Goal: Task Accomplishment & Management: Use online tool/utility

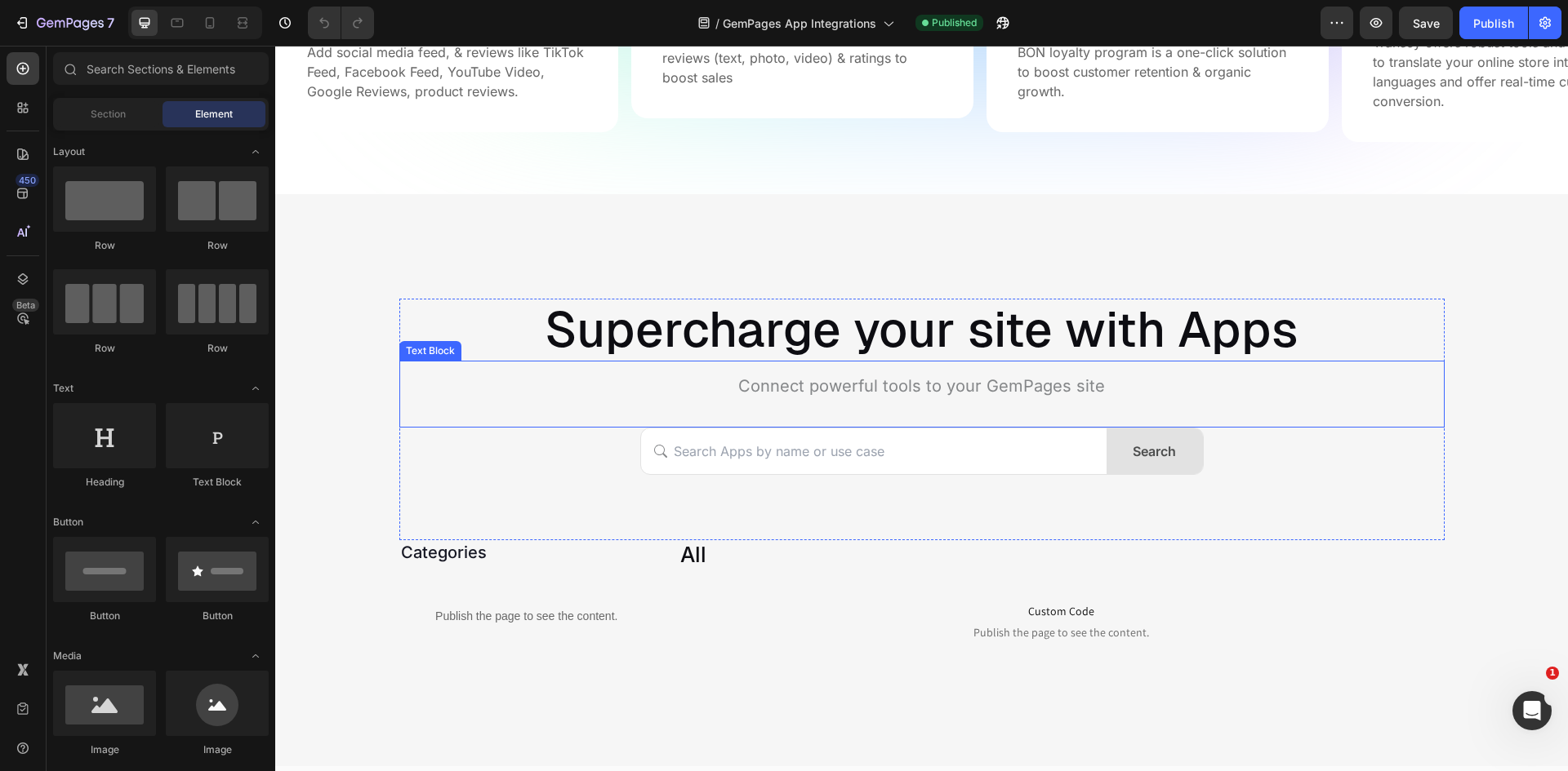
scroll to position [1061, 0]
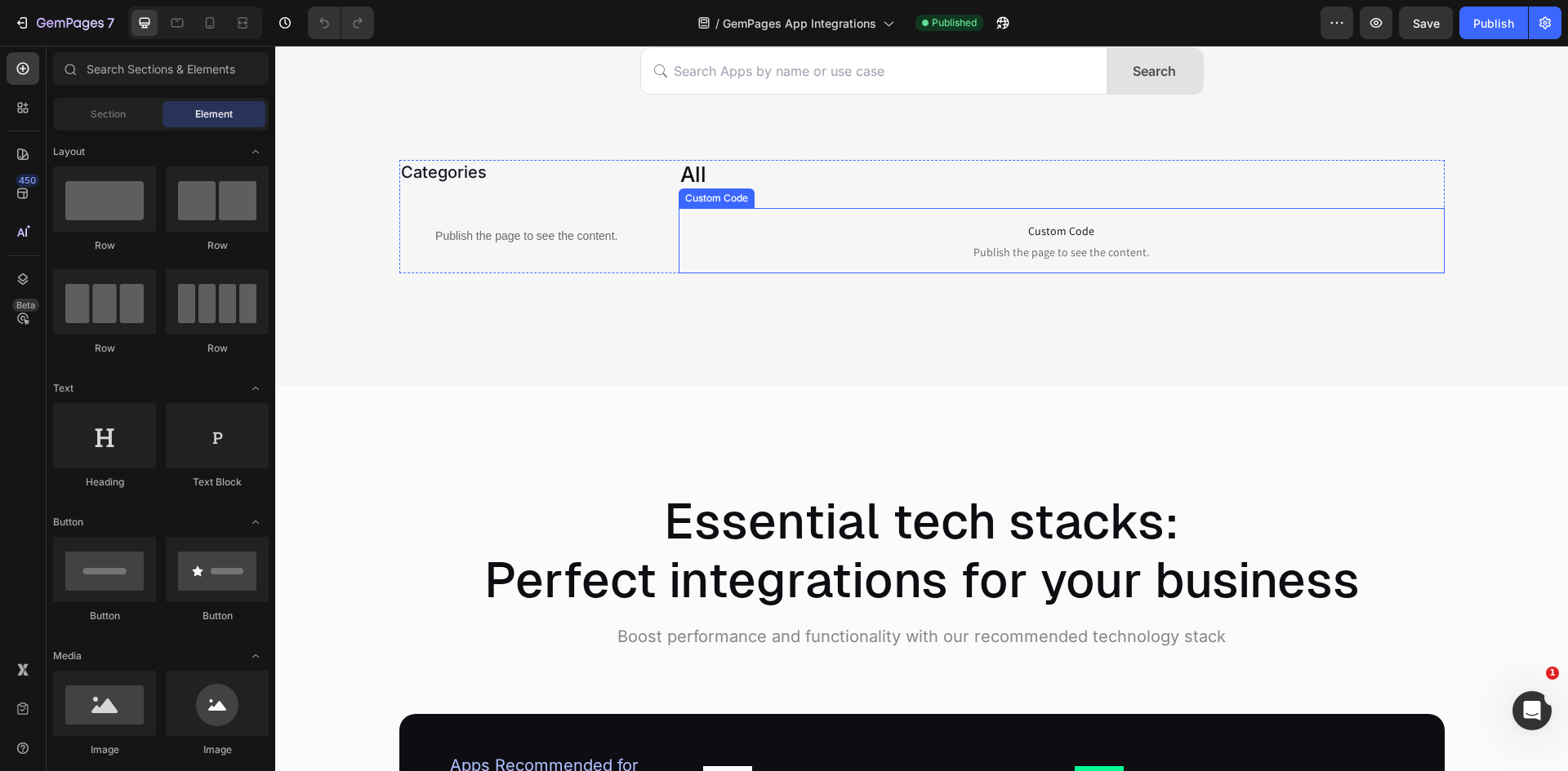
click at [969, 244] on span "Publish the page to see the content." at bounding box center [1062, 252] width 766 height 16
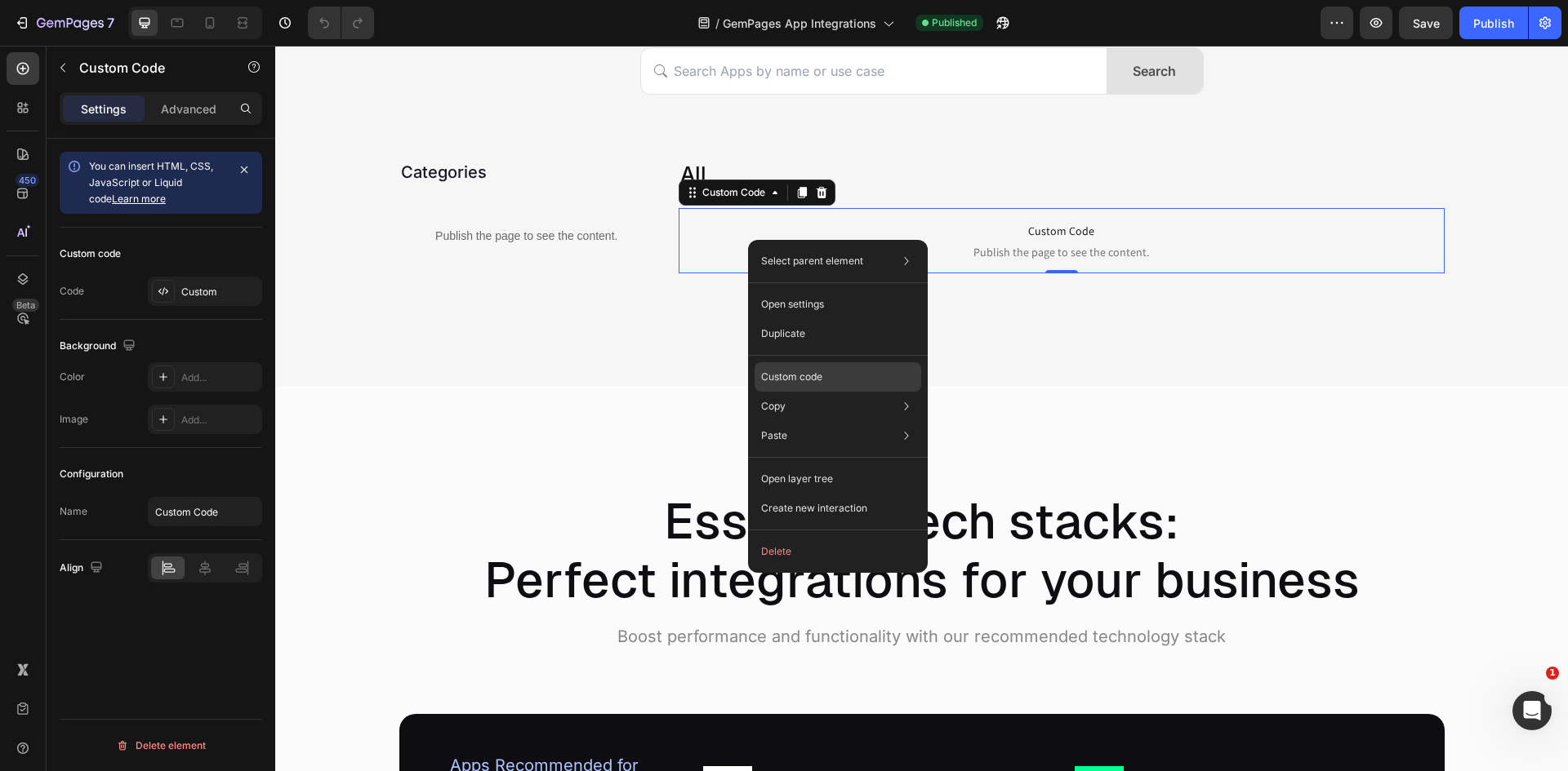
click at [829, 421] on div "Custom code" at bounding box center [838, 435] width 167 height 29
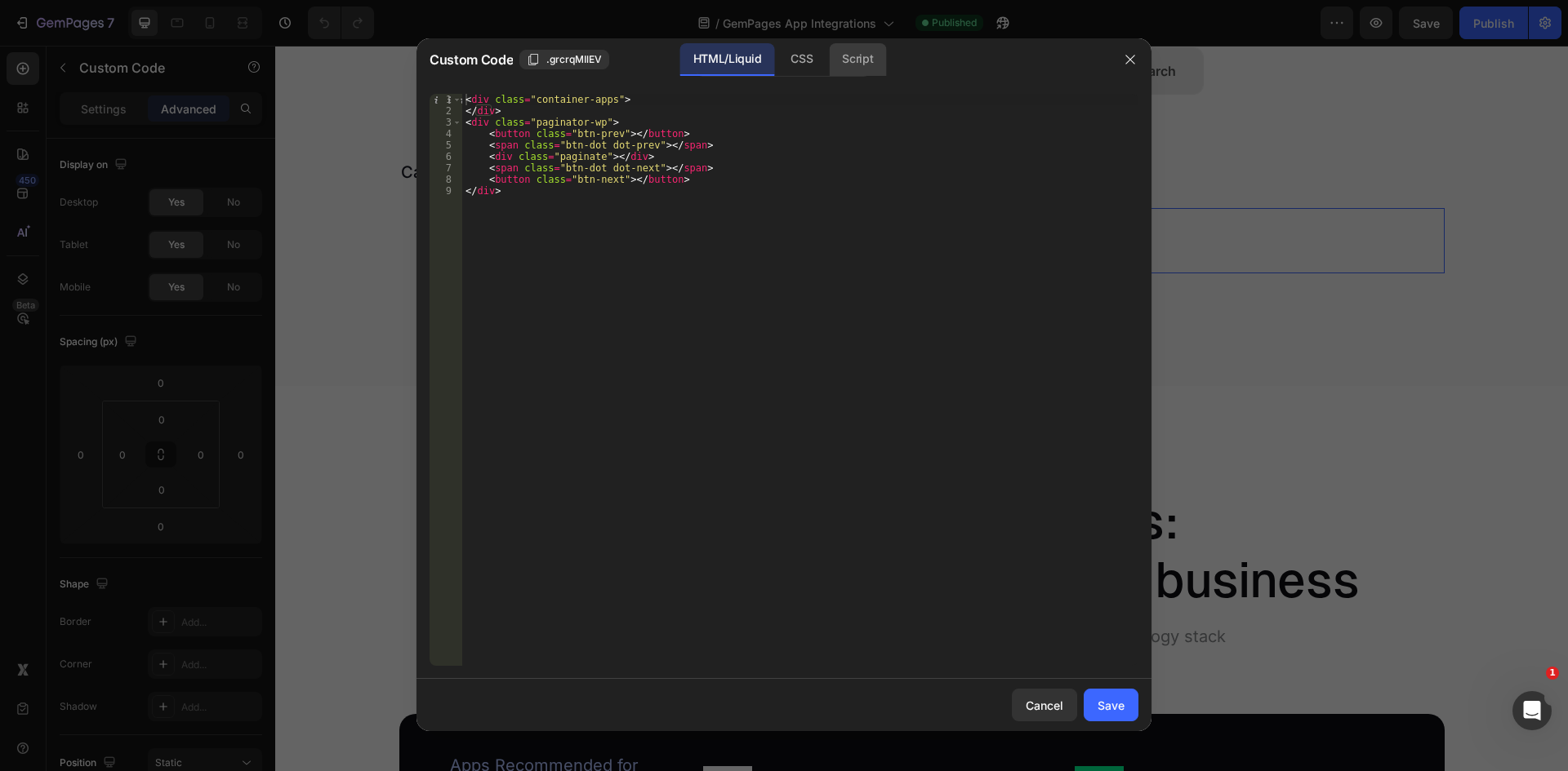
click at [855, 66] on div "Script" at bounding box center [857, 59] width 57 height 33
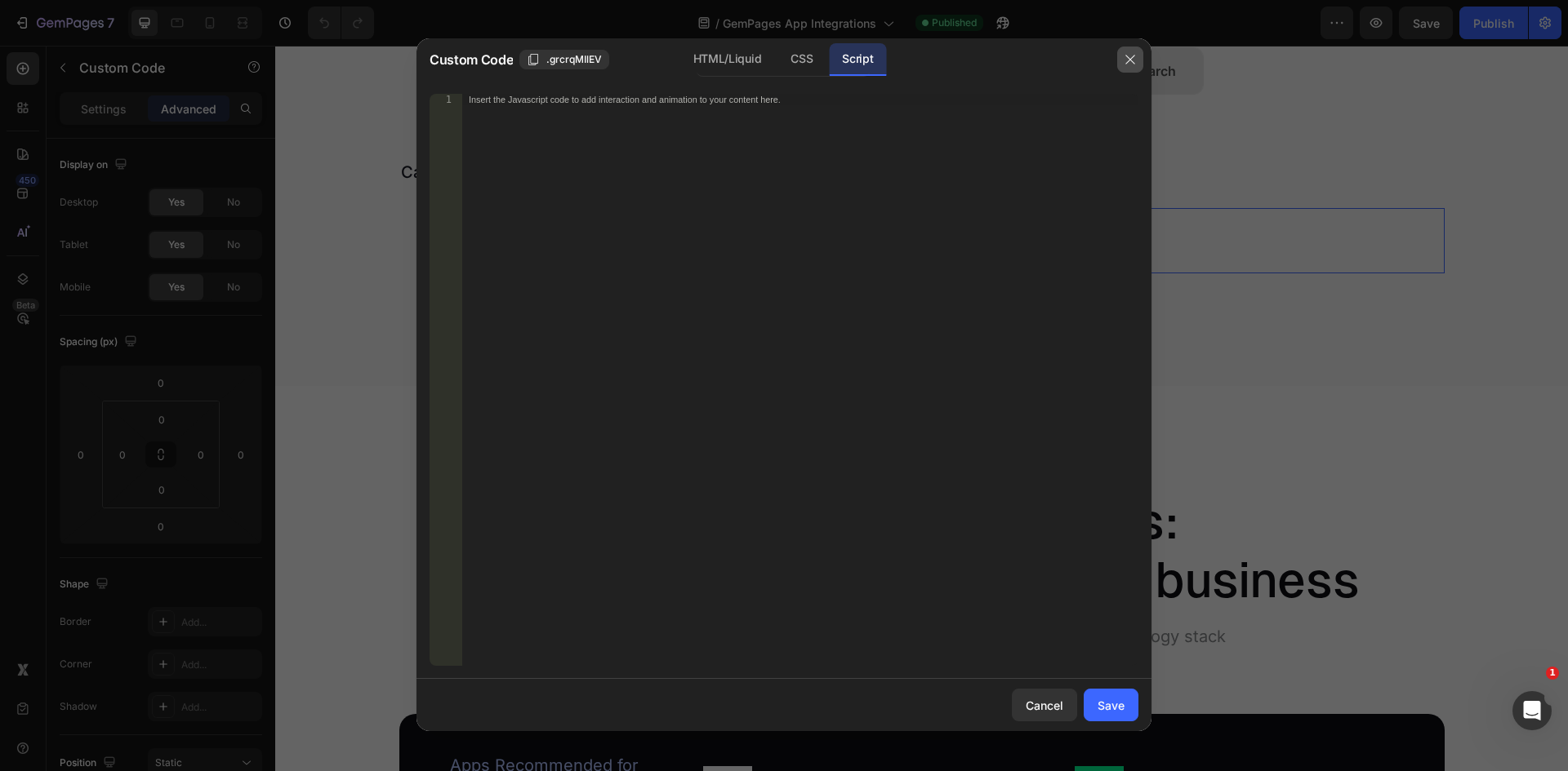
drag, startPoint x: 1135, startPoint y: 58, endPoint x: 816, endPoint y: 65, distance: 319.1
click at [1135, 58] on icon "button" at bounding box center [1130, 59] width 13 height 13
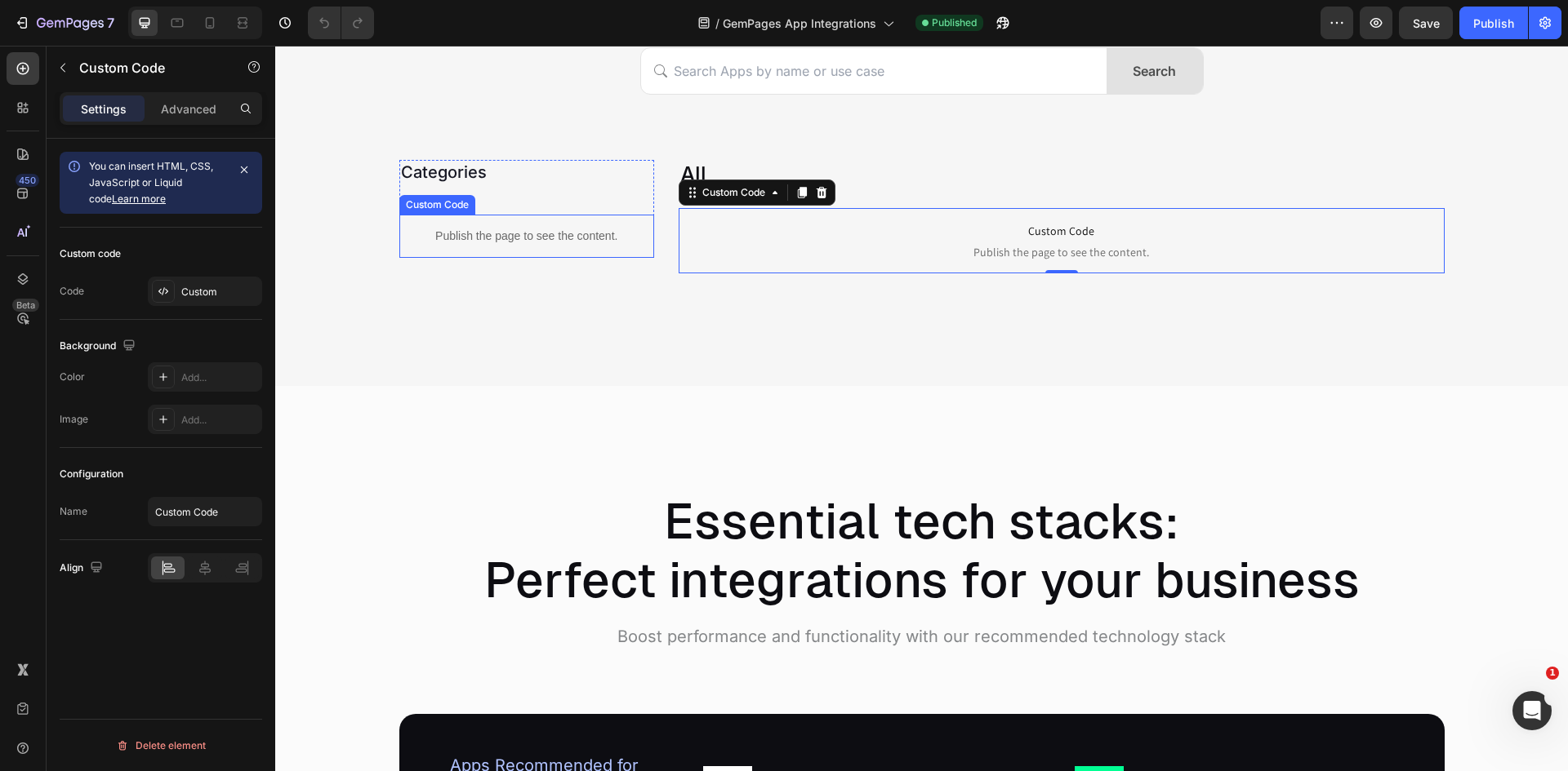
click at [539, 236] on p "Publish the page to see the content." at bounding box center [527, 236] width 255 height 17
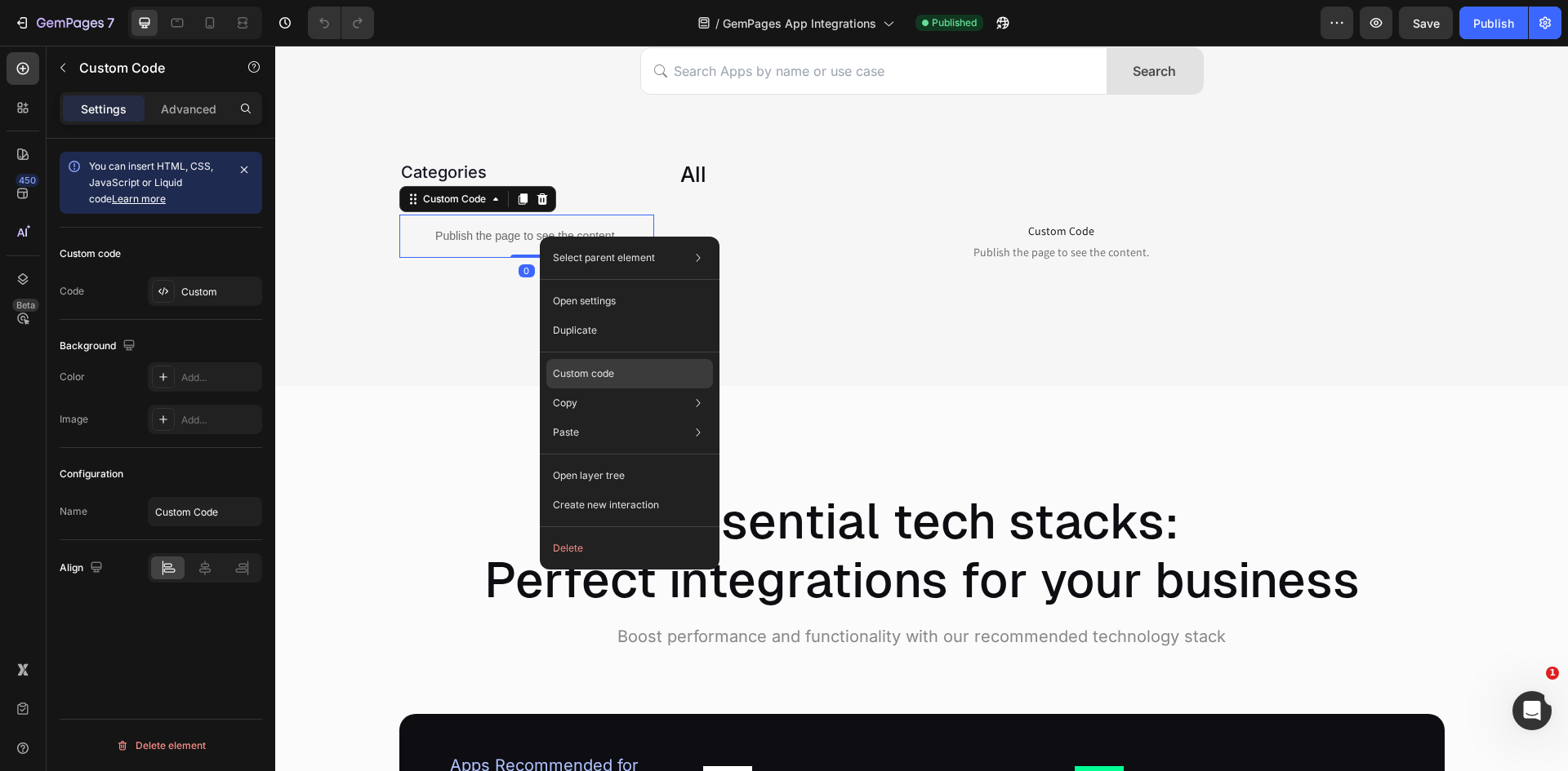
click at [645, 418] on div "Custom code" at bounding box center [630, 432] width 167 height 29
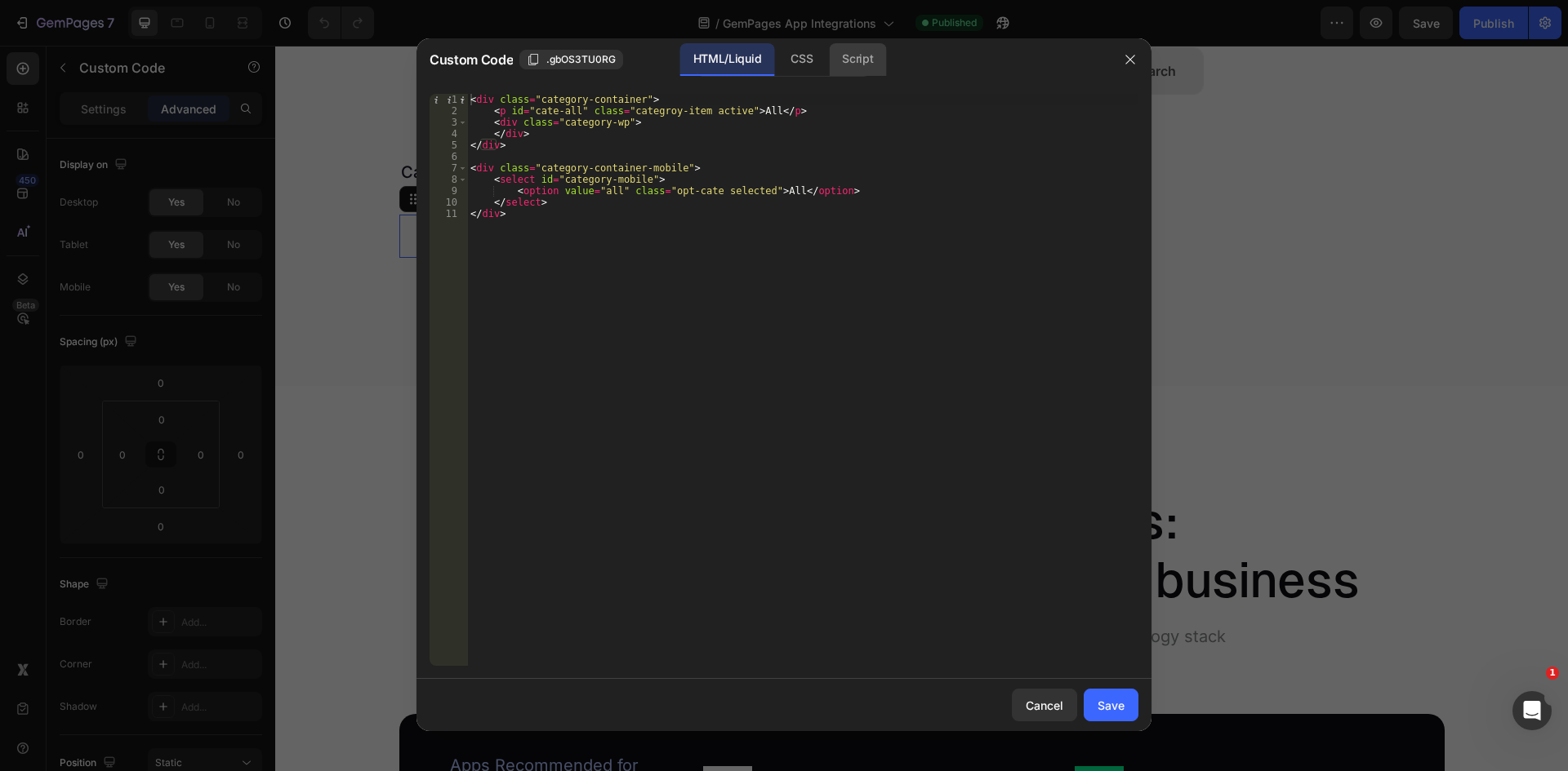
click at [852, 59] on div "Script" at bounding box center [857, 59] width 57 height 33
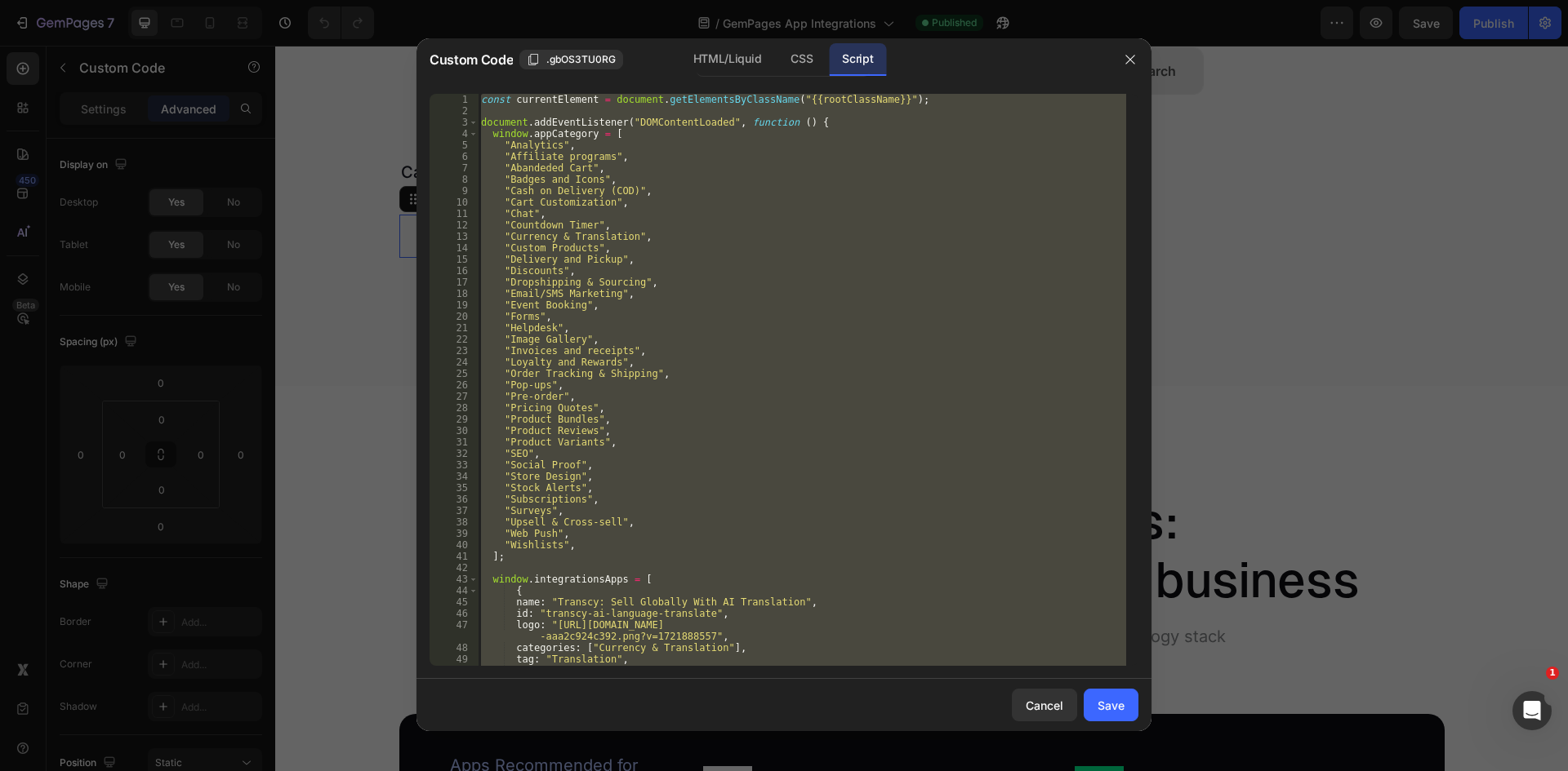
click at [674, 281] on div "const currentElement = document . getElementsByClassName ( "{{rootClassName}}" …" at bounding box center [802, 379] width 648 height 572
type textarea ""Dropshipping & Sourcing","
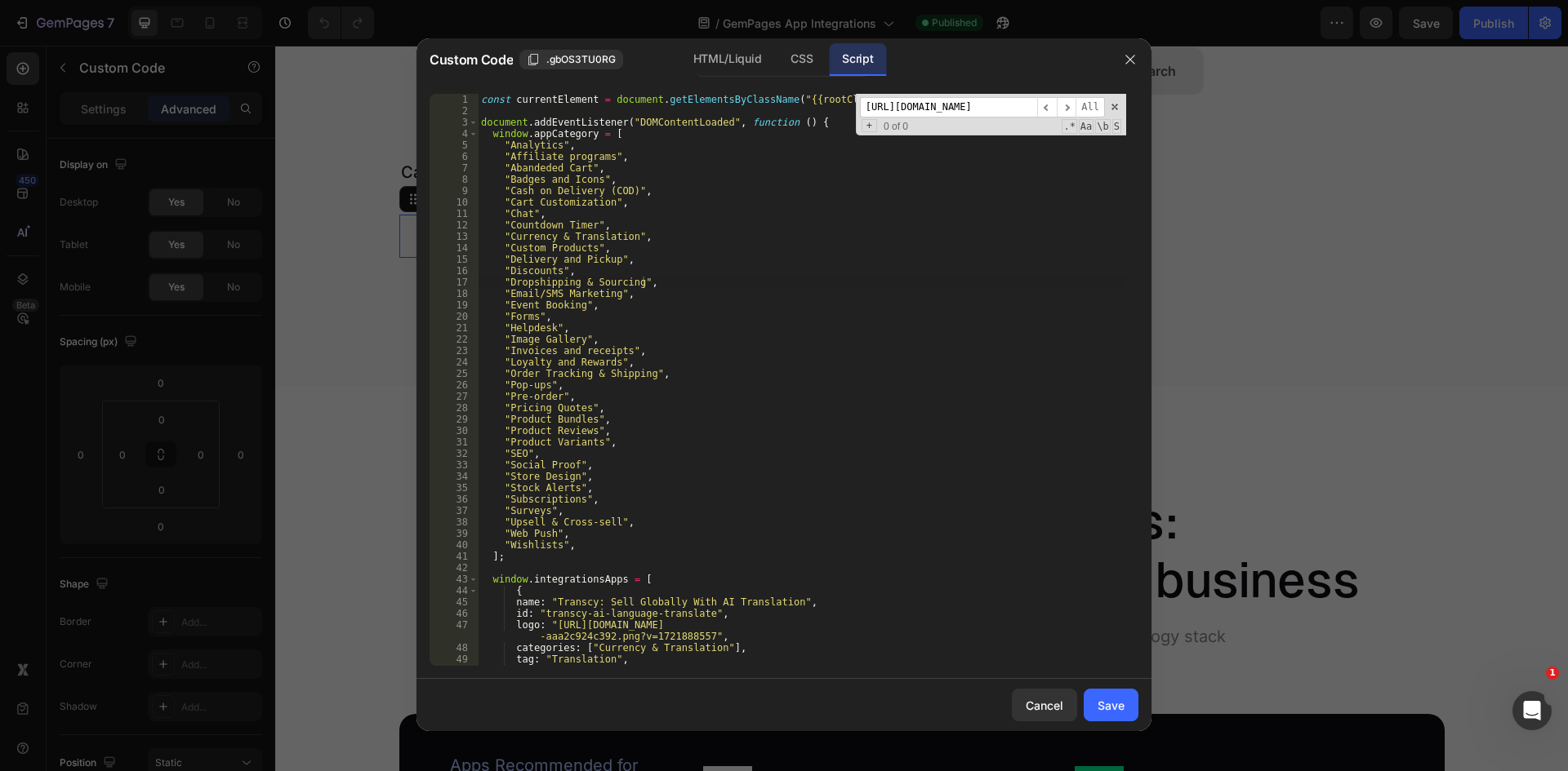
scroll to position [17015, 0]
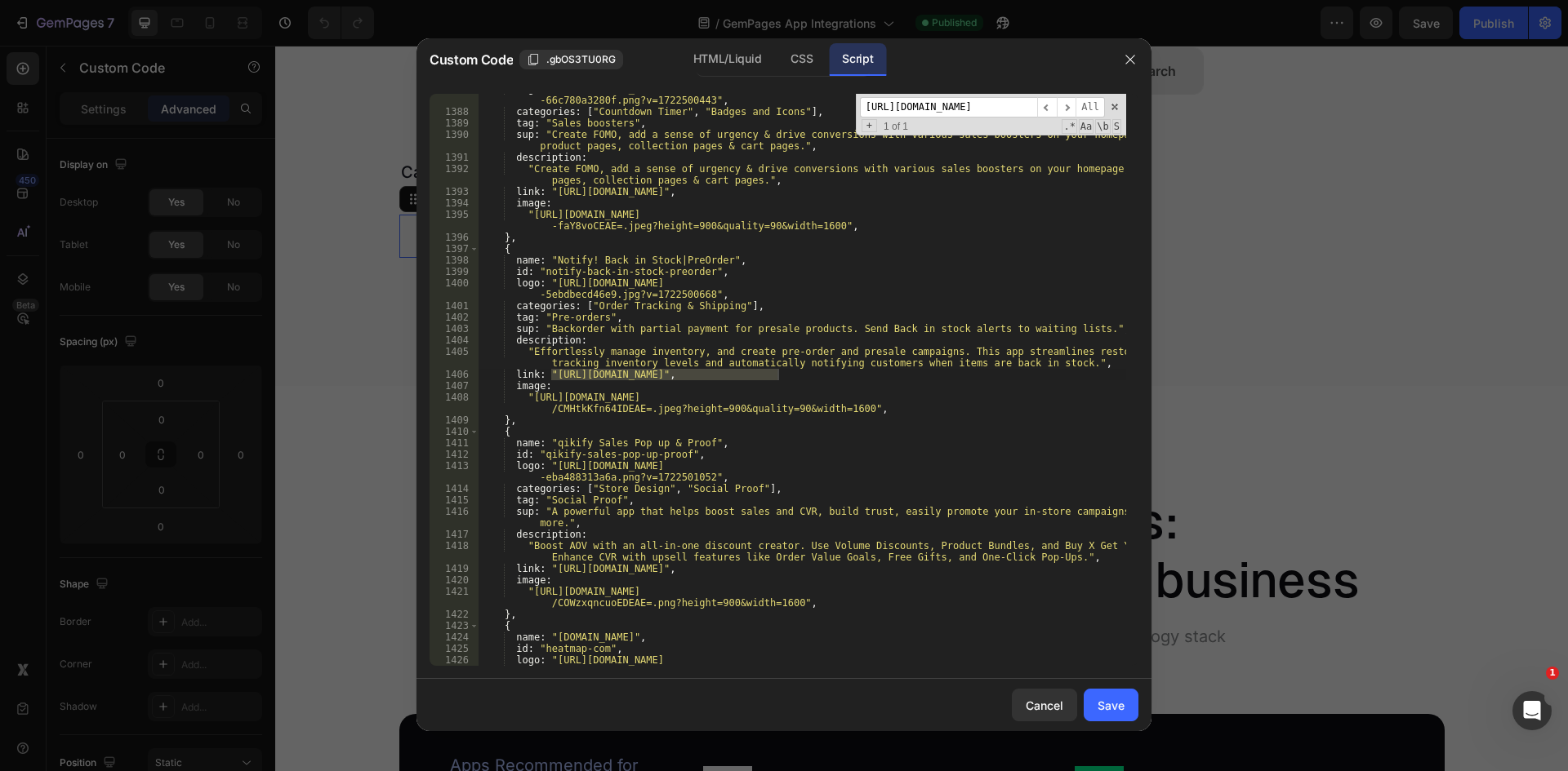
type input "[URL][DOMAIN_NAME]"
click at [655, 377] on div "logo : "[URL][DOMAIN_NAME] -66c780a3280f.png?v=1722500443" , categories : [ "Co…" at bounding box center [802, 379] width 648 height 572
drag, startPoint x: 551, startPoint y: 376, endPoint x: 776, endPoint y: 377, distance: 225.0
click at [776, 377] on div "logo : "[URL][DOMAIN_NAME] -66c780a3280f.png?v=1722500443" , categories : [ "Co…" at bounding box center [802, 392] width 648 height 618
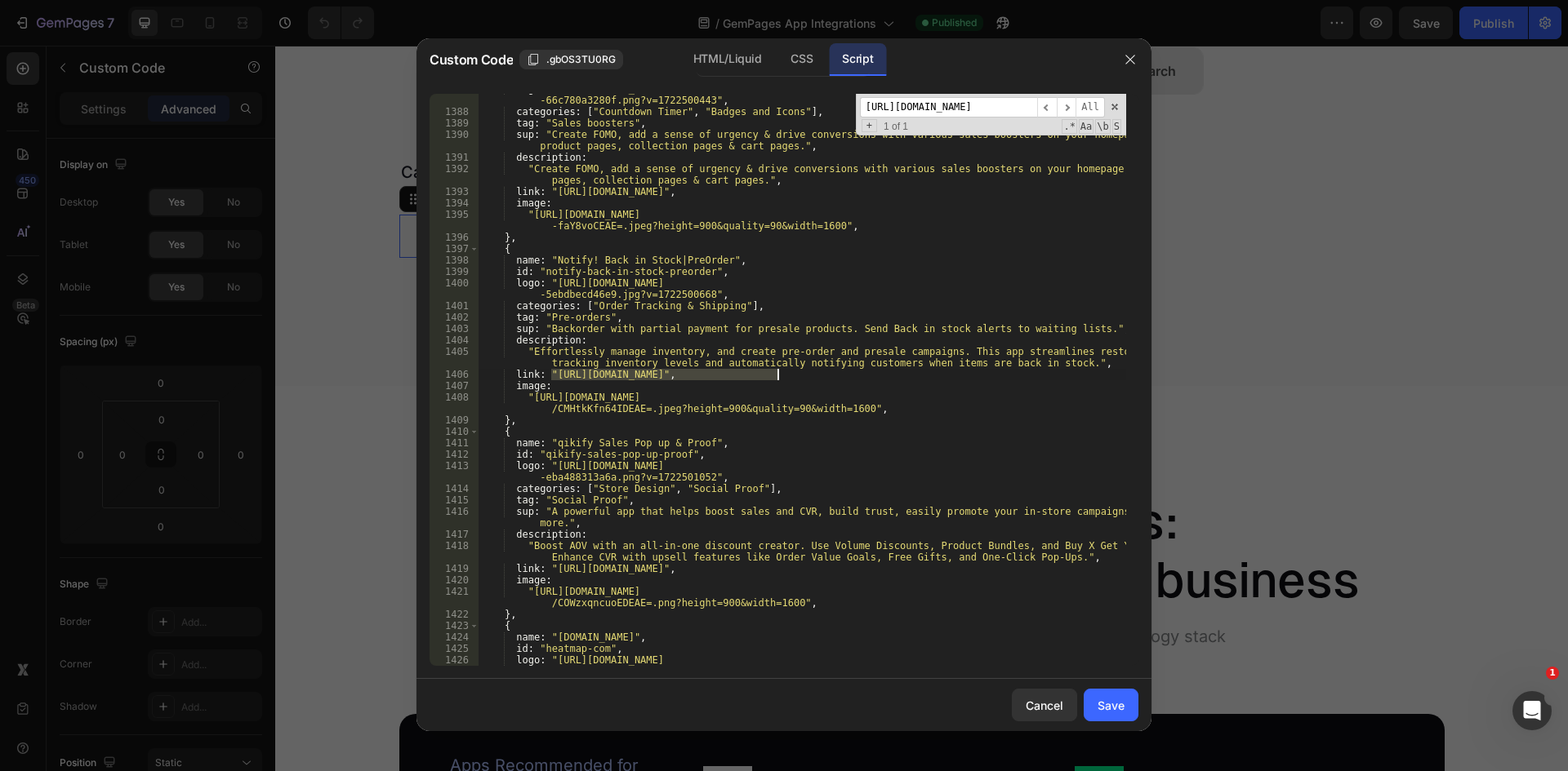
paste textarea "notify-back-in-stock-website"
type textarea "link: "[URL][DOMAIN_NAME]","
click at [923, 109] on input "[URL][DOMAIN_NAME]" at bounding box center [948, 107] width 177 height 21
paste input "foxsell-bundles-plus-website"
click at [978, 102] on input "[URL][DOMAIN_NAME]" at bounding box center [948, 107] width 177 height 21
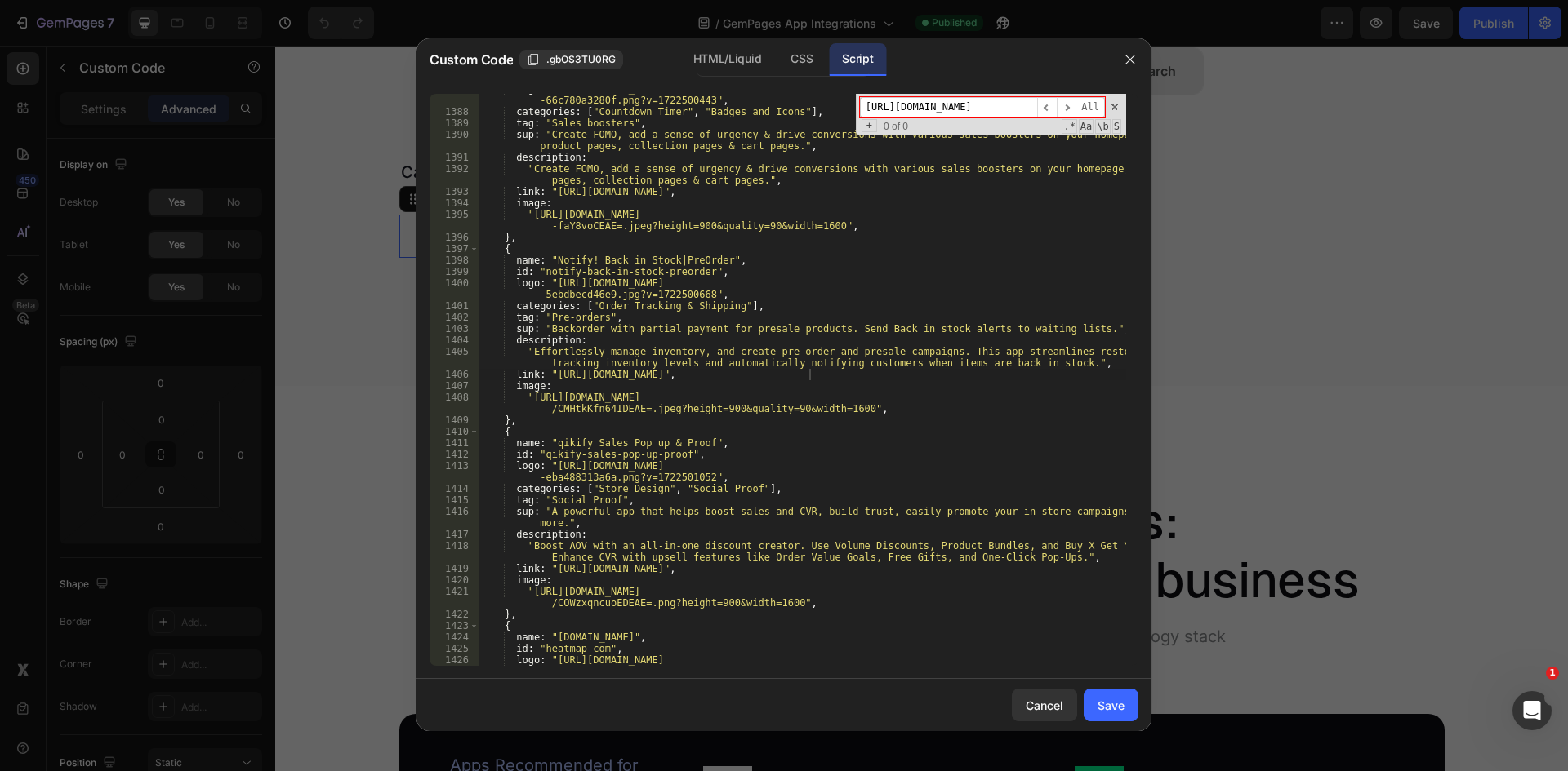
paste input "FoxSell Bundles Plus"
drag, startPoint x: 906, startPoint y: 102, endPoint x: 975, endPoint y: 105, distance: 69.1
click at [963, 100] on input "FoxSell Bundles" at bounding box center [948, 107] width 177 height 21
click at [930, 110] on input "FoxSell" at bounding box center [948, 107] width 177 height 21
paste input "[URL][DOMAIN_NAME]"
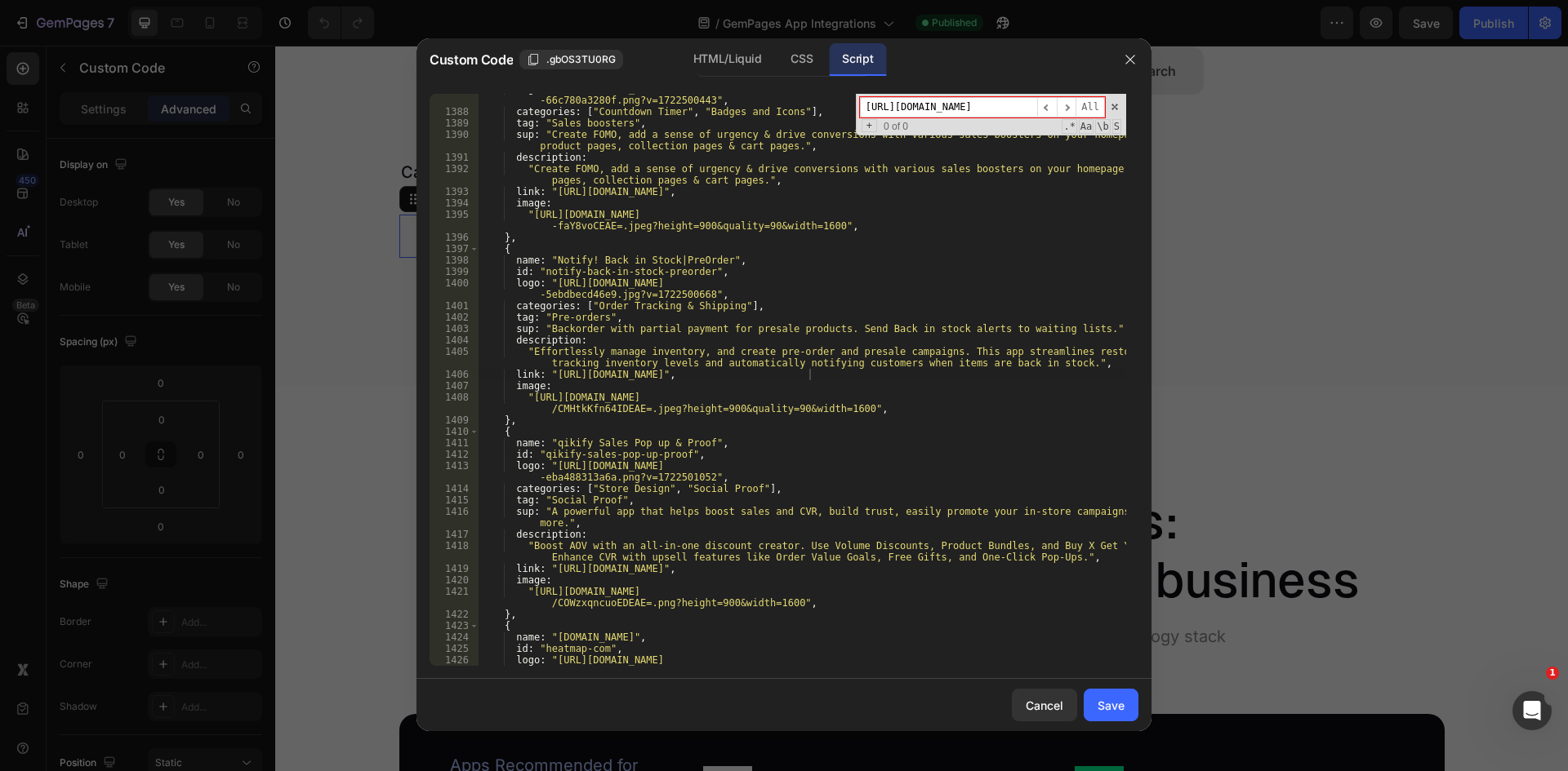
scroll to position [10460, 0]
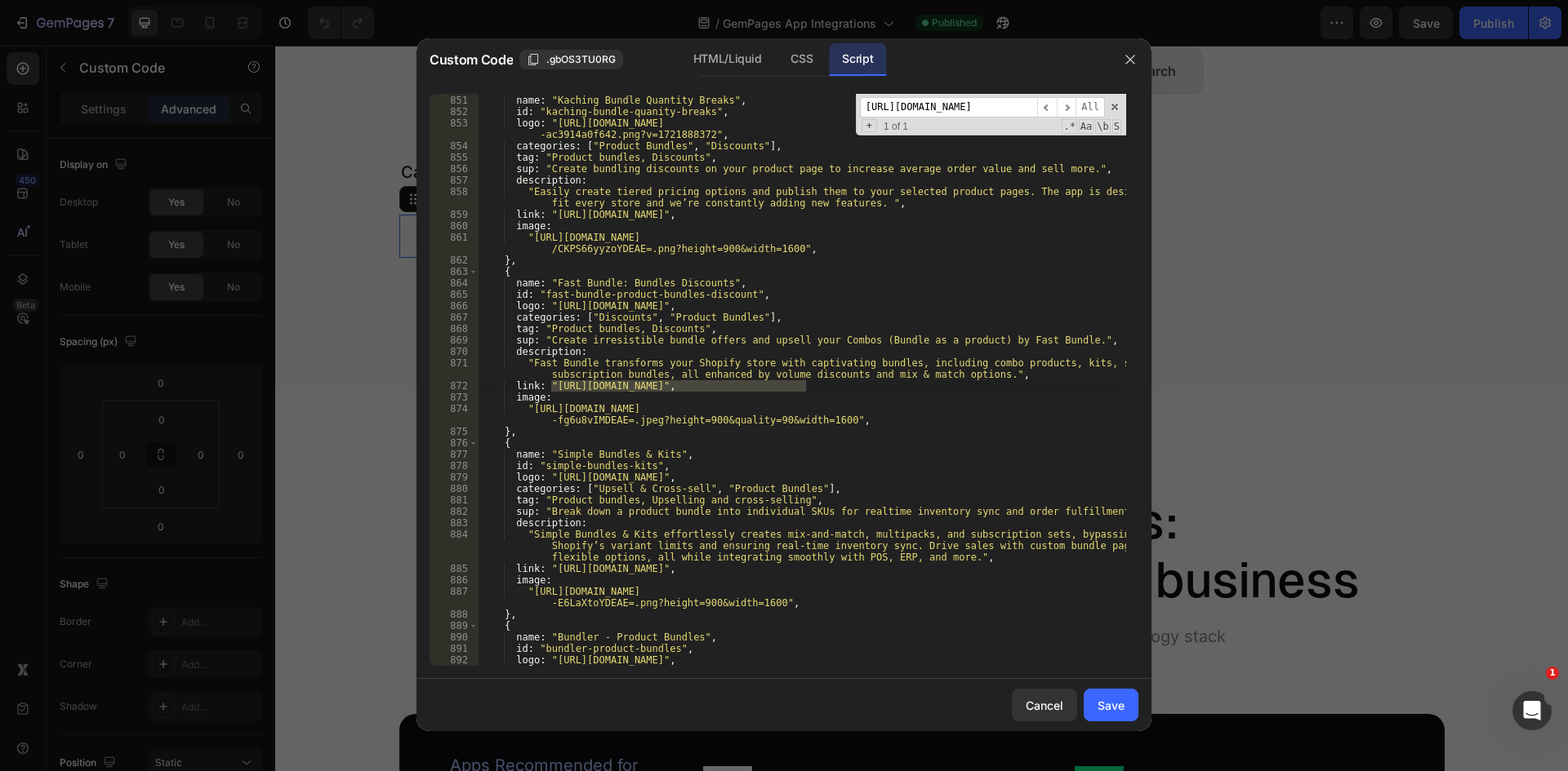
type input "[URL][DOMAIN_NAME]"
click at [551, 384] on div "{ name : "Kaching Bundle Quantity Breaks" , id : "kaching-bundle-quanity-breaks…" at bounding box center [802, 379] width 648 height 572
click at [804, 386] on div "{ name : "Kaching Bundle Quantity Breaks" , id : "kaching-bundle-quanity-breaks…" at bounding box center [802, 380] width 648 height 595
paste textarea "[DOMAIN_NAME][URL]"
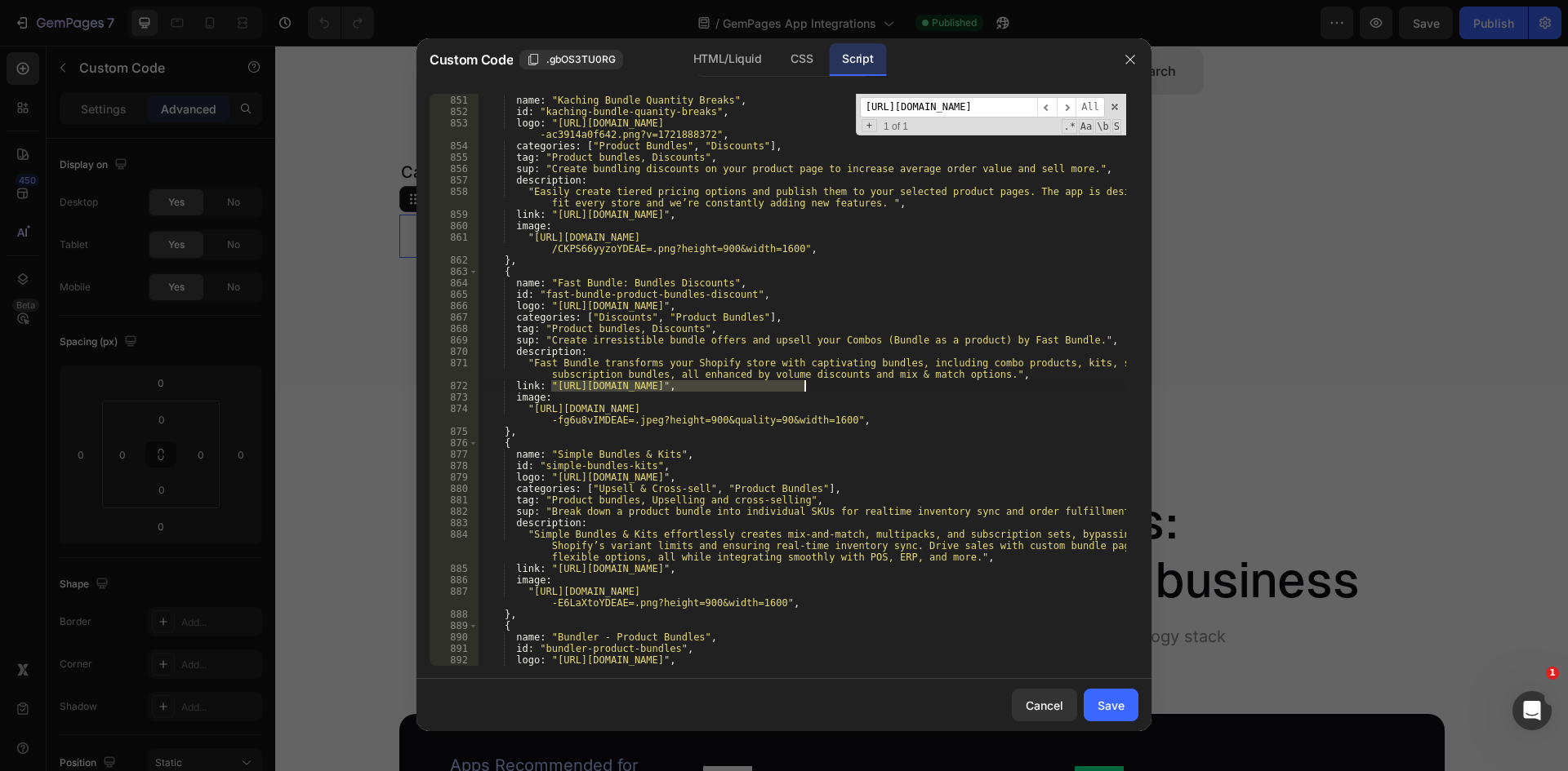
click at [584, 388] on div "{ name : "Kaching Bundle Quantity Breaks" , id : "kaching-bundle-quanity-breaks…" at bounding box center [802, 379] width 648 height 572
drag, startPoint x: 595, startPoint y: 386, endPoint x: 806, endPoint y: 386, distance: 211.0
click at [806, 386] on div "{ name : "Kaching Bundle Quantity Breaks" , id : "kaching-bundle-quanity-breaks…" at bounding box center [802, 380] width 648 height 595
paste textarea "-website"
type textarea "link: "[URL][DOMAIN_NAME]","
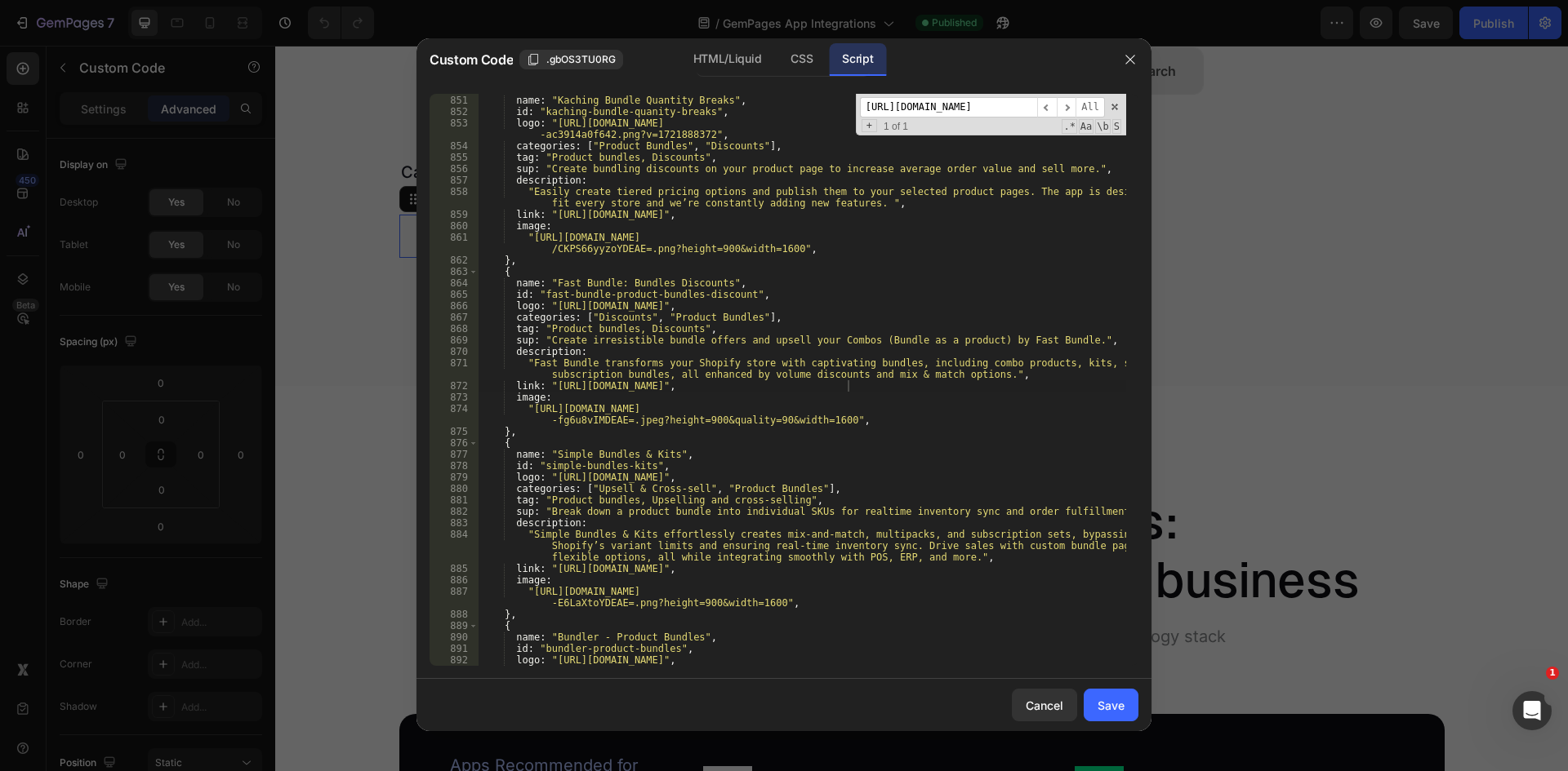
click at [960, 110] on input "[URL][DOMAIN_NAME]" at bounding box center [948, 107] width 177 height 21
paste input "powr-form-builder"
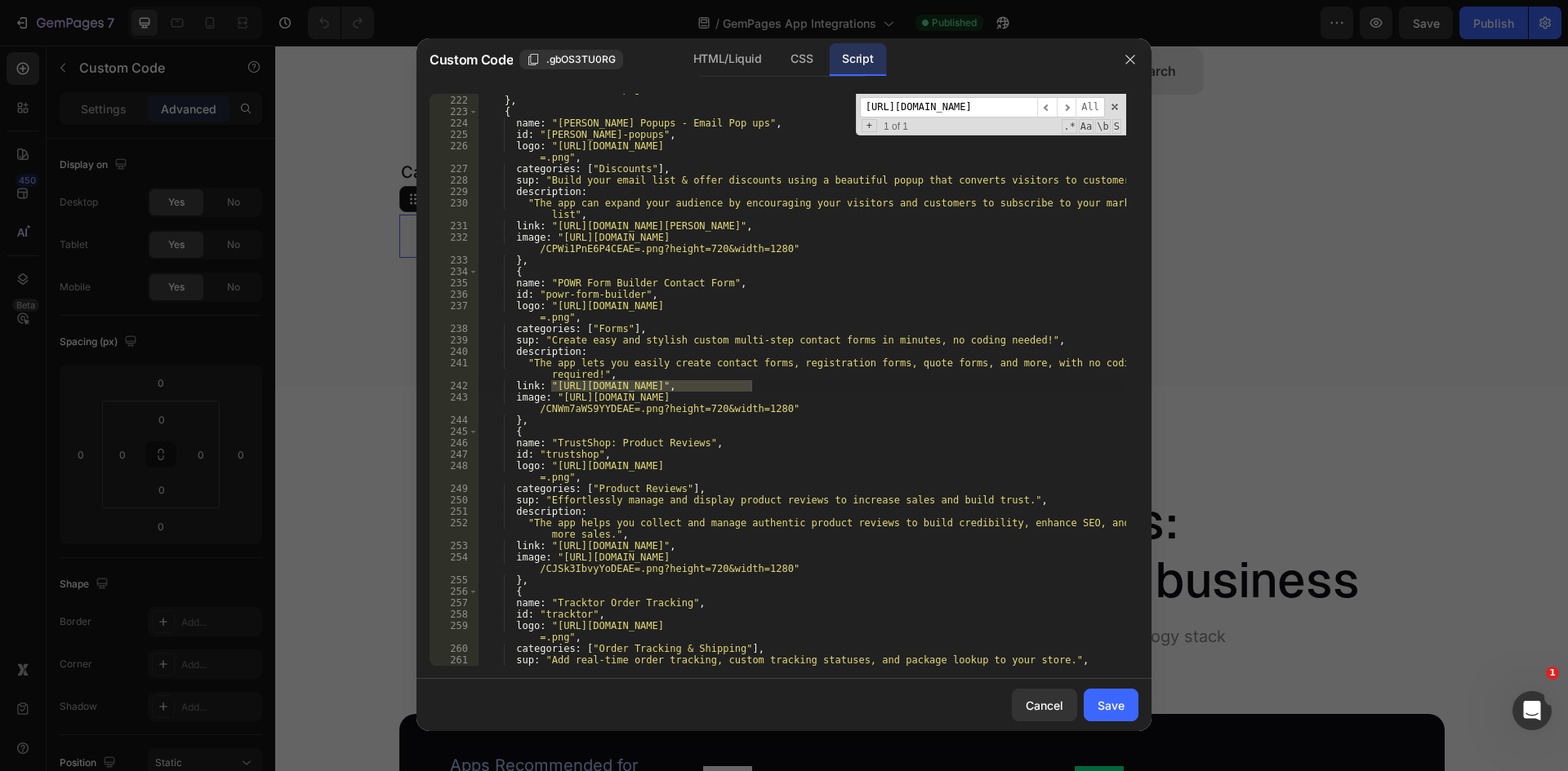
scroll to position [2587, 0]
type input "[URL][DOMAIN_NAME]"
click at [552, 386] on div "image : "[URL][DOMAIN_NAME] -7768498e3c78.png" } , { name : "[PERSON_NAME] Popu…" at bounding box center [802, 379] width 648 height 572
click at [750, 386] on div "image : "[URL][DOMAIN_NAME] -7768498e3c78.png" } , { name : "[PERSON_NAME] Popu…" at bounding box center [802, 374] width 648 height 606
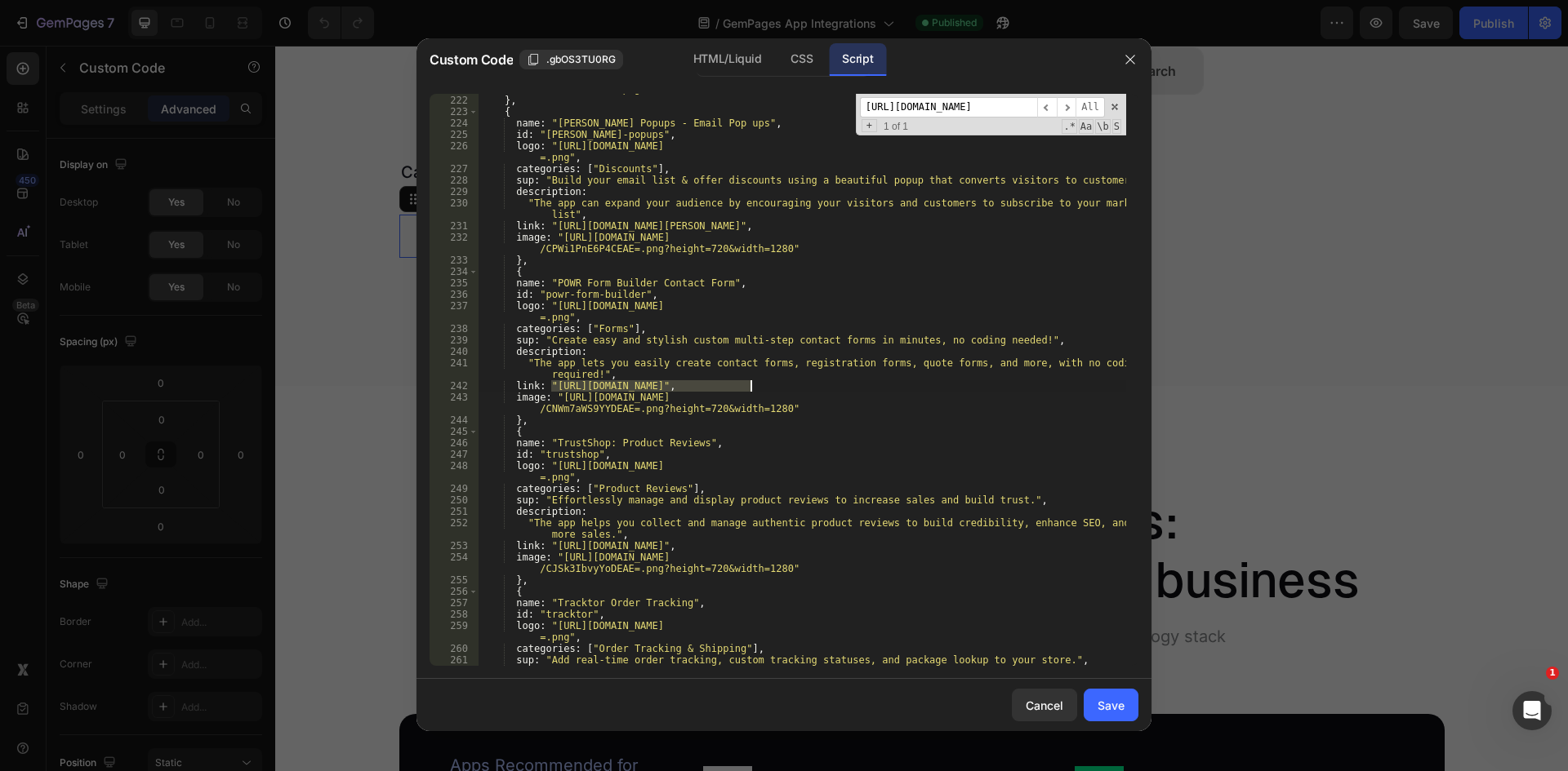
paste textarea "-website"
type textarea "link: "[URL][DOMAIN_NAME]","
click at [962, 109] on input "[URL][DOMAIN_NAME]" at bounding box center [948, 107] width 177 height 21
paste input "[DOMAIN_NAME][URL]"
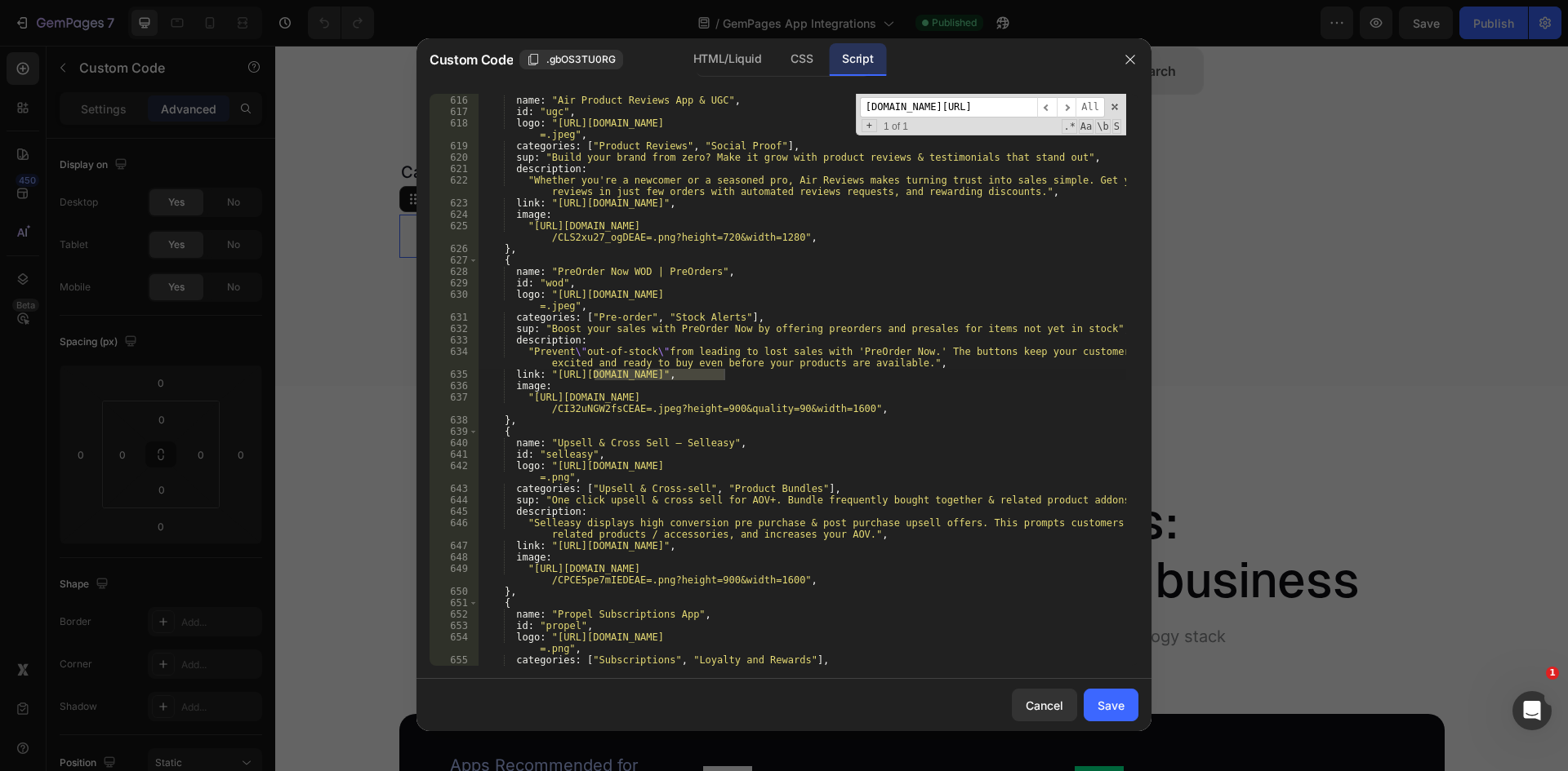
scroll to position [7500, 0]
type input "[DOMAIN_NAME][URL]"
click at [688, 377] on div "{ name : "Air Product Reviews App & UGC" , id : "ugc" , logo : "[URL][DOMAIN_NA…" at bounding box center [802, 379] width 648 height 572
click at [724, 375] on div "{ name : "Air Product Reviews App & UGC" , id : "ugc" , logo : "[URL][DOMAIN_NA…" at bounding box center [802, 380] width 648 height 595
click at [550, 377] on div "{ name : "Air Product Reviews App & UGC" , id : "ugc" , logo : "[URL][DOMAIN_NA…" at bounding box center [802, 380] width 648 height 595
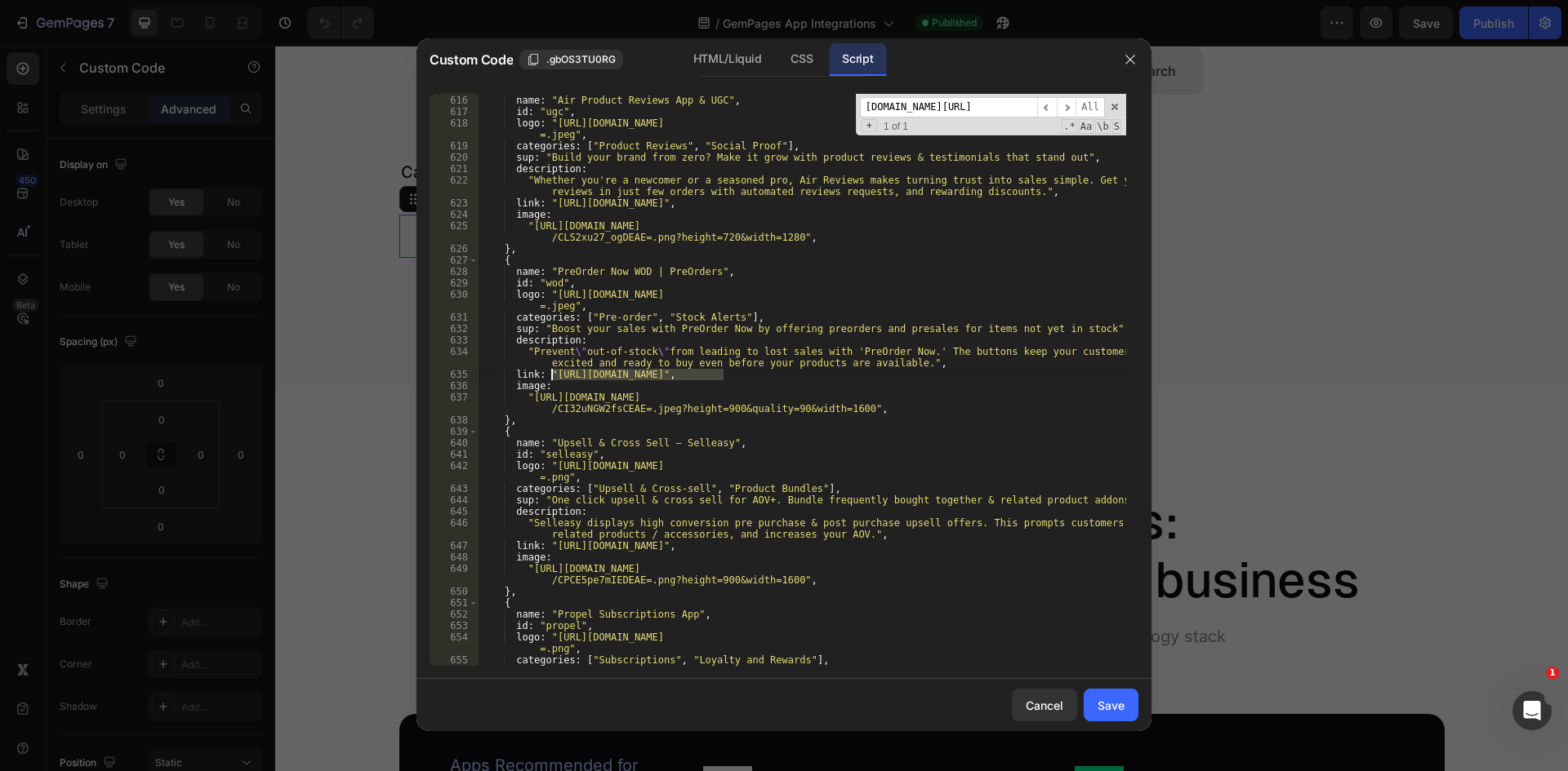
paste textarea "-website"
type textarea "link: "[URL][DOMAIN_NAME]","
click at [988, 110] on input "[DOMAIN_NAME][URL]" at bounding box center [948, 107] width 177 height 21
paste input "[URL][DOMAIN_NAME]"
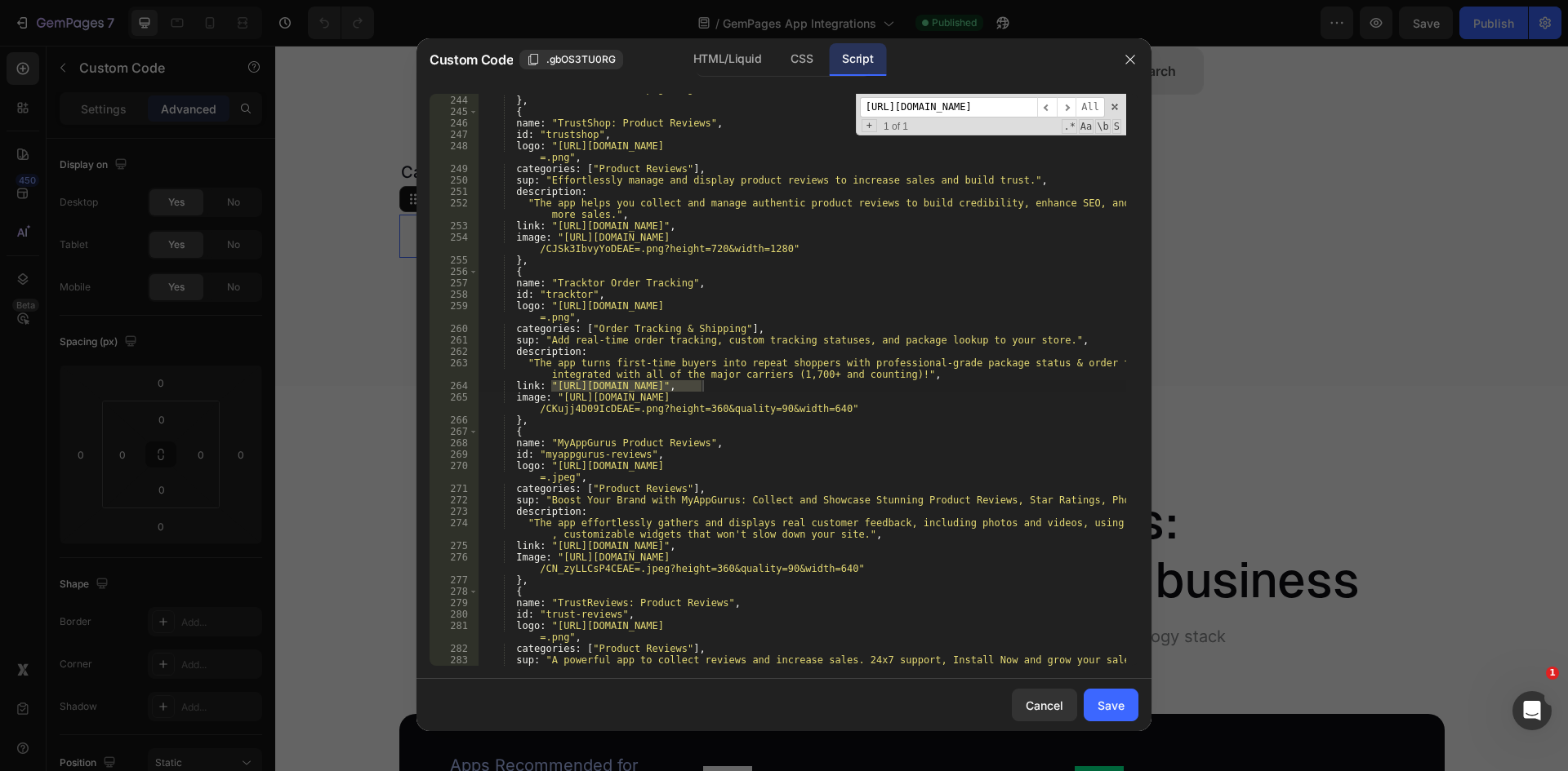
type input "[URL][DOMAIN_NAME]"
click at [688, 383] on div "image : "[URL][DOMAIN_NAME] /CNWm7aWS9YYDEAE=.png?height=720&width=1280" } , { …" at bounding box center [802, 379] width 648 height 572
click at [702, 386] on div "image : "[URL][DOMAIN_NAME] /CNWm7aWS9YYDEAE=.png?height=720&width=1280" } , { …" at bounding box center [802, 374] width 648 height 606
click at [549, 386] on div "image : "[URL][DOMAIN_NAME] /CNWm7aWS9YYDEAE=.png?height=720&width=1280" } , { …" at bounding box center [802, 374] width 648 height 606
paste textarea "-website"
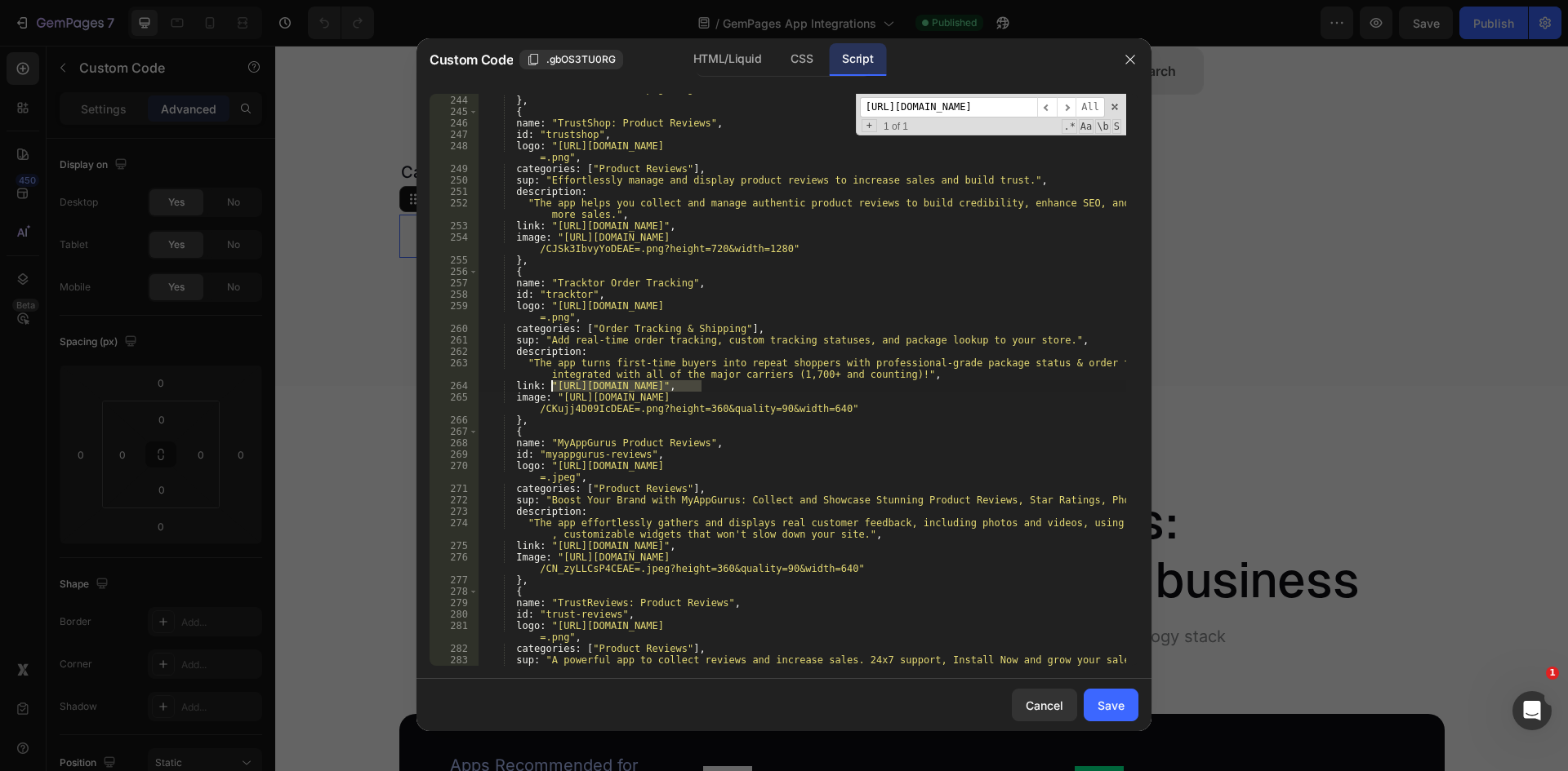
type textarea "link: "[URL][DOMAIN_NAME]","
click at [1008, 103] on input "[URL][DOMAIN_NAME]" at bounding box center [948, 107] width 177 height 21
paste input "Discounty, Easy Bulk Discount App"
click at [954, 104] on input "Discounty, Easy Bulk Discount App" at bounding box center [948, 107] width 177 height 21
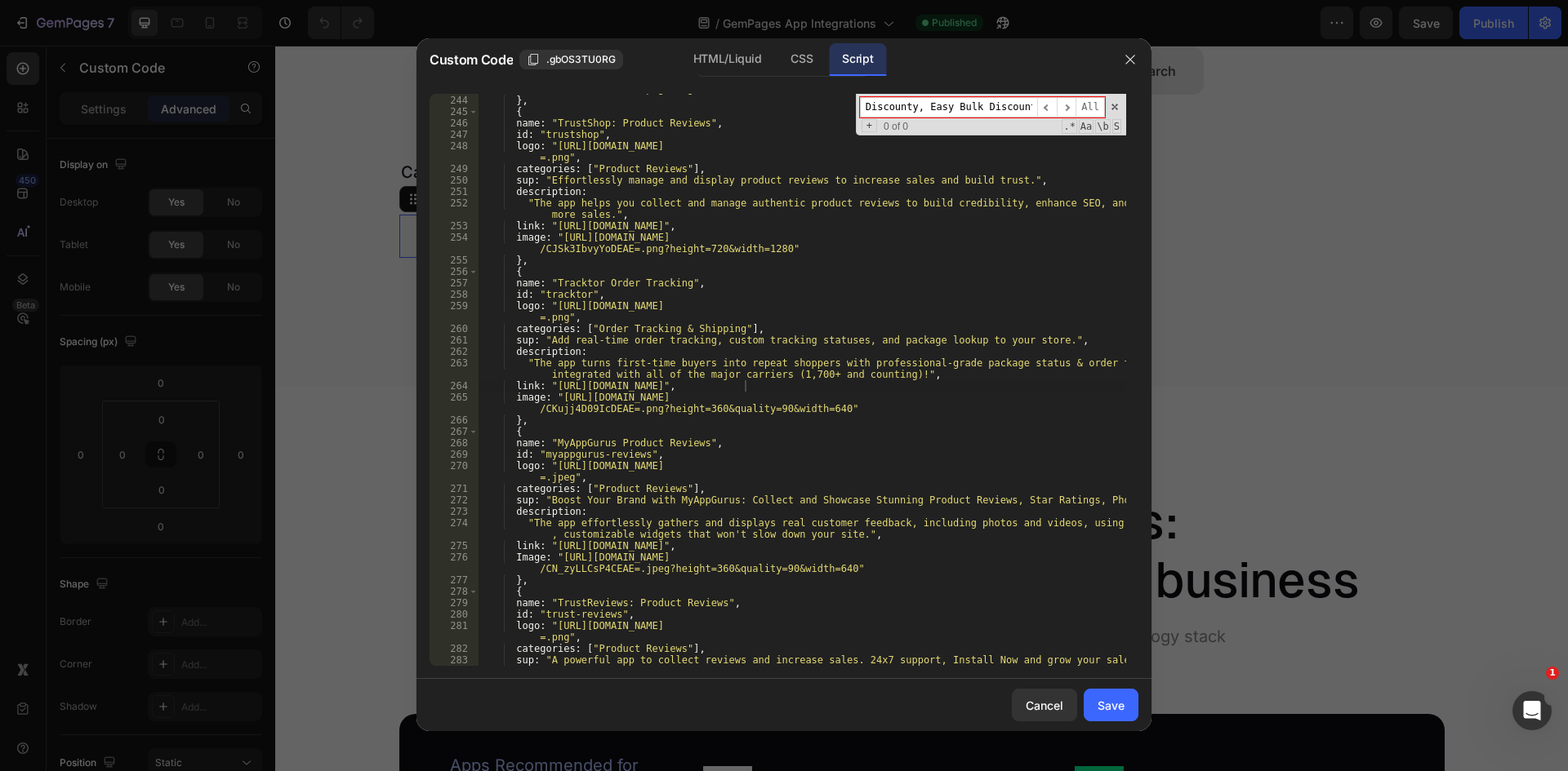
paste input "Air: Product Reviews app & UGC"
click at [944, 104] on input "Air: Product Reviews app" at bounding box center [948, 107] width 177 height 21
paste input "[URL][DOMAIN_NAME]"
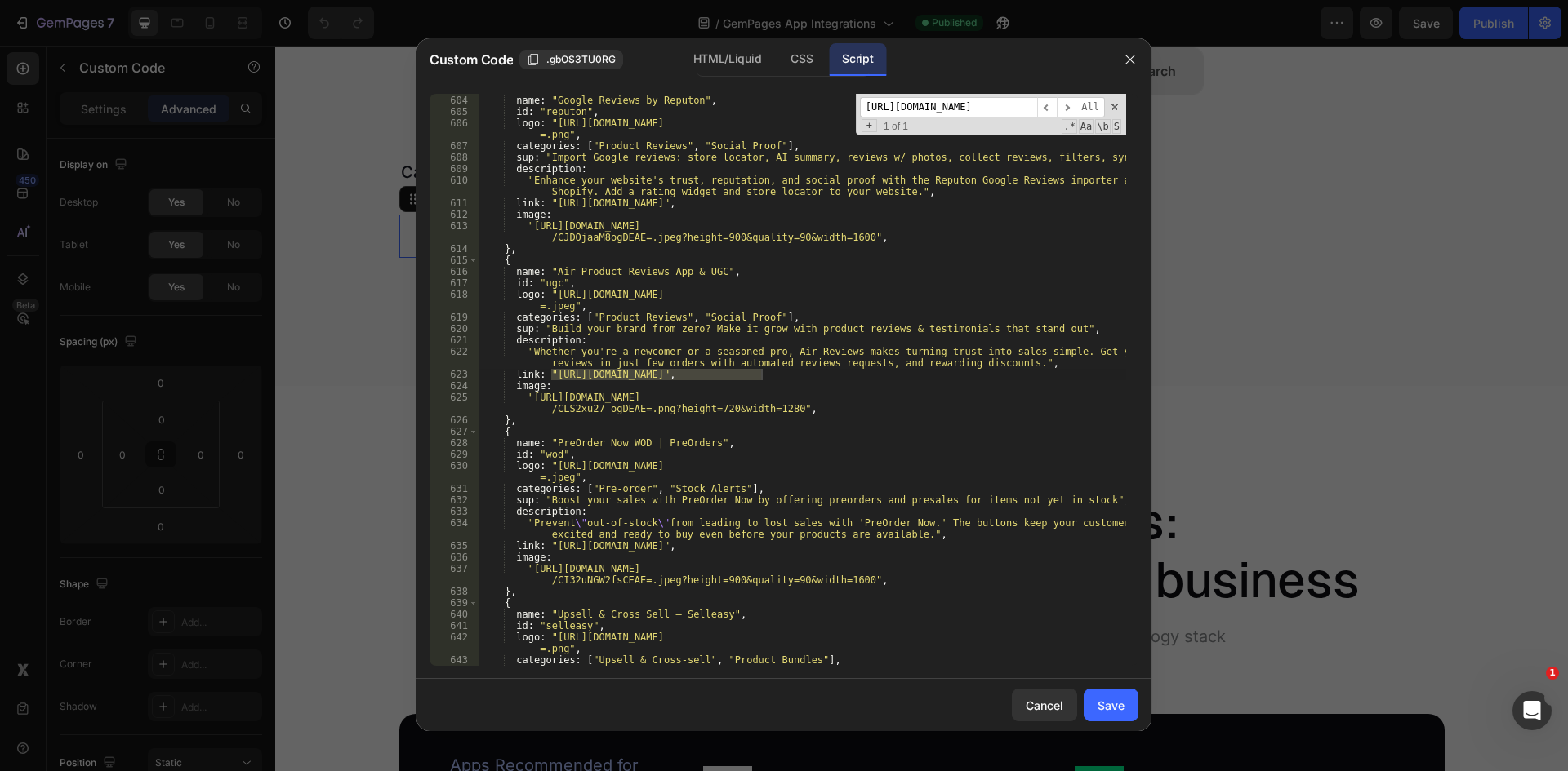
scroll to position [7349, 0]
type input "[URL][DOMAIN_NAME]"
click at [558, 379] on div "{ name : "Google Reviews by Reputon" , id : "reputon" , logo : "[URL][DOMAIN_NA…" at bounding box center [802, 379] width 648 height 572
click at [554, 379] on div "{ name : "Google Reviews by Reputon" , id : "reputon" , logo : "[URL][DOMAIN_NA…" at bounding box center [802, 380] width 648 height 595
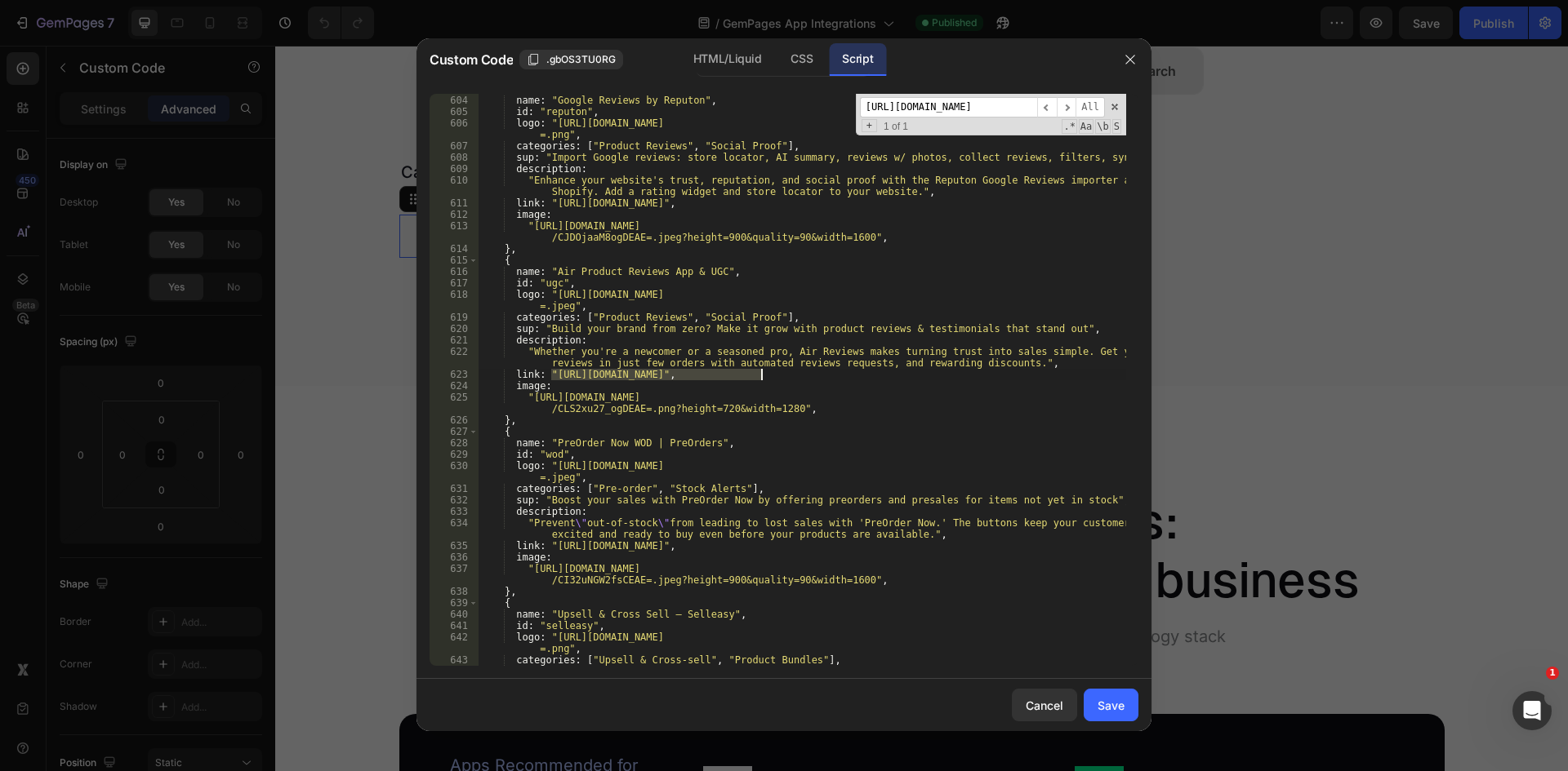
click at [759, 378] on div "{ name : "Google Reviews by Reputon" , id : "reputon" , logo : "[URL][DOMAIN_NA…" at bounding box center [802, 380] width 648 height 595
paste textarea "-website"
type textarea "link: "[URL][DOMAIN_NAME]","
click at [922, 113] on input "[URL][DOMAIN_NAME]" at bounding box center [948, 107] width 177 height 21
paste input "foxsell-bundles-plu"
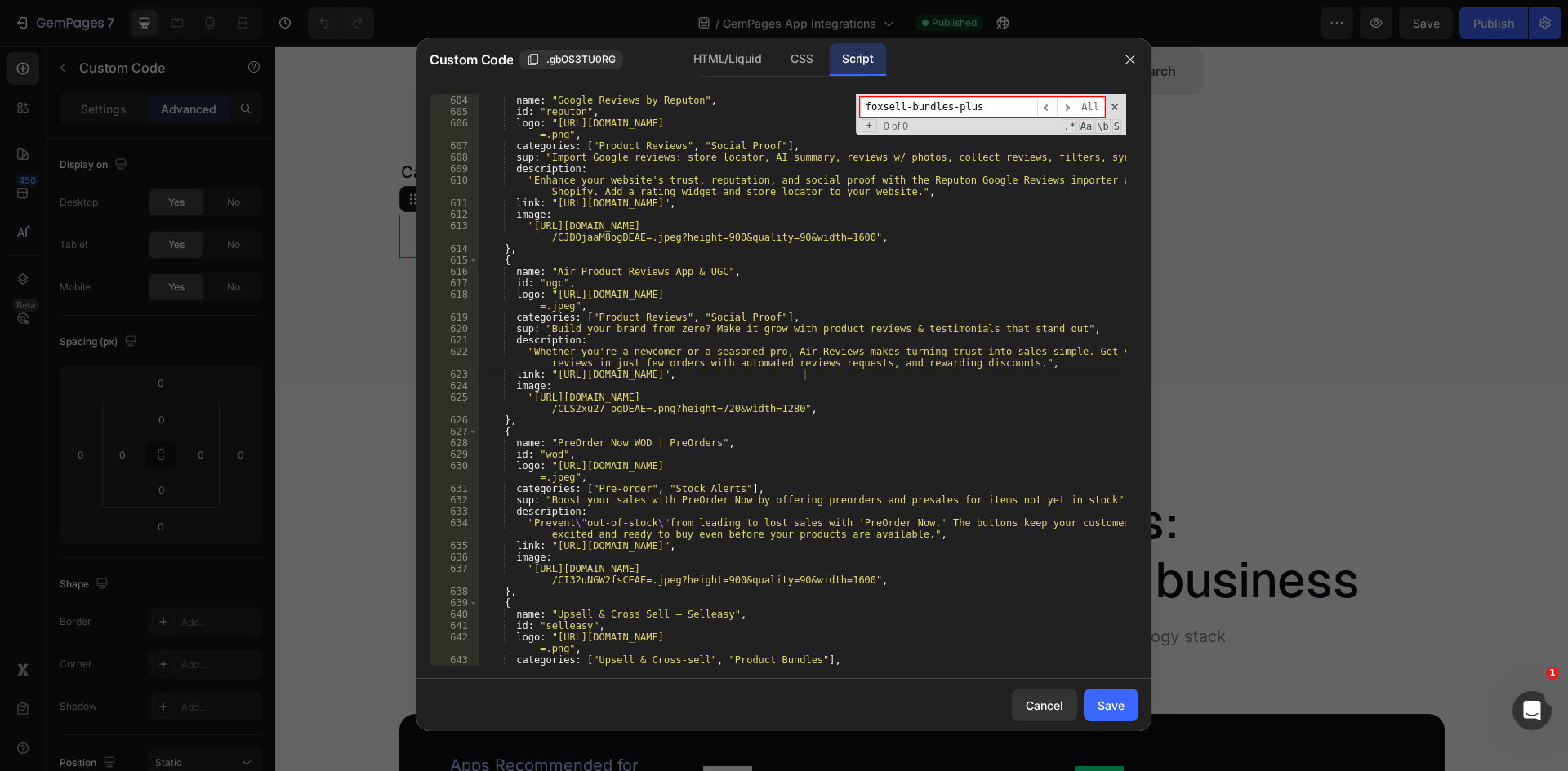
click at [904, 104] on input "foxsell-bundles-plus" at bounding box center [948, 107] width 177 height 21
click at [923, 108] on input "foxsell" at bounding box center [948, 107] width 177 height 21
drag, startPoint x: 921, startPoint y: 111, endPoint x: 815, endPoint y: 113, distance: 106.0
click at [817, 113] on div "{ name : "Google Reviews by Reputon" , id : "reputon" , logo : "[URL][DOMAIN_NA…" at bounding box center [802, 379] width 648 height 572
paste input "[URL][DOMAIN_NAME]"
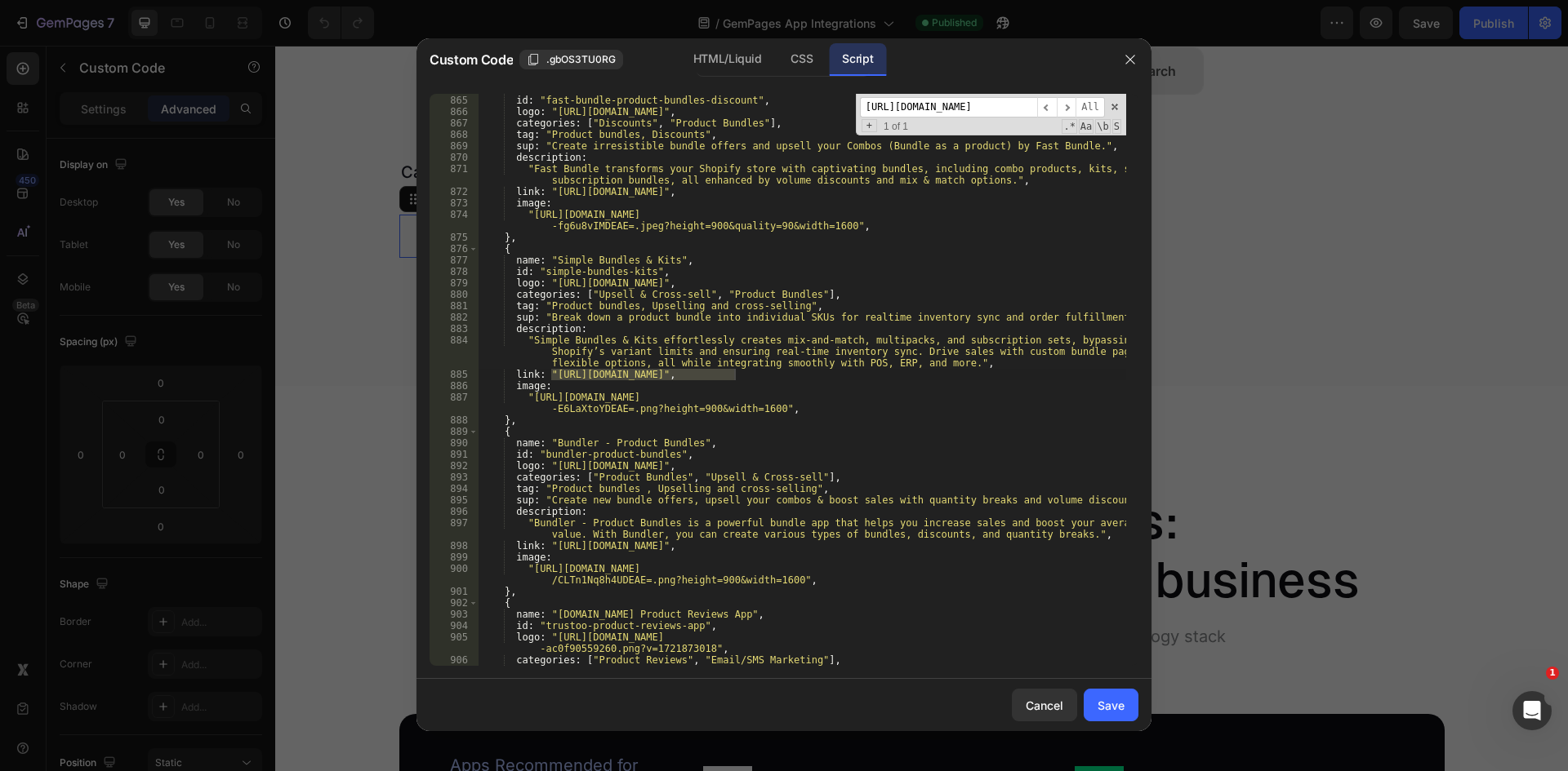
scroll to position [10632, 0]
type input "[URL][DOMAIN_NAME]"
click at [587, 383] on div "name : "Fast Bundle: Bundles Discounts" , id : "fast-bundle-product-bundles-dis…" at bounding box center [802, 380] width 648 height 595
click at [554, 374] on div "name : "Fast Bundle: Bundles Discounts" , id : "fast-bundle-product-bundles-dis…" at bounding box center [802, 380] width 648 height 595
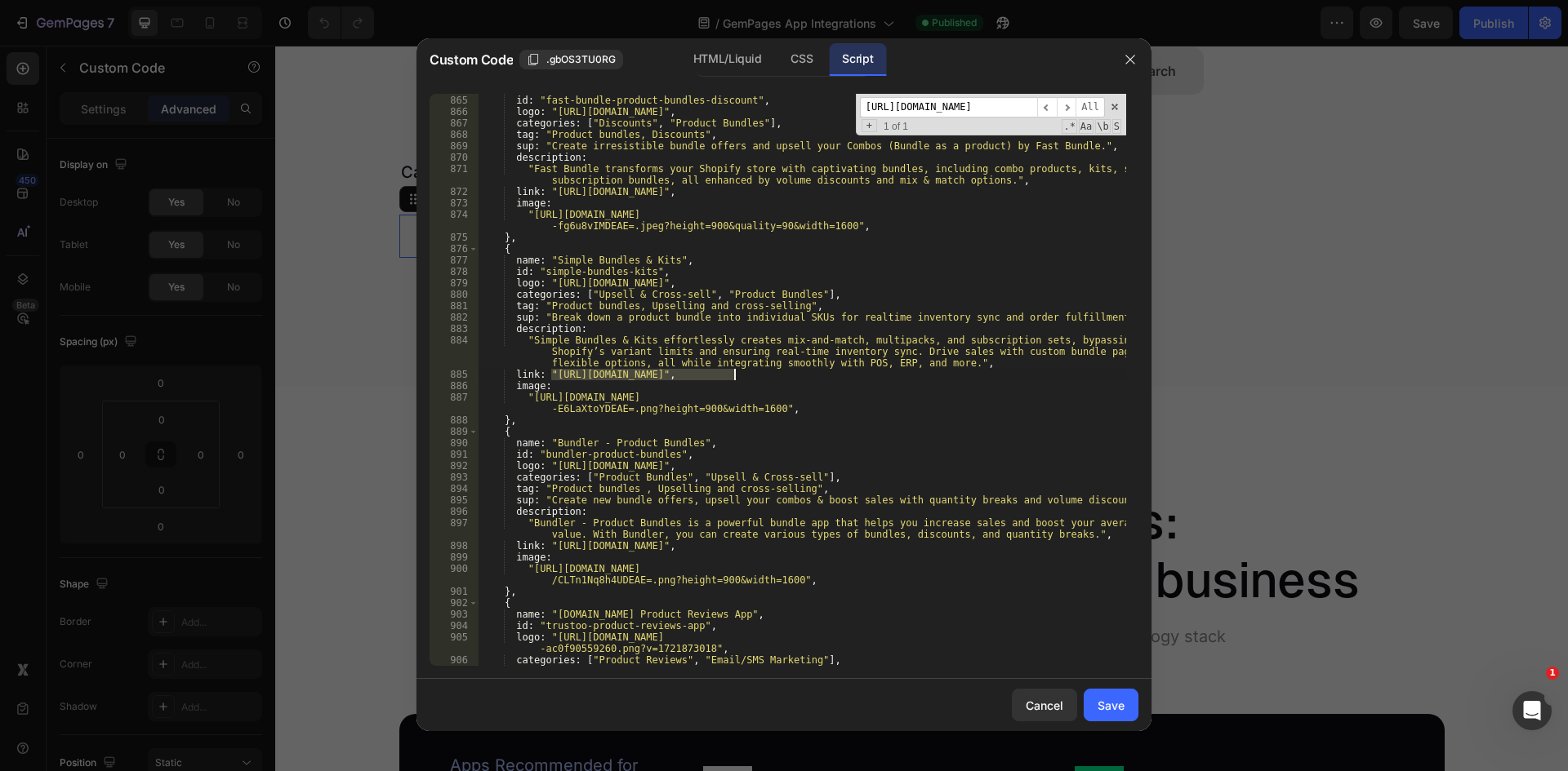
click at [733, 377] on div "name : "Fast Bundle: Bundles Discounts" , id : "fast-bundle-product-bundles-dis…" at bounding box center [802, 380] width 648 height 595
paste textarea "-website"
type textarea "link: "[URL][DOMAIN_NAME]","
click at [963, 109] on input "[URL][DOMAIN_NAME]" at bounding box center [948, 107] width 177 height 21
paste input "pumper-quantity-breaks-product-bundles-discount"
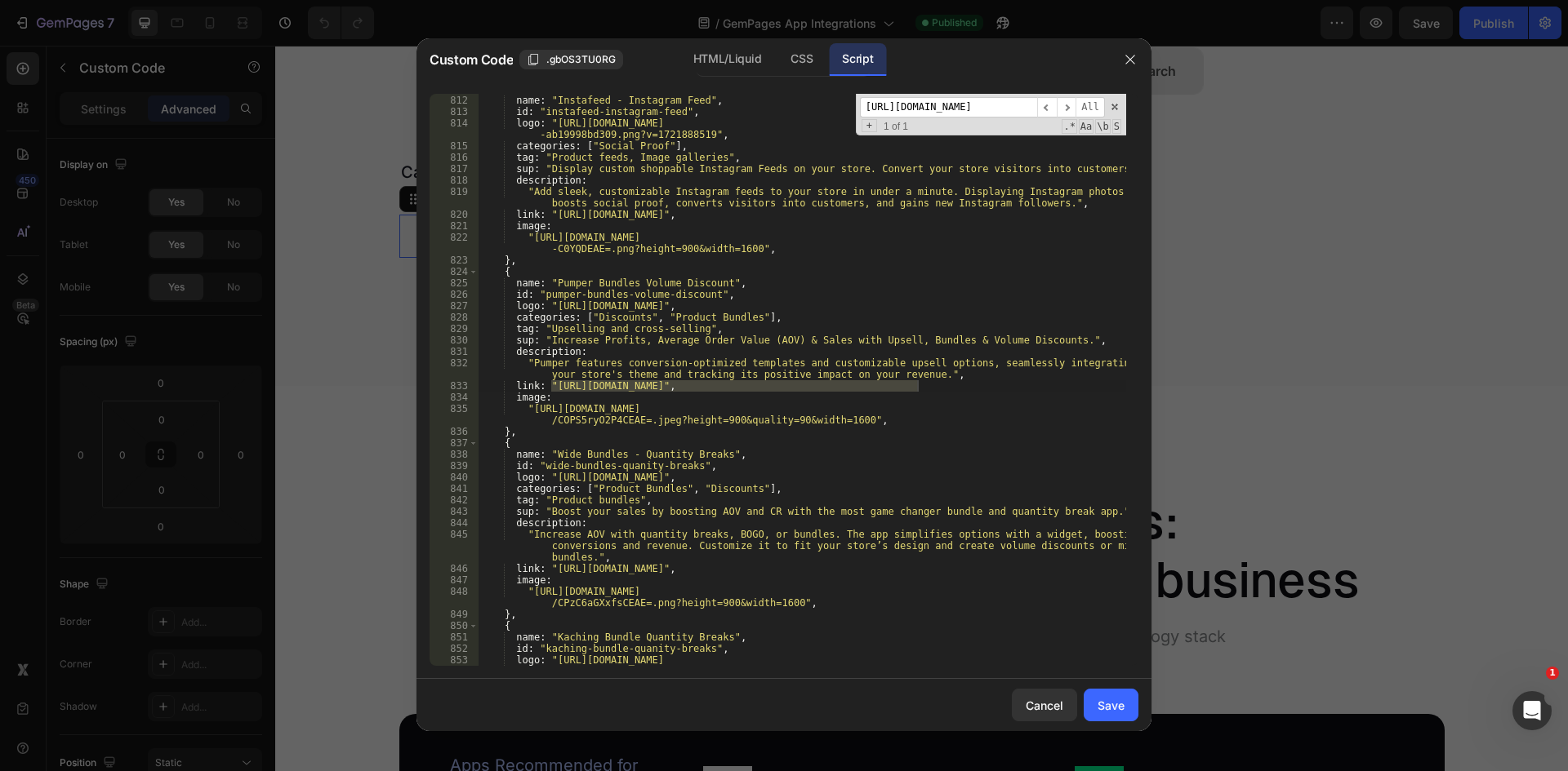
scroll to position [9986, 0]
type input "[URL][DOMAIN_NAME]"
click at [921, 387] on div "{ name : "Instafeed ‑ Instagram Feed" , id : "instafeed-instagram-feed" , logo …" at bounding box center [802, 379] width 648 height 572
click at [550, 386] on div "{ name : "Instafeed ‑ Instagram Feed" , id : "instafeed-instagram-feed" , logo …" at bounding box center [802, 386] width 648 height 606
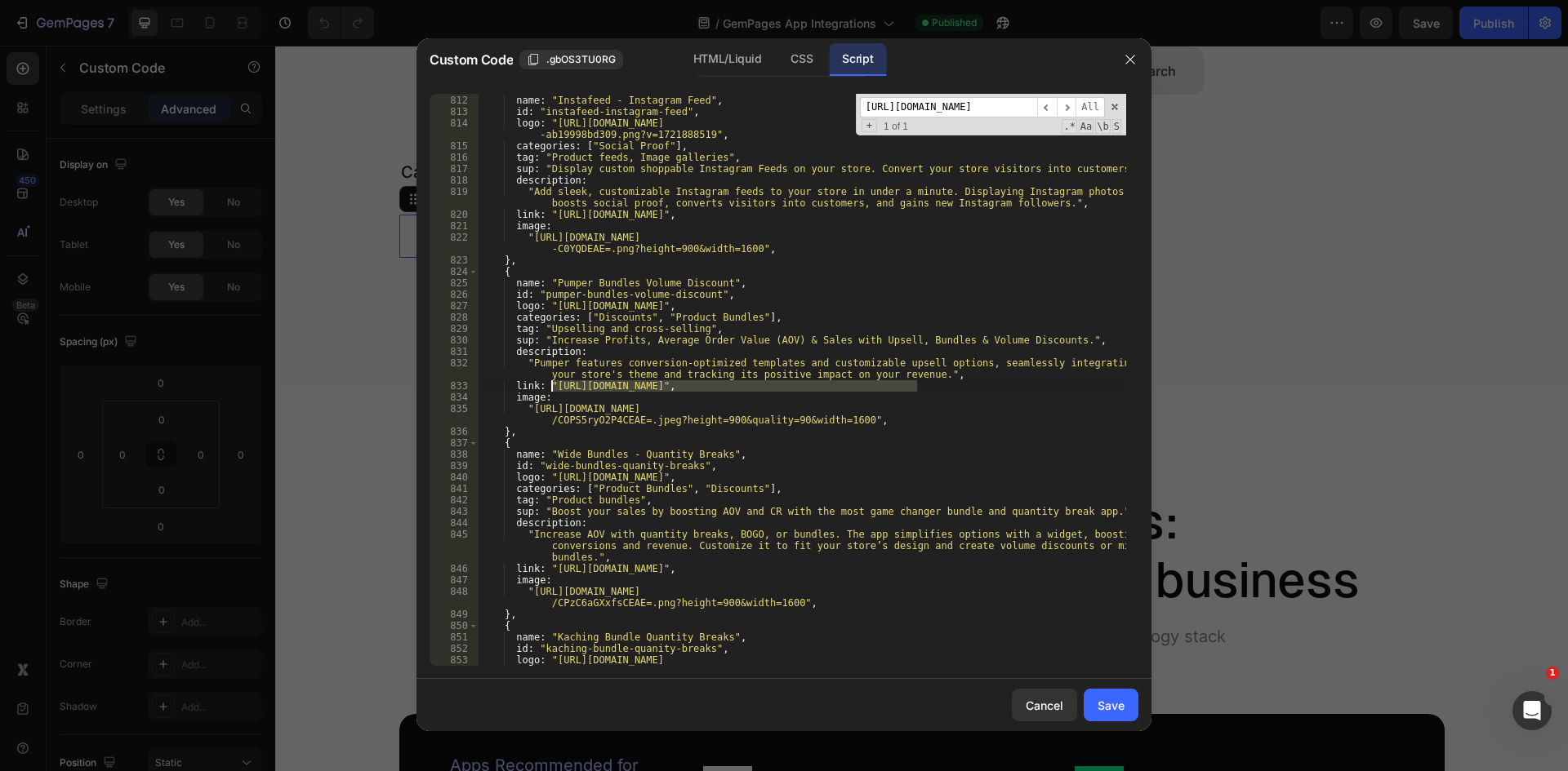
paste textarea "-website"
type textarea "link: "[URL][DOMAIN_NAME]","
click at [943, 114] on input "[URL][DOMAIN_NAME]" at bounding box center [948, 107] width 177 height 21
paste input "[DOMAIN_NAME][URL]"
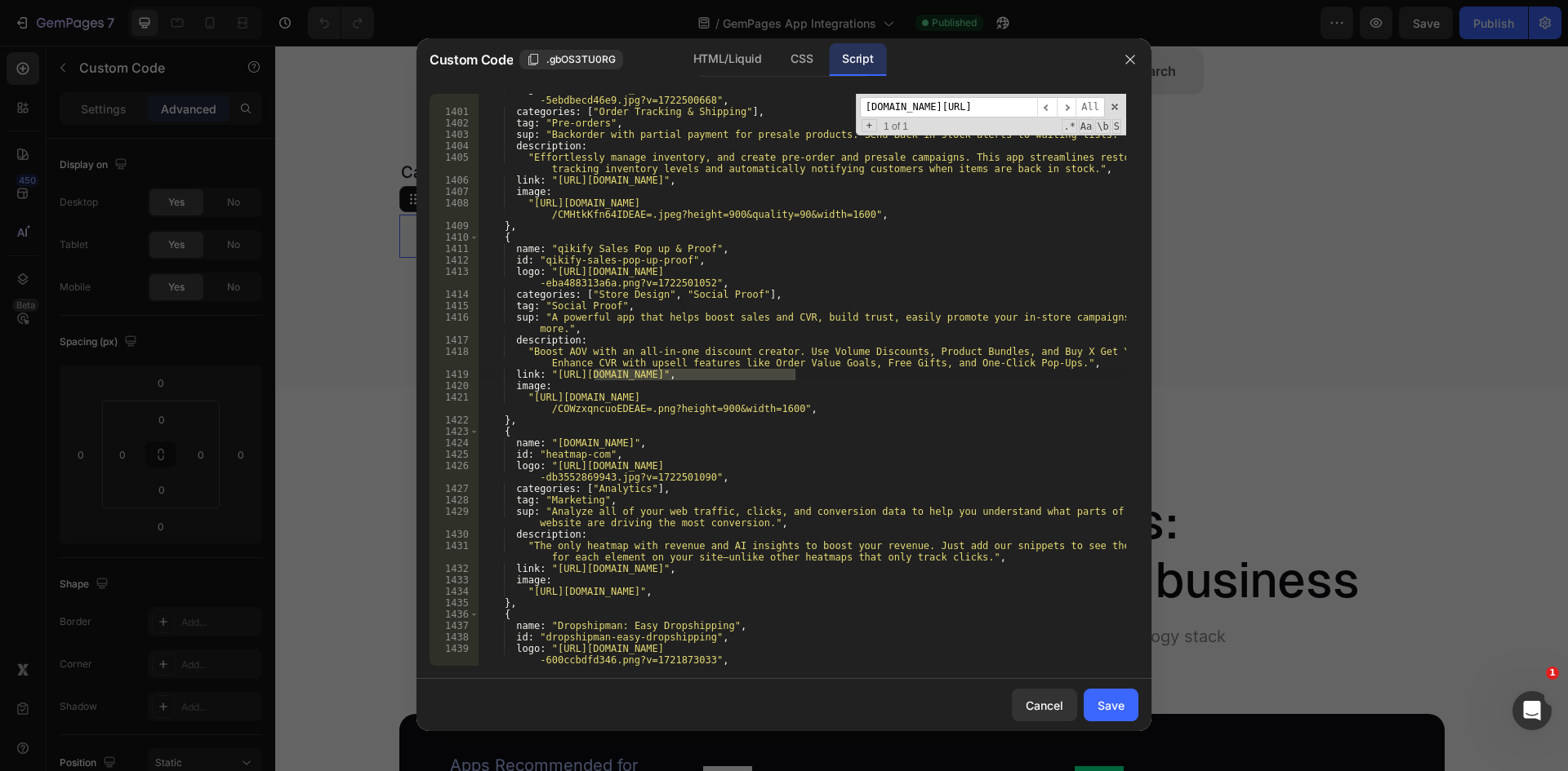
scroll to position [17185, 0]
type input "[DOMAIN_NAME][URL]"
click at [796, 377] on div "logo : "[URL][DOMAIN_NAME] -5ebdbecd46e9.jpg?v=1722500668" , categories : [ "Or…" at bounding box center [802, 379] width 648 height 572
click at [592, 372] on div "logo : "[URL][DOMAIN_NAME] -5ebdbecd46e9.jpg?v=1722500668" , categories : [ "Or…" at bounding box center [802, 386] width 648 height 606
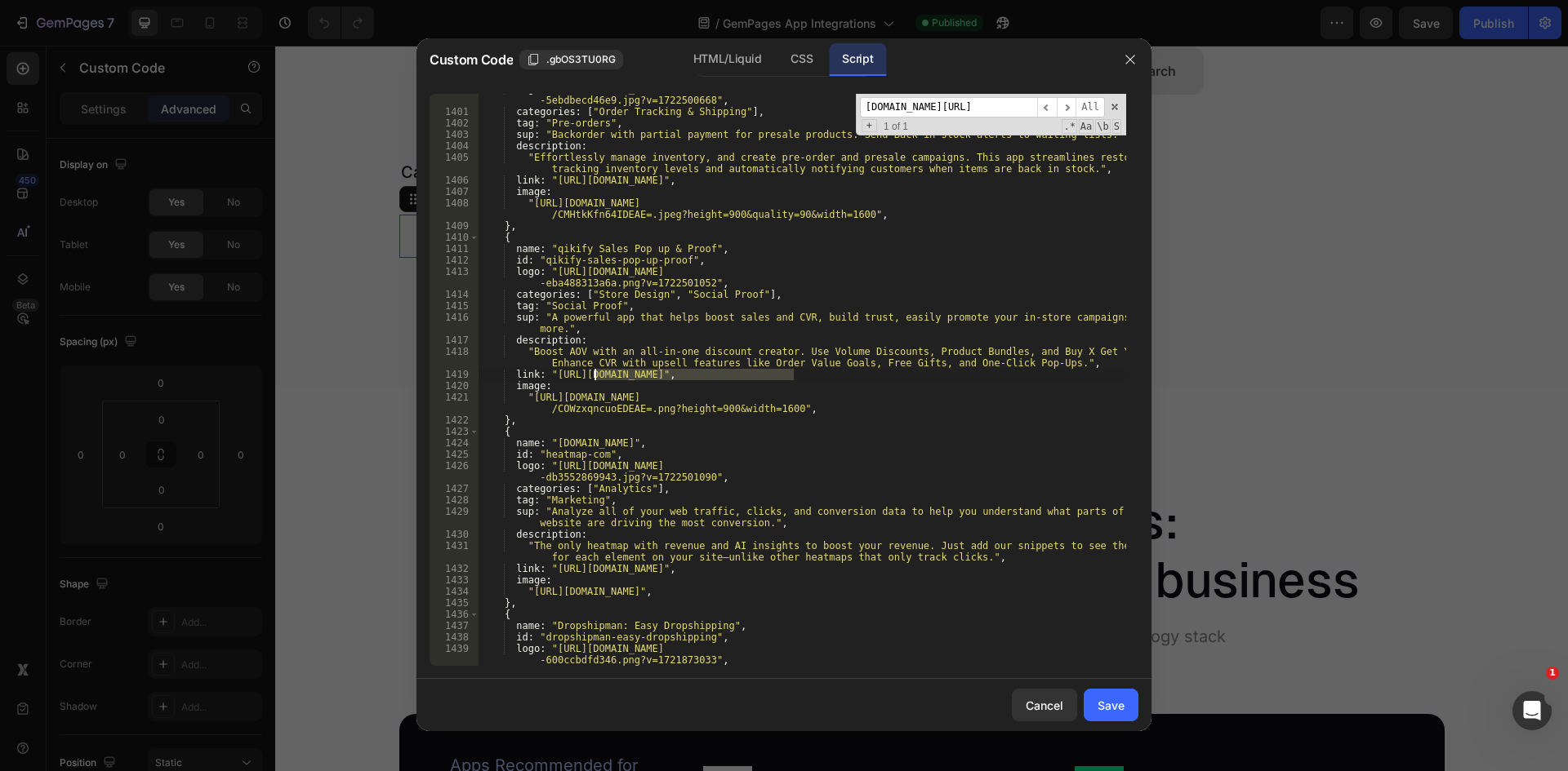
paste textarea "-website"
type textarea "link: "[URL][DOMAIN_NAME]","
click at [895, 110] on input "[DOMAIN_NAME][URL]" at bounding box center [948, 107] width 177 height 21
paste input "[URL][DOMAIN_NAME]"
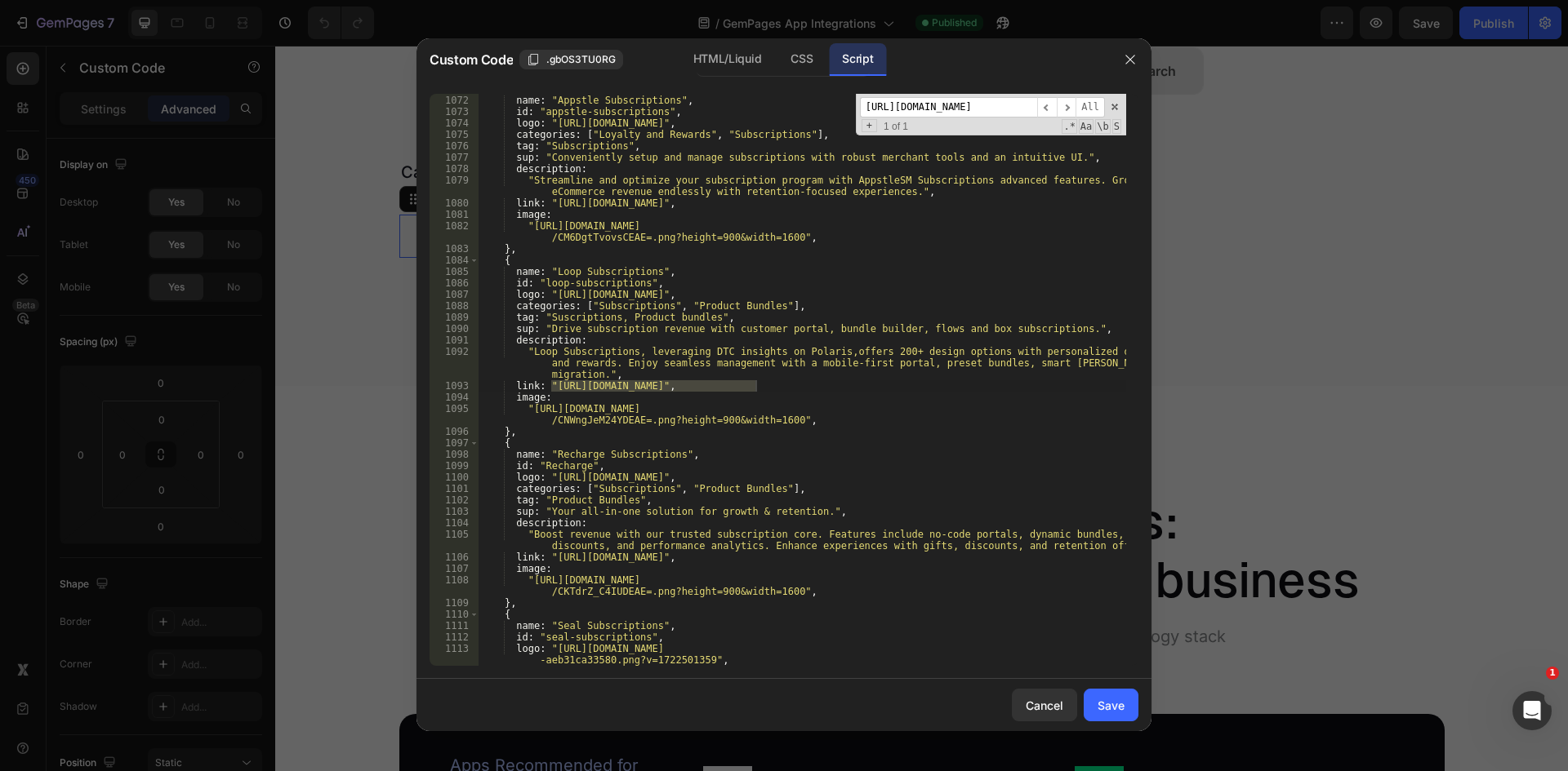
scroll to position [13128, 0]
type input "[URL][DOMAIN_NAME]"
click at [756, 385] on div "{ name : "Appstle Subscriptions" , id : "appstle-subscriptions" , logo : "[URL]…" at bounding box center [802, 379] width 648 height 572
click at [553, 382] on div "{ name : "Appstle Subscriptions" , id : "appstle-subscriptions" , logo : "[URL]…" at bounding box center [802, 380] width 648 height 595
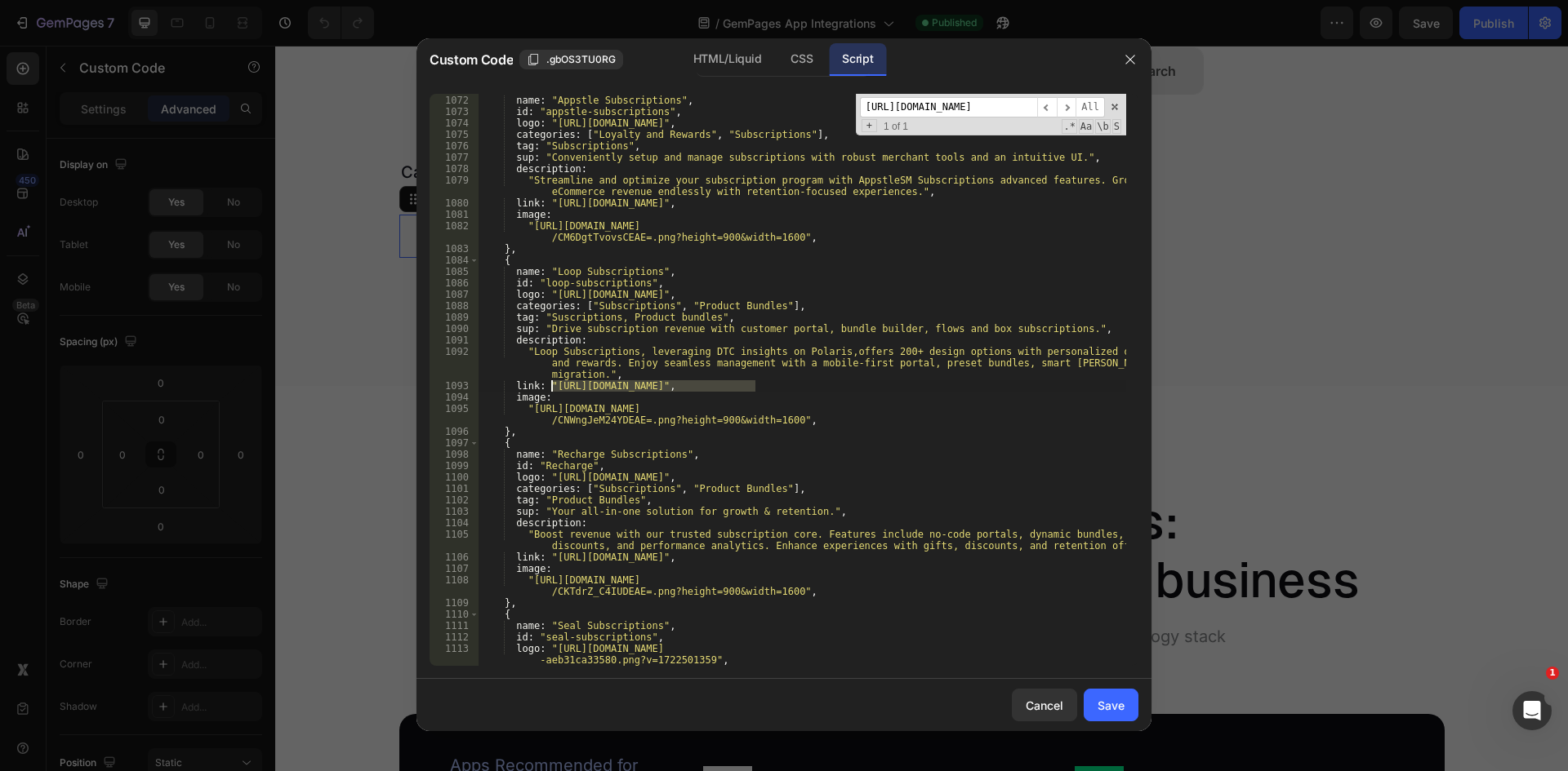
paste textarea "website"
type textarea "link: "[URL][DOMAIN_NAME]","
click at [932, 110] on input "[URL][DOMAIN_NAME]" at bounding box center [948, 107] width 177 height 21
paste input "MaxBundle"
click at [950, 118] on input "MaxBundle" at bounding box center [948, 107] width 177 height 21
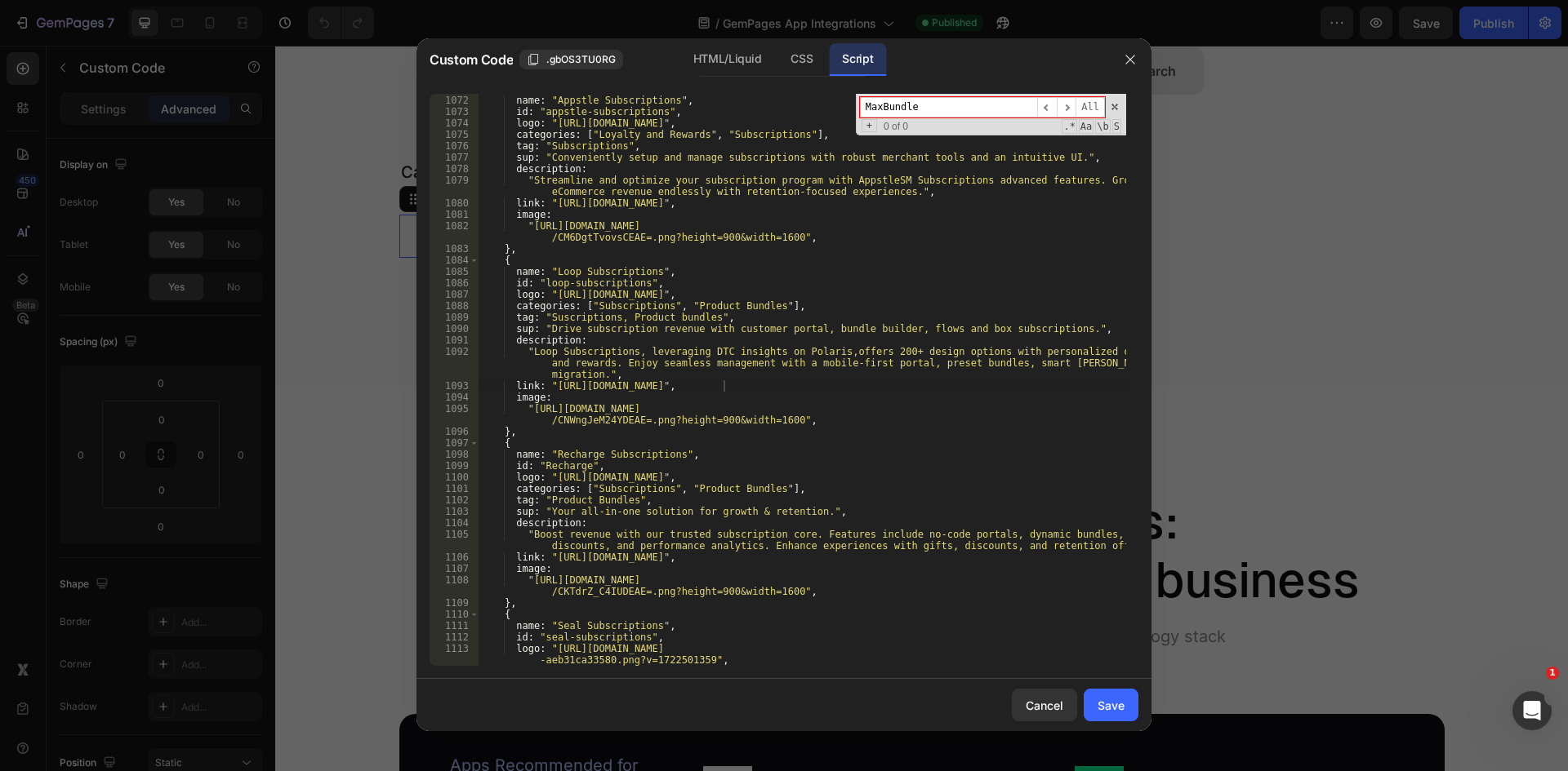
paste input "[URL][DOMAIN_NAME]"
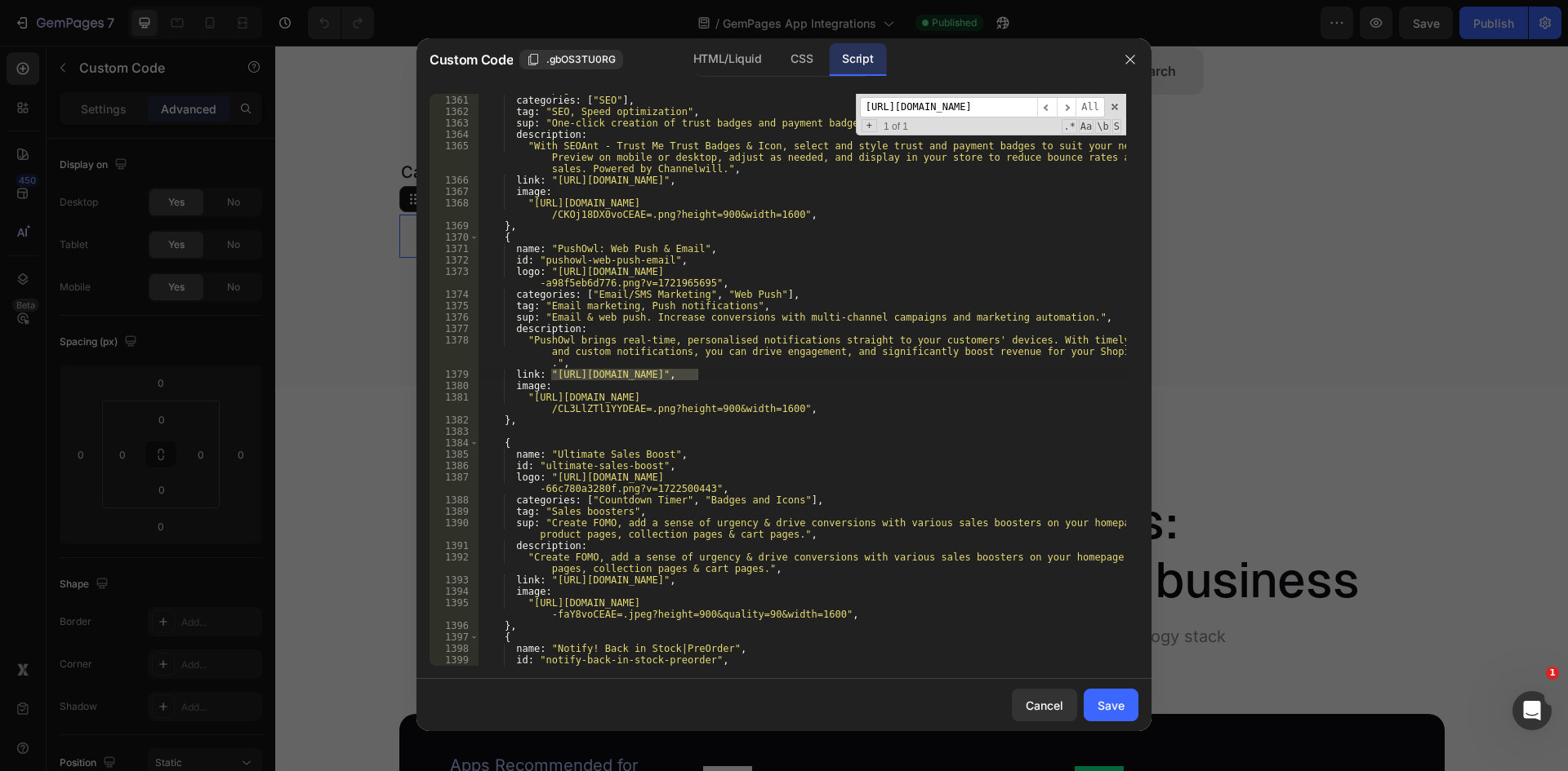
type input "[URL][DOMAIN_NAME]"
click at [698, 372] on div "logo : "[URL][DOMAIN_NAME] =.png" , categories : [ "SEO" ] , tag : "SEO, Speed …" at bounding box center [802, 379] width 648 height 572
click at [554, 374] on div "logo : "[URL][DOMAIN_NAME] =.png" , categories : [ "SEO" ] , tag : "SEO, Speed …" at bounding box center [802, 380] width 648 height 618
paste textarea "-website"
type textarea "link: "[URL][DOMAIN_NAME]","
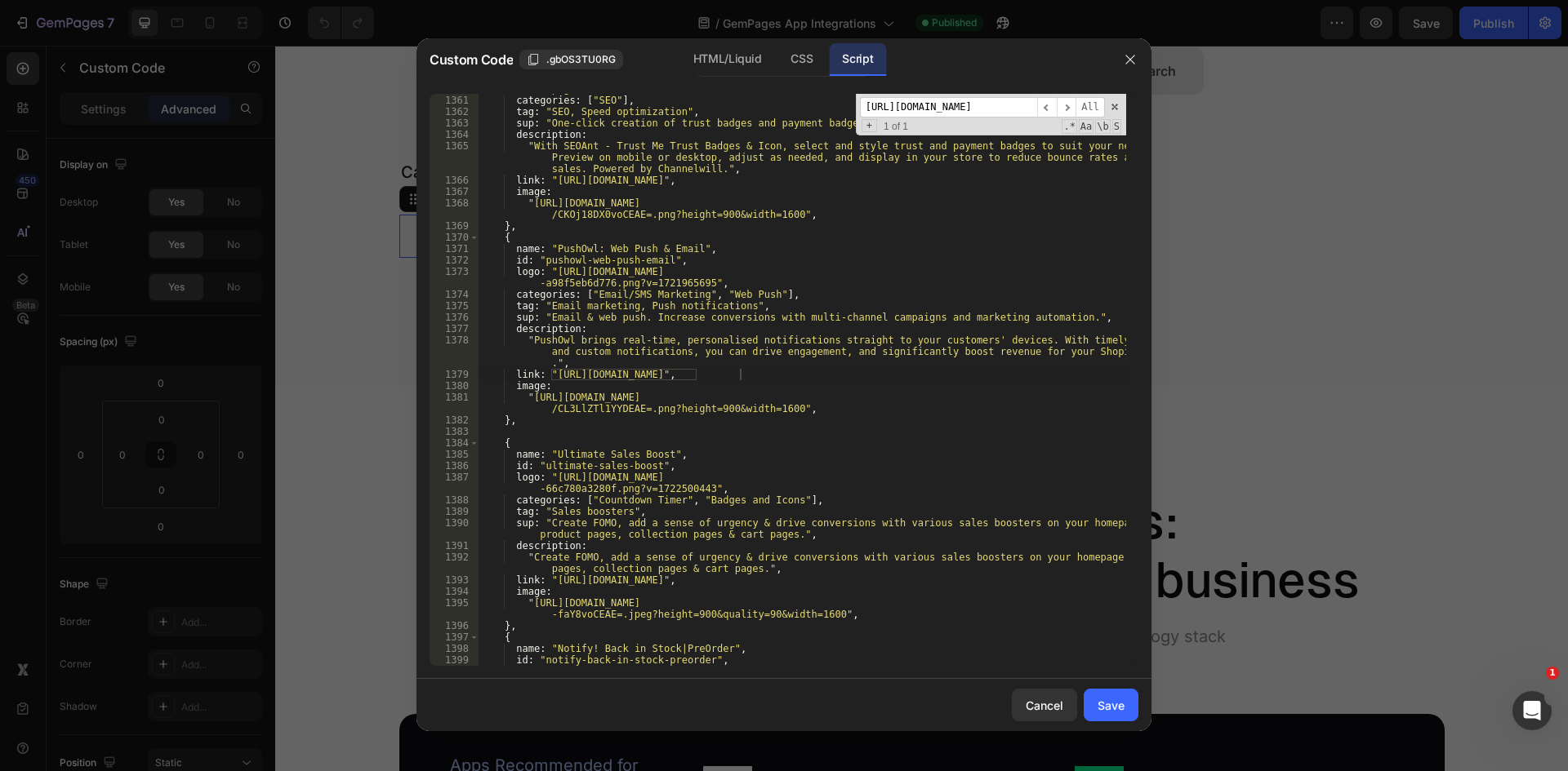
click at [933, 109] on input "[URL][DOMAIN_NAME]" at bounding box center [948, 107] width 177 height 21
paste input "reputon"
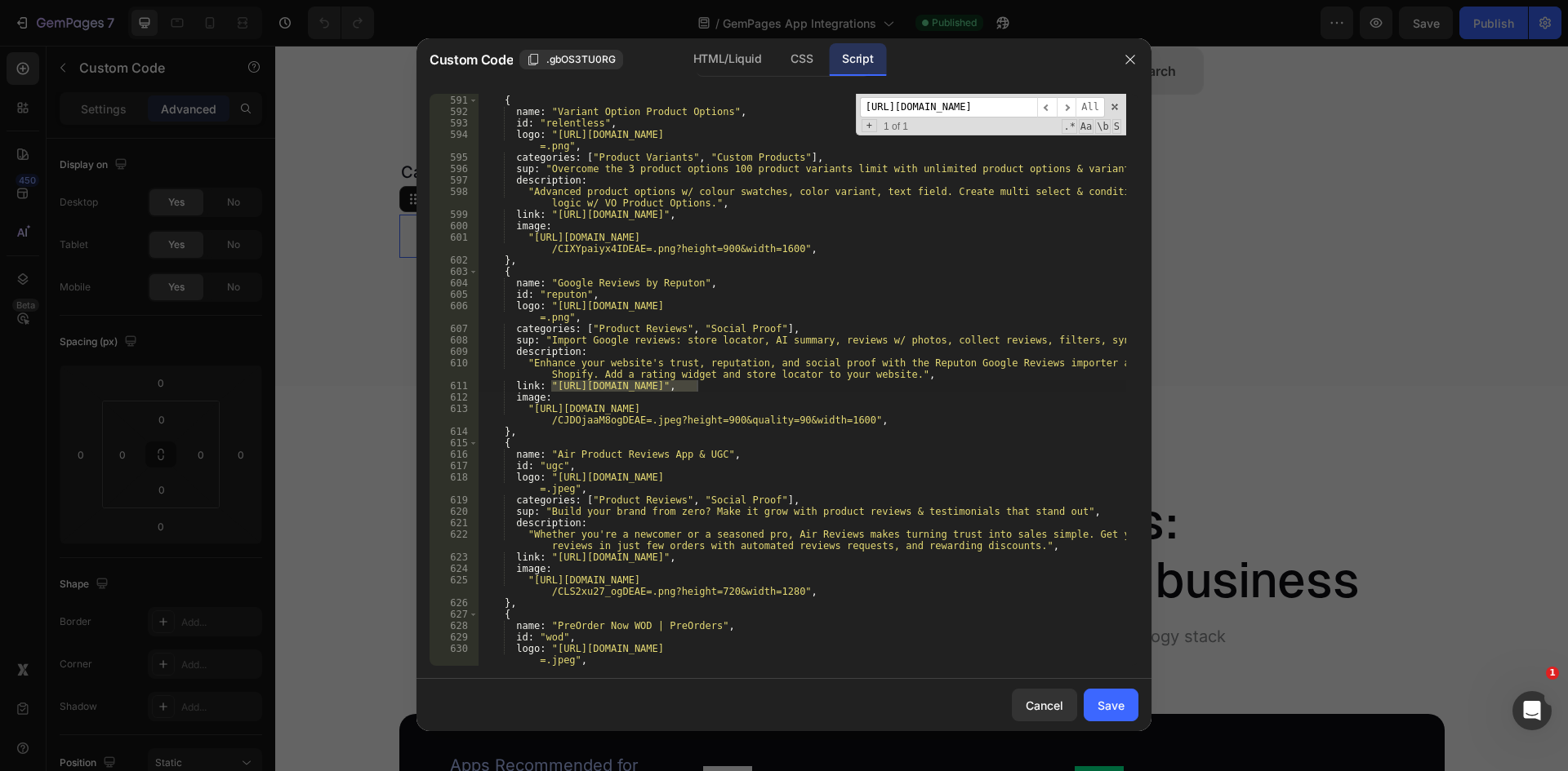
type input "[URL][DOMAIN_NAME]"
click at [670, 389] on div "} , { name : "Variant Option Product Options" , id : "relentless" , logo : "[UR…" at bounding box center [802, 379] width 648 height 572
click at [697, 385] on div "} , { name : "Variant Option Product Options" , id : "relentless" , logo : "[UR…" at bounding box center [802, 380] width 648 height 595
click at [548, 385] on div "} , { name : "Variant Option Product Options" , id : "relentless" , logo : "[UR…" at bounding box center [802, 380] width 648 height 595
click at [553, 385] on div "} , { name : "Variant Option Product Options" , id : "relentless" , logo : "[UR…" at bounding box center [802, 379] width 648 height 572
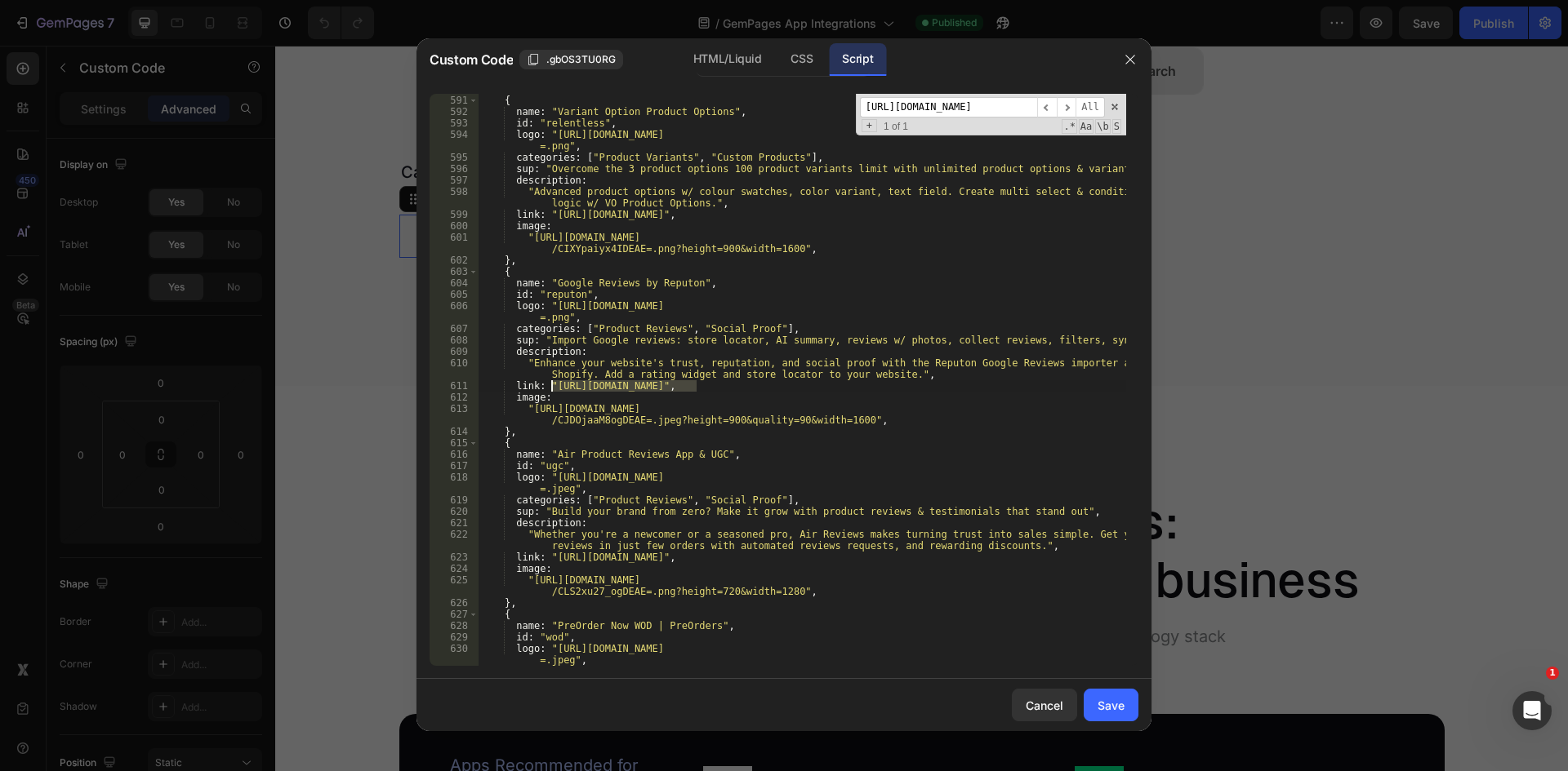
paste textarea "-website"
type textarea "link: "[URL][DOMAIN_NAME]","
click at [988, 109] on input "[URL][DOMAIN_NAME]" at bounding box center [948, 107] width 177 height 21
paste input "bon-loyalty-rewards"
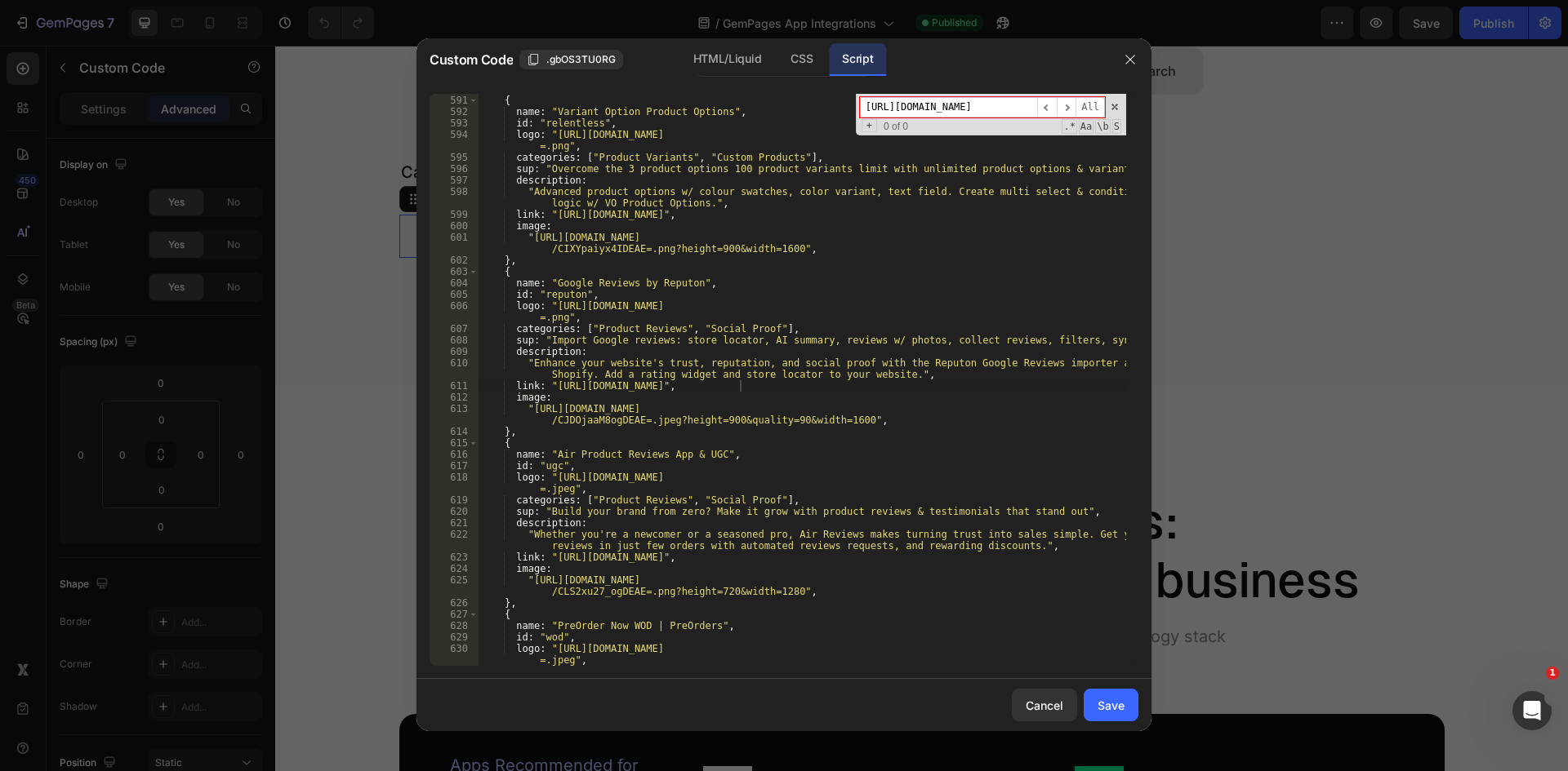
drag, startPoint x: 929, startPoint y: 105, endPoint x: 713, endPoint y: 119, distance: 216.5
click at [713, 119] on div "} , { name : "Variant Option Product Options" , id : "relentless" , logo : "[UR…" at bounding box center [802, 379] width 648 height 572
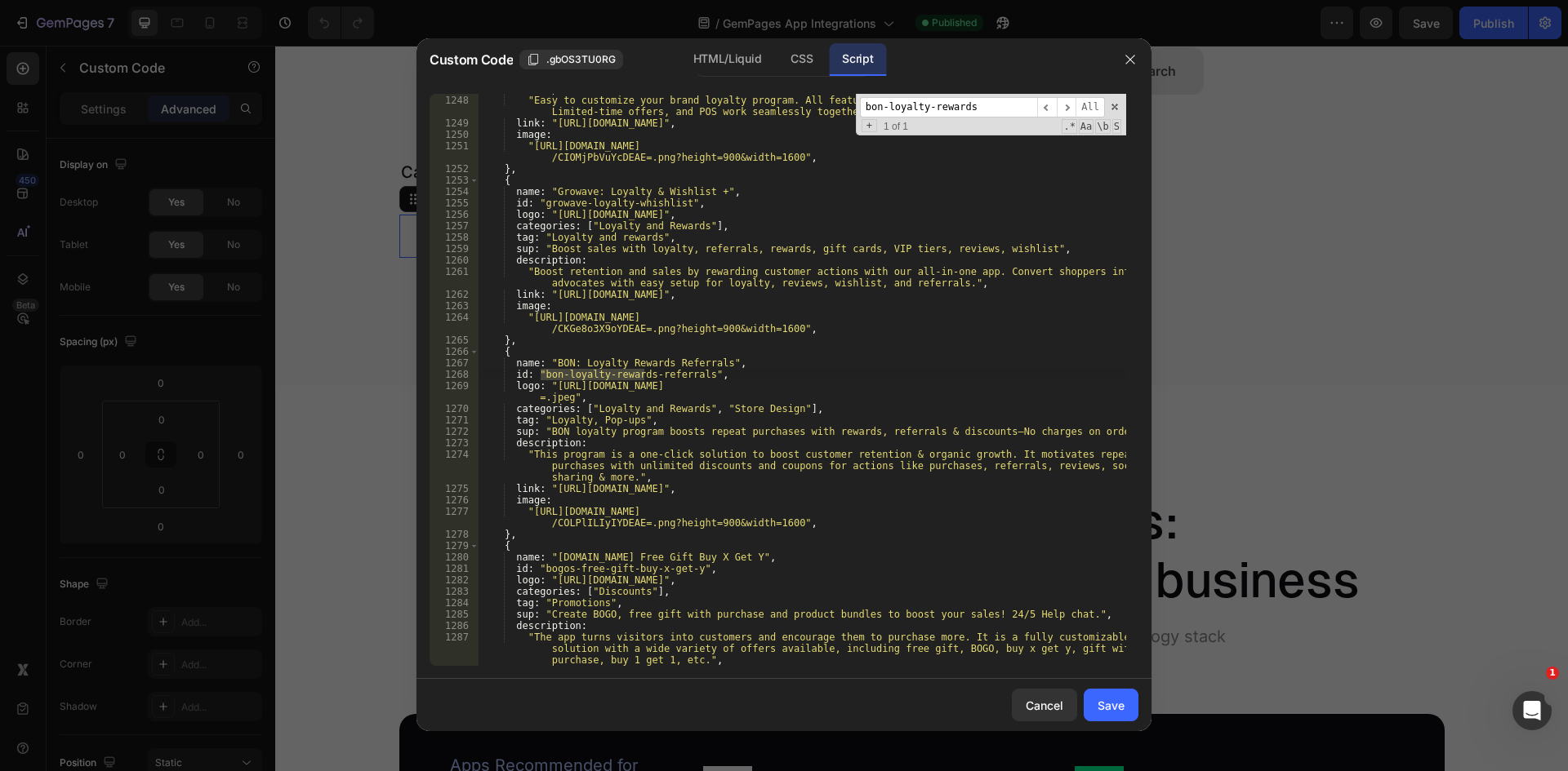
scroll to position [15252, 0]
type input "bon-loyalty-rewards"
click at [774, 486] on div "description : "Easy to customize your brand loyalty program. All features: Poin…" at bounding box center [802, 380] width 648 height 595
click at [552, 490] on div "description : "Easy to customize your brand loyalty program. All features: Poin…" at bounding box center [802, 380] width 648 height 595
paste textarea
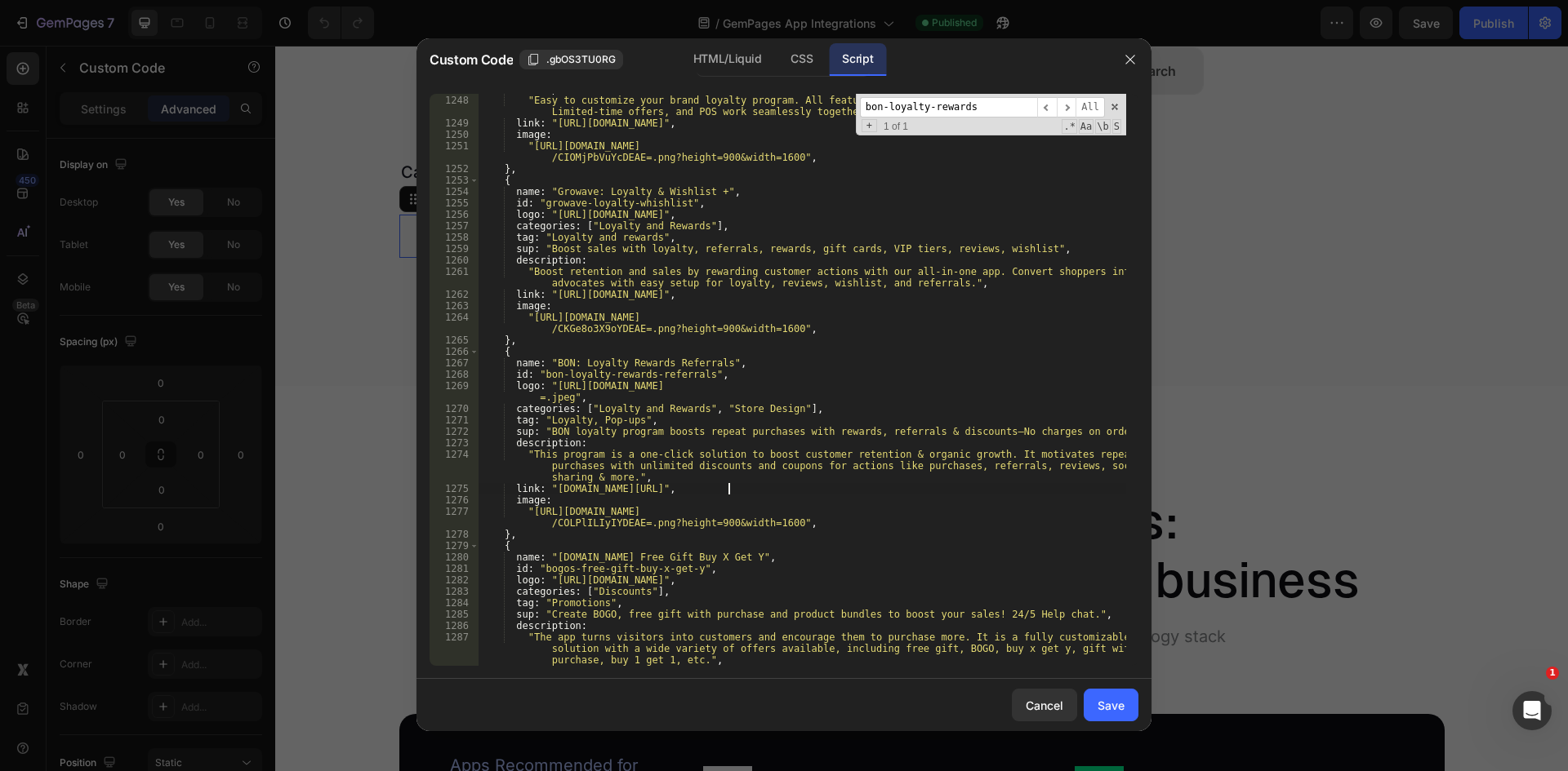
type textarea "link: "[URL][DOMAIN_NAME]","
click at [595, 492] on div "description : "Easy to customize your brand loyalty program. All features: Poin…" at bounding box center [802, 379] width 648 height 572
click at [597, 486] on div "description : "Easy to customize your brand loyalty program. All features: Poin…" at bounding box center [802, 380] width 648 height 595
click at [594, 486] on div "description : "Easy to customize your brand loyalty program. All features: Poin…" at bounding box center [802, 380] width 648 height 595
click at [769, 487] on div "description : "Easy to customize your brand loyalty program. All features: Poin…" at bounding box center [802, 380] width 648 height 595
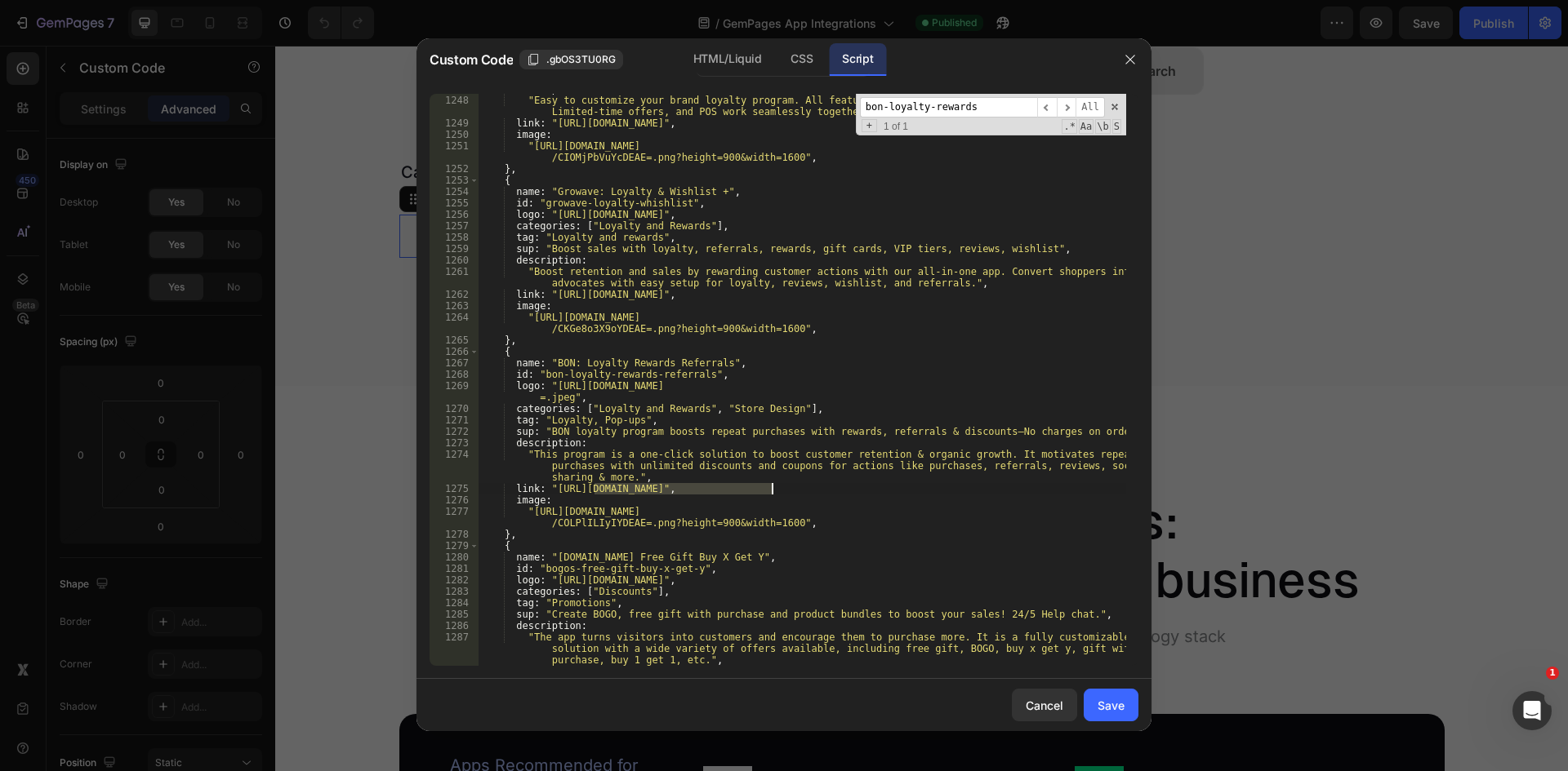
click at [771, 490] on div "description : "Easy to customize your brand loyalty program. All features: Poin…" at bounding box center [802, 380] width 648 height 595
drag, startPoint x: 979, startPoint y: 109, endPoint x: 772, endPoint y: 108, distance: 207.0
click at [772, 108] on div "description : "Easy to customize your brand loyalty program. All features: Poin…" at bounding box center [802, 379] width 648 height 572
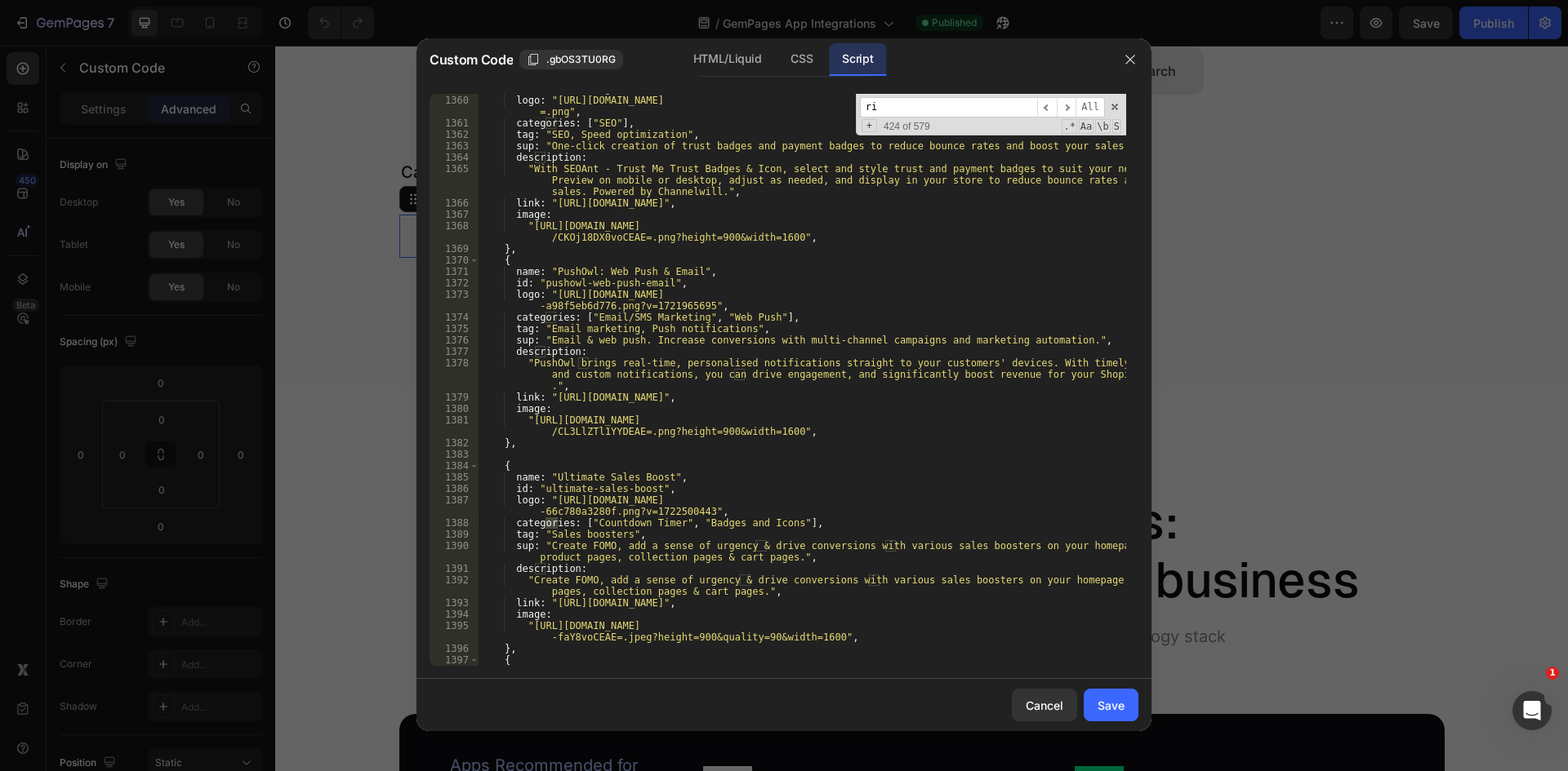
drag, startPoint x: 874, startPoint y: 107, endPoint x: 845, endPoint y: 107, distance: 29.0
click at [845, 107] on div "id : "seoant-badges-icon" , logo : "[URL][DOMAIN_NAME] =.png" , categories : [ …" at bounding box center [802, 379] width 648 height 572
paste input "[URL][DOMAIN_NAME]"
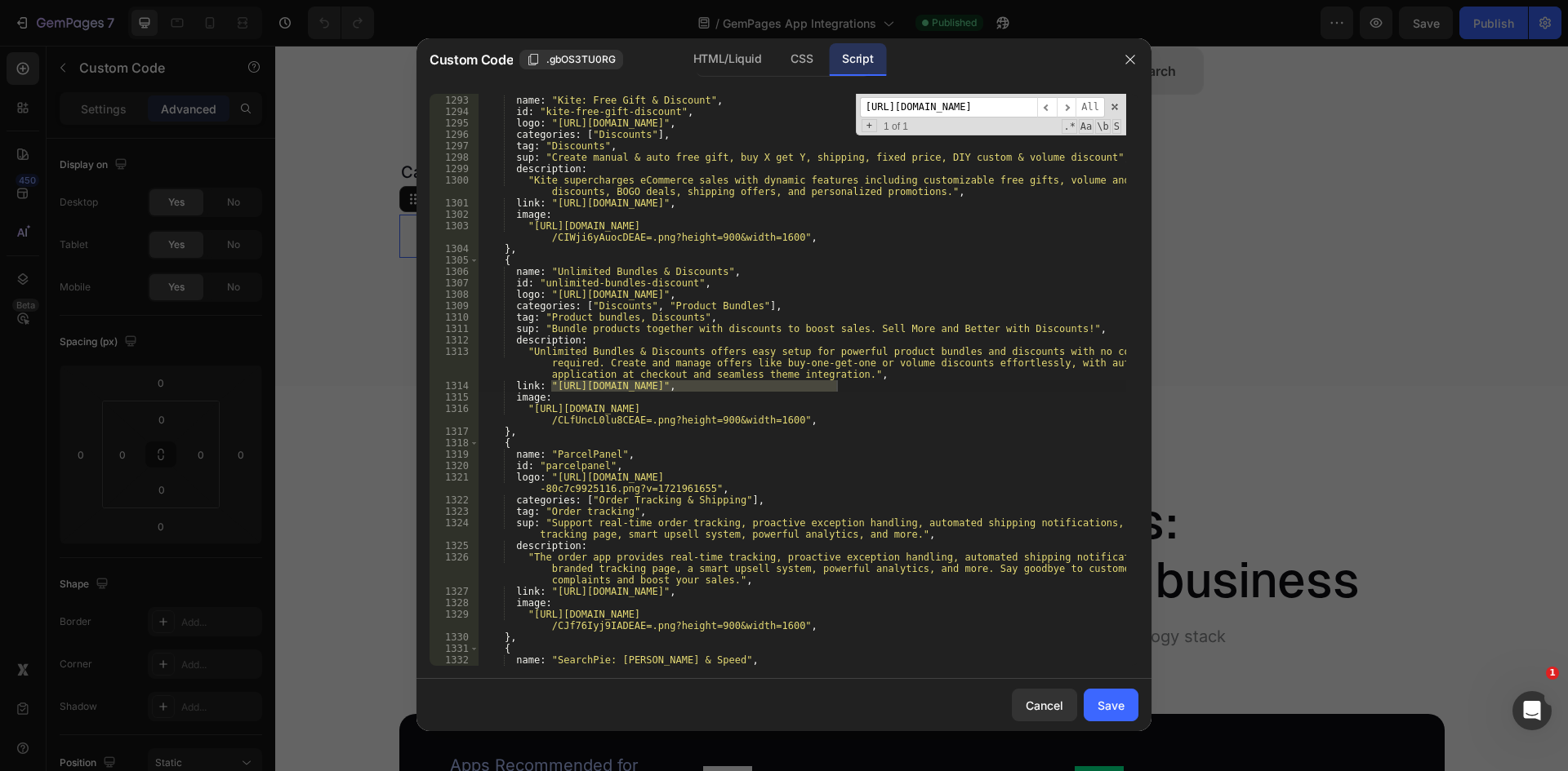
type input "[URL][DOMAIN_NAME]"
click at [567, 387] on div "{ name : "Kite: Free Gift & Discount" , id : "kite-free-gift-discount" , logo :…" at bounding box center [802, 379] width 648 height 572
click at [557, 382] on div "{ name : "Kite: Free Gift & Discount" , id : "kite-free-gift-discount" , logo :…" at bounding box center [802, 380] width 648 height 595
click at [551, 386] on div "{ name : "Kite: Free Gift & Discount" , id : "kite-free-gift-discount" , logo :…" at bounding box center [802, 380] width 648 height 595
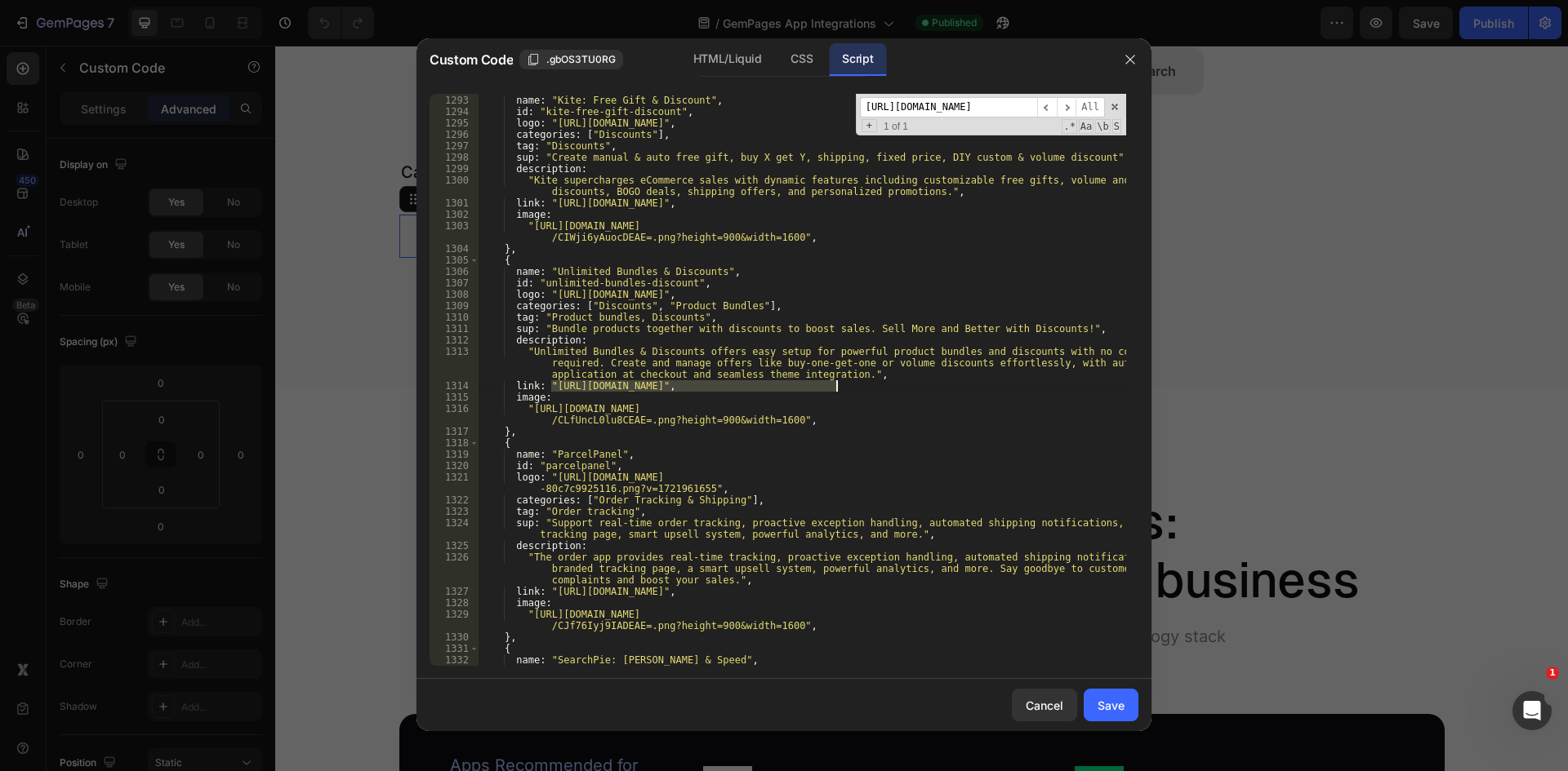
click at [835, 385] on div "{ name : "Kite: Free Gift & Discount" , id : "kite-free-gift-discount" , logo :…" at bounding box center [802, 380] width 648 height 595
paste textarea "-website"
type textarea "link: "[URL][DOMAIN_NAME]","
click at [929, 108] on input "[URL][DOMAIN_NAME]" at bounding box center [948, 107] width 177 height 21
paste input "qikif"
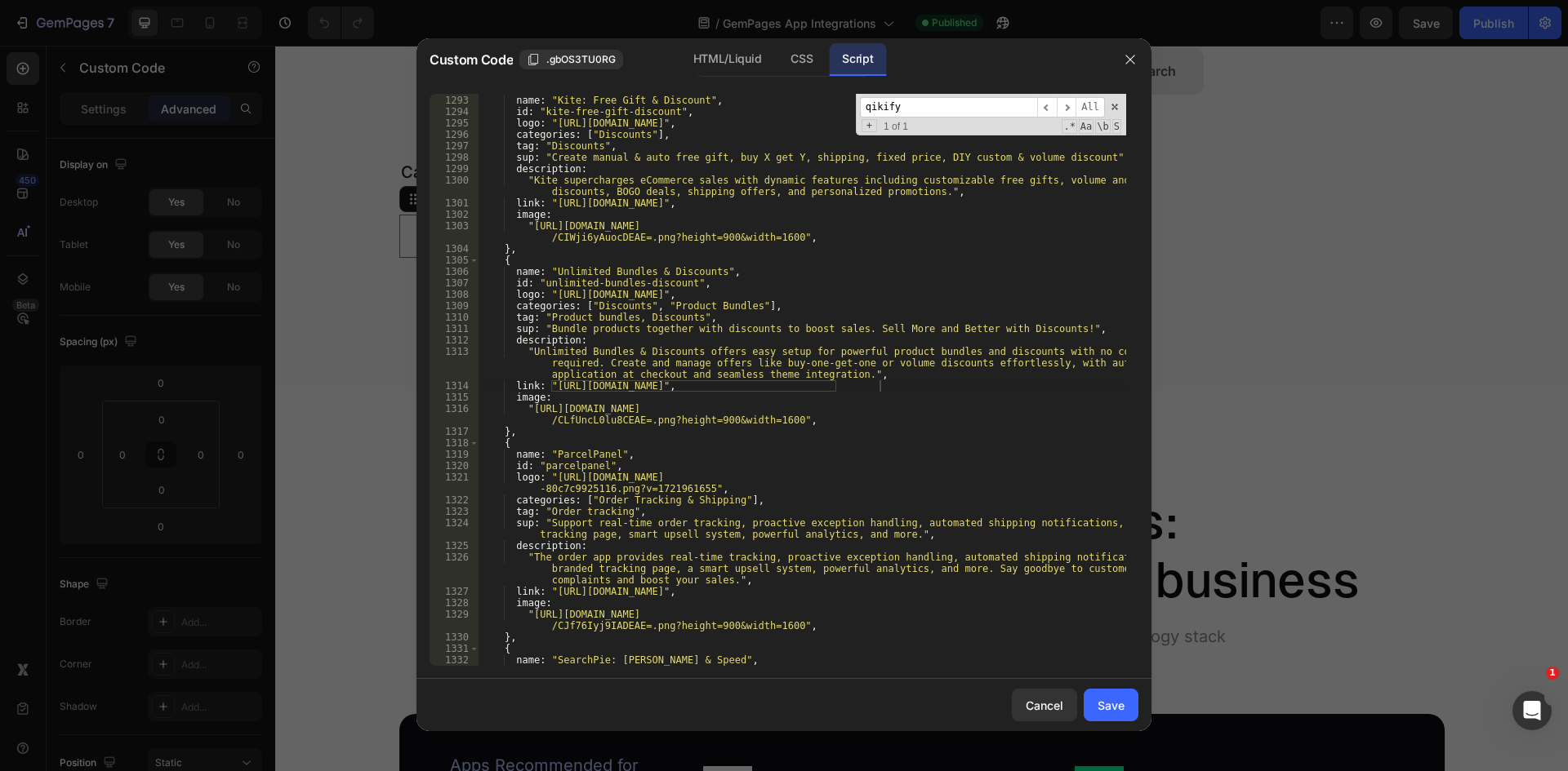
scroll to position [17074, 0]
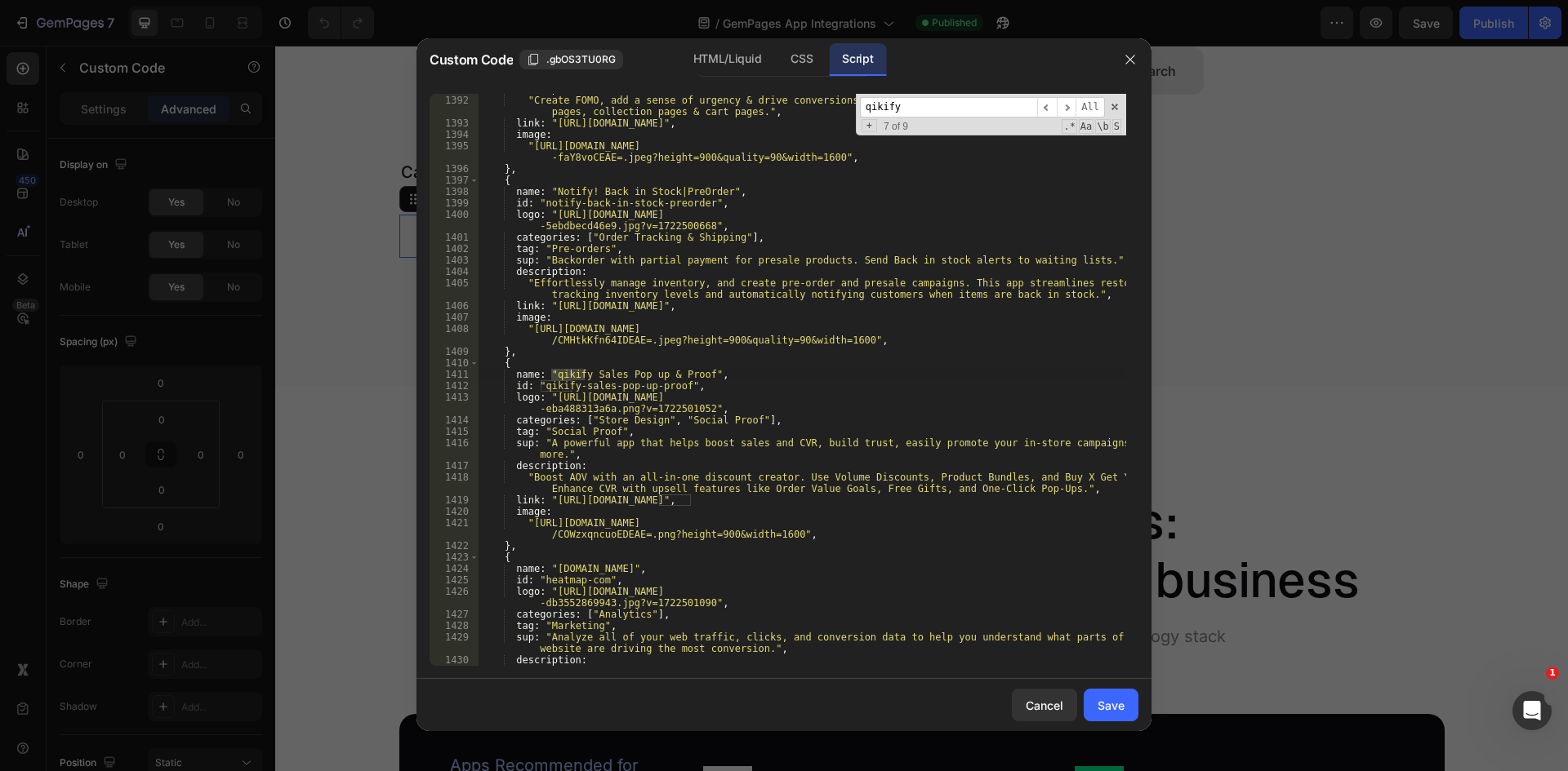
drag, startPoint x: 912, startPoint y: 113, endPoint x: 854, endPoint y: 112, distance: 58.0
click at [854, 112] on div "description : "Create FOMO, add a sense of urgency & drive conversions with var…" at bounding box center [802, 379] width 648 height 572
paste input "[URL][DOMAIN_NAME]."
click at [964, 110] on input "[URL][DOMAIN_NAME]." at bounding box center [948, 107] width 177 height 21
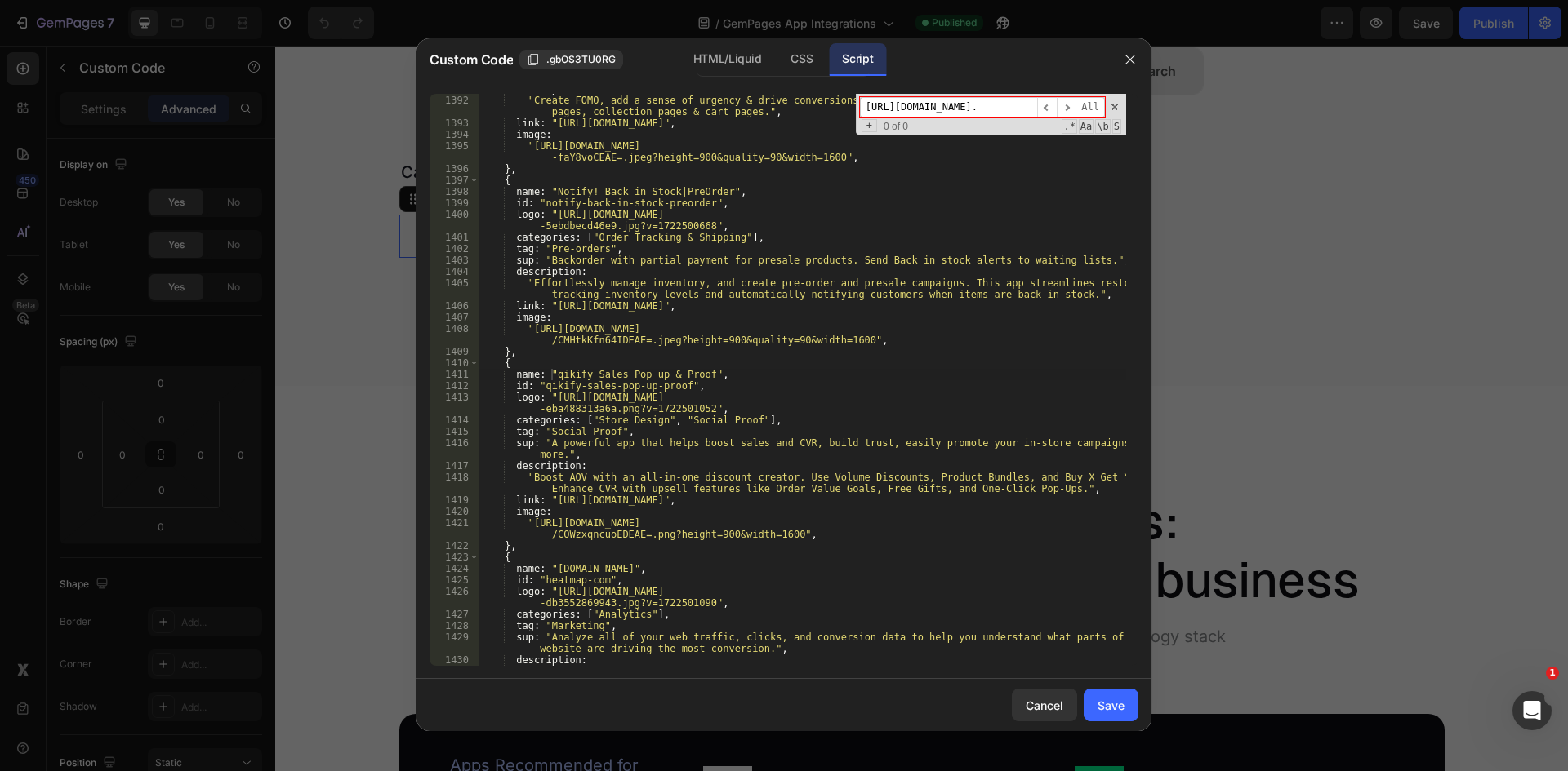
click at [914, 106] on input "[URL][DOMAIN_NAME]." at bounding box center [948, 107] width 177 height 21
paste input "size-charts-by-clean-canvas-website"
click at [963, 106] on input "size-charts-by-clean-canvas-website" at bounding box center [948, 107] width 177 height 21
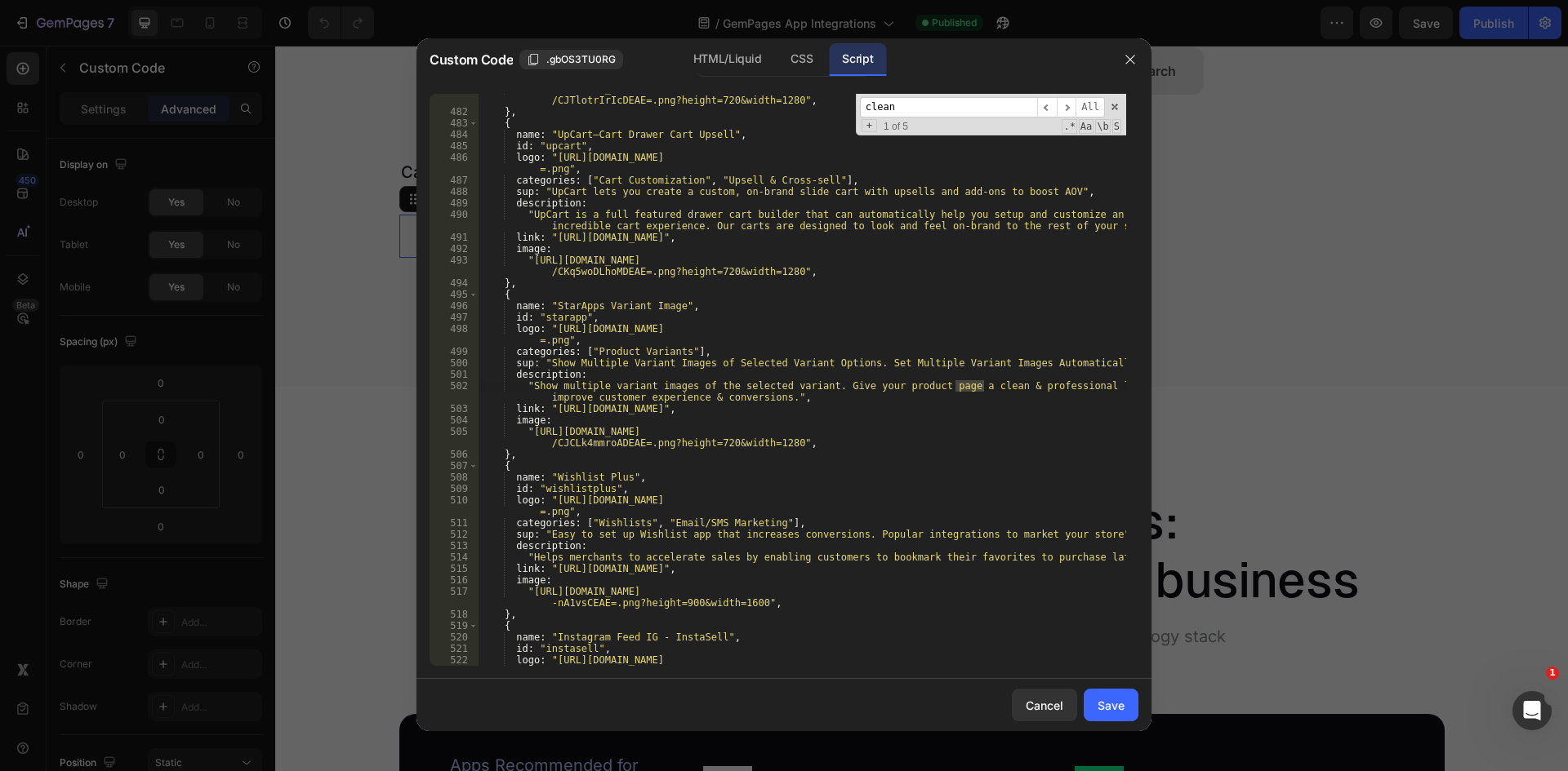
scroll to position [9564, 0]
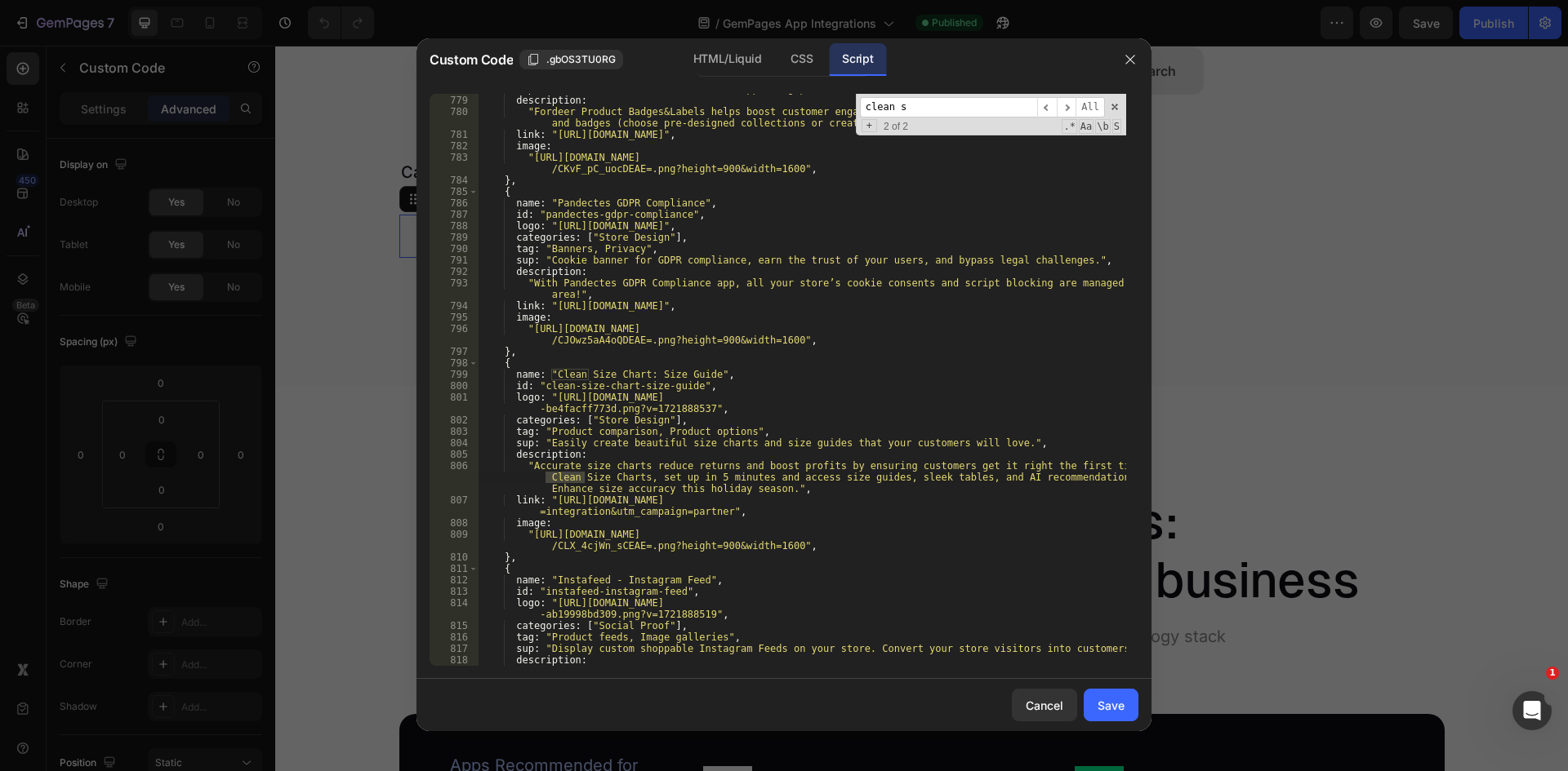
type input "clean s"
drag, startPoint x: 549, startPoint y: 497, endPoint x: 568, endPoint y: 499, distance: 19.1
click at [549, 497] on div "sup : "Boost sales and conversion with appealing product badges, labels, sticke…" at bounding box center [802, 386] width 648 height 606
click at [710, 512] on div "sup : "Boost sales and conversion with appealing product badges, labels, sticke…" at bounding box center [802, 386] width 648 height 606
click at [713, 513] on div "sup : "Boost sales and conversion with appealing product badges, labels, sticke…" at bounding box center [802, 386] width 648 height 606
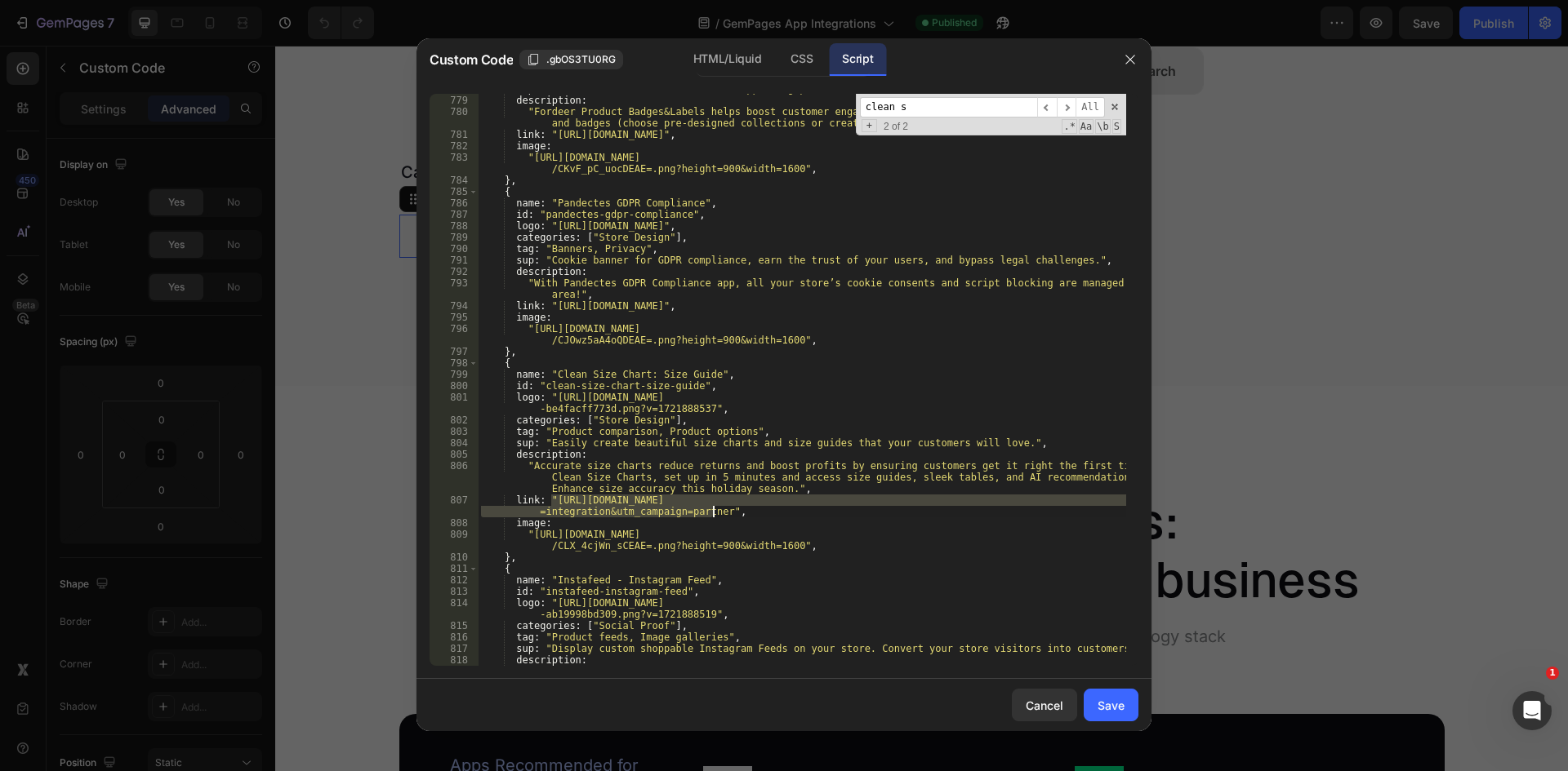
paste textarea "[DOMAIN_NAME][URL]"
type textarea "link: "[URL][DOMAIN_NAME]","
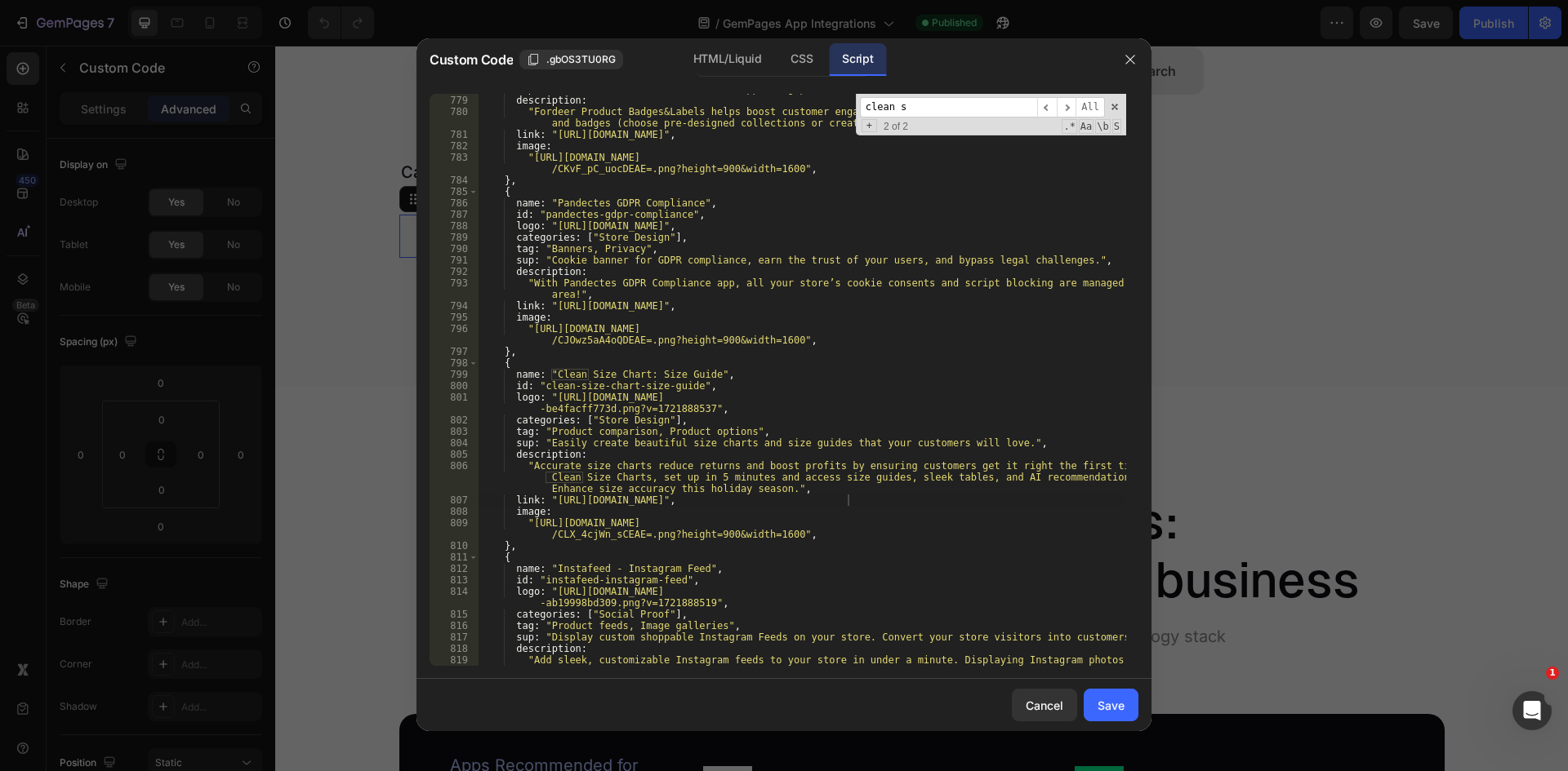
drag, startPoint x: 927, startPoint y: 110, endPoint x: 833, endPoint y: 111, distance: 94.0
click at [833, 111] on div "sup : "Boost sales and conversion with appealing product badges, labels, sticke…" at bounding box center [802, 379] width 648 height 572
paste input "[URL][DOMAIN_NAME]"
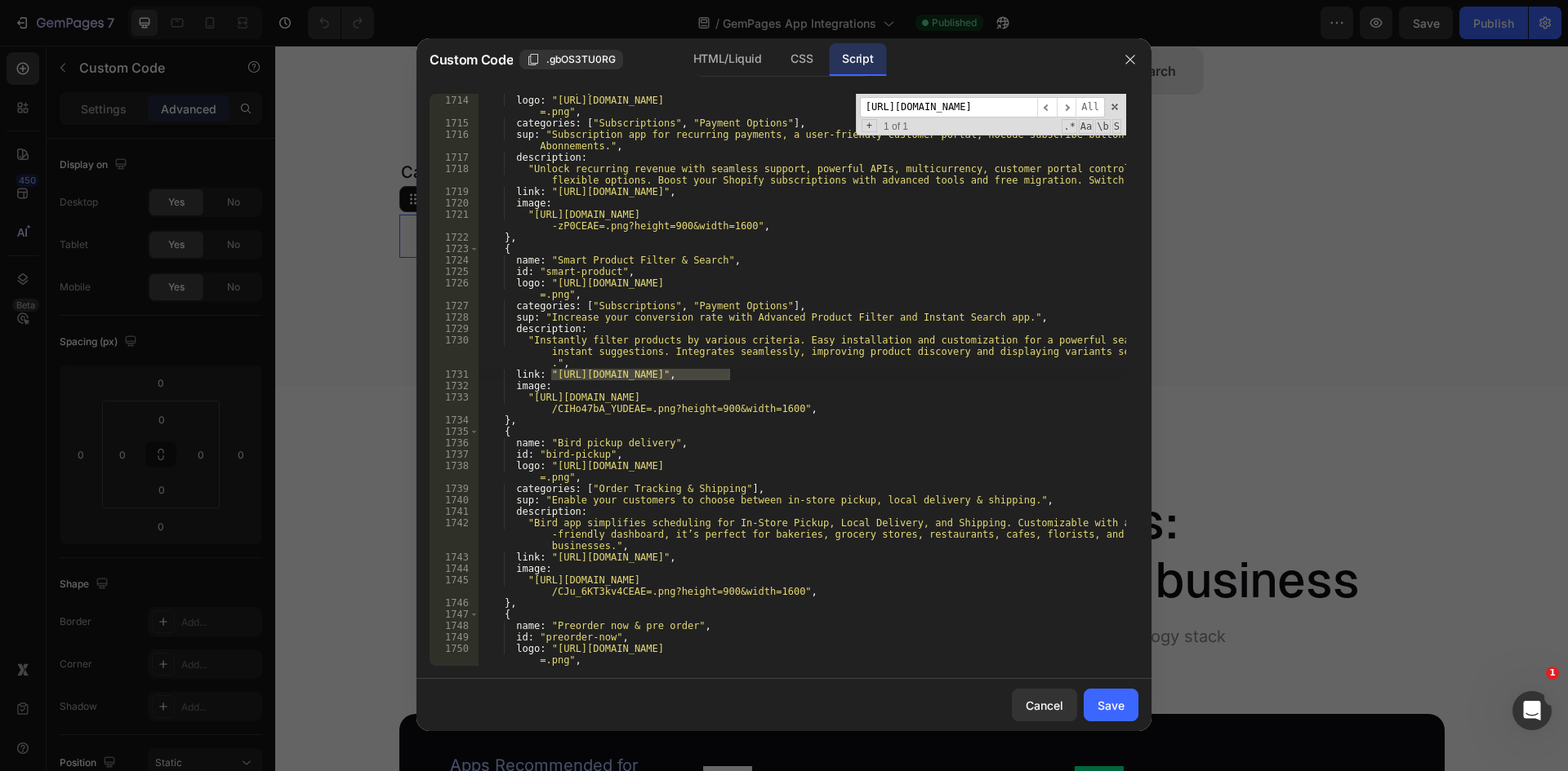
scroll to position [20999, 0]
type input "[URL][DOMAIN_NAME]"
click at [556, 369] on div "id : "recurpay" , logo : "[URL][DOMAIN_NAME] =.png" , categories : [ "Subscript…" at bounding box center [802, 379] width 648 height 572
click at [549, 376] on div "id : "recurpay" , logo : "[URL][DOMAIN_NAME] =.png" , categories : [ "Subscript…" at bounding box center [802, 380] width 648 height 595
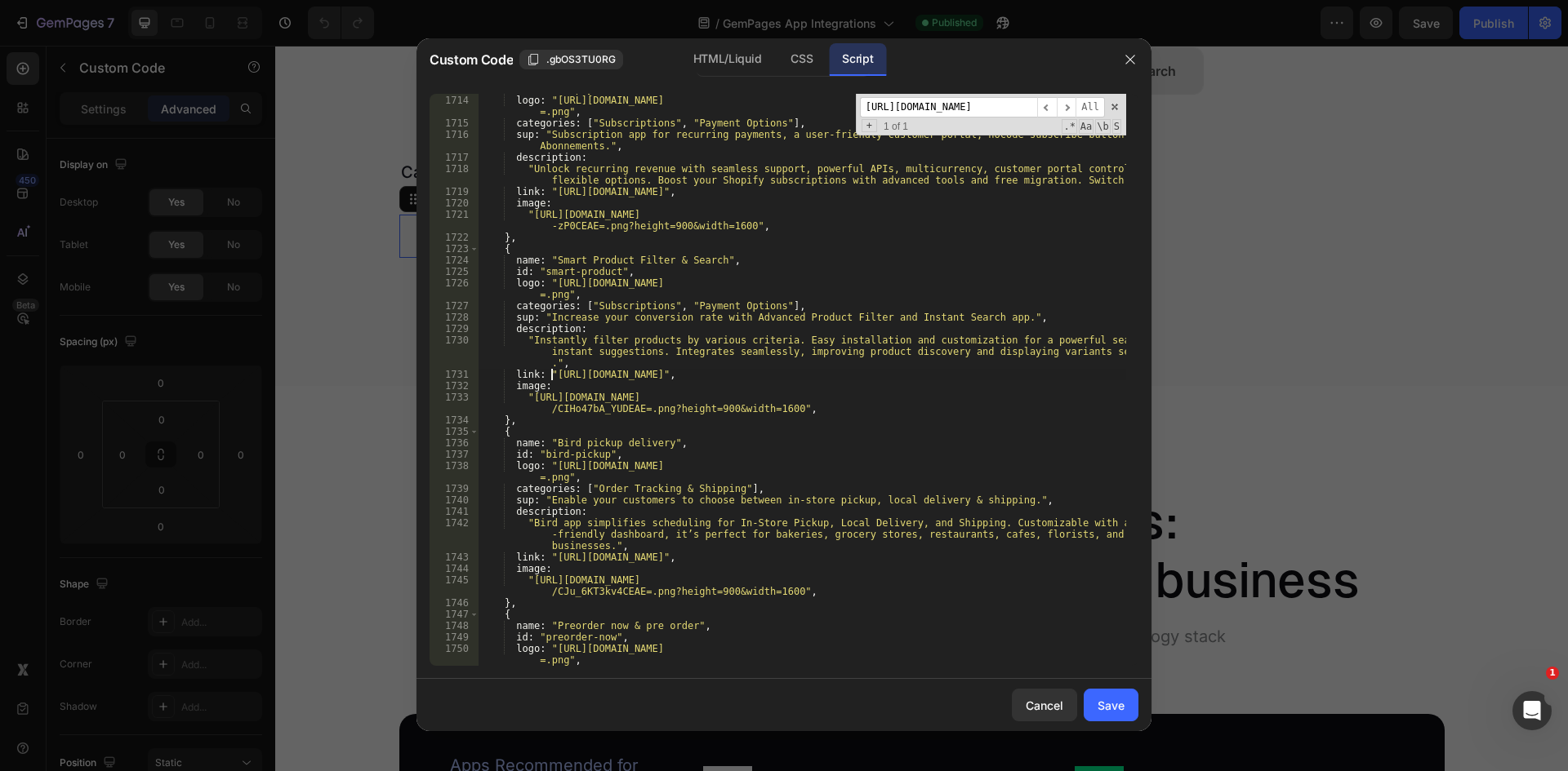
click at [728, 371] on div "id : "recurpay" , logo : "[URL][DOMAIN_NAME] =.png" , categories : [ "Subscript…" at bounding box center [802, 380] width 648 height 595
paste textarea "-website"
type textarea "link: "[URL][DOMAIN_NAME]","
click at [1003, 108] on input "[URL][DOMAIN_NAME]" at bounding box center [948, 107] width 177 height 21
paste input "bucks-currency-converter"
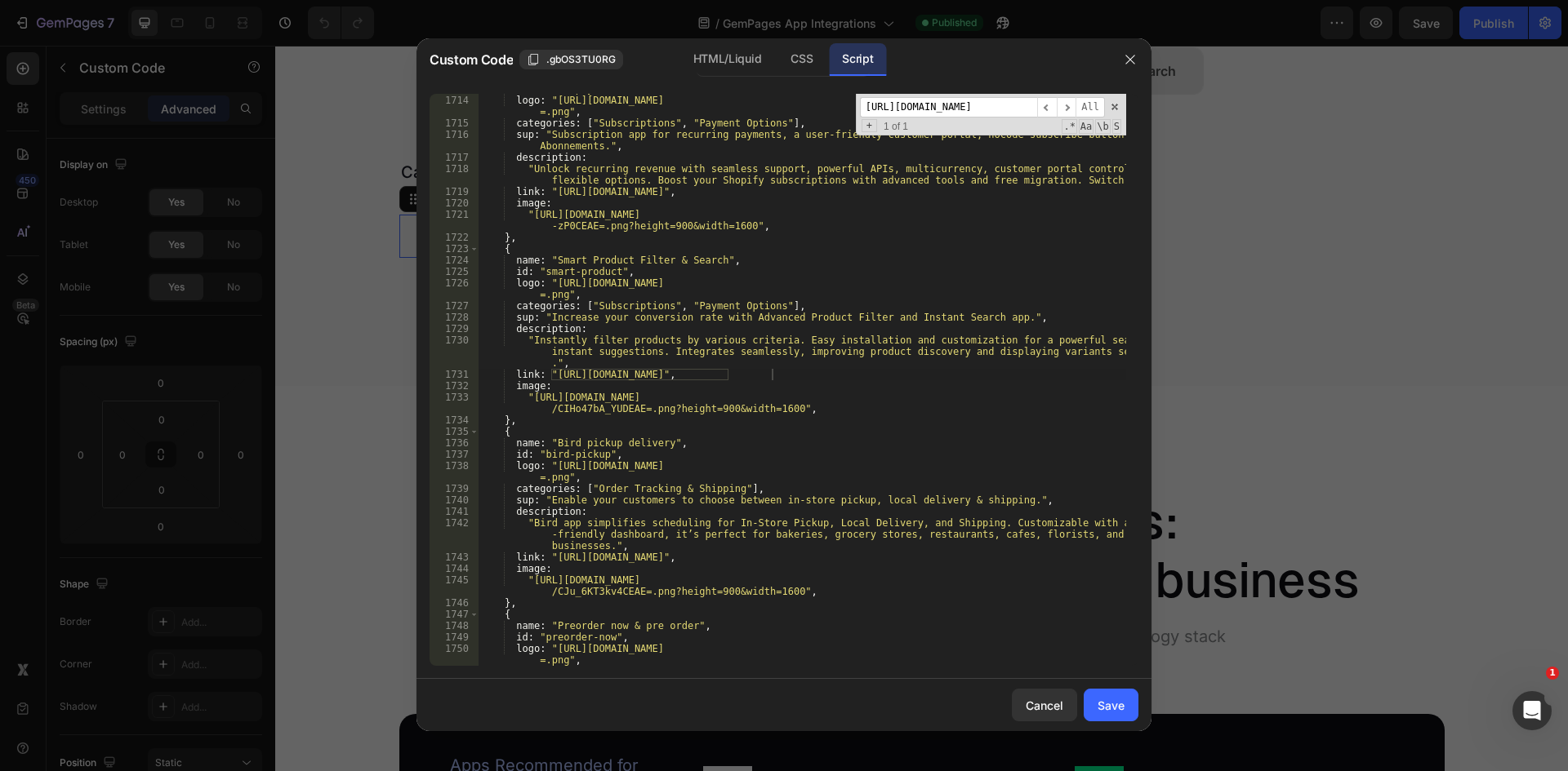
scroll to position [4653, 0]
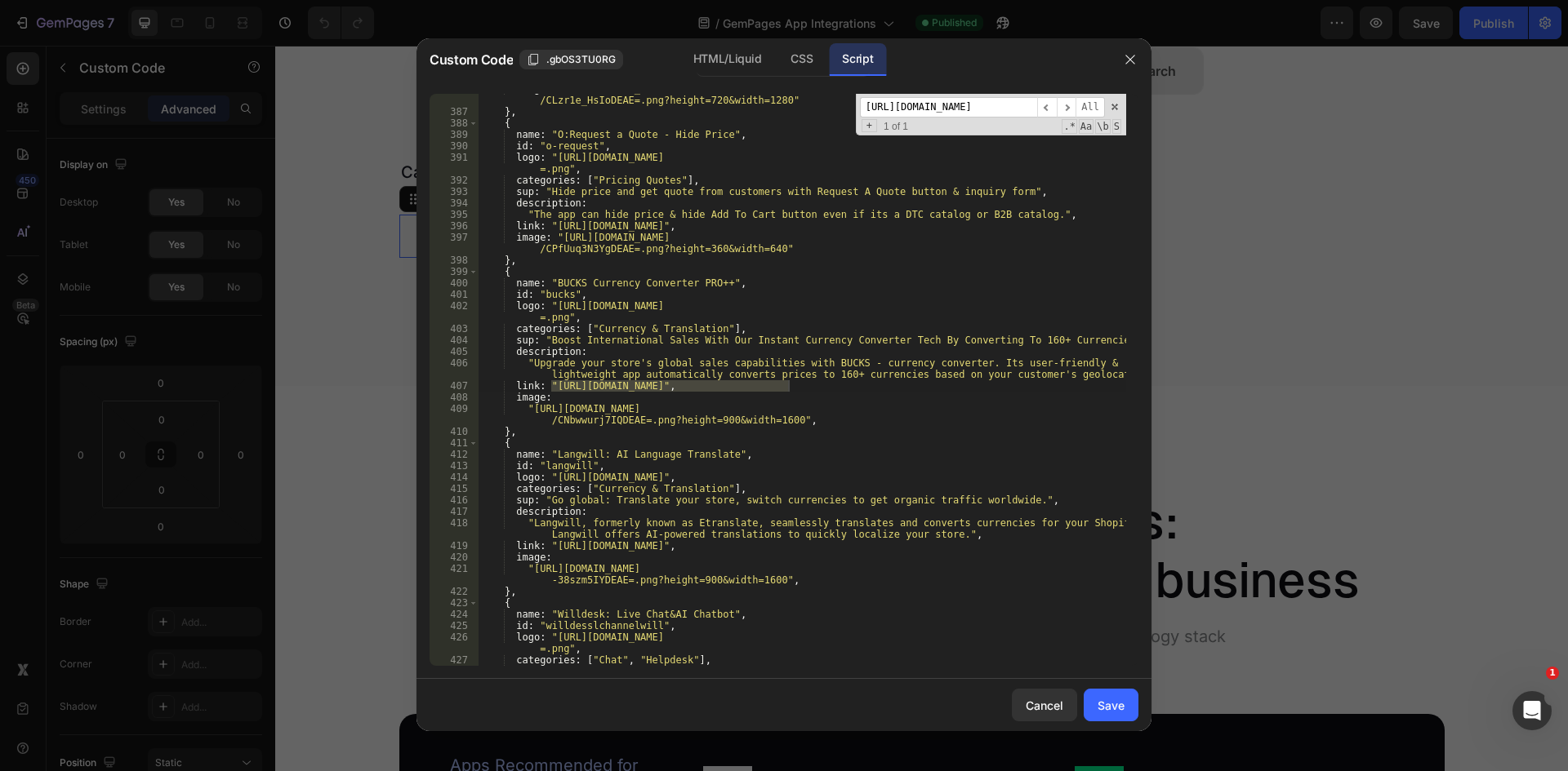
type input "[URL][DOMAIN_NAME]"
click at [545, 388] on div "image : "[URL][DOMAIN_NAME] /CLzr1e_HsIoDEAE=.png?height=720&width=1280" } , { …" at bounding box center [802, 386] width 648 height 606
click at [552, 388] on div "image : "[URL][DOMAIN_NAME] /CLzr1e_HsIoDEAE=.png?height=720&width=1280" } , { …" at bounding box center [802, 386] width 648 height 606
click at [788, 387] on div "image : "[URL][DOMAIN_NAME] /CLzr1e_HsIoDEAE=.png?height=720&width=1280" } , { …" at bounding box center [802, 386] width 648 height 606
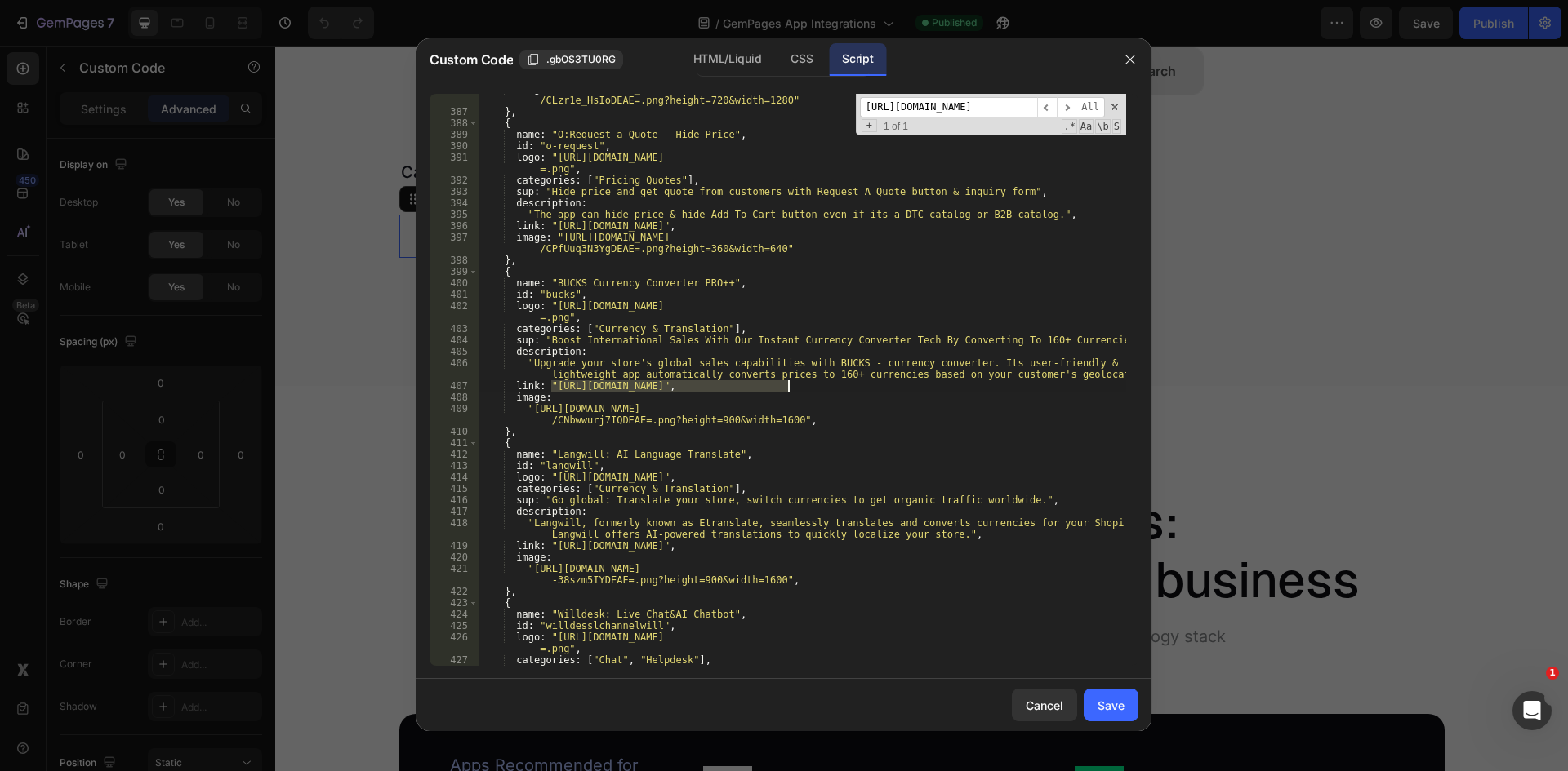
paste textarea "-website"
type textarea "link: "[URL][DOMAIN_NAME]","
click at [1003, 104] on input "[URL][DOMAIN_NAME]" at bounding box center [948, 107] width 177 height 21
paste input "trustshop"
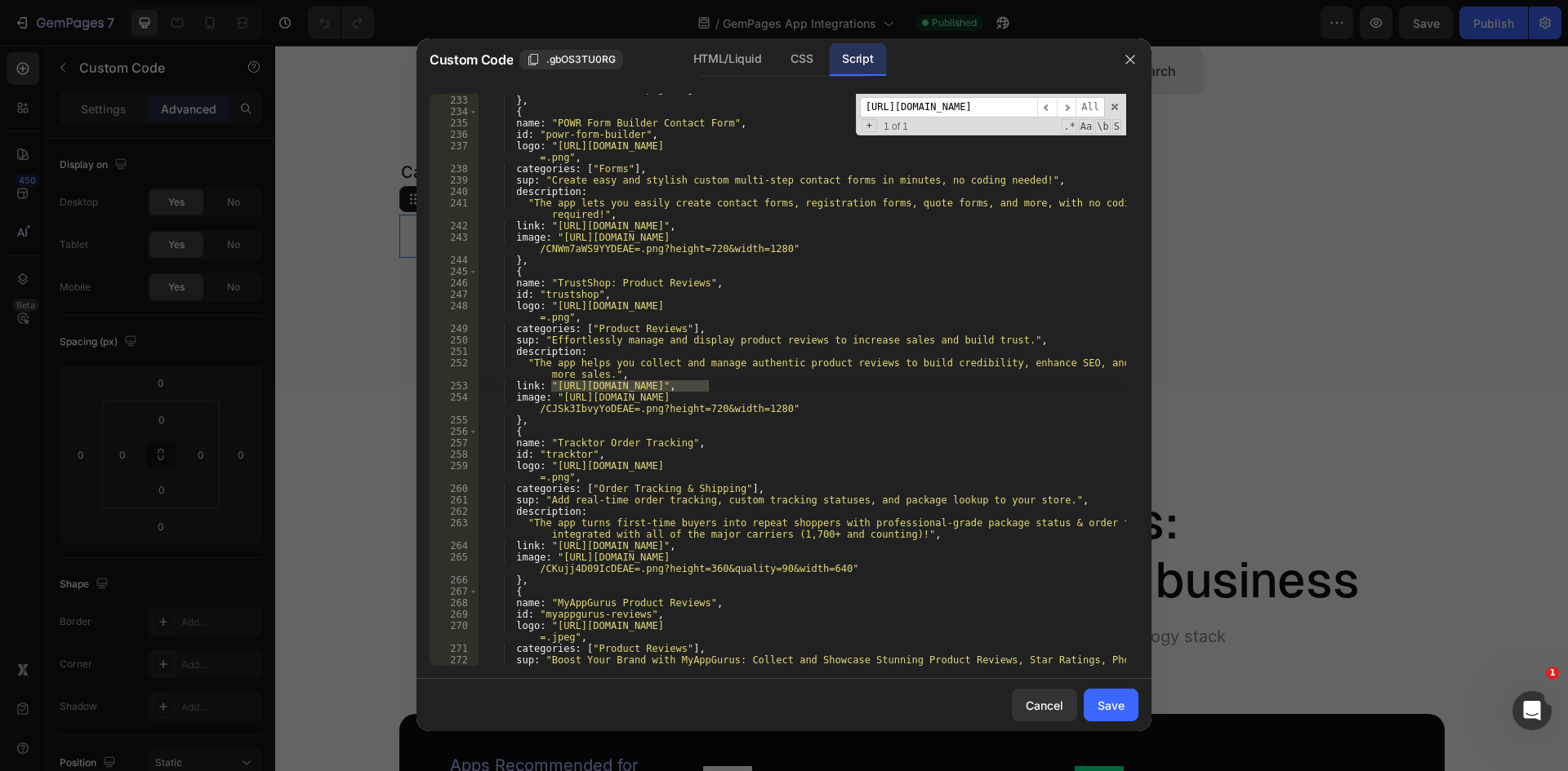
type input "[URL][DOMAIN_NAME]"
click at [637, 391] on div "image : "[URL][DOMAIN_NAME] /CPWi1PnE6P4CEAE=.png?height=720&width=1280" } , { …" at bounding box center [802, 379] width 648 height 572
click at [549, 386] on div "image : "[URL][DOMAIN_NAME] /CPWi1PnE6P4CEAE=.png?height=720&width=1280" } , { …" at bounding box center [802, 374] width 648 height 606
click at [706, 390] on div "image : "[URL][DOMAIN_NAME] /CPWi1PnE6P4CEAE=.png?height=720&width=1280" } , { …" at bounding box center [802, 374] width 648 height 606
paste textarea "-website"
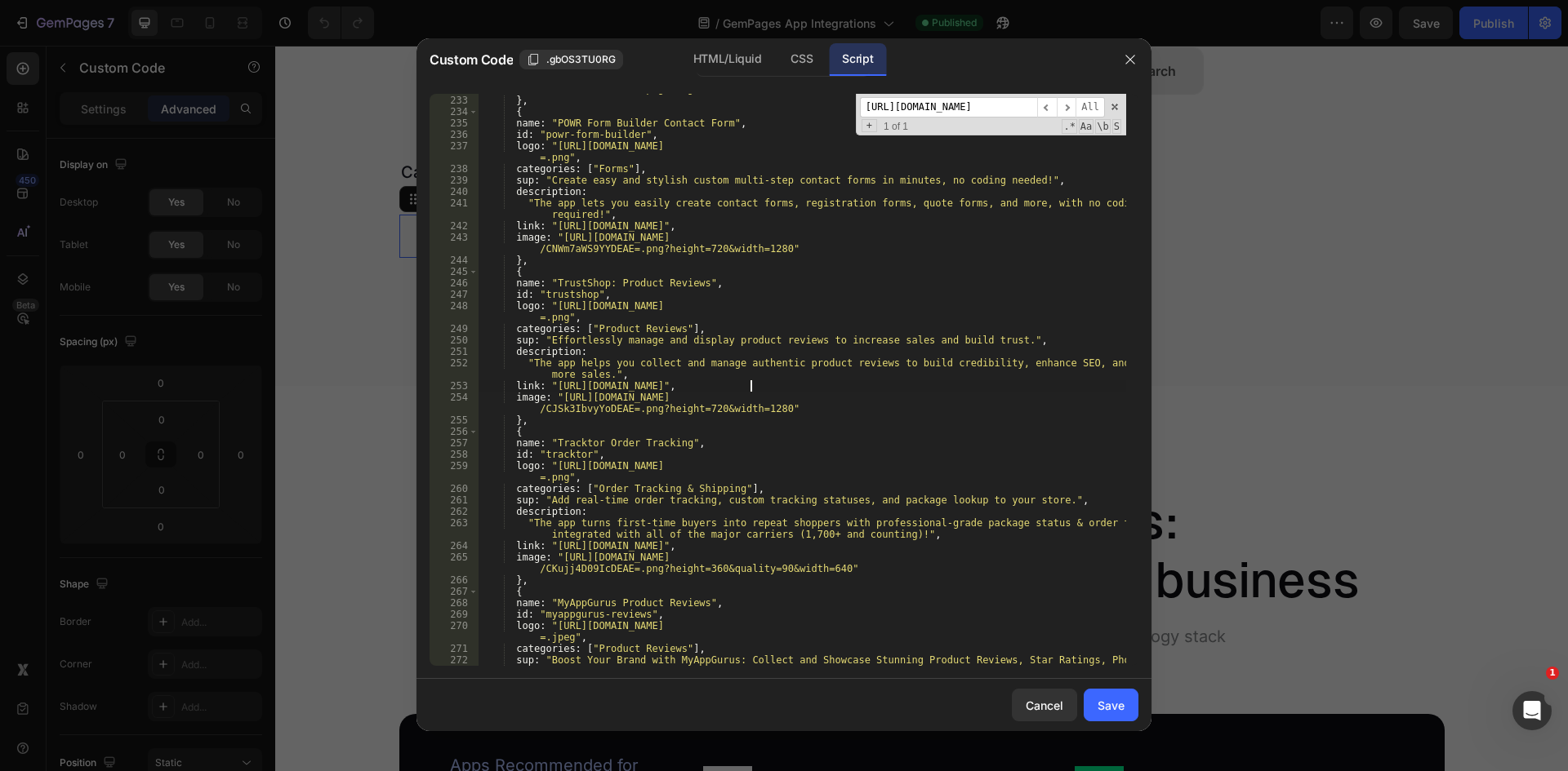
type textarea "link: "[URL][DOMAIN_NAME]","
click at [999, 110] on input "[URL][DOMAIN_NAME]" at bounding box center [948, 107] width 177 height 21
paste input "dropshipman"
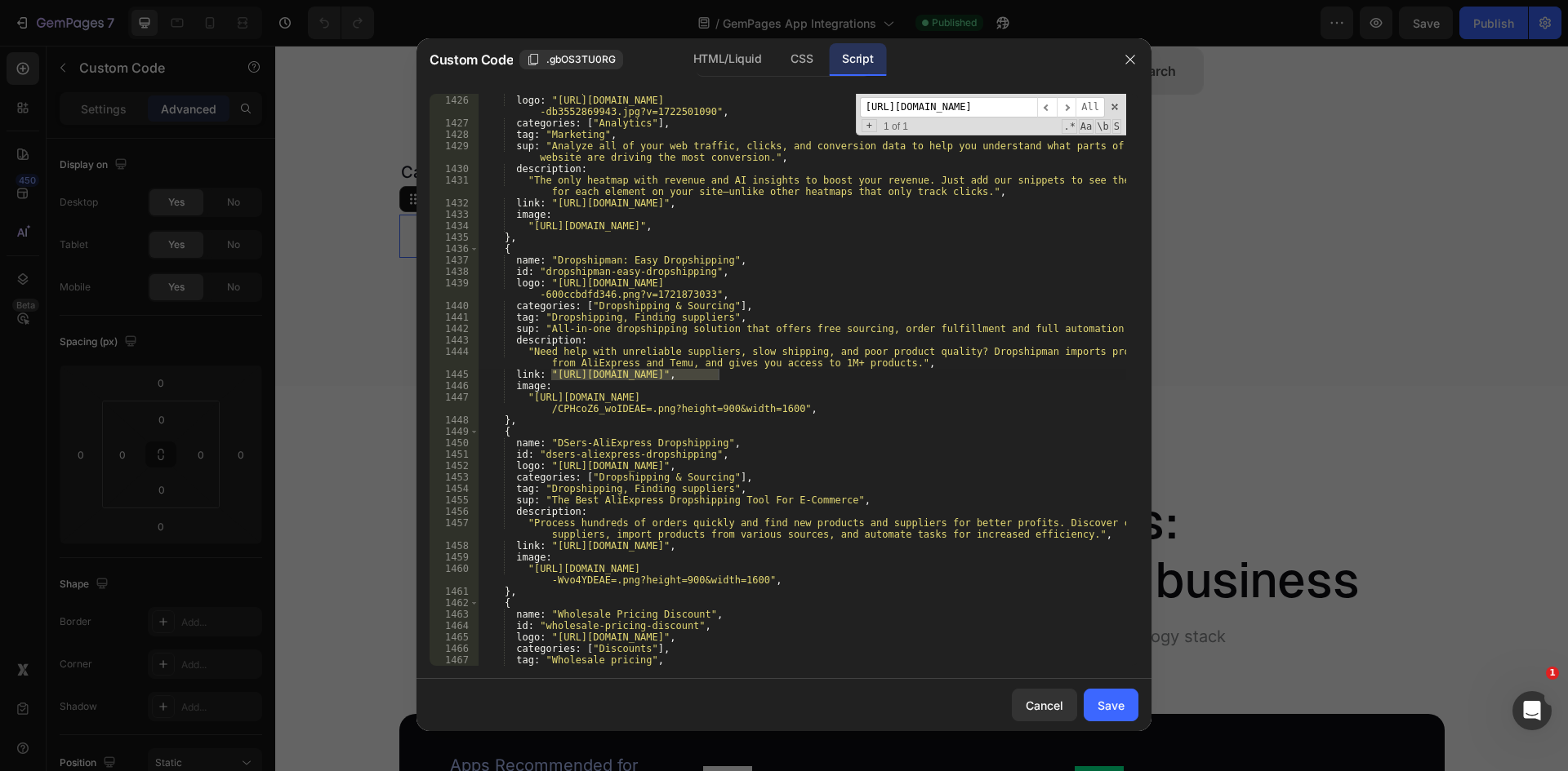
type input "[URL][DOMAIN_NAME]"
click at [549, 371] on div "id : "heatmap-com" , logo : "[URL][DOMAIN_NAME] -db3552869943.jpg?v=1722501090"…" at bounding box center [802, 379] width 648 height 572
click at [721, 374] on div "id : "heatmap-com" , logo : "[URL][DOMAIN_NAME] -db3552869943.jpg?v=1722501090"…" at bounding box center [802, 380] width 648 height 595
click at [717, 373] on div "id : "heatmap-com" , logo : "[URL][DOMAIN_NAME] -db3552869943.jpg?v=1722501090"…" at bounding box center [802, 379] width 648 height 572
paste textarea "-website"
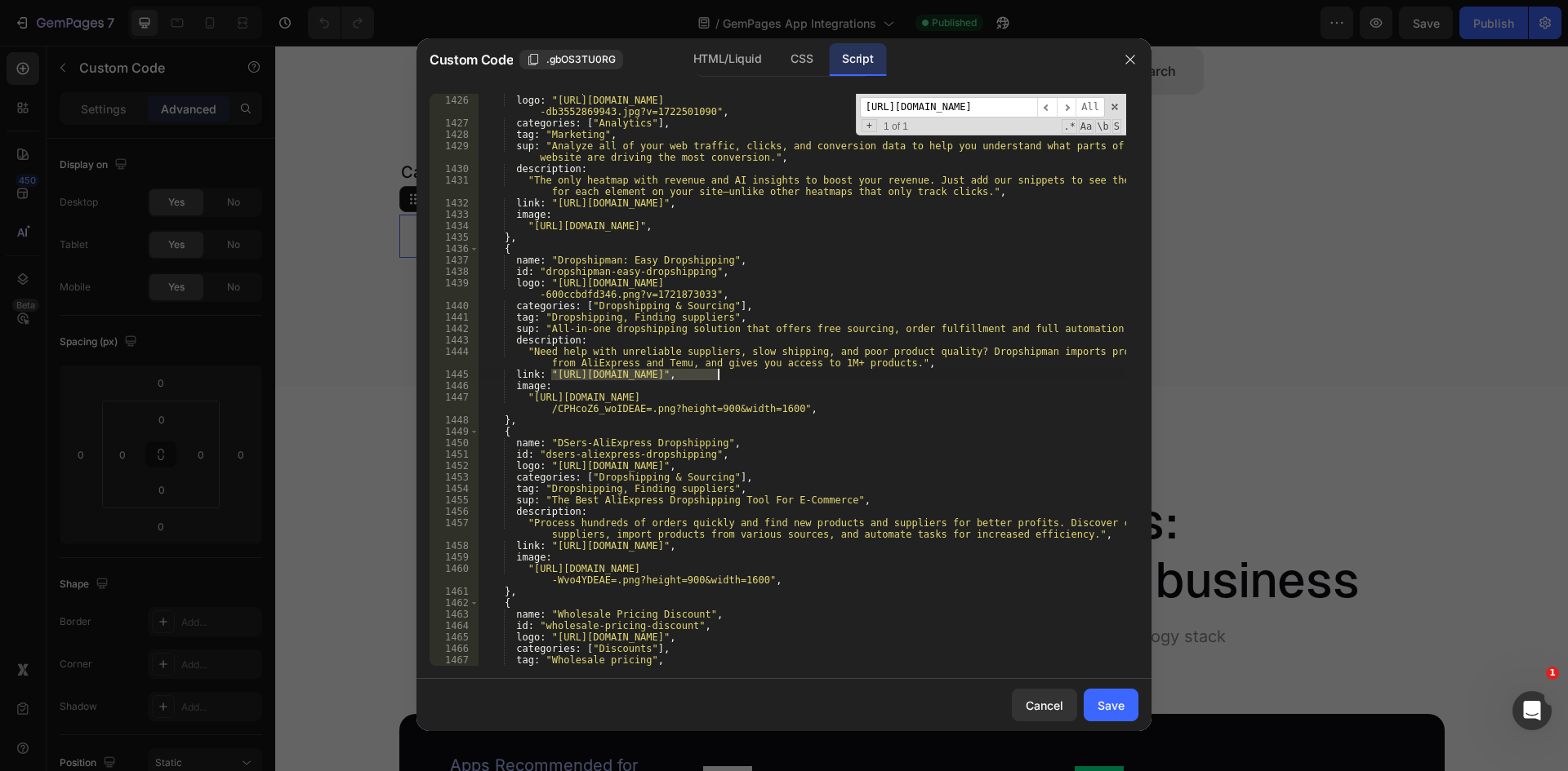
type textarea "link: "[URL][DOMAIN_NAME]","
click at [923, 120] on div "[URL][DOMAIN_NAME] ​ ​ All Replace All + 1 of 1 .* Aa \b S" at bounding box center [990, 114] width 271 height 42
click at [939, 110] on input "[URL][DOMAIN_NAME]" at bounding box center [948, 107] width 177 height 21
paste input "tagembed"
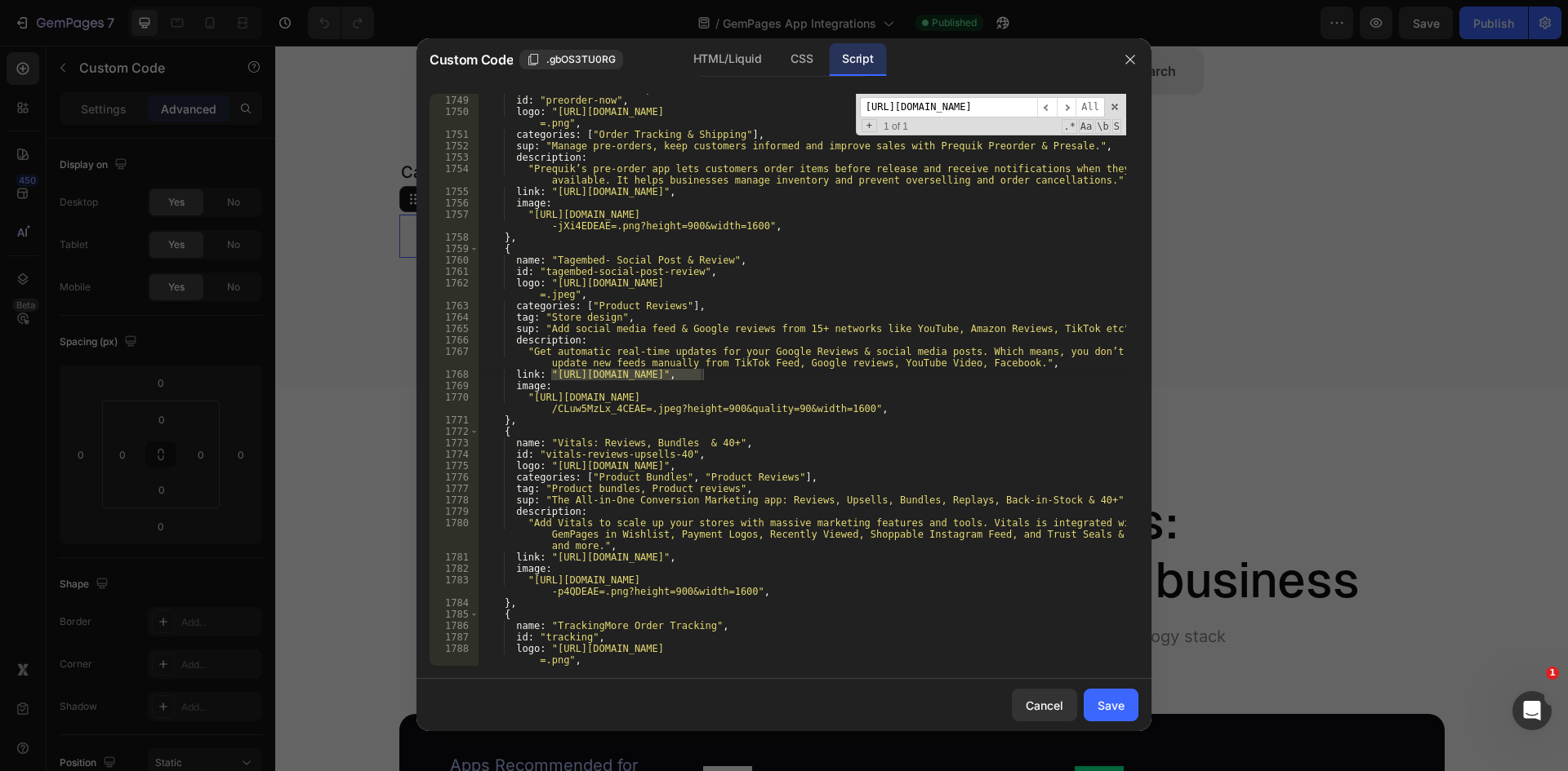
scroll to position [21472, 0]
type input "[URL][DOMAIN_NAME]"
click at [704, 372] on div "name : "Preorder now & pre order" , id : "preorder-now" , logo : "[URL][DOMAIN_…" at bounding box center [802, 379] width 648 height 572
click at [553, 377] on div "name : "Preorder now & pre order" , id : "preorder-now" , logo : "[URL][DOMAIN_…" at bounding box center [802, 380] width 648 height 595
paste textarea "-website"
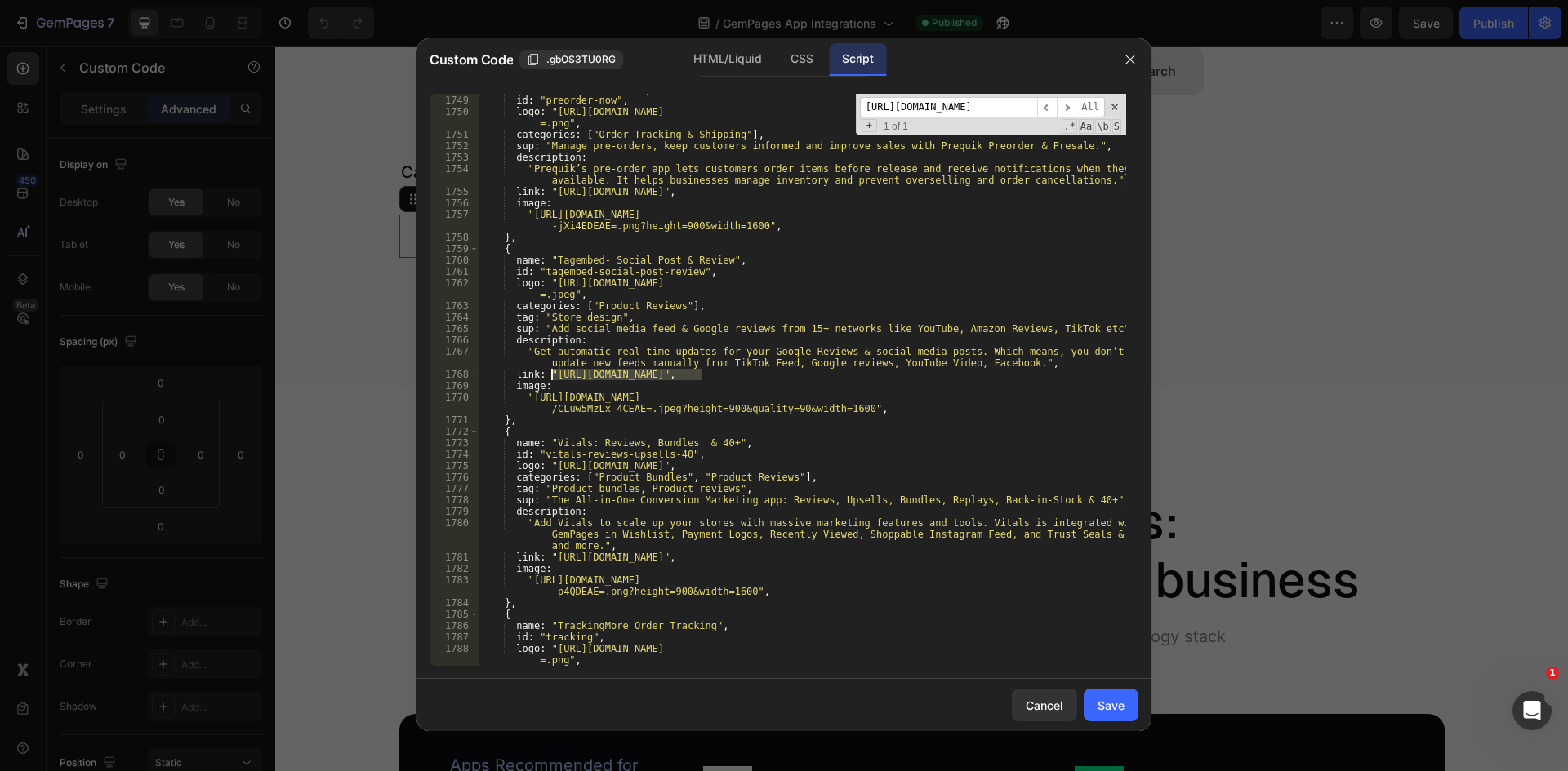
type textarea "link: "[URL][DOMAIN_NAME]","
click at [1004, 103] on input "[URL][DOMAIN_NAME]" at bounding box center [948, 107] width 177 height 21
paste input "[DOMAIN_NAME][URL]"
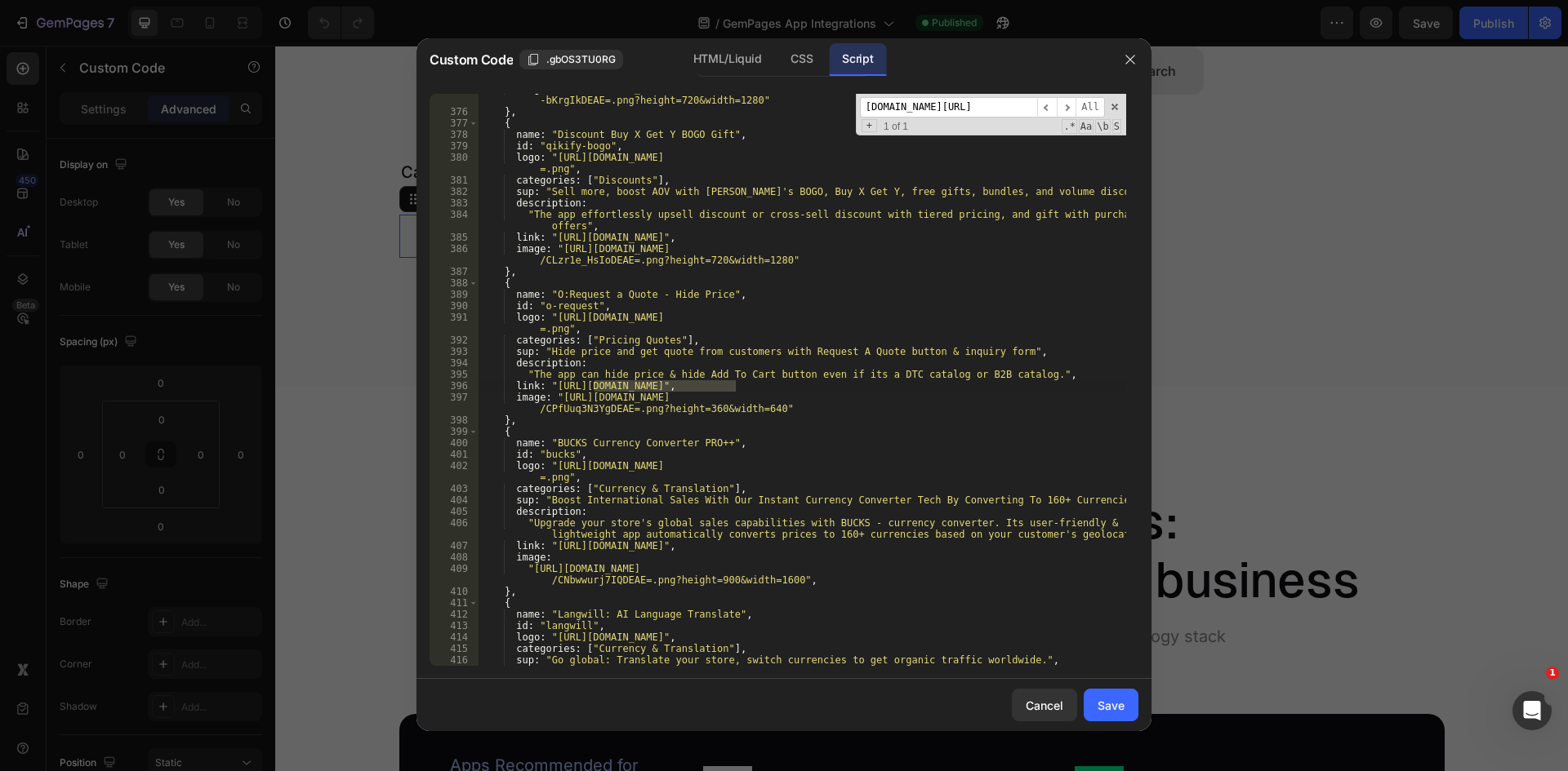
type input "[DOMAIN_NAME][URL]"
click at [598, 382] on div "image : "[URL][DOMAIN_NAME] -bKrgIkDEAE=.png?height=720&width=1280" } , { name …" at bounding box center [802, 379] width 648 height 572
click at [550, 386] on div "image : "[URL][DOMAIN_NAME] -bKrgIkDEAE=.png?height=720&width=1280" } , { name …" at bounding box center [802, 386] width 648 height 606
click at [734, 387] on div "image : "[URL][DOMAIN_NAME] -bKrgIkDEAE=.png?height=720&width=1280" } , { name …" at bounding box center [802, 386] width 648 height 606
paste textarea "-request-a-quote-websi"
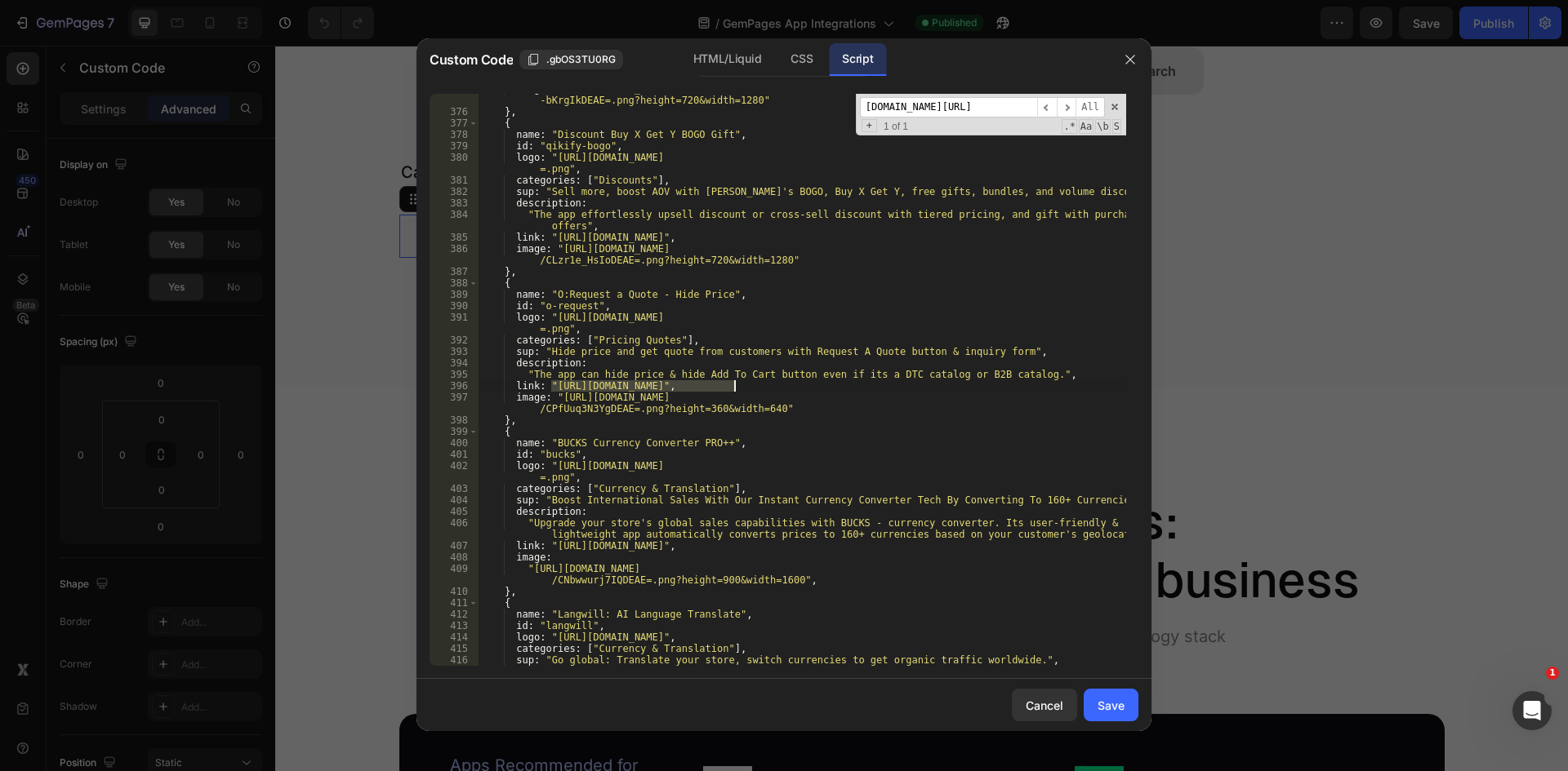
type textarea "link: "[URL][DOMAIN_NAME]","
click at [925, 104] on input "[DOMAIN_NAME][URL]" at bounding box center [948, 107] width 177 height 21
paste input "[URL][DOMAIN_NAME]"
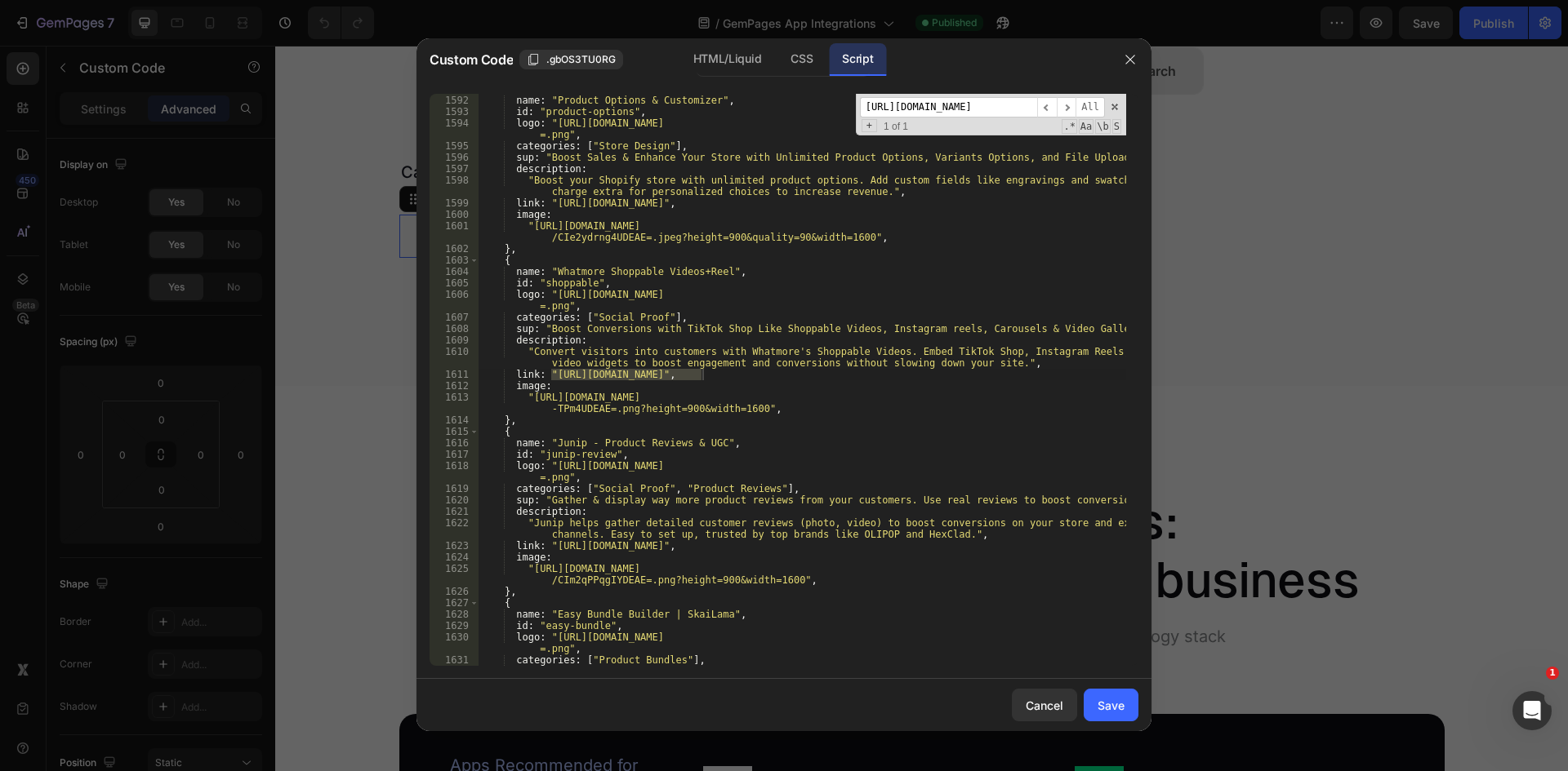
scroll to position [19458, 0]
type input "[URL][DOMAIN_NAME]"
click at [700, 378] on div "{ name : "Product Options & Customizer" , id : "product-options" , logo : "[URL…" at bounding box center [802, 379] width 648 height 572
click at [552, 377] on div "{ name : "Product Options & Customizer" , id : "product-options" , logo : "[URL…" at bounding box center [802, 380] width 648 height 595
paste textarea "-website"
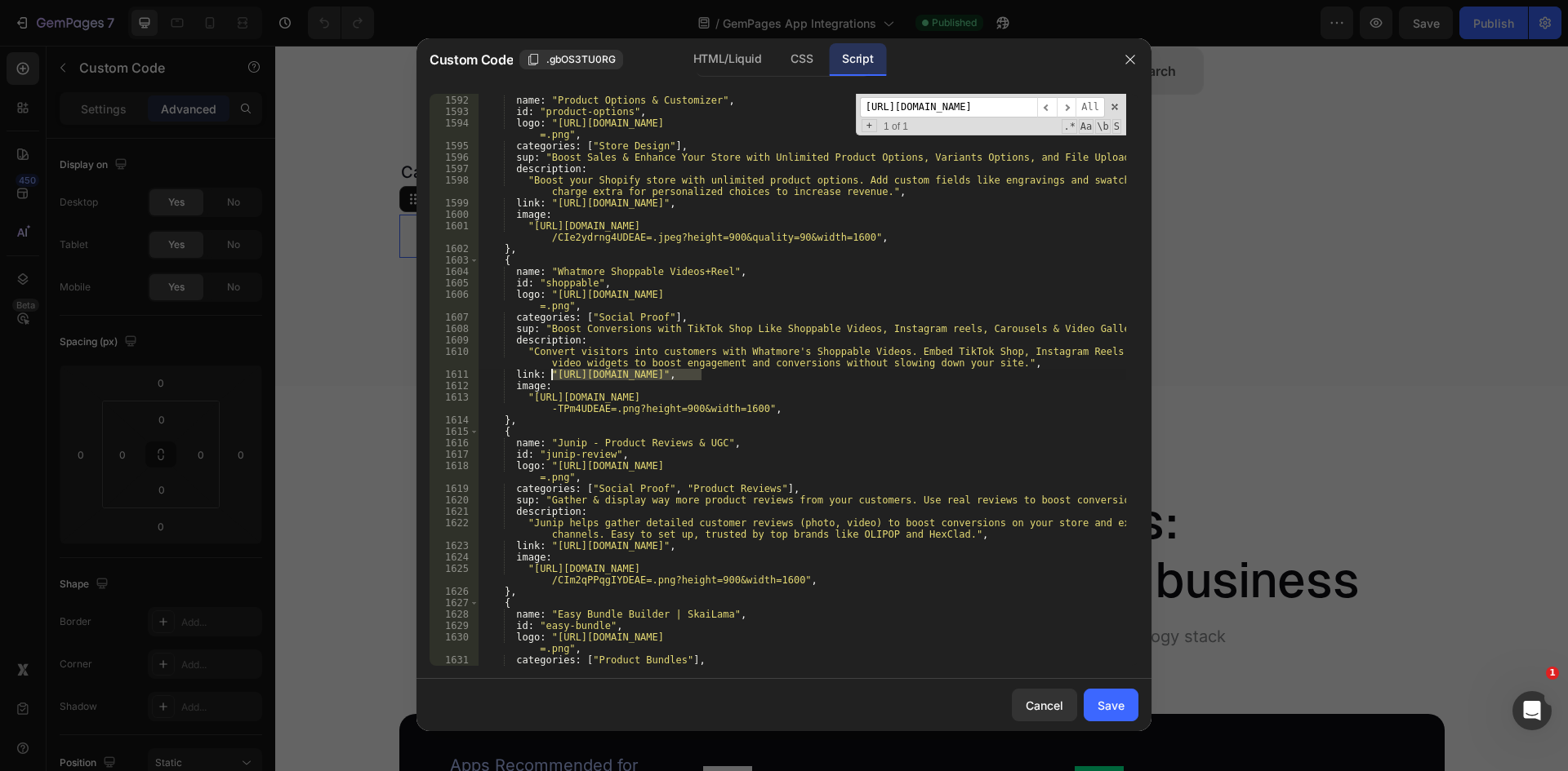
type textarea "link: "[URL][DOMAIN_NAME]","
click at [945, 114] on input "[URL][DOMAIN_NAME]" at bounding box center [948, 107] width 177 height 21
paste input "bundler-product-bundles"
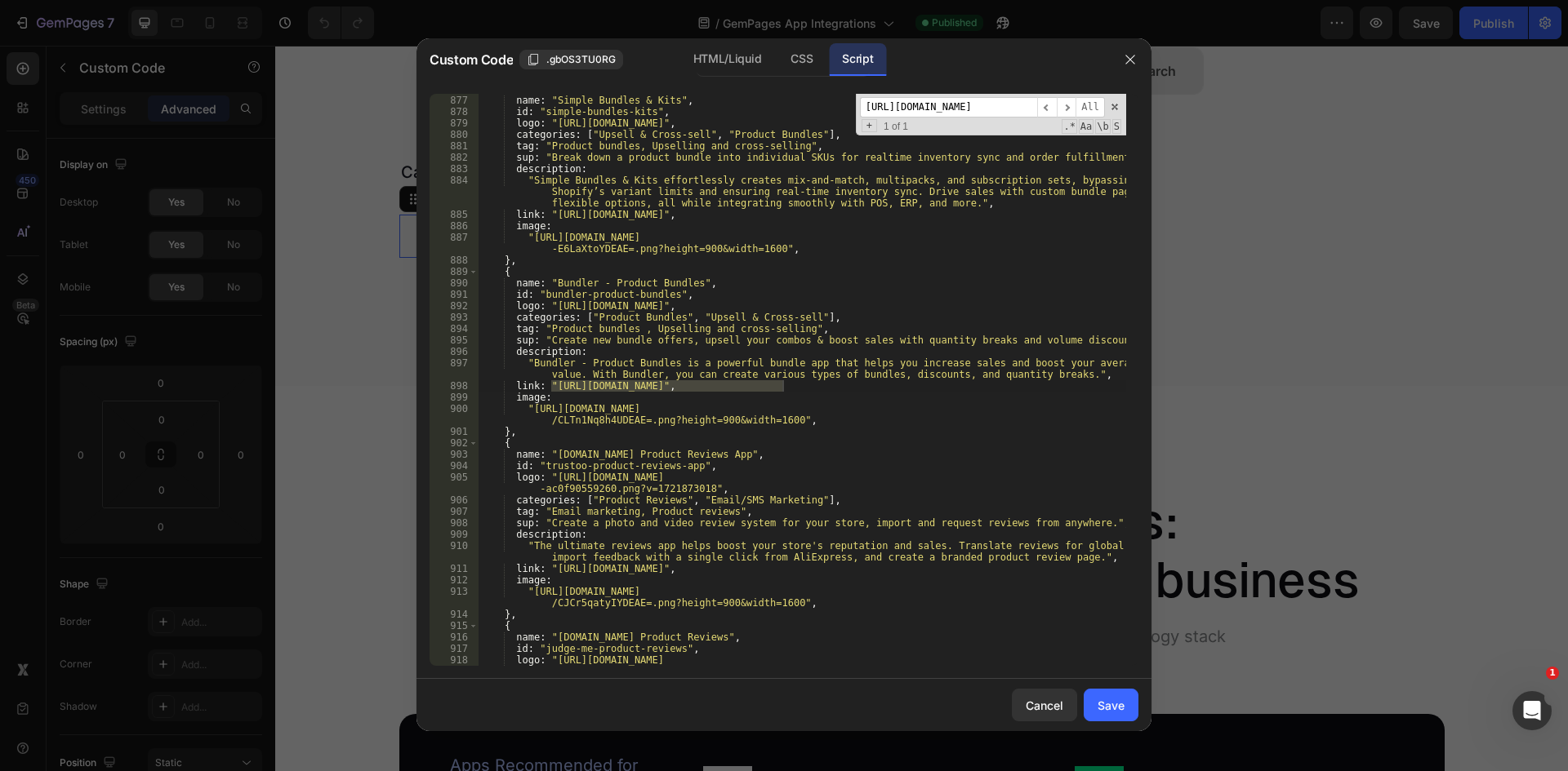
scroll to position [10766, 0]
type input "[URL][DOMAIN_NAME]"
click at [551, 388] on div "{ name : "Simple Bundles & Kits" , id : "simple-bundles-kits" , logo : "[URL][D…" at bounding box center [802, 379] width 648 height 572
click at [783, 386] on div "{ name : "Simple Bundles & Kits" , id : "simple-bundles-kits" , logo : "[URL][D…" at bounding box center [802, 386] width 648 height 606
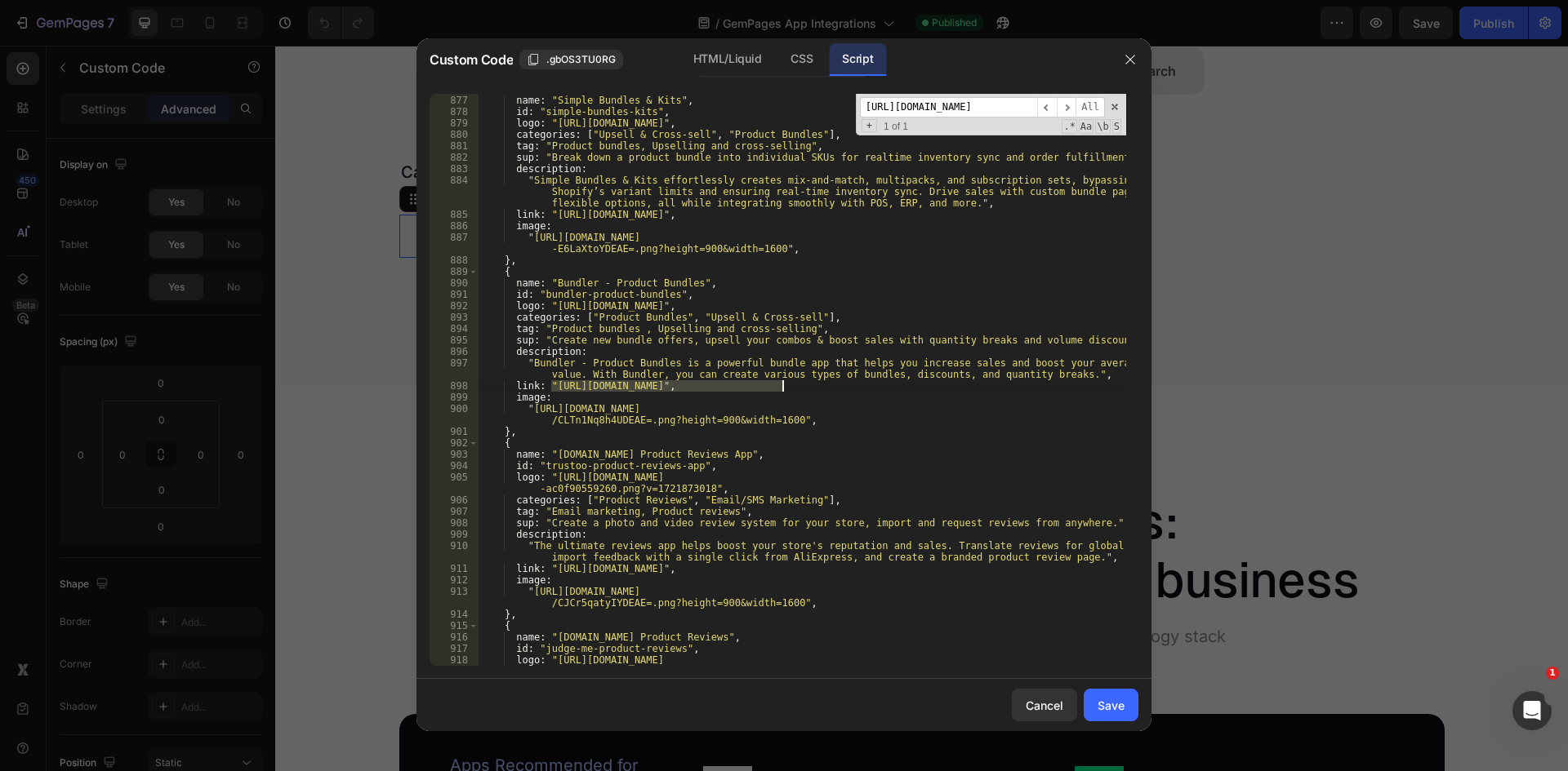
paste textarea "-website"
type textarea "link: "[URL][DOMAIN_NAME]","
click at [985, 96] on div "[URL][DOMAIN_NAME] ​ ​ All Replace All + 1 of 1 .* Aa \b S" at bounding box center [990, 114] width 271 height 42
paste input "variant-option"
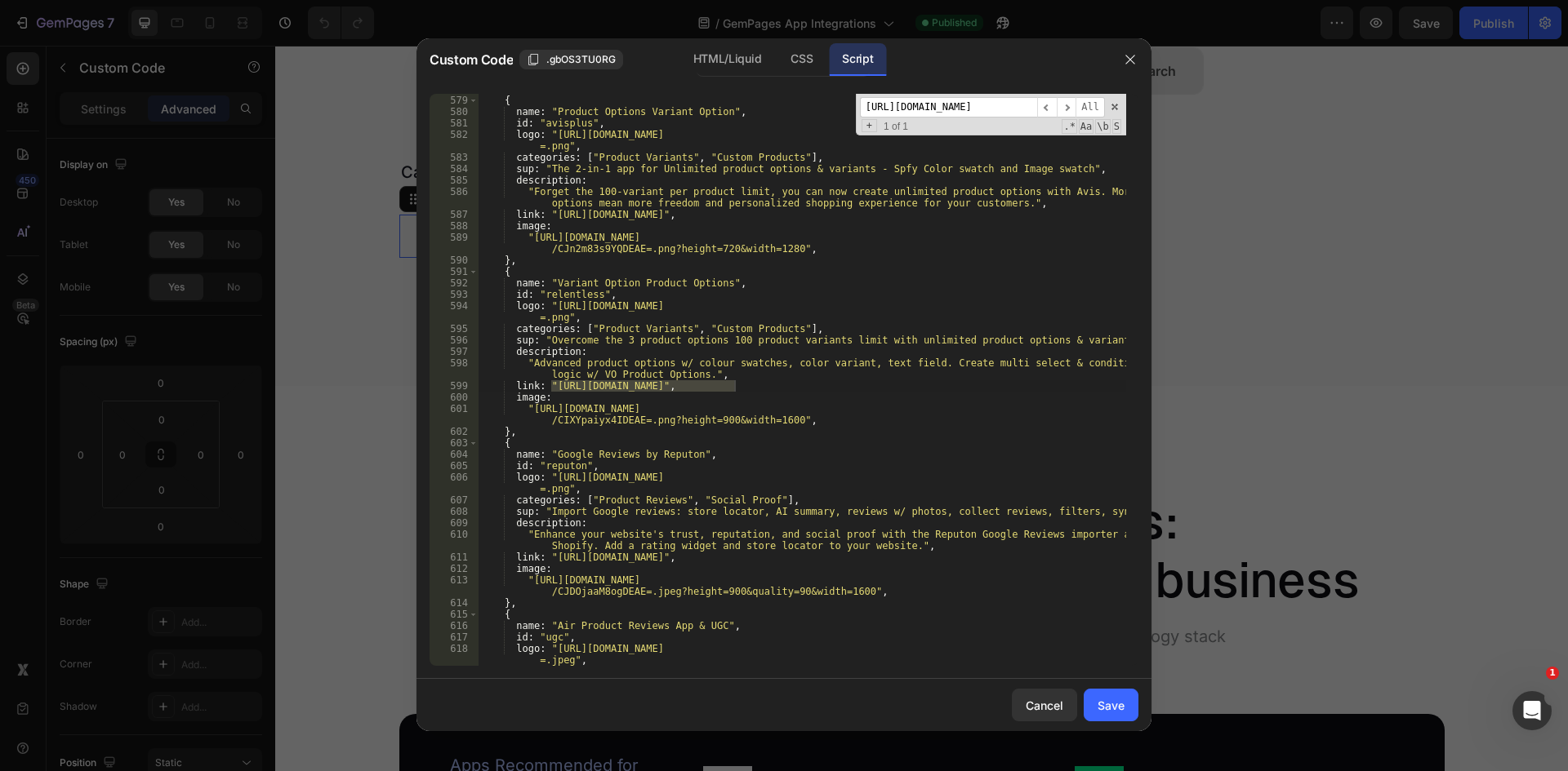
scroll to position [7040, 0]
type input "[URL][DOMAIN_NAME]"
click at [573, 381] on div "} , { name : "Product Options Variant Option" , id : "avisplus" , logo : "[URL]…" at bounding box center [802, 379] width 648 height 572
click at [554, 386] on div "} , { name : "Product Options Variant Option" , id : "avisplus" , logo : "[URL]…" at bounding box center [802, 380] width 648 height 595
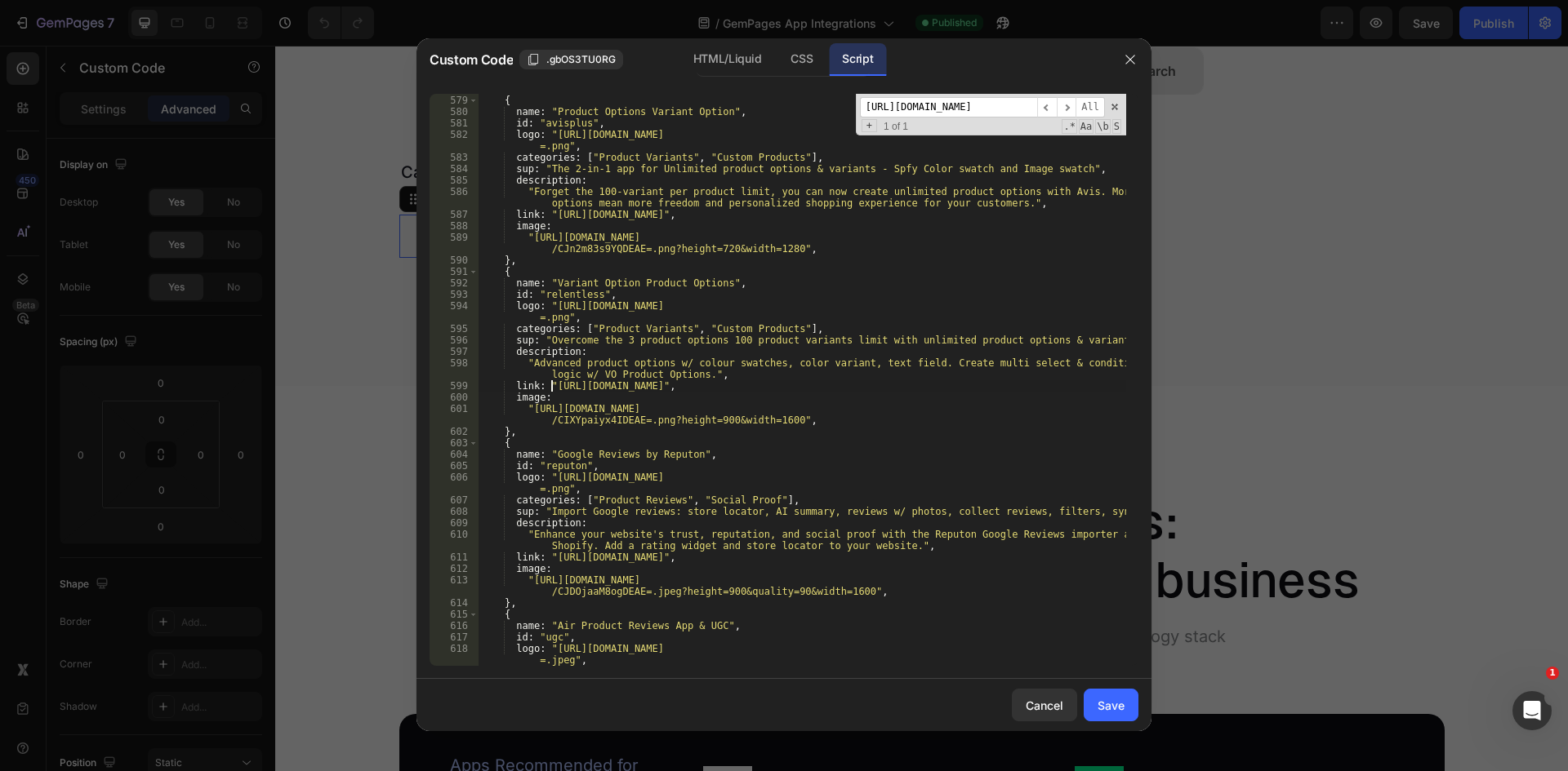
click at [736, 384] on div "} , { name : "Product Options Variant Option" , id : "avisplus" , logo : "[URL]…" at bounding box center [802, 380] width 648 height 595
paste textarea "-website"
type textarea "link: "[URL][DOMAIN_NAME]","
click at [926, 106] on input "[URL][DOMAIN_NAME]" at bounding box center [948, 107] width 177 height 21
paste input "king-product-options"
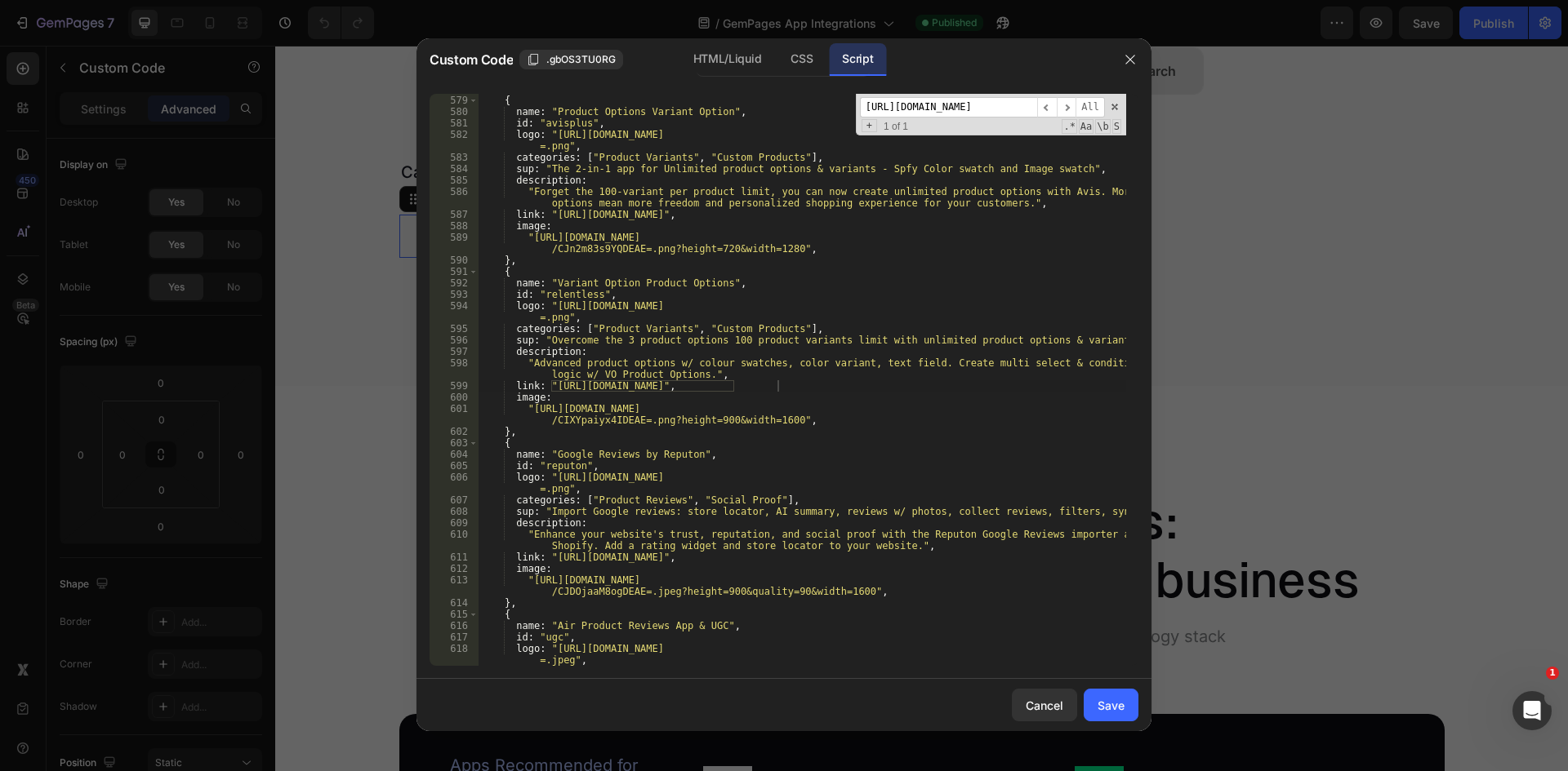
scroll to position [14695, 0]
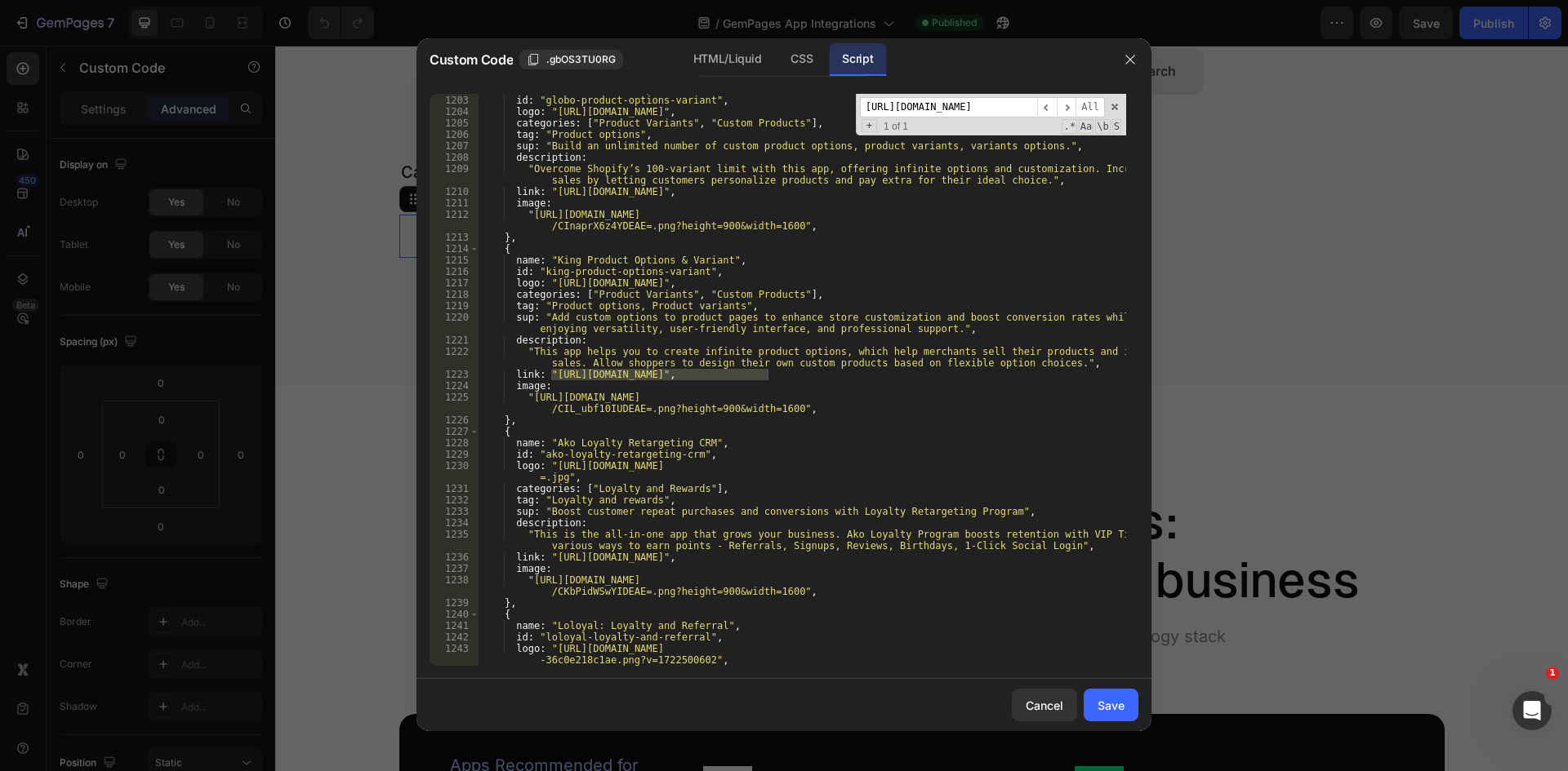
type input "[URL][DOMAIN_NAME]"
click at [767, 374] on div "name : "Globo Product Options, Variant" , id : "globo-product-options-variant" …" at bounding box center [802, 379] width 648 height 572
click at [552, 372] on div "name : "Globo Product Options, Variant" , id : "globo-product-options-variant" …" at bounding box center [802, 380] width 648 height 595
paste textarea "-website"
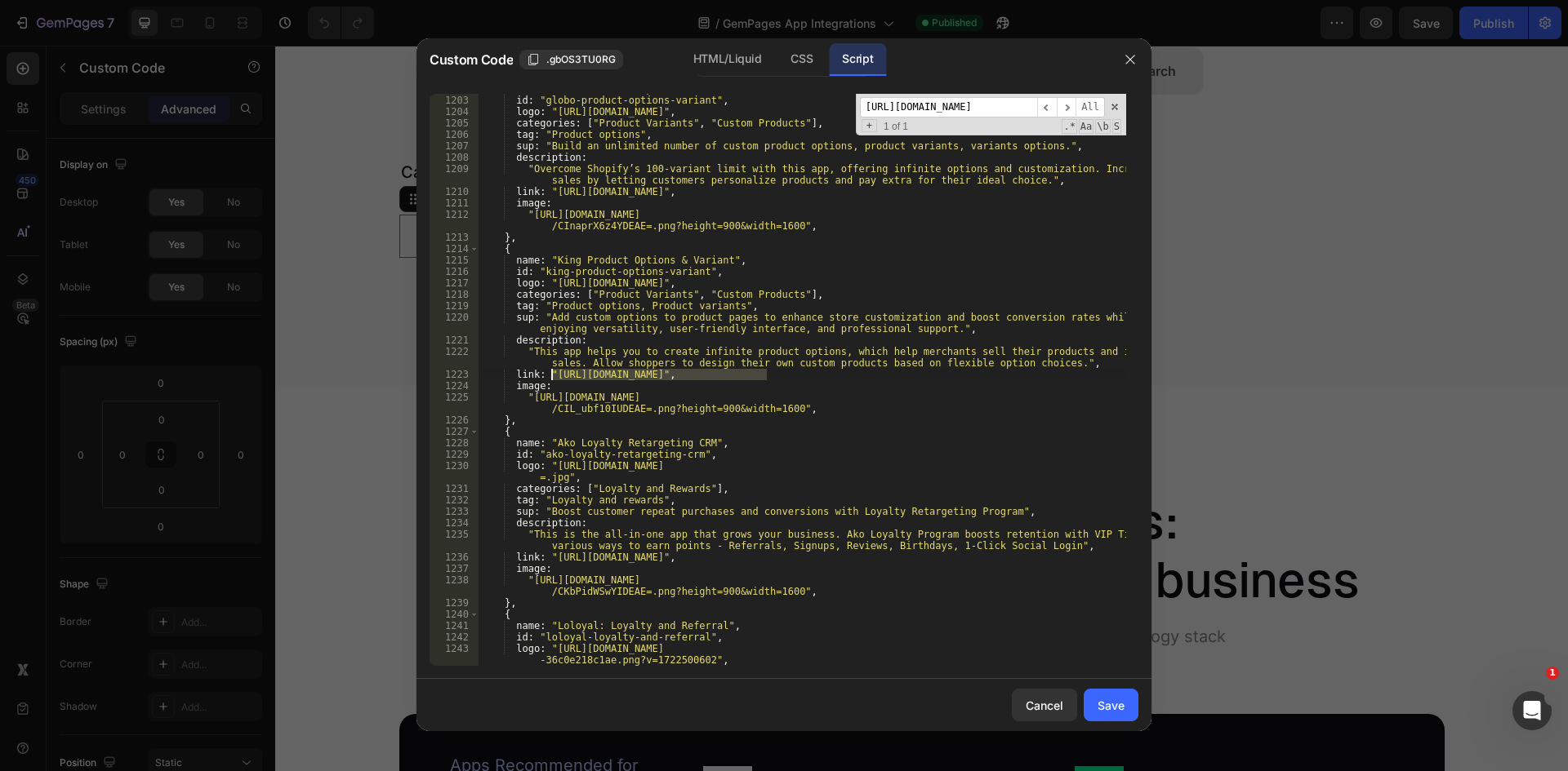
type textarea "link: "[URL][DOMAIN_NAME]","
click at [947, 101] on input "[URL][DOMAIN_NAME]" at bounding box center [948, 107] width 177 height 21
paste input "junip"
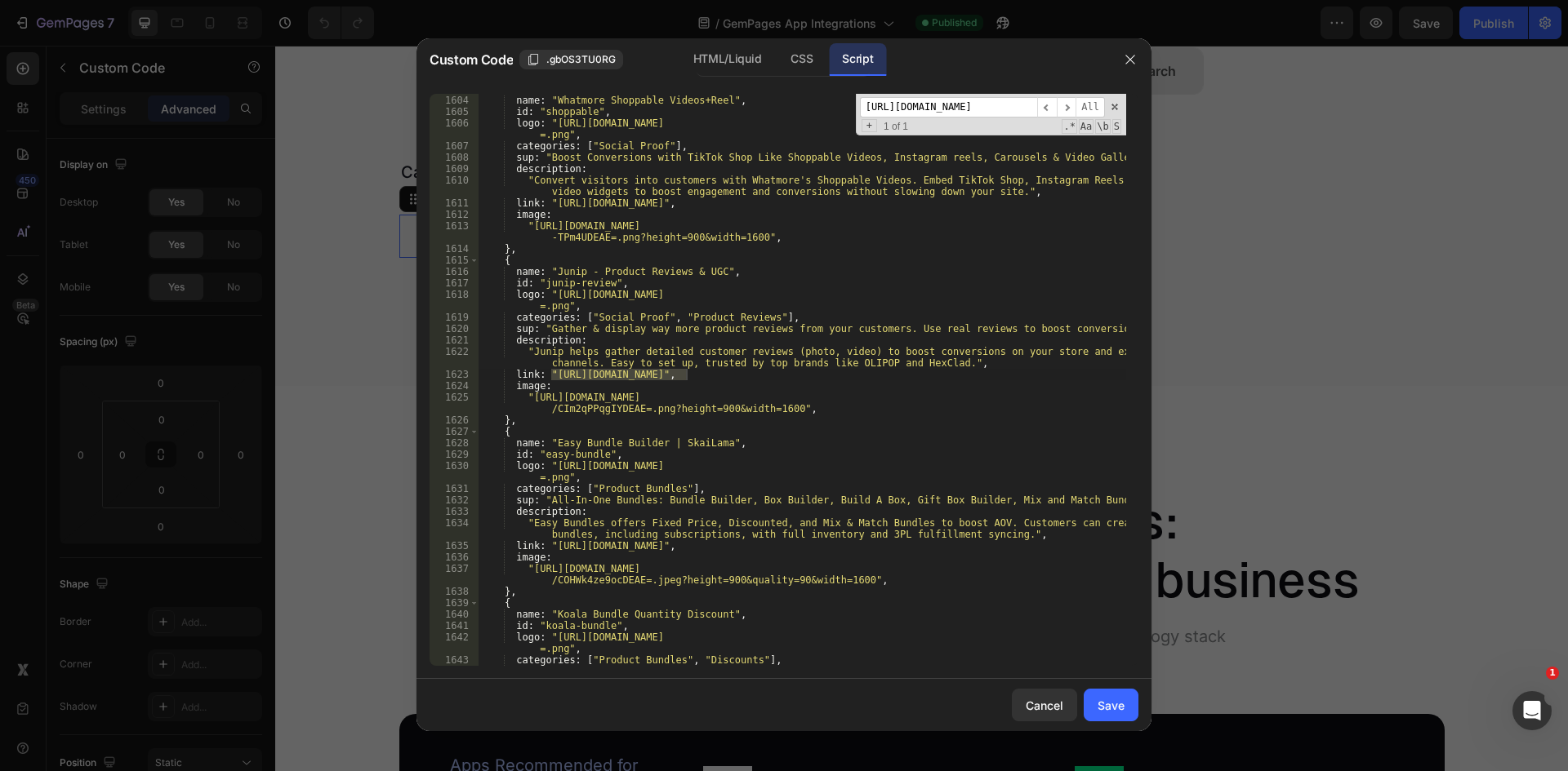
type input "[URL][DOMAIN_NAME]"
click at [572, 382] on div "{ name : "Whatmore Shoppable Videos+Reel" , id : "shoppable" , logo : "[URL][DO…" at bounding box center [802, 380] width 648 height 595
click at [552, 372] on div "{ name : "Whatmore Shoppable Videos+Reel" , id : "shoppable" , logo : "[URL][DO…" at bounding box center [802, 380] width 648 height 595
click at [685, 376] on div "{ name : "Whatmore Shoppable Videos+Reel" , id : "shoppable" , logo : "[URL][DO…" at bounding box center [802, 380] width 648 height 595
paste textarea "-website"
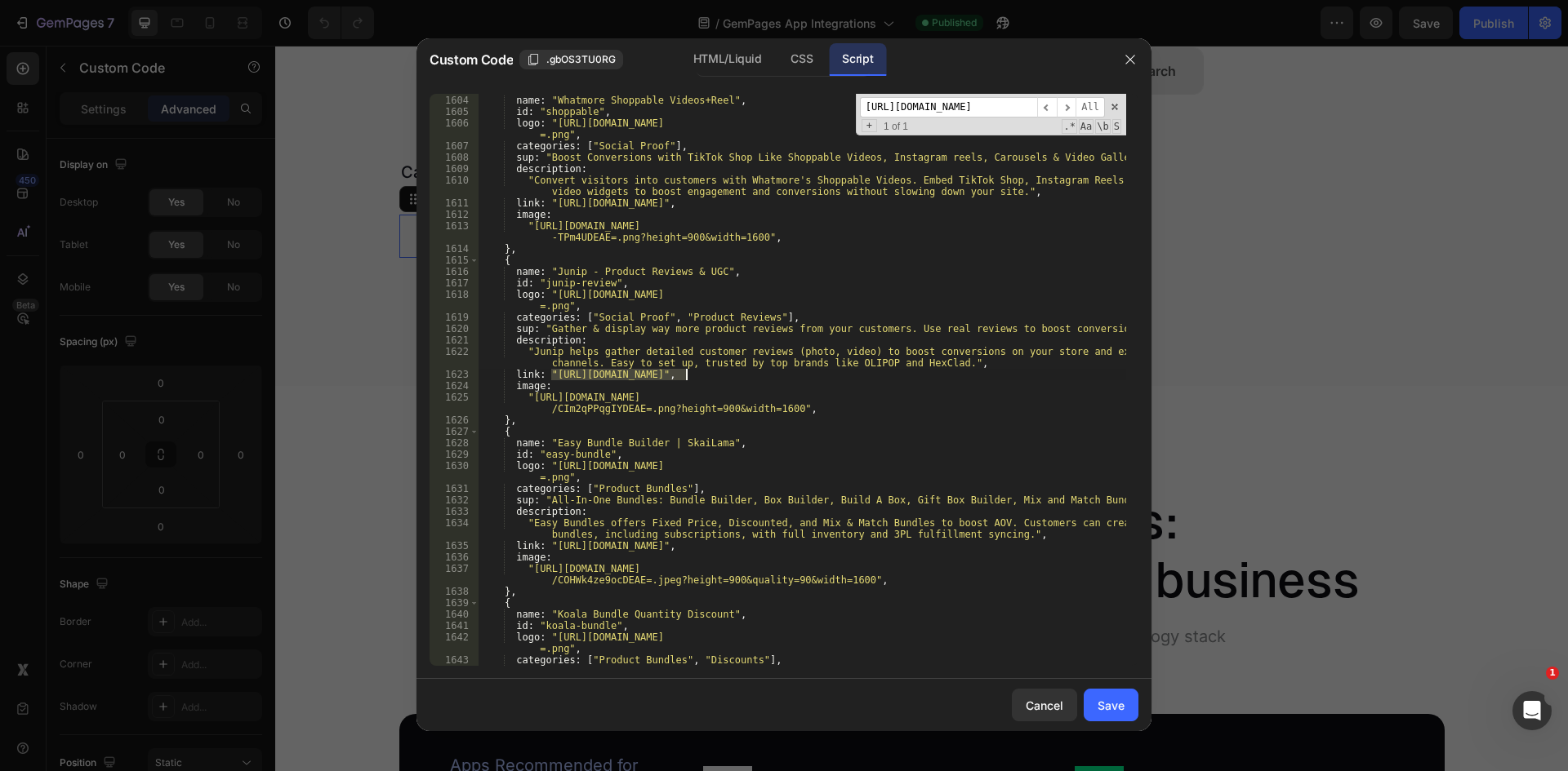
type textarea "link: "[URL][DOMAIN_NAME]","
click at [941, 101] on input "[URL][DOMAIN_NAME]" at bounding box center [948, 107] width 177 height 21
paste input "[DOMAIN_NAME][URL]"
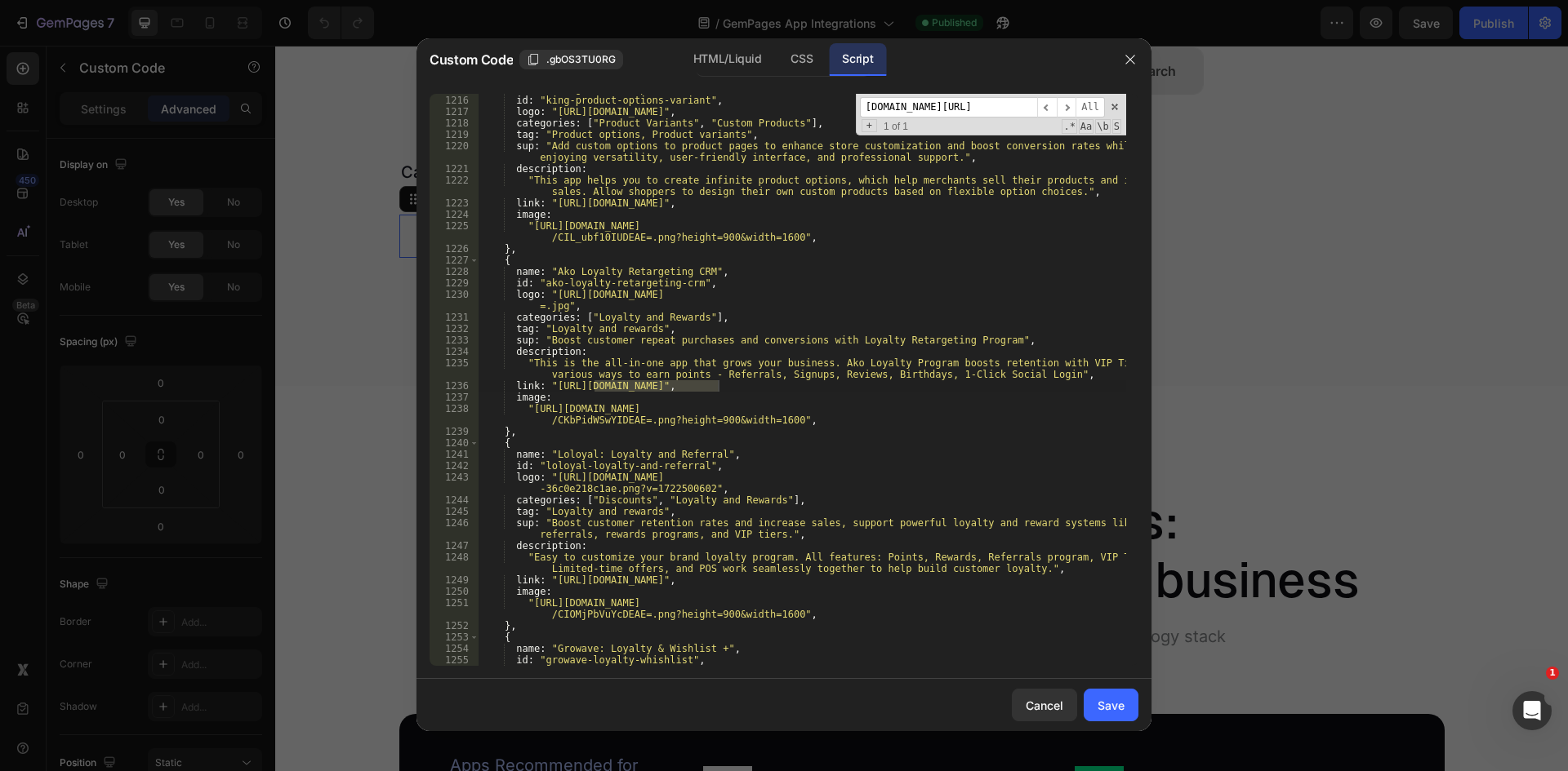
scroll to position [14845, 0]
click at [904, 107] on input "[DOMAIN_NAME][URL]" at bounding box center [948, 107] width 177 height 21
paste input "[URL][DOMAIN_NAME]"
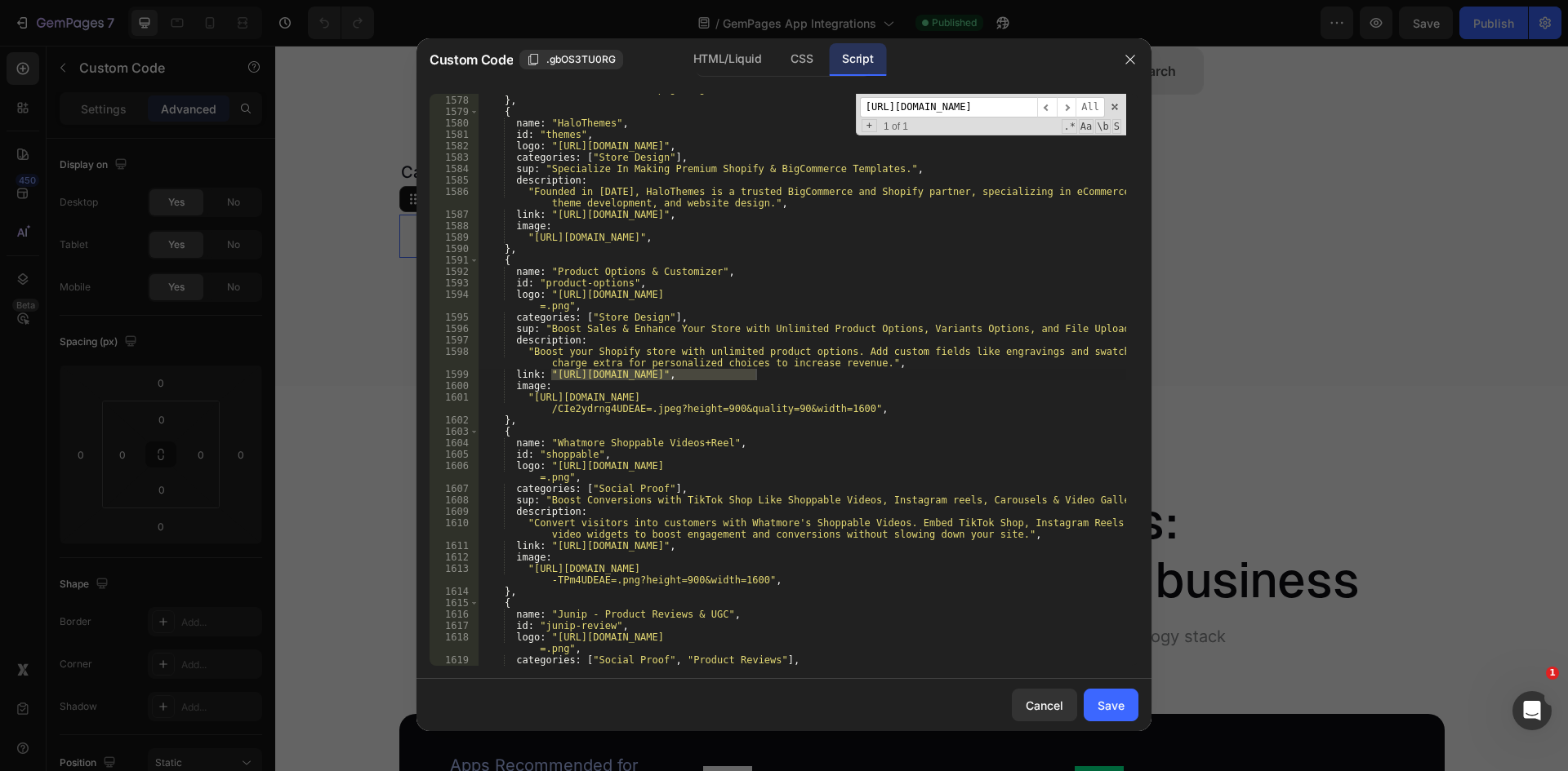
scroll to position [19306, 0]
type input "[URL][DOMAIN_NAME]"
click at [753, 373] on div ""[URL][DOMAIN_NAME] /CK3G1ZbdhIQDEAE=.png?height=900&width=1600" , } , { name :…" at bounding box center [802, 379] width 648 height 572
click at [758, 373] on div ""[URL][DOMAIN_NAME] /CK3G1ZbdhIQDEAE=.png?height=900&width=1600" , } , { name :…" at bounding box center [802, 374] width 648 height 606
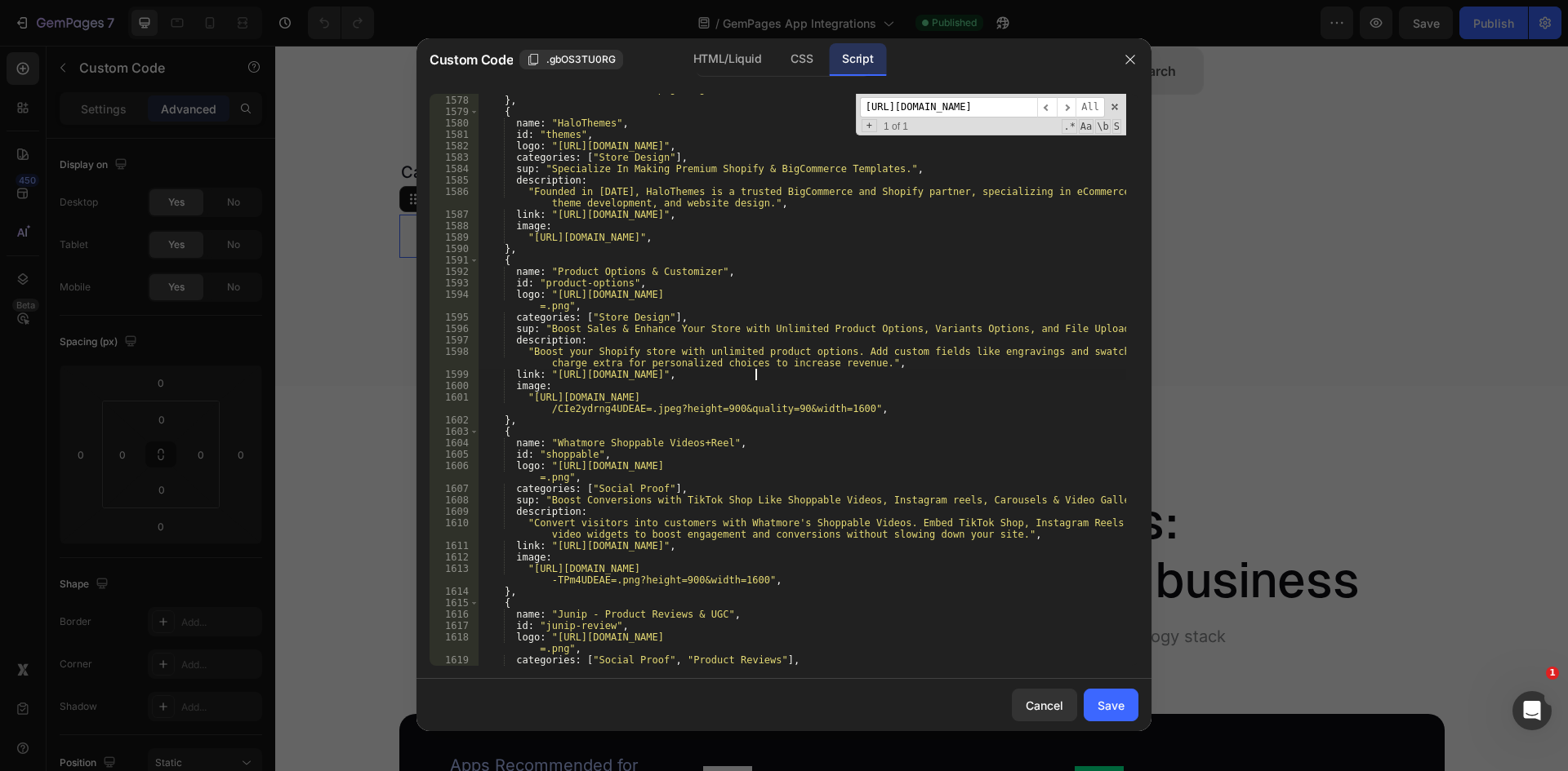
click at [550, 370] on div ""[URL][DOMAIN_NAME] /CK3G1ZbdhIQDEAE=.png?height=900&width=1600" , } , { name :…" at bounding box center [802, 374] width 648 height 606
paste textarea "-website"
type textarea "link: "[URL][DOMAIN_NAME]","
click at [955, 108] on input "[URL][DOMAIN_NAME]" at bounding box center [948, 107] width 177 height 21
paste input "[DOMAIN_NAME][URL]"
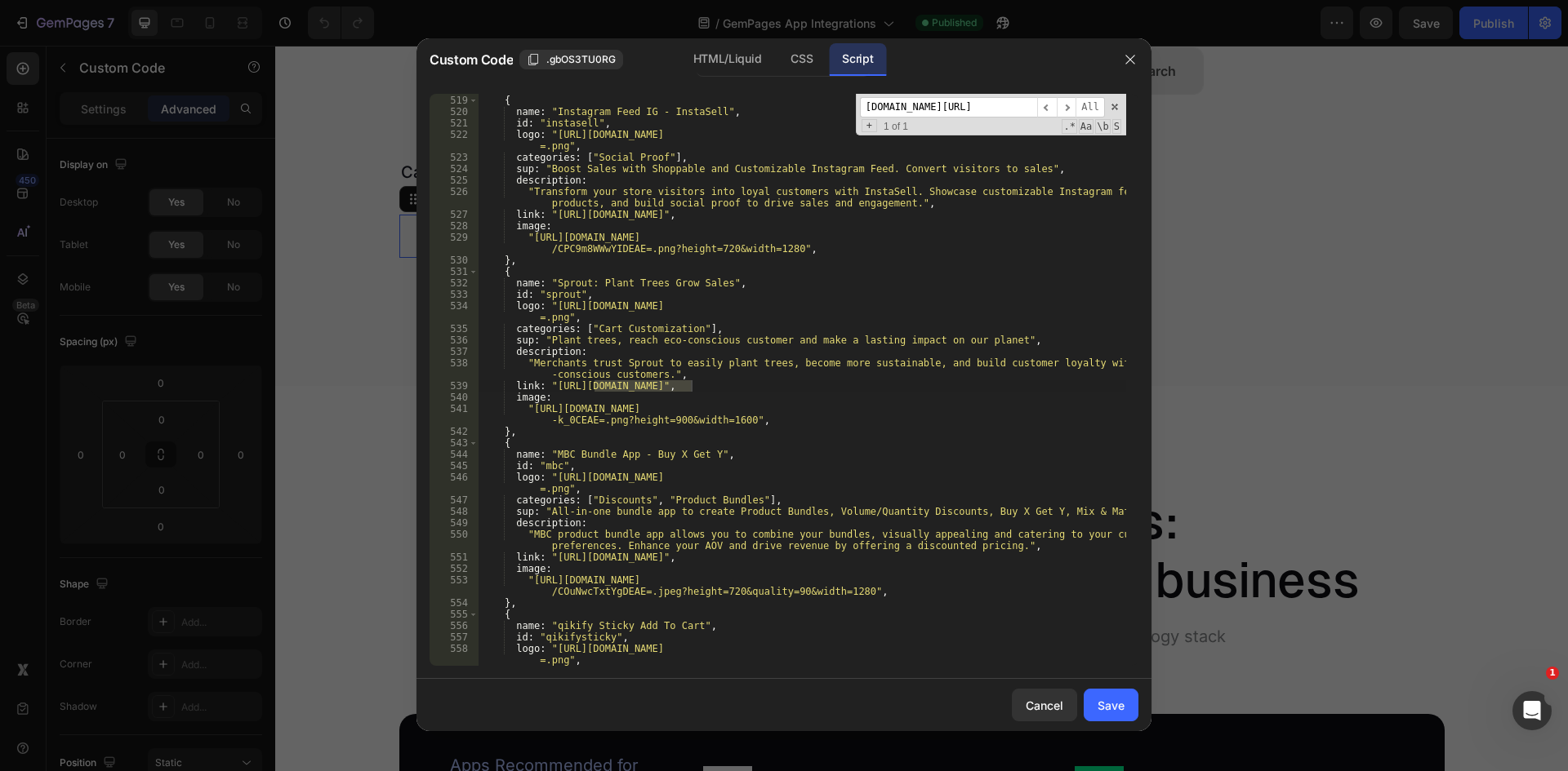
scroll to position [6294, 0]
type input "[DOMAIN_NAME][URL]"
click at [549, 385] on div "} , { name : "Instagram Feed IG ‑ InstaSell" , id : "instasell" , logo : "[URL]…" at bounding box center [802, 380] width 648 height 595
click at [691, 385] on div "} , { name : "Instagram Feed IG ‑ InstaSell" , id : "instasell" , logo : "[URL]…" at bounding box center [802, 380] width 648 height 595
paste textarea "-website"
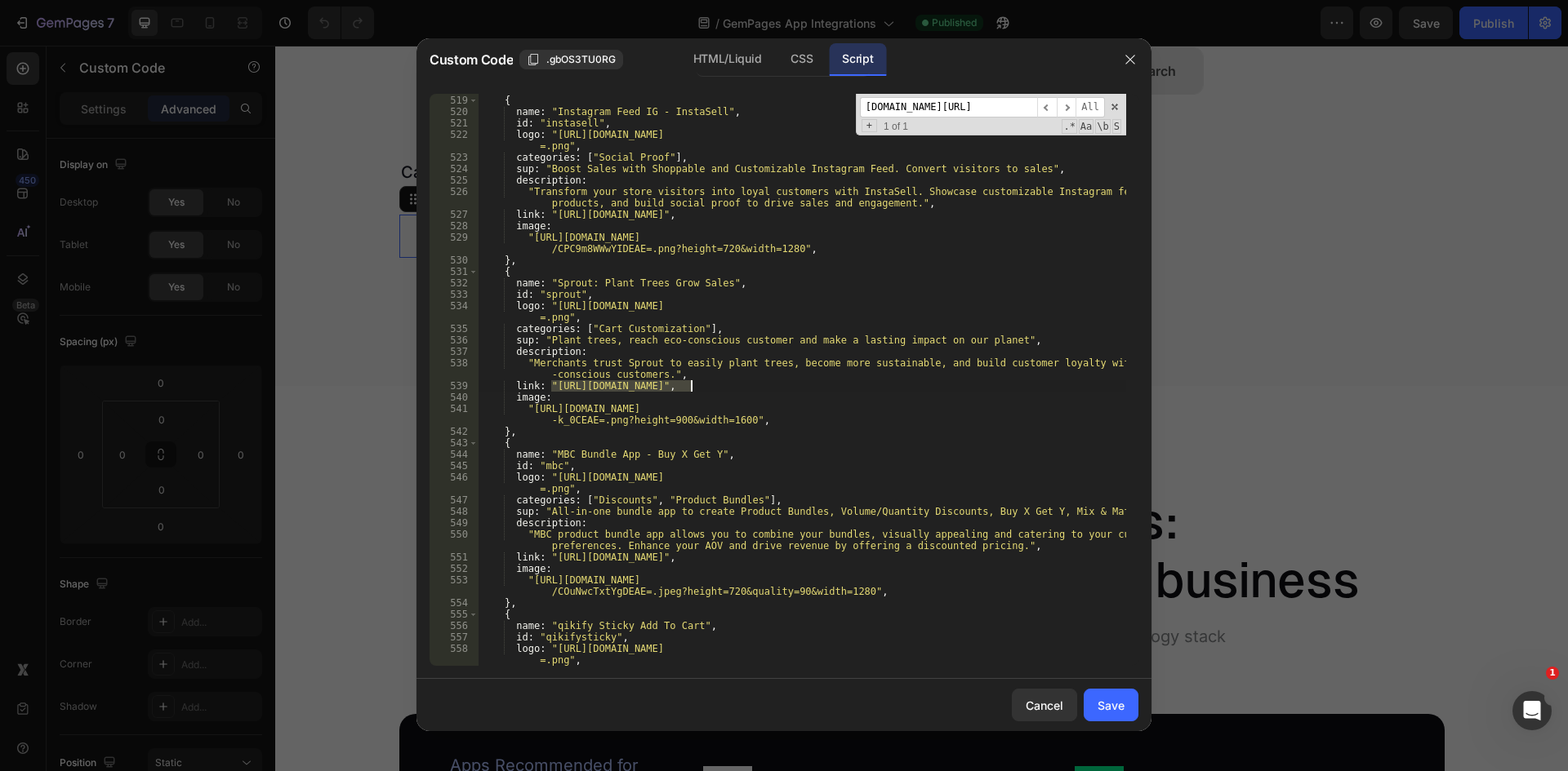
type textarea "link: "[URL][DOMAIN_NAME]","
click at [922, 101] on input "[DOMAIN_NAME][URL]" at bounding box center [948, 107] width 177 height 21
paste input "[URL][DOMAIN_NAME]"
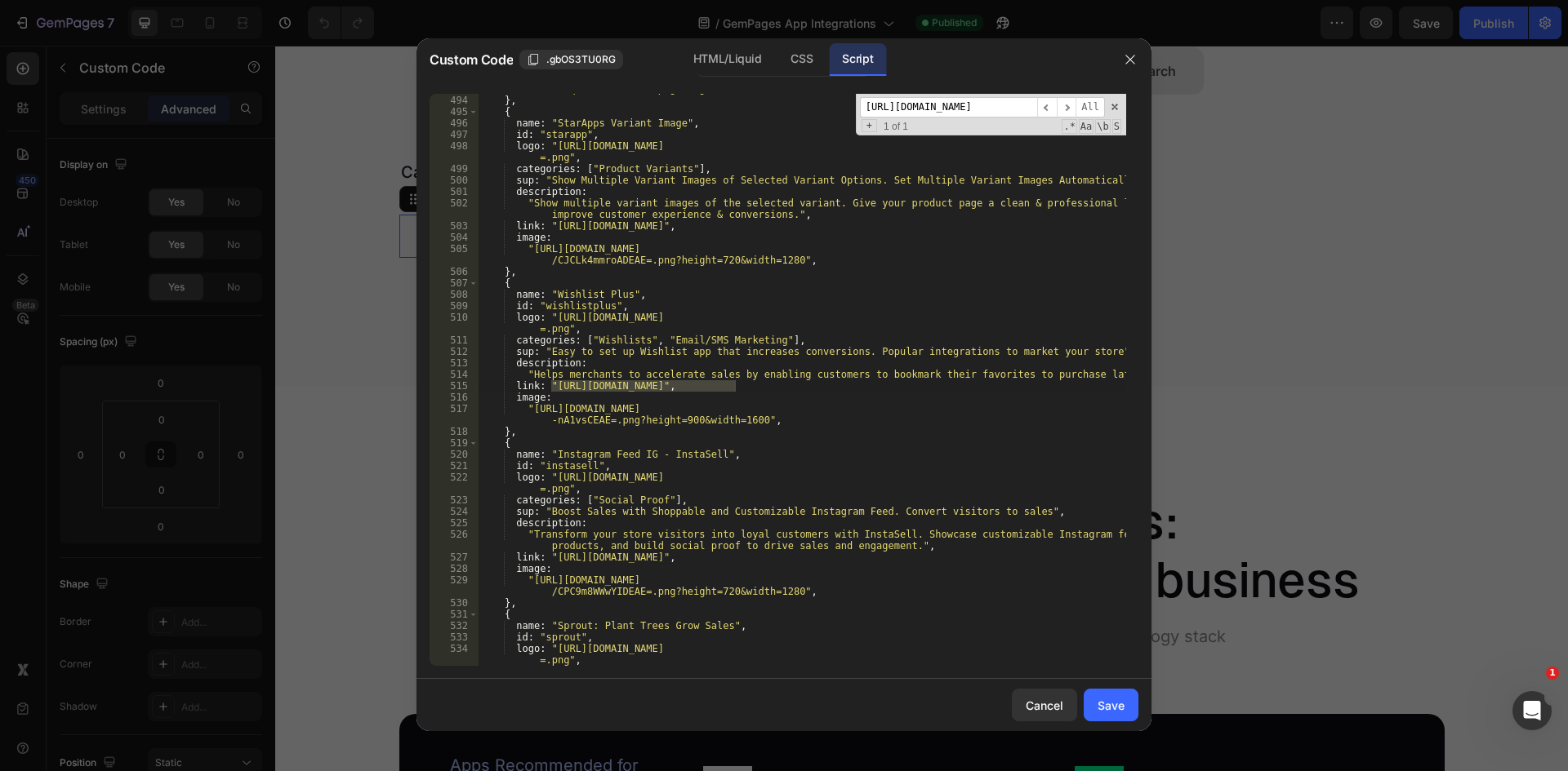
type input "[URL][DOMAIN_NAME]"
click at [555, 385] on div ""[URL][DOMAIN_NAME] /CKq5woDLhoMDEAE=.png?height=720&width=1280" , } , { name :…" at bounding box center [802, 379] width 648 height 572
click at [551, 386] on div ""[URL][DOMAIN_NAME] /CKq5woDLhoMDEAE=.png?height=720&width=1280" , } , { name :…" at bounding box center [802, 374] width 648 height 606
click at [738, 384] on div ""[URL][DOMAIN_NAME] /CKq5woDLhoMDEAE=.png?height=720&width=1280" , } , { name :…" at bounding box center [802, 374] width 648 height 606
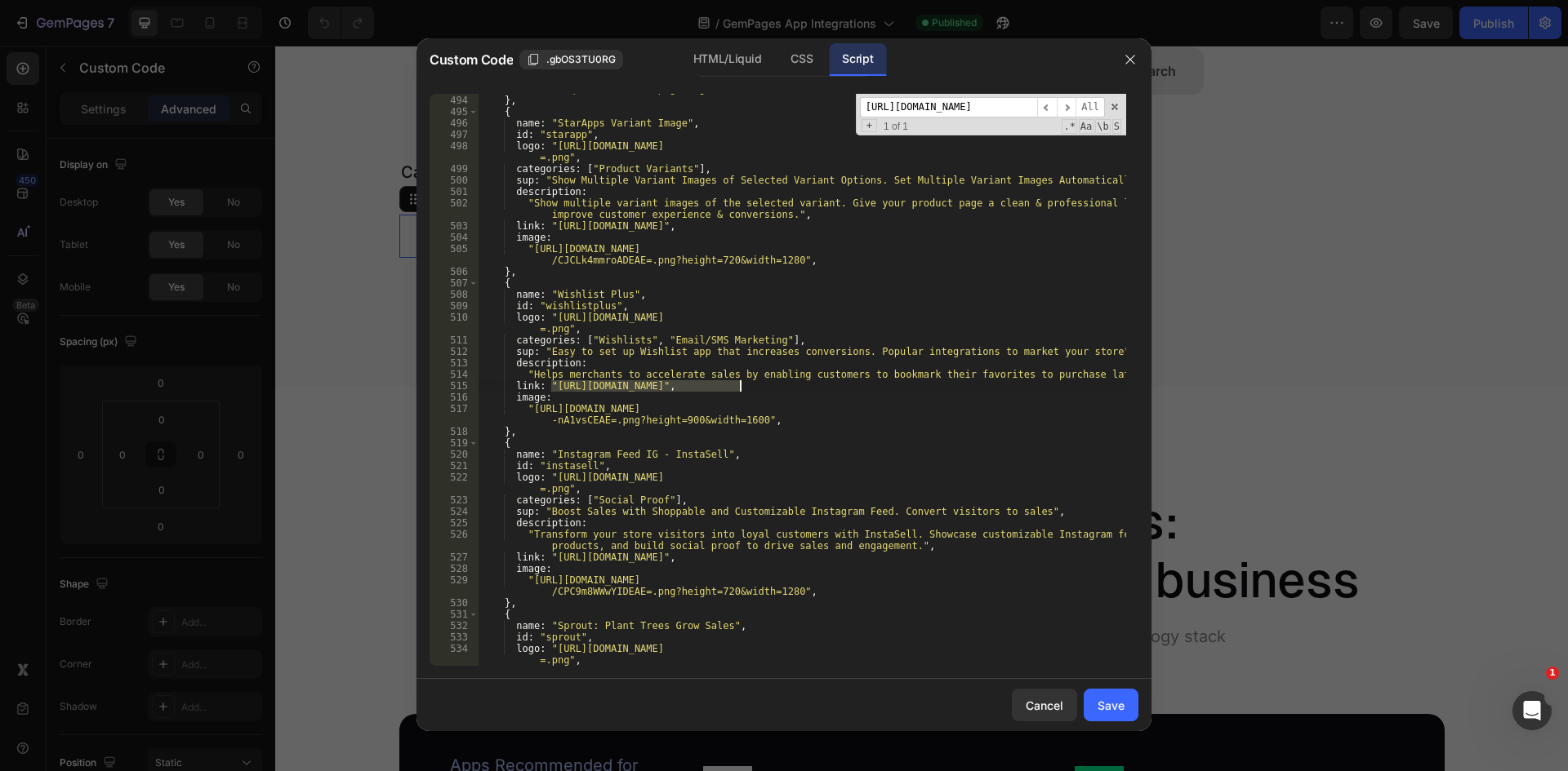
click at [733, 384] on div ""[URL][DOMAIN_NAME] /CKq5woDLhoMDEAE=.png?height=720&width=1280" , } , { name :…" at bounding box center [802, 379] width 648 height 572
paste textarea "ishlist-plus-website"
type textarea "link: "[URL][DOMAIN_NAME]","
click at [958, 112] on input "[URL][DOMAIN_NAME]" at bounding box center [948, 107] width 177 height 21
paste input "products-reviewxpo"
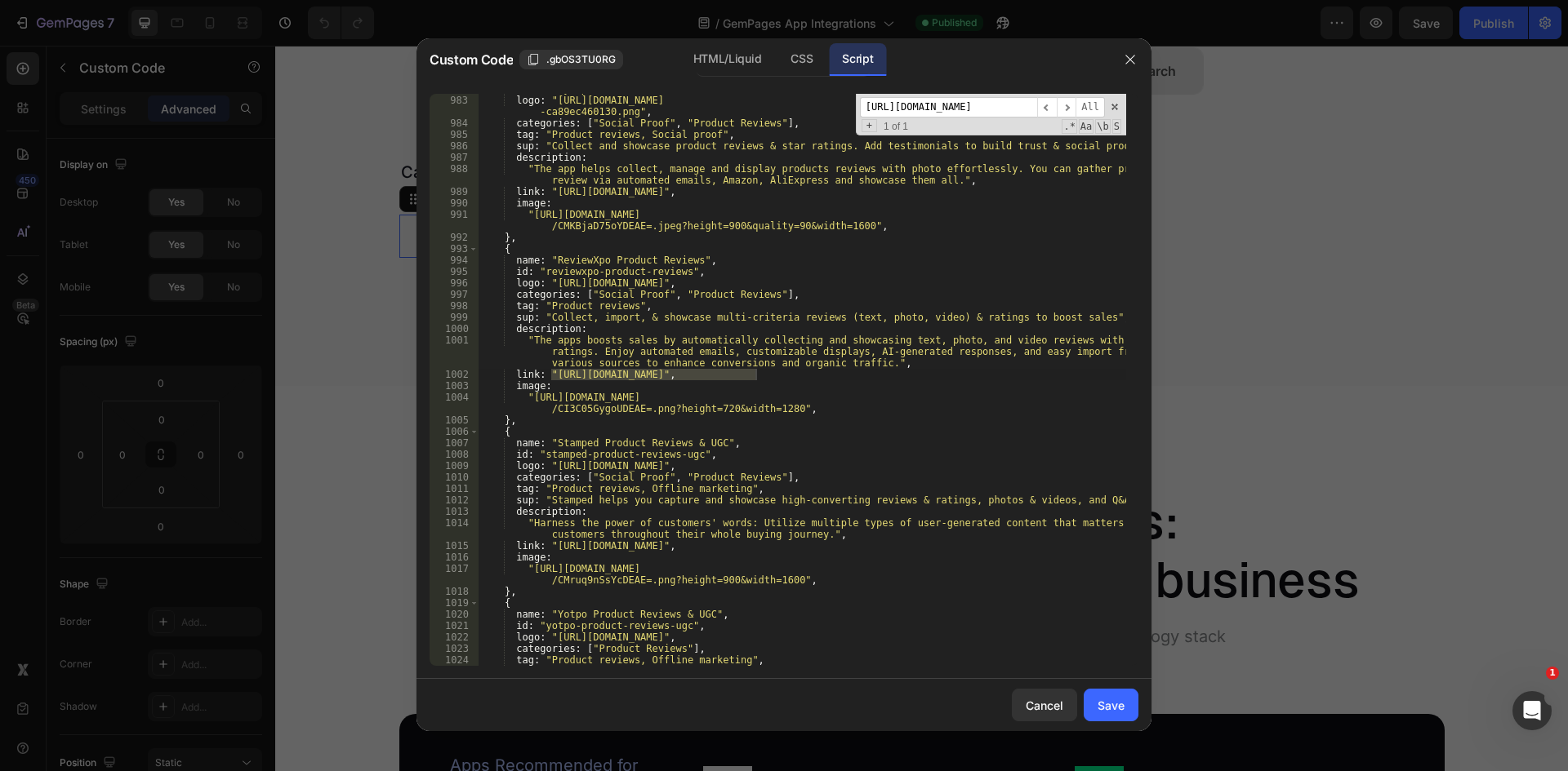
scroll to position [12045, 0]
type input "[URL][DOMAIN_NAME]"
click at [539, 384] on div "id : "rivyo-product-reviews" , logo : "[URL][DOMAIN_NAME] -ca89ec460130.png" , …" at bounding box center [802, 380] width 648 height 595
click at [551, 372] on div "id : "rivyo-product-reviews" , logo : "[URL][DOMAIN_NAME] -ca89ec460130.png" , …" at bounding box center [802, 380] width 648 height 595
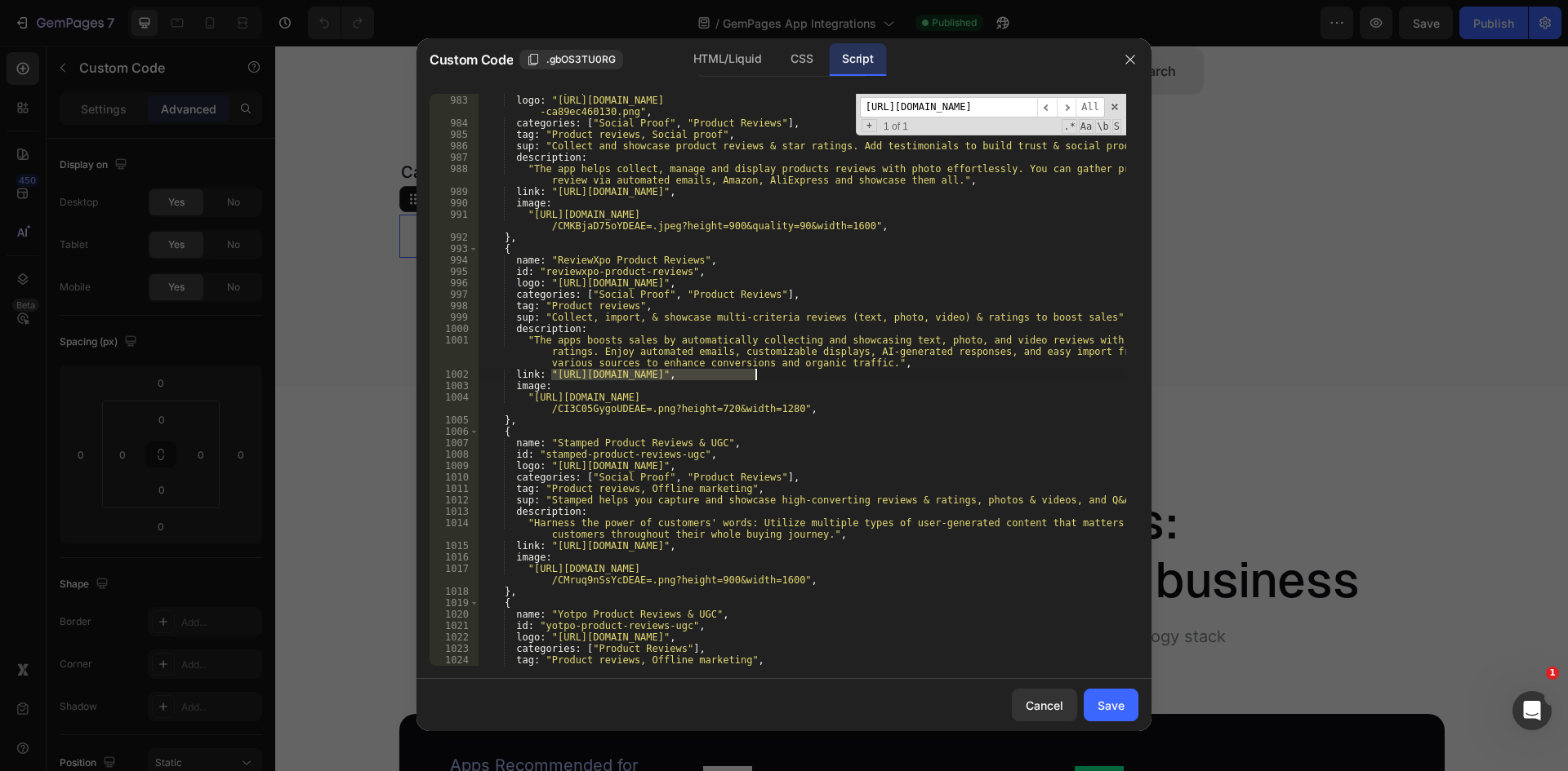
click at [754, 371] on div "id : "rivyo-product-reviews" , logo : "[URL][DOMAIN_NAME] -ca89ec460130.png" , …" at bounding box center [802, 380] width 648 height 595
paste textarea "-website"
type textarea "link: "[URL][DOMAIN_NAME]","
click at [971, 111] on input "[URL][DOMAIN_NAME]" at bounding box center [948, 107] width 177 height 21
paste input "instasell"
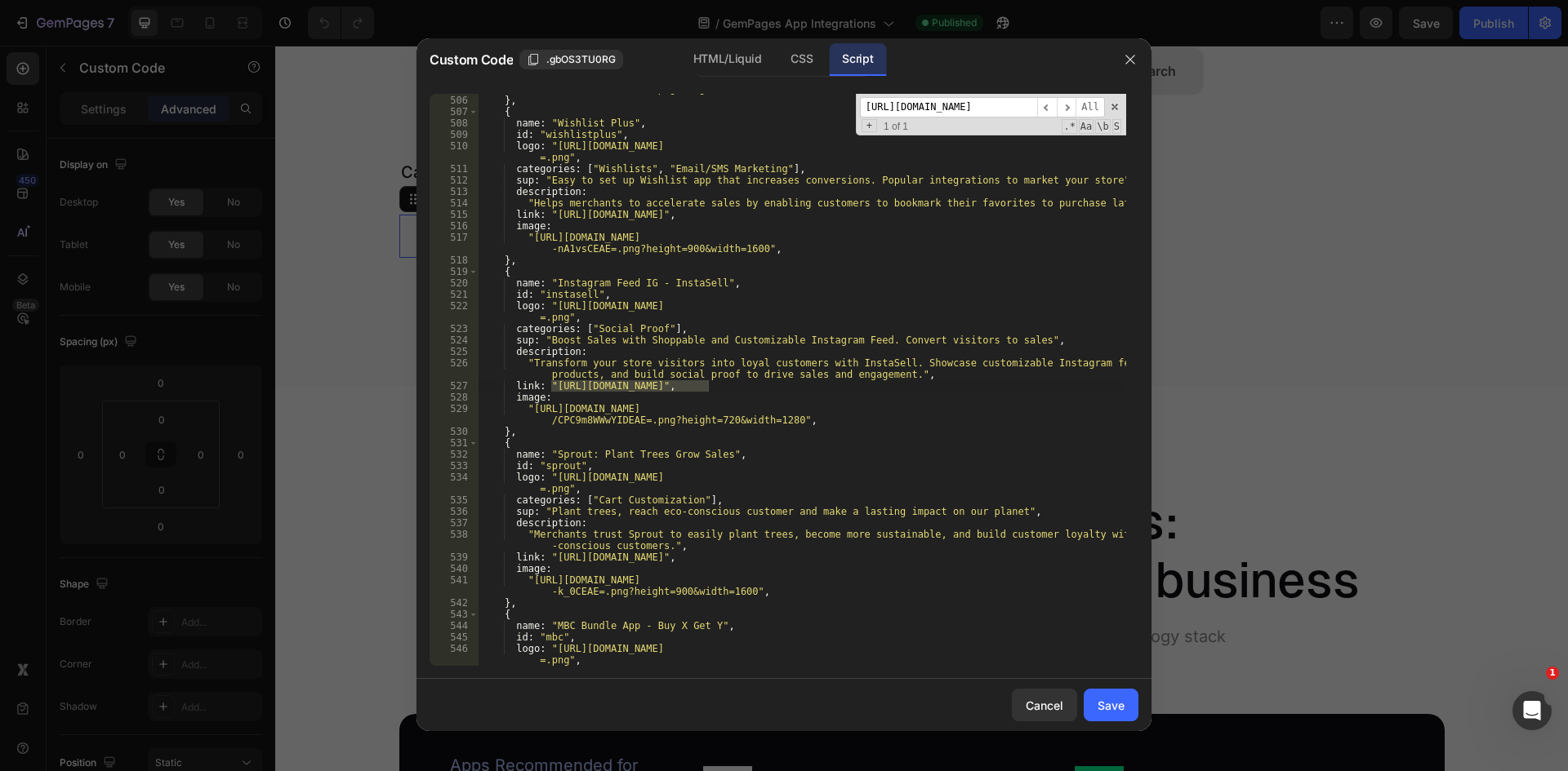
scroll to position [6143, 0]
type input "[URL][DOMAIN_NAME]"
click at [569, 392] on div ""[URL][DOMAIN_NAME] /CJCLk4mmroADEAE=.png?height=720&width=1280" , } , { name :…" at bounding box center [802, 374] width 648 height 606
click at [549, 389] on div ""[URL][DOMAIN_NAME] /CJCLk4mmroADEAE=.png?height=720&width=1280" , } , { name :…" at bounding box center [802, 374] width 648 height 606
click at [705, 388] on div ""[URL][DOMAIN_NAME] /CJCLk4mmroADEAE=.png?height=720&width=1280" , } , { name :…" at bounding box center [802, 374] width 648 height 606
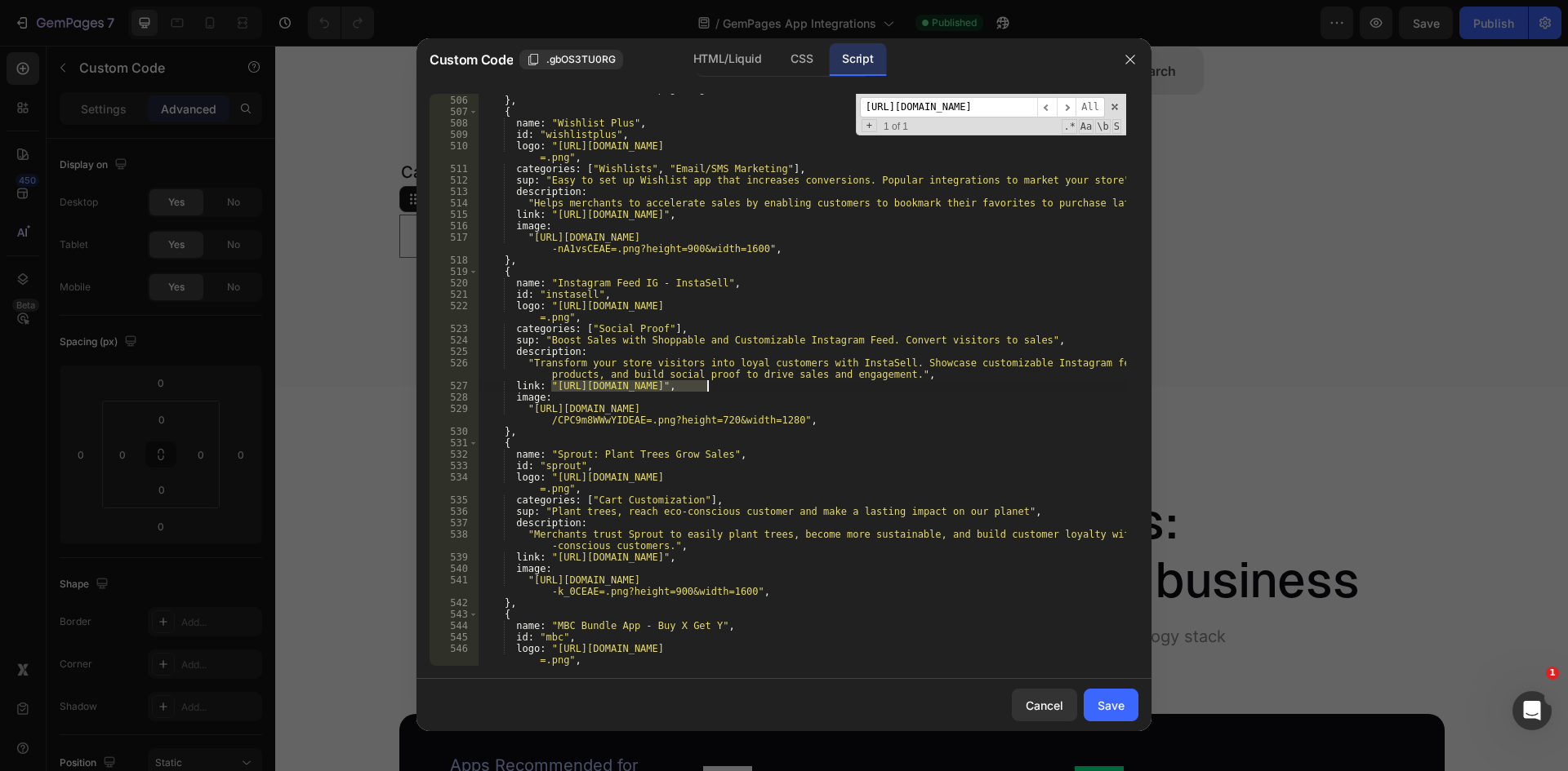
paste textarea "-website"
type textarea "link: "[URL][DOMAIN_NAME]","
click at [932, 104] on input "[URL][DOMAIN_NAME]" at bounding box center [948, 107] width 177 height 21
paste input "powerful-form"
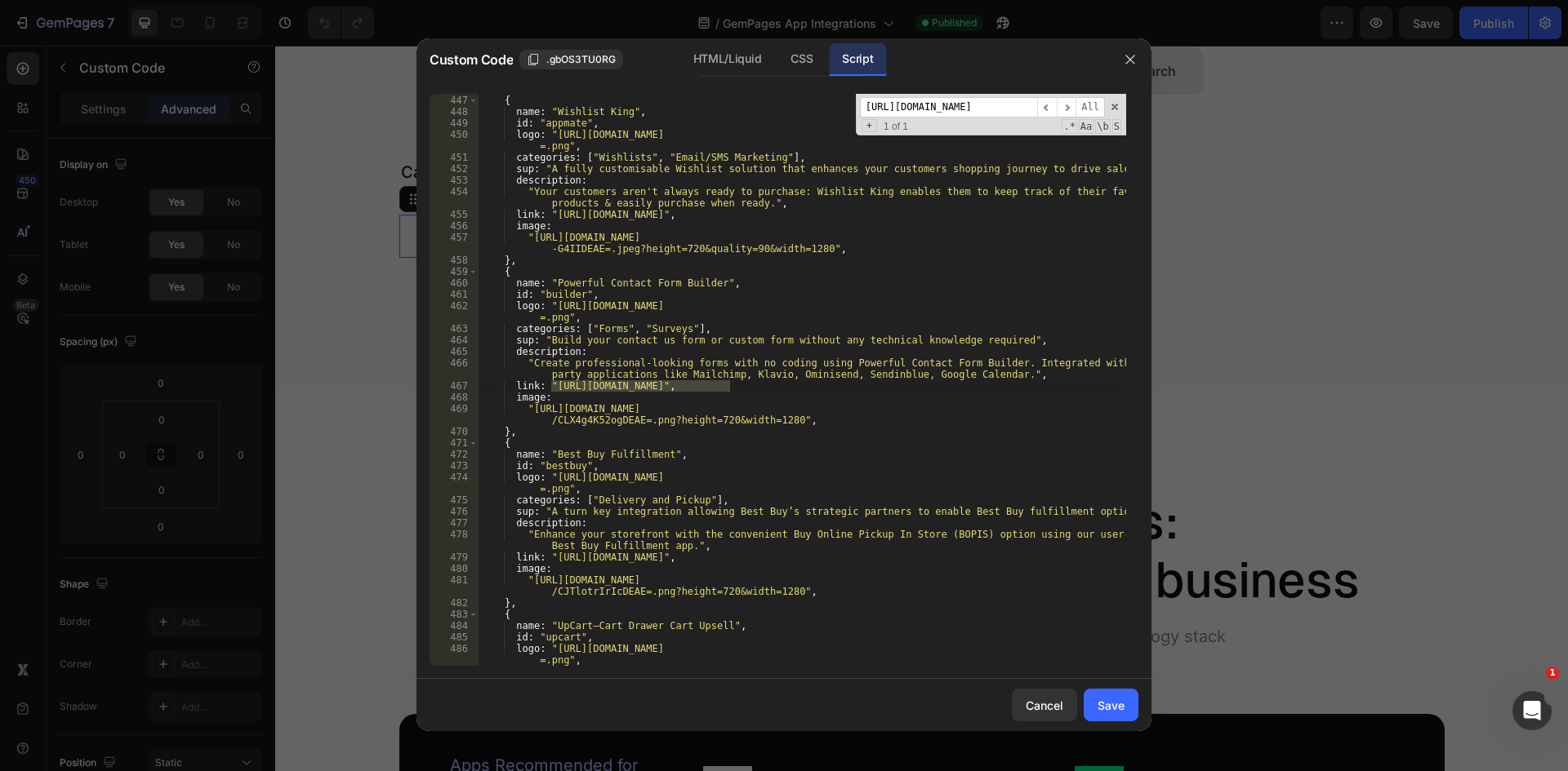
type input "[URL][DOMAIN_NAME]"
click at [583, 388] on div "} , { name : "Wishlist King" , id : "appmate" , logo : "[URL][DOMAIN_NAME] =.pn…" at bounding box center [802, 379] width 648 height 572
click at [549, 382] on div "} , { name : "Wishlist King" , id : "appmate" , logo : "[URL][DOMAIN_NAME] =.pn…" at bounding box center [802, 380] width 648 height 595
click at [728, 389] on div "} , { name : "Wishlist King" , id : "appmate" , logo : "[URL][DOMAIN_NAME] =.pn…" at bounding box center [802, 380] width 648 height 595
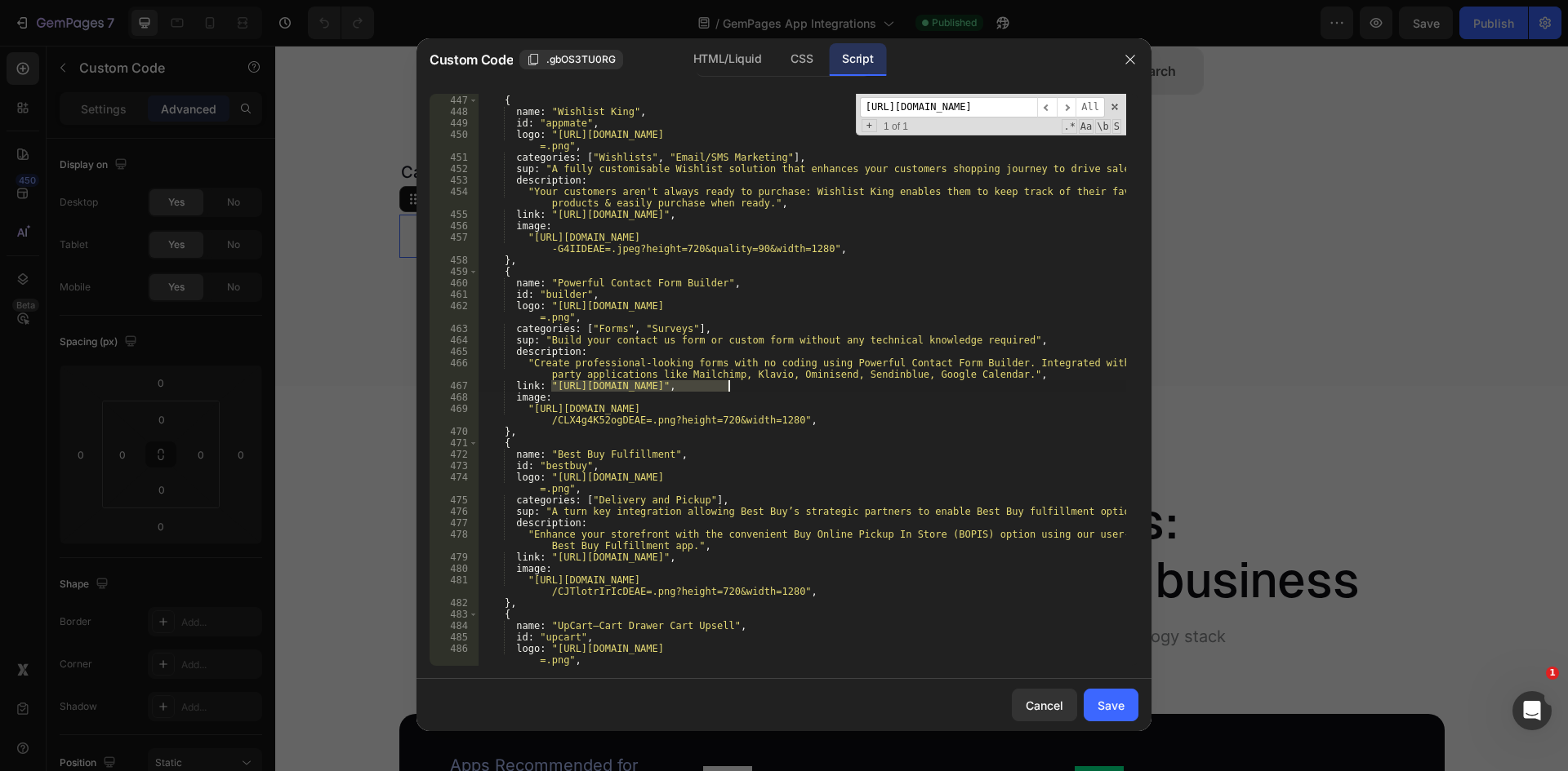
paste textarea "-website"
type textarea "link: "[URL][DOMAIN_NAME]","
click at [935, 112] on input "[URL][DOMAIN_NAME]" at bounding box center [948, 107] width 177 height 21
paste input "[DOMAIN_NAME][URL]"
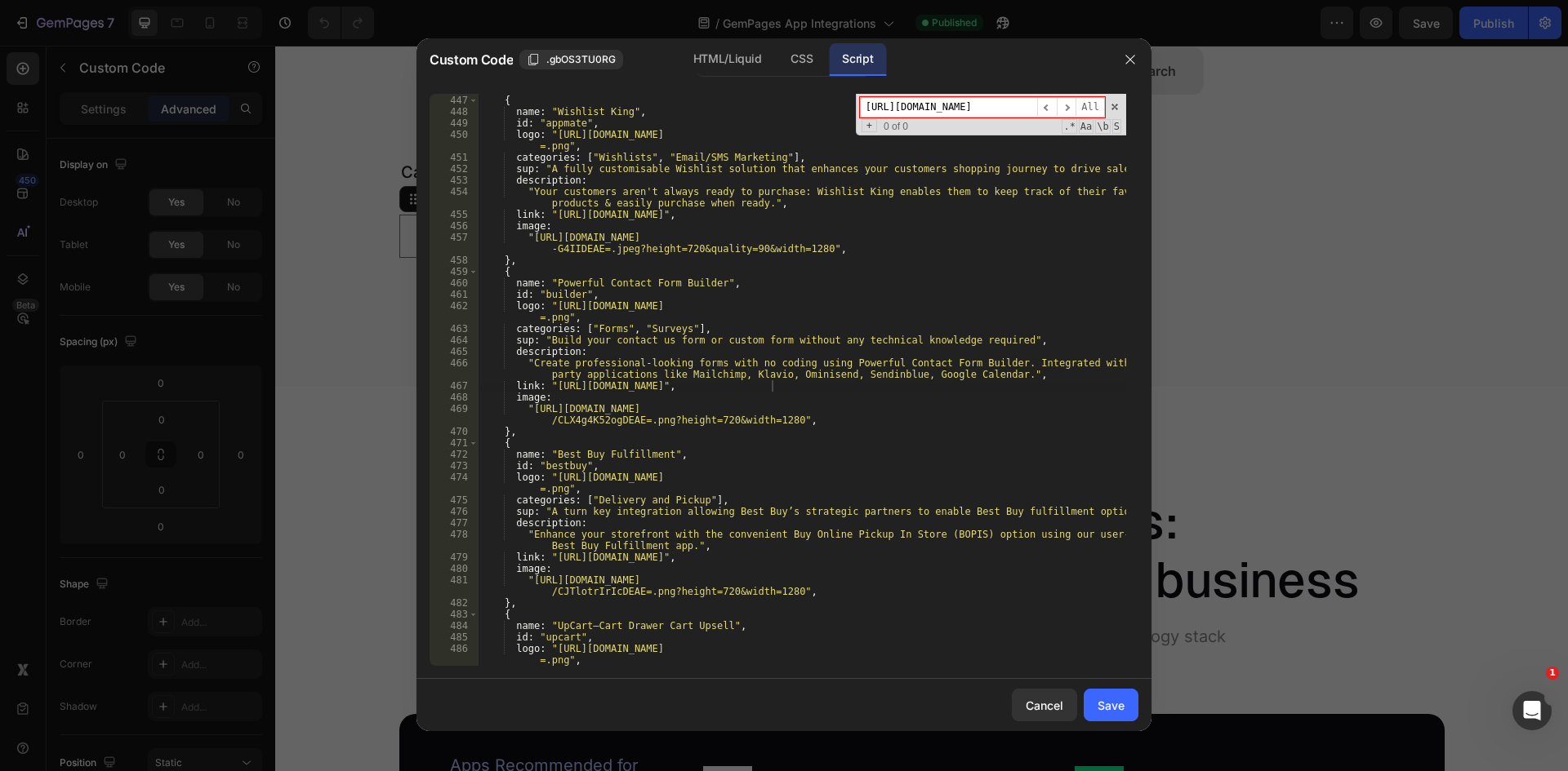
drag, startPoint x: 878, startPoint y: 103, endPoint x: 974, endPoint y: 104, distance: 96.0
click at [974, 104] on input "[URL][DOMAIN_NAME]" at bounding box center [948, 107] width 177 height 21
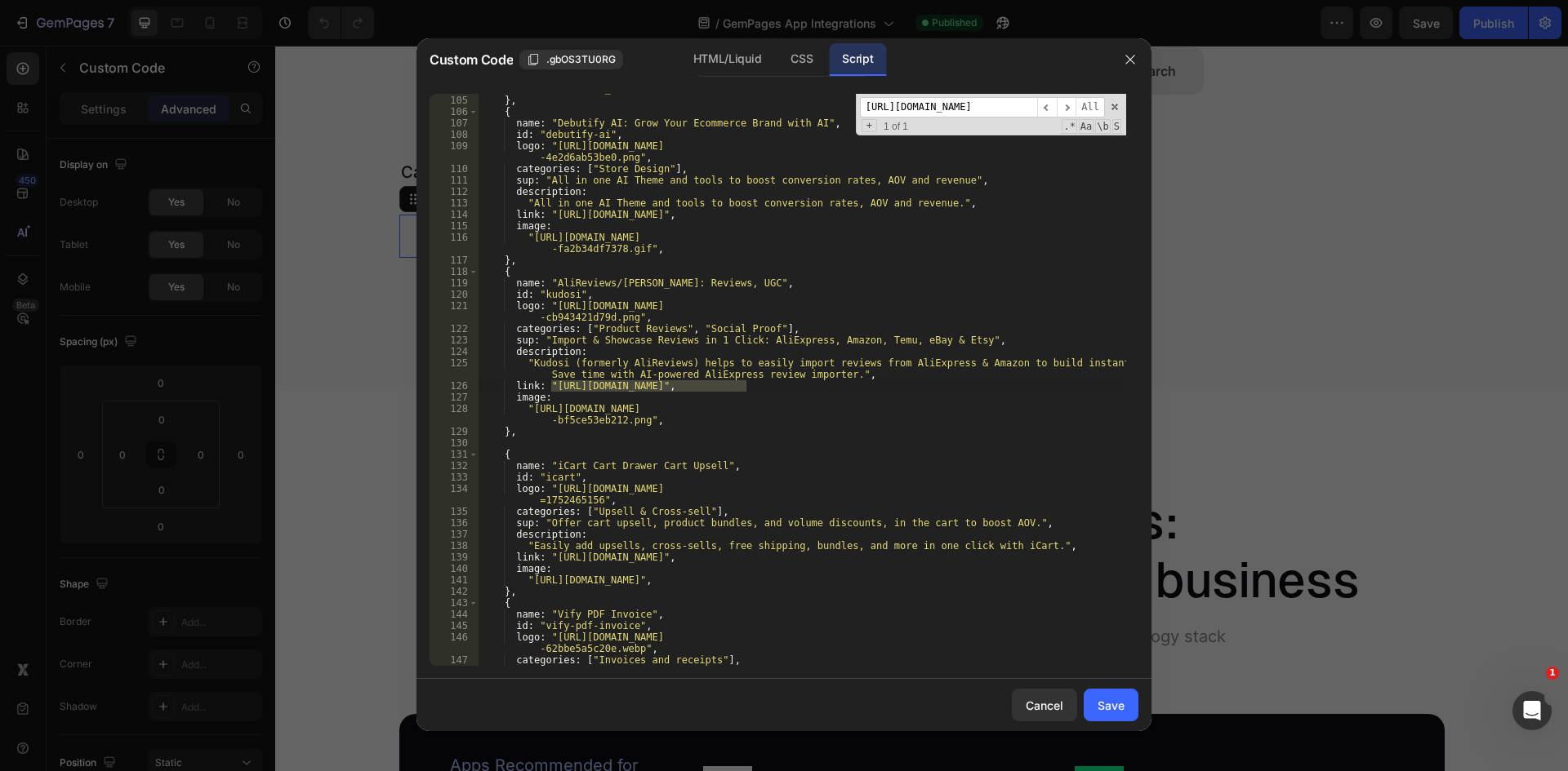
scroll to position [1158, 0]
type input "[URL][DOMAIN_NAME]"
click at [562, 383] on div ""[URL][DOMAIN_NAME]" , } , { name : "Debutify AI: Grow Your Ecommerce Brand wit…" at bounding box center [802, 379] width 648 height 572
click at [554, 386] on div ""[URL][DOMAIN_NAME]" , } , { name : "Debutify AI: Grow Your Ecommerce Brand wit…" at bounding box center [802, 380] width 648 height 595
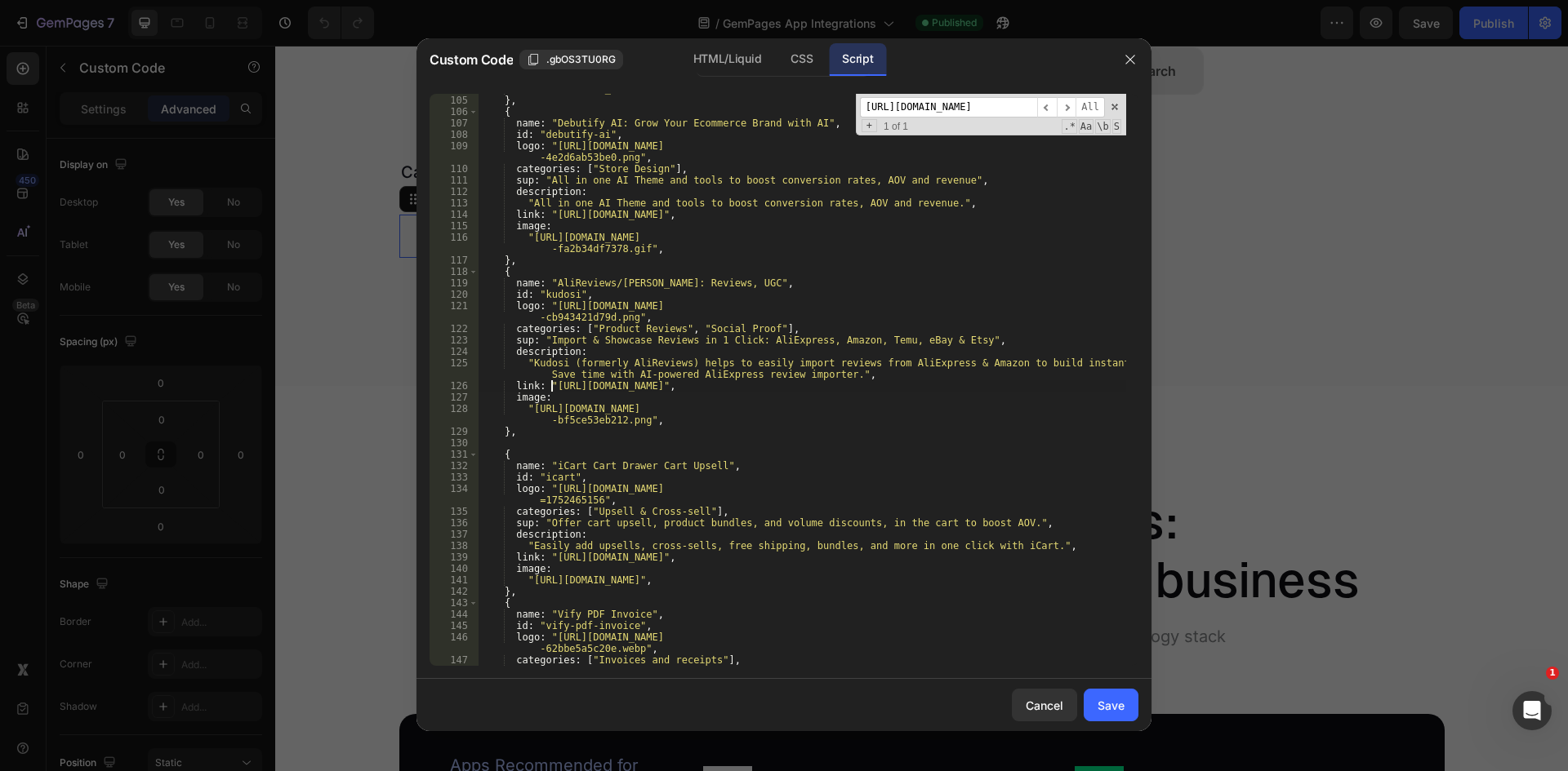
click at [1091, 386] on div ""[URL][DOMAIN_NAME]" , } , { name : "Debutify AI: Grow Your Ecommerce Brand wit…" at bounding box center [802, 380] width 648 height 595
paste textarea "[DOMAIN_NAME][URL]"
type textarea "link: "[URL][DOMAIN_NAME]","
click at [932, 111] on input "[URL][DOMAIN_NAME]" at bounding box center [948, 107] width 177 height 21
paste input "[DOMAIN_NAME][URL]"
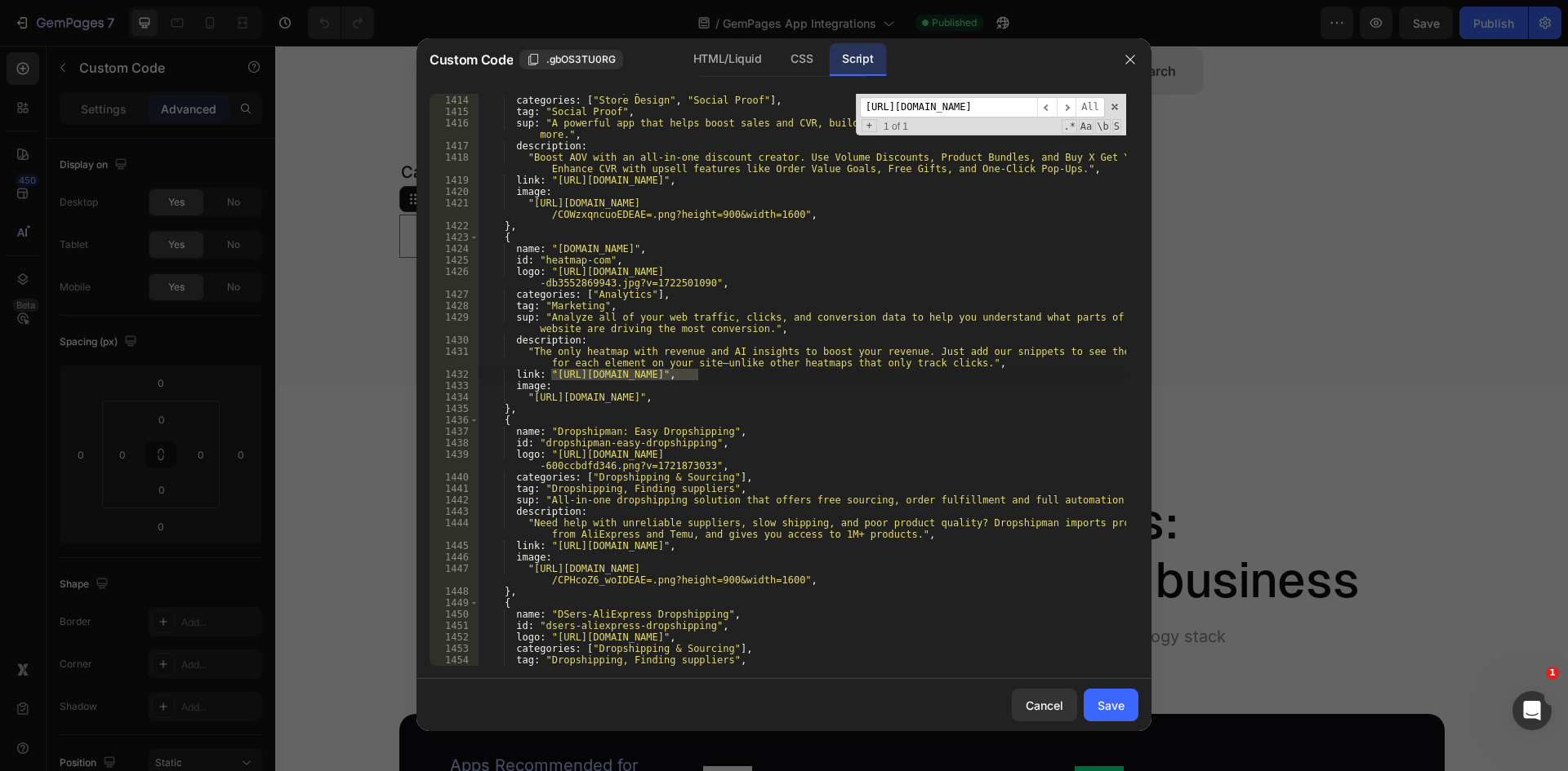
scroll to position [17353, 0]
type input "[URL][DOMAIN_NAME]"
click at [570, 377] on div "logo : "[URL][DOMAIN_NAME] -eba488313a6a.png?v=1722501052" , categories : [ "St…" at bounding box center [802, 379] width 648 height 572
click at [552, 372] on div "logo : "[URL][DOMAIN_NAME] -eba488313a6a.png?v=1722501052" , categories : [ "St…" at bounding box center [802, 374] width 648 height 606
click at [696, 374] on div "logo : "[URL][DOMAIN_NAME] -eba488313a6a.png?v=1722501052" , categories : [ "St…" at bounding box center [802, 374] width 648 height 606
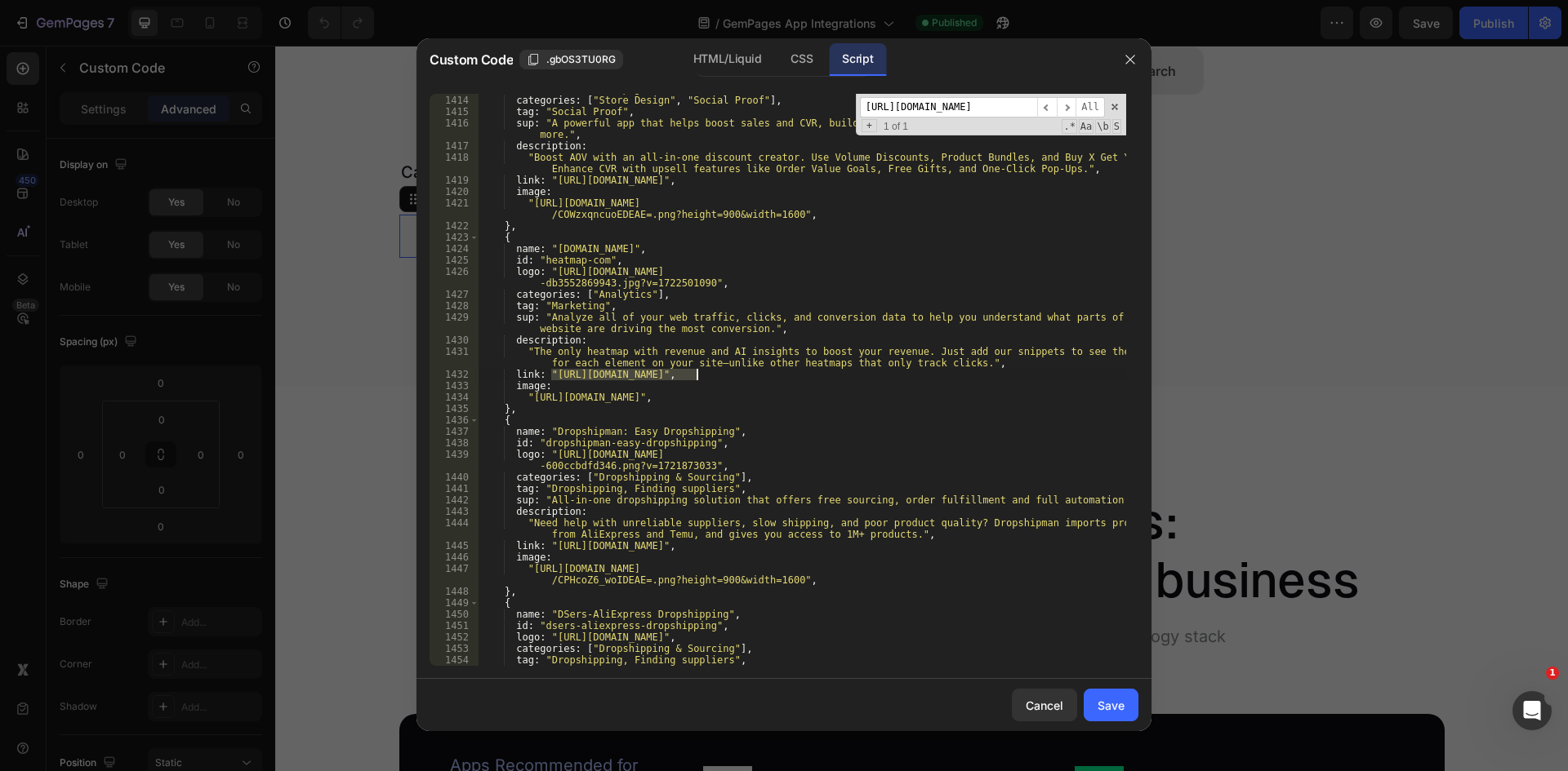
paste textarea "-website"
type textarea "link: "[URL][DOMAIN_NAME]","
click at [936, 103] on input "[URL][DOMAIN_NAME]" at bounding box center [948, 107] width 177 height 21
paste input "slide-cart-am"
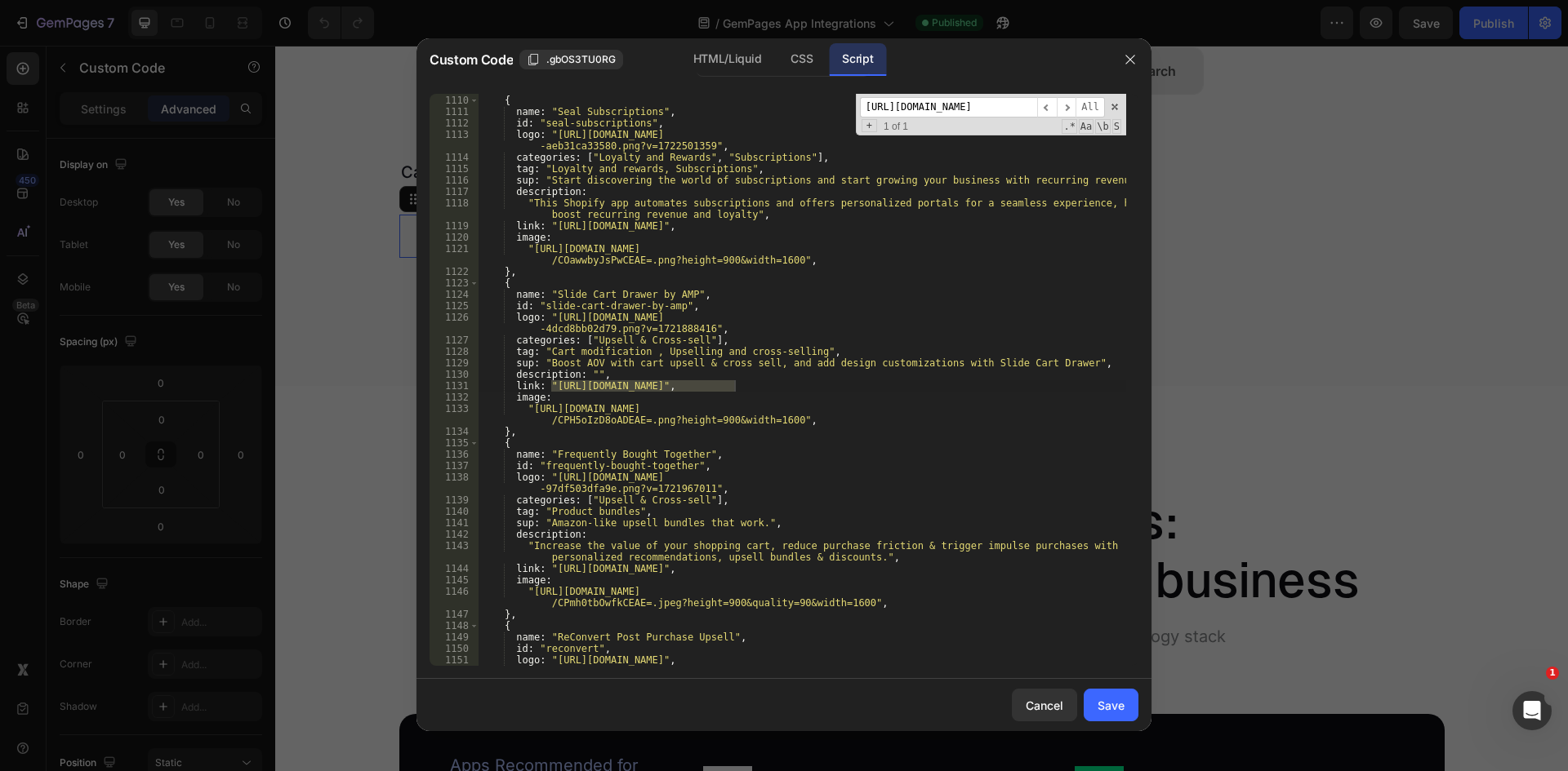
type input "[URL][DOMAIN_NAME]"
click at [568, 387] on div "} , { name : "Seal Subscriptions" , id : "seal-subscriptions" , logo : "[URL][D…" at bounding box center [802, 379] width 648 height 572
click at [552, 382] on div "} , { name : "Seal Subscriptions" , id : "seal-subscriptions" , logo : "[URL][D…" at bounding box center [802, 380] width 648 height 595
click at [734, 387] on div "} , { name : "Seal Subscriptions" , id : "seal-subscriptions" , logo : "[URL][D…" at bounding box center [802, 380] width 648 height 595
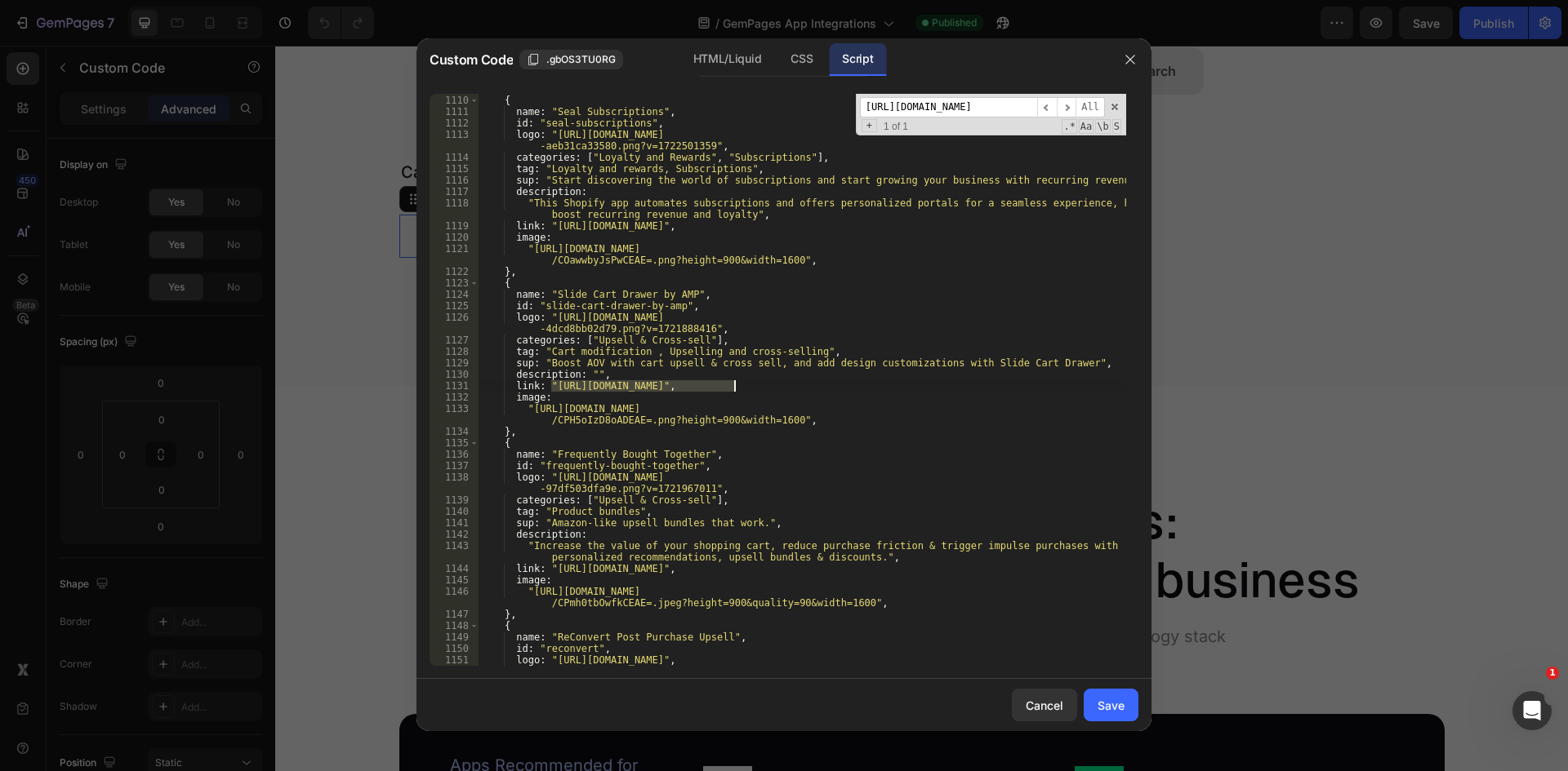
paste textarea "-website"
type textarea "link: "[URL][DOMAIN_NAME]","
click at [949, 110] on input "[URL][DOMAIN_NAME]" at bounding box center [948, 107] width 177 height 21
paste input "hulk-builder"
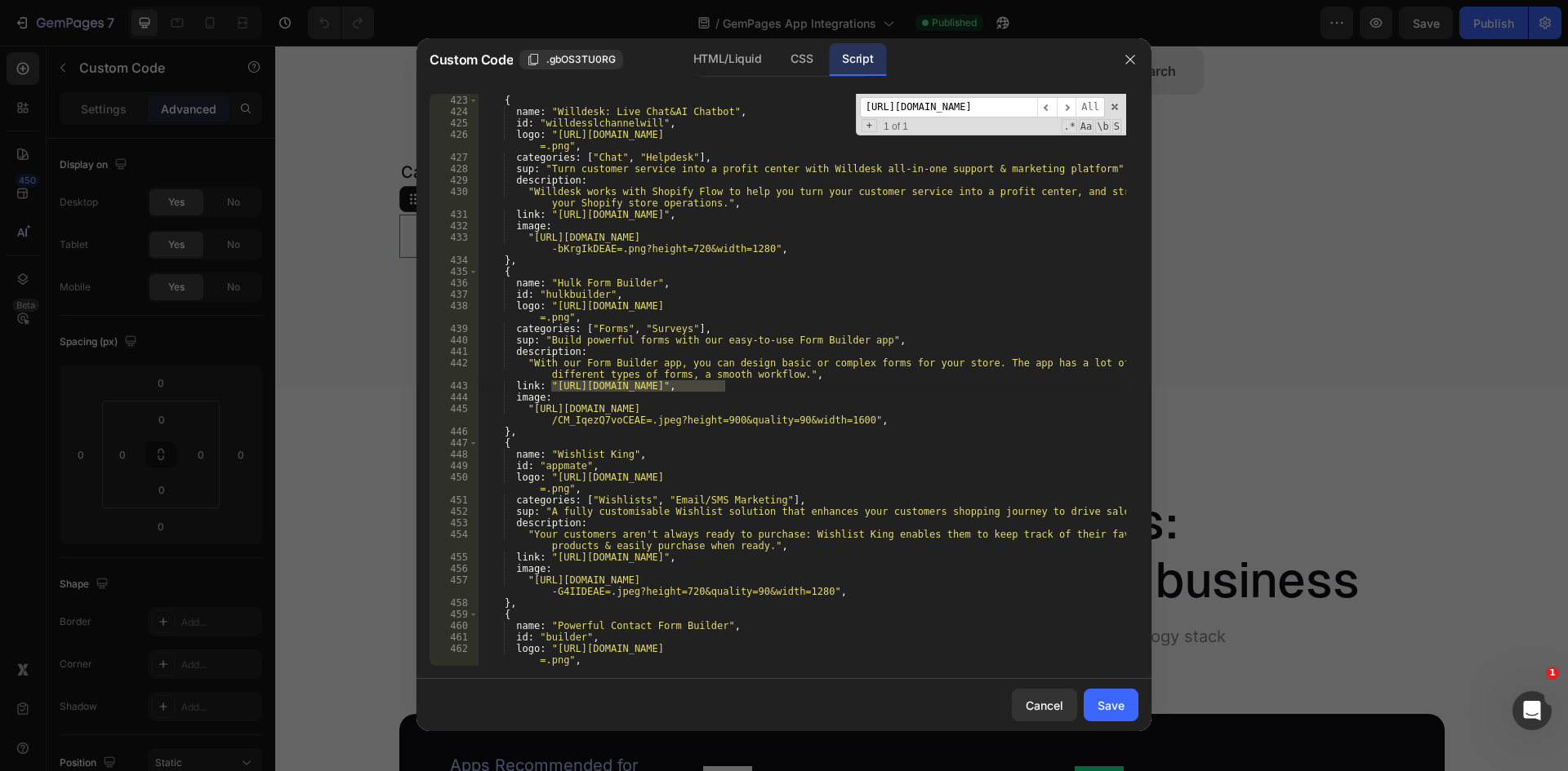
type input "[URL][DOMAIN_NAME]"
click at [560, 384] on div "} , { name : "Willdesk: Live Chat&AI Chatbot" , id : "willdesslchannelwill" , l…" at bounding box center [802, 379] width 648 height 572
click at [549, 386] on div "} , { name : "Willdesk: Live Chat&AI Chatbot" , id : "willdesslchannelwill" , l…" at bounding box center [802, 380] width 648 height 595
click at [723, 387] on div "} , { name : "Willdesk: Live Chat&AI Chatbot" , id : "willdesslchannelwill" , l…" at bounding box center [802, 380] width 648 height 595
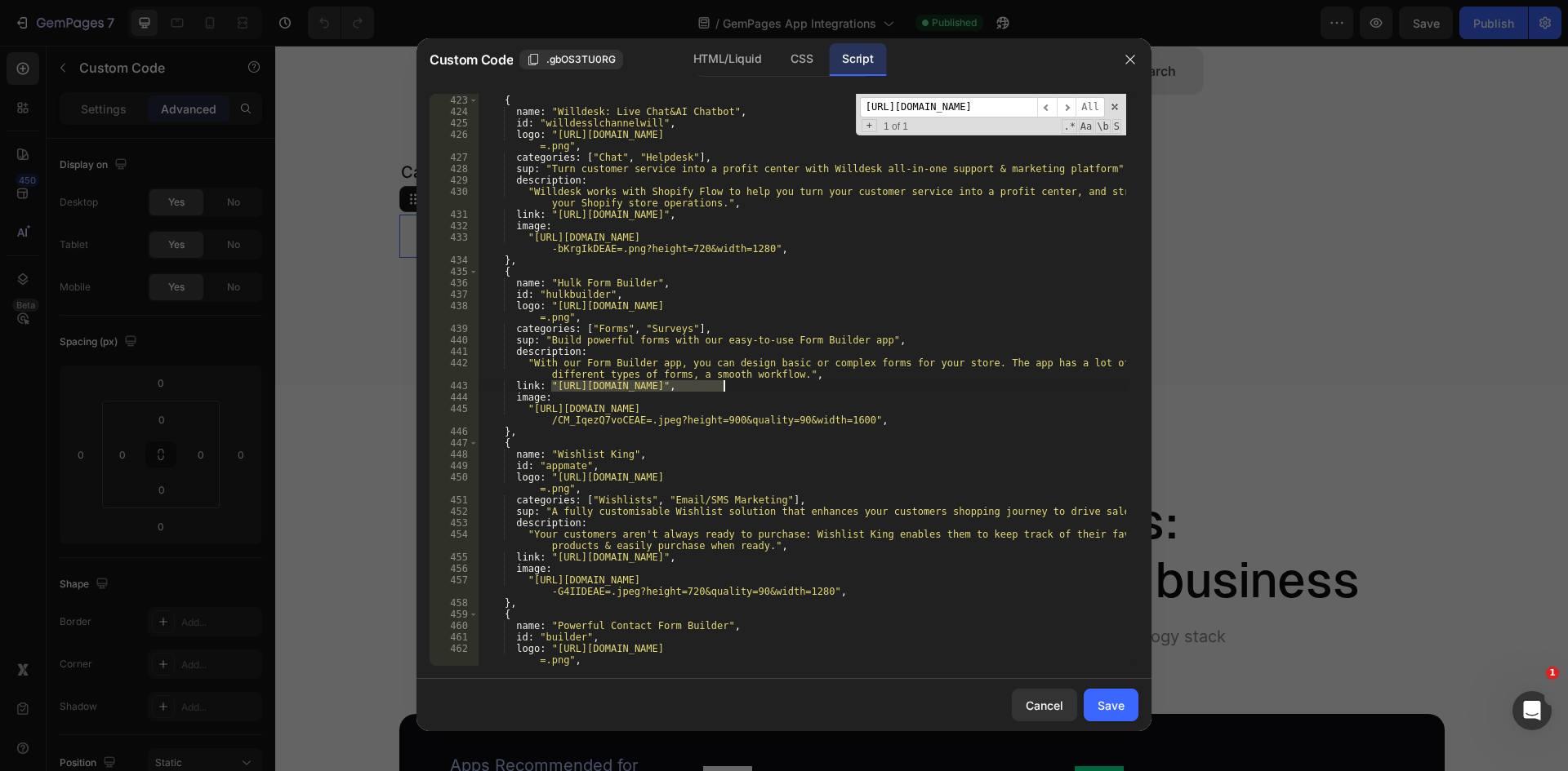
paste textarea "-website"
type textarea "link: "[URL][DOMAIN_NAME]","
click at [927, 110] on input "[URL][DOMAIN_NAME]" at bounding box center [948, 107] width 177 height 21
paste input "loloyal"
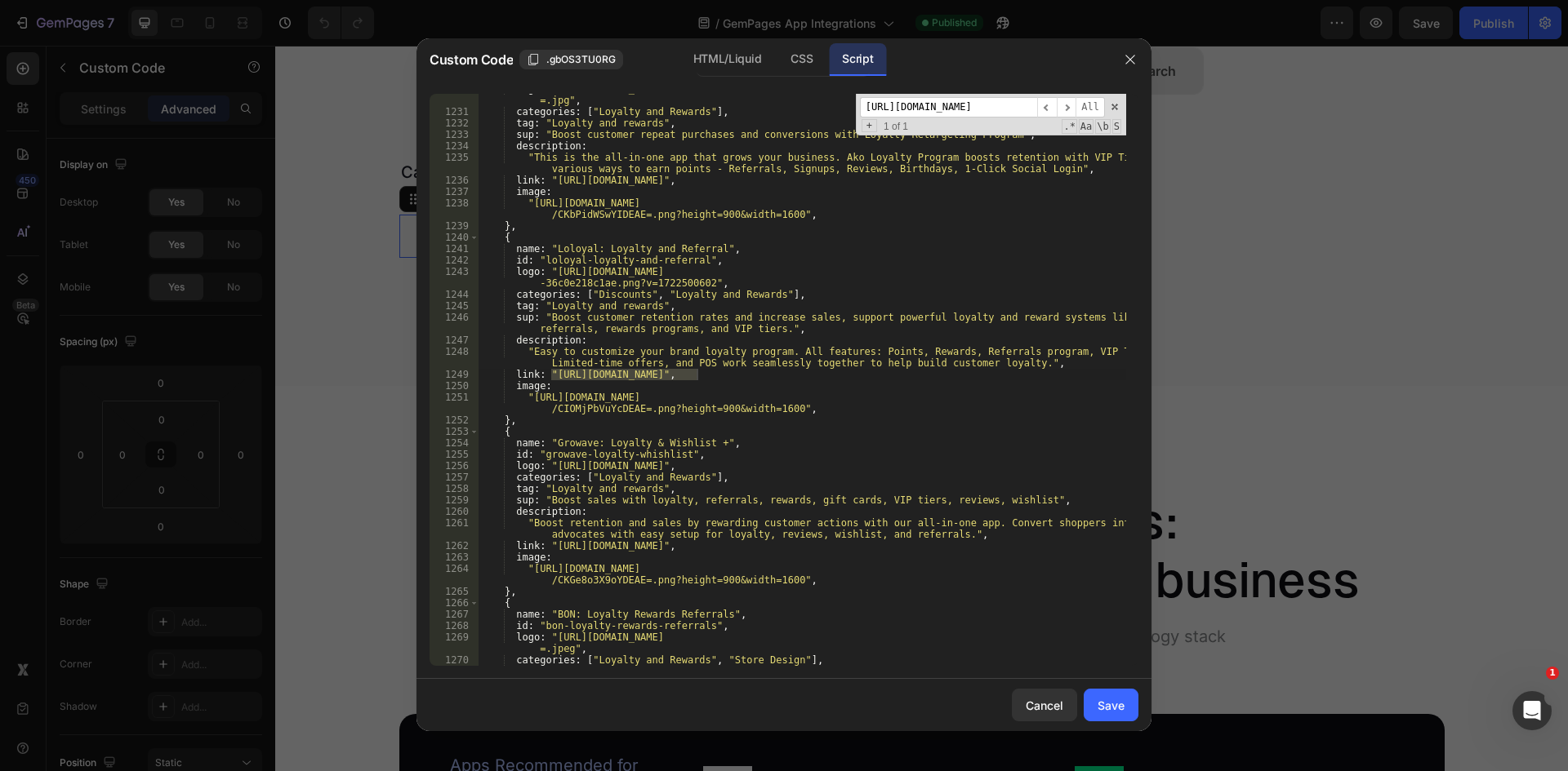
type input "[URL][DOMAIN_NAME]"
click at [696, 368] on div "logo : "[URL][DOMAIN_NAME] =.jpg" , categories : [ "Loyalty and Rewards" ] , ta…" at bounding box center [802, 386] width 648 height 606
click at [697, 377] on div "logo : "[URL][DOMAIN_NAME] =.jpg" , categories : [ "Loyalty and Rewards" ] , ta…" at bounding box center [802, 386] width 648 height 606
click at [553, 377] on div "logo : "[URL][DOMAIN_NAME] =.jpg" , categories : [ "Loyalty and Rewards" ] , ta…" at bounding box center [802, 386] width 648 height 606
paste textarea "-website"
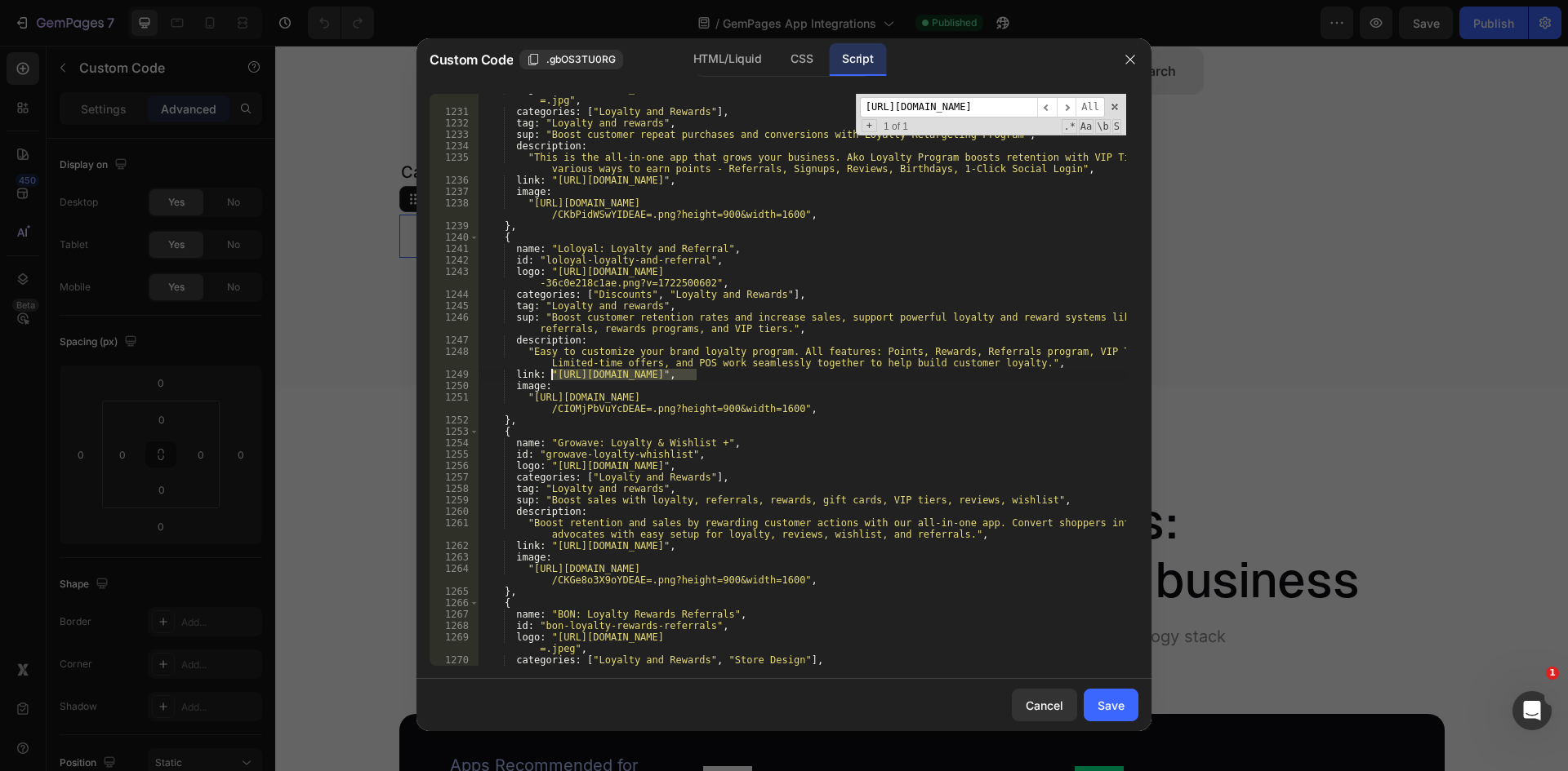
type textarea "link: "[URL][DOMAIN_NAME]","
click at [980, 101] on input "[URL][DOMAIN_NAME]" at bounding box center [948, 107] width 177 height 21
paste input "wishlist-king"
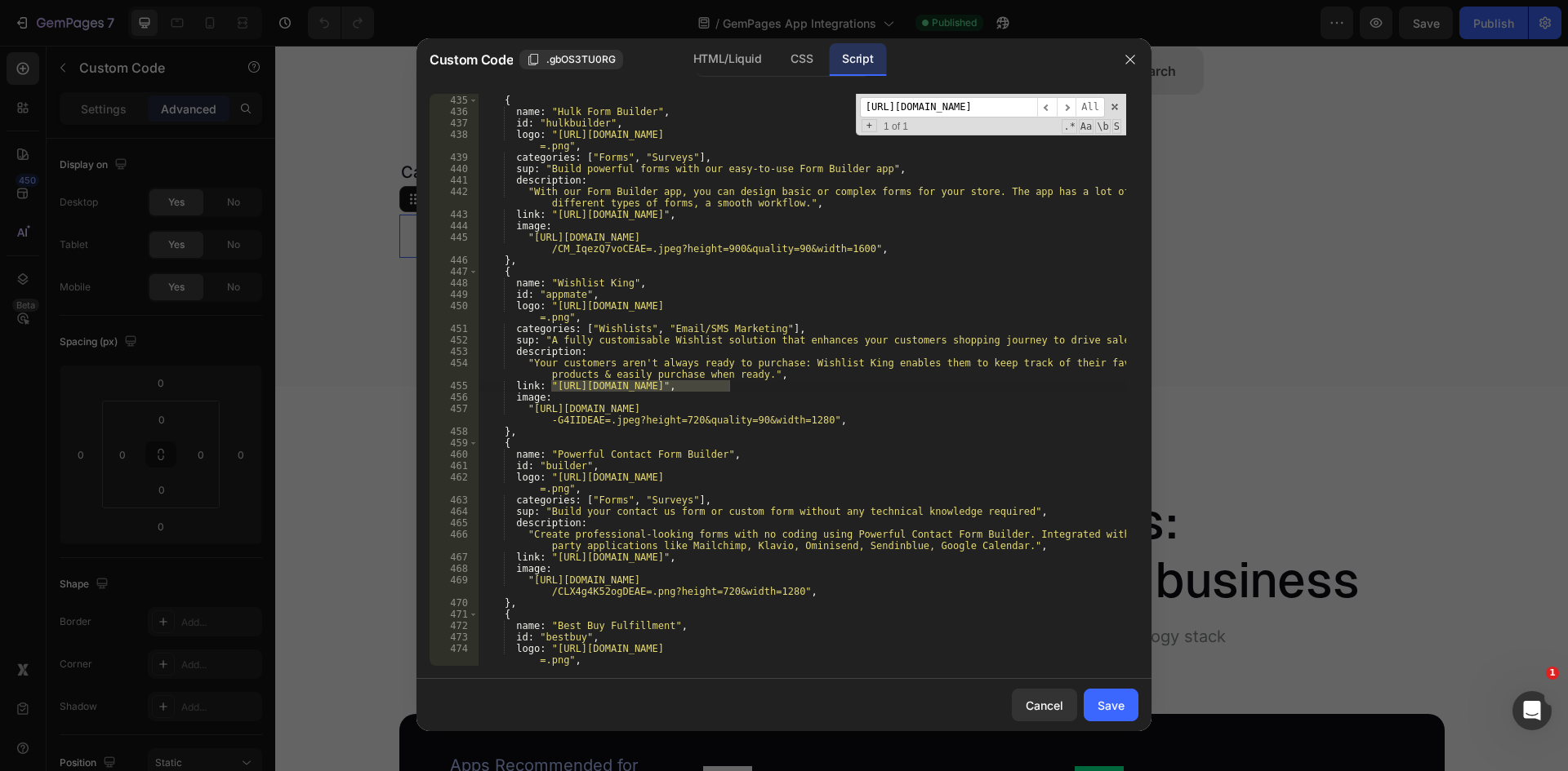
scroll to position [5247, 0]
type input "[URL][DOMAIN_NAME]"
click at [730, 384] on div "} , { name : "Hulk Form Builder" , id : "hulkbuilder" , logo : "[URL][DOMAIN_NA…" at bounding box center [802, 379] width 648 height 572
click at [551, 386] on div "} , { name : "Hulk Form Builder" , id : "hulkbuilder" , logo : "[URL][DOMAIN_NA…" at bounding box center [802, 380] width 648 height 595
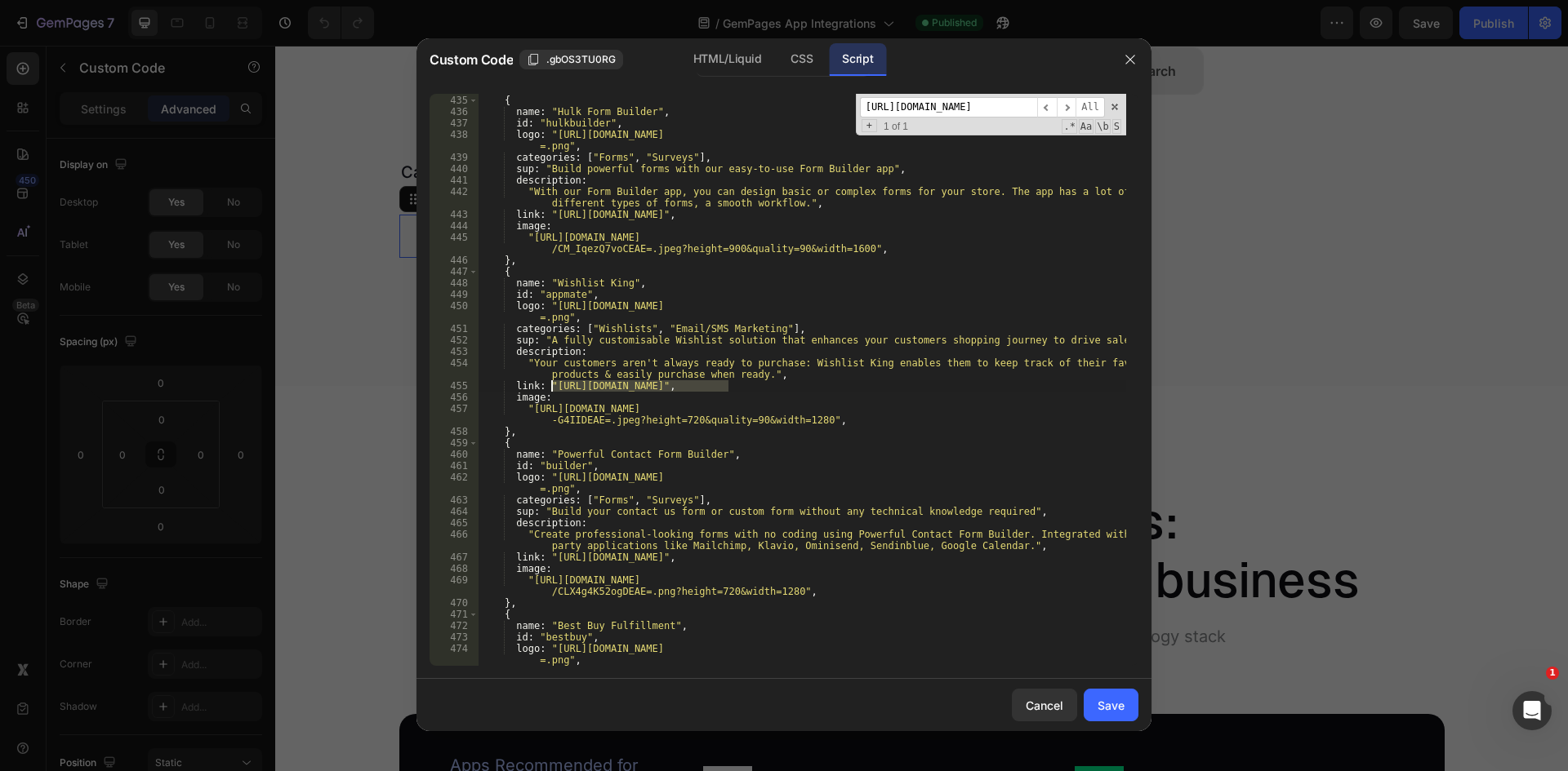
paste textarea "-website"
type textarea "link: "[URL][DOMAIN_NAME]","
click at [997, 106] on input "[URL][DOMAIN_NAME]" at bounding box center [948, 107] width 177 height 21
paste input "gp-db-recharge"
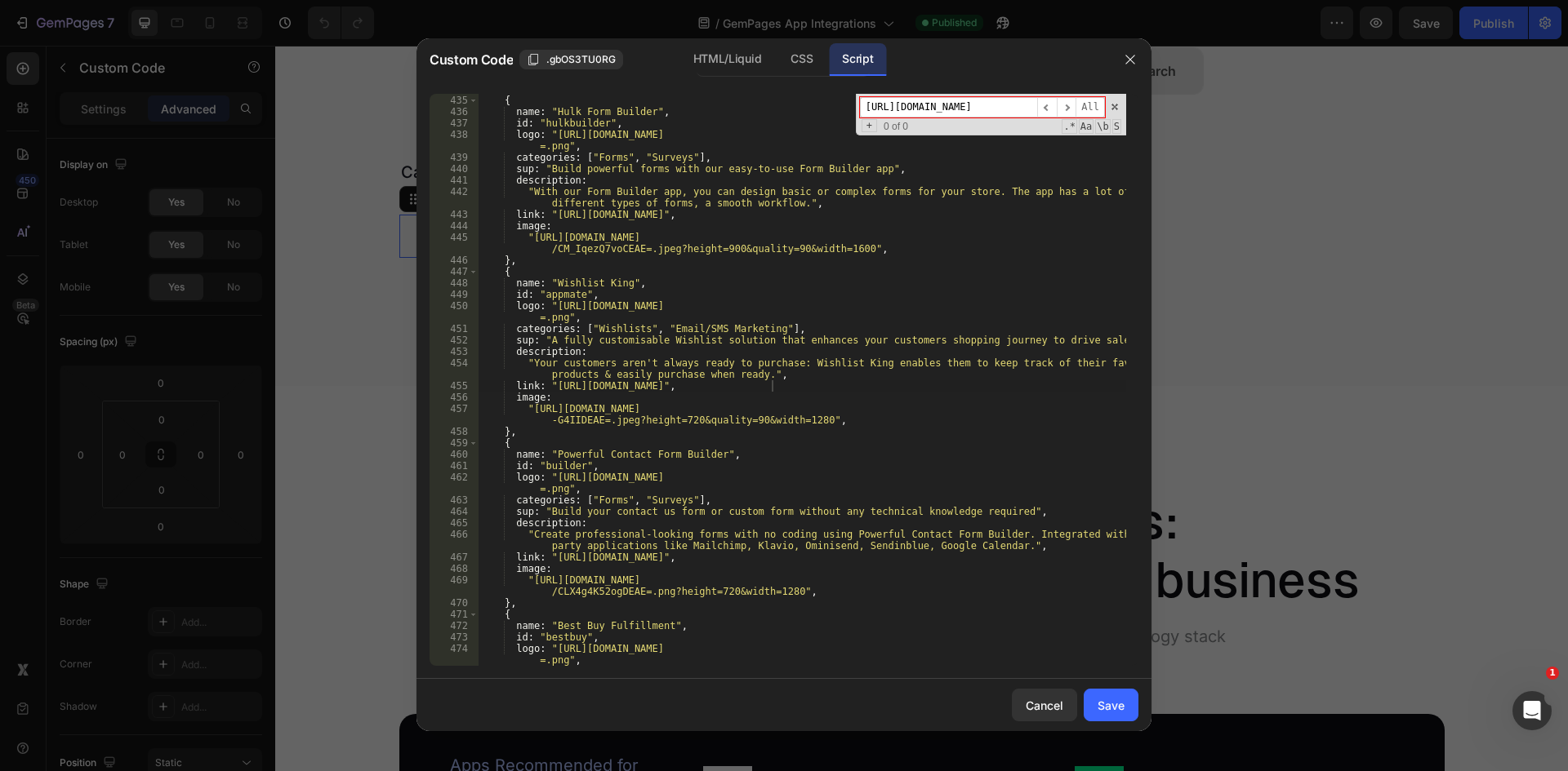
drag, startPoint x: 989, startPoint y: 107, endPoint x: 745, endPoint y: 120, distance: 244.3
click at [745, 120] on div "} , { name : "Hulk Form Builder" , id : "hulkbuilder" , logo : "[URL][DOMAIN_NA…" at bounding box center [802, 379] width 648 height 572
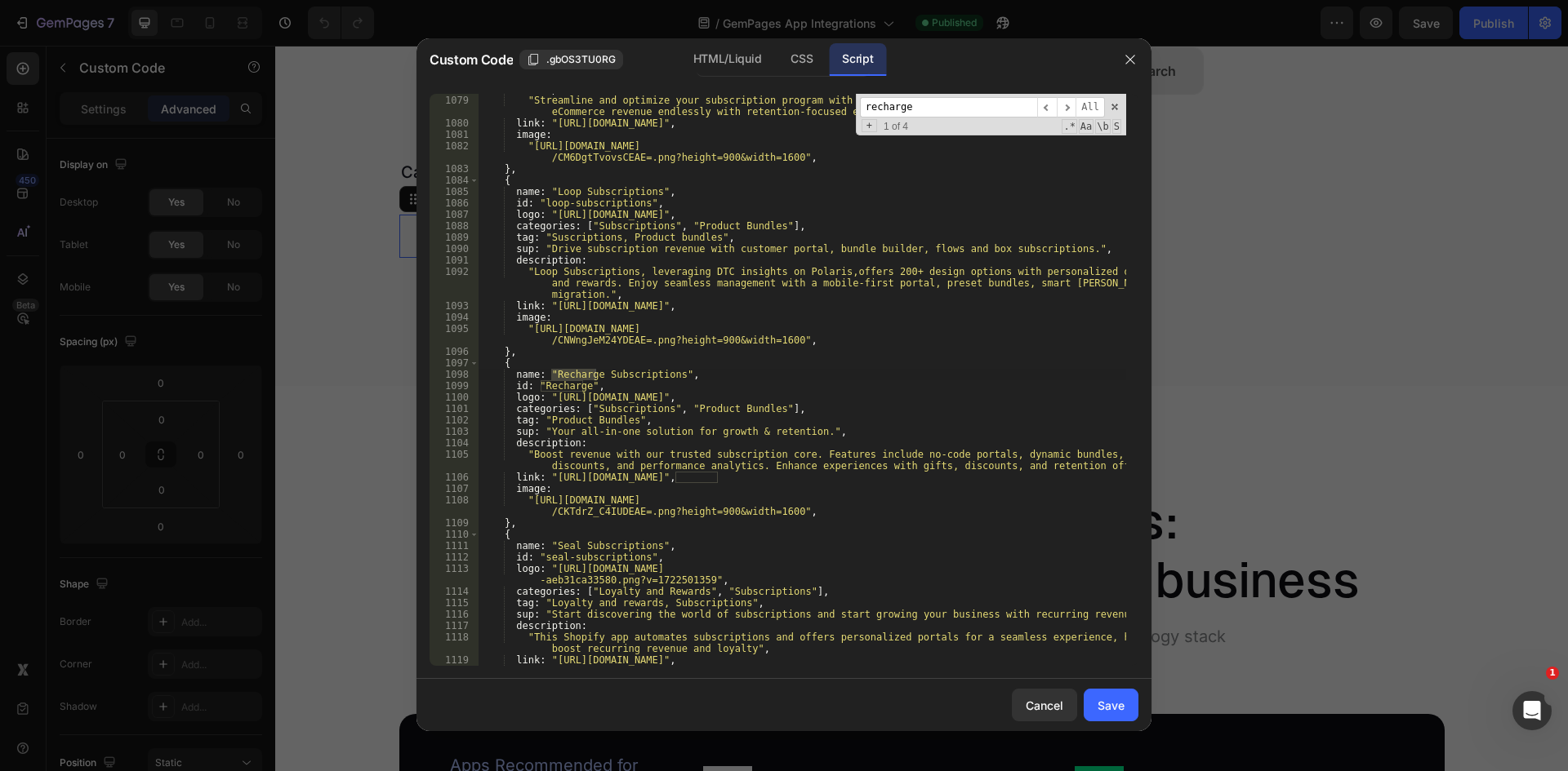
scroll to position [13194, 0]
type input "recharge"
click at [794, 477] on div "description : "Streamline and optimize your subscription program with AppstleSM…" at bounding box center [802, 380] width 648 height 595
click at [554, 478] on div "description : "Streamline and optimize your subscription program with AppstleSM…" at bounding box center [802, 380] width 648 height 595
paste textarea "db-recharge-website"
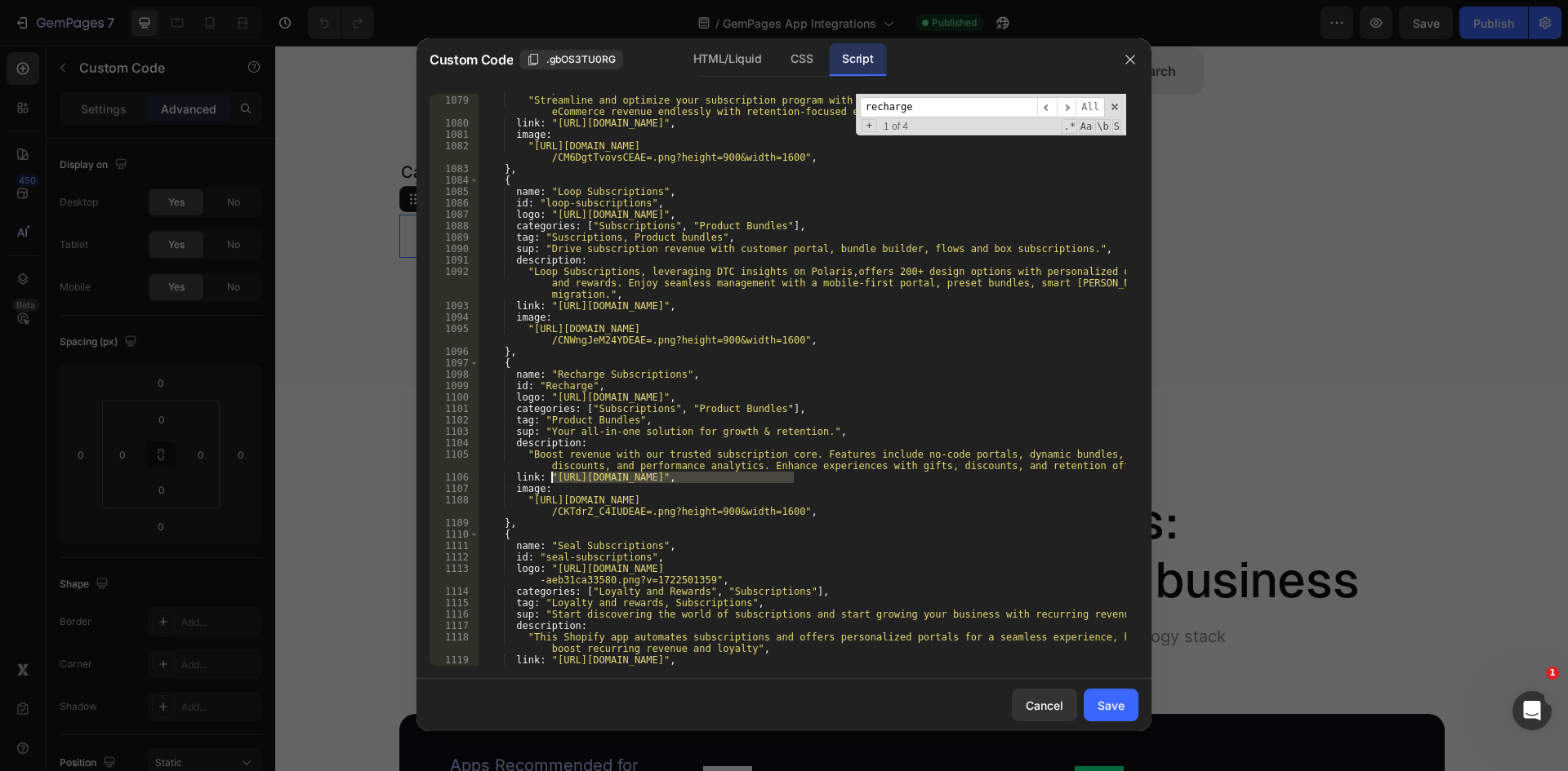
type textarea "link: "[URL][DOMAIN_NAME]","
click at [970, 101] on input "recharge" at bounding box center [948, 107] width 177 height 21
paste input "[URL][DOMAIN_NAME]"
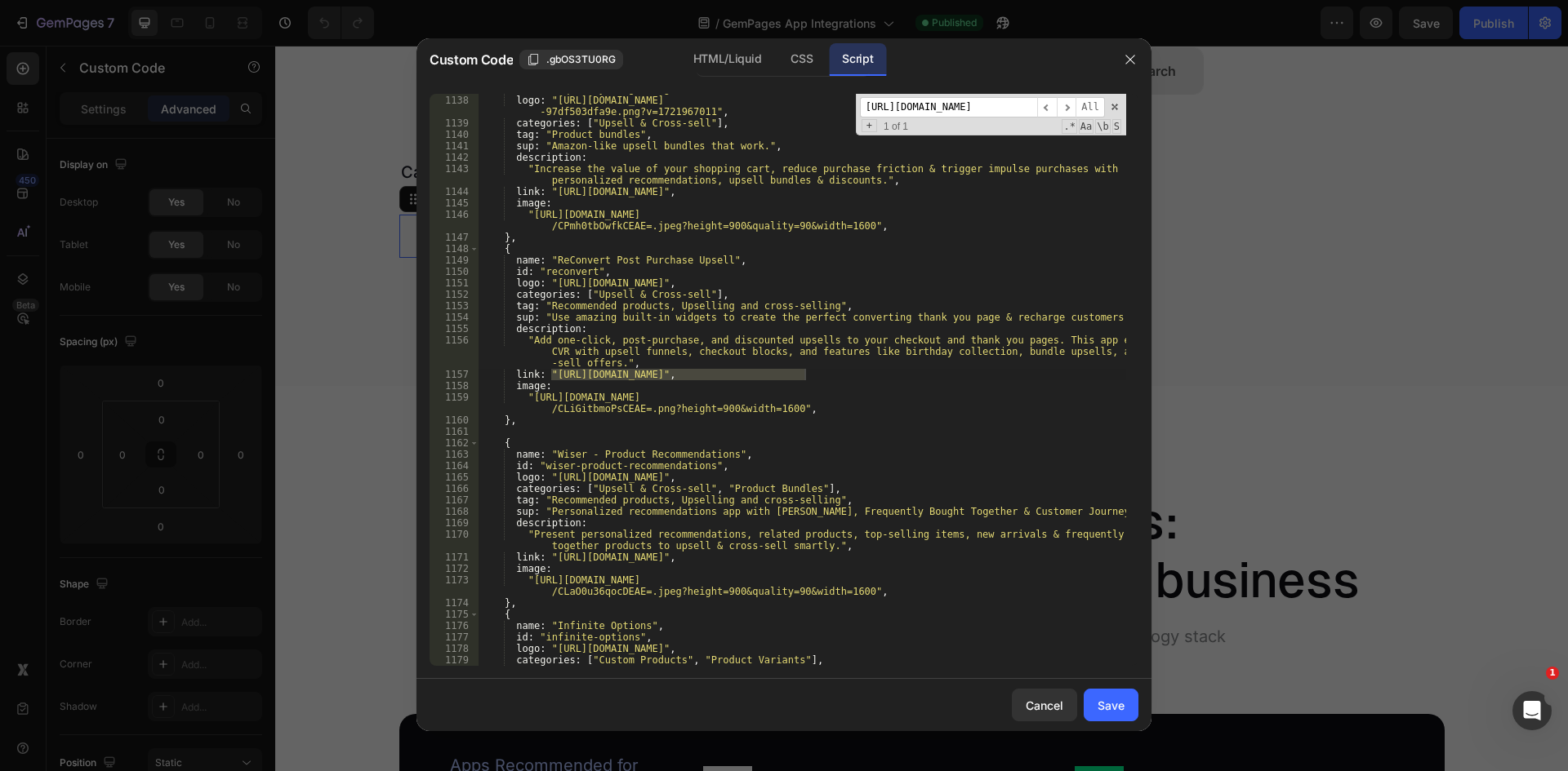
type input "[URL][DOMAIN_NAME]"
click at [554, 369] on div "id : "frequently-bought-together" , logo : "[URL][DOMAIN_NAME] -97df503dfa9e.pn…" at bounding box center [802, 379] width 648 height 572
click at [806, 374] on div "id : "frequently-bought-together" , logo : "[URL][DOMAIN_NAME] -97df503dfa9e.pn…" at bounding box center [802, 380] width 648 height 595
paste textarea "-website"
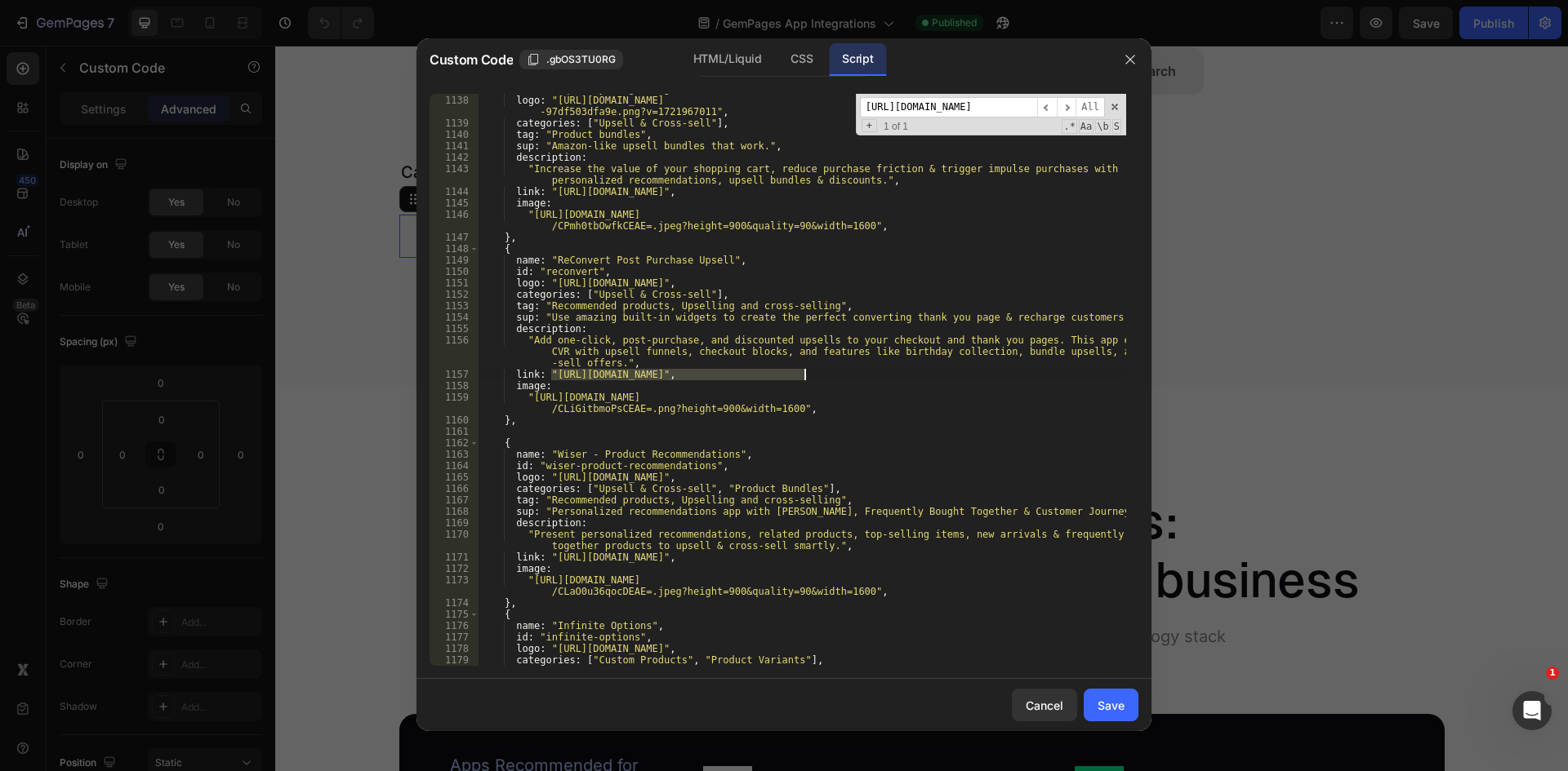
type textarea "link: "[URL][DOMAIN_NAME]","
click at [964, 103] on input "[URL][DOMAIN_NAME]" at bounding box center [948, 107] width 177 height 21
paste input "halotheme"
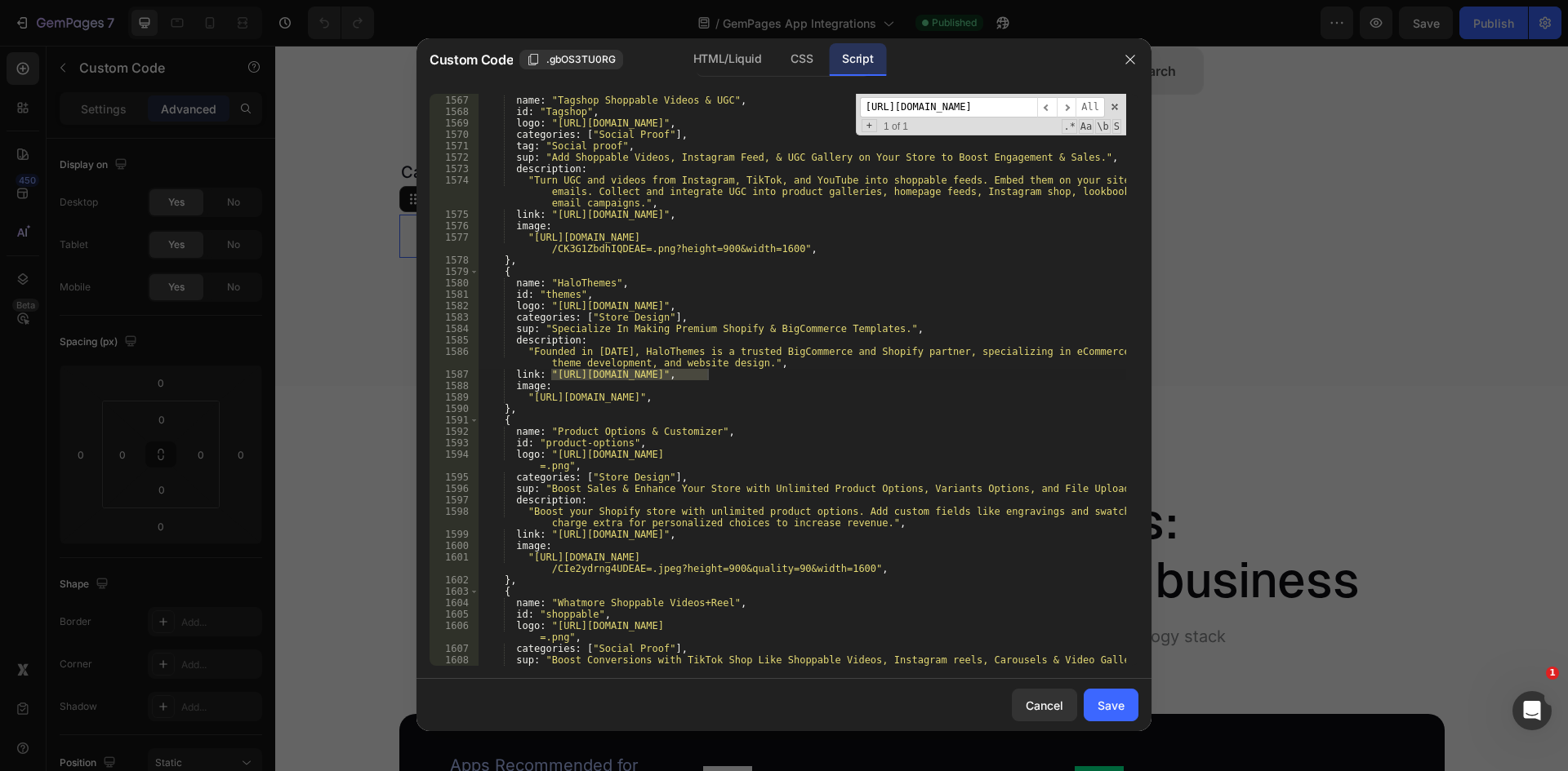
scroll to position [19165, 0]
type input "[URL][DOMAIN_NAME]"
click at [578, 366] on div "{ name : "Tagshop Shoppable Videos & UGC" , id : "Tagshop" , logo : "[URL][DOMA…" at bounding box center [802, 380] width 648 height 595
click at [551, 375] on div "{ name : "Tagshop Shoppable Videos & UGC" , id : "Tagshop" , logo : "[URL][DOMA…" at bounding box center [802, 380] width 648 height 595
click at [705, 377] on div "{ name : "Tagshop Shoppable Videos & UGC" , id : "Tagshop" , logo : "[URL][DOMA…" at bounding box center [802, 380] width 648 height 595
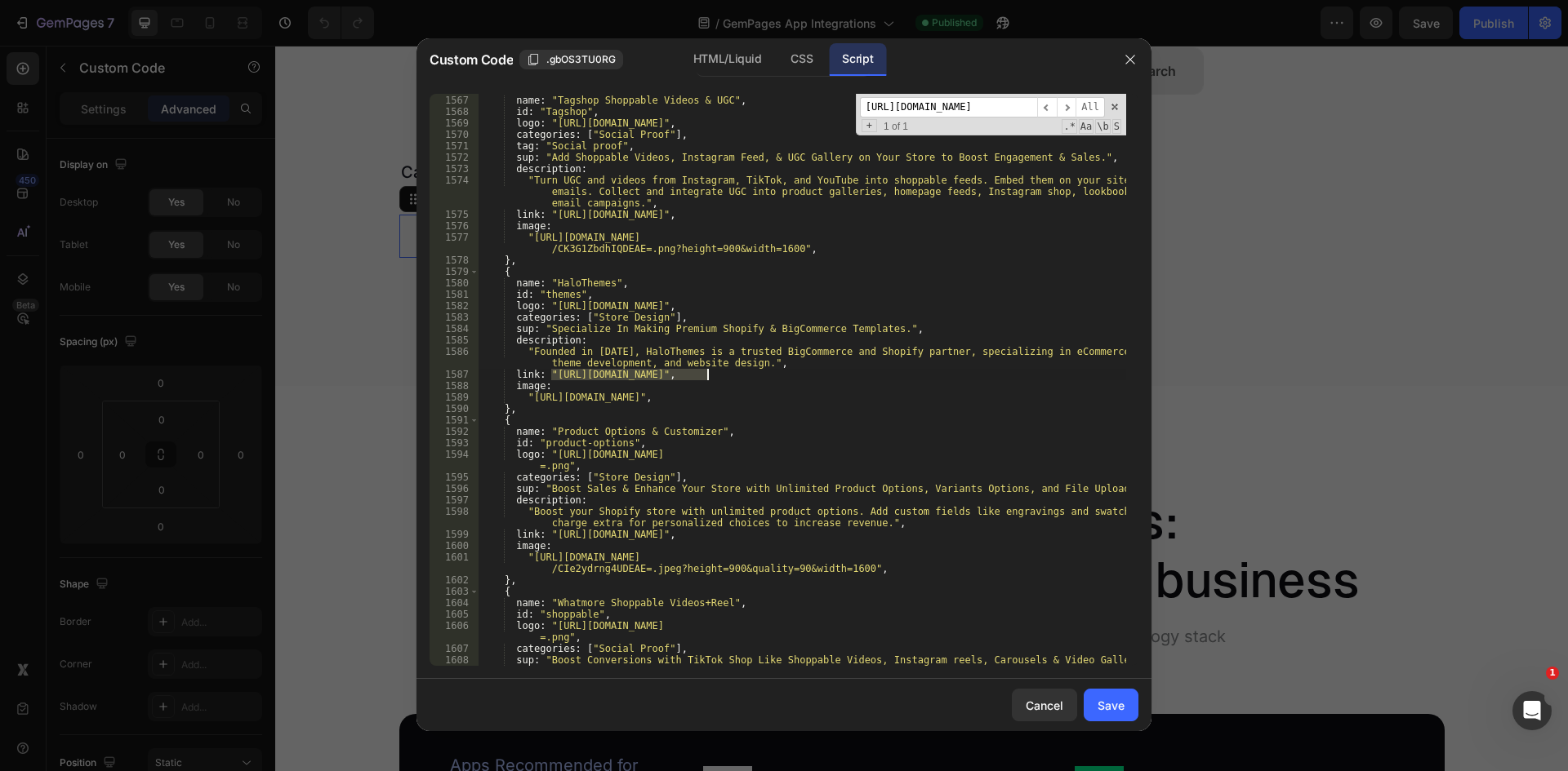
paste textarea "-website"
type textarea "link: "[URL][DOMAIN_NAME]","
click at [941, 111] on input "[URL][DOMAIN_NAME]" at bounding box center [948, 107] width 177 height 21
paste input "skio"
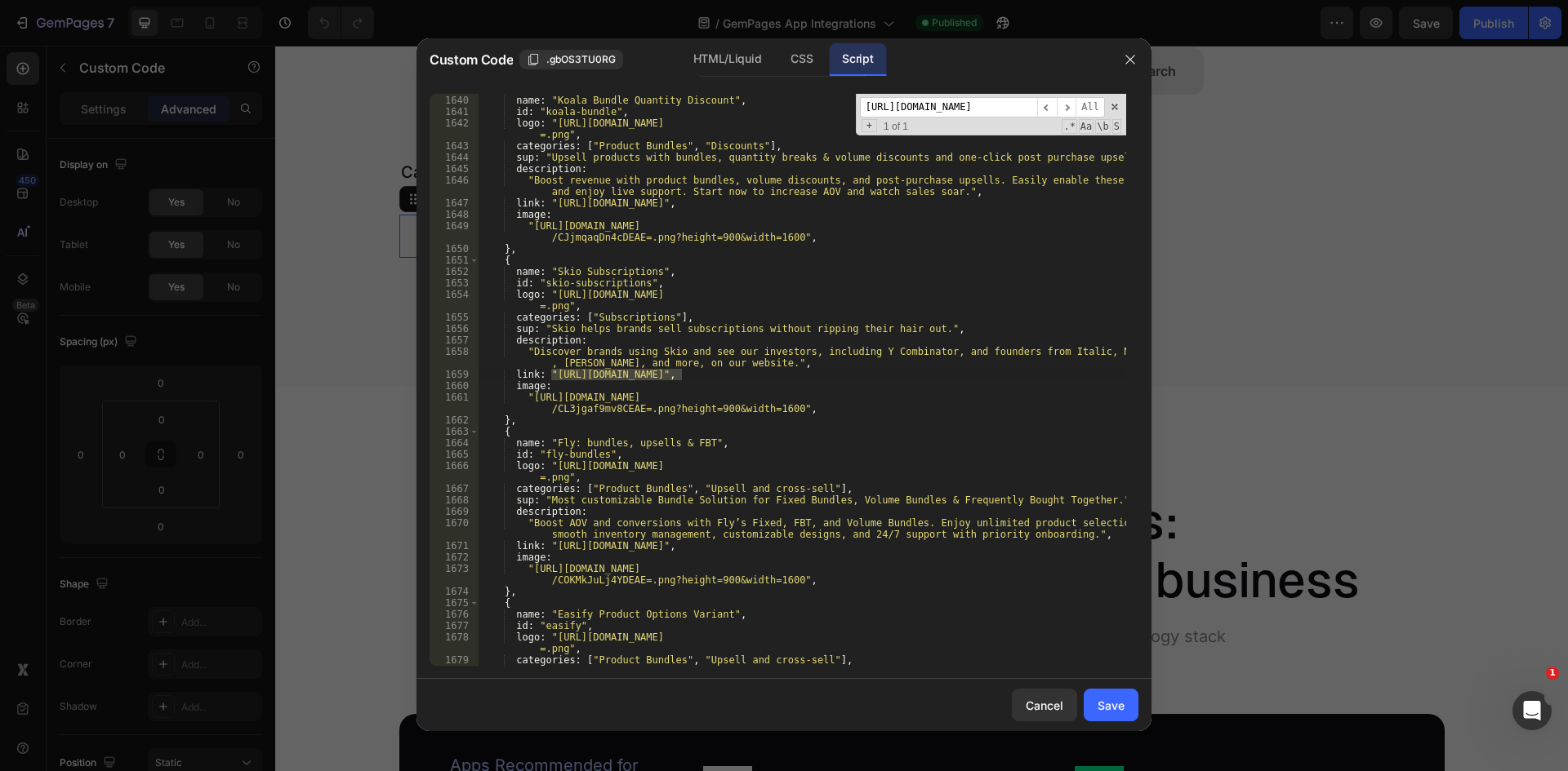
scroll to position [20062, 0]
type input "[URL][DOMAIN_NAME]"
click at [681, 372] on div "{ name : "Koala Bundle Quantity Discount" , id : "koala-bundle" , logo : "[URL]…" at bounding box center [802, 379] width 648 height 572
click at [549, 373] on div "{ name : "Koala Bundle Quantity Discount" , id : "koala-bundle" , logo : "[URL]…" at bounding box center [802, 380] width 648 height 595
paste textarea "-website"
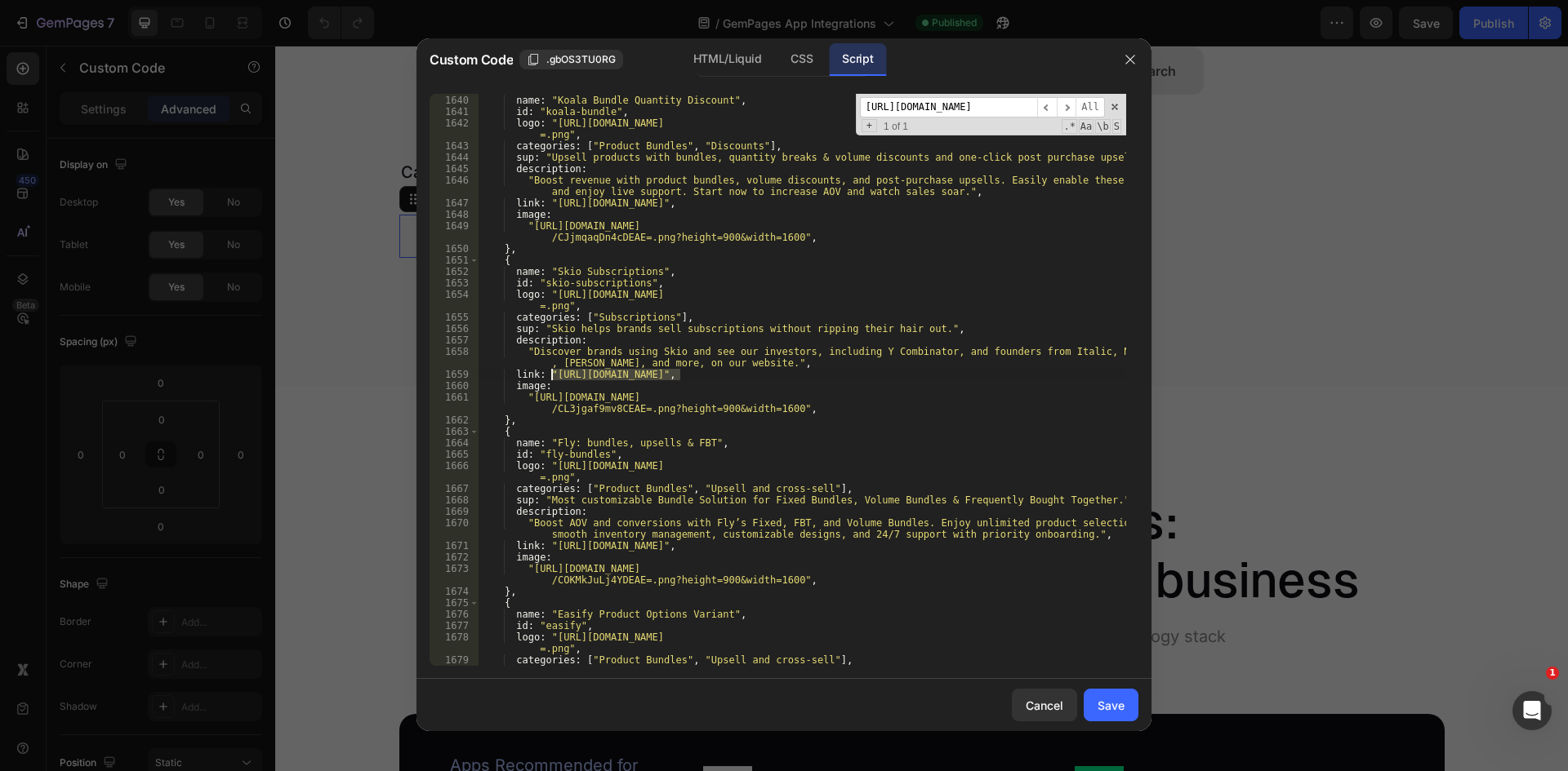
type textarea "link: "[URL][DOMAIN_NAME]","
click at [939, 104] on input "[URL][DOMAIN_NAME]" at bounding box center [948, 107] width 177 height 21
paste input "firepush"
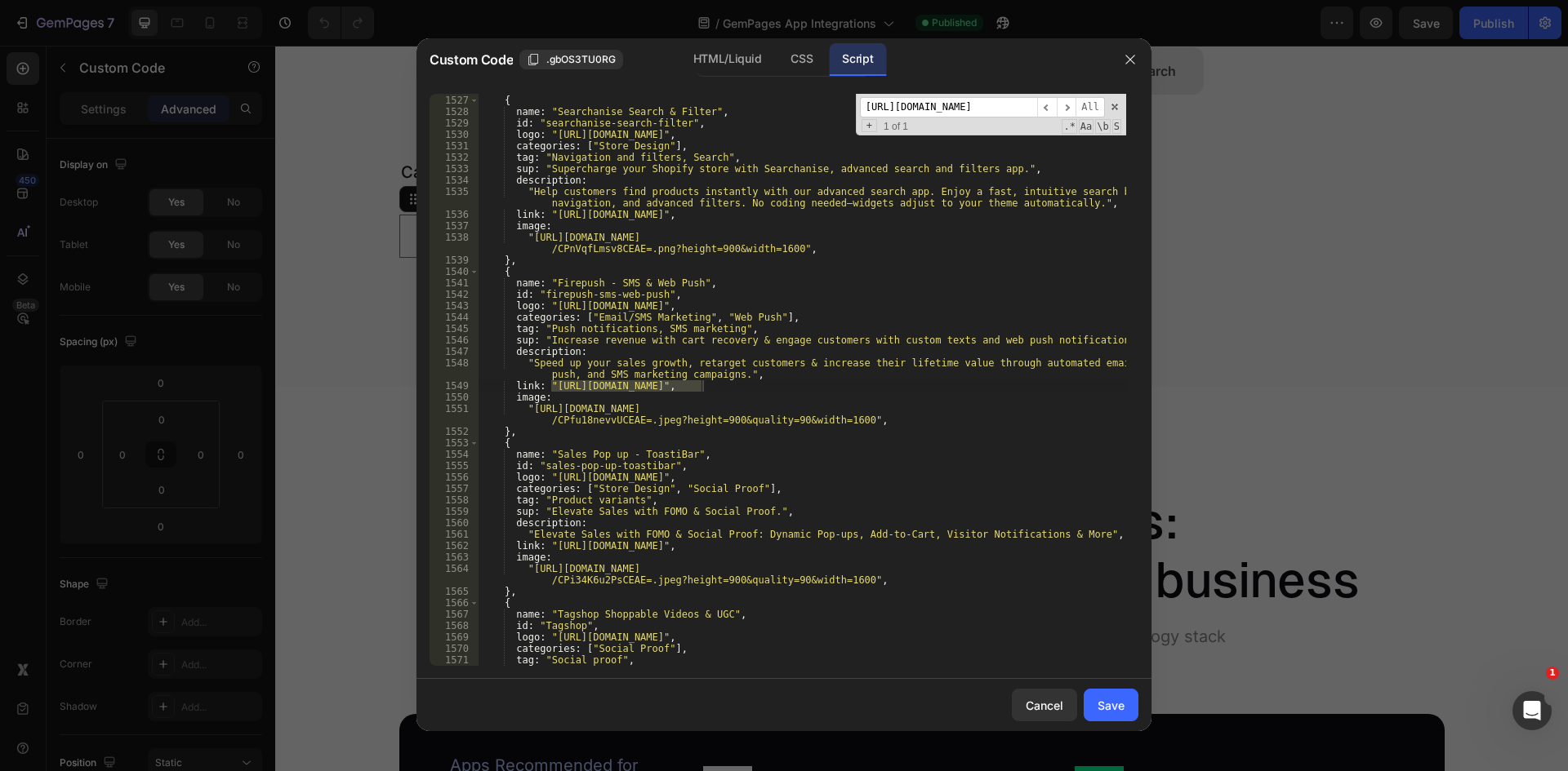
type input "[URL][DOMAIN_NAME]"
click at [558, 387] on div "} , { name : "Searchanise Search & Filter" , id : "searchanise-search-filter" ,…" at bounding box center [802, 379] width 648 height 572
click at [553, 383] on div "} , { name : "Searchanise Search & Filter" , id : "searchanise-search-filter" ,…" at bounding box center [802, 380] width 648 height 595
click at [701, 386] on div "} , { name : "Searchanise Search & Filter" , id : "searchanise-search-filter" ,…" at bounding box center [802, 380] width 648 height 595
paste textarea "-website"
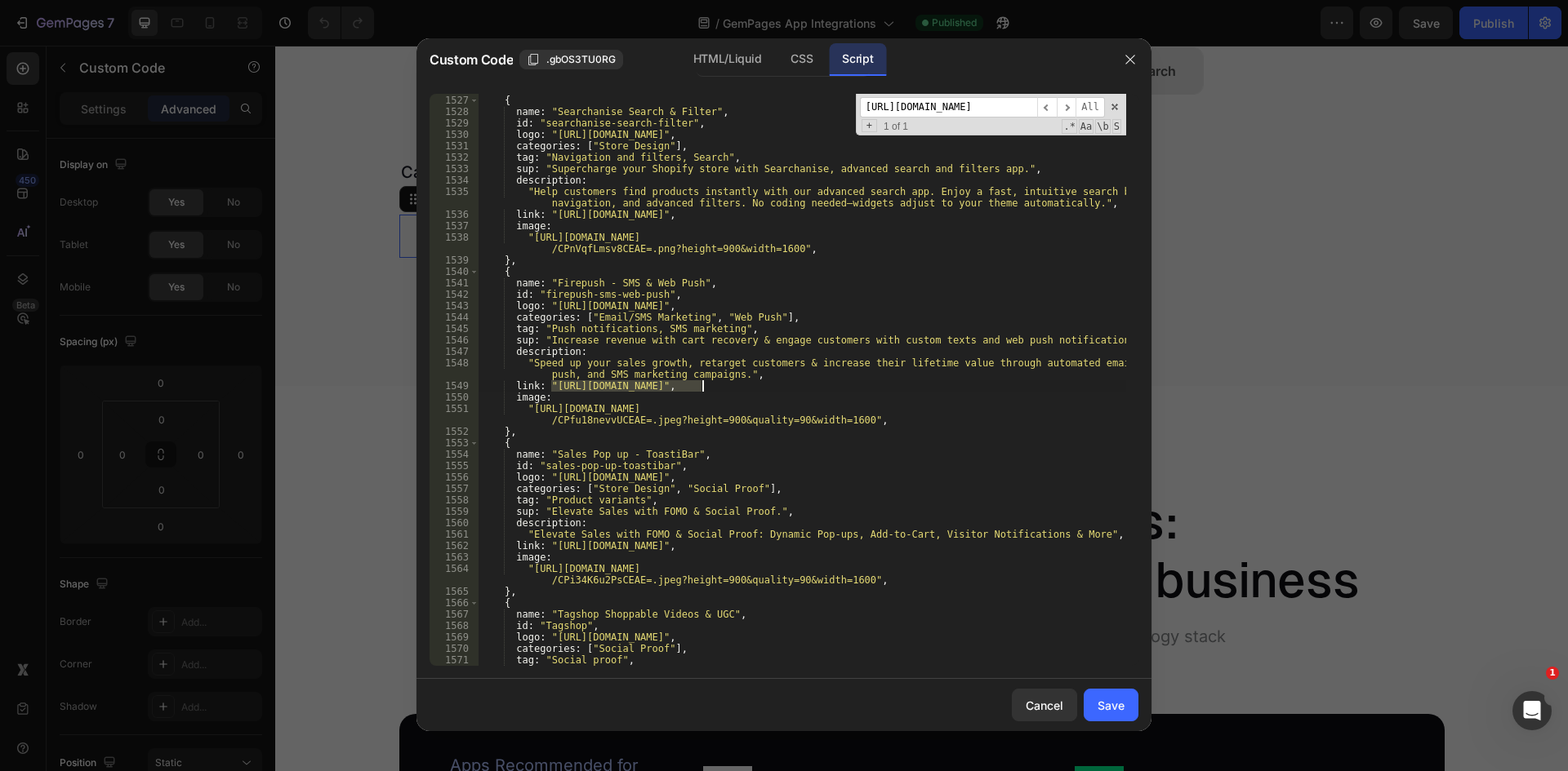
type textarea "link: "[URL][DOMAIN_NAME]","
click at [982, 110] on input "[URL][DOMAIN_NAME]" at bounding box center [948, 107] width 177 height 21
paste input "Rubik Variant Images"
click at [899, 106] on input "Rubik Variant Images" at bounding box center [948, 107] width 177 height 21
click at [926, 104] on input "rubik" at bounding box center [948, 107] width 177 height 21
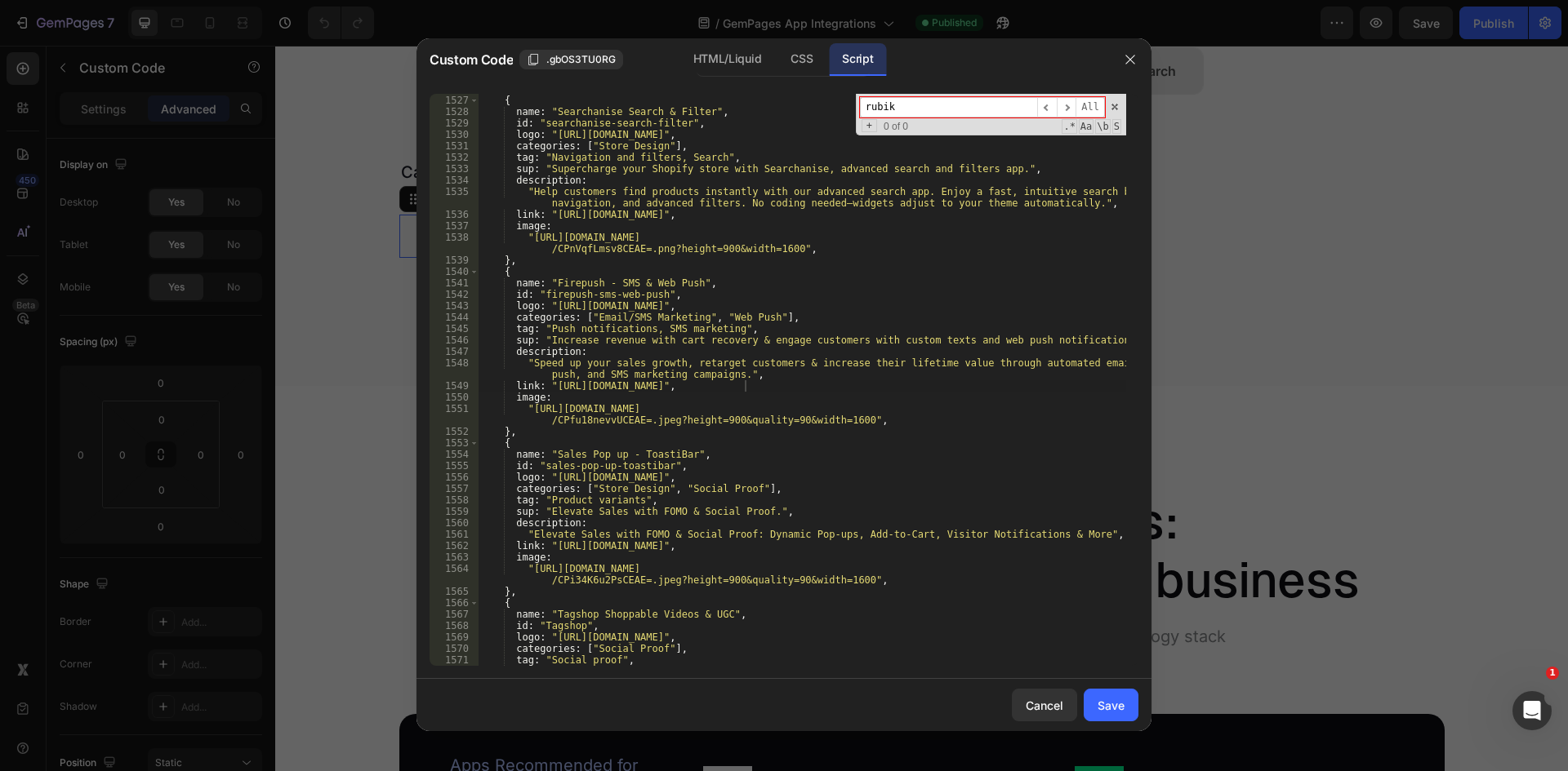
paste input "[URL][DOMAIN_NAME]"
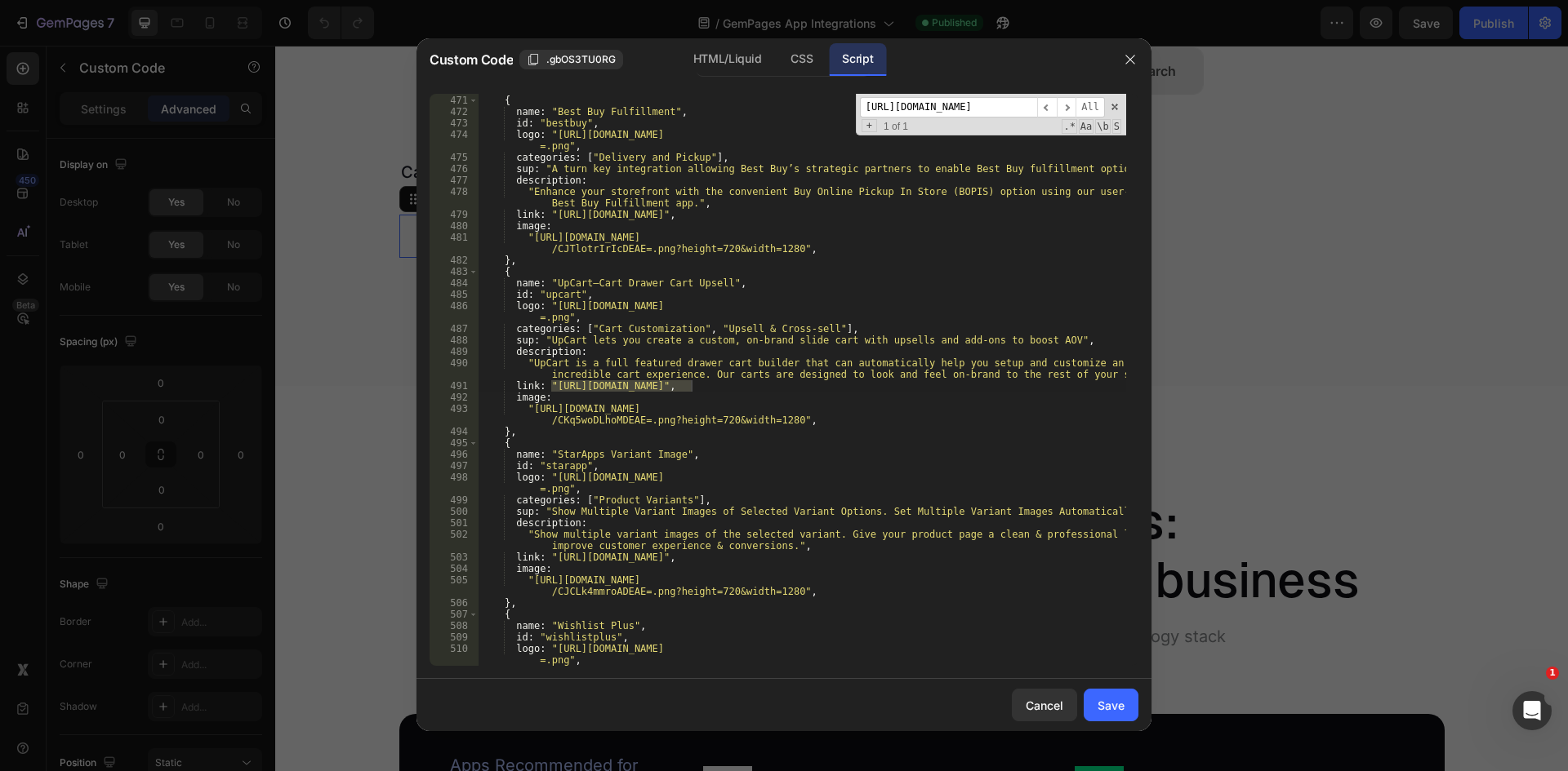
type input "[URL][DOMAIN_NAME]"
click at [565, 378] on div "} , { name : "Best Buy Fulfillment" , id : "bestbuy" , logo : "[URL][DOMAIN_NAM…" at bounding box center [802, 380] width 648 height 595
drag, startPoint x: 554, startPoint y: 388, endPoint x: 692, endPoint y: 386, distance: 138.0
click at [692, 386] on div "} , { name : "Best Buy Fulfillment" , id : "bestbuy" , logo : "[URL][DOMAIN_NAM…" at bounding box center [802, 380] width 648 height 595
paste textarea "-website"
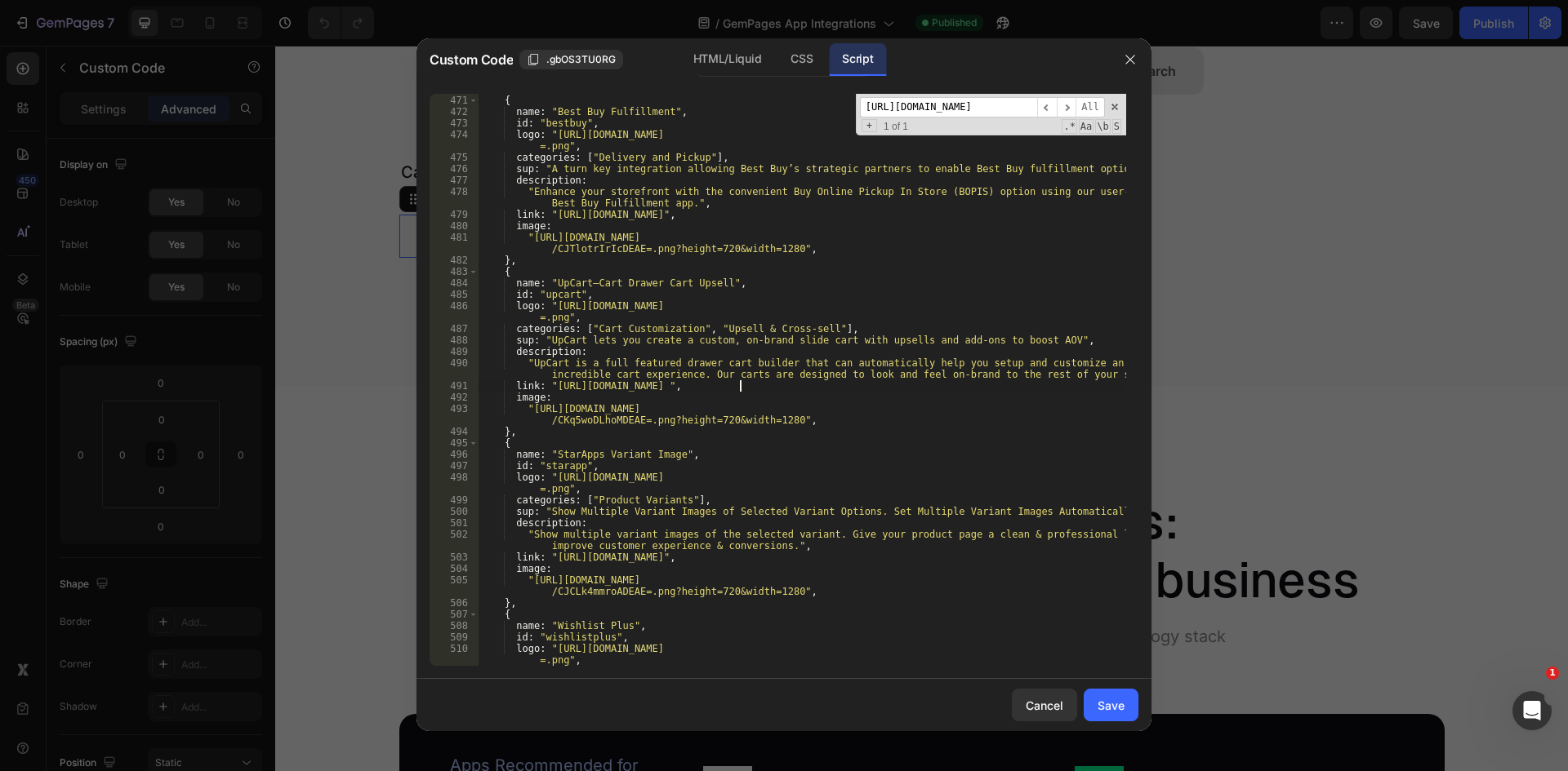
type textarea "link: "[URL][DOMAIN_NAME]","
click at [969, 112] on input "[URL][DOMAIN_NAME]" at bounding box center [948, 107] width 177 height 21
paste input "releasit-cod-order-form"
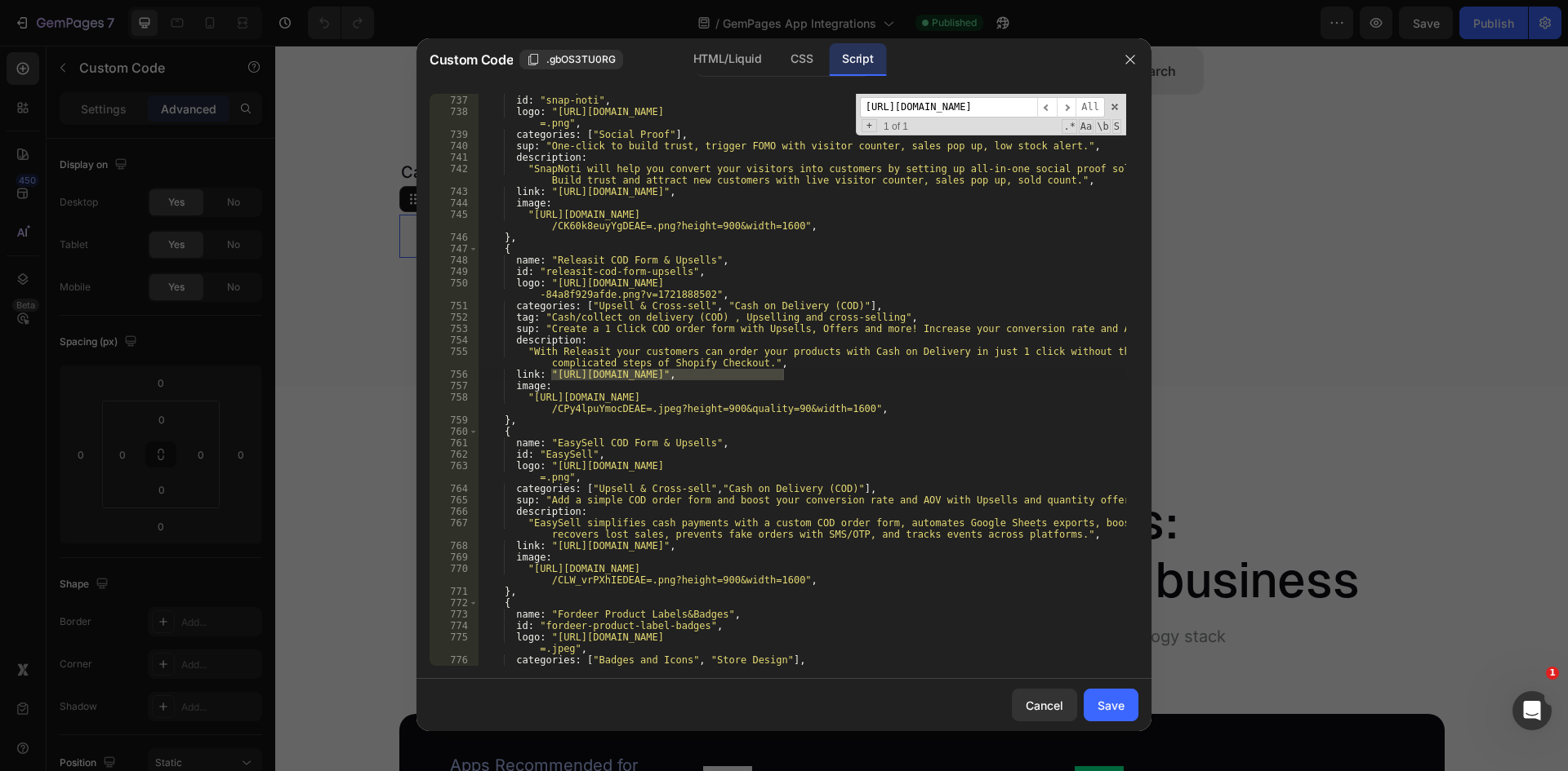
type input "[URL][DOMAIN_NAME]"
click at [553, 370] on div "name : "SnapNoti FOMO Visitor Counter" , id : "snap-noti" , logo : "[URL][DOMAI…" at bounding box center [802, 379] width 648 height 572
click at [782, 376] on div "name : "SnapNoti FOMO Visitor Counter" , id : "snap-noti" , logo : "[URL][DOMAI…" at bounding box center [802, 380] width 648 height 595
paste textarea "-website"
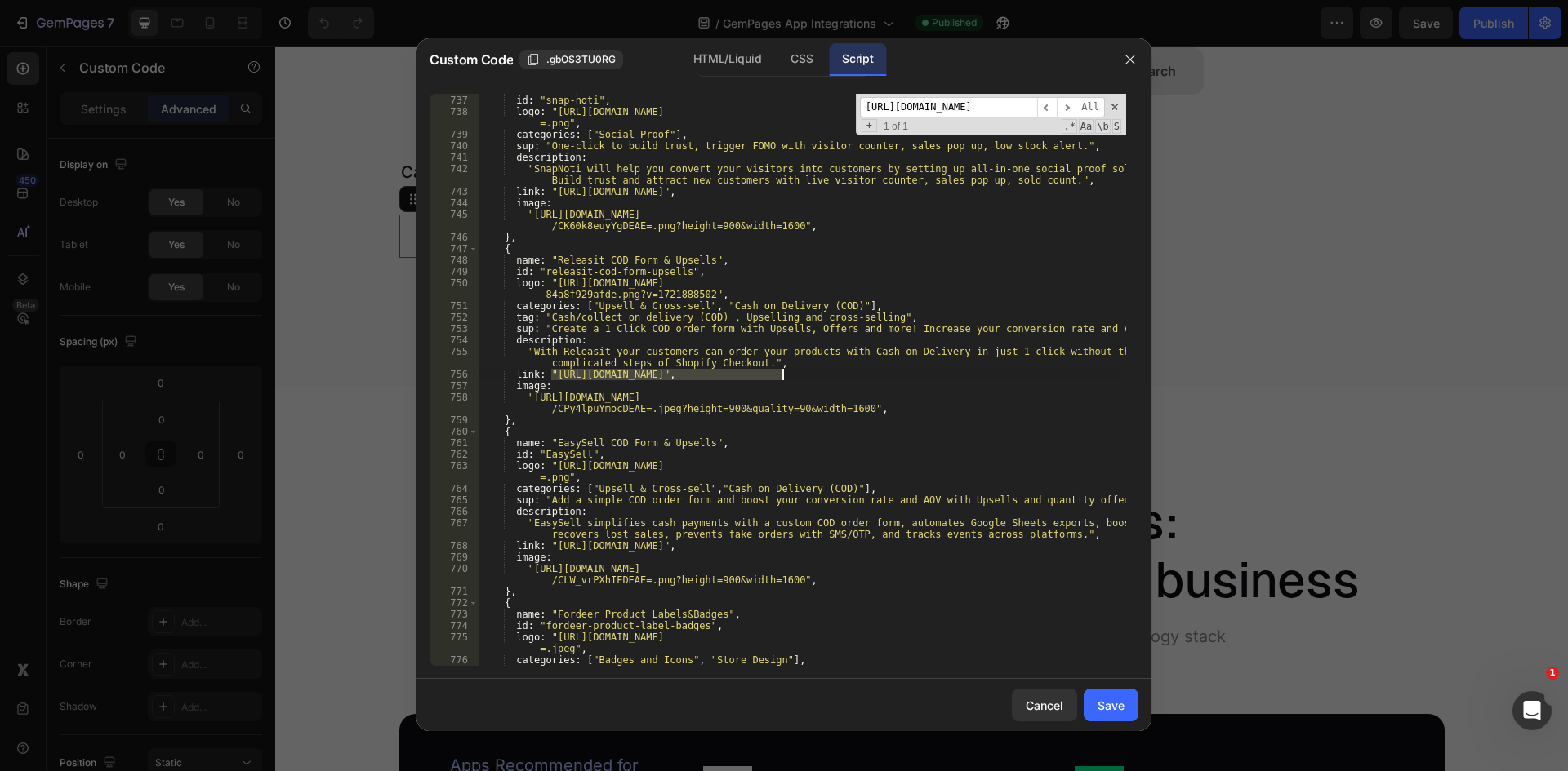
type textarea "link: "[URL][DOMAIN_NAME]","
click at [924, 105] on input "[URL][DOMAIN_NAME]" at bounding box center [948, 107] width 177 height 21
paste
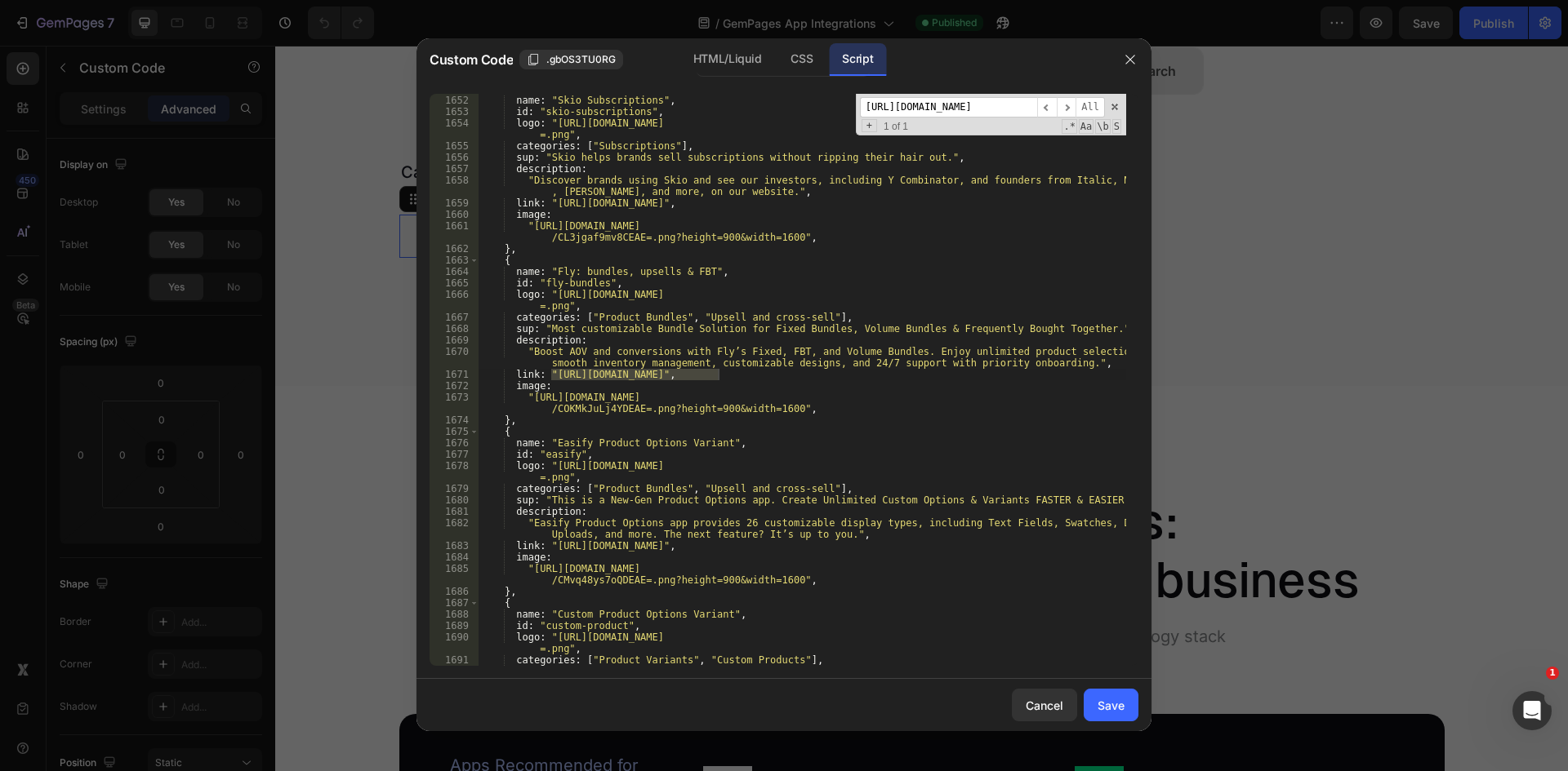
scroll to position [20213, 0]
type input "[URL][DOMAIN_NAME]"
click at [596, 376] on div "{ name : "Skio Subscriptions" , id : "skio-subscriptions" , logo : "[URL][DOMAI…" at bounding box center [802, 379] width 648 height 572
click at [553, 376] on div "{ name : "Skio Subscriptions" , id : "skio-subscriptions" , logo : "[URL][DOMAI…" at bounding box center [802, 380] width 648 height 595
click at [716, 377] on div "{ name : "Skio Subscriptions" , id : "skio-subscriptions" , logo : "[URL][DOMAI…" at bounding box center [802, 380] width 648 height 595
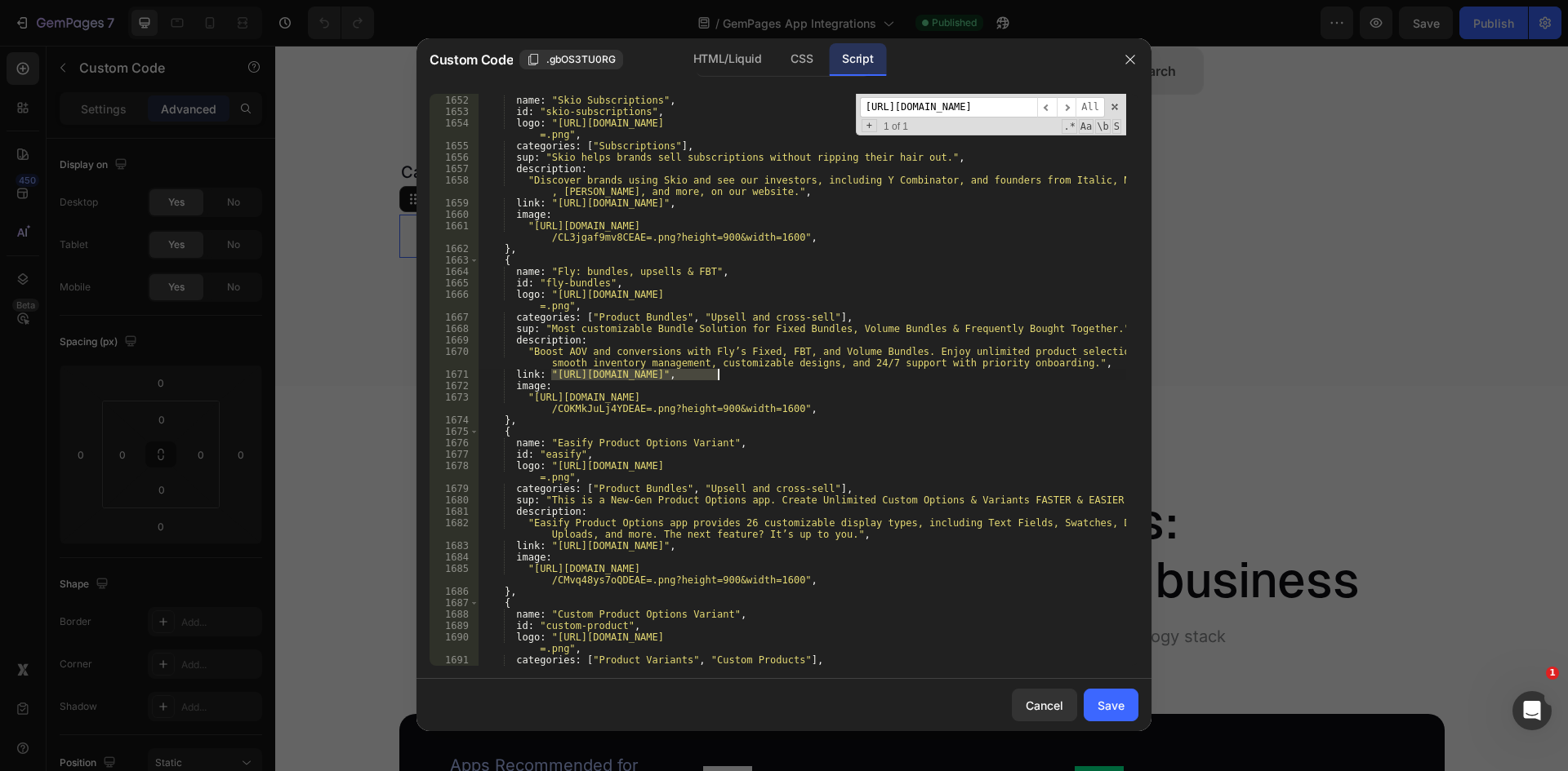
type textarea "link: "[URL][DOMAIN_NAME]","
click at [914, 115] on input "[URL][DOMAIN_NAME]" at bounding box center [948, 107] width 177 height 21
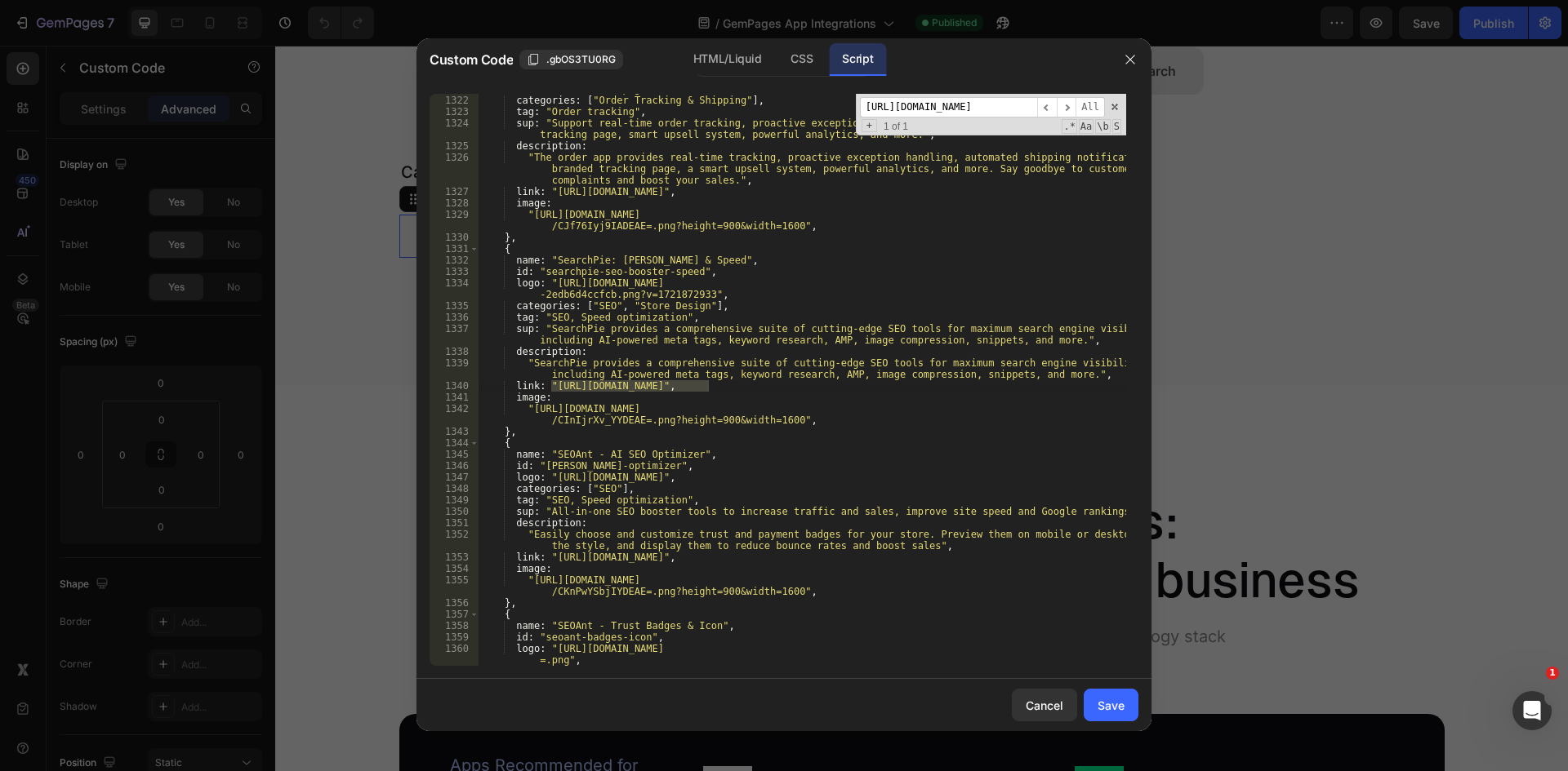
scroll to position [16164, 0]
type input "[URL][DOMAIN_NAME]"
click at [571, 395] on div "logo : "[URL][DOMAIN_NAME] -80c7c9925116.png?v=1721961655" , categories : [ "Or…" at bounding box center [802, 374] width 648 height 606
click at [553, 386] on div "logo : "[URL][DOMAIN_NAME] -80c7c9925116.png?v=1721961655" , categories : [ "Or…" at bounding box center [802, 374] width 648 height 606
click at [707, 383] on div "logo : "[URL][DOMAIN_NAME] -80c7c9925116.png?v=1721961655" , categories : [ "Or…" at bounding box center [802, 374] width 648 height 606
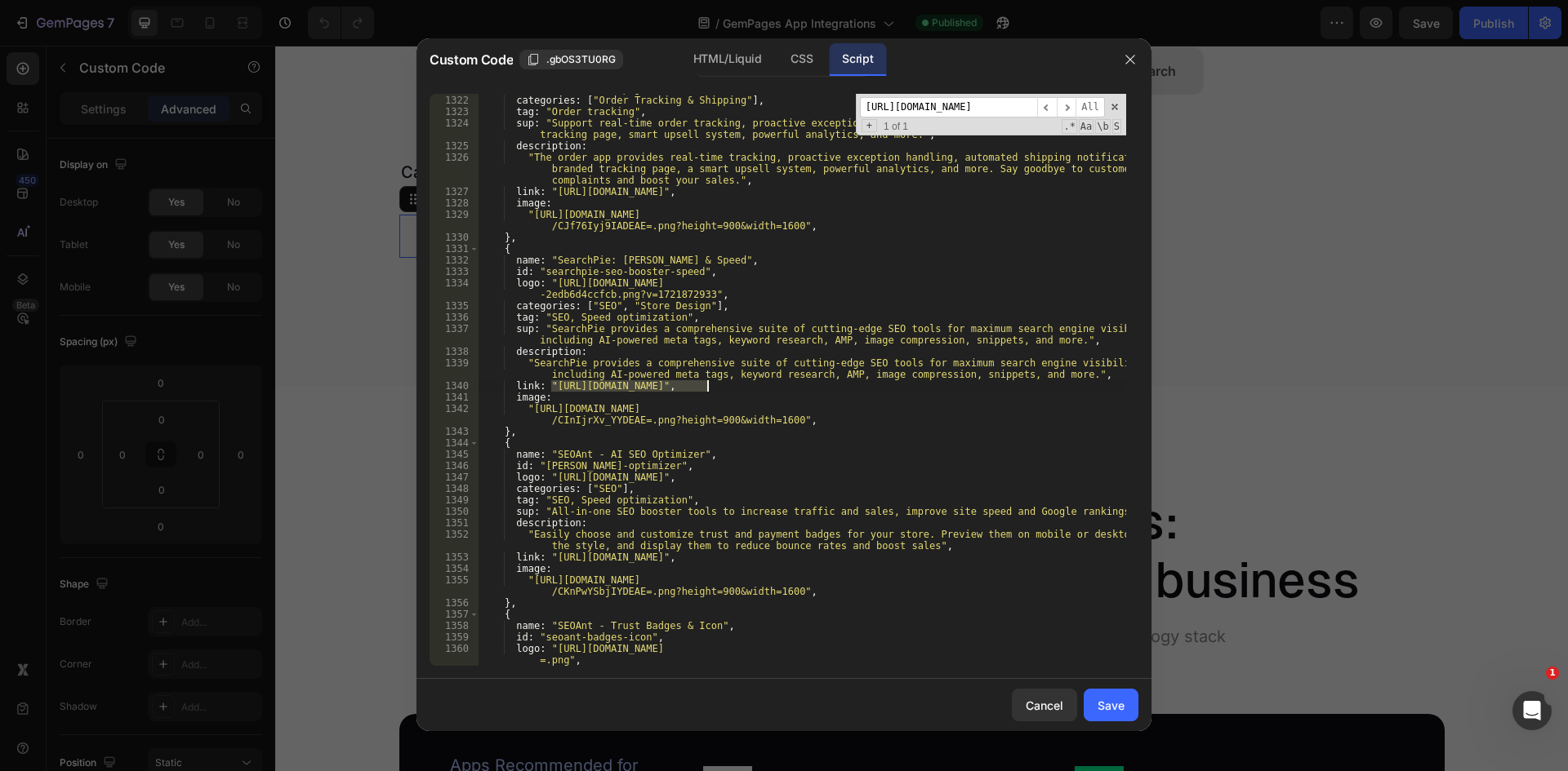
type textarea "link: "[URL][DOMAIN_NAME]","
click at [945, 97] on input "[URL][DOMAIN_NAME]" at bounding box center [948, 107] width 177 height 21
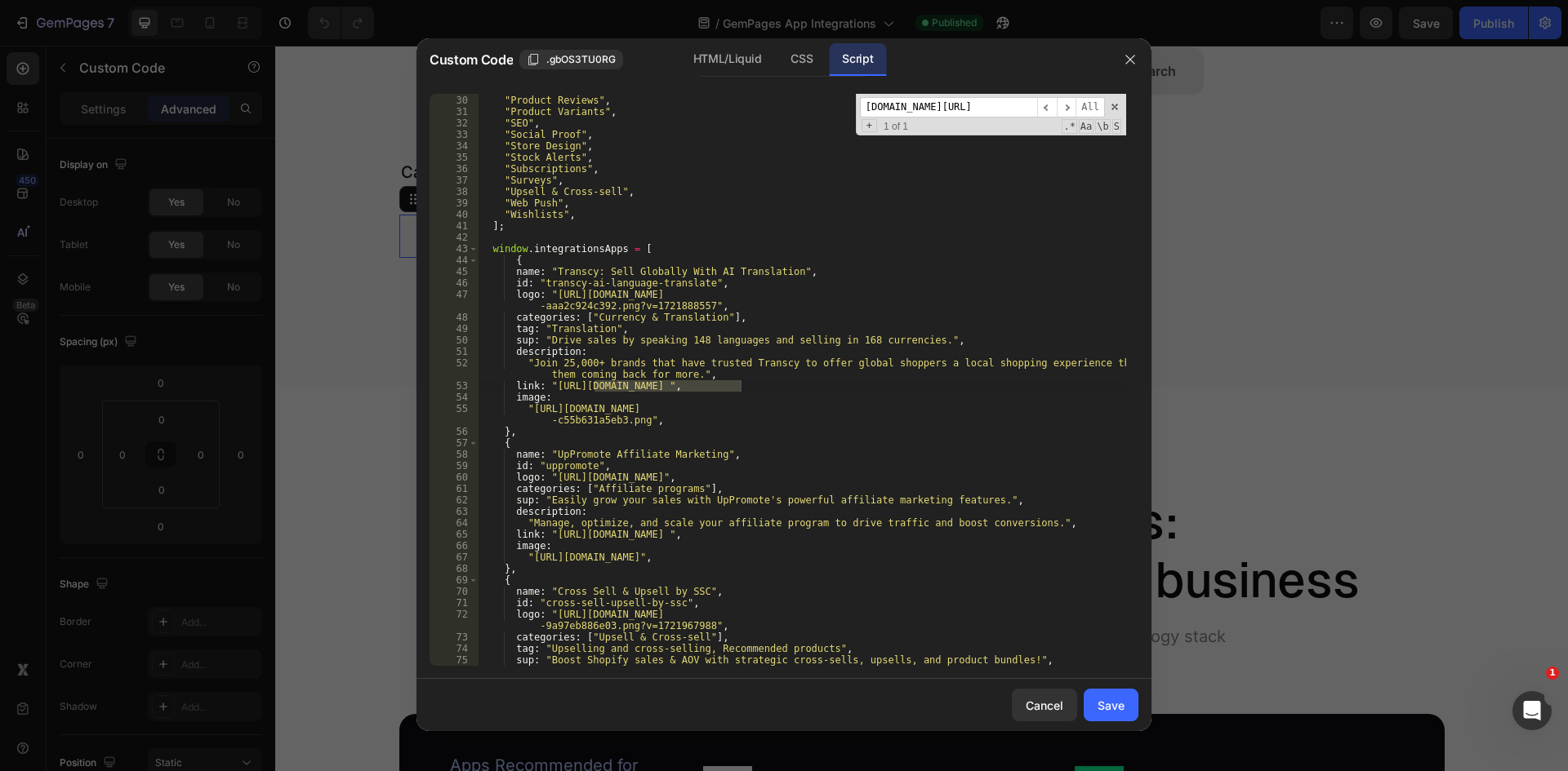
scroll to position [291, 0]
click at [922, 114] on input "[DOMAIN_NAME][URL]" at bounding box center [948, 107] width 177 height 21
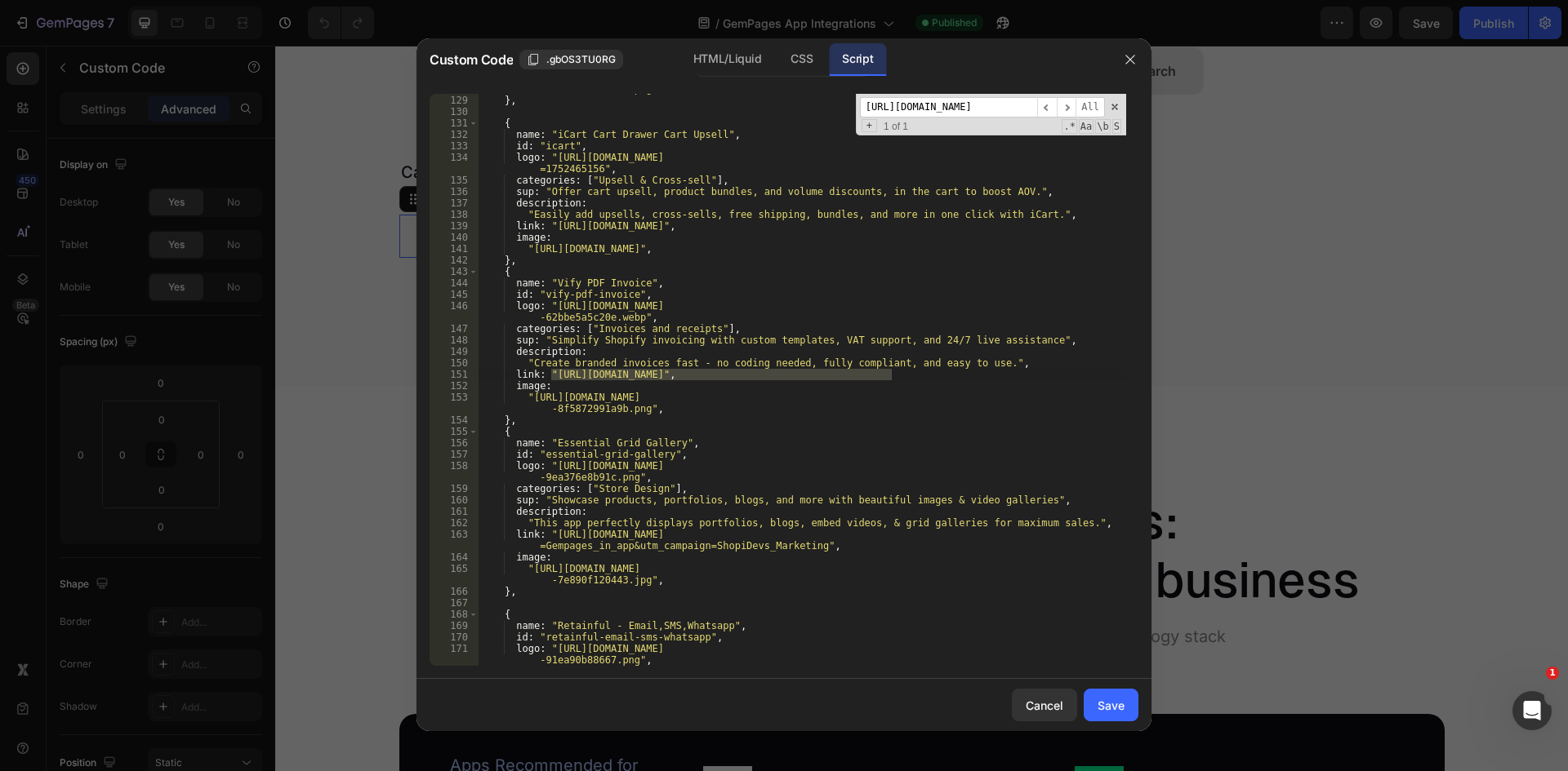
type input "[URL][DOMAIN_NAME]"
click at [890, 373] on div ""[URL][DOMAIN_NAME] -bf5ce53eb212.png" , } , { name : "iCart Cart Drawer Cart U…" at bounding box center [802, 379] width 648 height 572
click at [550, 372] on div ""[URL][DOMAIN_NAME] -bf5ce53eb212.png" , } , { name : "iCart Cart Drawer Cart U…" at bounding box center [802, 374] width 648 height 606
type textarea "link: "[URL][DOMAIN_NAME]","
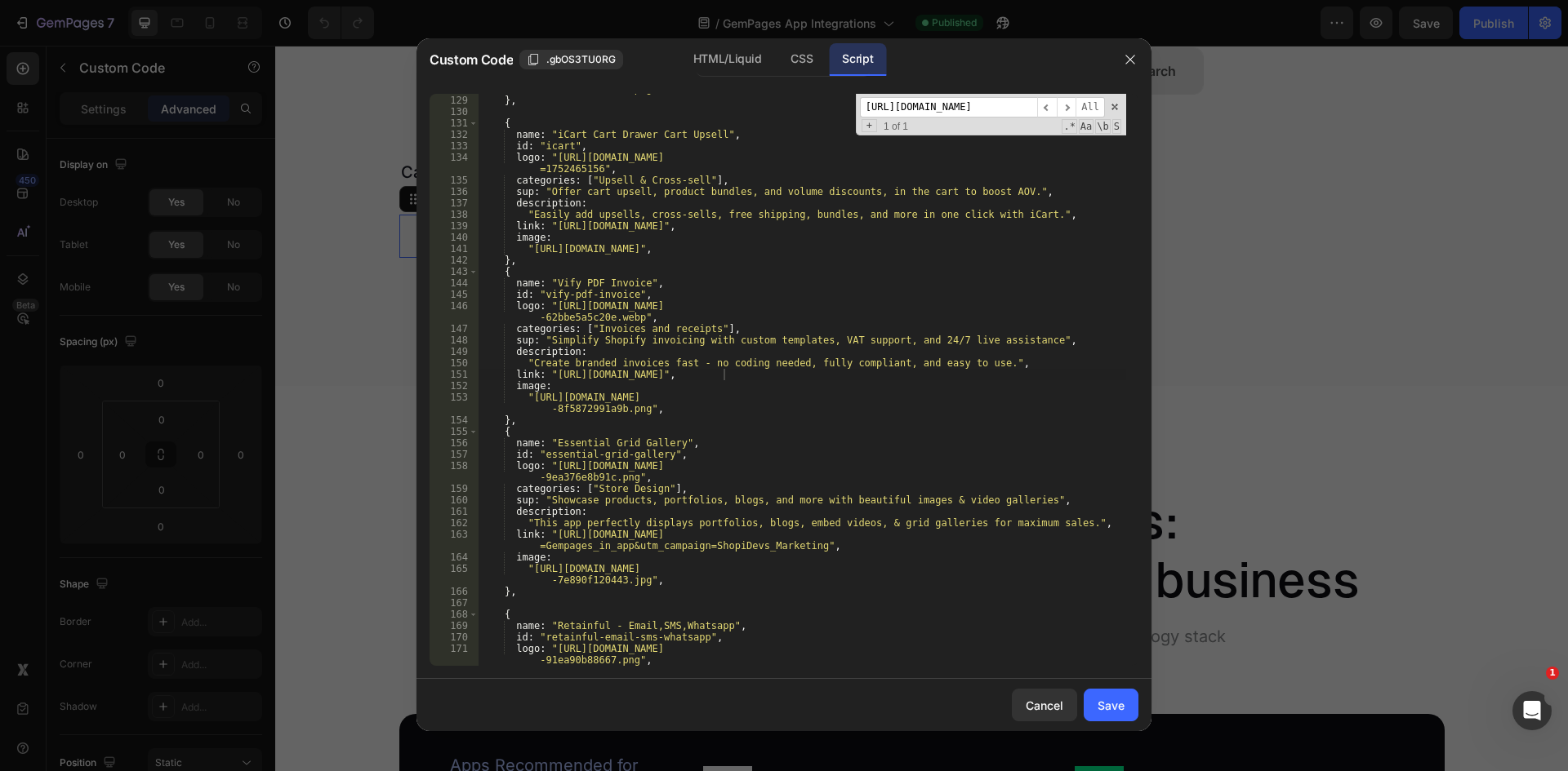
click at [947, 110] on input "[URL][DOMAIN_NAME]" at bounding box center [948, 107] width 177 height 21
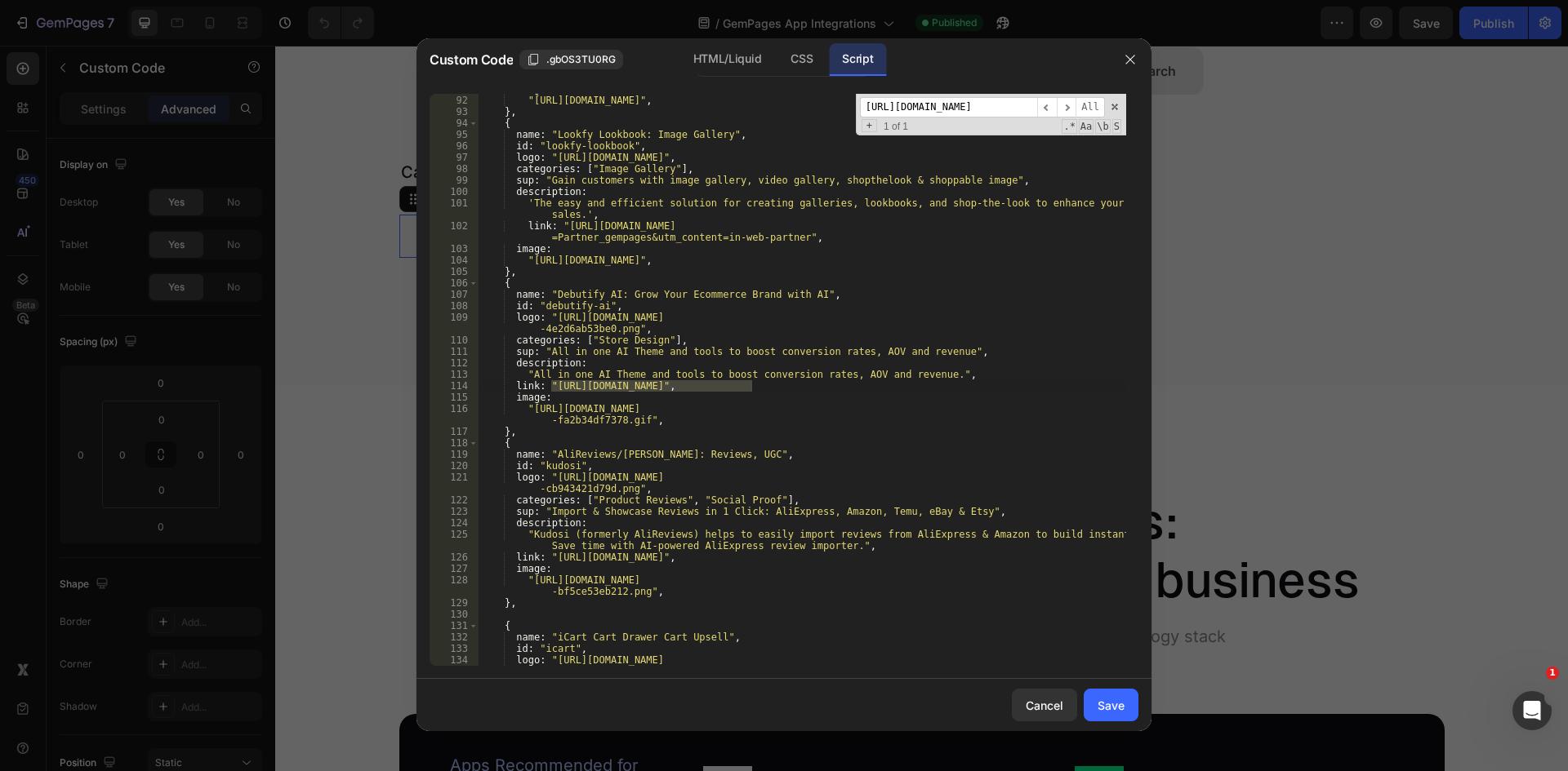
scroll to position [1007, 0]
type input "[URL][DOMAIN_NAME]"
click at [750, 385] on div "image : "[URL][DOMAIN_NAME]" , } , { name : "Lookfy Lookbook: Image Gallery" , …" at bounding box center [802, 379] width 648 height 572
click at [552, 379] on div "image : "[URL][DOMAIN_NAME]" , } , { name : "Lookfy Lookbook: Image Gallery" , …" at bounding box center [802, 386] width 648 height 606
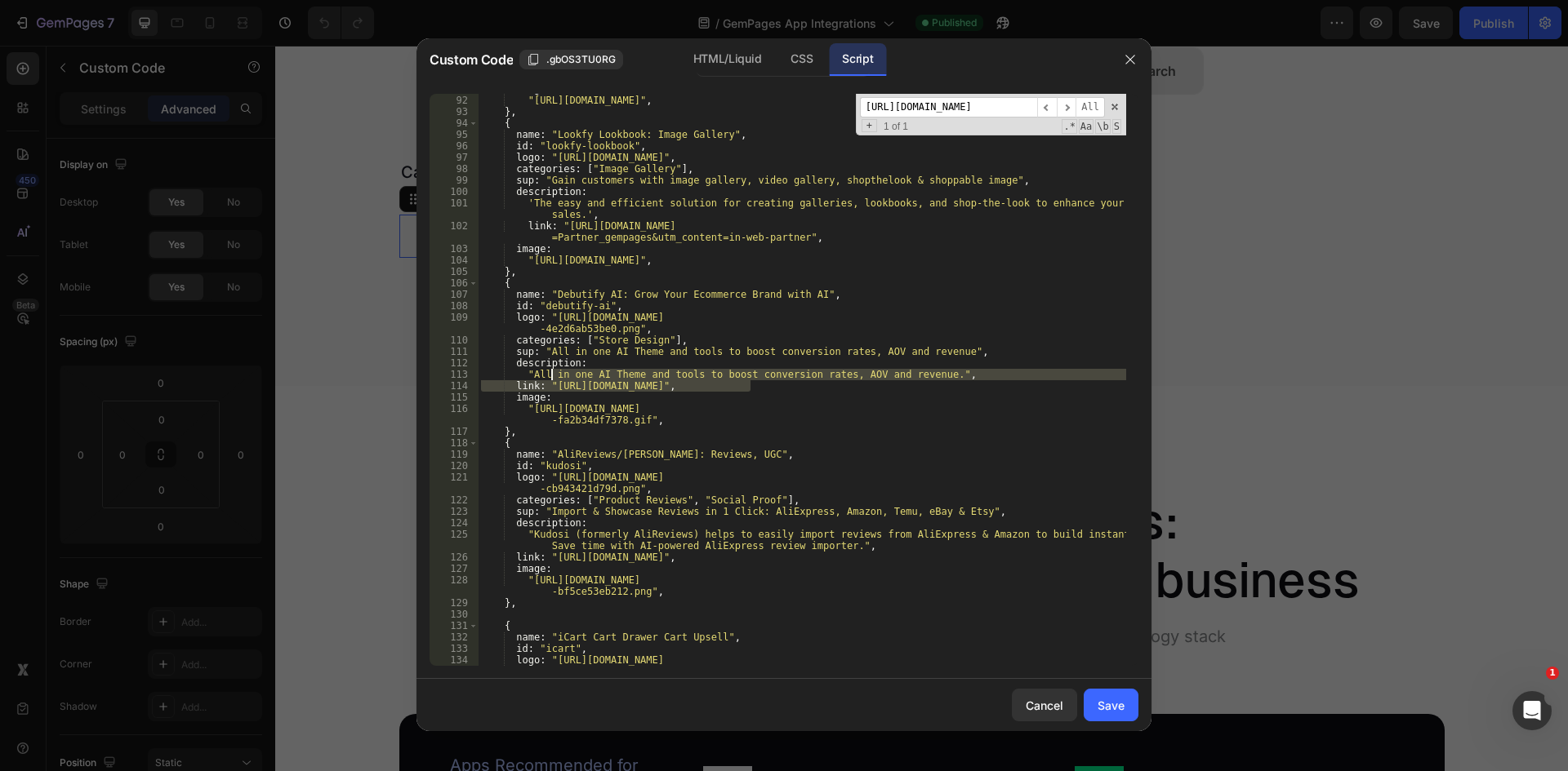
click at [552, 382] on div "image : "[URL][DOMAIN_NAME]" , } , { name : "Lookfy Lookbook: Image Gallery" , …" at bounding box center [802, 379] width 648 height 572
type textarea "link: "[URL][DOMAIN_NAME]","
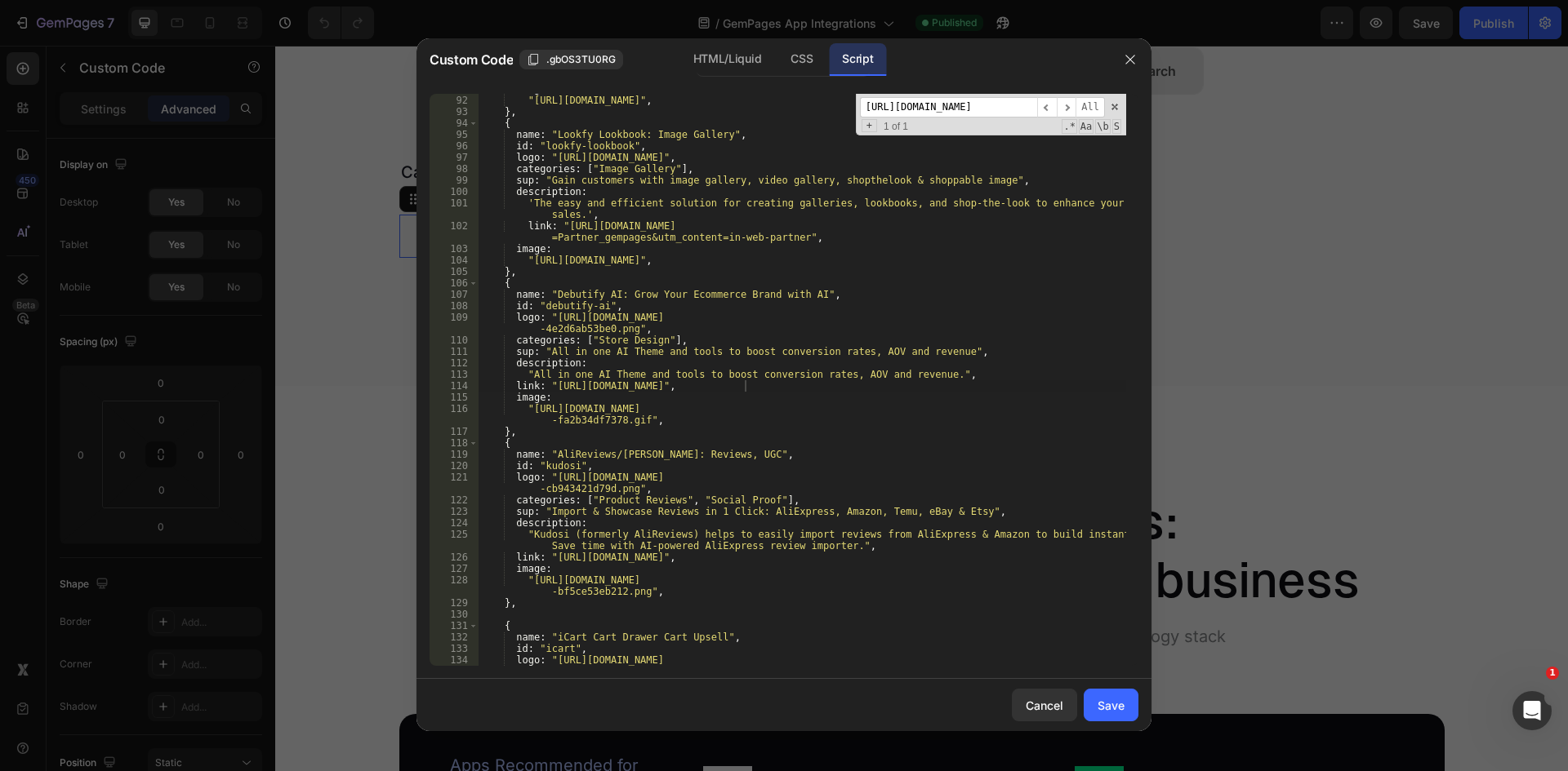
click at [961, 112] on input "[URL][DOMAIN_NAME]" at bounding box center [948, 107] width 177 height 21
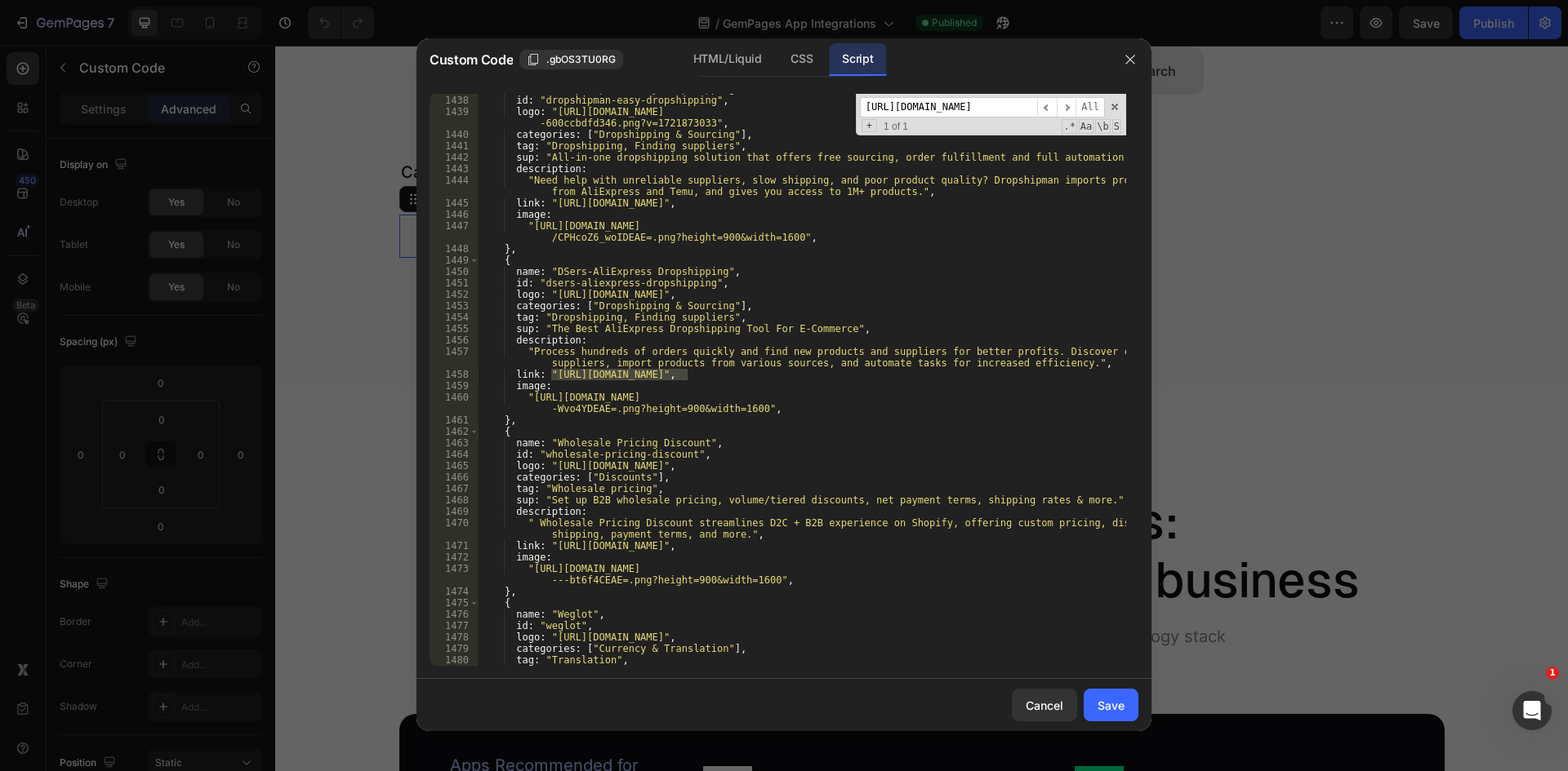
scroll to position [17654, 0]
type input "[URL][DOMAIN_NAME]"
click at [688, 375] on div "name : "Dropshipman: Easy Dropshipping" , id : "dropshipman-easy-dropshipping" …" at bounding box center [802, 379] width 648 height 572
click at [551, 374] on div "name : "Dropshipman: Easy Dropshipping" , id : "dropshipman-easy-dropshipping" …" at bounding box center [802, 380] width 648 height 595
type textarea "link: "[URL][DOMAIN_NAME]","
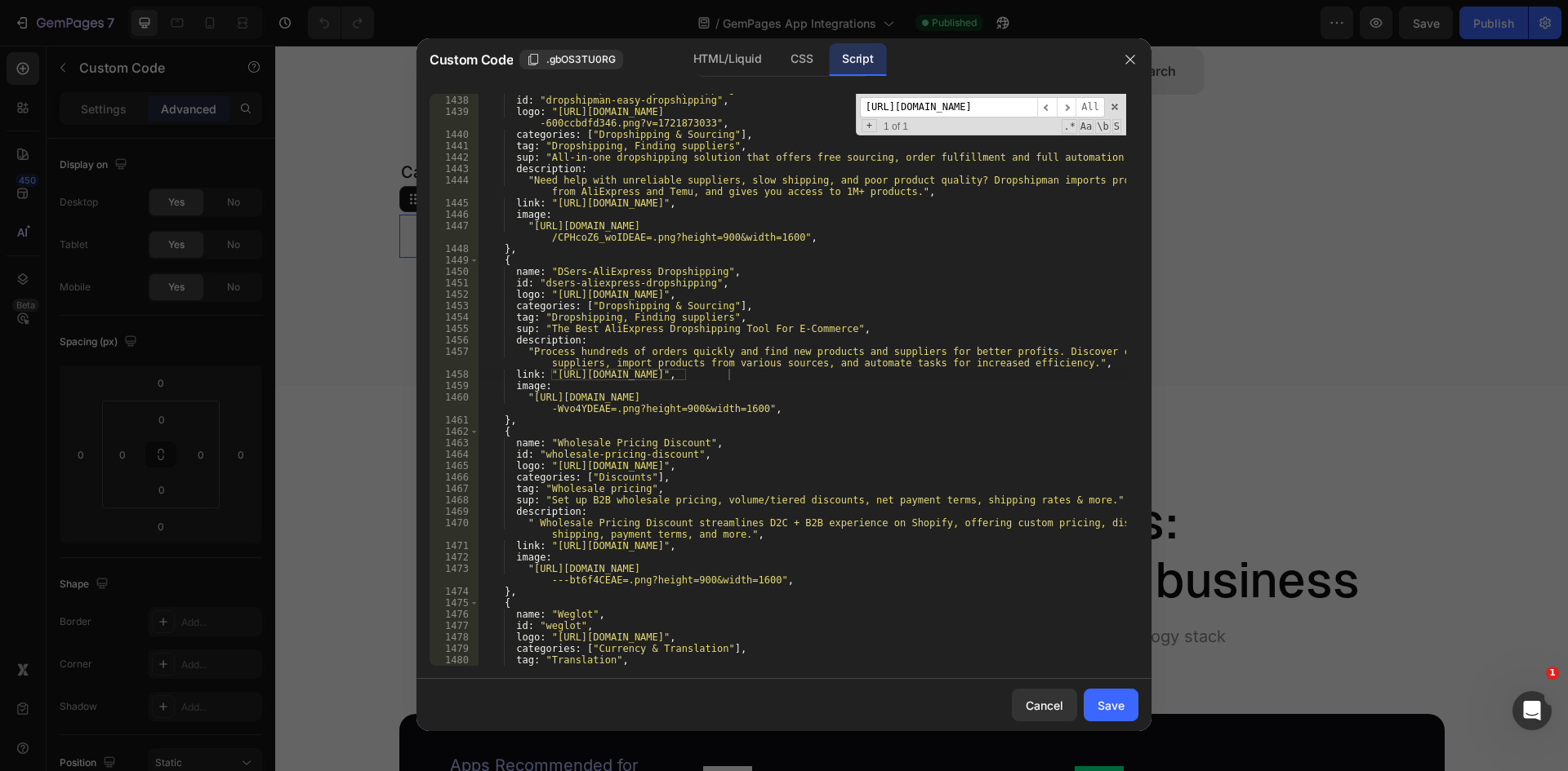
click at [979, 105] on input "[URL][DOMAIN_NAME]" at bounding box center [948, 107] width 177 height 21
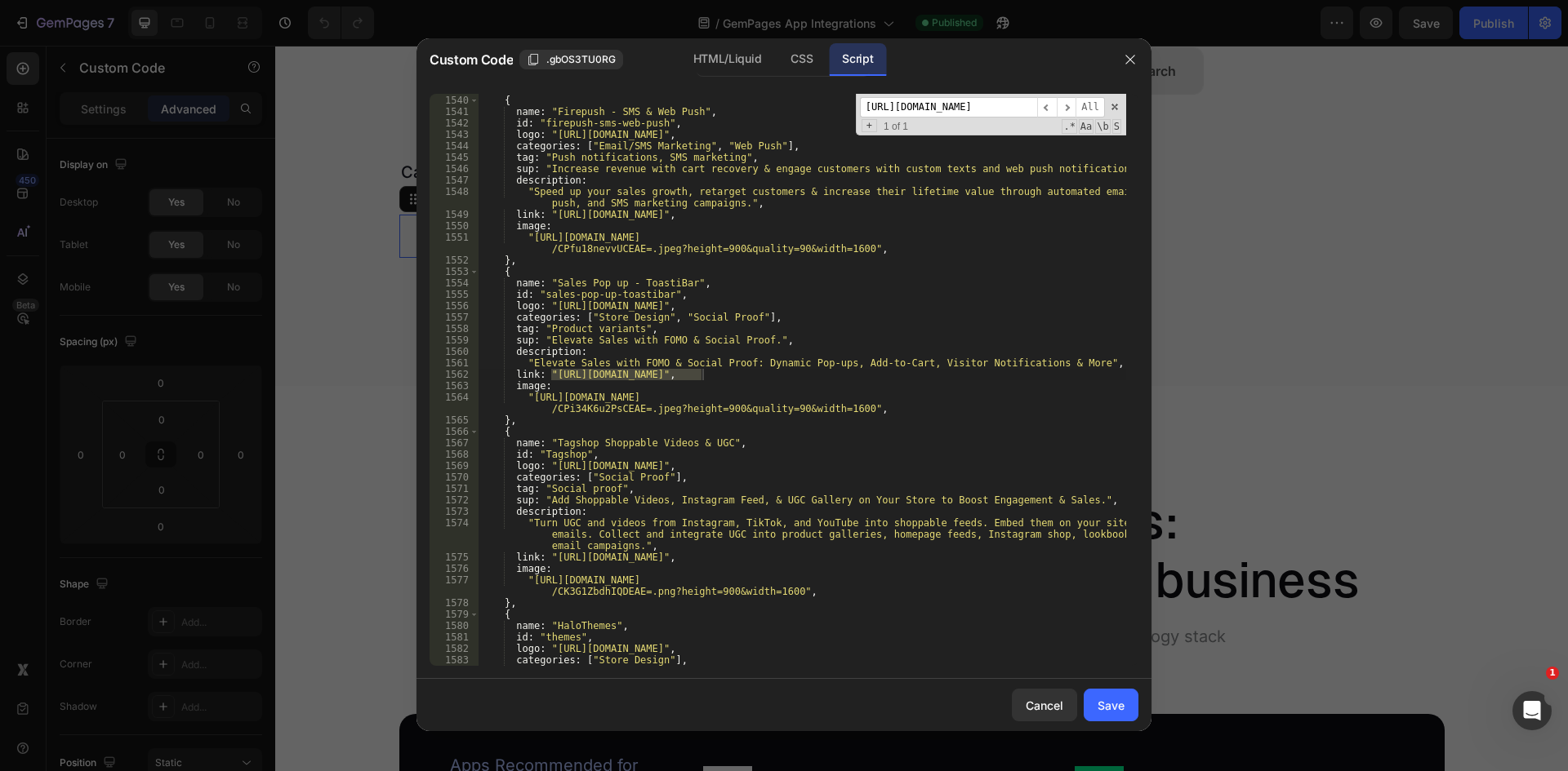
click at [1023, 110] on input "[URL][DOMAIN_NAME]" at bounding box center [948, 107] width 177 height 21
type input "[URL][DOMAIN_NAME]"
click at [702, 371] on div "} , { name : "Firepush ‑ SMS & Web Push" , id : "firepush-sms-web-push" , logo …" at bounding box center [802, 380] width 648 height 595
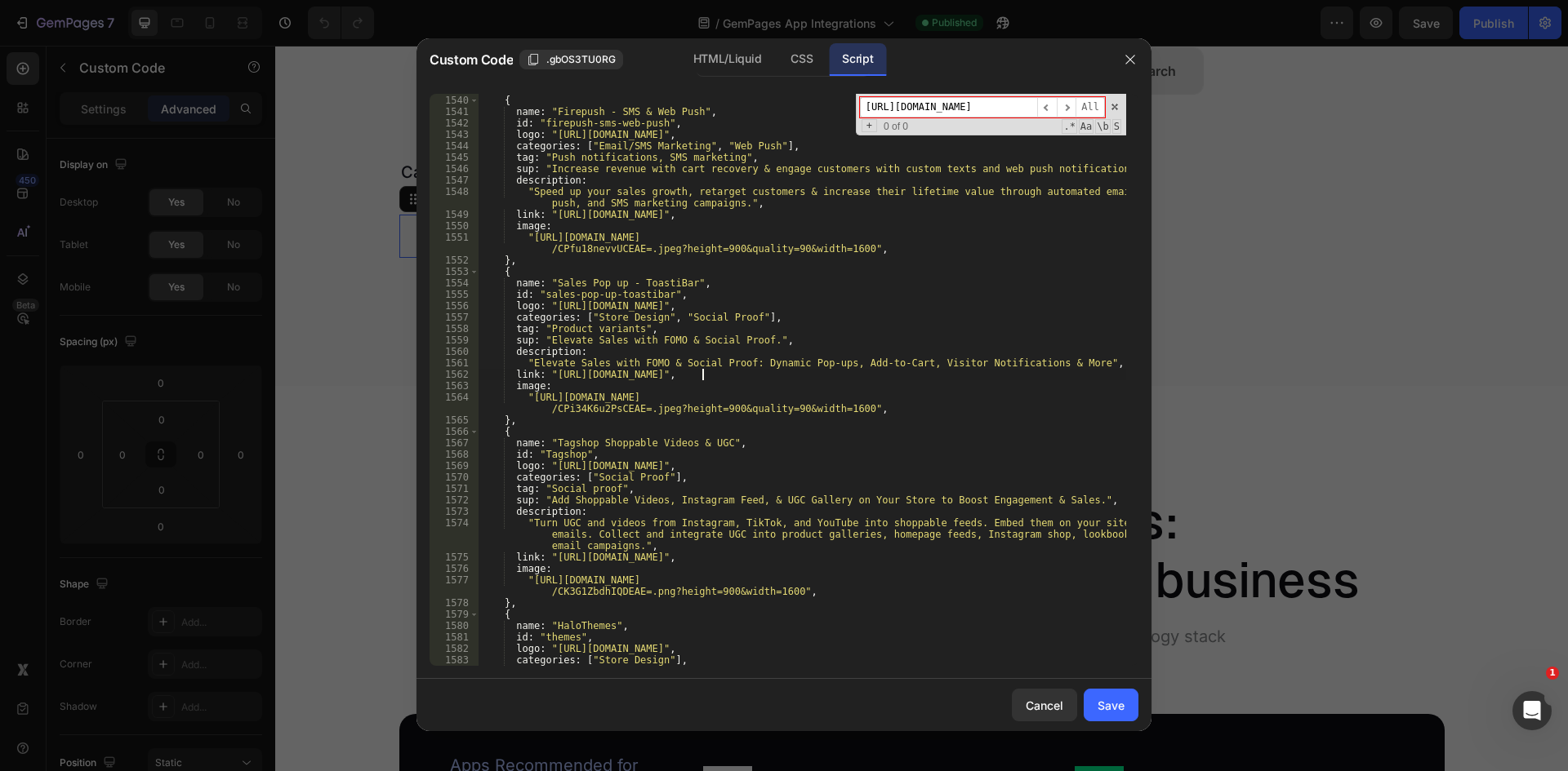
click at [552, 376] on div "} , { name : "Firepush ‑ SMS & Web Push" , id : "firepush-sms-web-push" , logo …" at bounding box center [802, 380] width 648 height 595
type textarea "link: "[URL][DOMAIN_NAME]","
click at [955, 109] on input "[URL][DOMAIN_NAME]" at bounding box center [948, 107] width 177 height 21
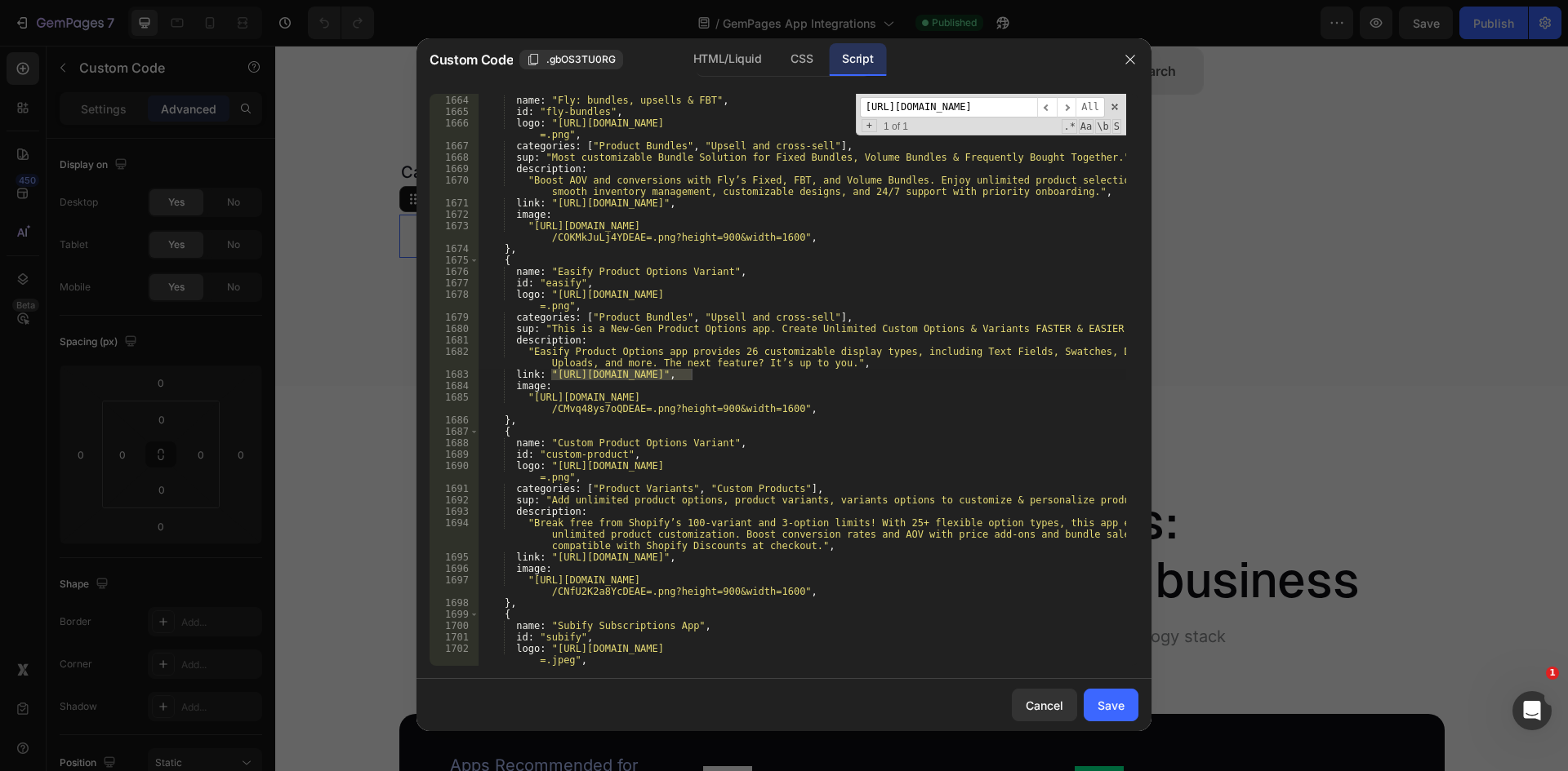
scroll to position [20365, 0]
type input "[URL][DOMAIN_NAME]"
click at [689, 376] on div "{ name : "Fly: bundles, upsells & FBT" , id : "fly-bundles" , logo : "[URL][DOM…" at bounding box center [802, 379] width 648 height 572
click at [552, 372] on div "{ name : "Fly: bundles, upsells & FBT" , id : "fly-bundles" , logo : "[URL][DOM…" at bounding box center [802, 380] width 648 height 595
type textarea "link: "[URL][DOMAIN_NAME]","
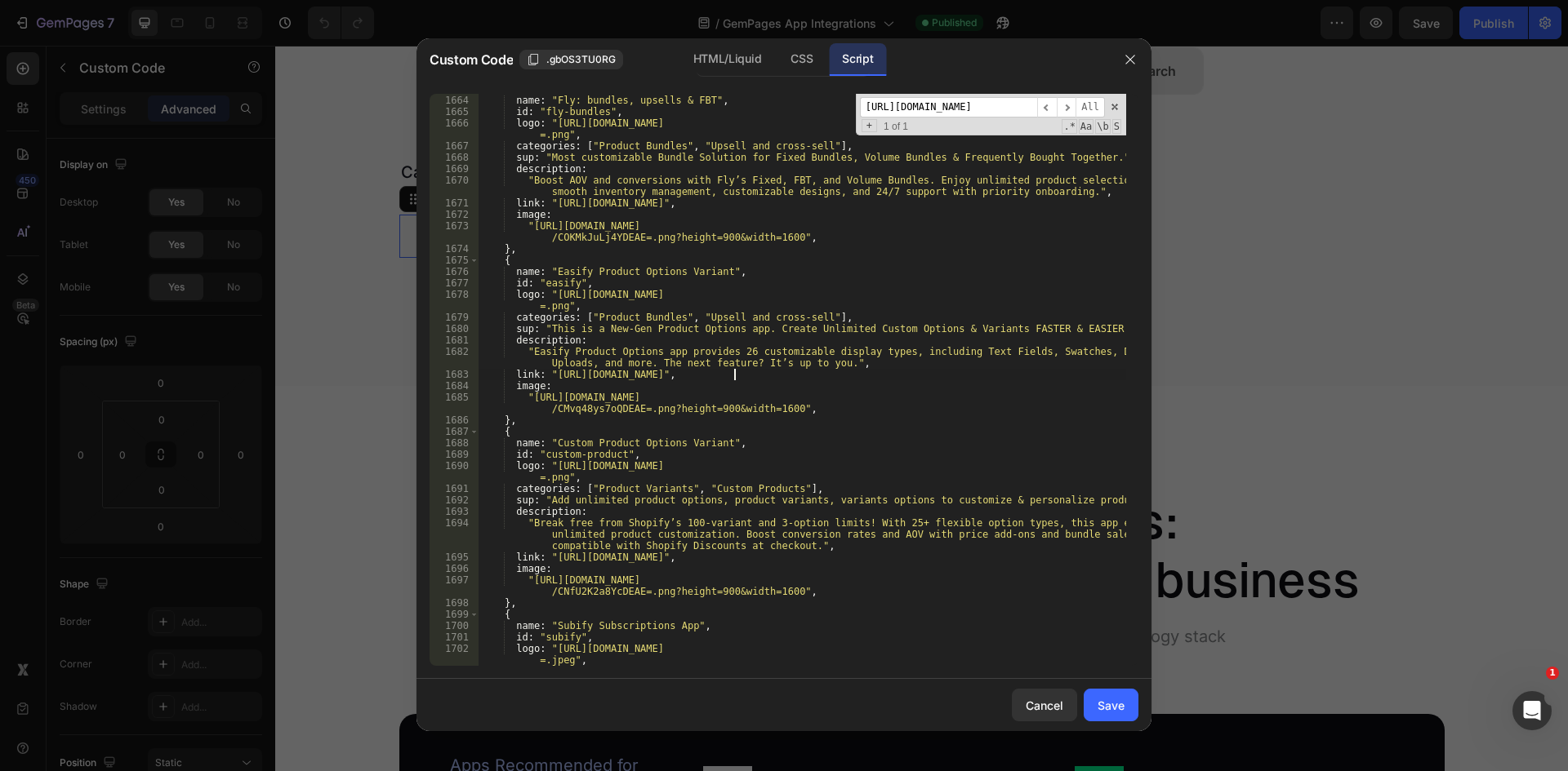
click at [926, 106] on input "[URL][DOMAIN_NAME]" at bounding box center [948, 107] width 177 height 21
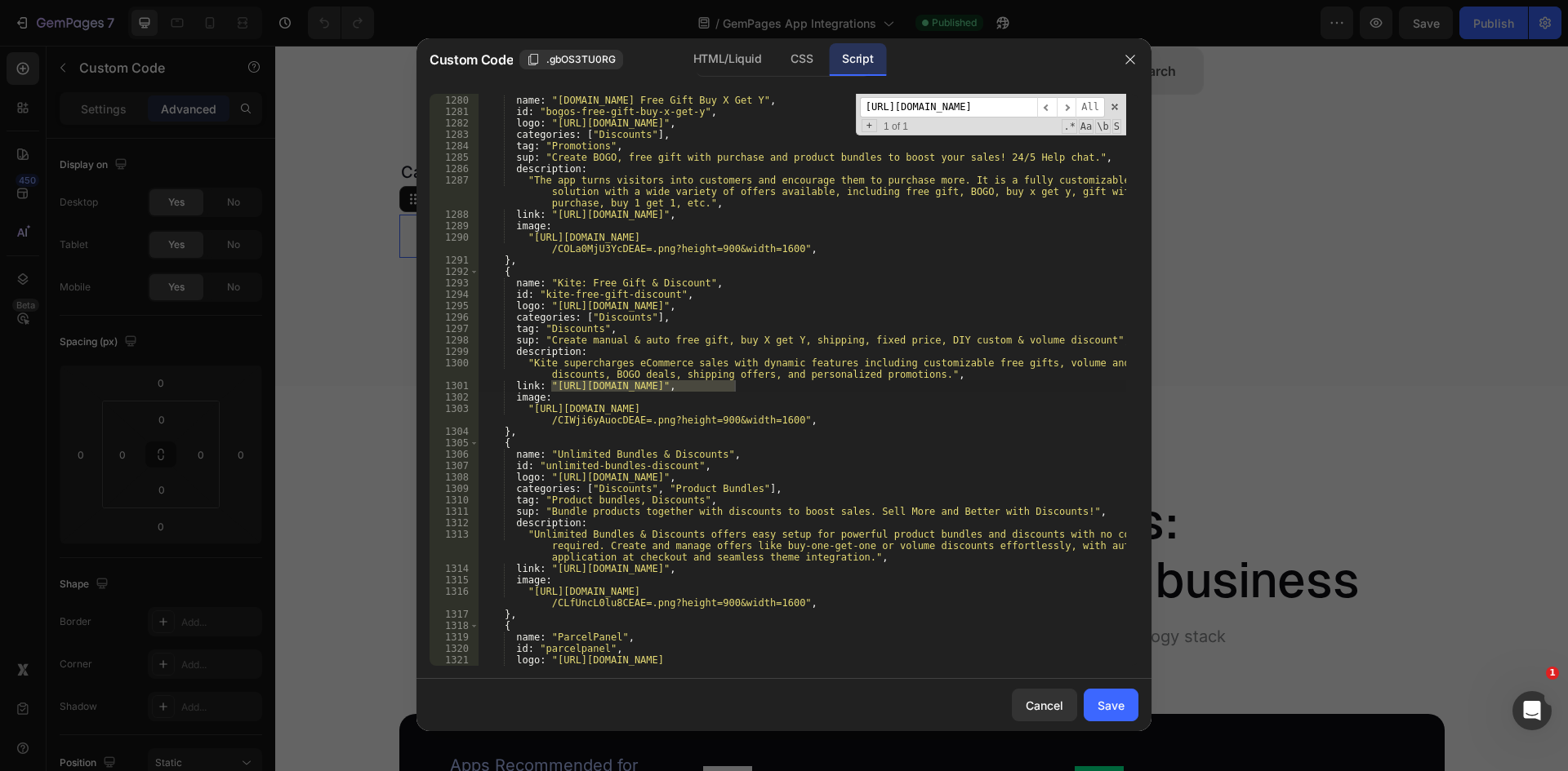
type input "[URL][DOMAIN_NAME]"
click at [584, 386] on div "{ name : "[DOMAIN_NAME] Free Gift Buy X Get Y" , id : "bogos-free-gift-buy-x-ge…" at bounding box center [802, 379] width 648 height 572
click at [550, 386] on div "{ name : "[DOMAIN_NAME] Free Gift Buy X Get Y" , id : "bogos-free-gift-buy-x-ge…" at bounding box center [802, 386] width 648 height 606
click at [735, 386] on div "{ name : "[DOMAIN_NAME] Free Gift Buy X Get Y" , id : "bogos-free-gift-buy-x-ge…" at bounding box center [802, 386] width 648 height 606
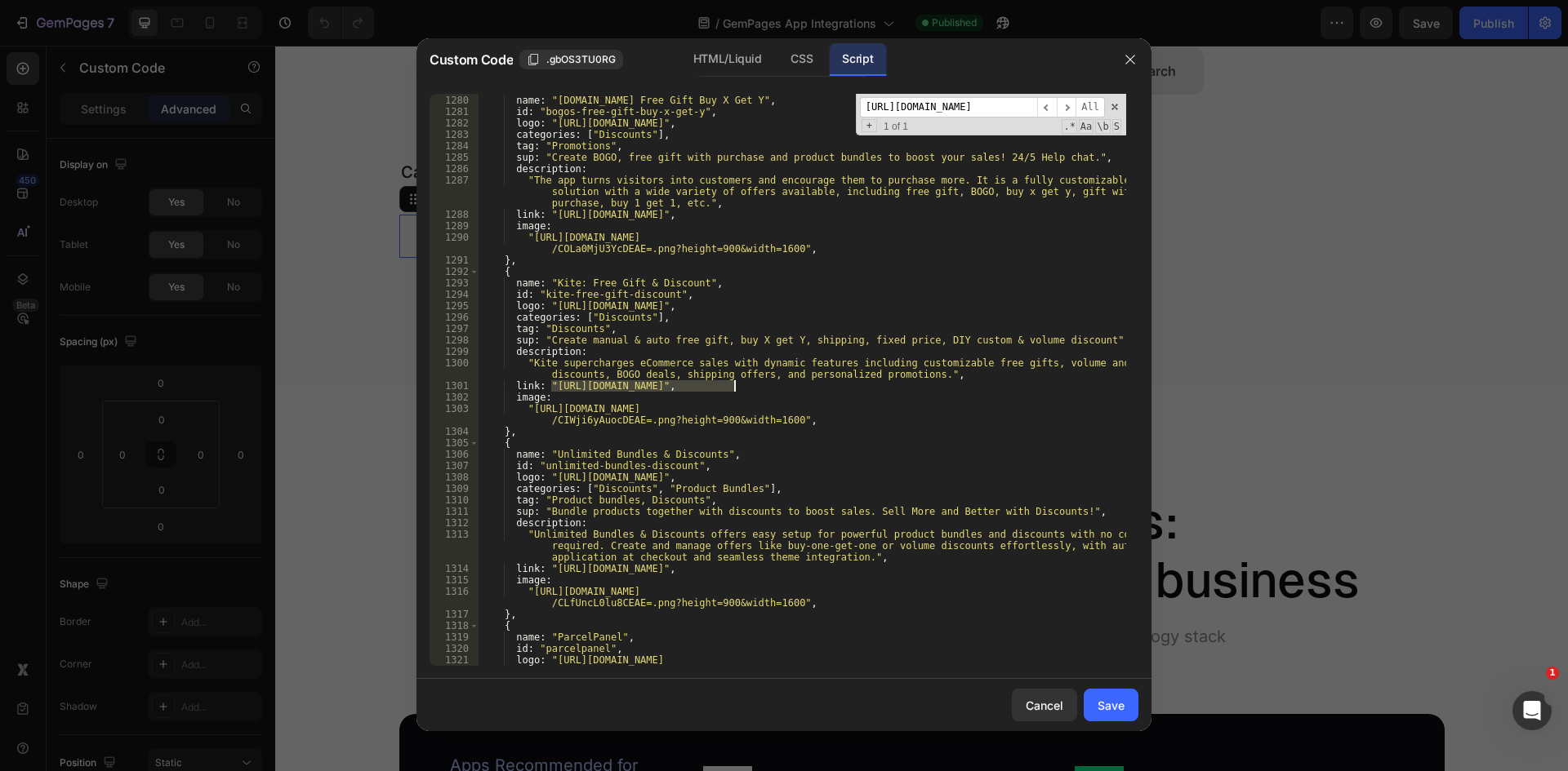
type textarea "link: "[URL][DOMAIN_NAME]","
click at [928, 113] on input "[URL][DOMAIN_NAME]" at bounding box center [948, 107] width 177 height 21
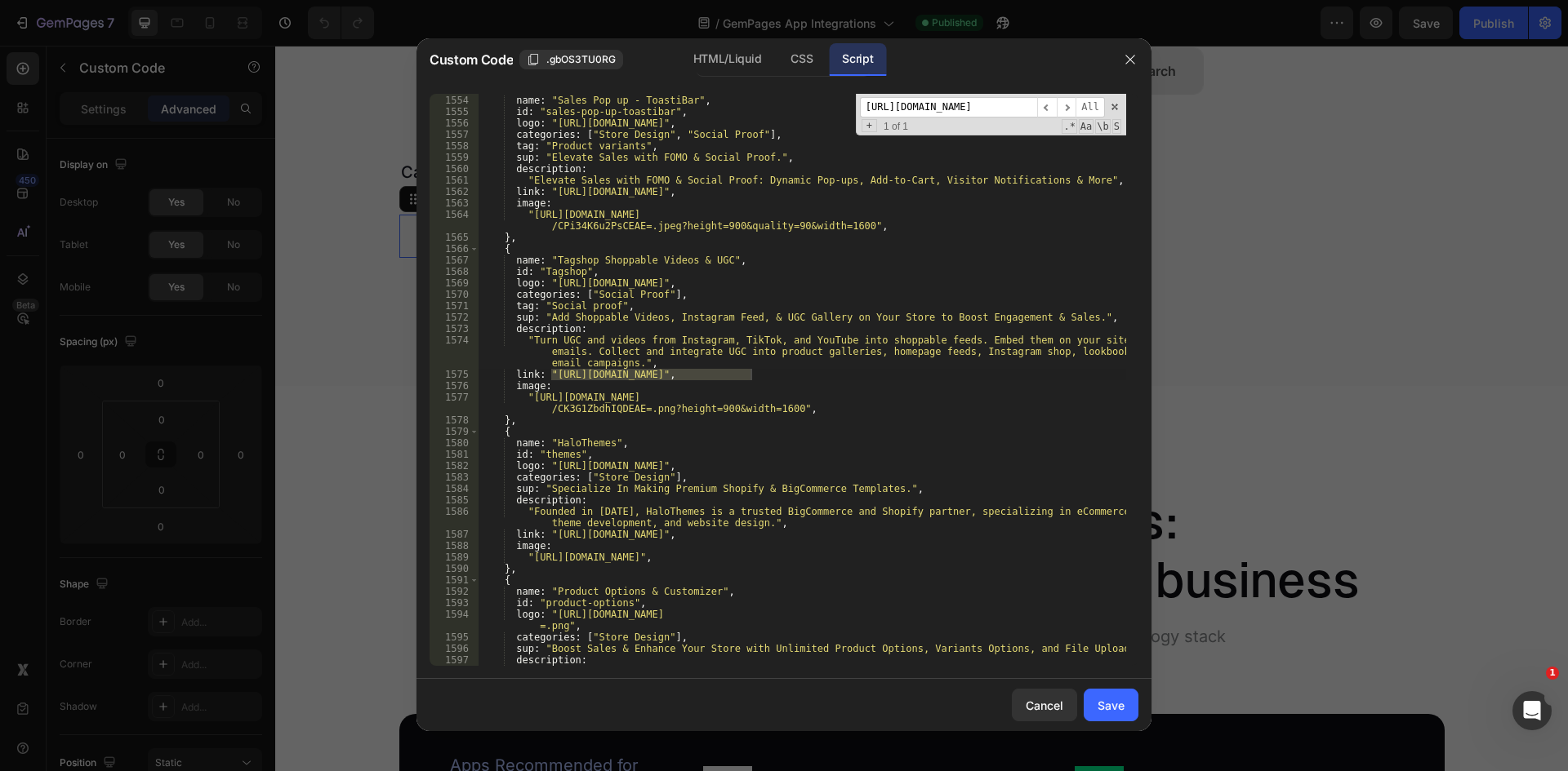
type input "[URL][DOMAIN_NAME]"
click at [752, 374] on div "{ name : "Sales Pop up ‑ ToastiBar" , id : "sales-pop-up-toastibar" , logo : "[…" at bounding box center [802, 379] width 648 height 572
click at [550, 374] on div "{ name : "Sales Pop up ‑ ToastiBar" , id : "sales-pop-up-toastibar" , logo : "[…" at bounding box center [802, 386] width 648 height 606
type textarea "link: "[URL][DOMAIN_NAME]","
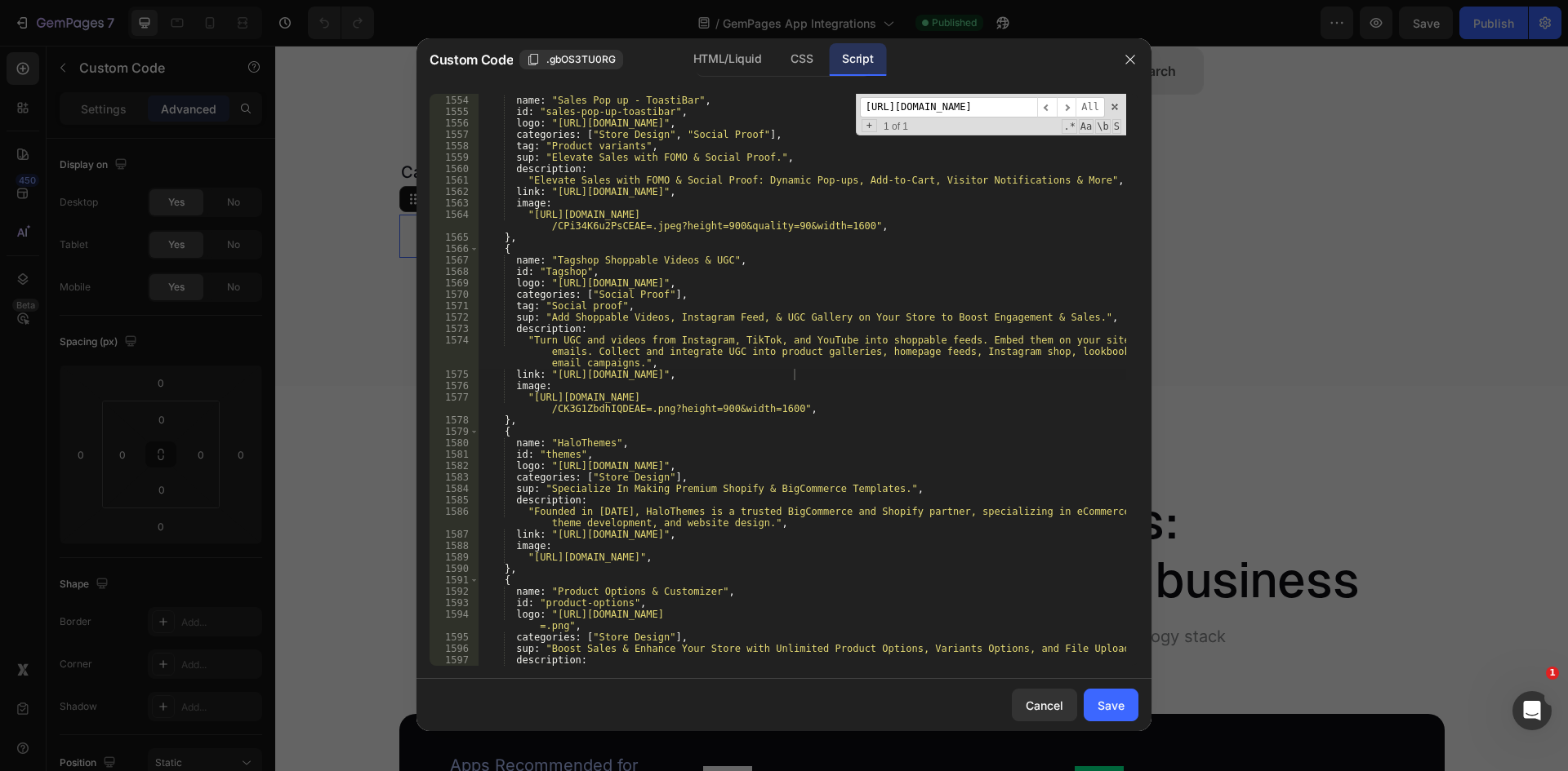
click at [969, 111] on input "[URL][DOMAIN_NAME]" at bounding box center [948, 107] width 177 height 21
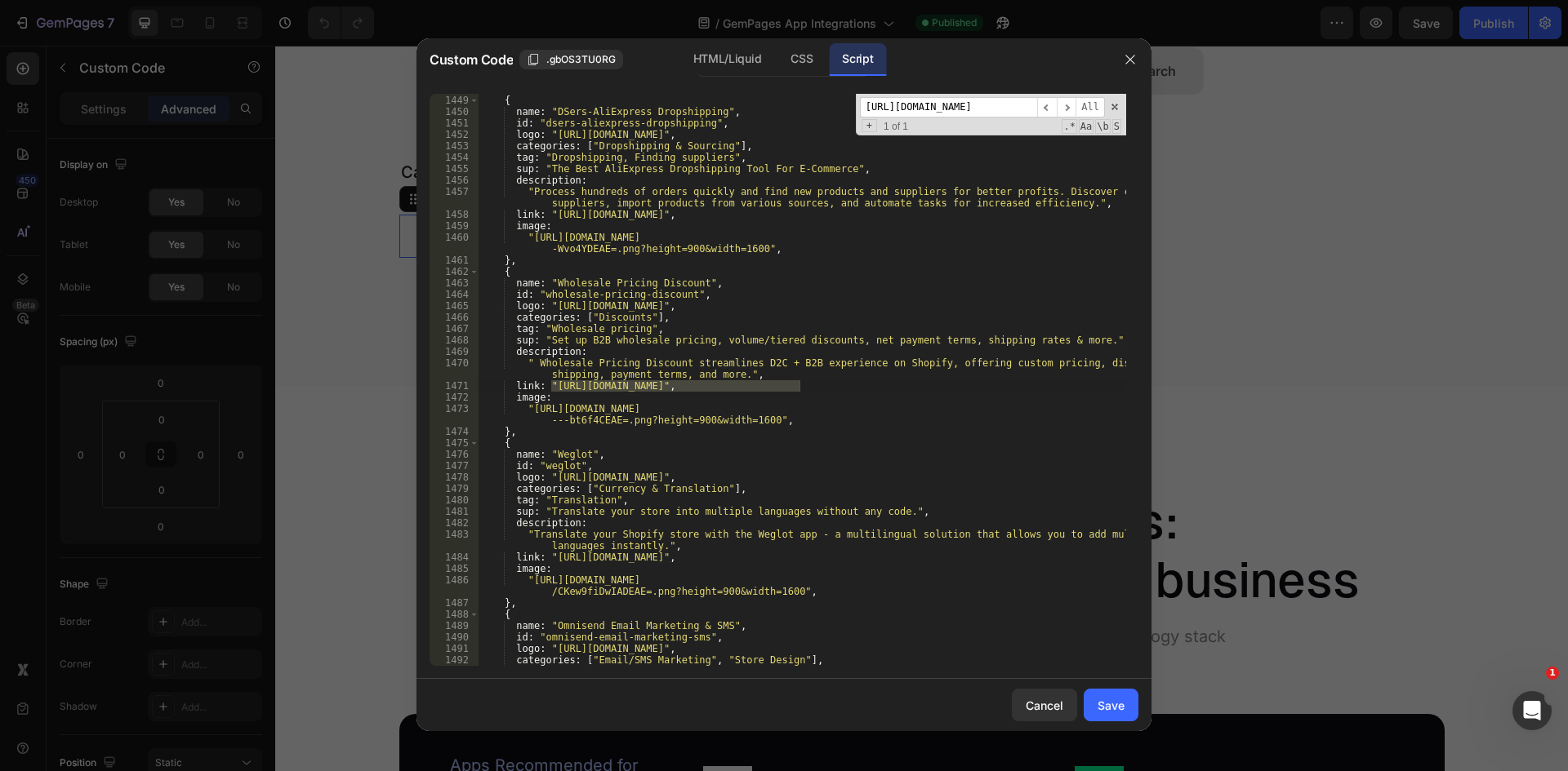
scroll to position [17796, 0]
type input "[URL][DOMAIN_NAME]"
click at [799, 384] on div "} , { name : "DSers‑AliExpress Dropshipping" , id : "dsers-aliexpress-dropshipp…" at bounding box center [802, 379] width 648 height 572
click at [550, 387] on div "} , { name : "DSers‑AliExpress Dropshipping" , id : "dsers-aliexpress-dropshipp…" at bounding box center [802, 380] width 648 height 595
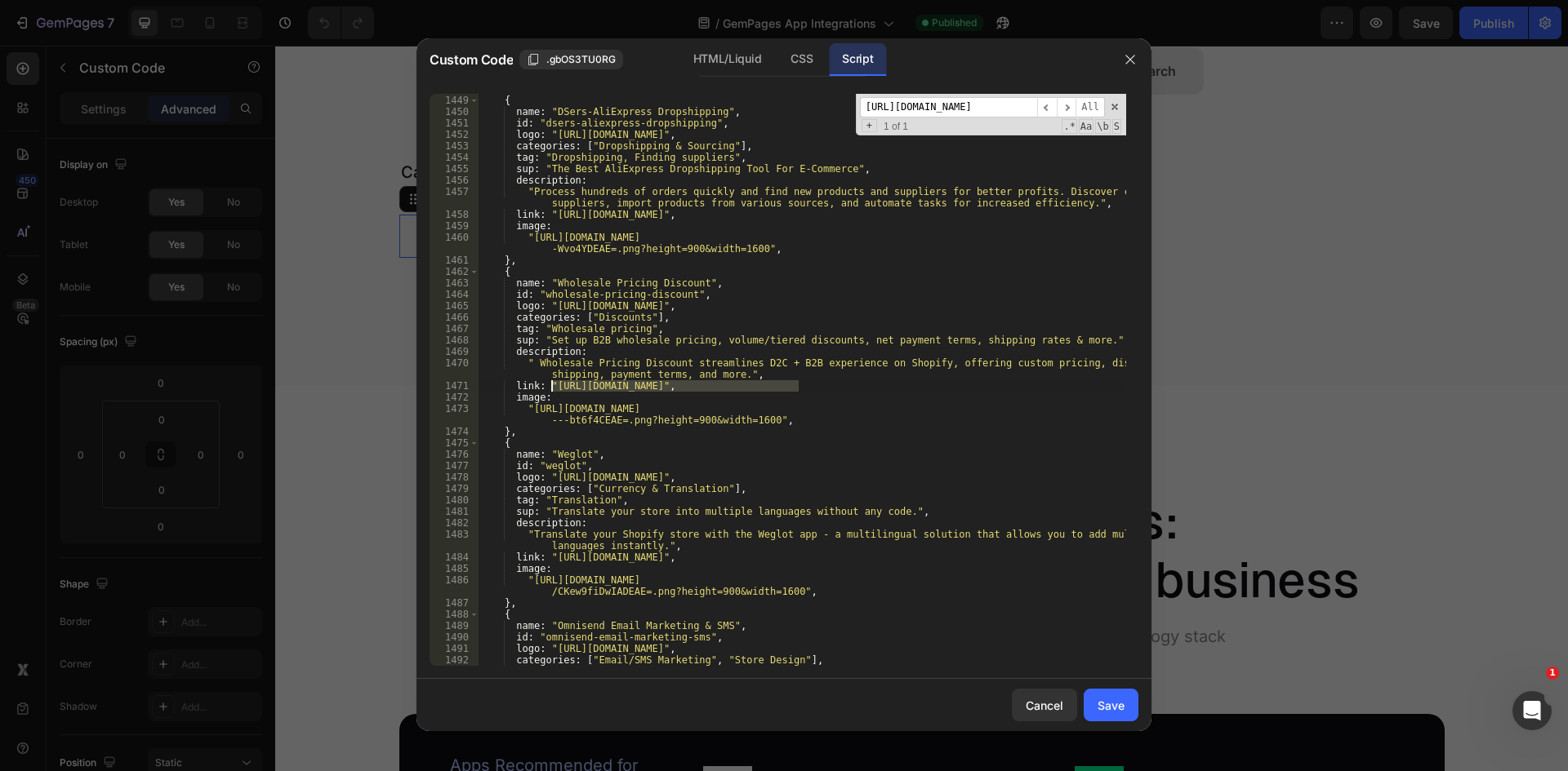
type textarea "link: "[URL][DOMAIN_NAME]","
click at [950, 100] on input "[URL][DOMAIN_NAME]" at bounding box center [948, 107] width 177 height 21
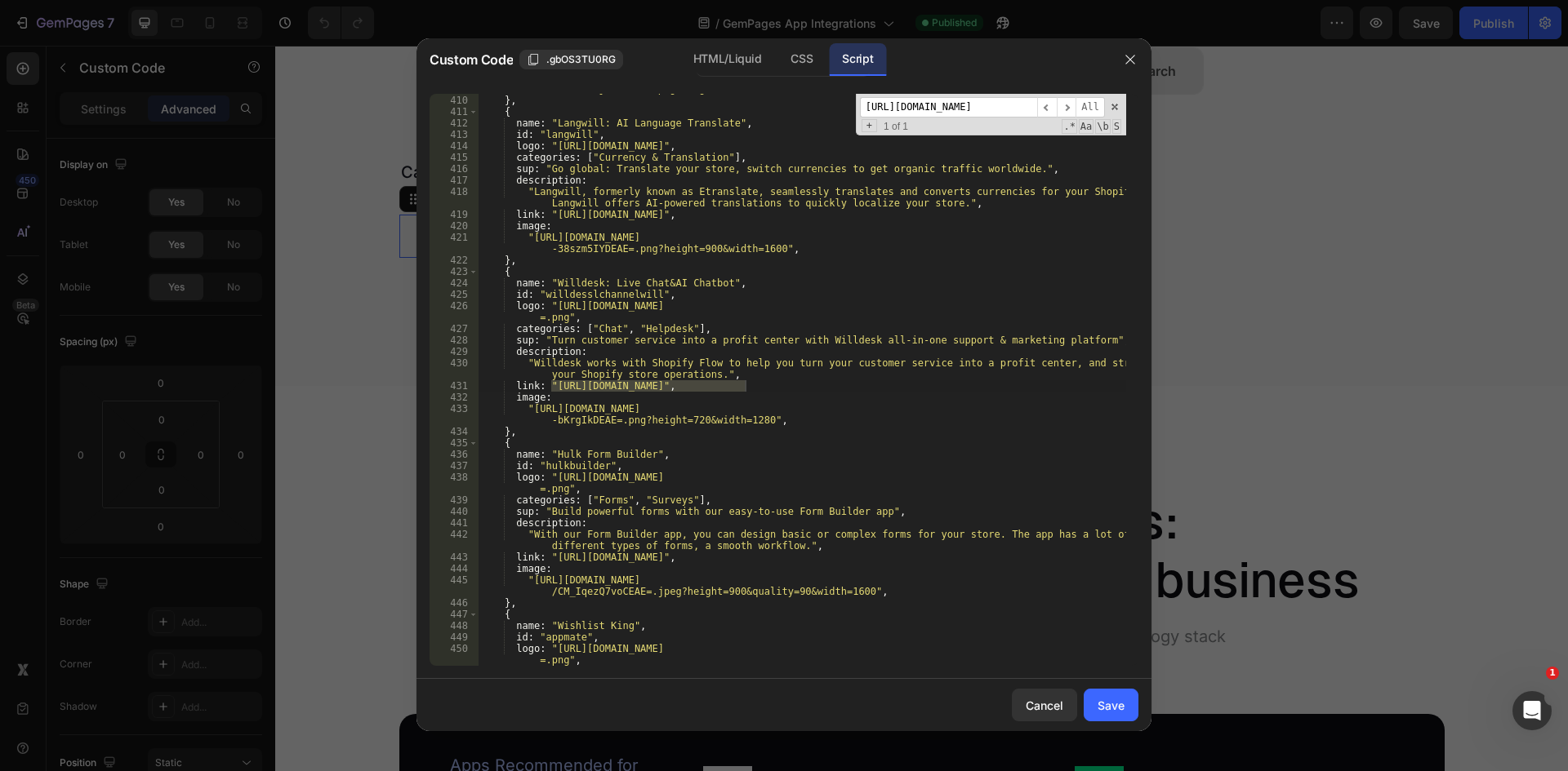
scroll to position [4945, 0]
type input "[URL][DOMAIN_NAME]"
drag, startPoint x: 578, startPoint y: 382, endPoint x: 564, endPoint y: 384, distance: 14.1
click at [578, 382] on div ""[URL][DOMAIN_NAME] /CNbwwurj7IQDEAE=.png?height=900&width=1600" , } , { name :…" at bounding box center [802, 379] width 648 height 572
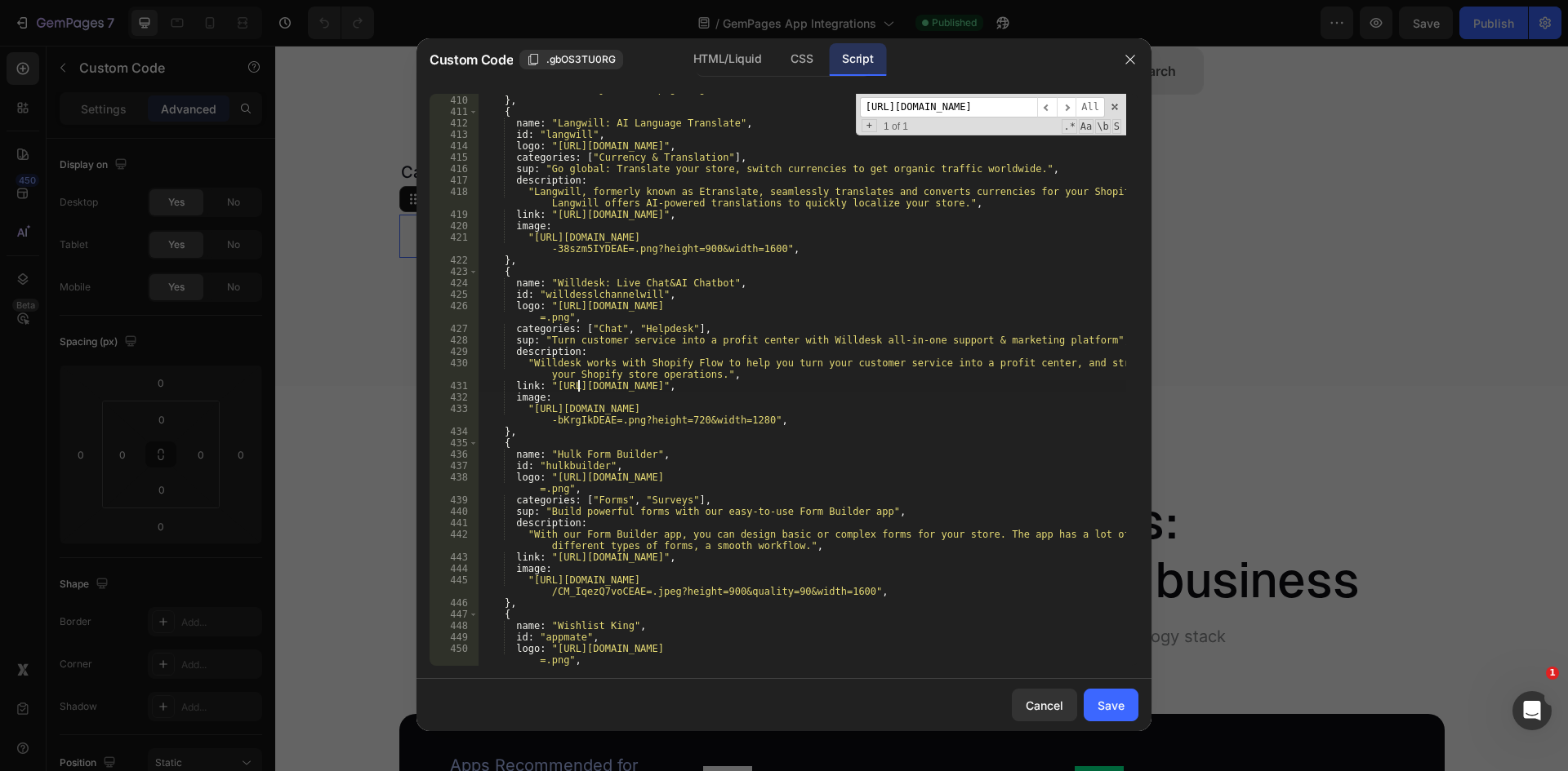
click at [553, 384] on div ""[URL][DOMAIN_NAME] /CNbwwurj7IQDEAE=.png?height=900&width=1600" , } , { name :…" at bounding box center [802, 374] width 648 height 606
click at [745, 388] on div ""[URL][DOMAIN_NAME] /CNbwwurj7IQDEAE=.png?height=900&width=1600" , } , { name :…" at bounding box center [802, 374] width 648 height 606
type textarea "link: "[URL][DOMAIN_NAME]","
click at [923, 107] on input "[URL][DOMAIN_NAME]" at bounding box center [948, 107] width 177 height 21
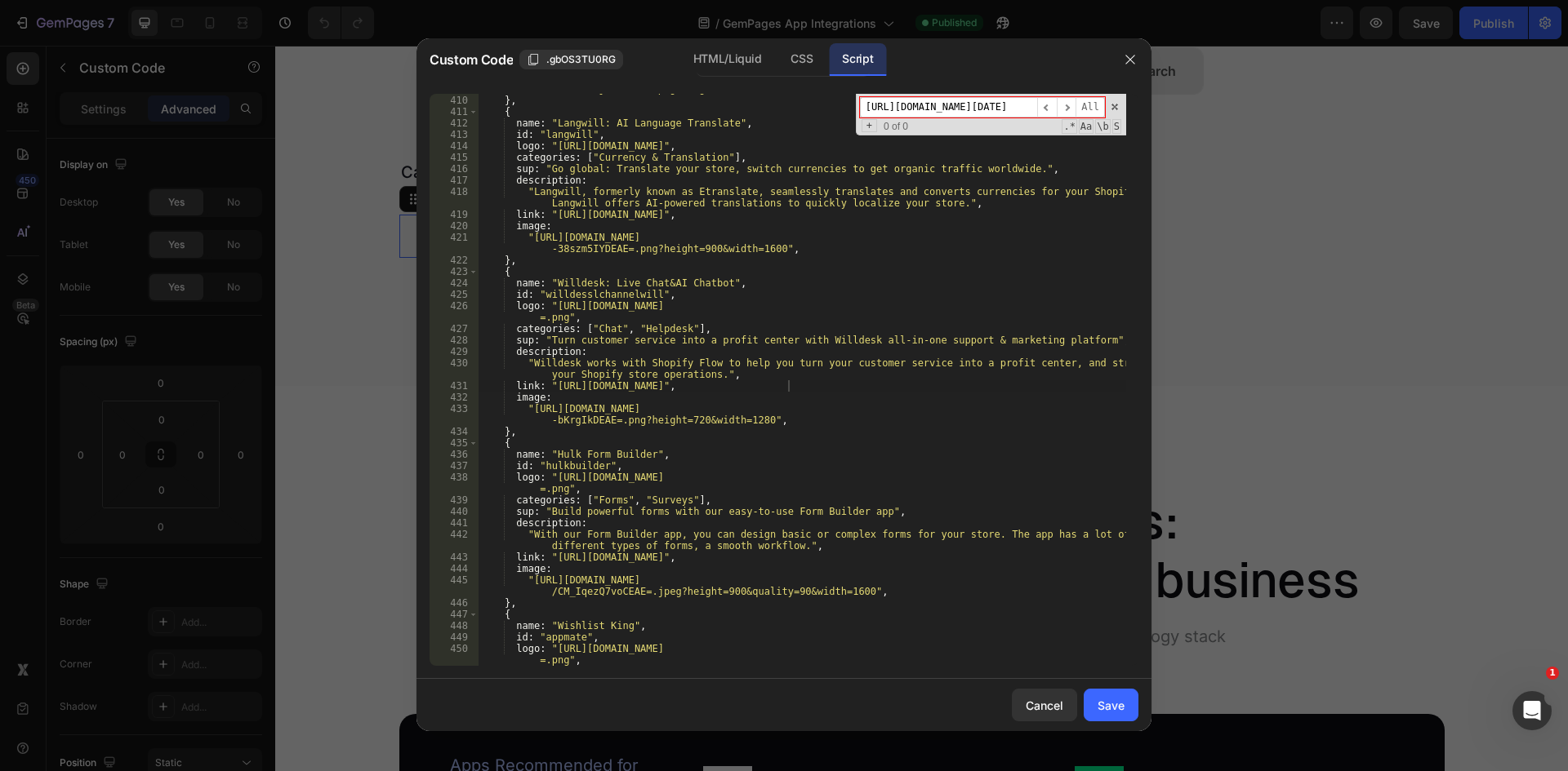
drag, startPoint x: 893, startPoint y: 107, endPoint x: 947, endPoint y: 110, distance: 54.1
click at [947, 110] on input "[URL][DOMAIN_NAME][DATE]" at bounding box center [948, 107] width 177 height 21
drag, startPoint x: 985, startPoint y: 102, endPoint x: 861, endPoint y: 104, distance: 124.0
click at [861, 104] on input "[URL][DOMAIN_NAME]" at bounding box center [948, 107] width 177 height 21
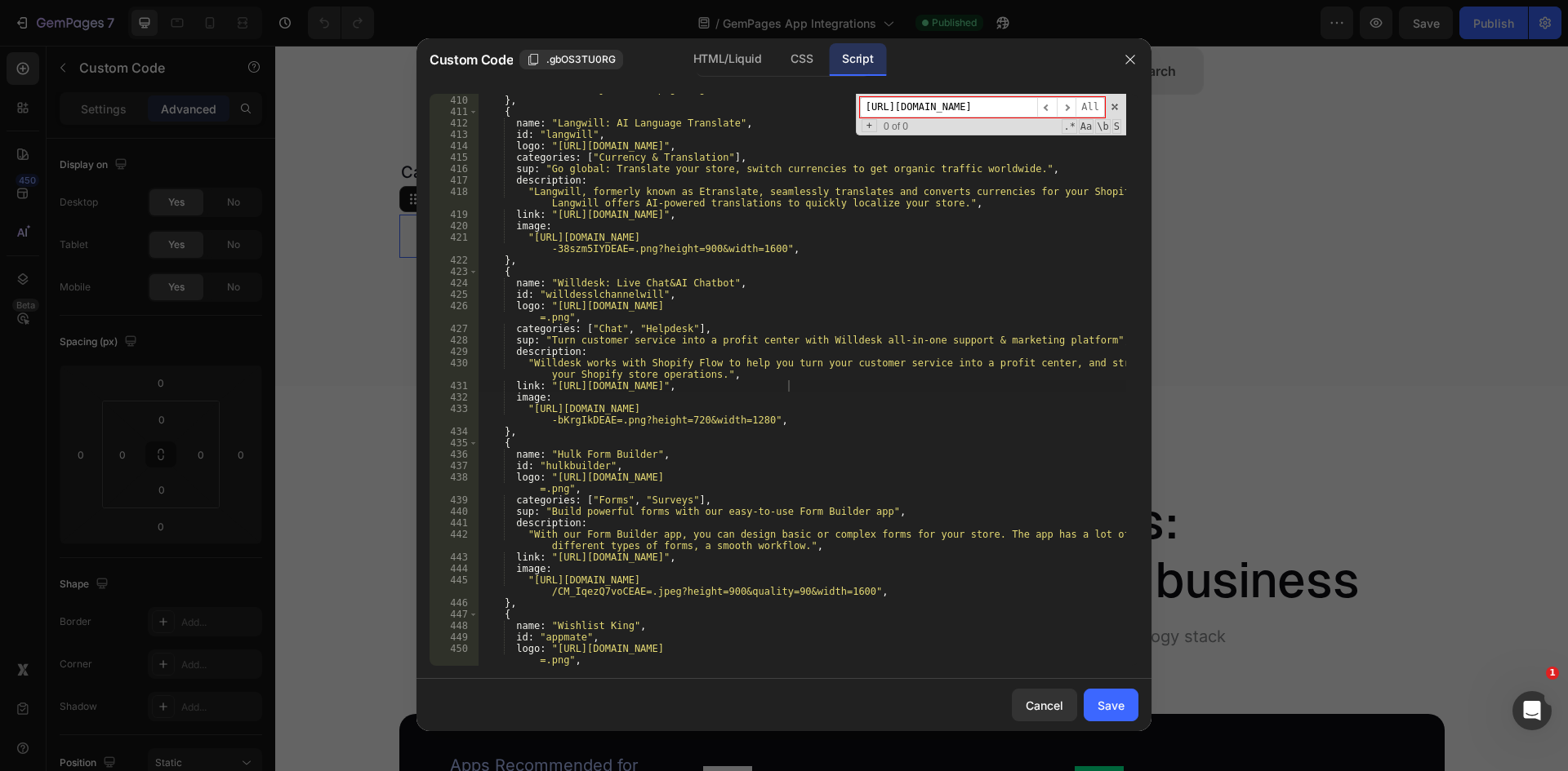
click at [1002, 106] on input "[URL][DOMAIN_NAME]" at bounding box center [948, 107] width 177 height 21
click at [868, 104] on input "[URL][DOMAIN_NAME]" at bounding box center [948, 107] width 177 height 21
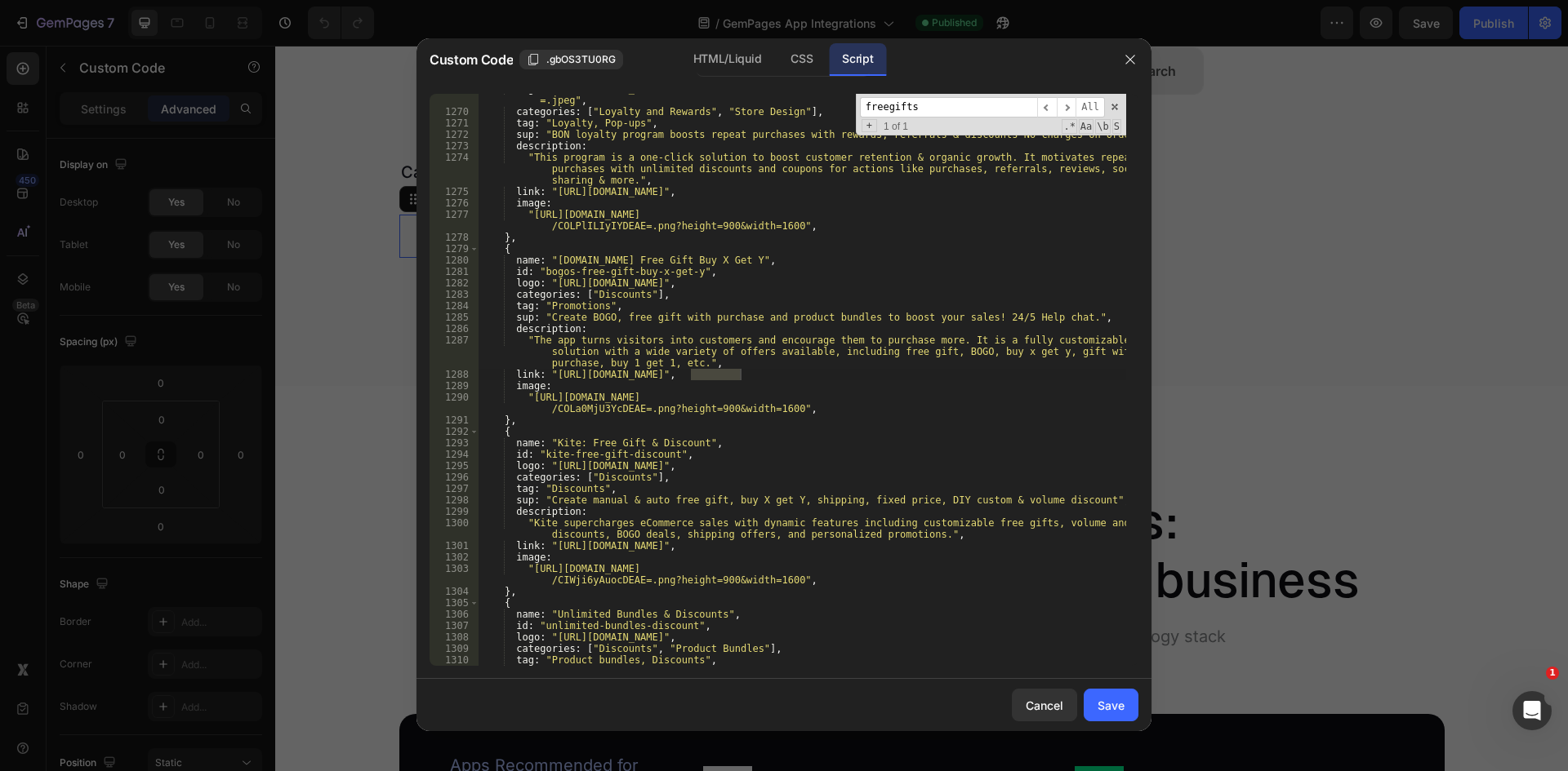
scroll to position [15509, 0]
type input "freegifts"
click at [742, 377] on div "logo : "[URL][DOMAIN_NAME] =.jpeg" , categories : [ "Loyalty and Rewards" , "St…" at bounding box center [802, 379] width 648 height 572
click at [551, 377] on div "logo : "[URL][DOMAIN_NAME] =.jpeg" , categories : [ "Loyalty and Rewards" , "St…" at bounding box center [802, 386] width 648 height 606
type textarea "link: "[URL][DOMAIN_NAME]","
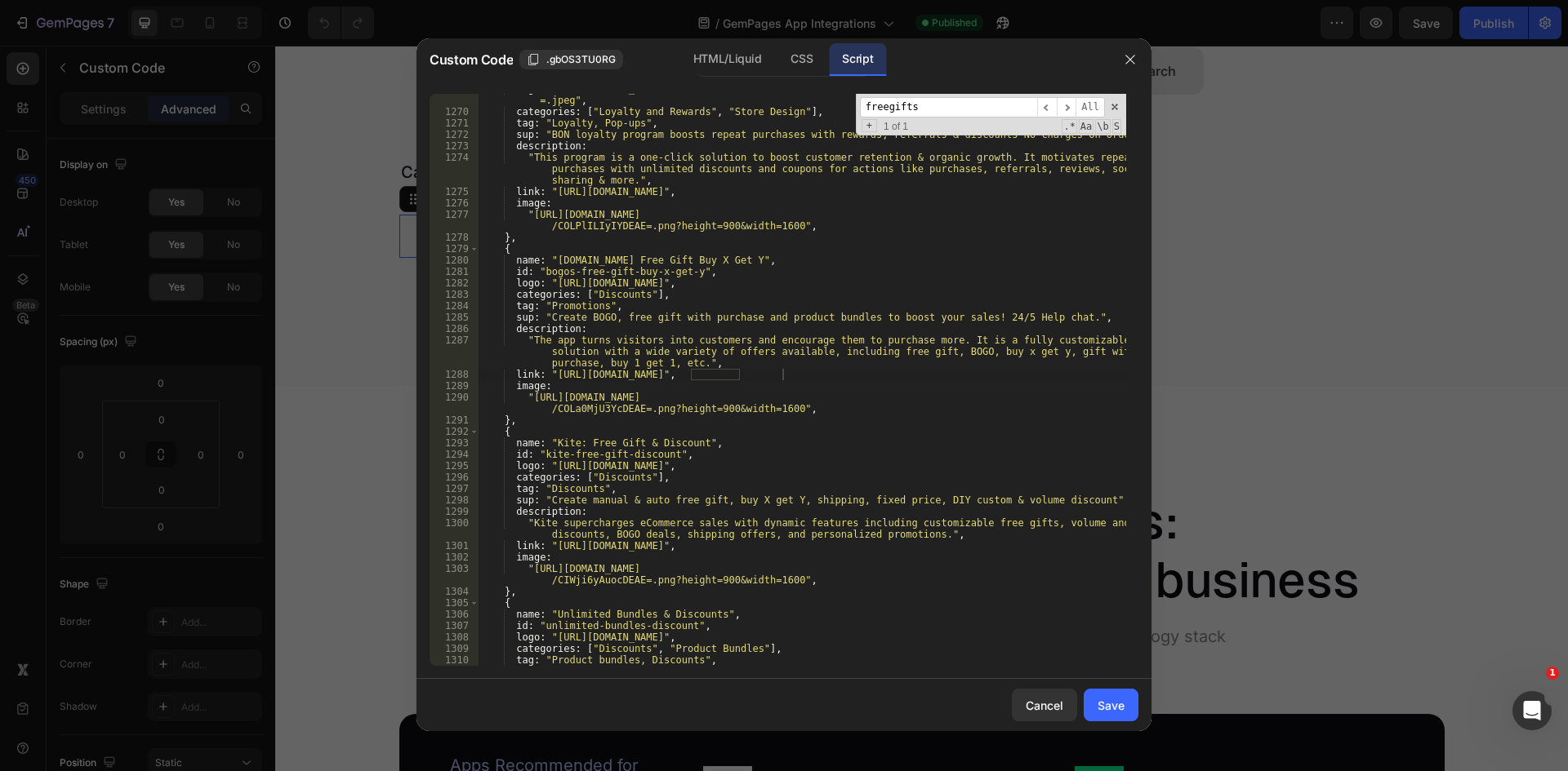
drag, startPoint x: 930, startPoint y: 104, endPoint x: 826, endPoint y: 112, distance: 104.3
click at [828, 112] on div "logo : "[URL][DOMAIN_NAME] =.jpeg" , categories : [ "Loyalty and Rewards" , "St…" at bounding box center [802, 379] width 648 height 572
click at [874, 105] on input "[DOMAIN_NAME][URL]" at bounding box center [948, 107] width 177 height 21
drag, startPoint x: 932, startPoint y: 109, endPoint x: 780, endPoint y: 118, distance: 152.3
click at [782, 118] on div "logo : "[URL][DOMAIN_NAME] =.jpeg" , categories : [ "Loyalty and Rewards" , "St…" at bounding box center [802, 379] width 648 height 572
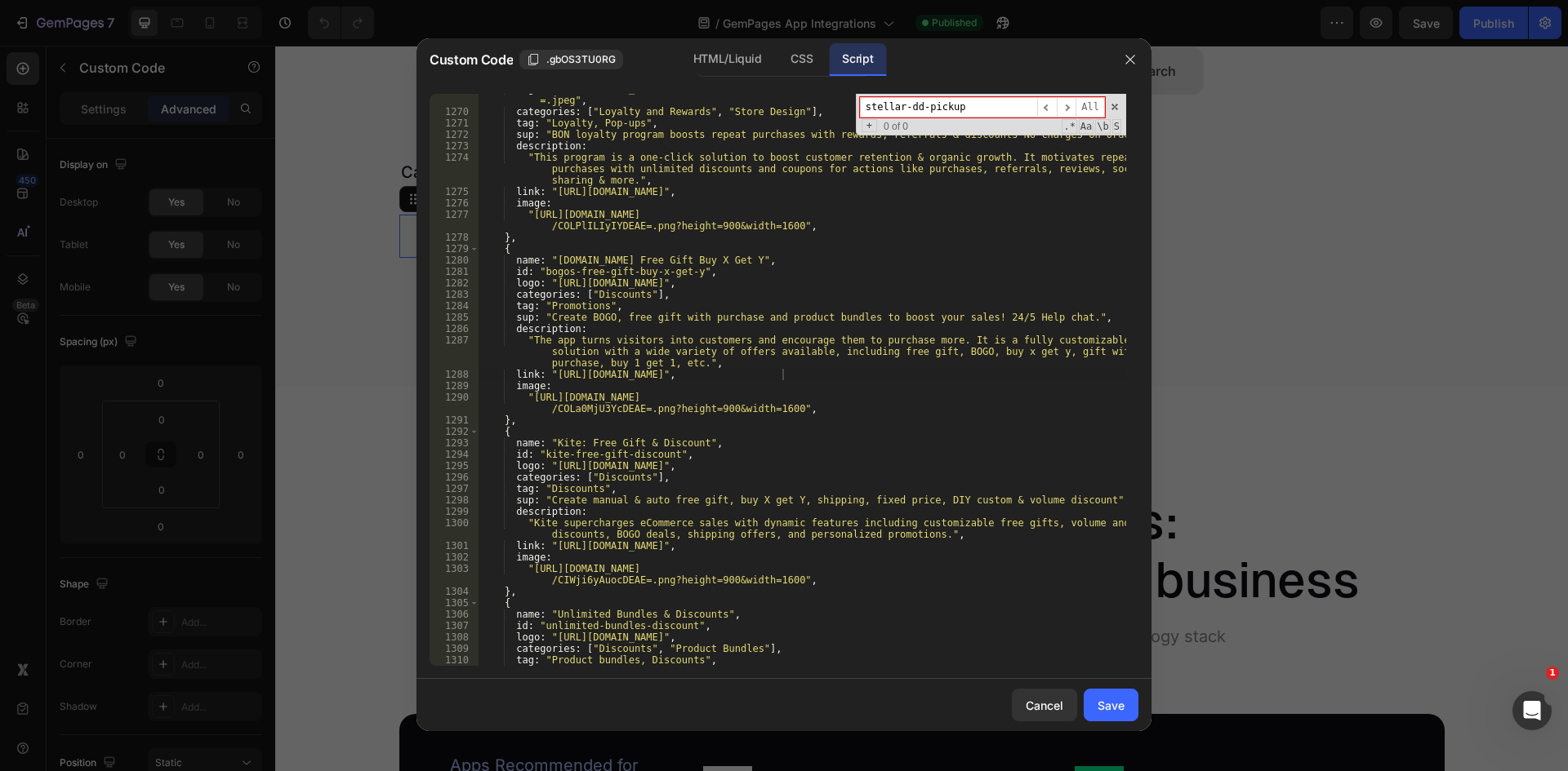
drag, startPoint x: 904, startPoint y: 112, endPoint x: 982, endPoint y: 112, distance: 78.0
click at [982, 112] on input "stellar-dd-pickup" at bounding box center [948, 107] width 177 height 21
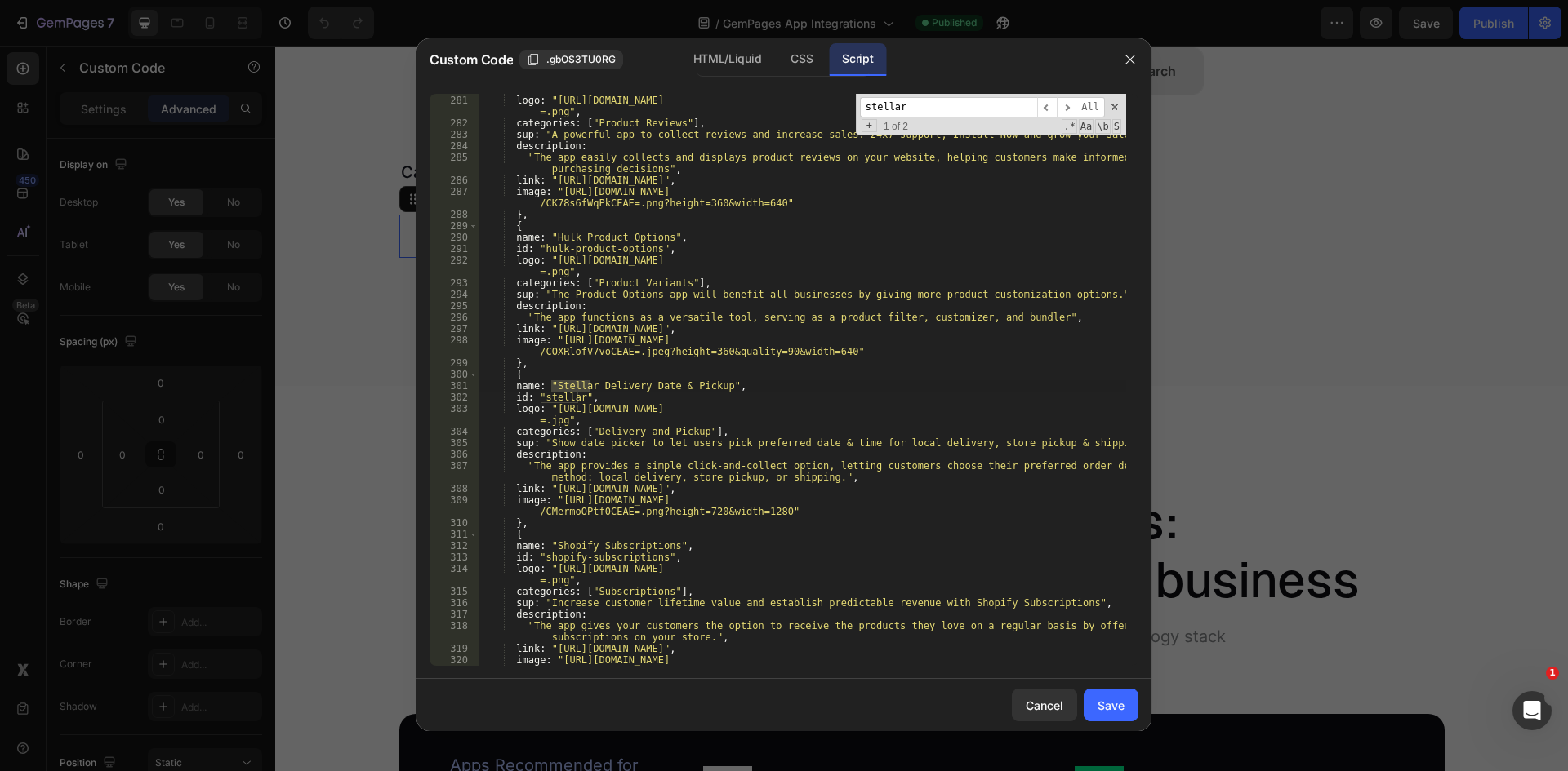
scroll to position [3334, 0]
type input "stellar"
click at [698, 489] on div "id : "trust-reviews" , logo : "[URL][DOMAIN_NAME] =.png" , categories : [ "Prod…" at bounding box center [802, 386] width 648 height 606
click at [550, 488] on div "id : "trust-reviews" , logo : "[URL][DOMAIN_NAME] =.png" , categories : [ "Prod…" at bounding box center [802, 386] width 648 height 606
type textarea "link: "[URL][DOMAIN_NAME]","
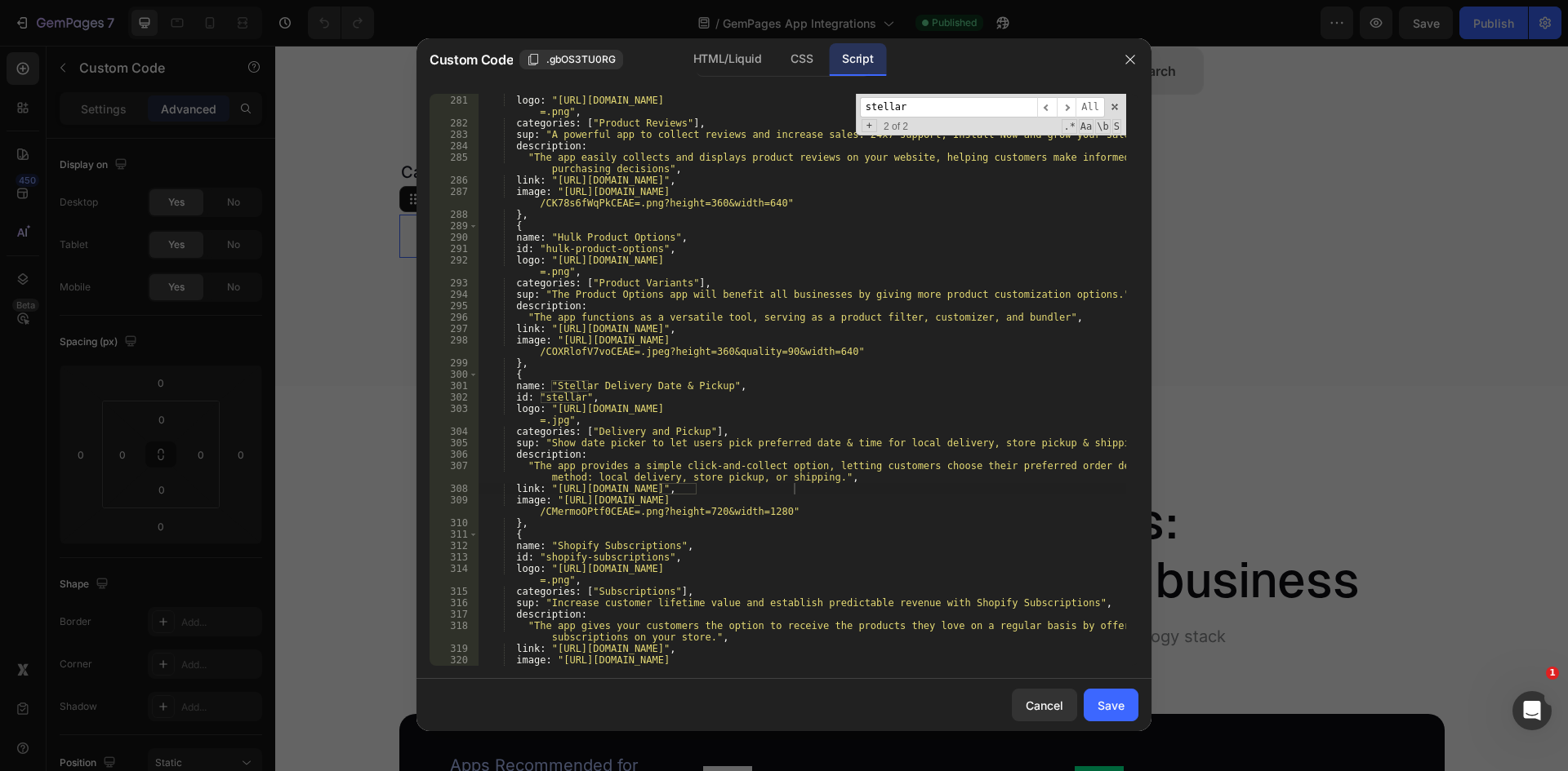
drag, startPoint x: 921, startPoint y: 105, endPoint x: 825, endPoint y: 111, distance: 96.2
click at [826, 111] on div "id : "trust-reviews" , logo : "[URL][DOMAIN_NAME] =.png" , categories : [ "Prod…" at bounding box center [802, 379] width 648 height 572
drag, startPoint x: 919, startPoint y: 102, endPoint x: 1016, endPoint y: 107, distance: 97.1
click at [1016, 107] on input "[URL][DOMAIN_NAME]" at bounding box center [948, 107] width 177 height 21
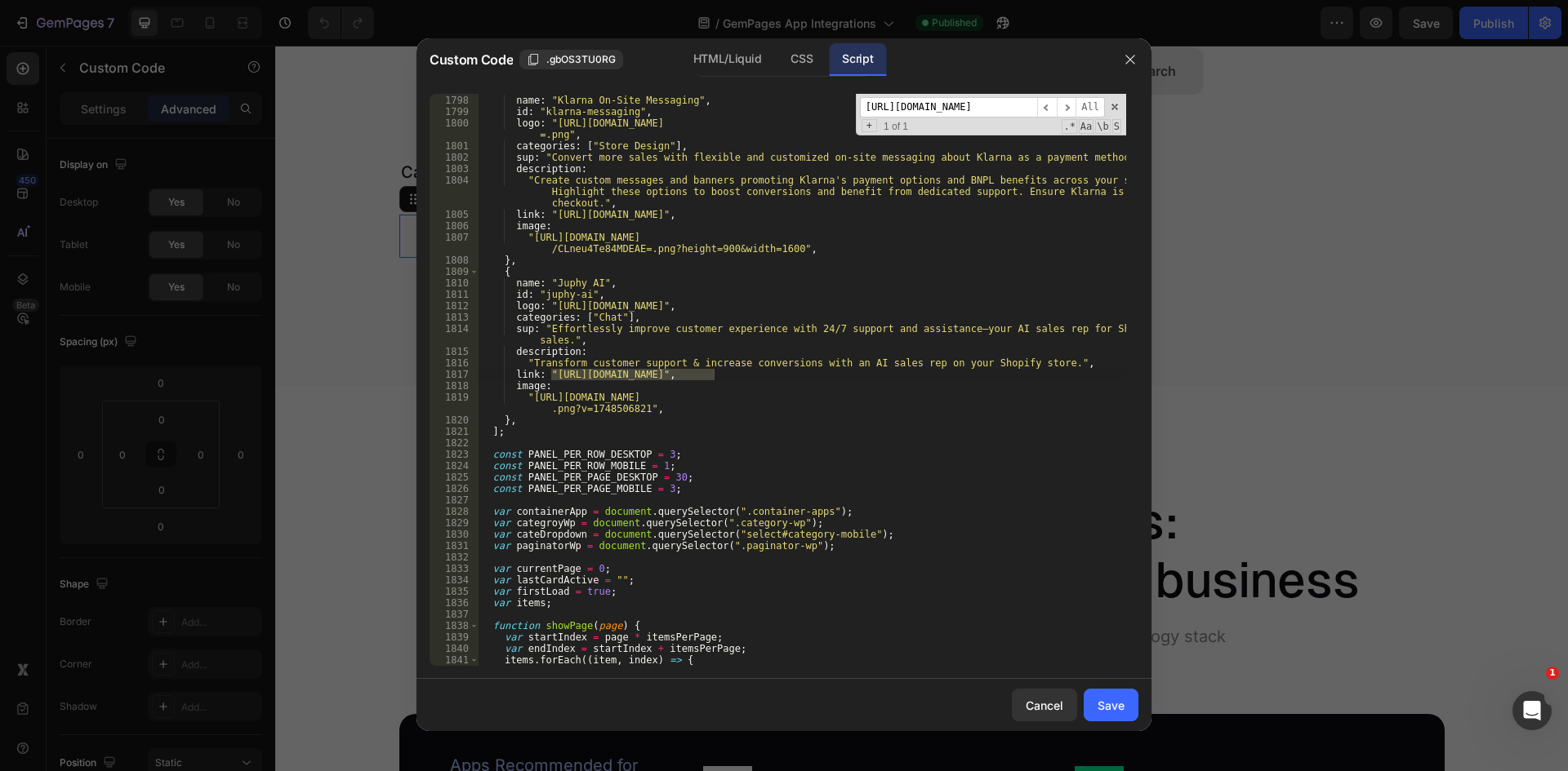
scroll to position [22087, 0]
type input "[URL][DOMAIN_NAME]"
click at [552, 377] on div "{ name : "Klarna On‑Site Messaging" , id : "klarna-messaging" , logo : "[URL][D…" at bounding box center [802, 379] width 648 height 572
click at [1113, 374] on div "{ name : "Klarna On‑Site Messaging" , id : "klarna-messaging" , logo : "[URL][D…" at bounding box center [802, 380] width 648 height 595
type textarea "link: "[URL][DOMAIN_NAME]","
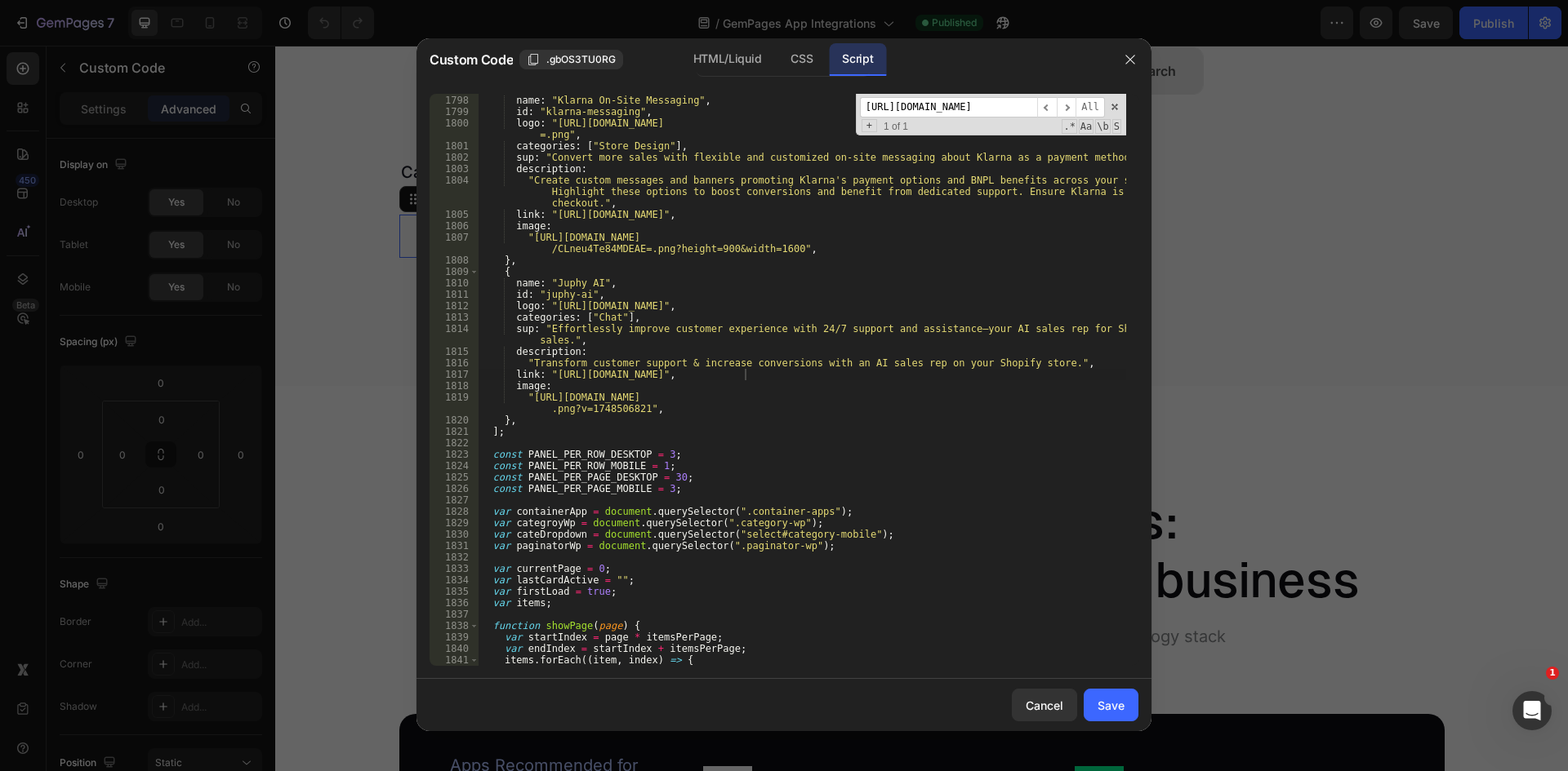
click at [992, 91] on div "link: "[URL][DOMAIN_NAME]", 1797 1798 1799 1800 1801 1802 1803 1804 1805 1806 1…" at bounding box center [783, 380] width 735 height 598
click at [982, 101] on input "[URL][DOMAIN_NAME]" at bounding box center [948, 107] width 177 height 21
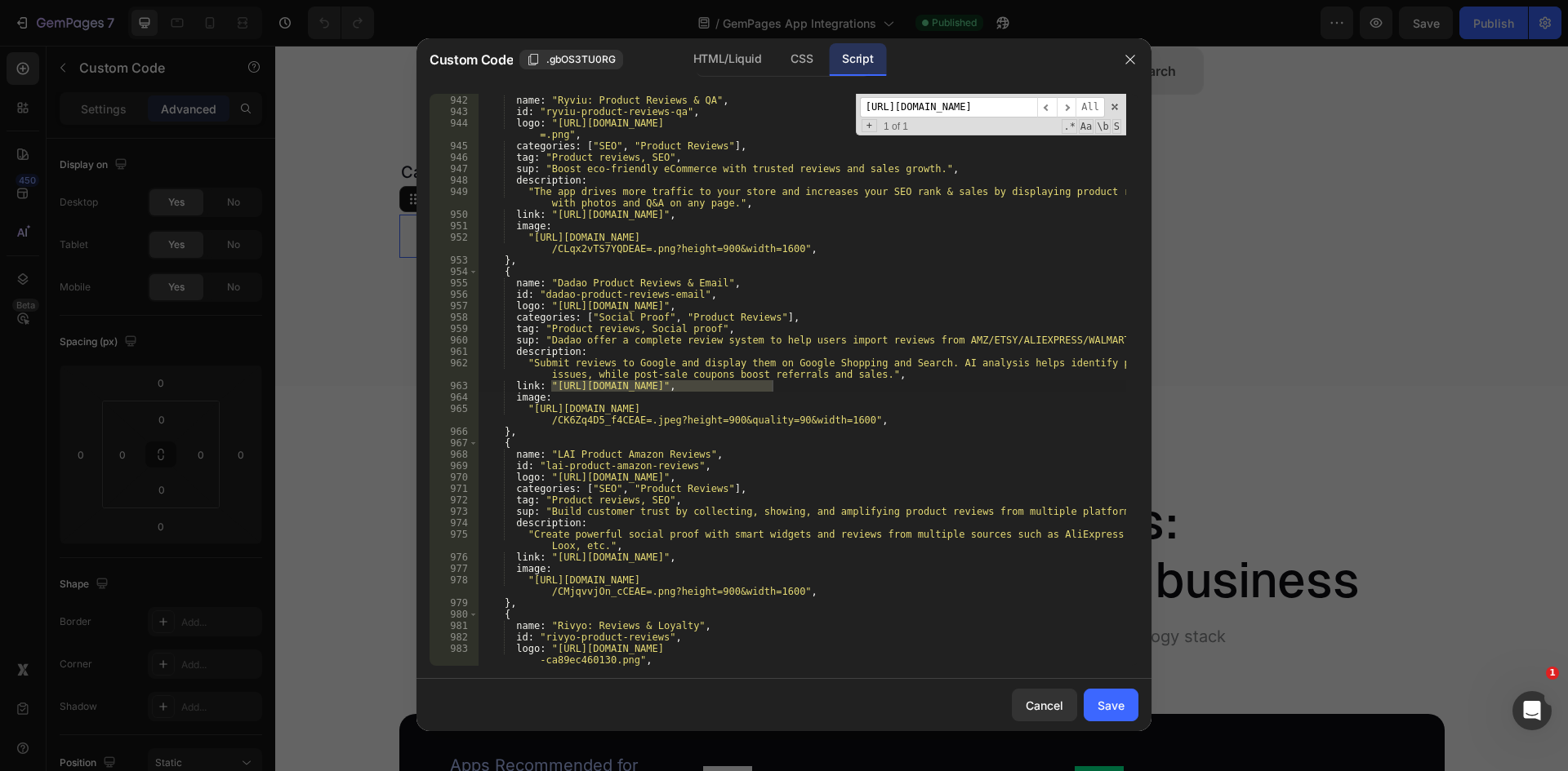
type input "[URL][DOMAIN_NAME]"
click at [549, 386] on div "{ name : "Ryviu: Product Reviews & QA" , id : "ryviu-product-reviews-qa" , logo…" at bounding box center [802, 379] width 648 height 572
click at [773, 386] on div "{ name : "Ryviu: Product Reviews & QA" , id : "ryviu-product-reviews-qa" , logo…" at bounding box center [802, 380] width 648 height 595
type textarea "link: "[URL][DOMAIN_NAME]","
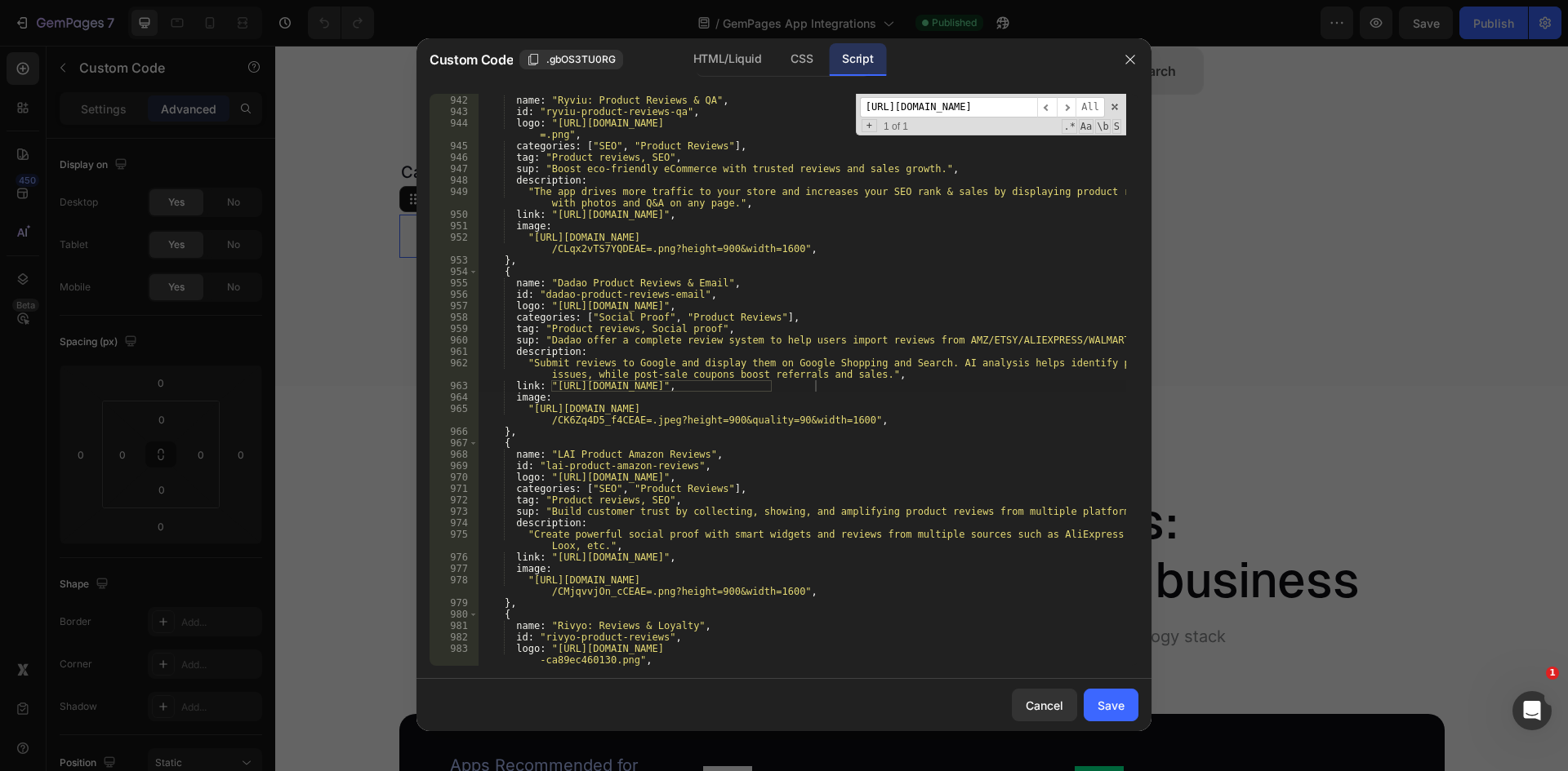
click at [919, 99] on input "[URL][DOMAIN_NAME]" at bounding box center [948, 107] width 177 height 21
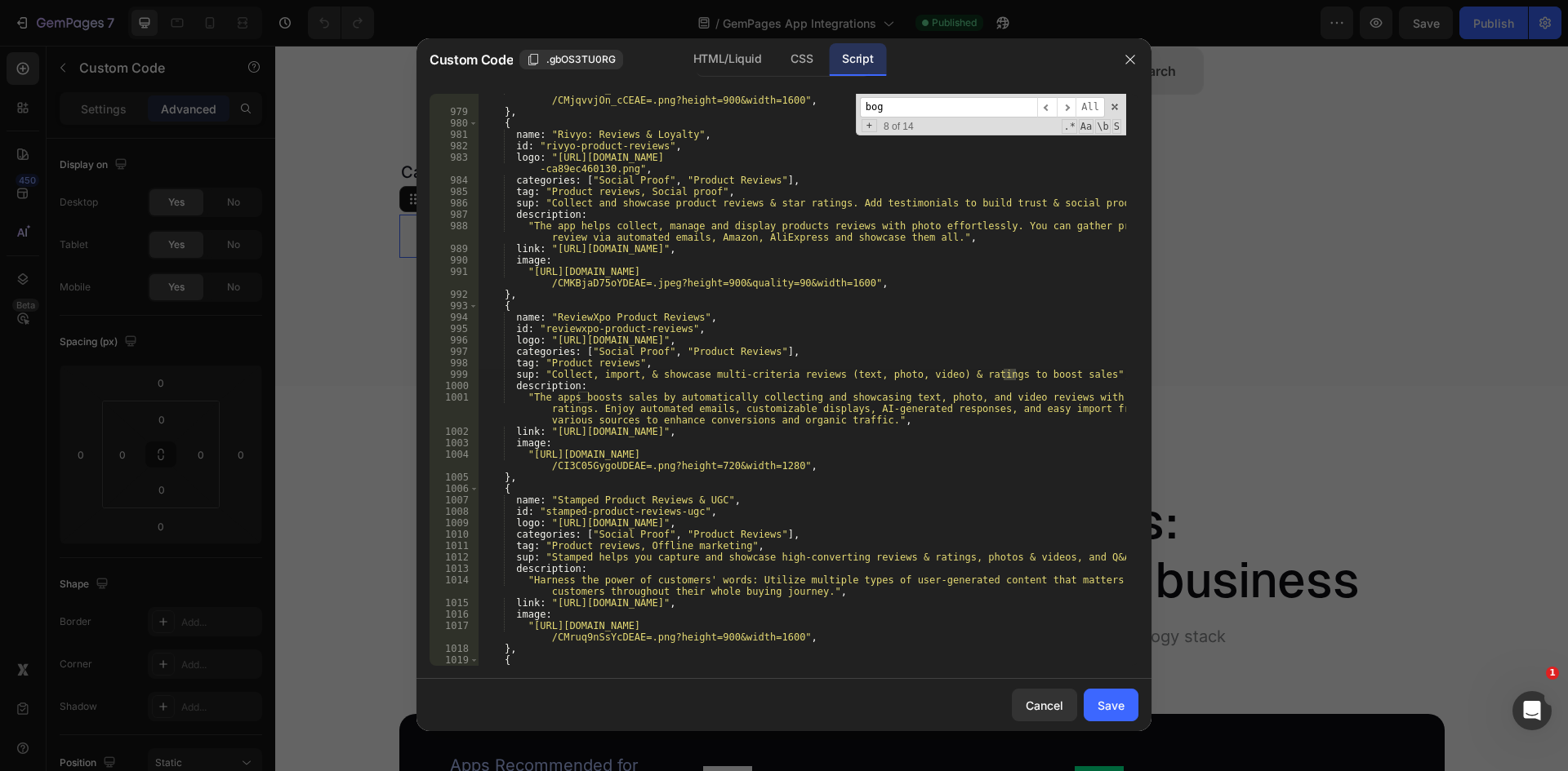
scroll to position [15409, 0]
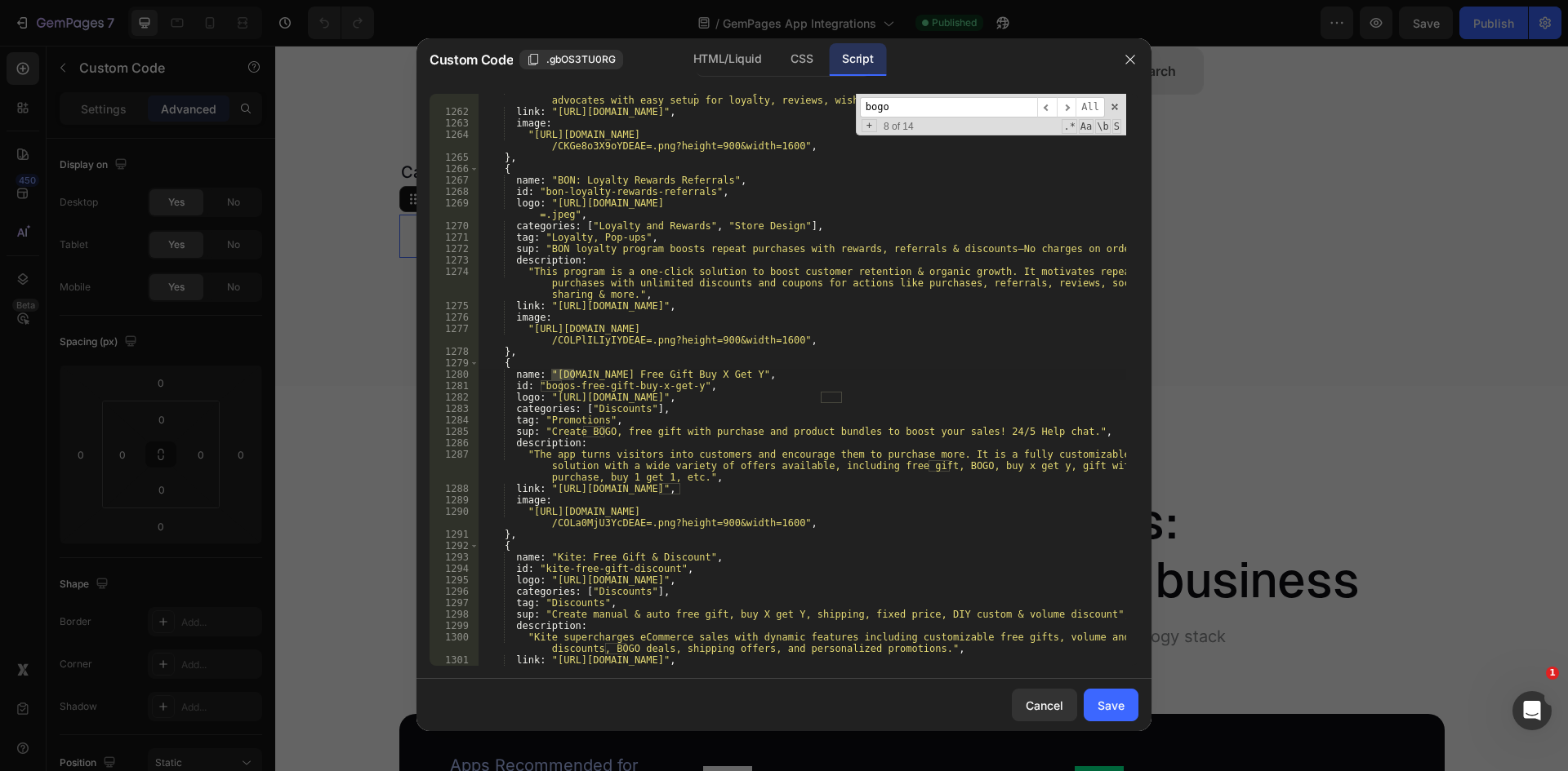
type input "bogo"
click at [782, 488] on div ""Boost retention and sales by rewarding customer actions with our all-in-one ap…" at bounding box center [802, 386] width 648 height 606
click at [551, 485] on div ""Boost retention and sales by rewarding customer actions with our all-in-one ap…" at bounding box center [802, 386] width 648 height 606
type textarea "link: "[URL][DOMAIN_NAME]","
drag, startPoint x: 890, startPoint y: 112, endPoint x: 835, endPoint y: 112, distance: 55.0
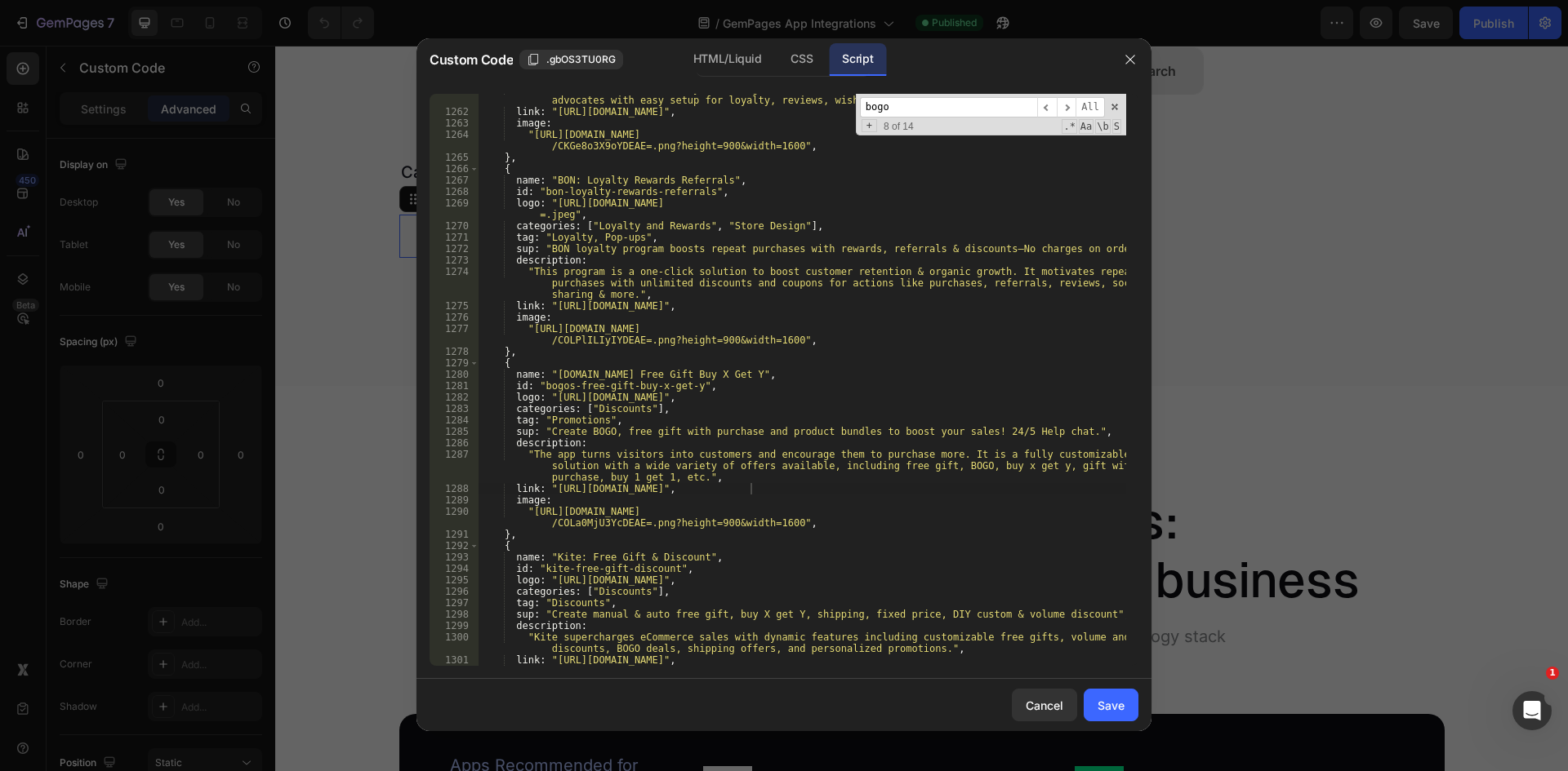
click at [835, 112] on div ""Boost retention and sales by rewarding customer actions with our all-in-one ap…" at bounding box center [802, 379] width 648 height 572
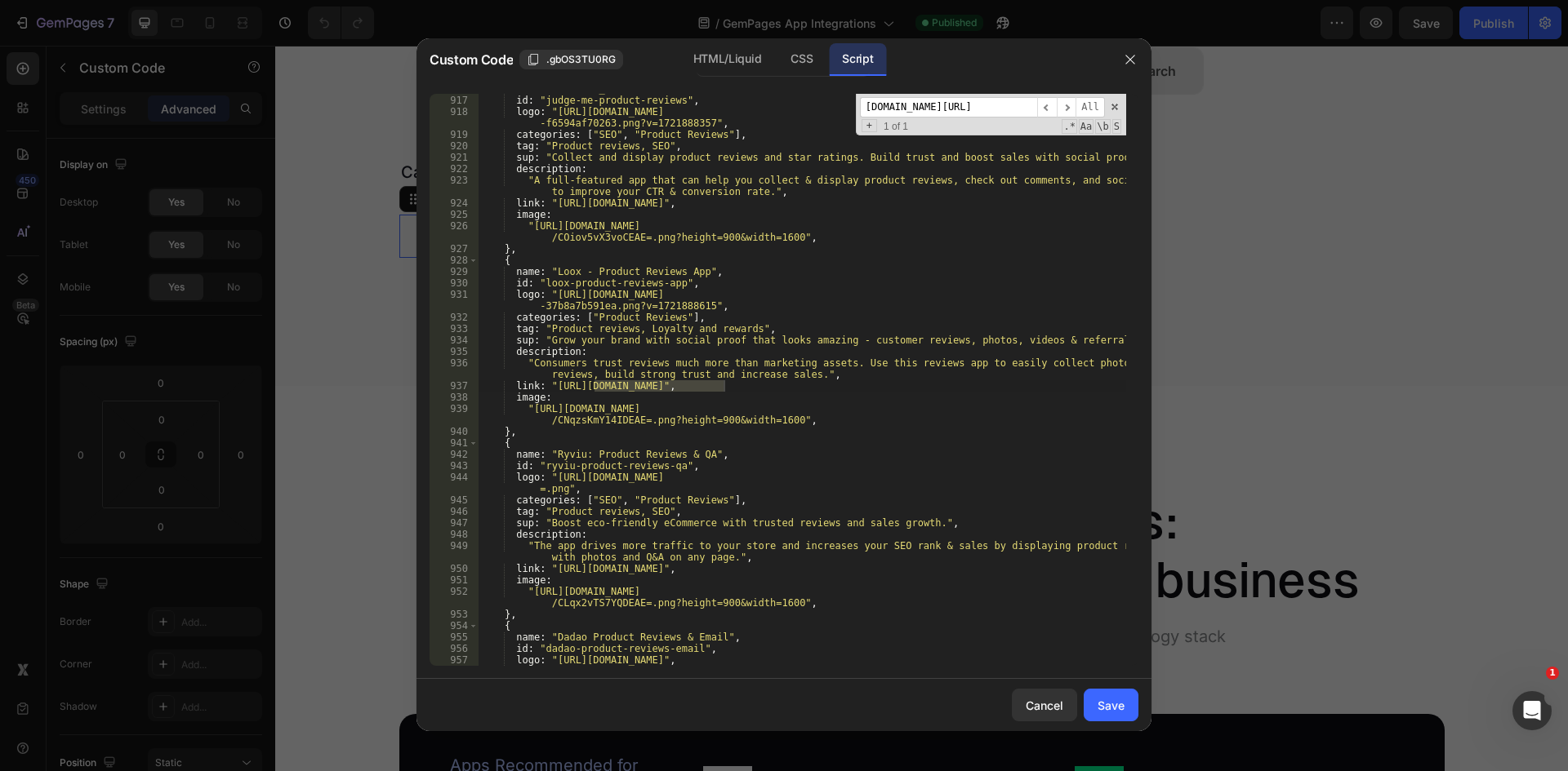
scroll to position [11250, 0]
type input "[DOMAIN_NAME][URL]"
click at [551, 384] on div "name : "[DOMAIN_NAME] Product Reviews" , id : "judge-me-product-reviews" , logo…" at bounding box center [802, 380] width 648 height 595
click at [721, 384] on div "name : "[DOMAIN_NAME] Product Reviews" , id : "judge-me-product-reviews" , logo…" at bounding box center [802, 380] width 648 height 595
type textarea "link: "[URL][DOMAIN_NAME]","
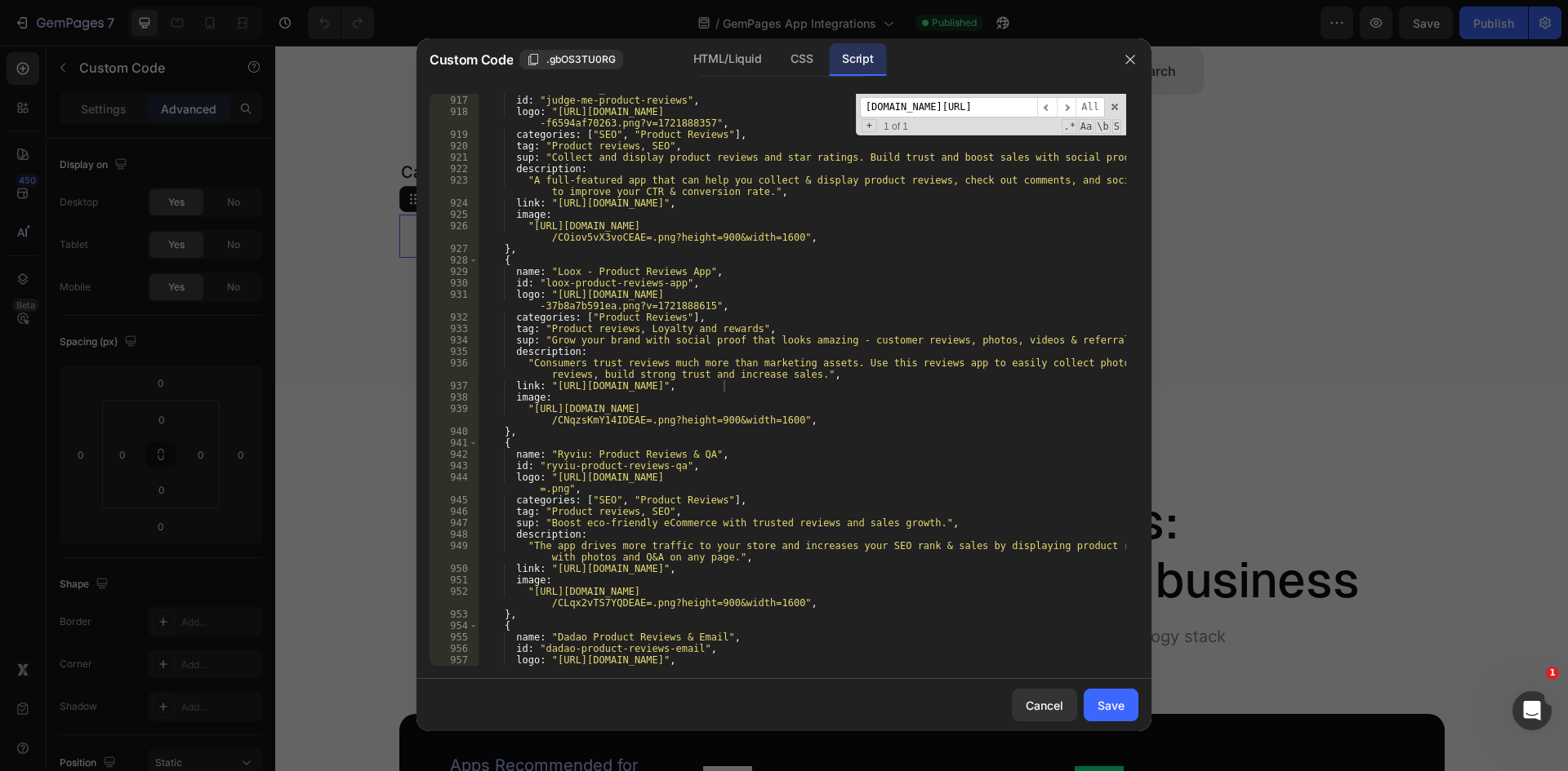
click at [1013, 111] on input "[DOMAIN_NAME][URL]" at bounding box center [948, 107] width 177 height 21
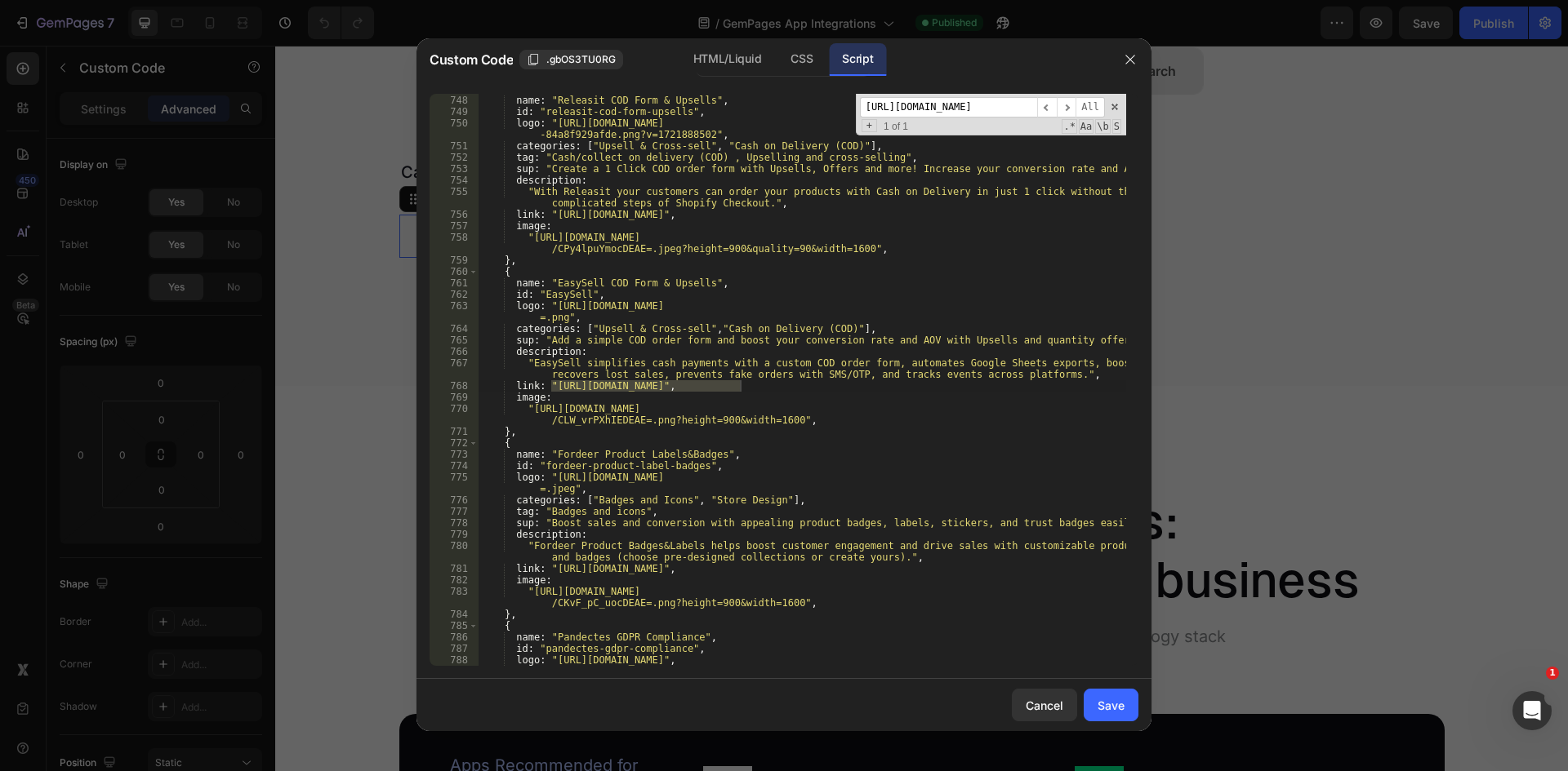
scroll to position [9184, 0]
type input "[URL][DOMAIN_NAME]"
click at [551, 384] on div "{ name : "Releasit COD Form & Upsells" , id : "releasit-cod-form-upsells" , log…" at bounding box center [802, 379] width 648 height 572
click at [742, 386] on div "{ name : "Releasit COD Form & Upsells" , id : "releasit-cod-form-upsells" , log…" at bounding box center [802, 380] width 648 height 595
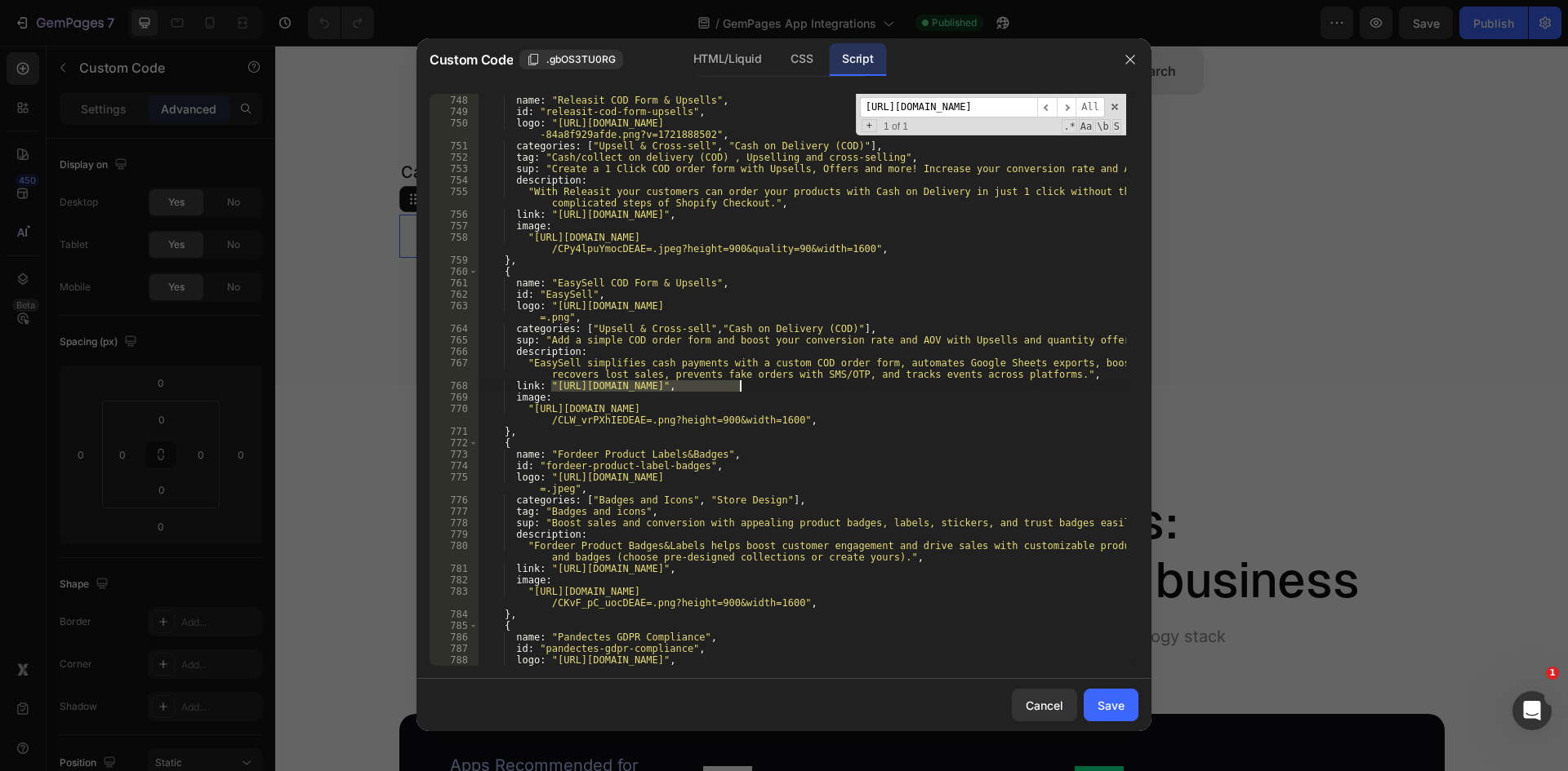
type textarea "link: "[URL][DOMAIN_NAME]","
drag, startPoint x: 1110, startPoint y: 703, endPoint x: 797, endPoint y: 649, distance: 317.6
click at [1110, 703] on div "Save" at bounding box center [1111, 705] width 27 height 17
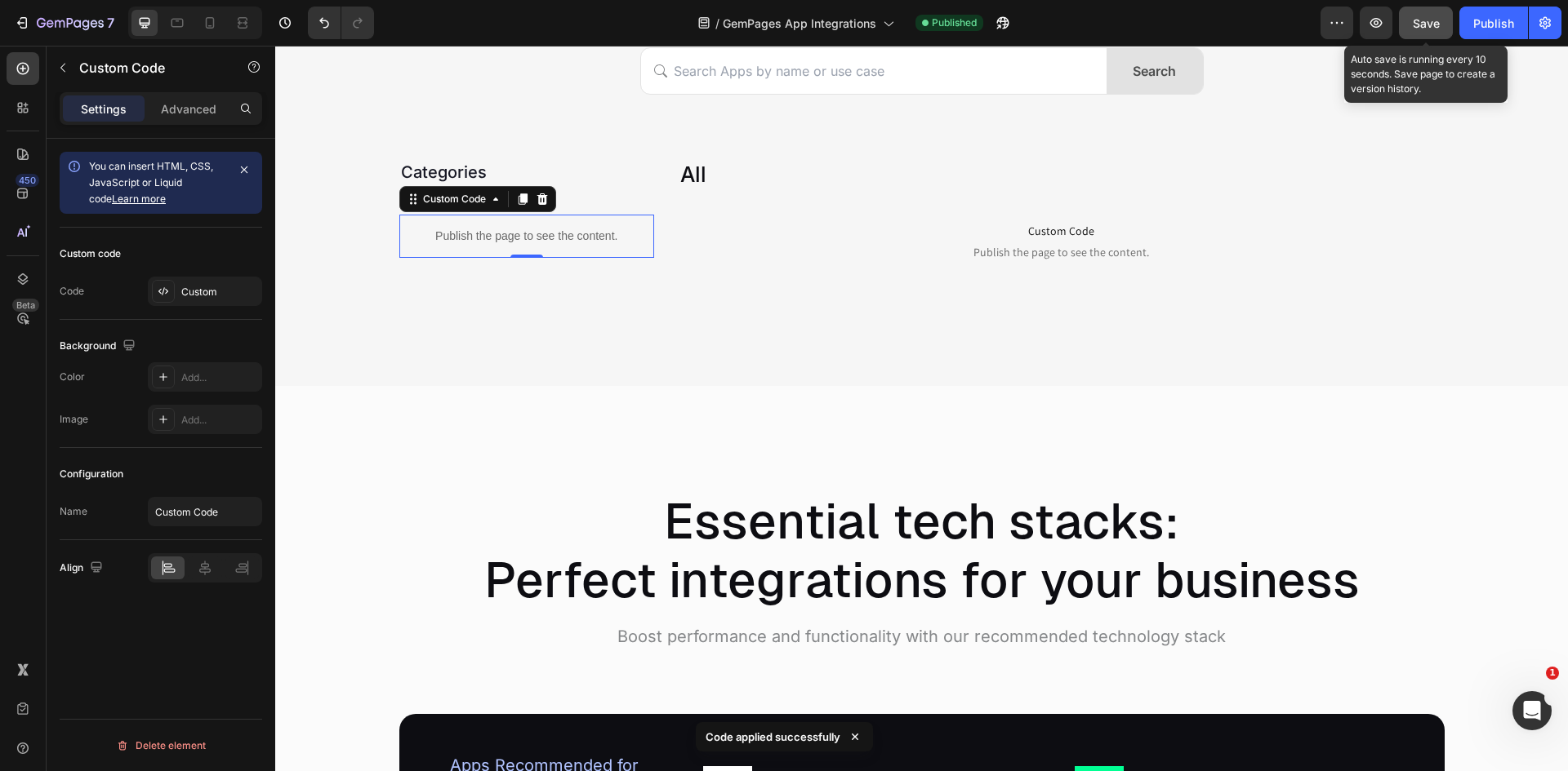
click at [1425, 29] on span "Save" at bounding box center [1426, 23] width 27 height 14
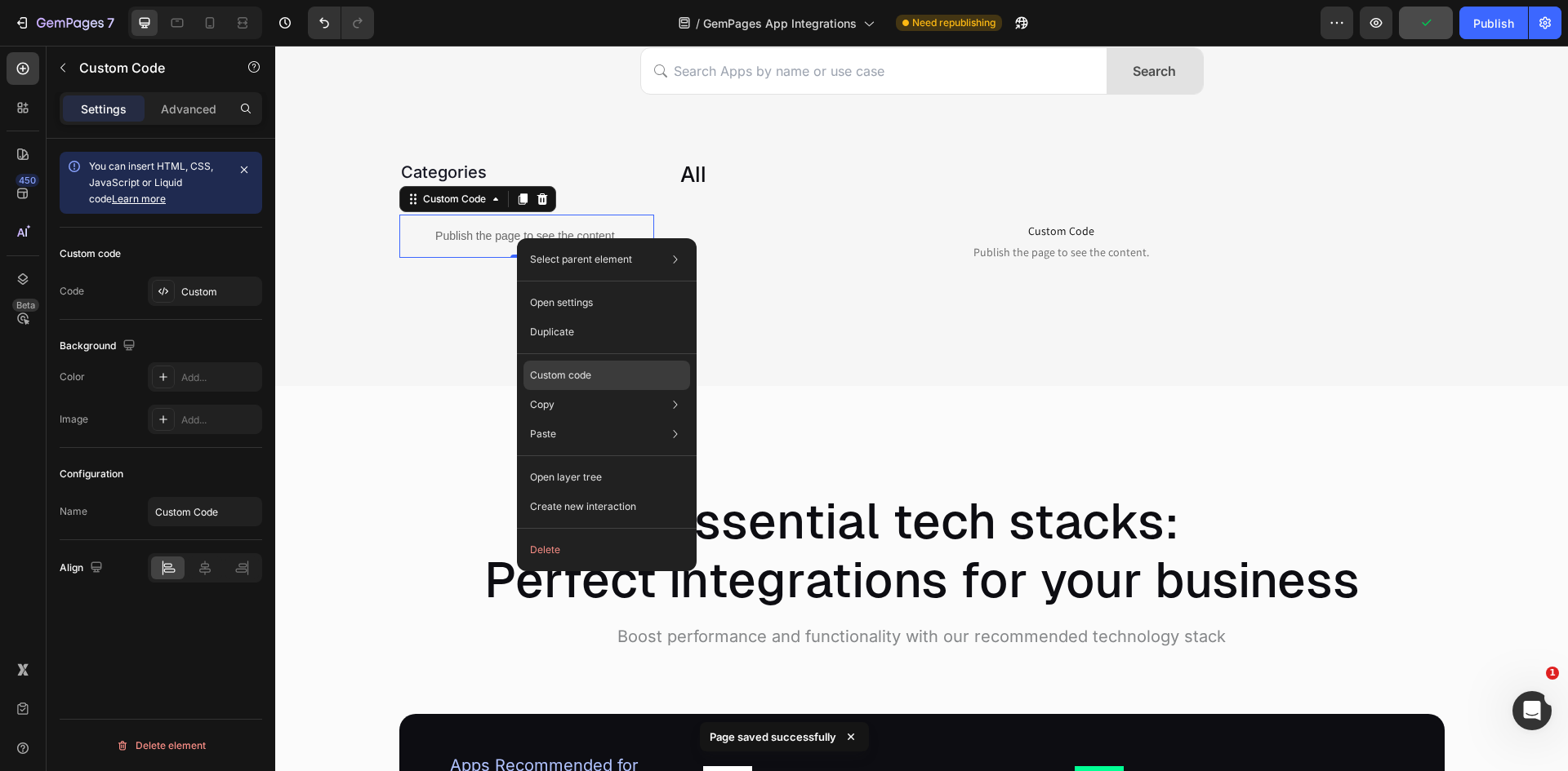
click at [588, 378] on p "Custom code" at bounding box center [560, 375] width 62 height 14
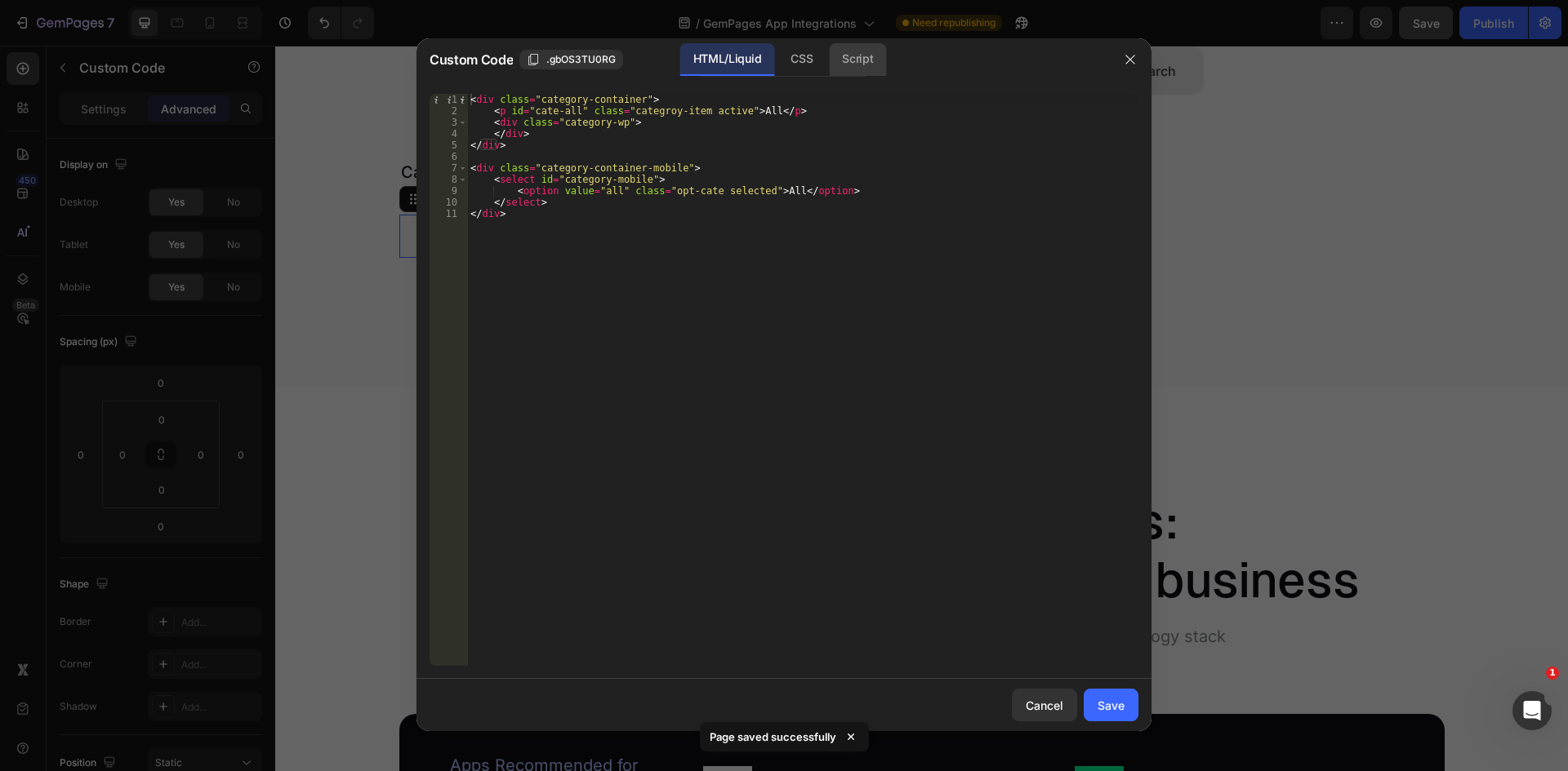
click at [859, 64] on div "Script" at bounding box center [857, 59] width 57 height 33
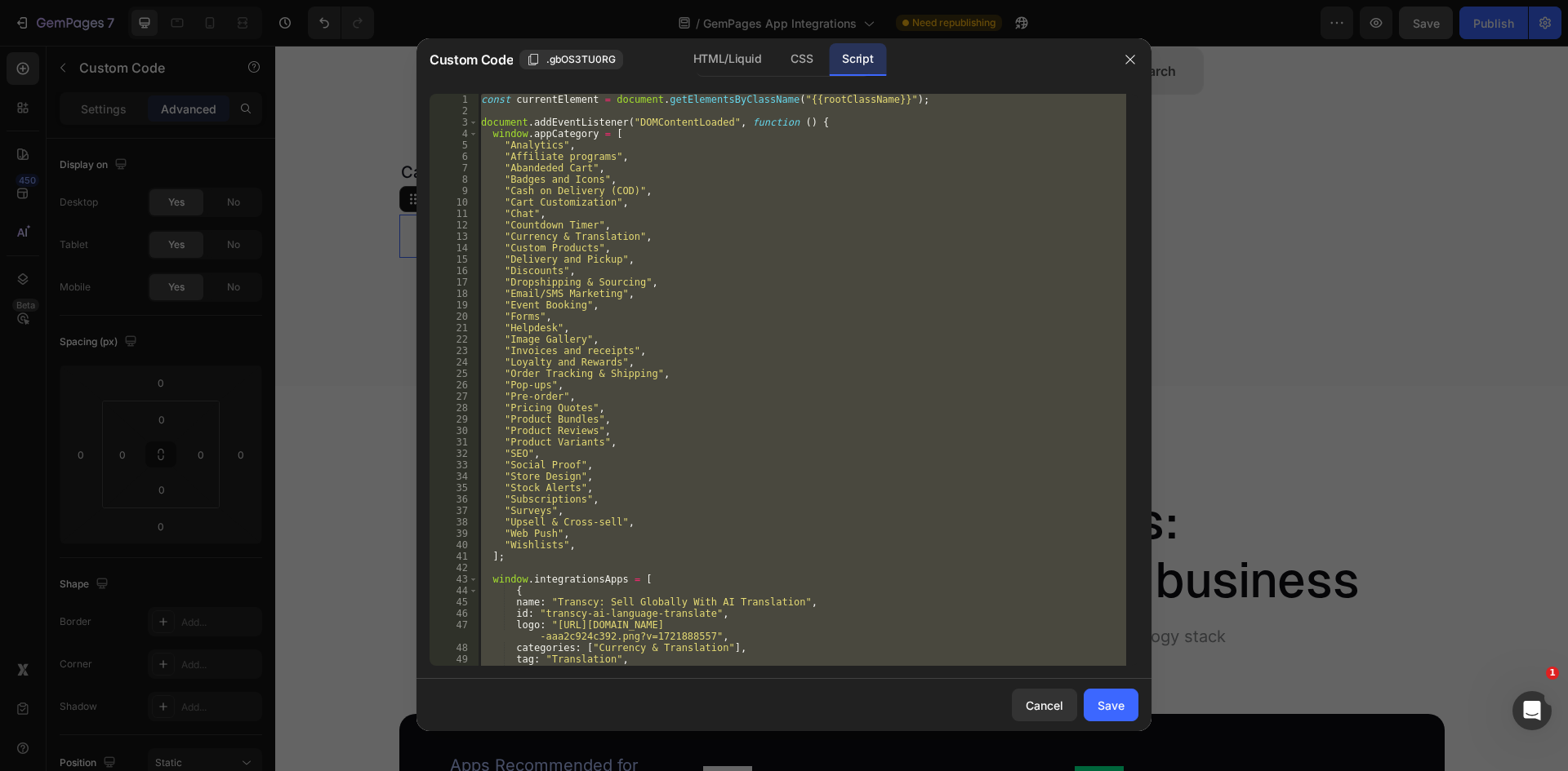
click at [778, 170] on div "const currentElement = document . getElementsByClassName ( "{{rootClassName}}" …" at bounding box center [802, 379] width 648 height 572
type textarea ""Abandeded Cart","
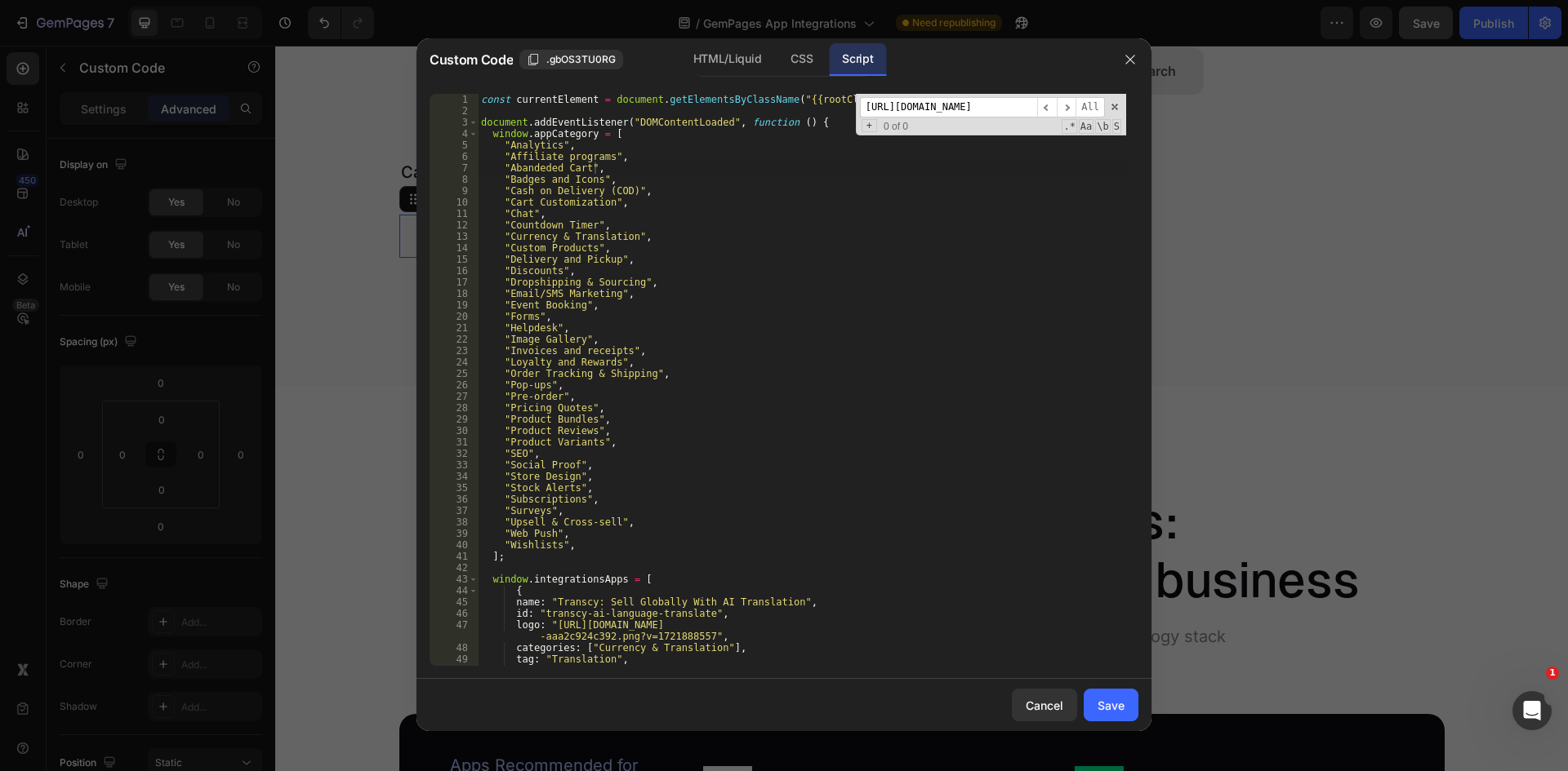
scroll to position [2035, 0]
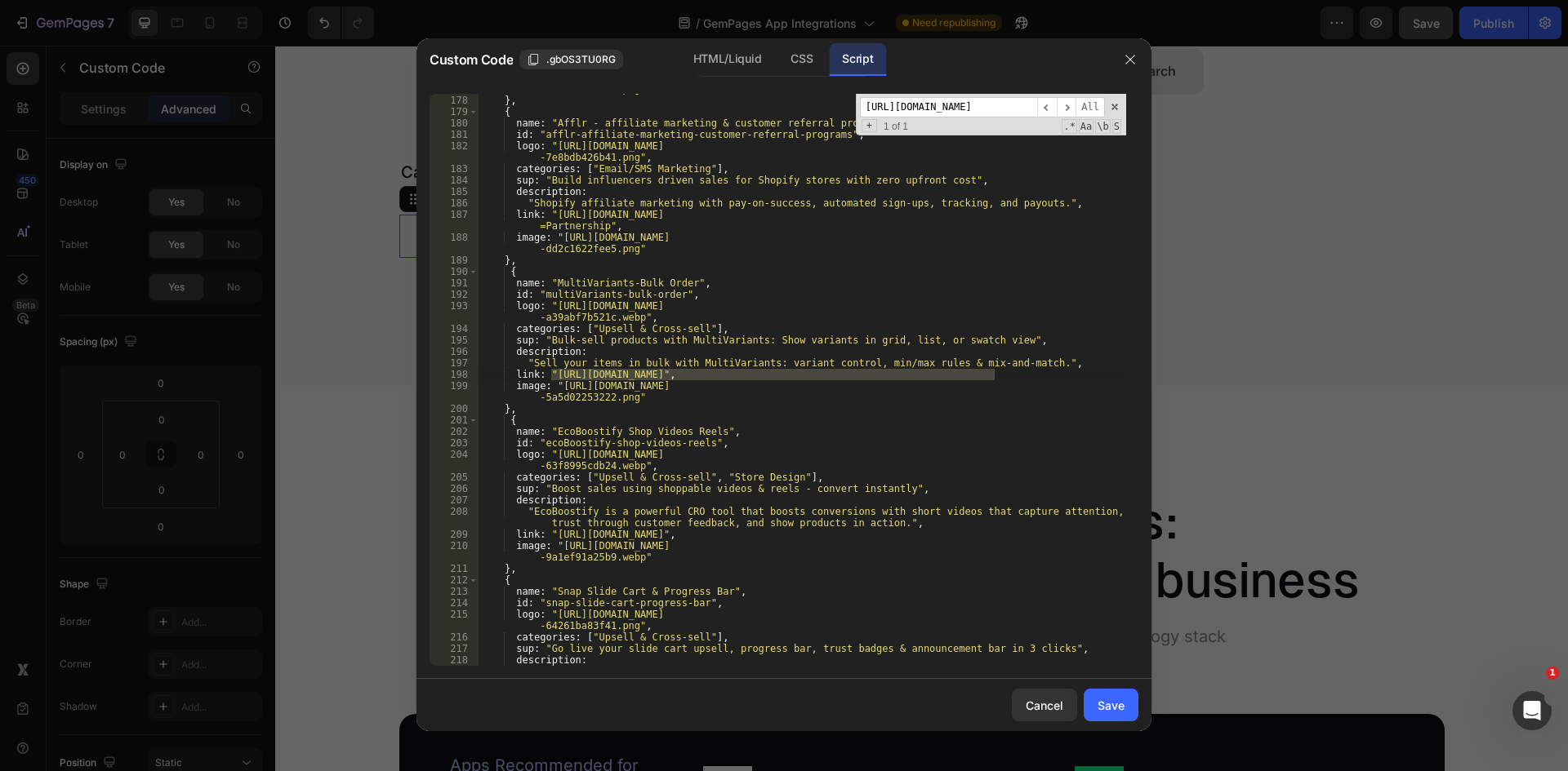
type input "[URL][DOMAIN_NAME]"
click at [551, 377] on div "image : "[URL][DOMAIN_NAME] -e292e577c42b.png" } , { name : "Afflr - affiliate …" at bounding box center [802, 379] width 648 height 572
click at [993, 371] on div "image : "[URL][DOMAIN_NAME] -e292e577c42b.png" } , { name : "Afflr - affiliate …" at bounding box center [802, 374] width 648 height 606
type textarea "link: "[URL][DOMAIN_NAME]","
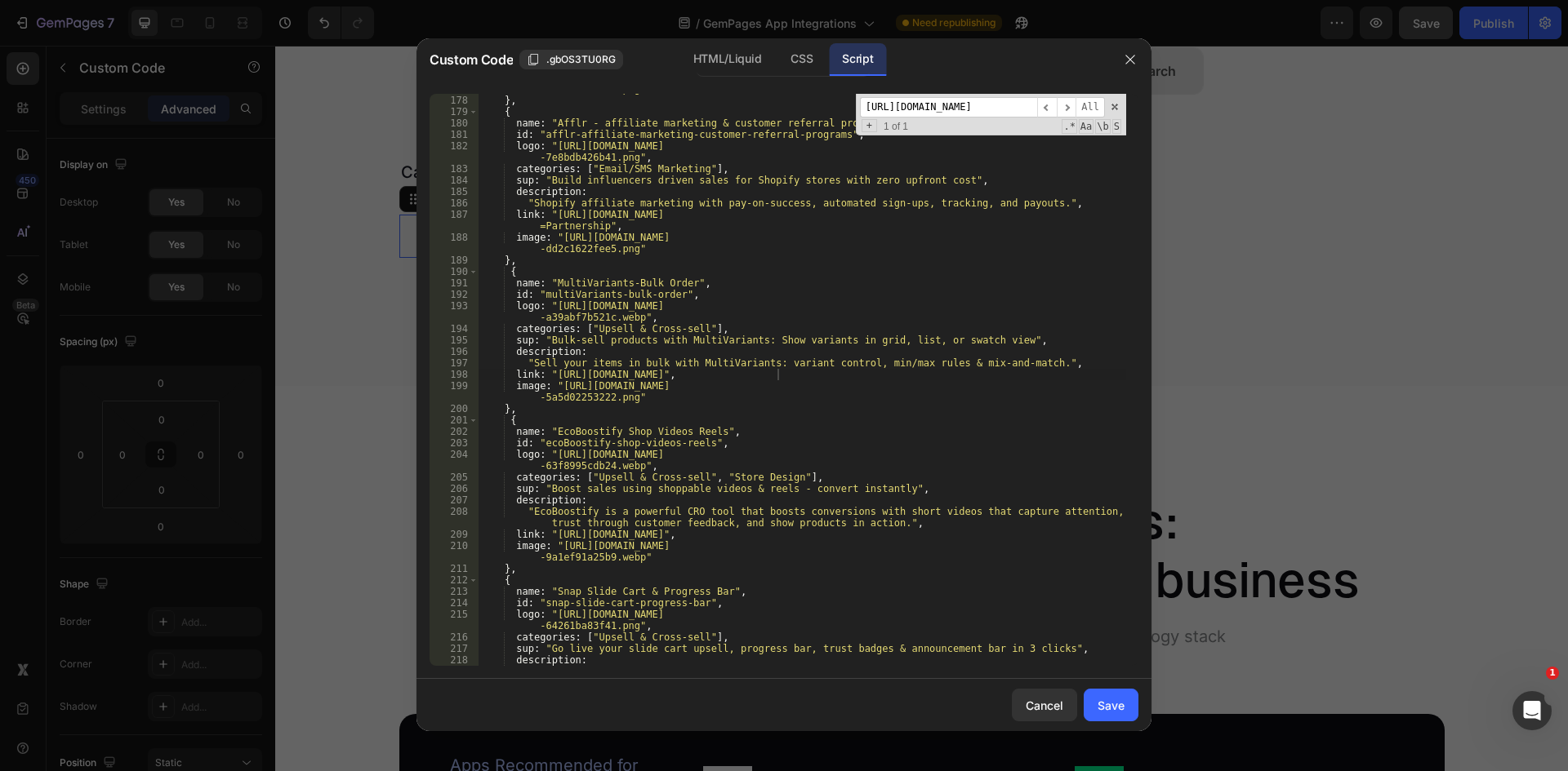
click at [941, 112] on input "[URL][DOMAIN_NAME]" at bounding box center [948, 107] width 177 height 21
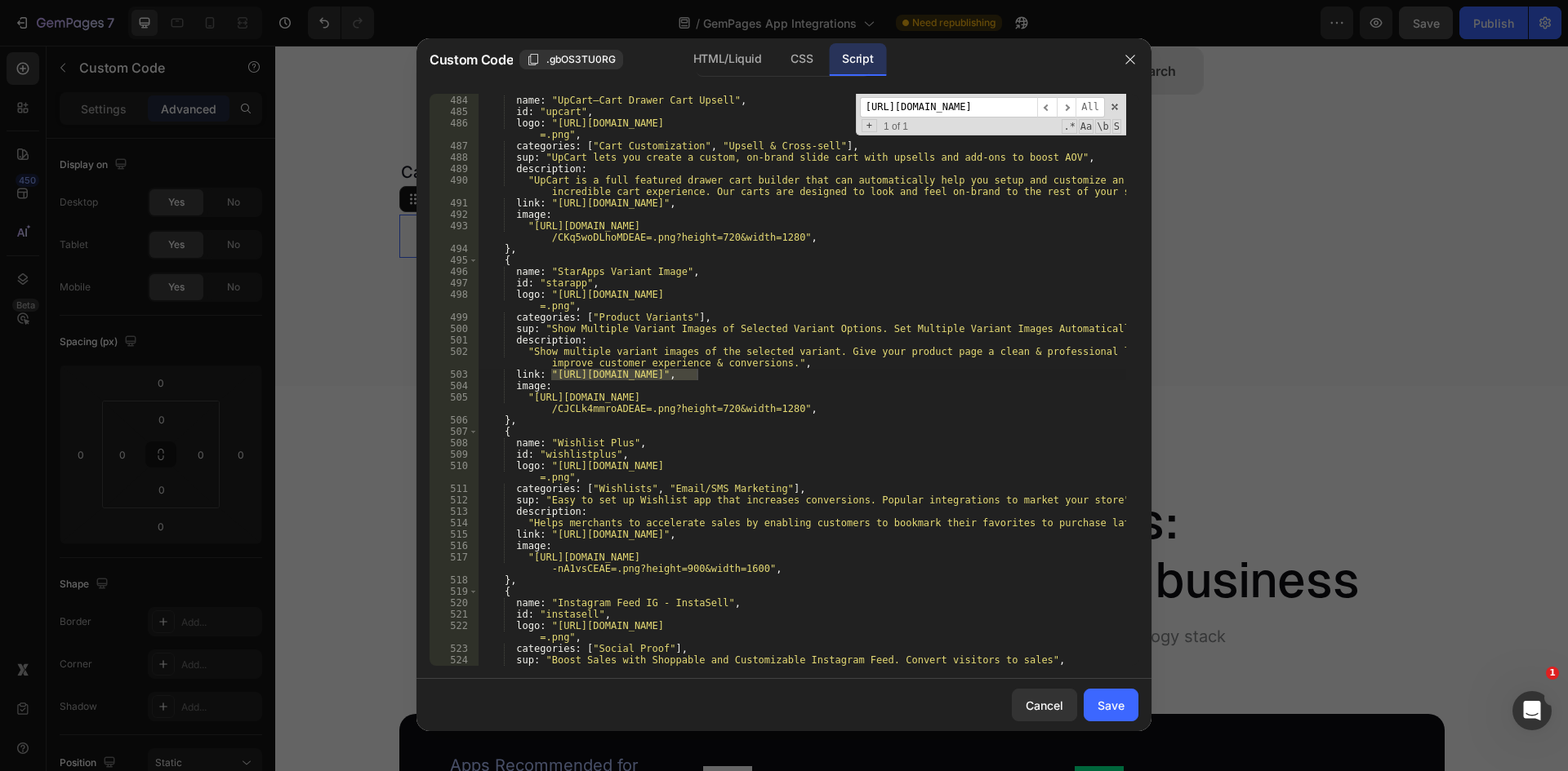
type input "[URL][DOMAIN_NAME]"
click at [697, 375] on div "{ name : "UpCart—Cart Drawer Cart Upsell" , id : "upcart" , logo : "[URL][DOMAI…" at bounding box center [802, 379] width 648 height 572
click at [552, 374] on div "{ name : "UpCart—Cart Drawer Cart Upsell" , id : "upcart" , logo : "[URL][DOMAI…" at bounding box center [802, 380] width 648 height 595
type textarea "link: "[URL][DOMAIN_NAME]","
click at [927, 112] on input "[URL][DOMAIN_NAME]" at bounding box center [948, 107] width 177 height 21
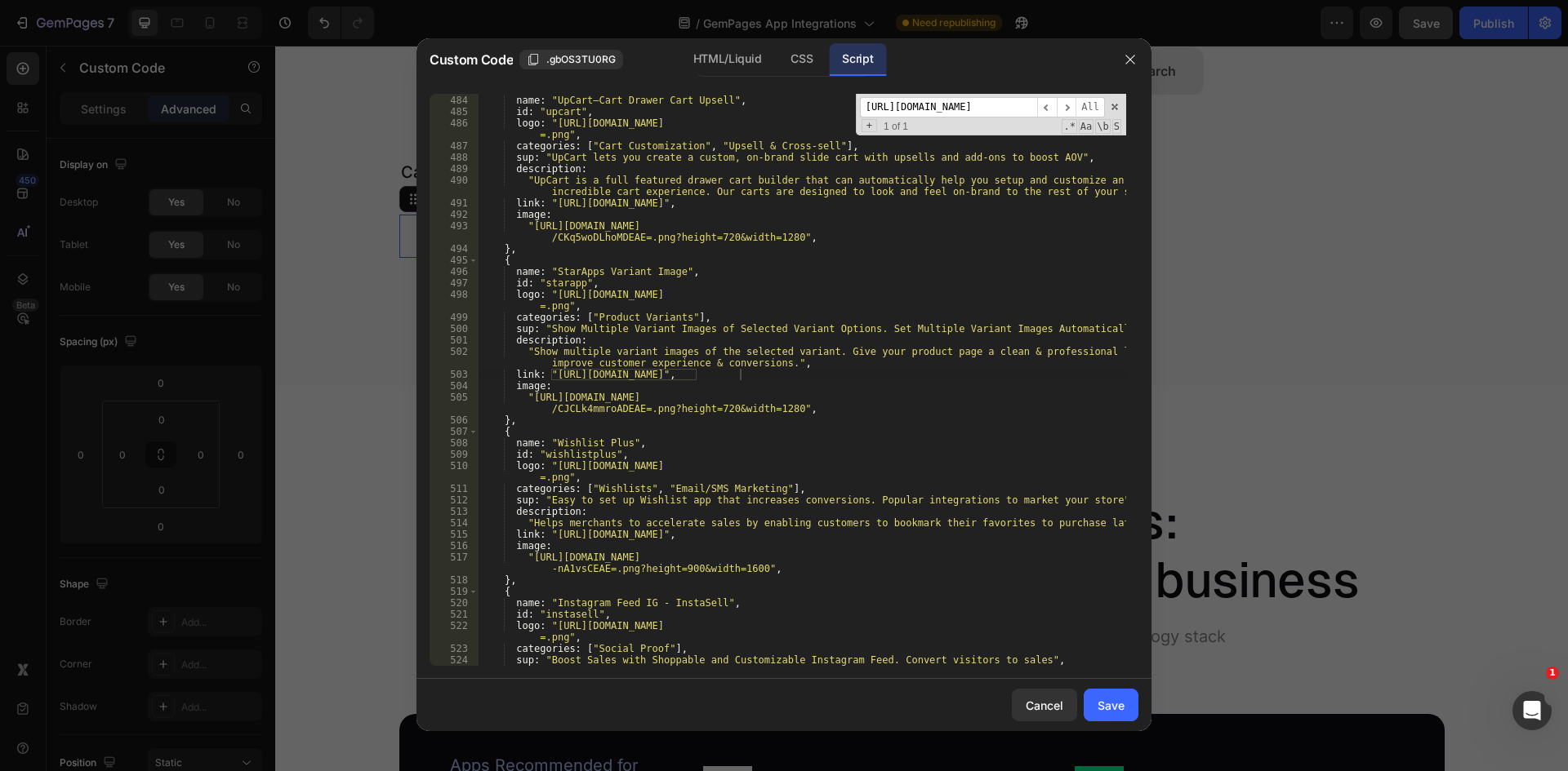
scroll to position [8258, 0]
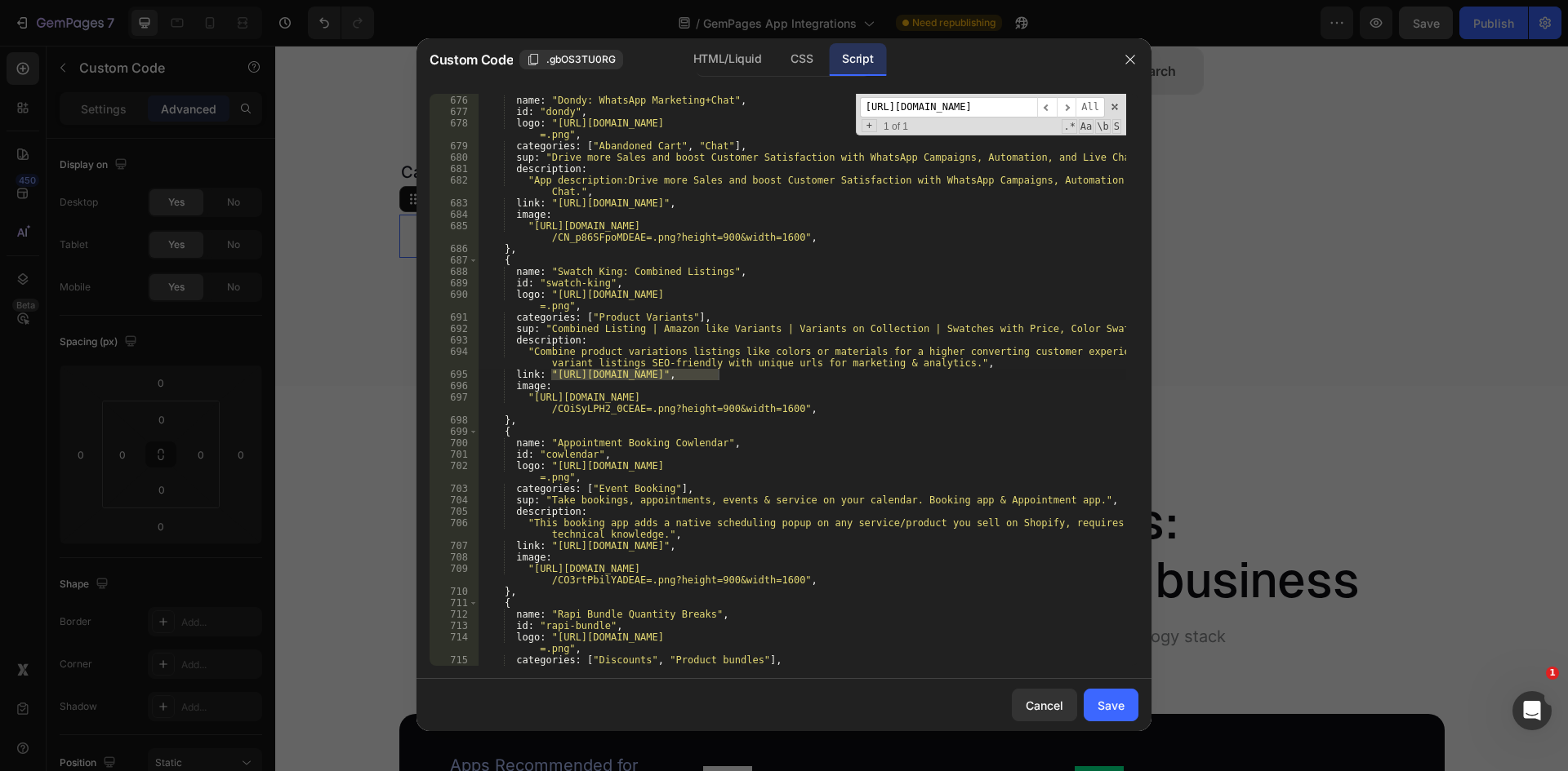
type input "[URL][DOMAIN_NAME]"
click at [716, 371] on div "{ name : "Dondy: WhatsApp Marketing+Chat" , id : "dondy" , logo : "[URL][DOMAIN…" at bounding box center [802, 379] width 648 height 572
click at [553, 376] on div "{ name : "Dondy: WhatsApp Marketing+Chat" , id : "dondy" , logo : "[URL][DOMAIN…" at bounding box center [802, 380] width 648 height 595
type textarea "link: "[URL][DOMAIN_NAME]","
click at [941, 114] on input "[URL][DOMAIN_NAME]" at bounding box center [948, 107] width 177 height 21
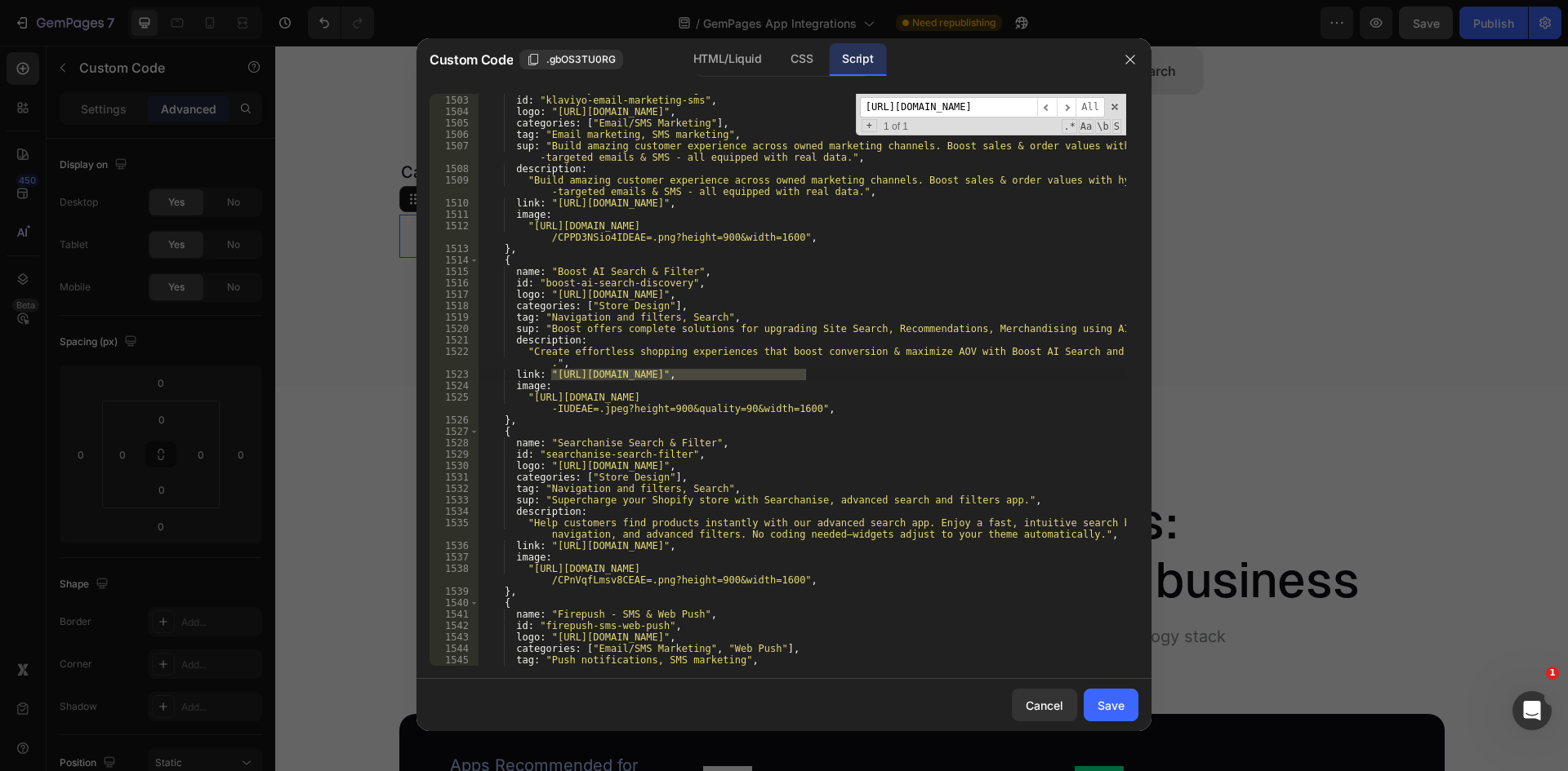
scroll to position [18420, 0]
type input "[URL][DOMAIN_NAME]"
click at [806, 376] on div "name : "Klaviyo: Email Marketing & SMS" , id : "klaviyo-email-marketing-sms" , …" at bounding box center [802, 379] width 648 height 572
click at [553, 371] on div "name : "Klaviyo: Email Marketing & SMS" , id : "klaviyo-email-marketing-sms" , …" at bounding box center [802, 380] width 648 height 595
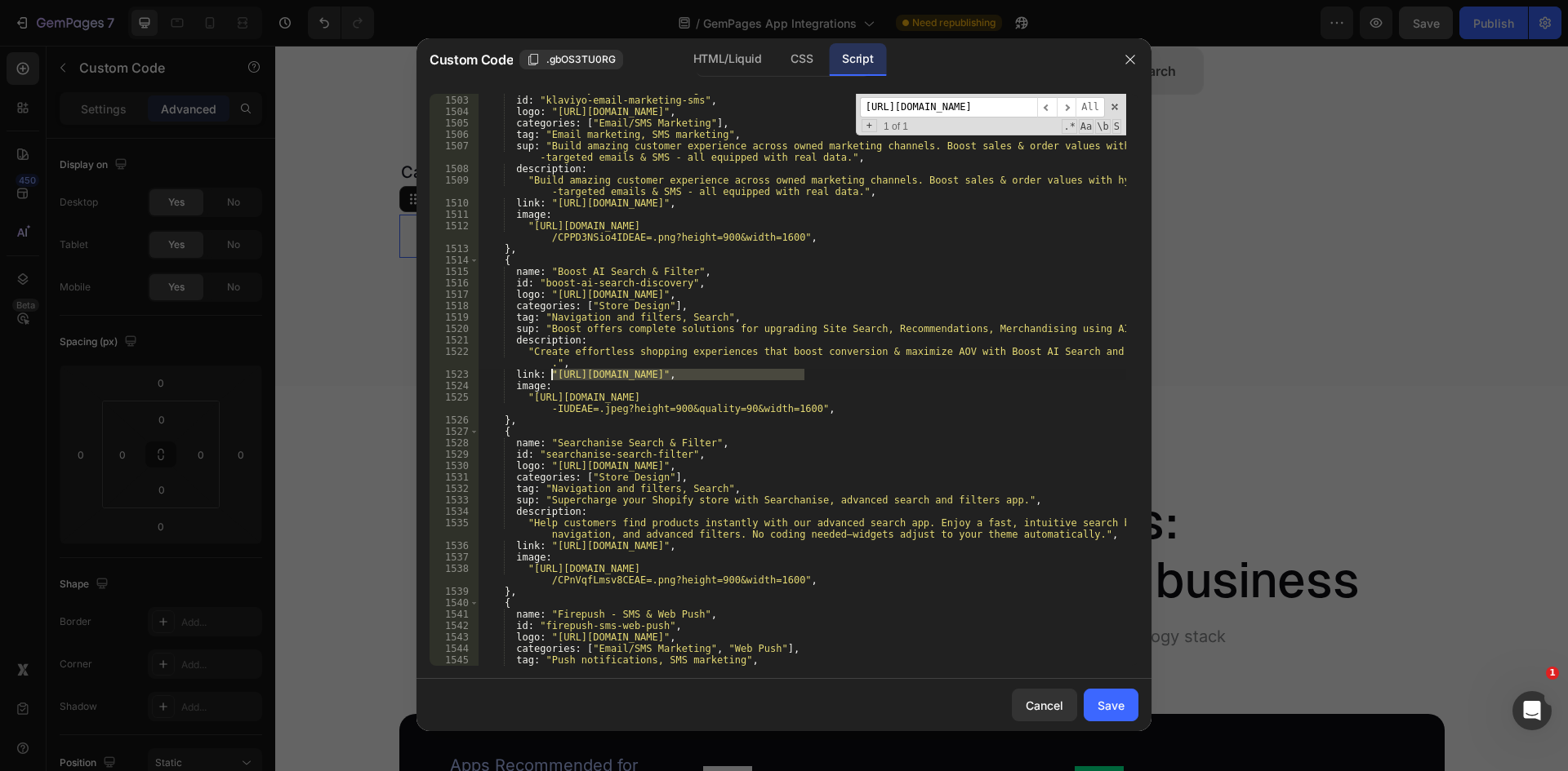
type textarea "link: "[URL][DOMAIN_NAME]","
click at [971, 112] on input "[URL][DOMAIN_NAME]" at bounding box center [948, 107] width 177 height 21
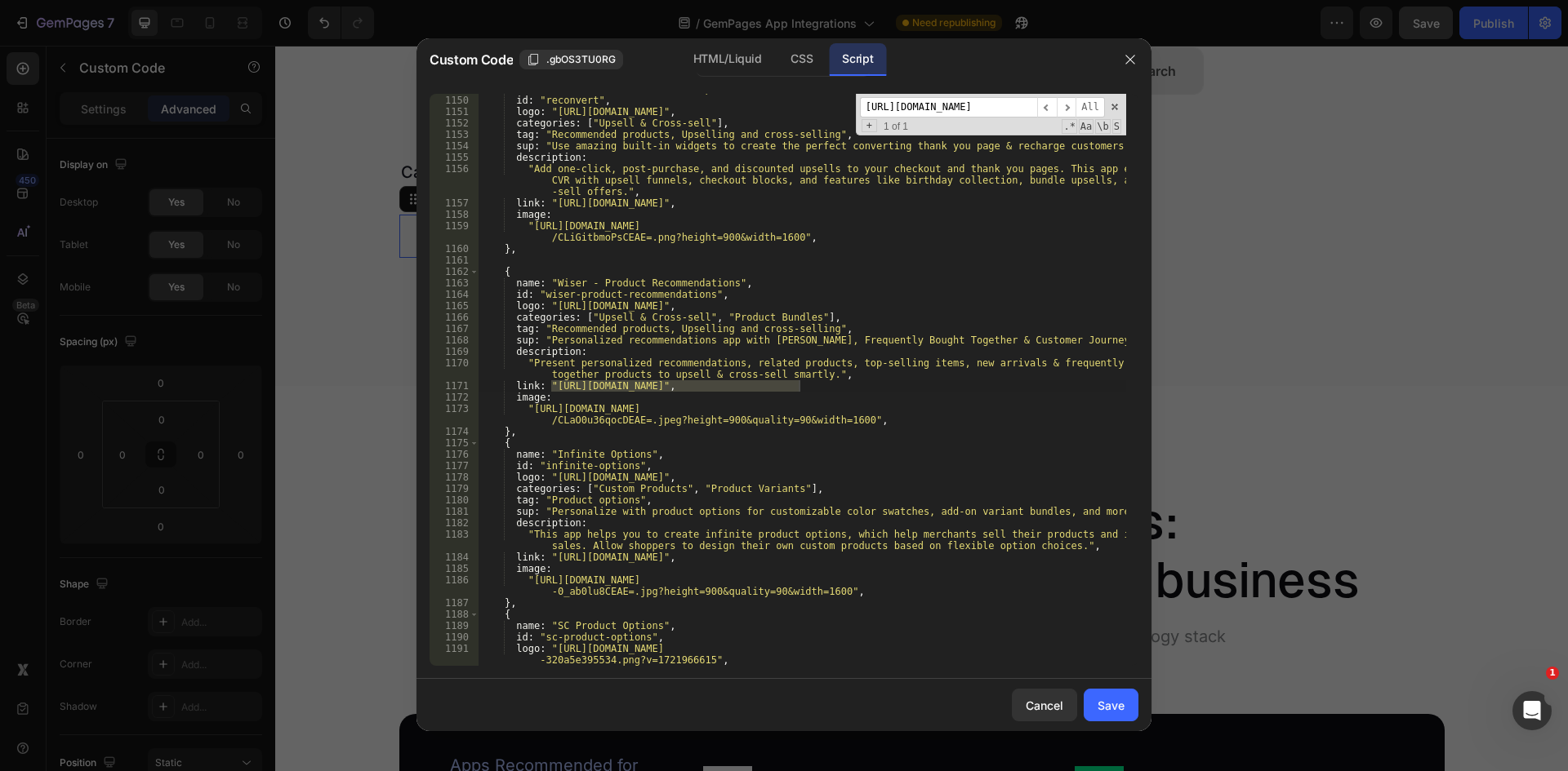
type input "[URL][DOMAIN_NAME]"
click at [799, 387] on div "name : "ReConvert Post Purchase Upsell" , id : "reconvert" , logo : "[URL][DOMA…" at bounding box center [802, 379] width 648 height 572
click at [550, 384] on div "name : "ReConvert Post Purchase Upsell" , id : "reconvert" , logo : "[URL][DOMA…" at bounding box center [802, 380] width 648 height 595
type textarea "link: "[URL][DOMAIN_NAME]","
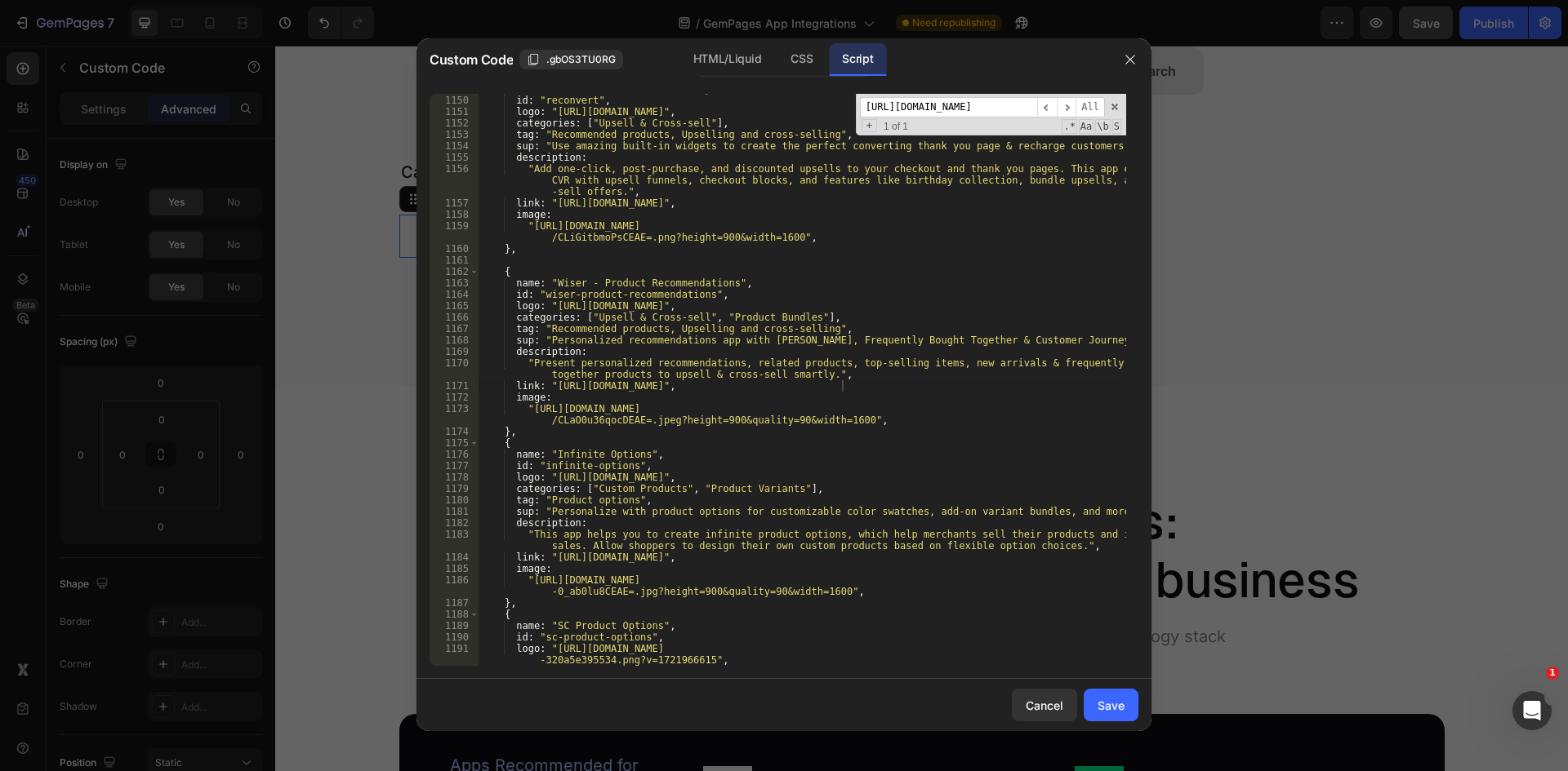
click at [940, 112] on input "[URL][DOMAIN_NAME]" at bounding box center [948, 107] width 177 height 21
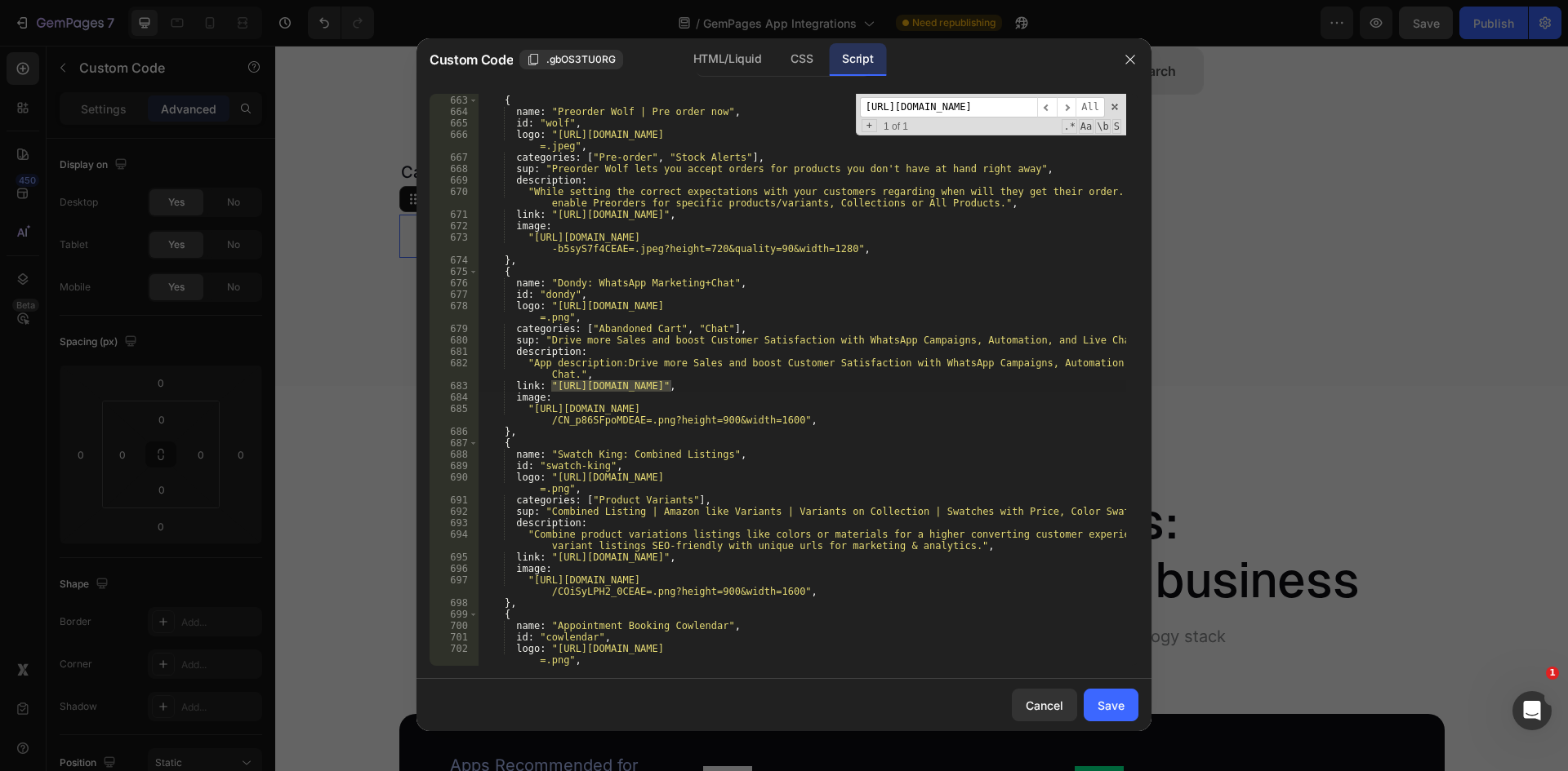
scroll to position [8097, 0]
type input "[URL][DOMAIN_NAME]"
click at [668, 386] on div "} , { name : "Preorder Wolf | Pre order now" , id : "wolf" , logo : "[URL][DOMA…" at bounding box center [802, 379] width 648 height 572
click at [552, 386] on div "} , { name : "Preorder Wolf | Pre order now" , id : "wolf" , logo : "[URL][DOMA…" at bounding box center [802, 380] width 648 height 595
type textarea "link: "[URL][DOMAIN_NAME]","
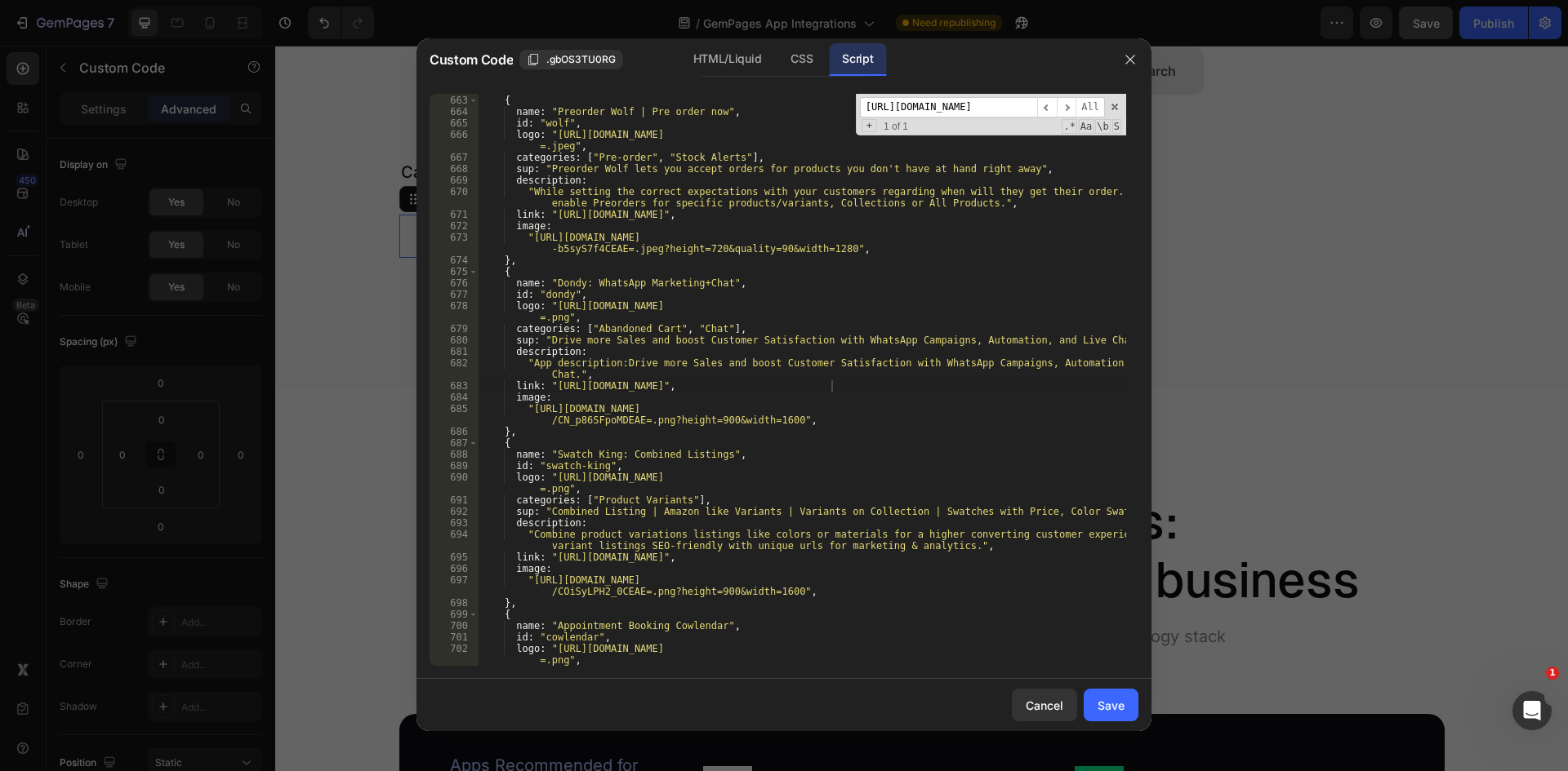
click at [941, 113] on input "[URL][DOMAIN_NAME]" at bounding box center [948, 107] width 177 height 21
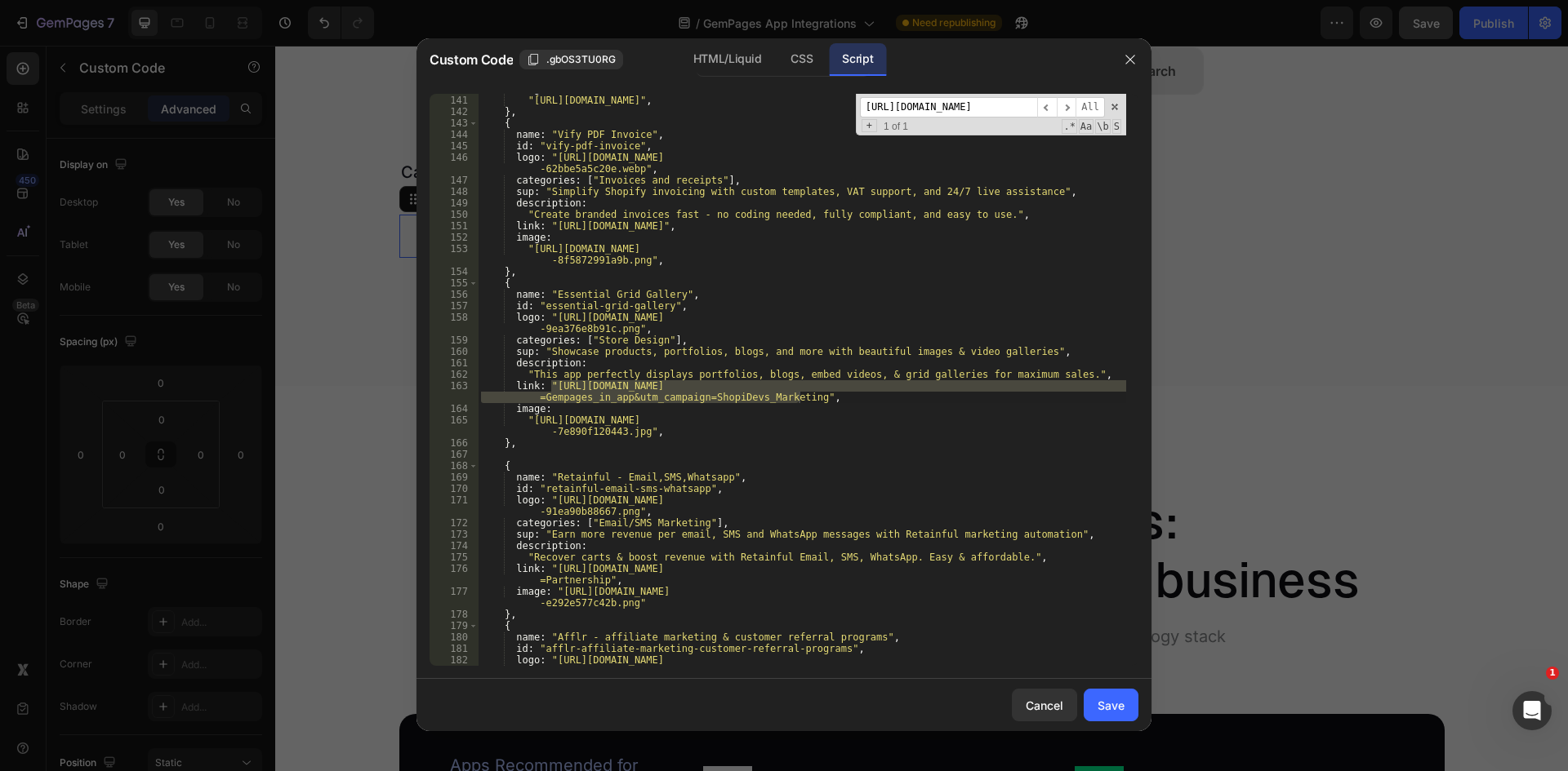
type input "[URL][DOMAIN_NAME]"
click at [548, 382] on div "image : "[URL][DOMAIN_NAME]" , } , { name : "Vify PDF Invoice" , id : "vify-pdf…" at bounding box center [802, 386] width 648 height 606
click at [553, 382] on div "image : "[URL][DOMAIN_NAME]" , } , { name : "Vify PDF Invoice" , id : "vify-pdf…" at bounding box center [802, 386] width 648 height 606
click at [798, 396] on div "image : "[URL][DOMAIN_NAME]" , } , { name : "Vify PDF Invoice" , id : "vify-pdf…" at bounding box center [802, 386] width 648 height 606
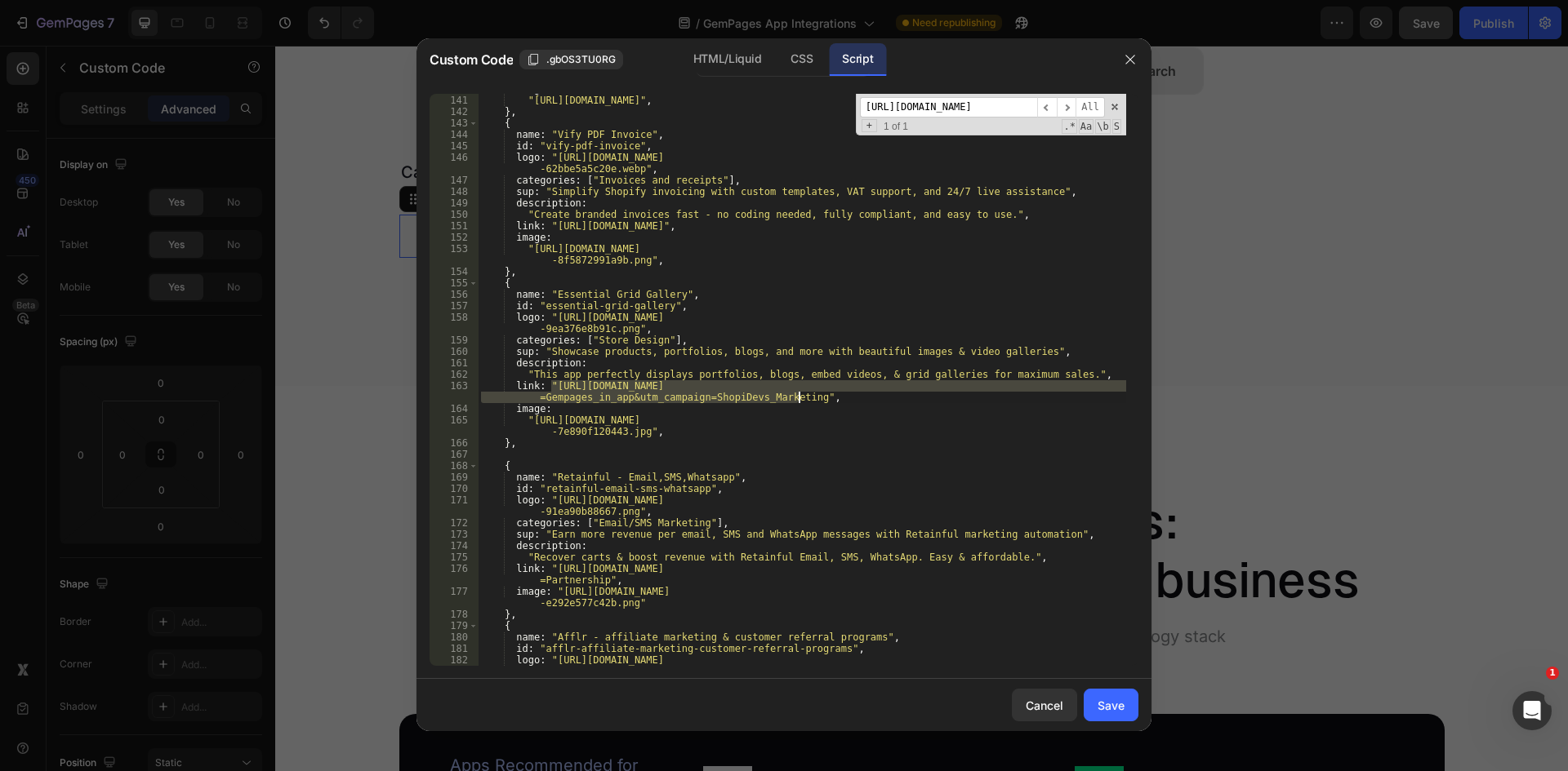
type textarea "link: "[URL][DOMAIN_NAME]","
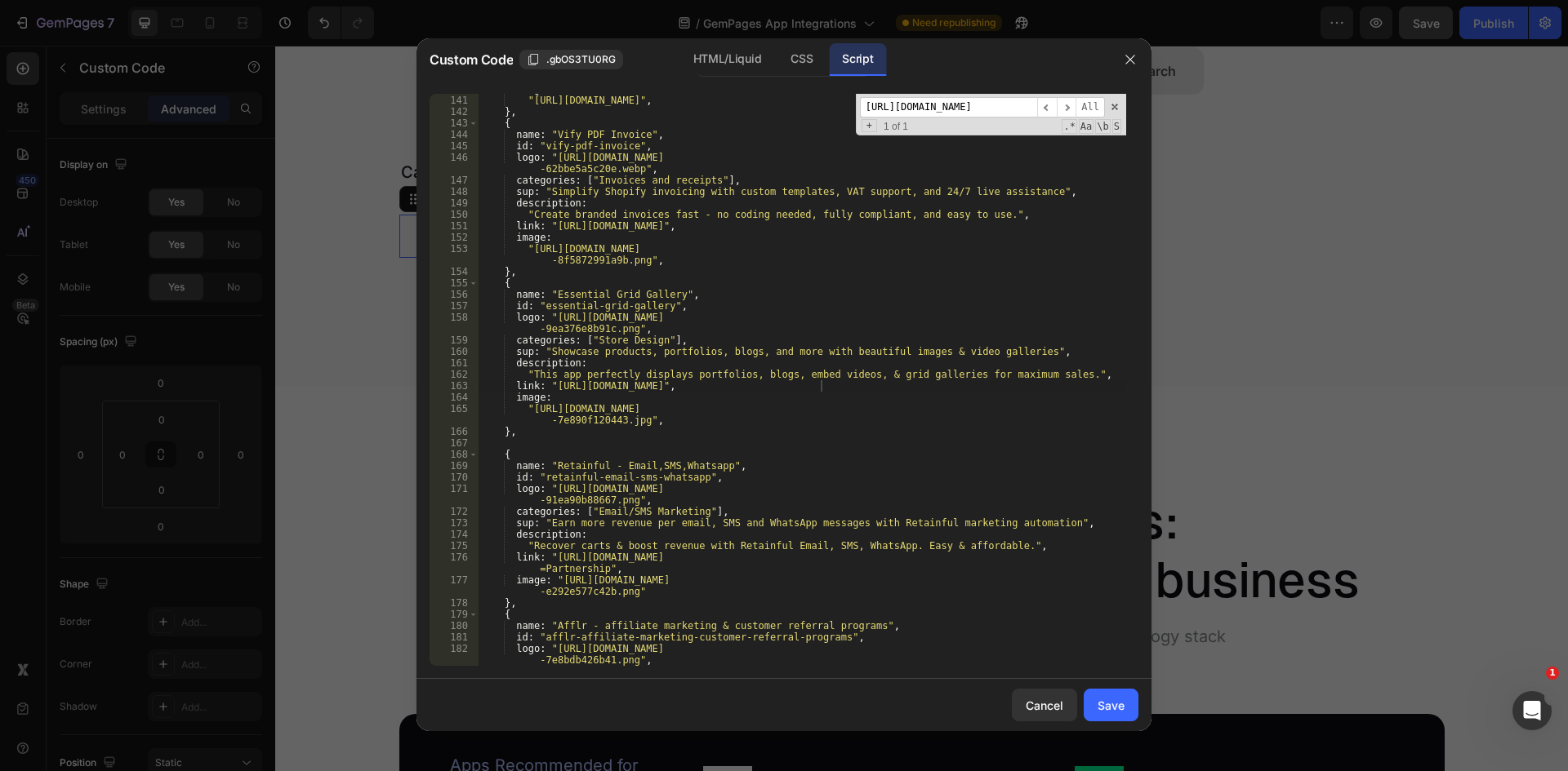
click at [930, 112] on input "[URL][DOMAIN_NAME]" at bounding box center [948, 107] width 177 height 21
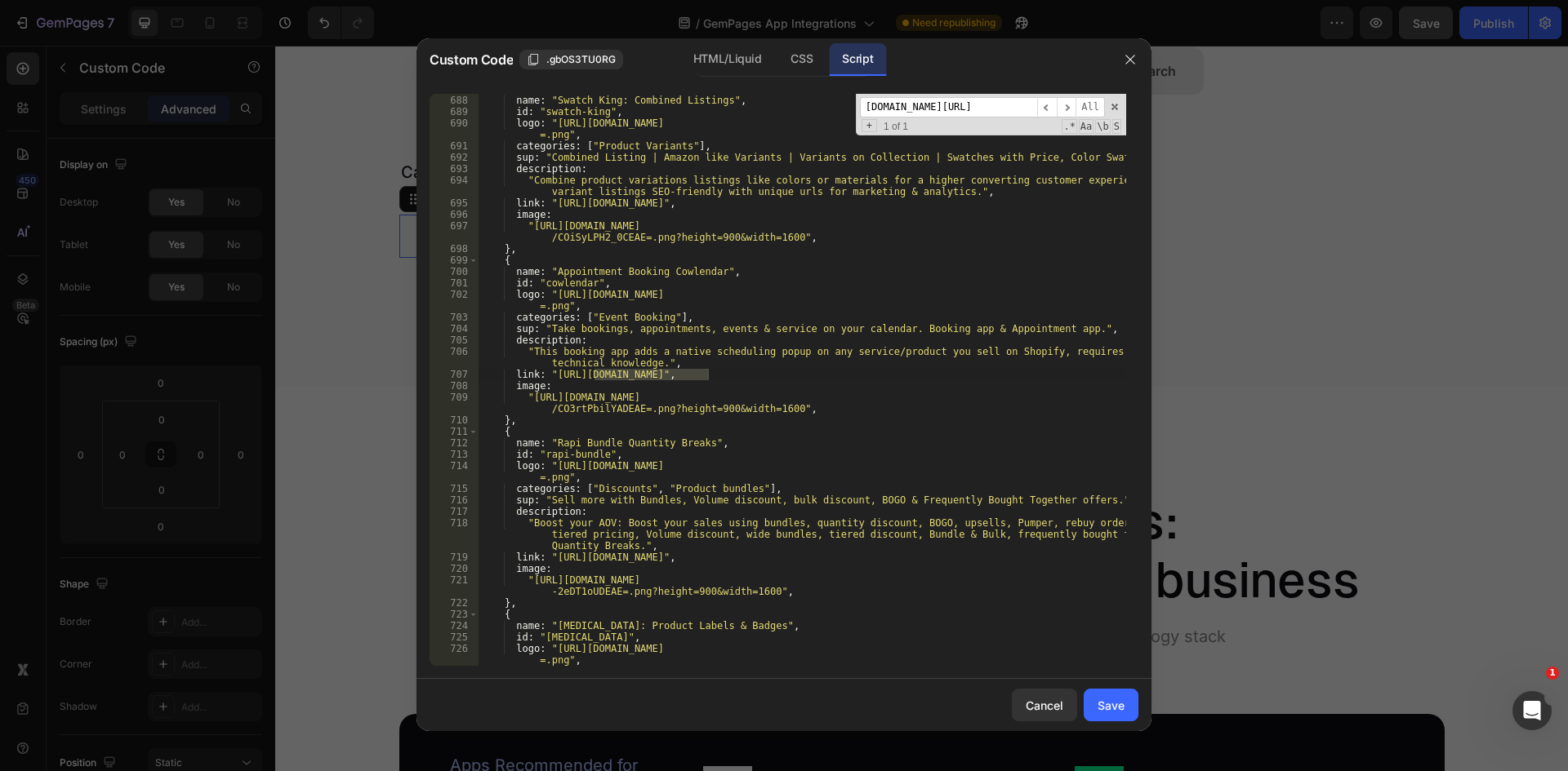
scroll to position [8402, 0]
type input "[DOMAIN_NAME][URL]"
click at [550, 375] on div "{ name : "Swatch King: Combined Listings" , id : "swatch-king" , logo : "[URL][…" at bounding box center [802, 380] width 648 height 595
click at [707, 377] on div "{ name : "Swatch King: Combined Listings" , id : "swatch-king" , logo : "[URL][…" at bounding box center [802, 380] width 648 height 595
type textarea "link: "[URL][DOMAIN_NAME]","
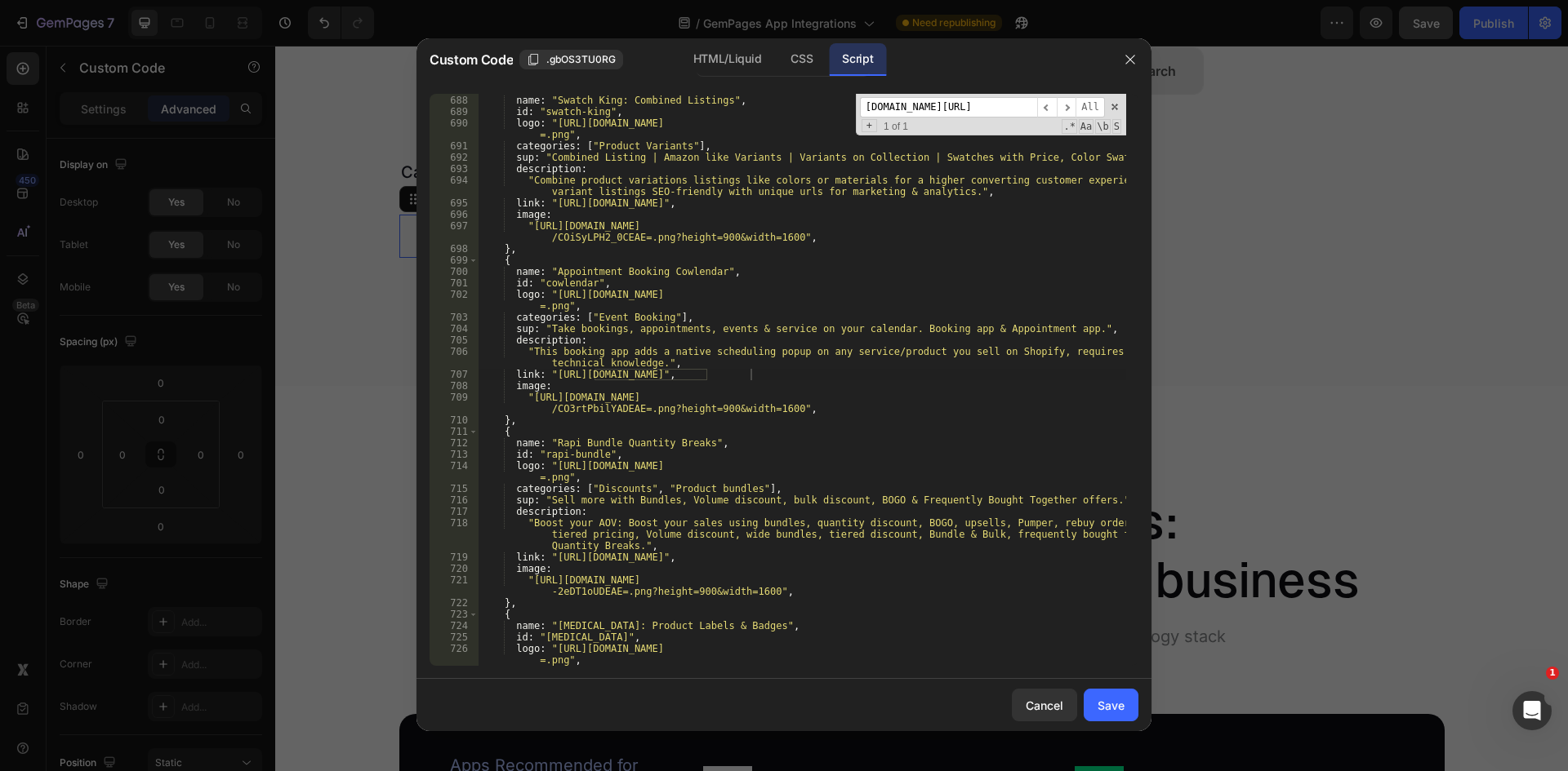
click at [990, 118] on input "[DOMAIN_NAME][URL]" at bounding box center [948, 107] width 177 height 21
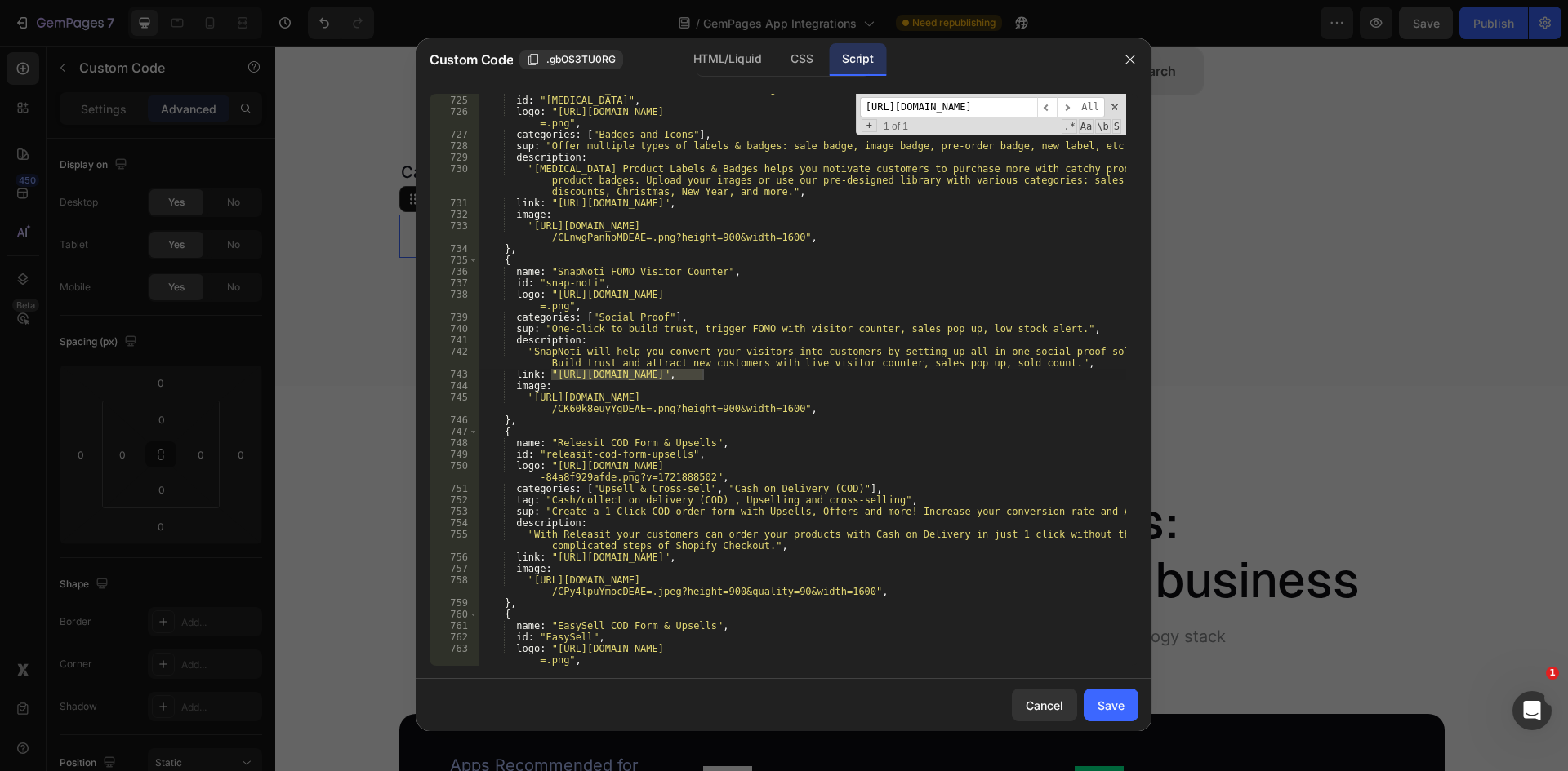
type input "[URL][DOMAIN_NAME]"
click at [702, 374] on div "name : "[MEDICAL_DATA]: Product Labels & Badges" , id : "[MEDICAL_DATA]" , logo…" at bounding box center [802, 379] width 648 height 572
click at [554, 372] on div "name : "[MEDICAL_DATA]: Product Labels & Badges" , id : "[MEDICAL_DATA]" , logo…" at bounding box center [802, 380] width 648 height 595
type textarea "link: "[URL][DOMAIN_NAME]","
click at [972, 110] on input "[URL][DOMAIN_NAME]" at bounding box center [948, 107] width 177 height 21
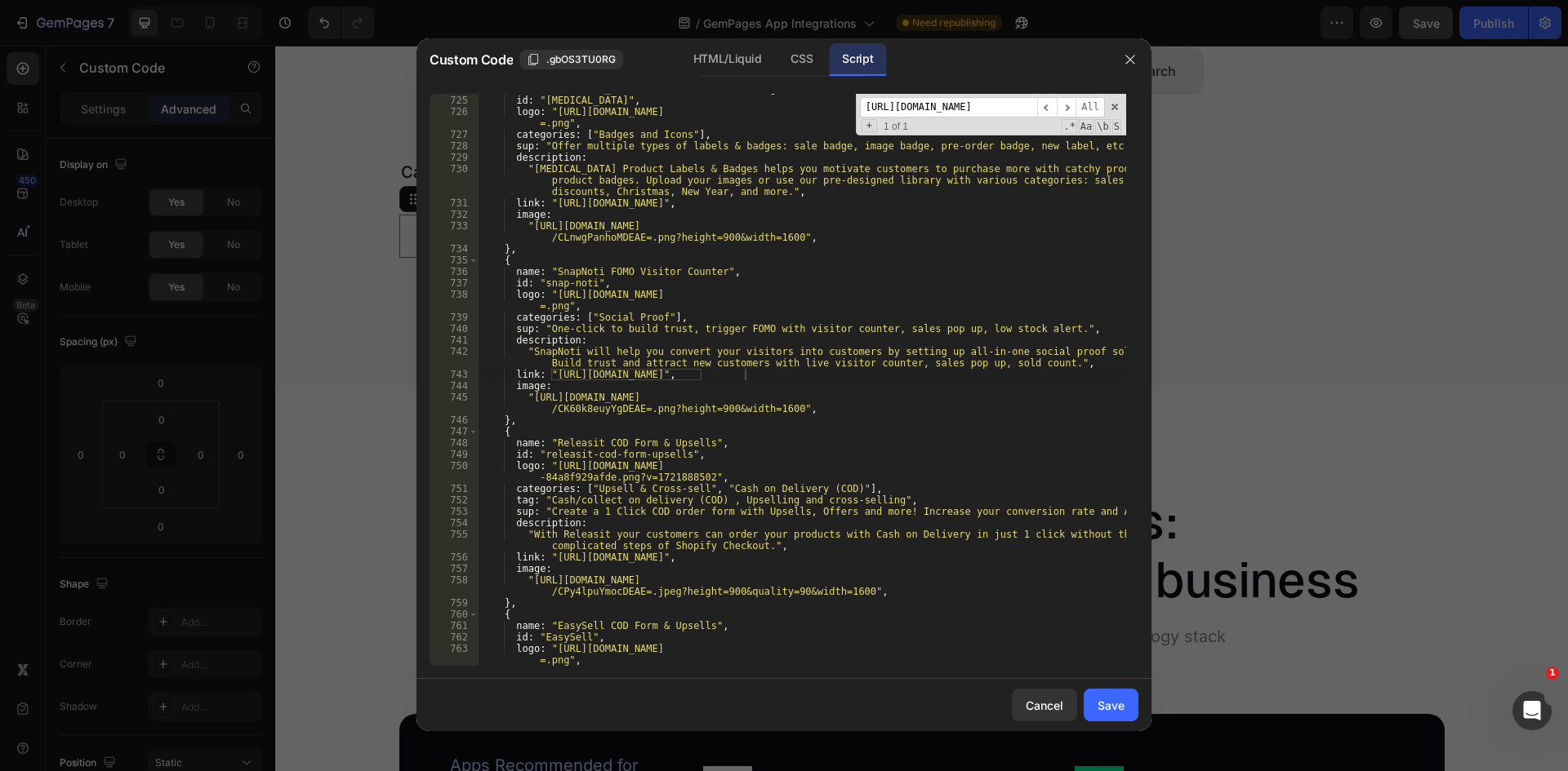
scroll to position [3556, 0]
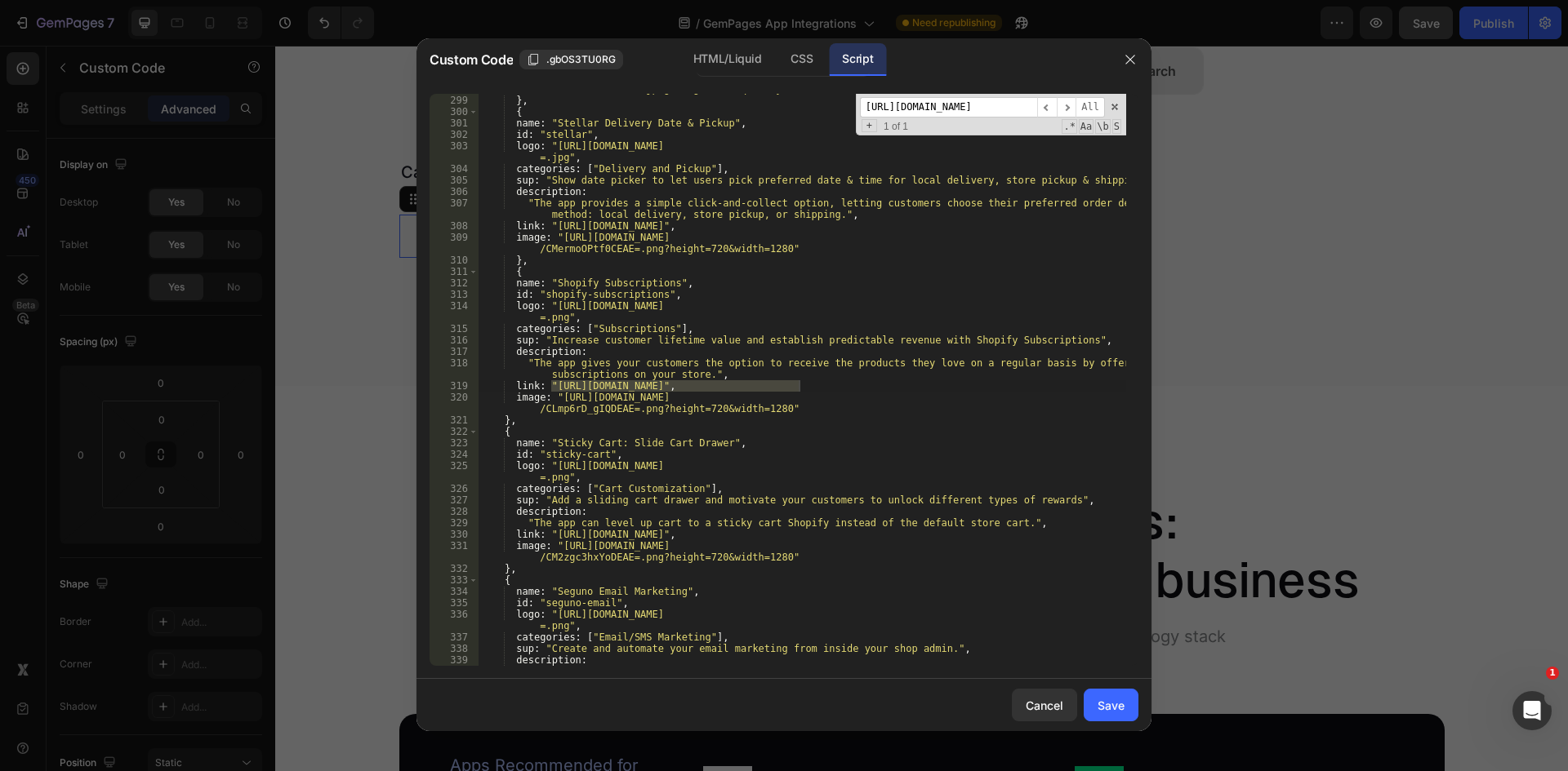
type input "[URL][DOMAIN_NAME]"
click at [547, 382] on div "image : "[URL][DOMAIN_NAME] /COXRlofV7voCEAE=.jpeg?height=360&quality=90&width=…" at bounding box center [802, 374] width 648 height 606
click at [552, 385] on div "image : "[URL][DOMAIN_NAME] /COXRlofV7voCEAE=.jpeg?height=360&quality=90&width=…" at bounding box center [802, 374] width 648 height 606
click at [797, 386] on div "image : "[URL][DOMAIN_NAME] /COXRlofV7voCEAE=.jpeg?height=360&quality=90&width=…" at bounding box center [802, 374] width 648 height 606
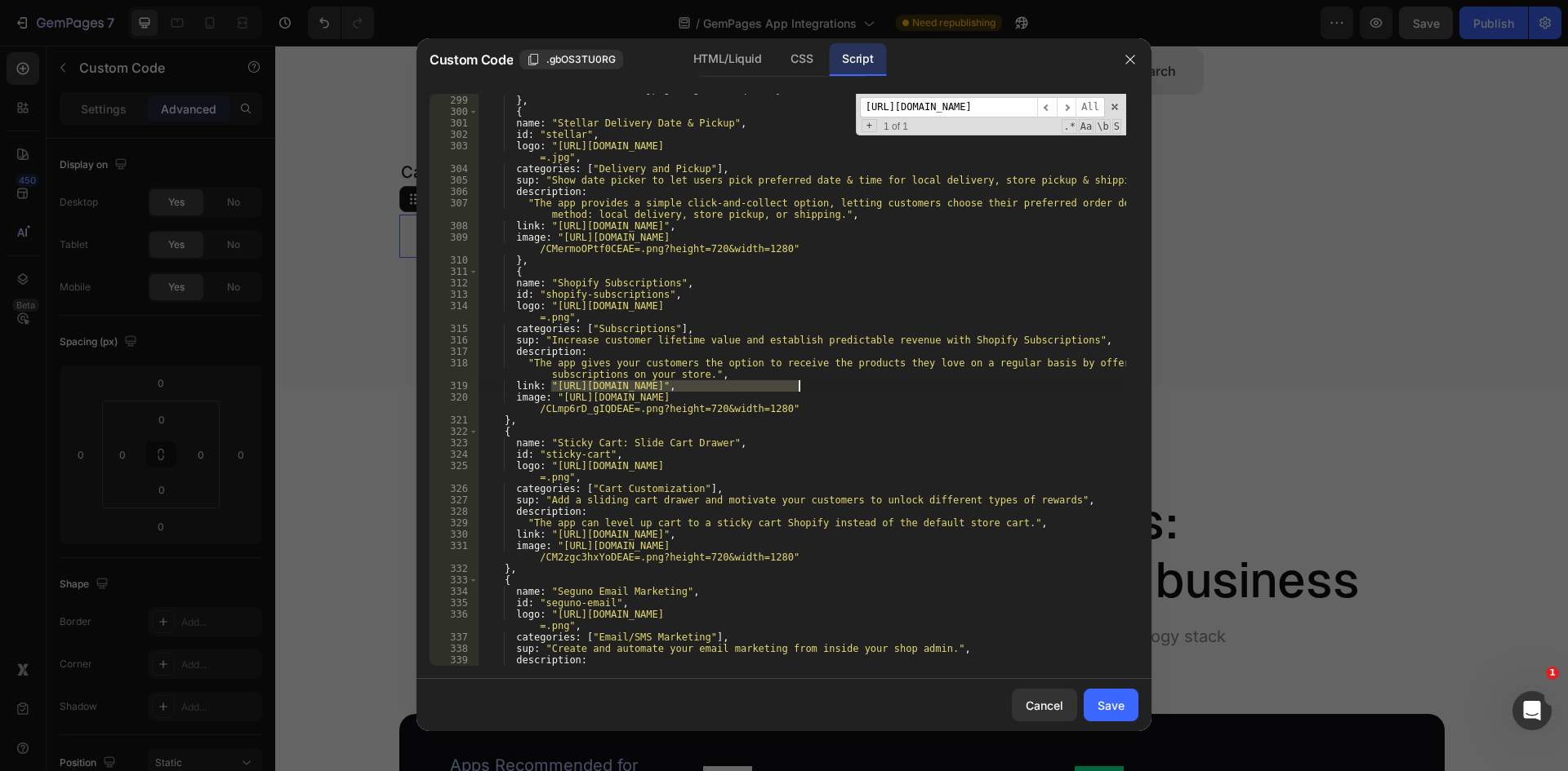
type textarea "link: "[URL][DOMAIN_NAME]","
click at [975, 108] on input "[URL][DOMAIN_NAME]" at bounding box center [948, 107] width 177 height 21
click at [904, 108] on input "[URL][DOMAIN_NAME]" at bounding box center [948, 107] width 177 height 21
type input "[URL][DOMAIN_NAME]"
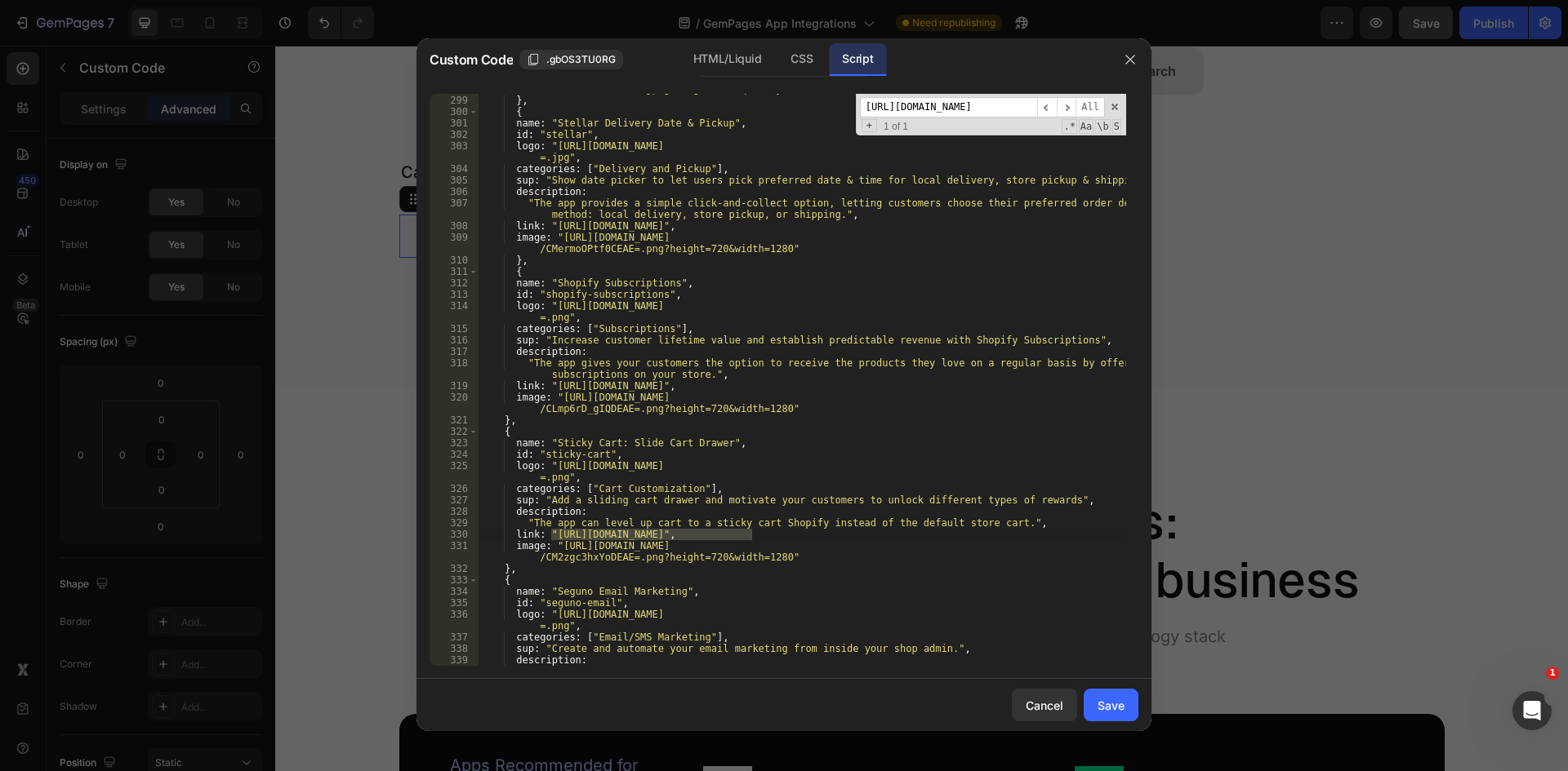
scroll to position [0, 0]
click at [551, 534] on div "image : "[URL][DOMAIN_NAME] /COXRlofV7voCEAE=.jpeg?height=360&quality=90&width=…" at bounding box center [802, 379] width 648 height 572
click at [749, 537] on div "image : "[URL][DOMAIN_NAME] /COXRlofV7voCEAE=.jpeg?height=360&quality=90&width=…" at bounding box center [802, 374] width 648 height 606
type textarea "link: "[URL][DOMAIN_NAME]","
click at [933, 111] on input "[URL][DOMAIN_NAME]" at bounding box center [948, 107] width 177 height 21
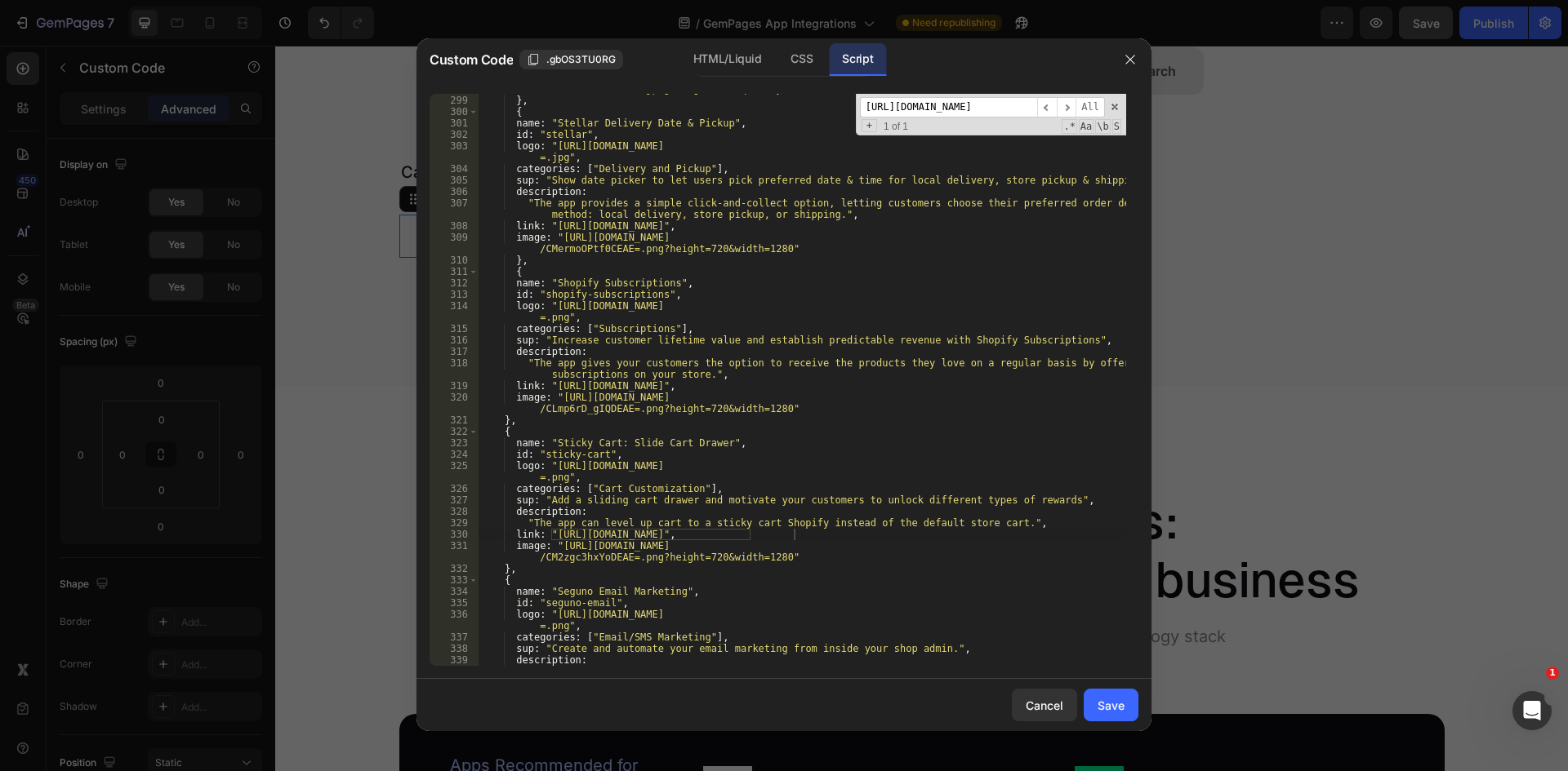
scroll to position [0, 350]
click at [899, 106] on input "[URL][DOMAIN_NAME]" at bounding box center [948, 107] width 177 height 21
drag, startPoint x: 899, startPoint y: 106, endPoint x: 922, endPoint y: 113, distance: 24.0
click at [922, 113] on input "[URL][DOMAIN_NAME]" at bounding box center [948, 107] width 177 height 21
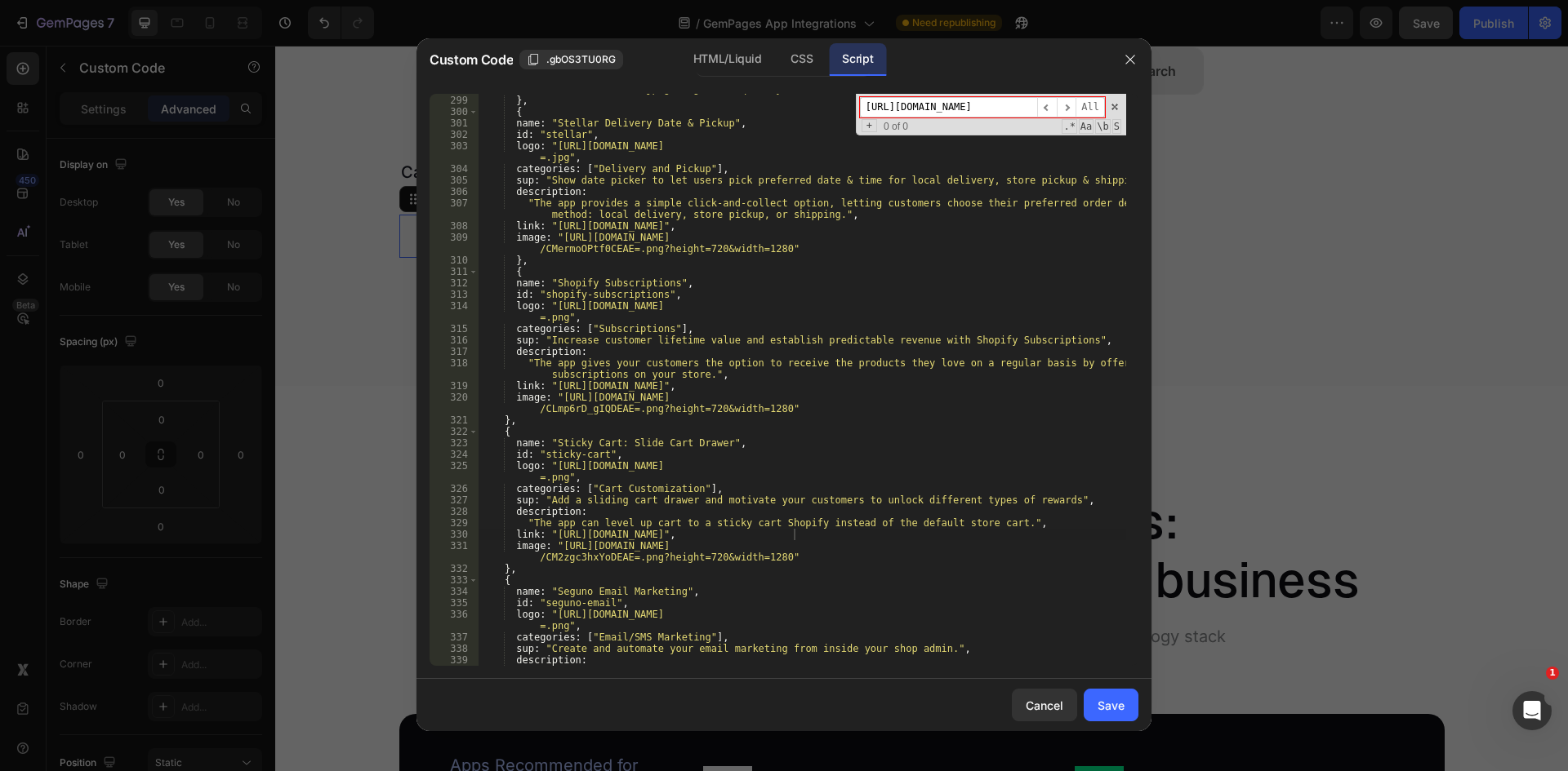
scroll to position [1732, 0]
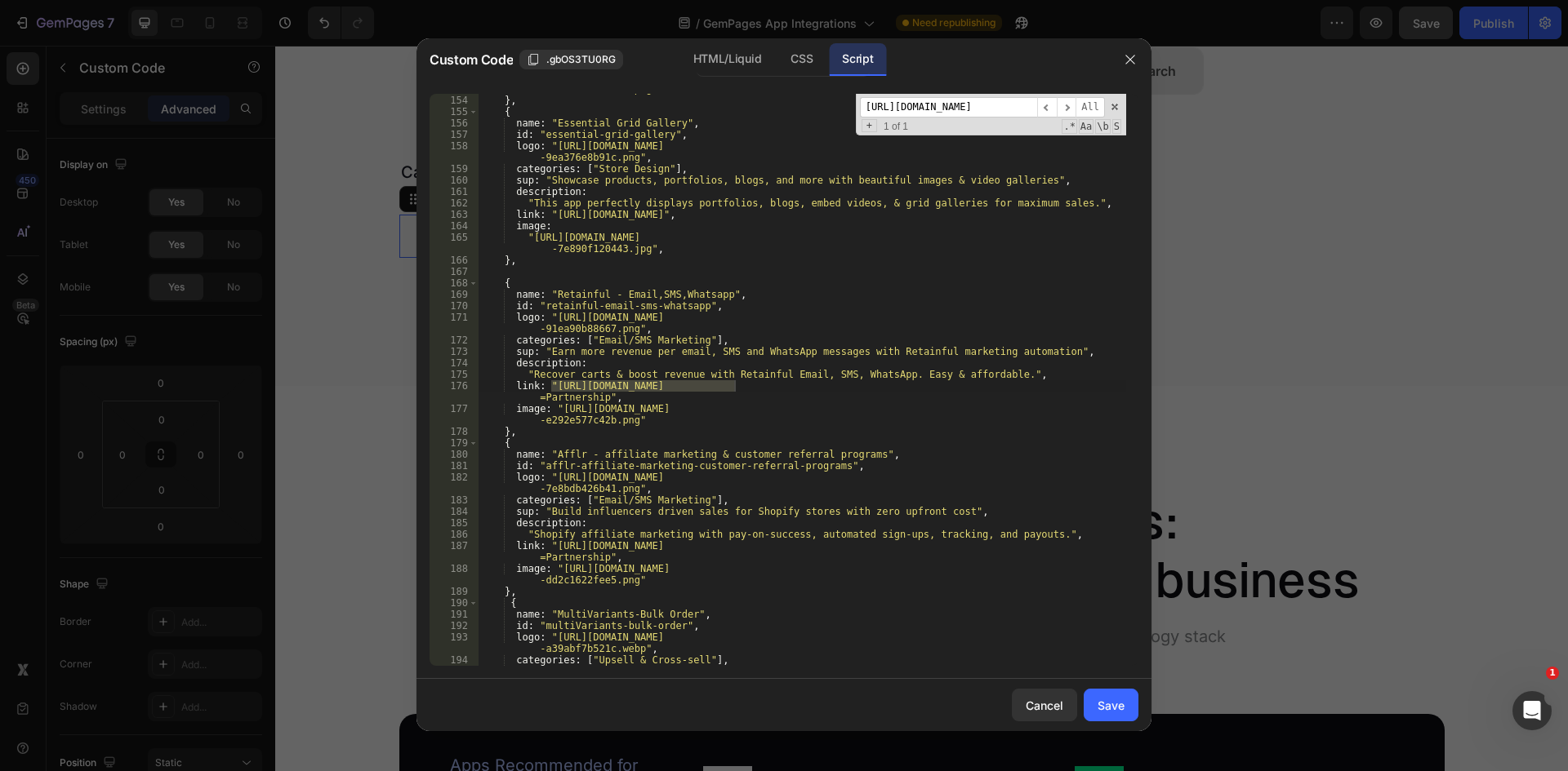
type input "[URL][DOMAIN_NAME]"
click at [550, 383] on div ""[URL][DOMAIN_NAME] -8f5872991a9b.png" , } , { name : "Essential Grid Gallery" …" at bounding box center [802, 379] width 648 height 572
click at [602, 400] on div ""[URL][DOMAIN_NAME] -8f5872991a9b.png" , } , { name : "Essential Grid Gallery" …" at bounding box center [802, 374] width 648 height 606
type textarea "link: "[URL][DOMAIN_NAME]","
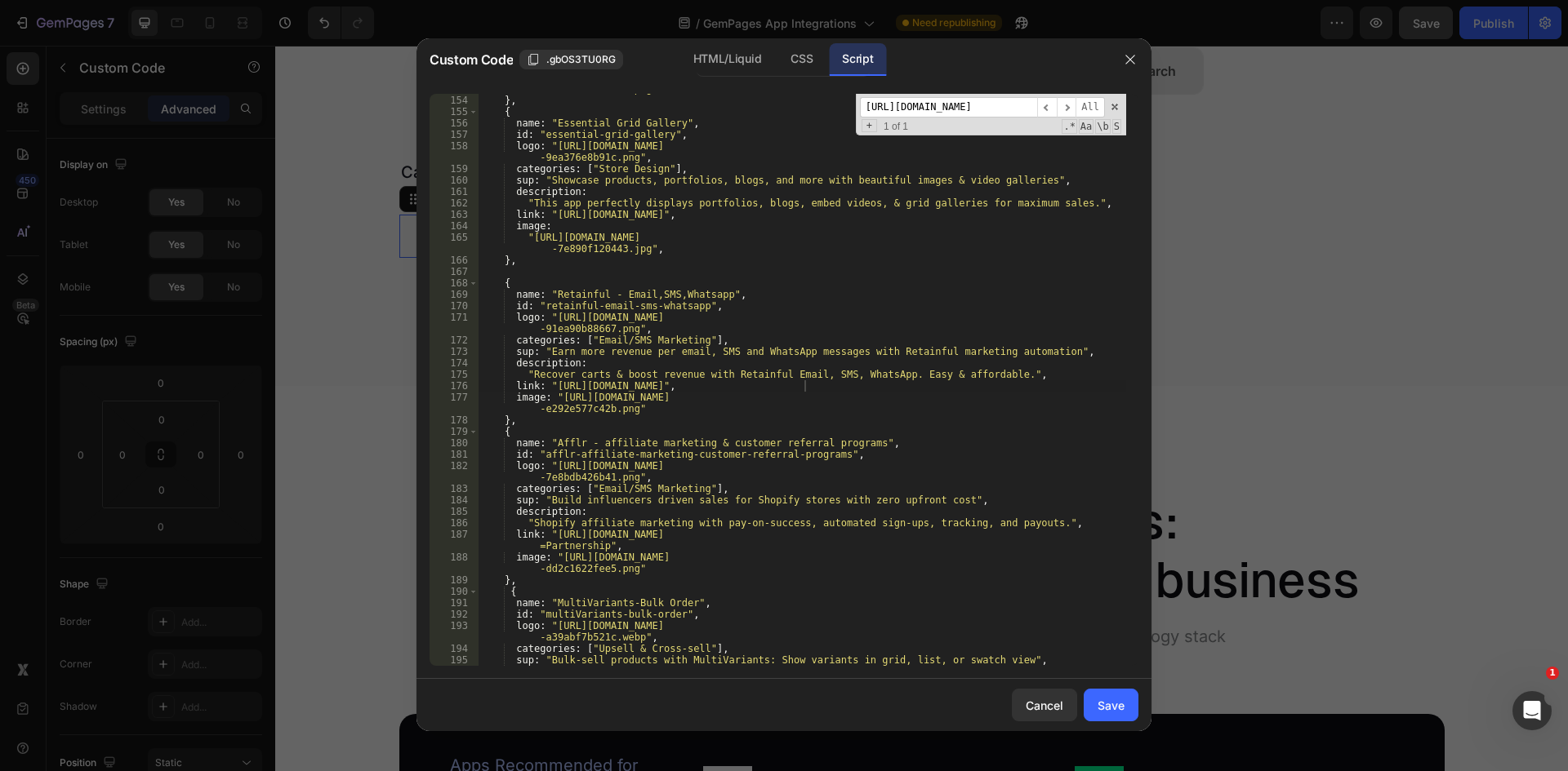
click at [930, 107] on input "[URL][DOMAIN_NAME]" at bounding box center [948, 107] width 177 height 21
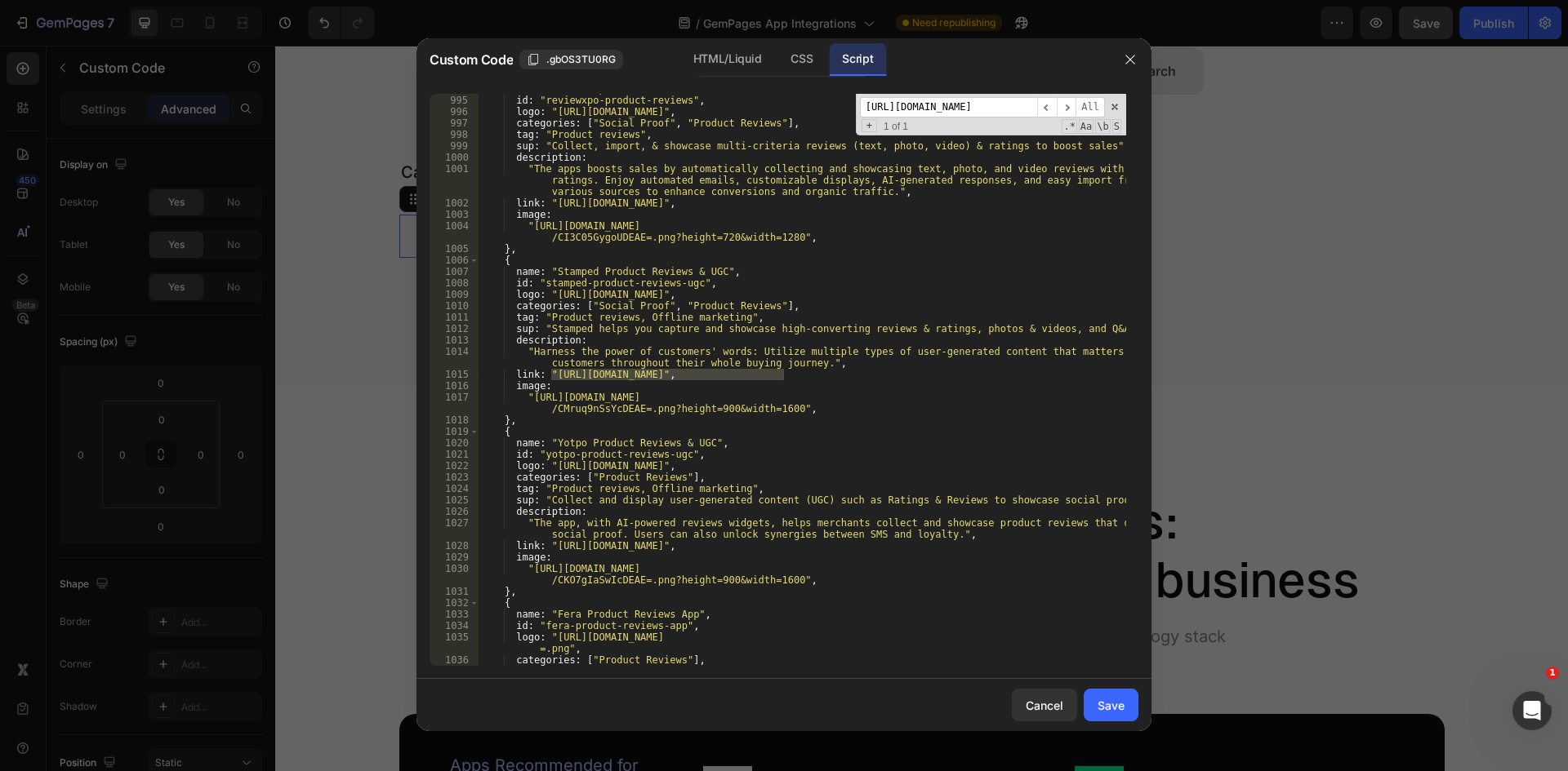
type input "[URL][DOMAIN_NAME]"
click at [785, 370] on div "name : "ReviewXpo Product Reviews" , id : "reviewxpo-product-reviews" , logo : …" at bounding box center [802, 379] width 648 height 572
click at [551, 369] on div "name : "ReviewXpo Product Reviews" , id : "reviewxpo-product-reviews" , logo : …" at bounding box center [802, 380] width 648 height 595
type textarea "link: "[URL][DOMAIN_NAME]","
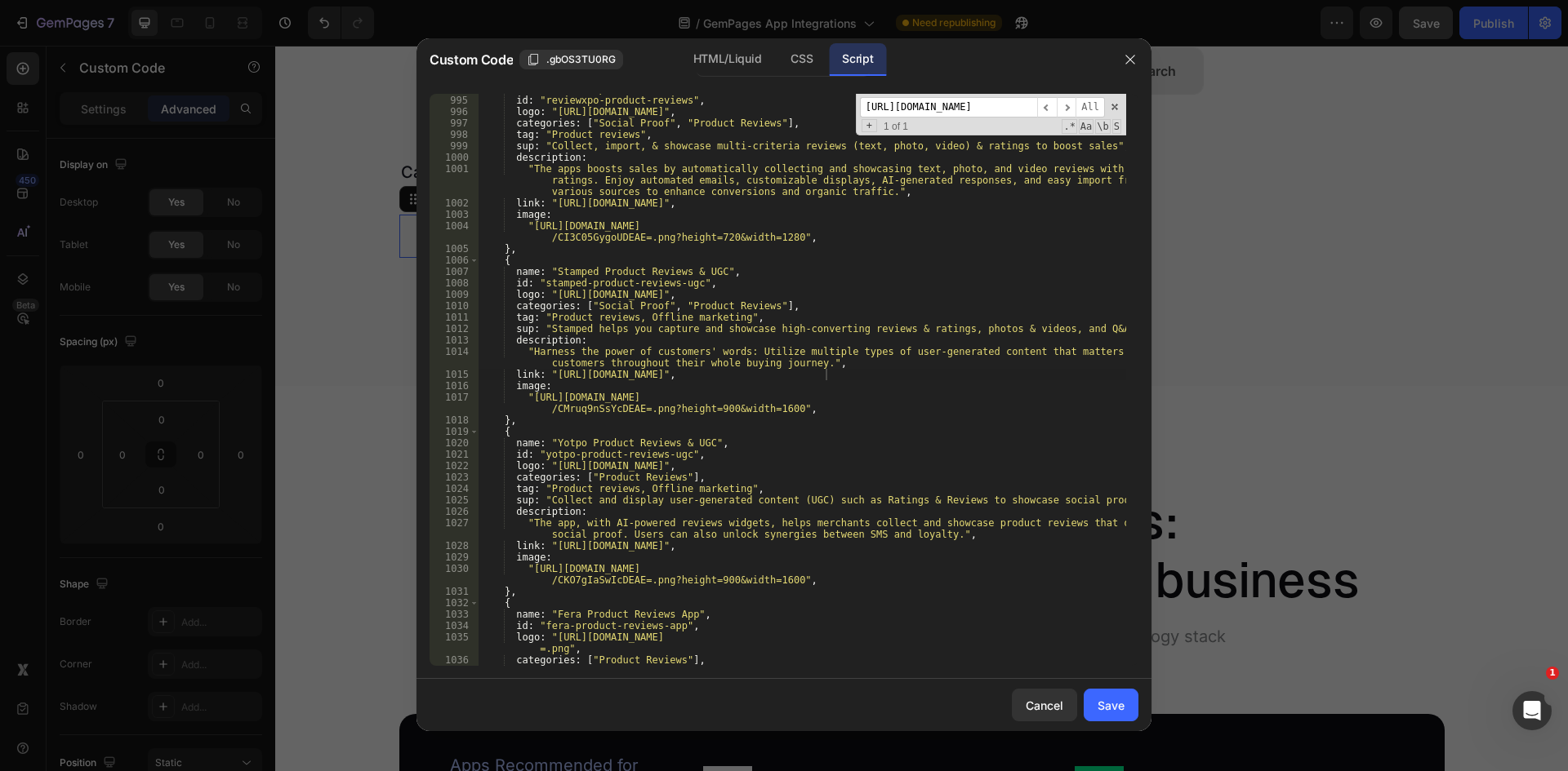
click at [961, 112] on input "[URL][DOMAIN_NAME]" at bounding box center [948, 107] width 177 height 21
click at [980, 101] on input "Shopify Inbox" at bounding box center [948, 107] width 177 height 21
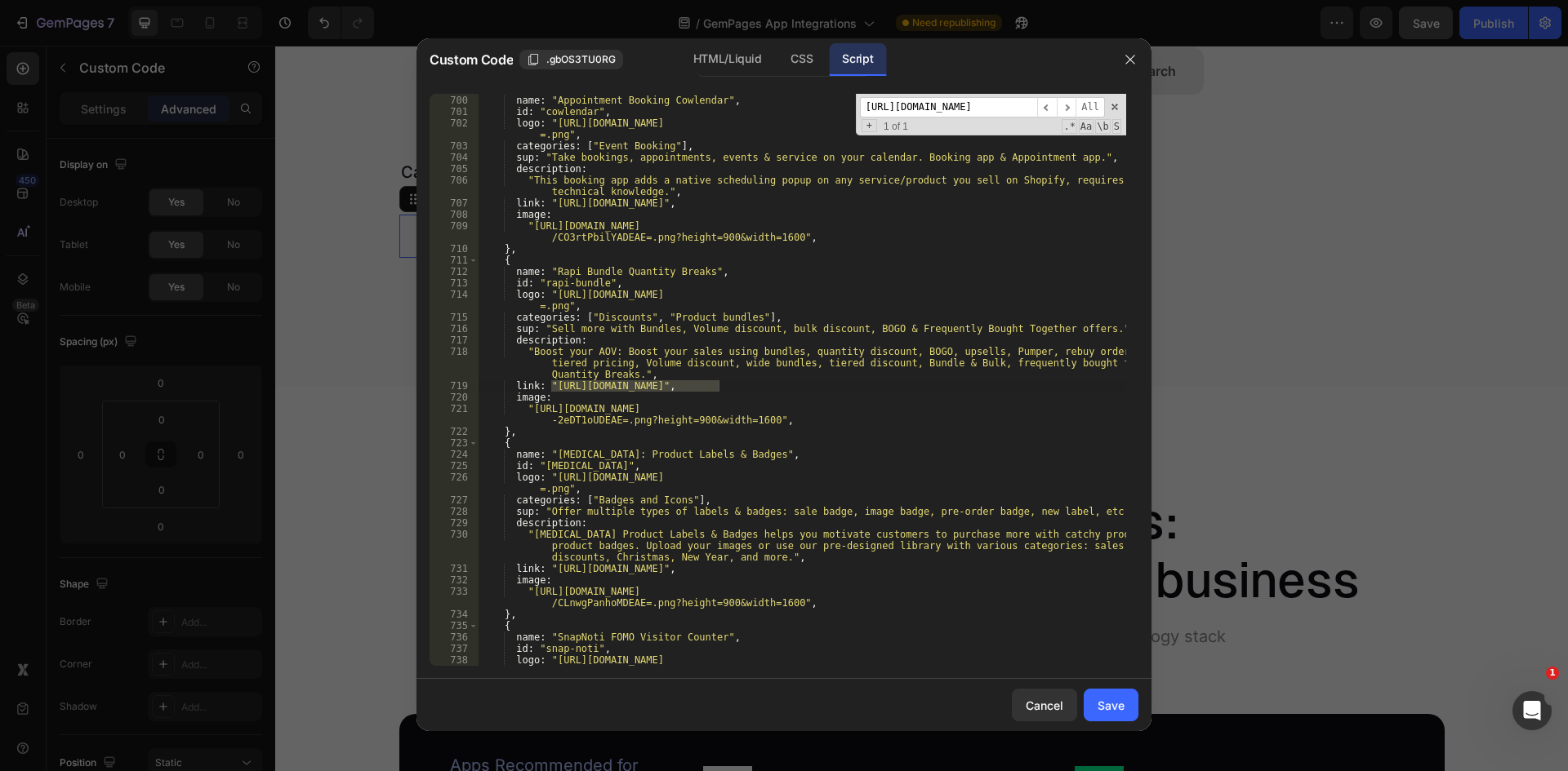
scroll to position [8546, 0]
type input "[URL][DOMAIN_NAME]"
click at [717, 386] on div "{ name : "Appointment Booking Cowlendar" , id : "cowlendar" , logo : "[URL][DOM…" at bounding box center [802, 379] width 648 height 572
click at [553, 384] on div "{ name : "Appointment Booking Cowlendar" , id : "cowlendar" , logo : "[URL][DOM…" at bounding box center [802, 386] width 648 height 606
type textarea "link: "[URL][DOMAIN_NAME]","
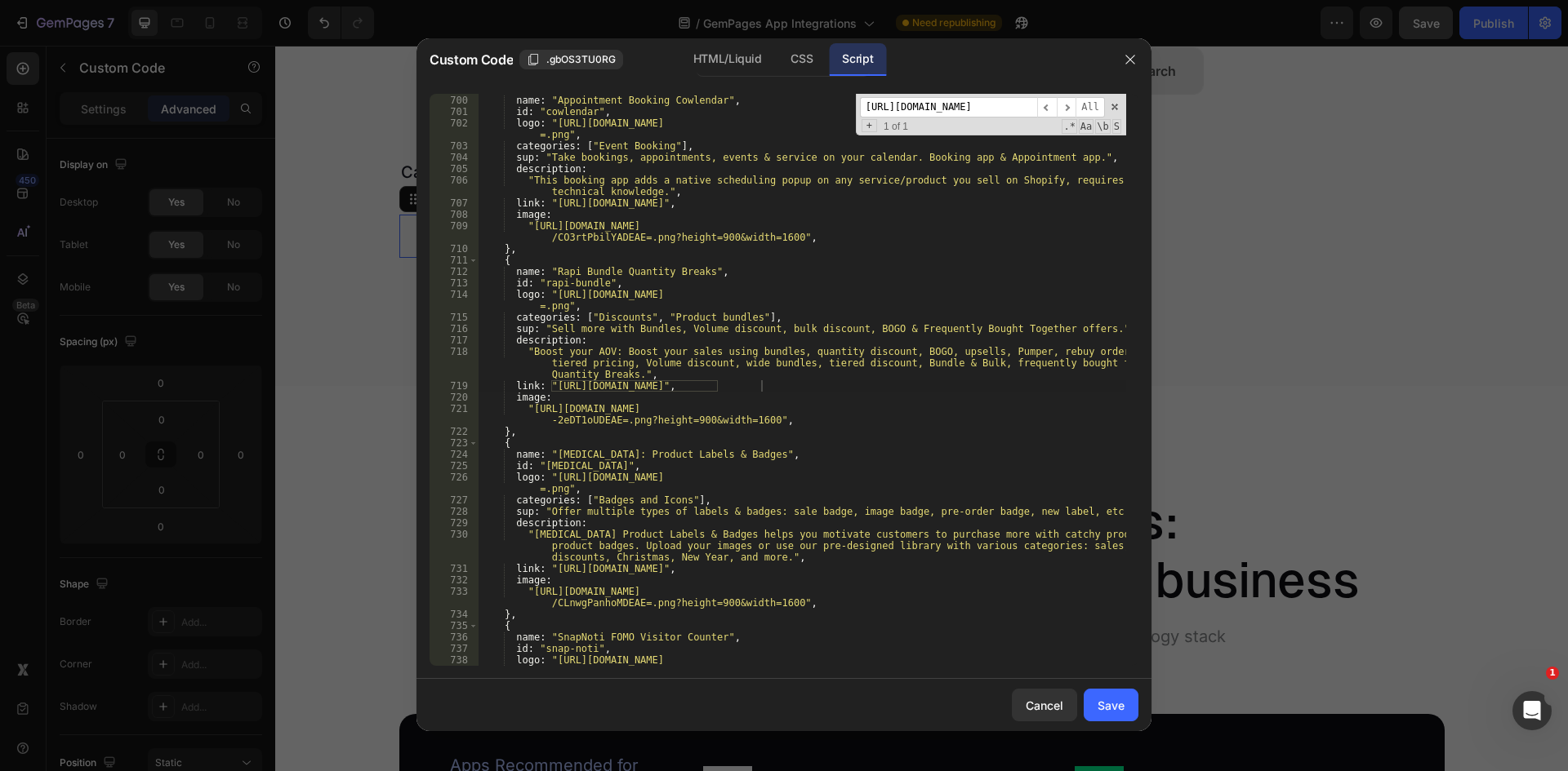
click at [953, 104] on input "[URL][DOMAIN_NAME]" at bounding box center [948, 107] width 177 height 21
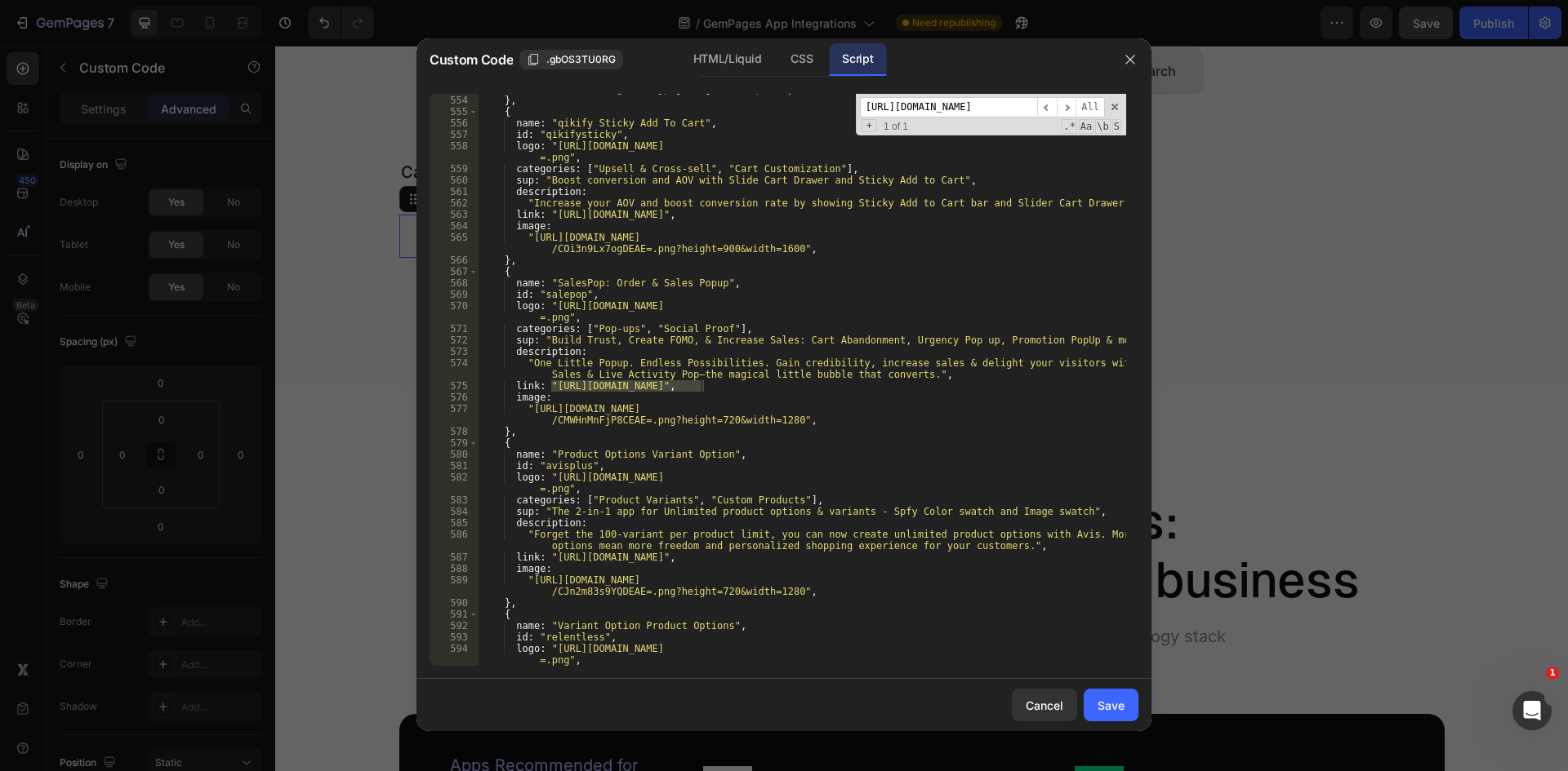
scroll to position [6722, 0]
type input "[URL][DOMAIN_NAME]"
click at [705, 389] on div ""[URL][DOMAIN_NAME] /COuNwcTxtYgDEAE=.jpeg?height=720&quality=90&width=1280" , …" at bounding box center [802, 379] width 648 height 572
click at [555, 385] on div ""[URL][DOMAIN_NAME] /COuNwcTxtYgDEAE=.jpeg?height=720&quality=90&width=1280" , …" at bounding box center [802, 374] width 648 height 606
click at [549, 383] on div ""[URL][DOMAIN_NAME] /COuNwcTxtYgDEAE=.jpeg?height=720&quality=90&width=1280" , …" at bounding box center [802, 374] width 648 height 606
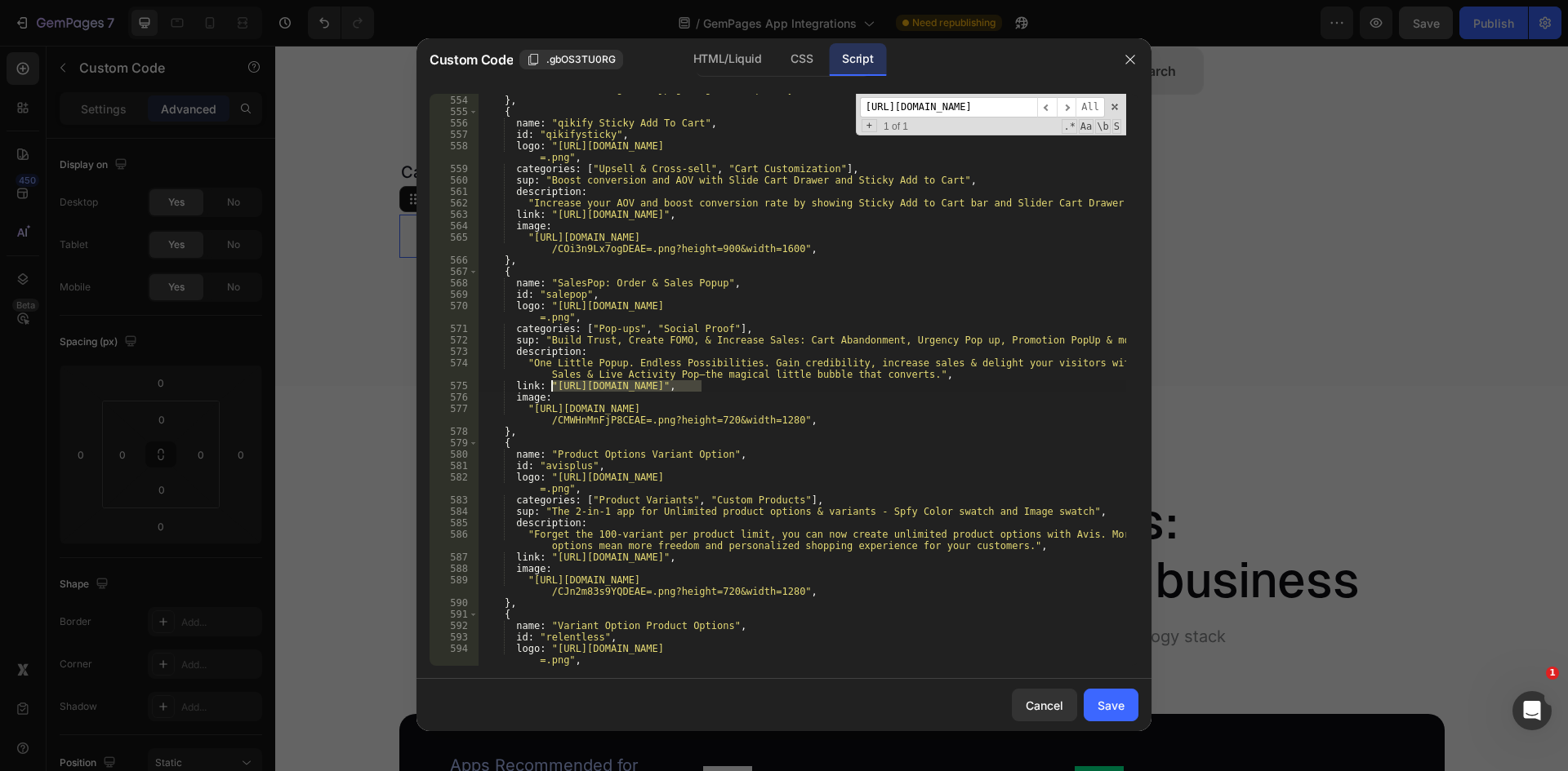
type textarea "link: "[URL][DOMAIN_NAME]","
click at [944, 99] on input "[URL][DOMAIN_NAME]" at bounding box center [948, 107] width 177 height 21
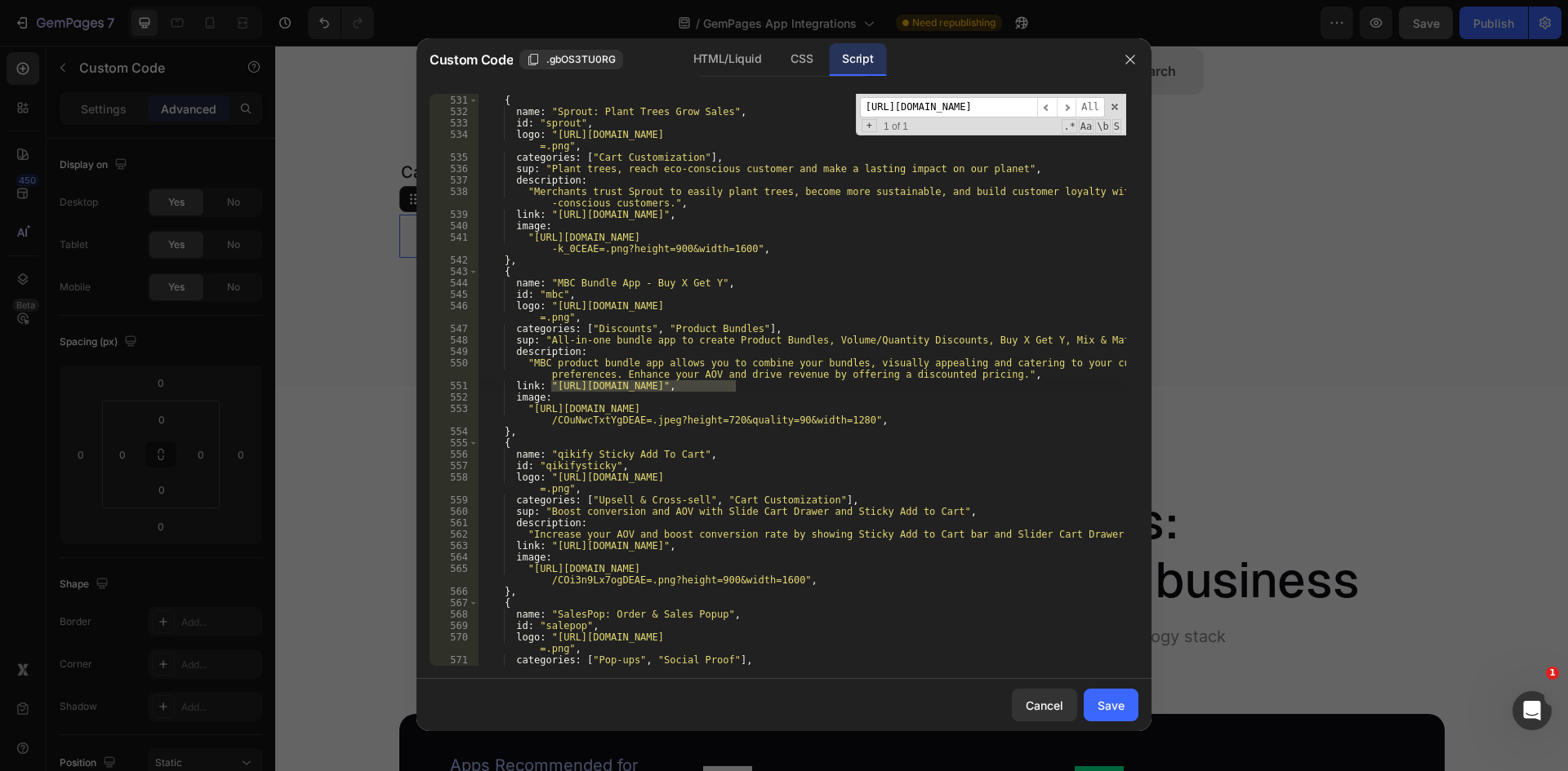
scroll to position [6430, 0]
type input "[URL][DOMAIN_NAME]"
click at [552, 386] on div "} , { name : "Sprout: Plant Trees Grow Sales" , id : "sprout" , logo : "[URL][D…" at bounding box center [802, 379] width 648 height 572
click at [734, 385] on div "} , { name : "Sprout: Plant Trees Grow Sales" , id : "sprout" , logo : "[URL][D…" at bounding box center [802, 380] width 648 height 595
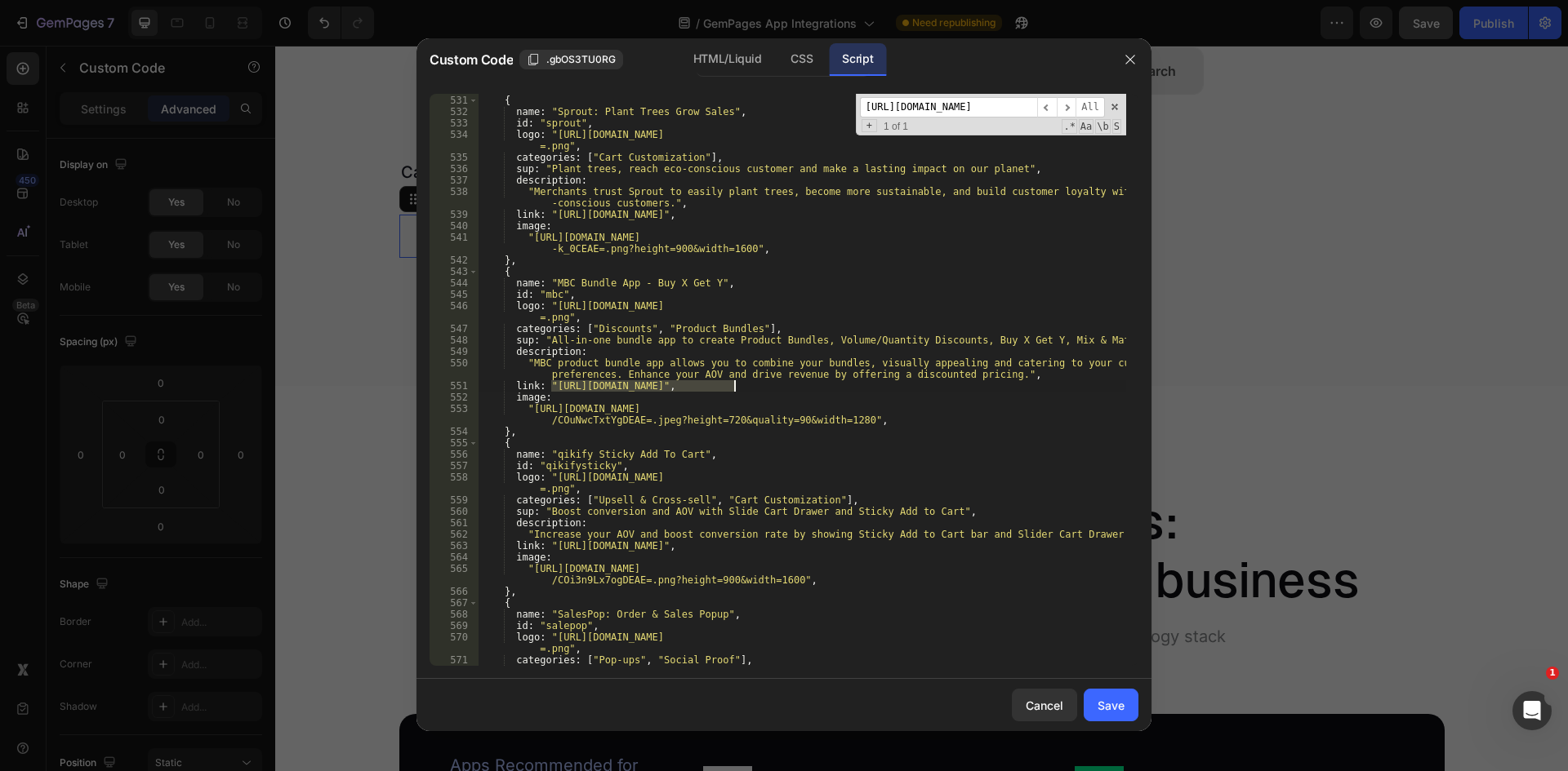
type textarea "link: "[URL][DOMAIN_NAME]","
click at [922, 112] on input "[URL][DOMAIN_NAME]" at bounding box center [948, 107] width 177 height 21
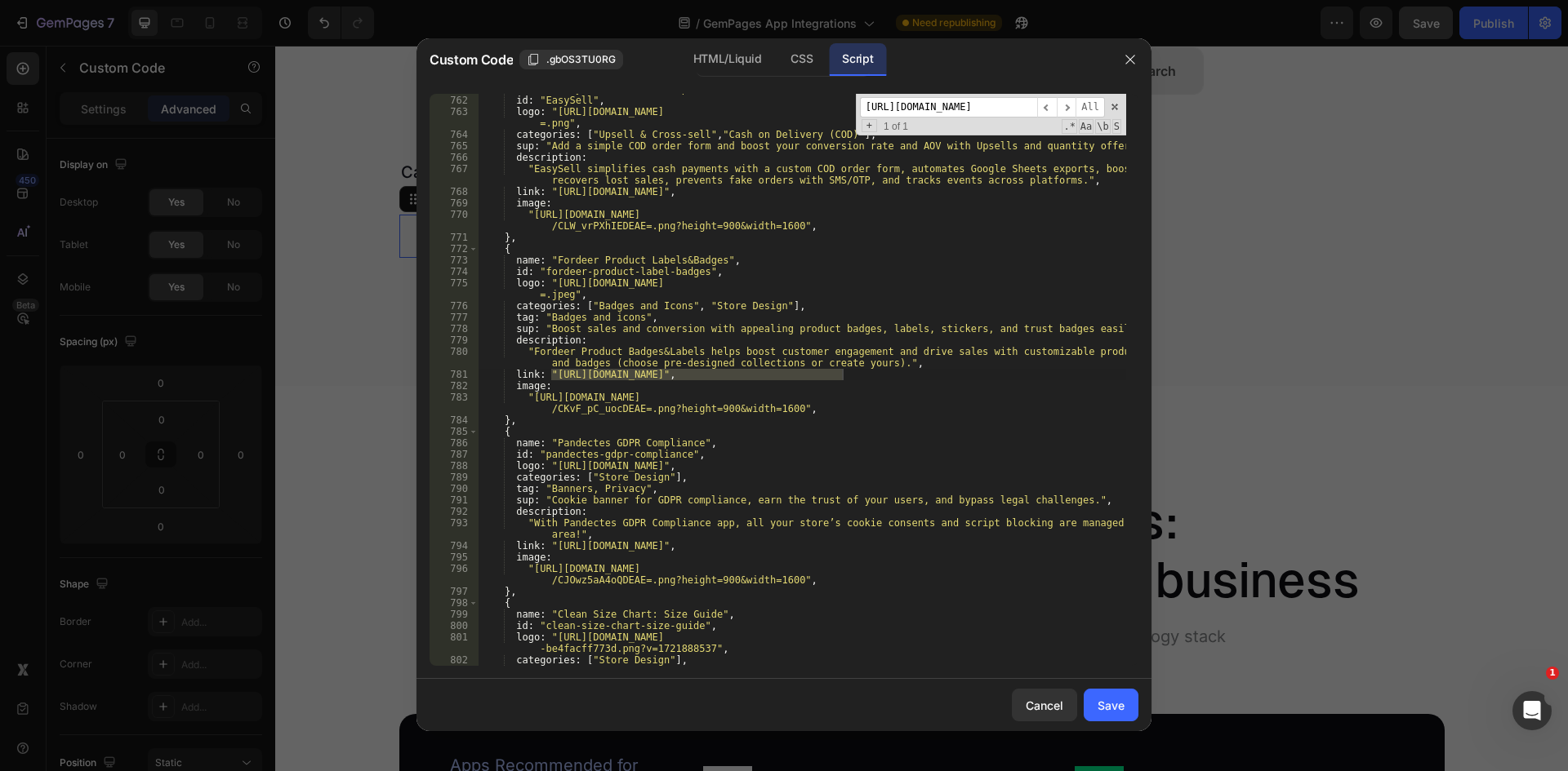
scroll to position [9343, 0]
type input "[URL][DOMAIN_NAME]"
click at [547, 377] on div "name : "EasySell COD Form & Upsells" , id : "EasySell" , logo : "[URL][DOMAIN_N…" at bounding box center [802, 380] width 648 height 595
click at [550, 377] on div "name : "EasySell COD Form & Upsells" , id : "EasySell" , logo : "[URL][DOMAIN_N…" at bounding box center [802, 380] width 648 height 595
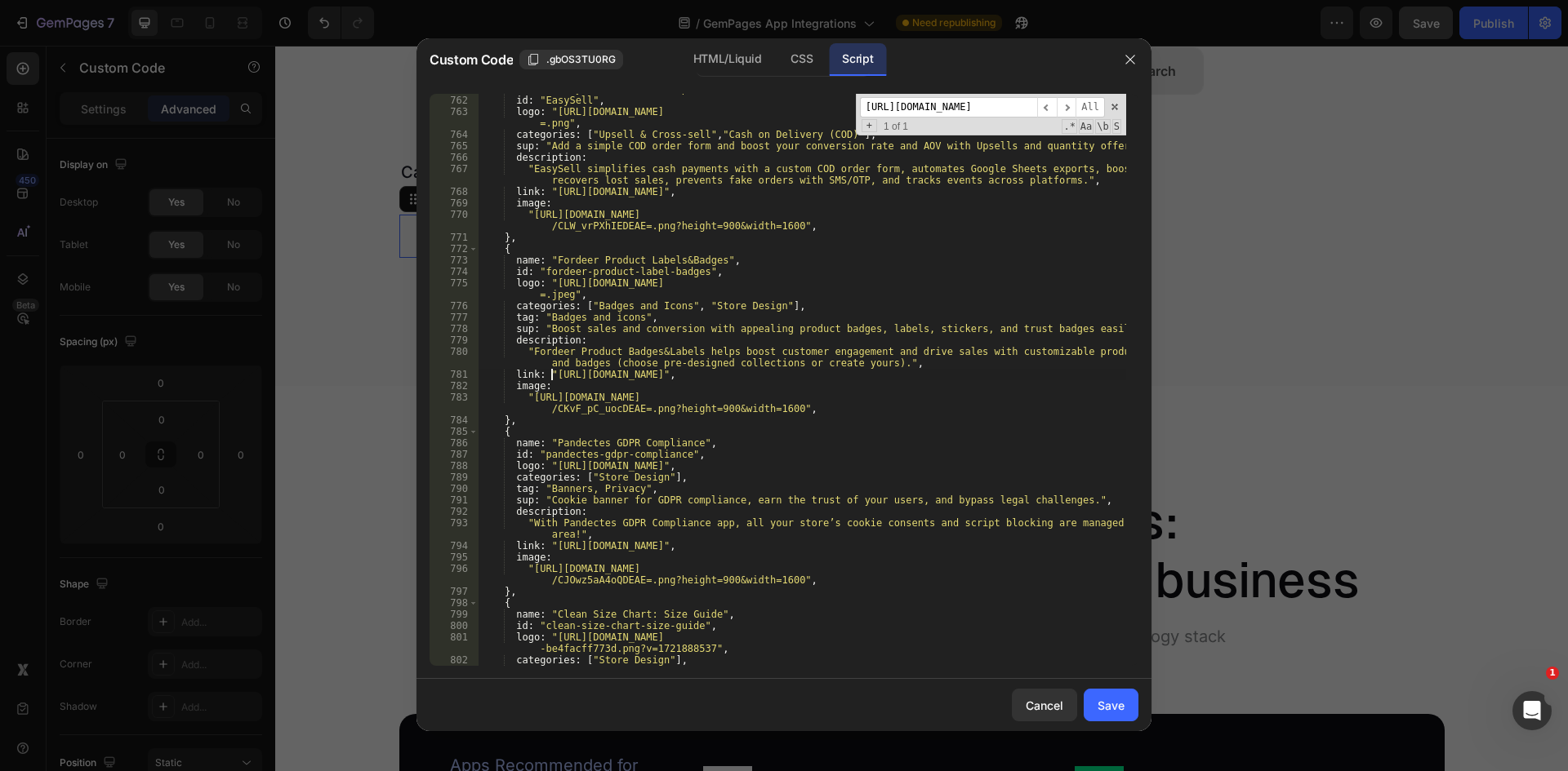
click at [841, 375] on div "name : "EasySell COD Form & Upsells" , id : "EasySell" , logo : "[URL][DOMAIN_N…" at bounding box center [802, 380] width 648 height 595
type textarea "link: "[URL][DOMAIN_NAME]","
click at [928, 104] on input "[URL][DOMAIN_NAME]" at bounding box center [948, 107] width 177 height 21
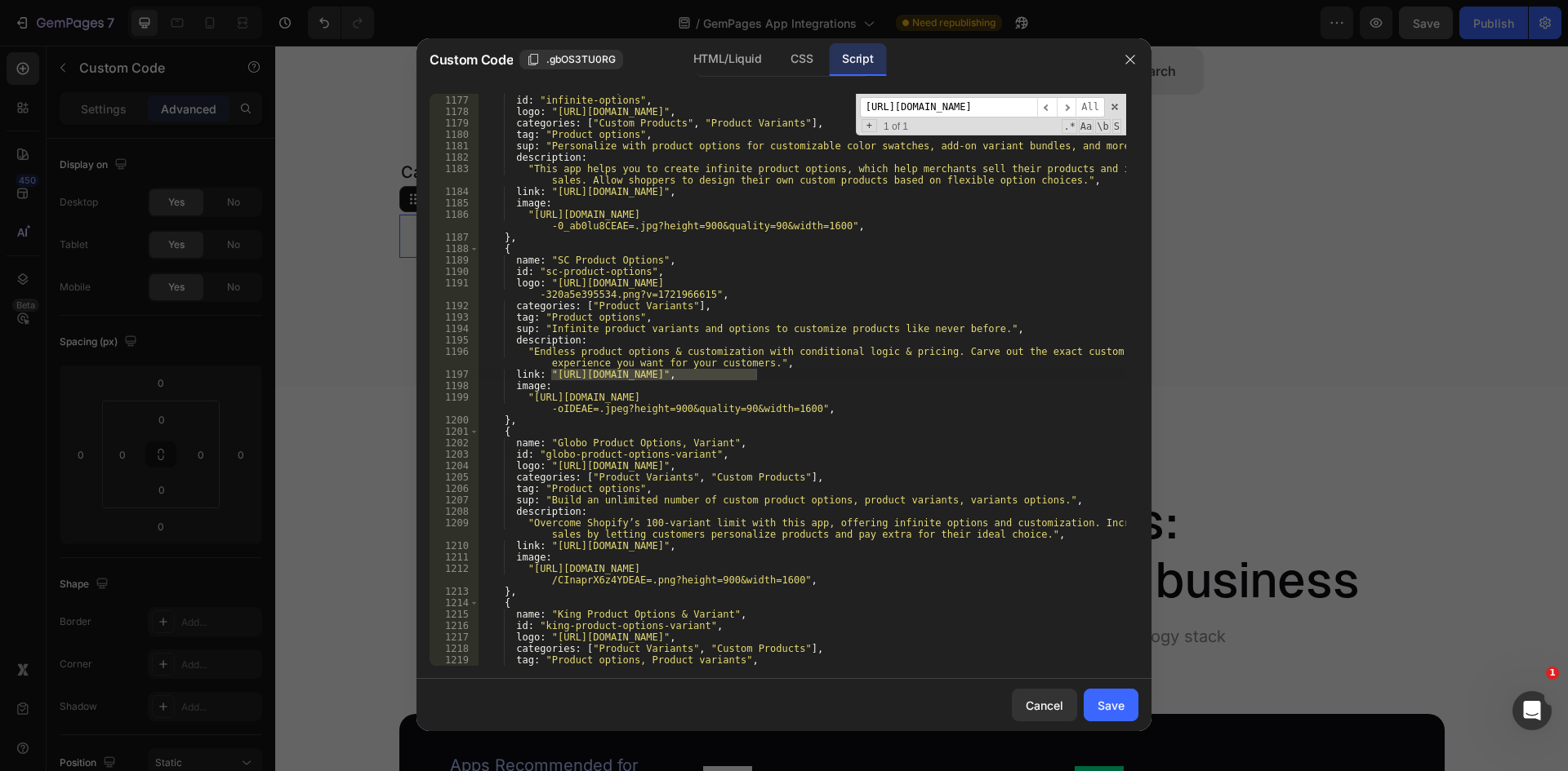
scroll to position [14372, 0]
type input "[URL][DOMAIN_NAME]"
drag, startPoint x: 756, startPoint y: 372, endPoint x: 749, endPoint y: 377, distance: 8.6
click at [756, 372] on div "name : "Infinite Options" , id : "infinite-options" , logo : "[URL][DOMAIN_NAME…" at bounding box center [802, 379] width 648 height 572
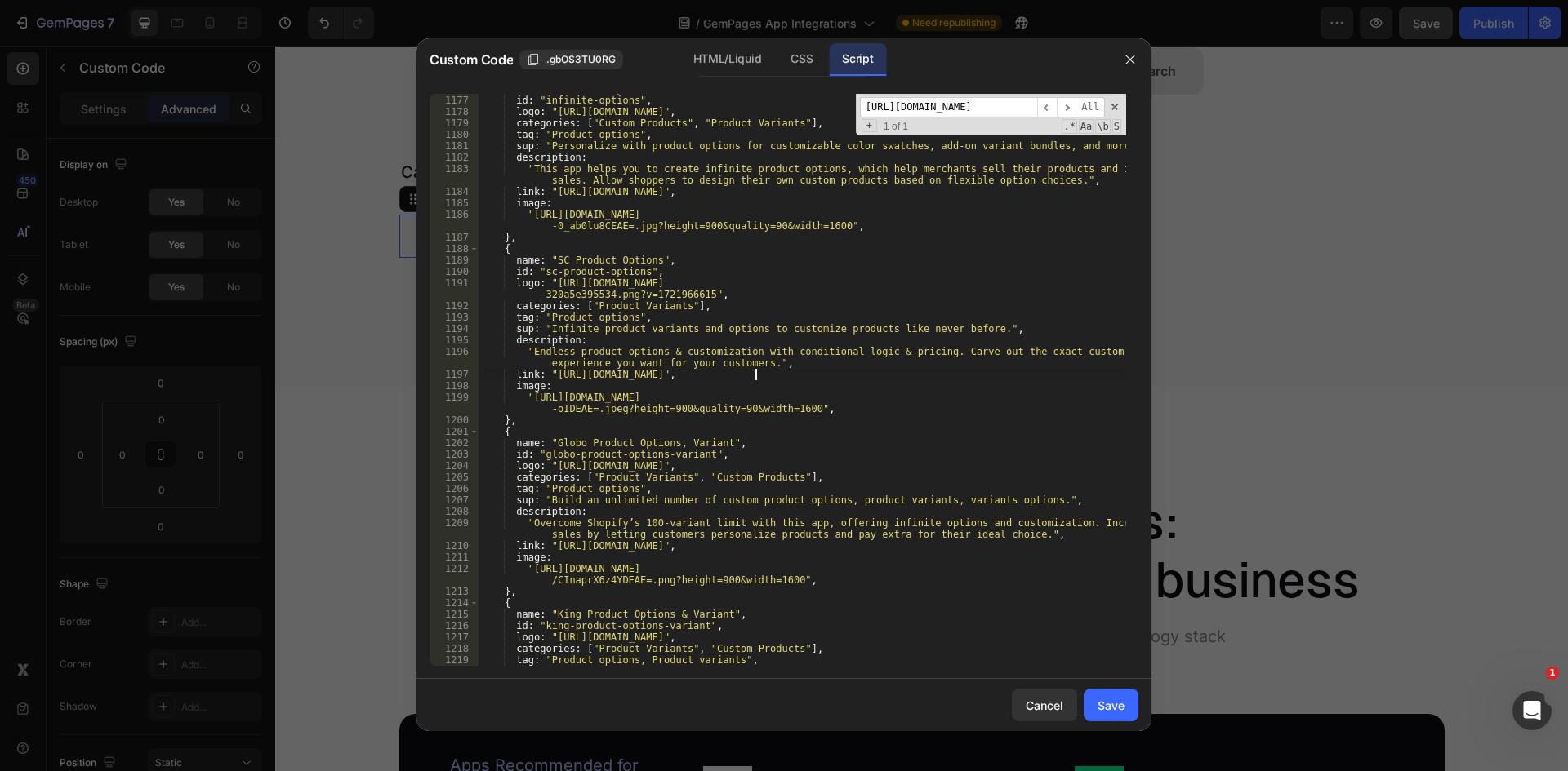
click at [553, 372] on div "name : "Infinite Options" , id : "infinite-options" , logo : "[URL][DOMAIN_NAME…" at bounding box center [802, 386] width 648 height 606
type textarea "link: "[URL][DOMAIN_NAME]","
click at [891, 101] on input "[URL][DOMAIN_NAME]" at bounding box center [948, 107] width 177 height 21
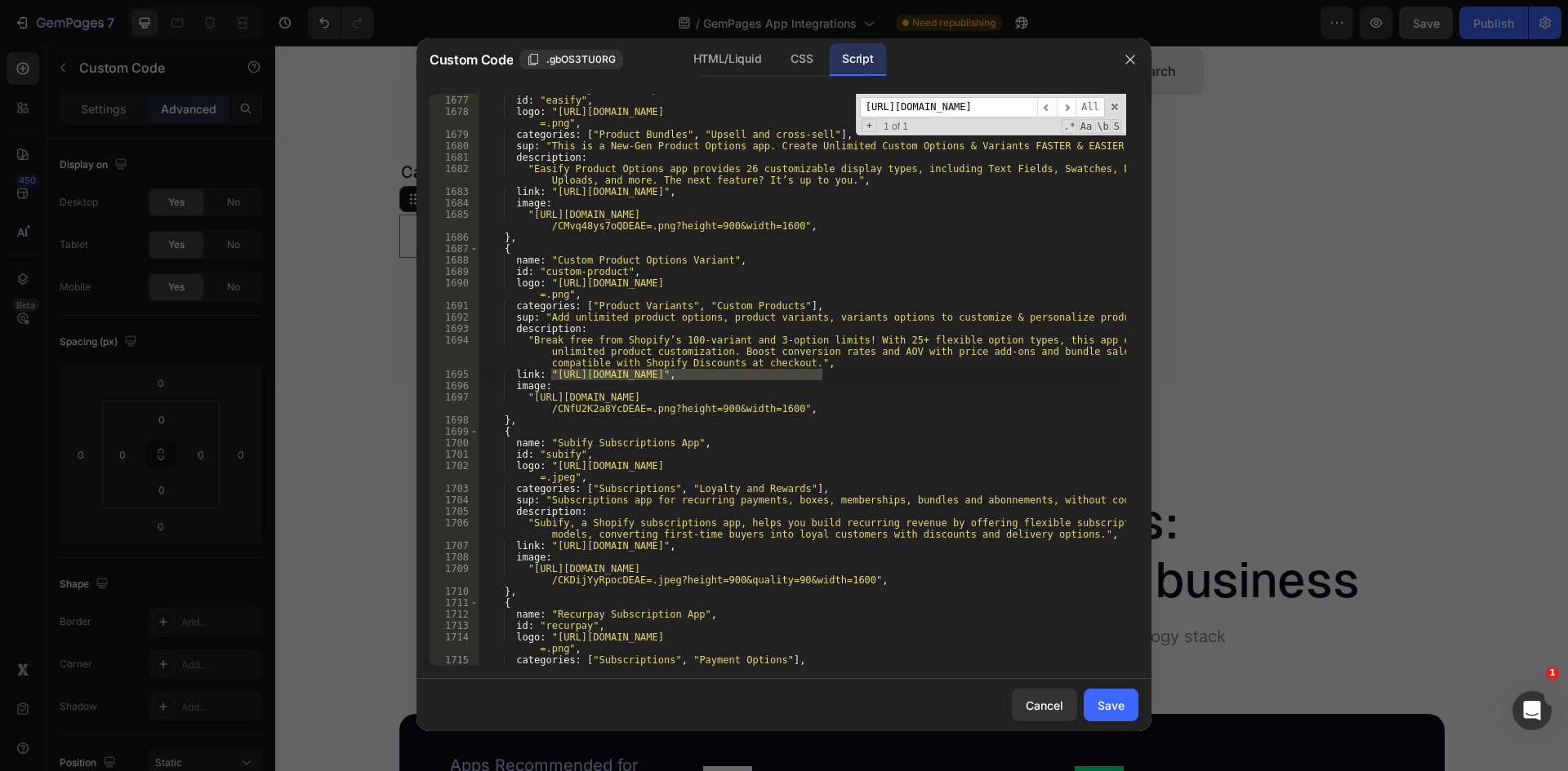
scroll to position [20521, 0]
type input "[URL][DOMAIN_NAME]"
click at [821, 373] on div "name : "Easify Product Options Variant" , id : "easify" , logo : "[URL][DOMAIN_…" at bounding box center [802, 379] width 648 height 572
click at [555, 373] on div "name : "Easify Product Options Variant" , id : "easify" , logo : "[URL][DOMAIN_…" at bounding box center [802, 386] width 648 height 606
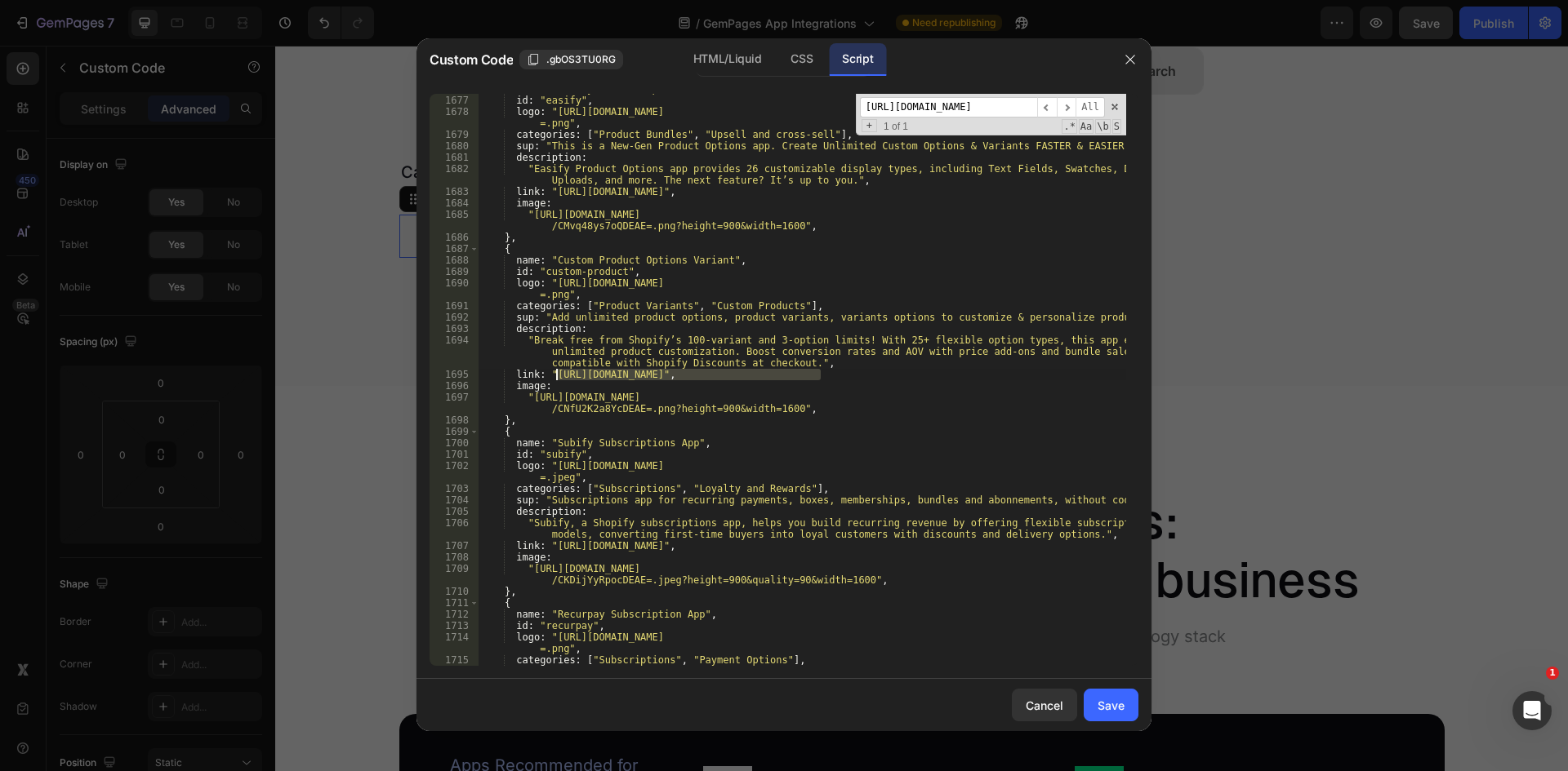
click at [549, 375] on div "name : "Easify Product Options Variant" , id : "easify" , logo : "[URL][DOMAIN_…" at bounding box center [802, 386] width 648 height 606
type textarea "link: "[URL][DOMAIN_NAME]","
click at [947, 110] on input "[URL][DOMAIN_NAME]" at bounding box center [948, 107] width 177 height 21
click at [922, 103] on input "[URL][DOMAIN_NAME]" at bounding box center [948, 107] width 177 height 21
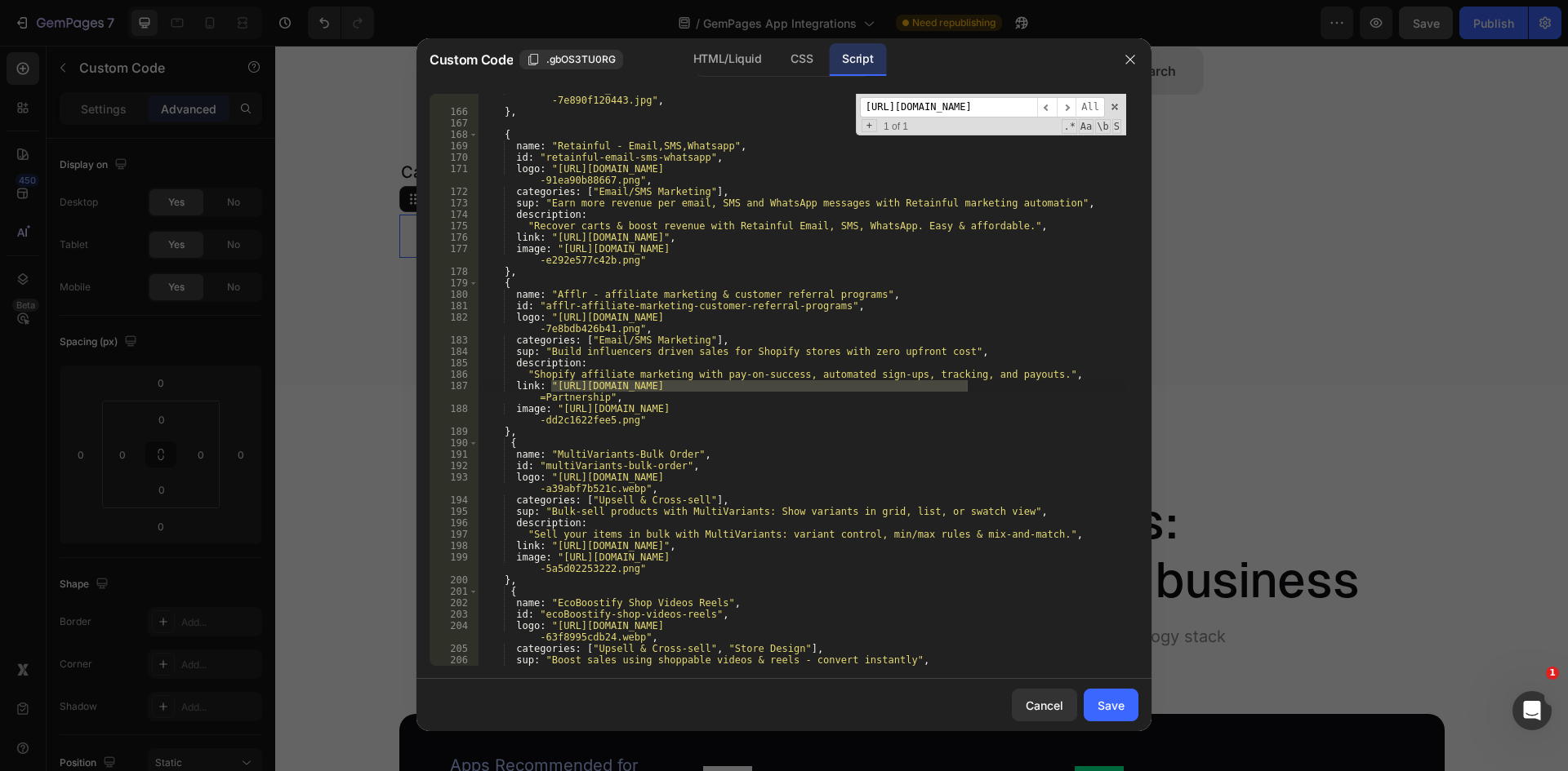
scroll to position [0, 248]
type input "[URL][DOMAIN_NAME]"
click at [551, 384] on div ""[URL][DOMAIN_NAME] -7e890f120443.jpg" , } , { name : "Retainful - Email,SMS,Wh…" at bounding box center [802, 379] width 648 height 572
click at [601, 394] on div ""[URL][DOMAIN_NAME] -7e890f120443.jpg" , } , { name : "Retainful - Email,SMS,Wh…" at bounding box center [802, 386] width 648 height 606
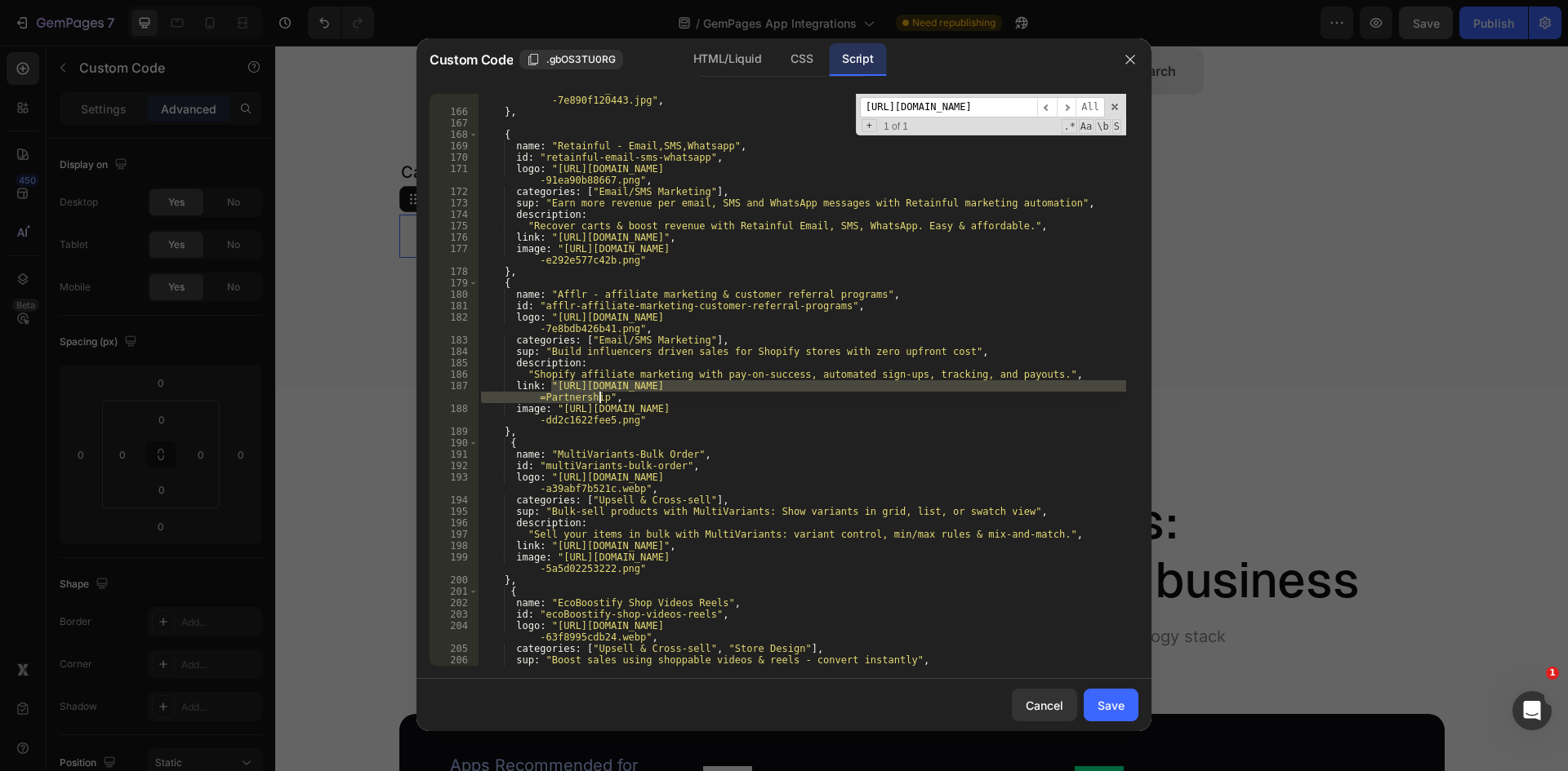
type textarea "link: "[URL][DOMAIN_NAME]","
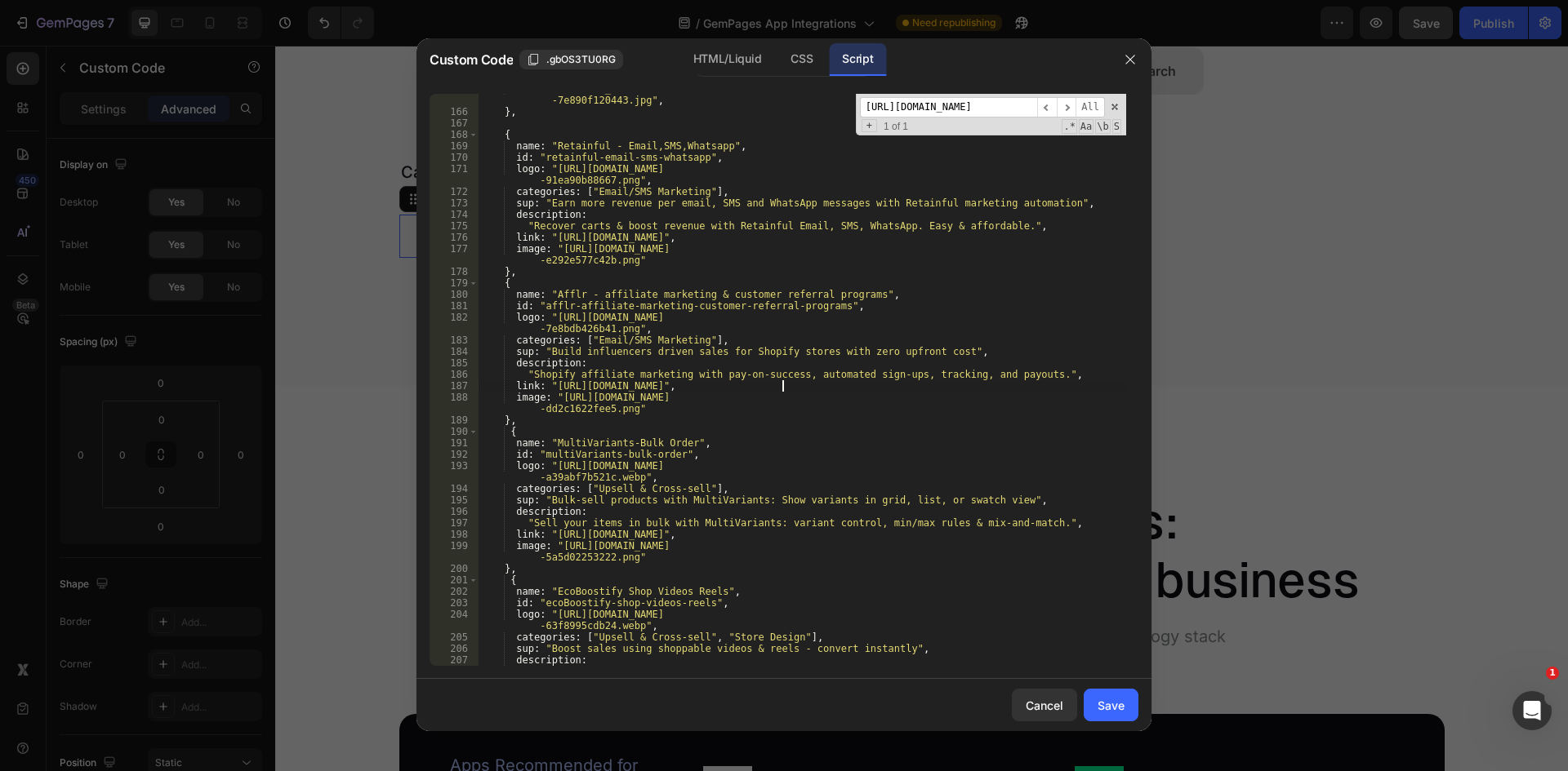
click at [944, 117] on input "[URL][DOMAIN_NAME]" at bounding box center [948, 107] width 177 height 21
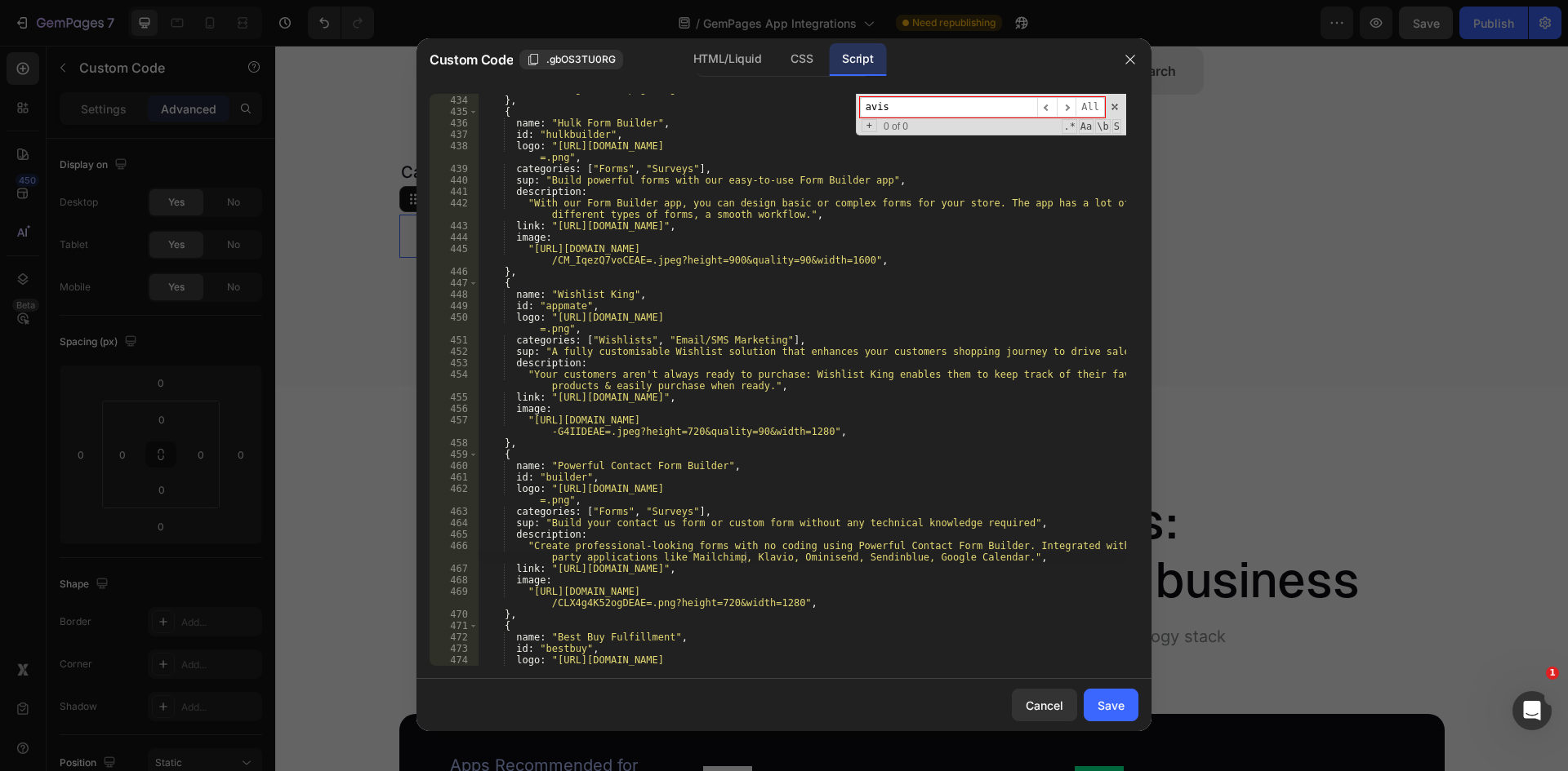
scroll to position [6795, 0]
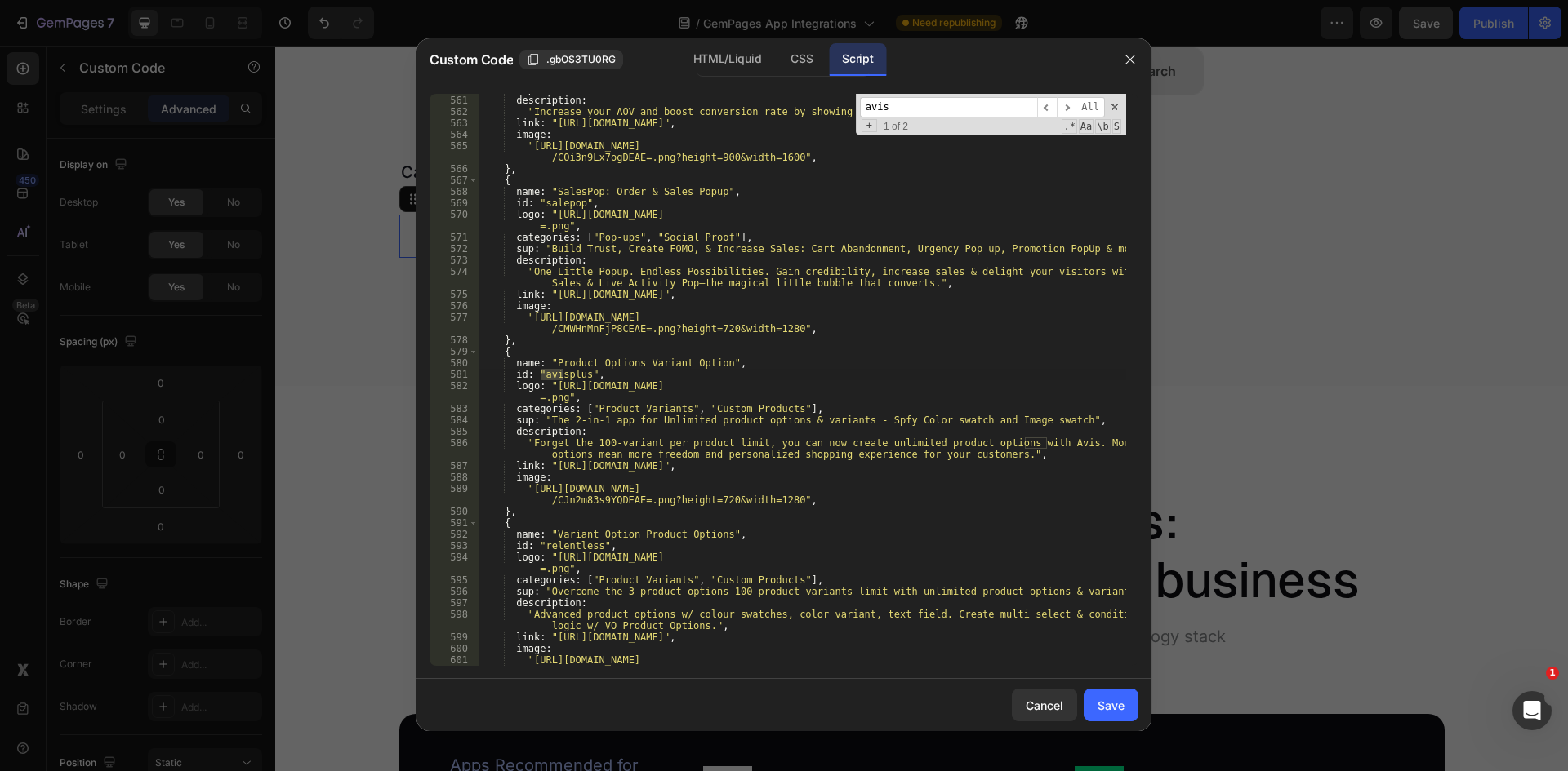
type input "avis"
click at [553, 464] on div "sup : "Boost conversion and AOV with Slide Cart Drawer and Sticky Add to Cart" …" at bounding box center [802, 386] width 648 height 606
click at [740, 464] on div "sup : "Boost conversion and AOV with Slide Cart Drawer and Sticky Add to Cart" …" at bounding box center [802, 386] width 648 height 606
type textarea "link: "[URL][DOMAIN_NAME]","
drag, startPoint x: 920, startPoint y: 112, endPoint x: 783, endPoint y: 115, distance: 137.0
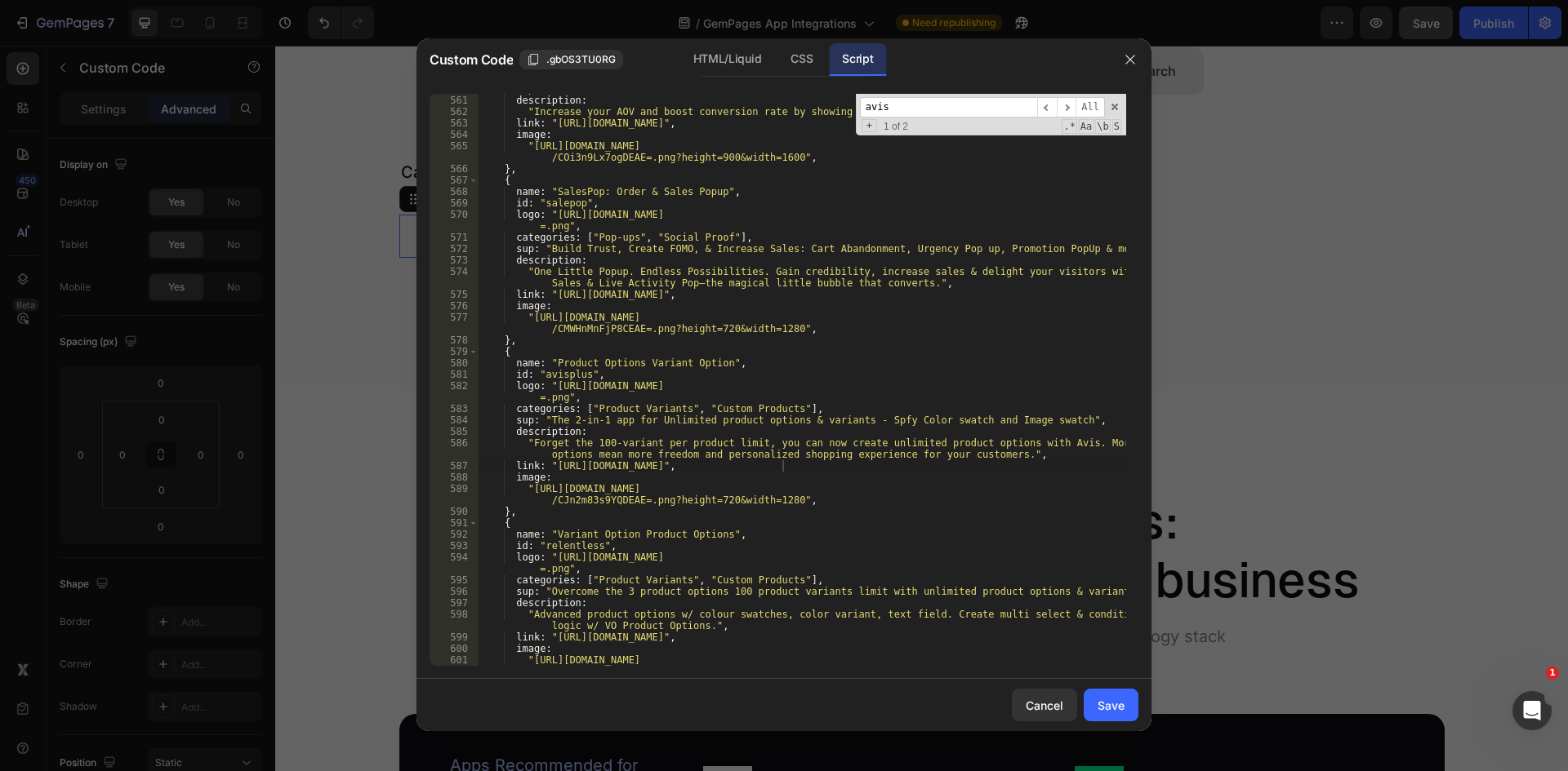
click at [783, 115] on div "sup : "Boost conversion and AOV with Slide Cart Drawer and Sticky Add to Cart" …" at bounding box center [802, 379] width 648 height 572
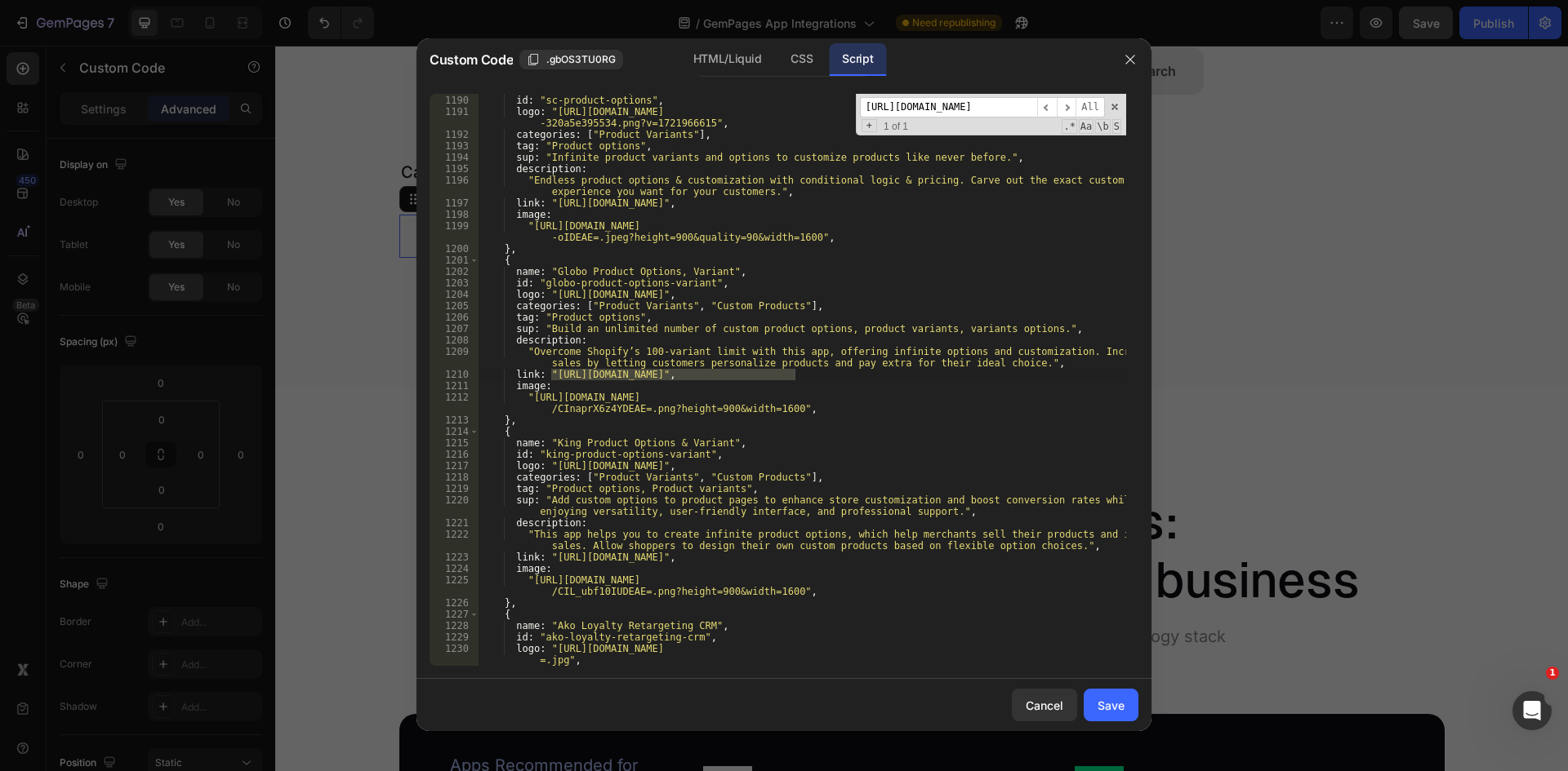
type input "[URL][DOMAIN_NAME]"
click at [552, 373] on div "name : "SC Product Options" , id : "sc-product-options" , logo : "[URL][DOMAIN_…" at bounding box center [802, 379] width 648 height 572
click at [793, 375] on div "name : "SC Product Options" , id : "sc-product-options" , logo : "[URL][DOMAIN_…" at bounding box center [802, 380] width 648 height 595
type textarea "link: "[URL][DOMAIN_NAME]","
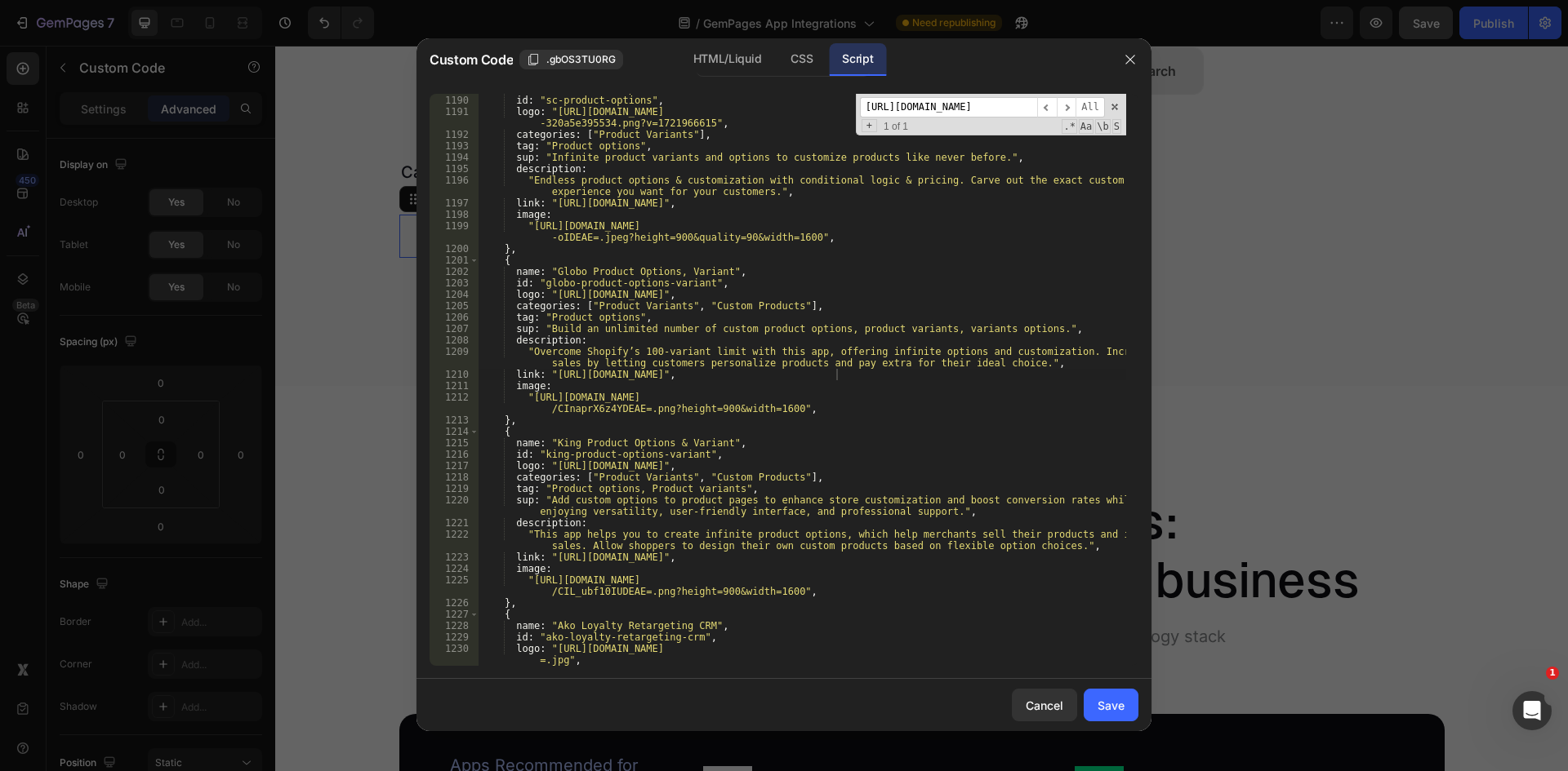
click at [919, 113] on input "[URL][DOMAIN_NAME]" at bounding box center [948, 107] width 177 height 21
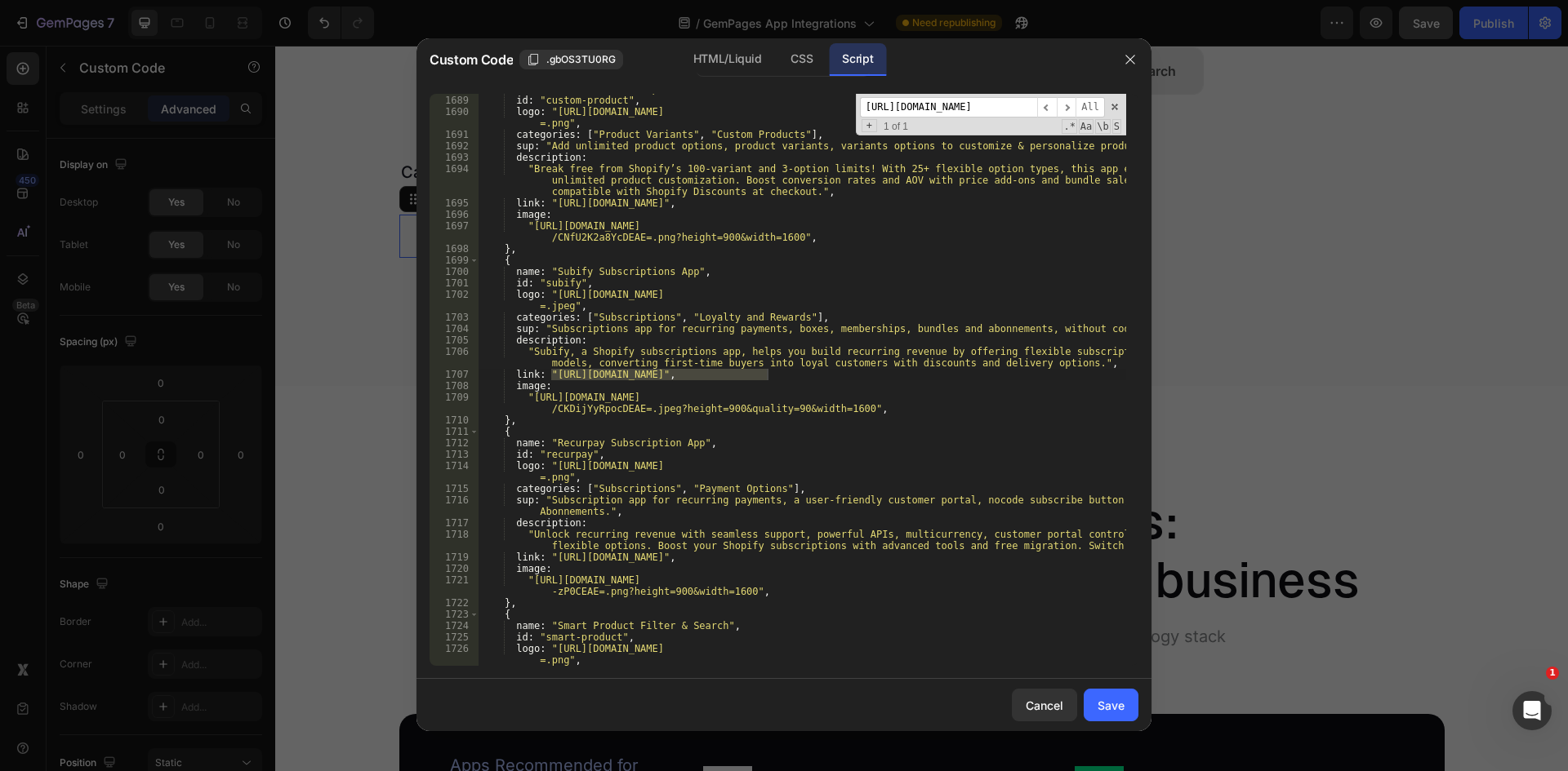
type input "[URL][DOMAIN_NAME]"
click at [551, 371] on div "name : "Custom Product Options Variant" , id : "custom-product" , logo : "[URL]…" at bounding box center [802, 379] width 648 height 572
click at [768, 376] on div "name : "Custom Product Options Variant" , id : "custom-product" , logo : "[URL]…" at bounding box center [802, 380] width 648 height 595
click at [694, 472] on div "name : "Custom Product Options Variant" , id : "custom-product" , logo : "[URL]…" at bounding box center [802, 380] width 648 height 595
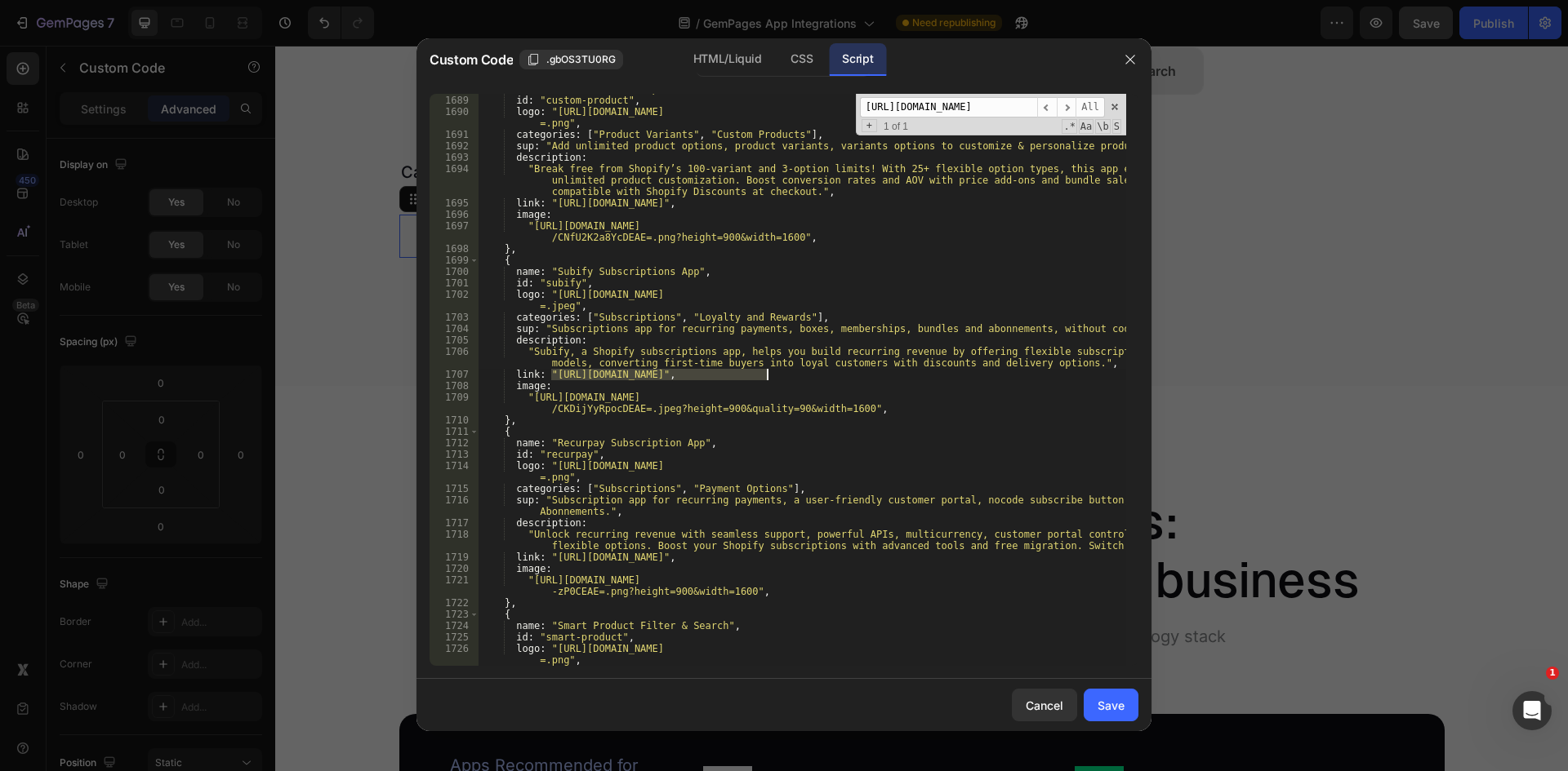
click at [600, 372] on div "name : "Custom Product Options Variant" , id : "custom-product" , logo : "[URL]…" at bounding box center [802, 379] width 648 height 572
click at [591, 378] on div "name : "Custom Product Options Variant" , id : "custom-product" , logo : "[URL]…" at bounding box center [802, 380] width 648 height 595
click at [596, 373] on div "name : "Custom Product Options Variant" , id : "custom-product" , logo : "[URL]…" at bounding box center [802, 380] width 648 height 595
click at [766, 375] on div "name : "Custom Product Options Variant" , id : "custom-product" , logo : "[URL]…" at bounding box center [802, 380] width 648 height 595
type textarea "link: "[URL][DOMAIN_NAME]","
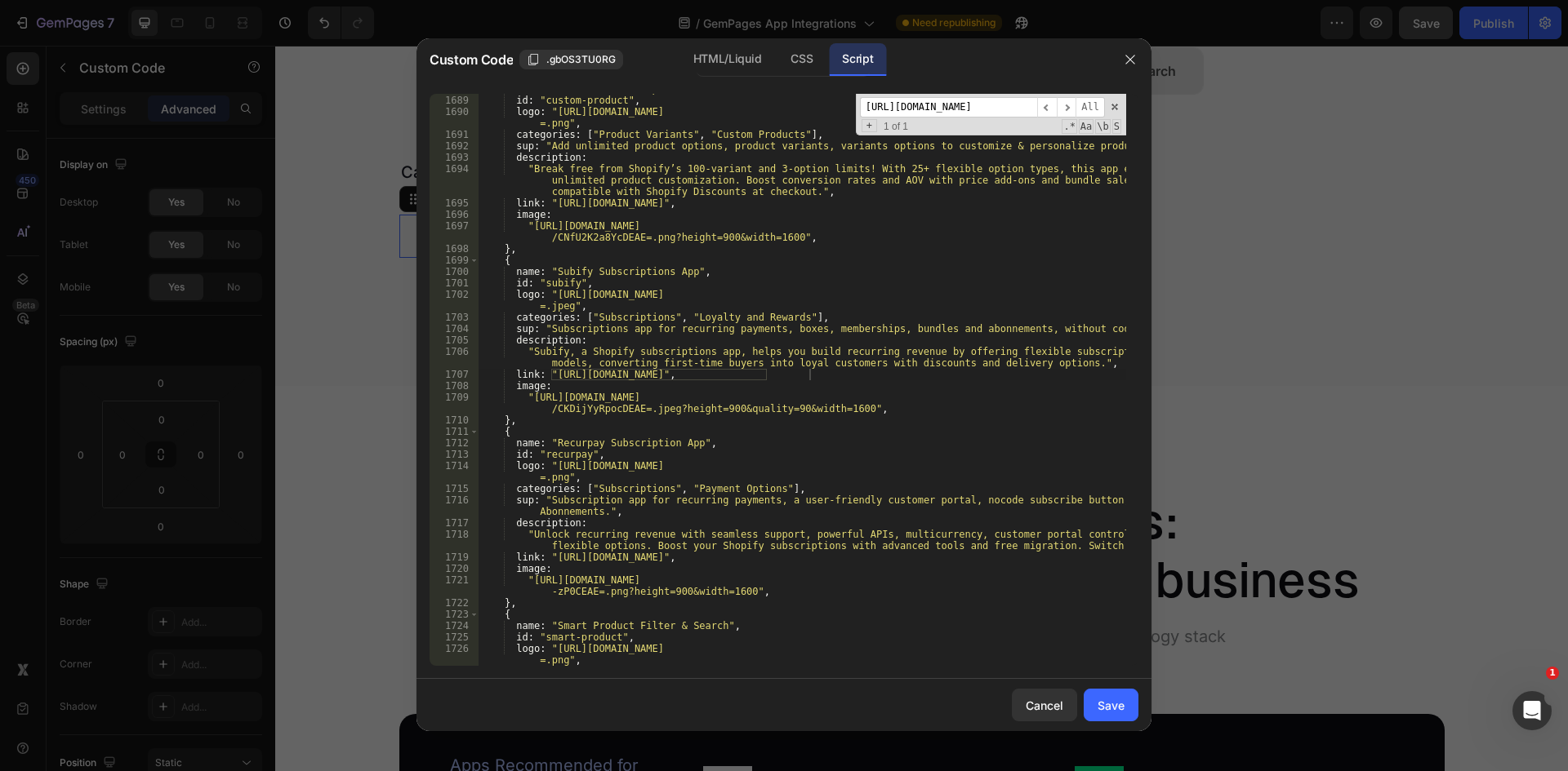
click at [967, 104] on input "[URL][DOMAIN_NAME]" at bounding box center [948, 107] width 177 height 21
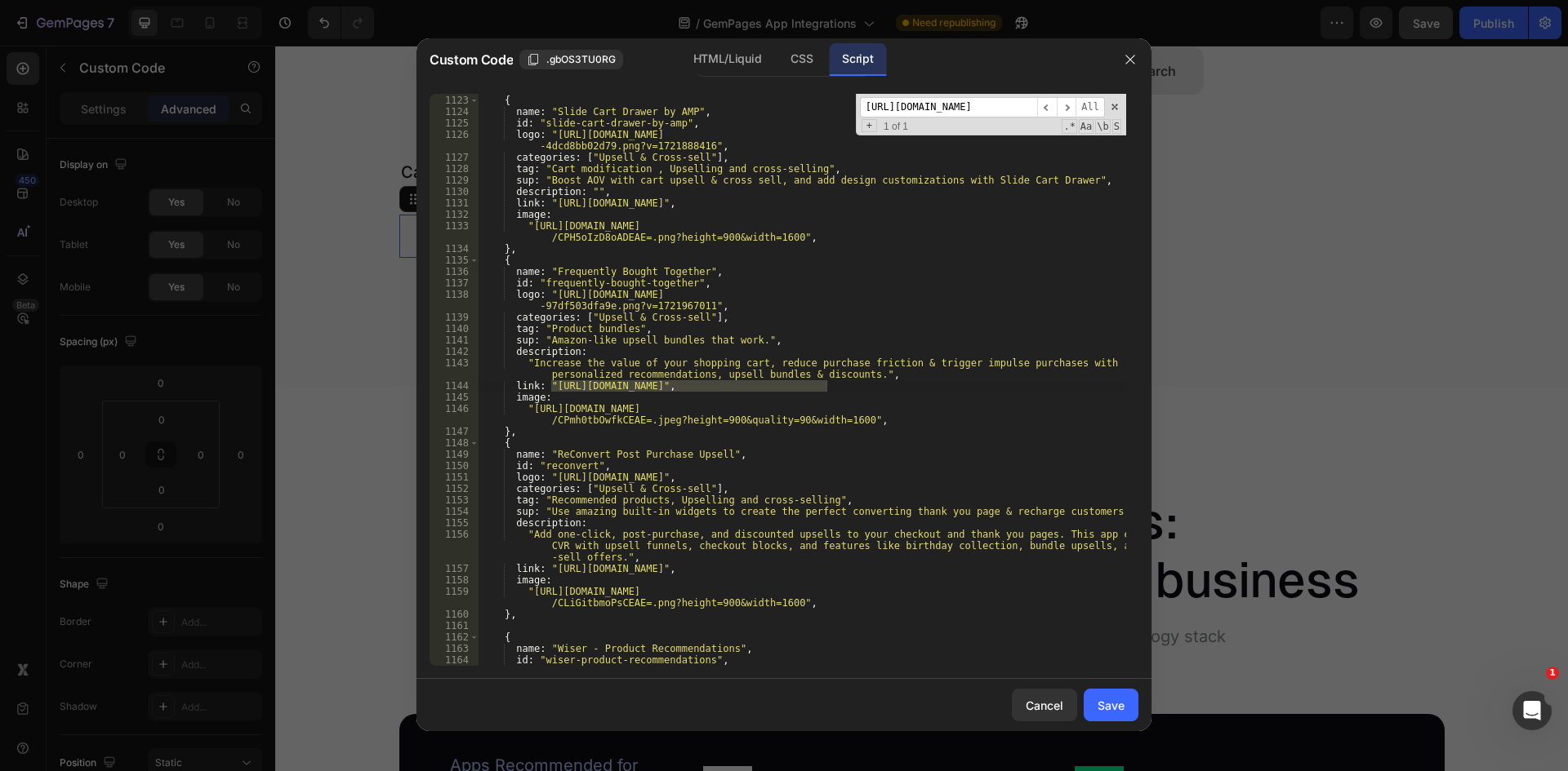
scroll to position [13723, 0]
type input "[URL][DOMAIN_NAME]"
click at [826, 384] on div "} , { name : "Slide Cart Drawer by AMP" , id : "slide-cart-drawer-by-amp" , log…" at bounding box center [802, 379] width 648 height 572
click at [551, 384] on div "} , { name : "Slide Cart Drawer by AMP" , id : "slide-cart-drawer-by-amp" , log…" at bounding box center [802, 380] width 648 height 595
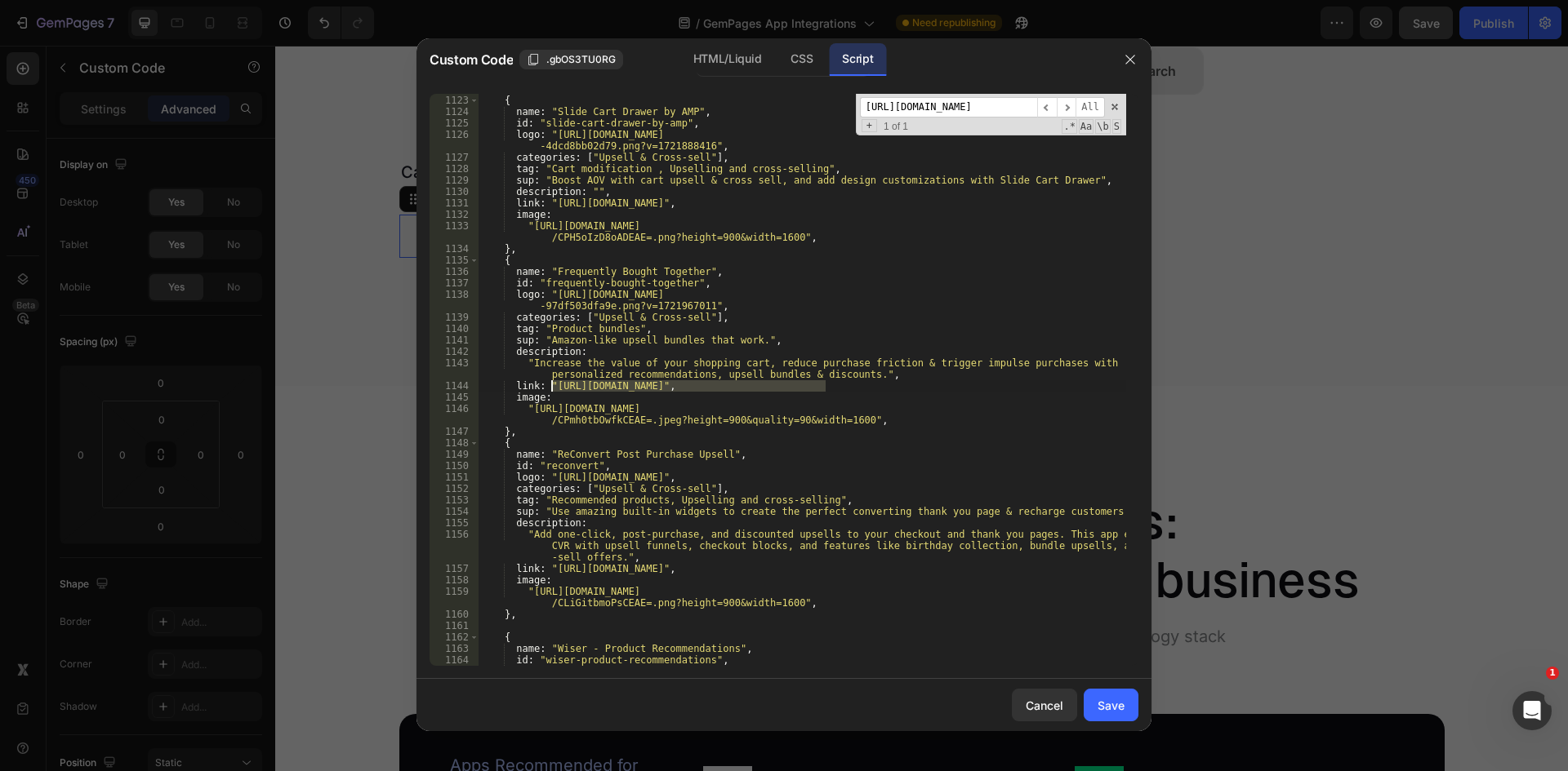
type textarea "link: "[URL][DOMAIN_NAME]","
click at [922, 109] on input "[URL][DOMAIN_NAME]" at bounding box center [948, 107] width 177 height 21
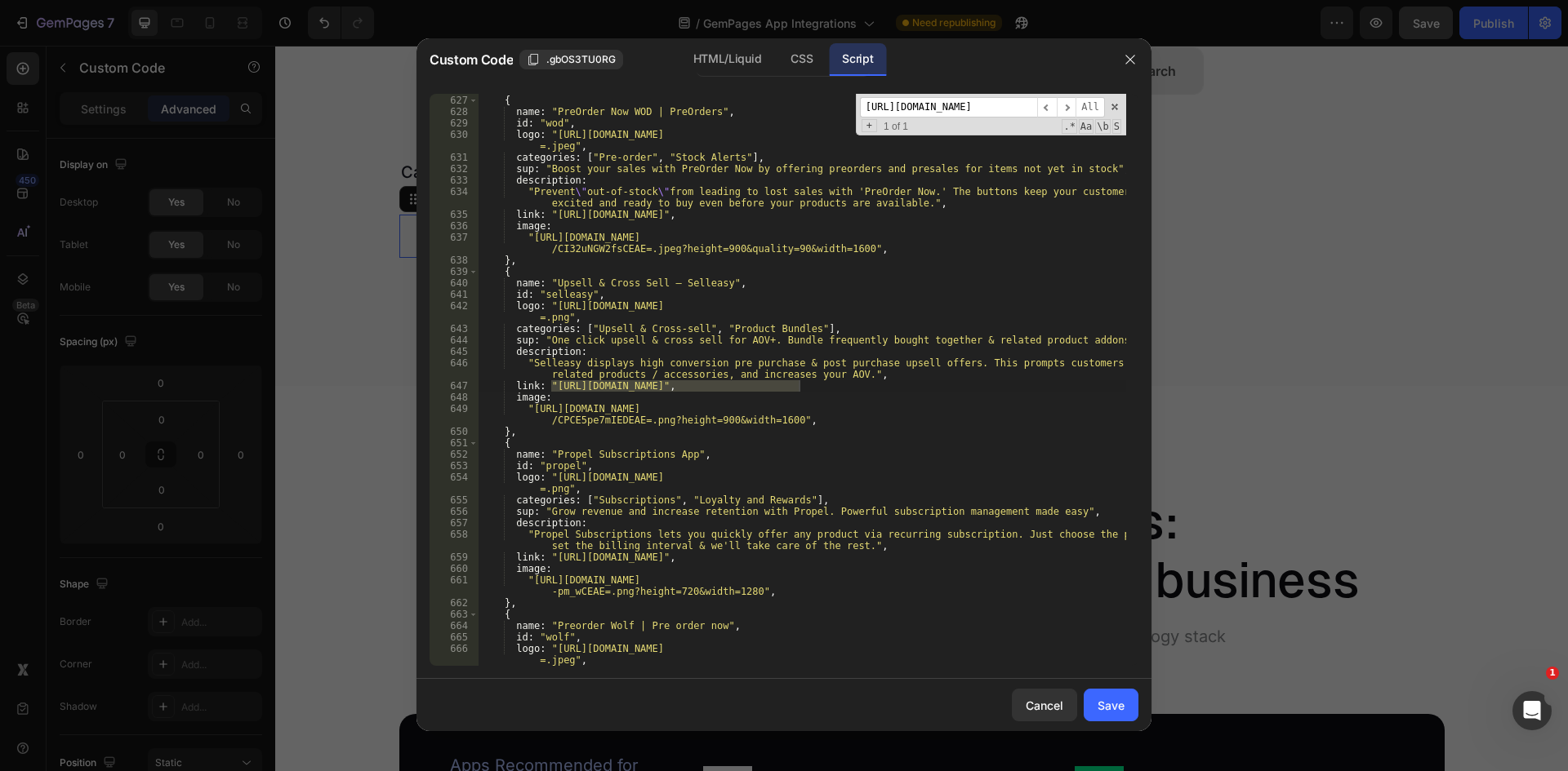
type input "[URL][DOMAIN_NAME]"
click at [799, 383] on div "} , { name : "PreOrder Now WOD | PreOrders" , id : "wod" , logo : "[URL][DOMAIN…" at bounding box center [802, 379] width 648 height 572
click at [552, 385] on div "} , { name : "PreOrder Now WOD | PreOrders" , id : "wod" , logo : "[URL][DOMAIN…" at bounding box center [802, 380] width 648 height 595
type textarea "link: "[URL][DOMAIN_NAME]","
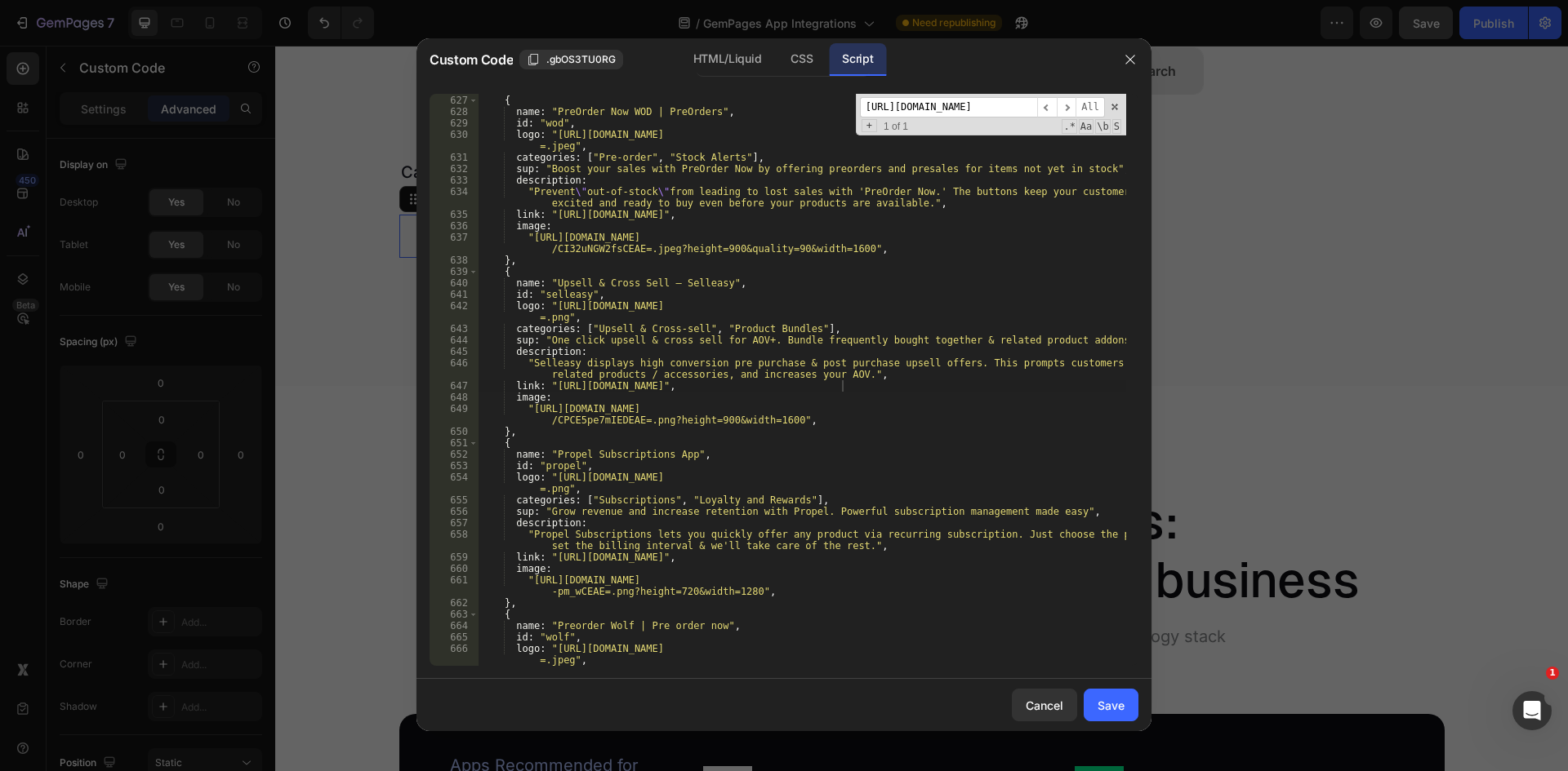
click at [920, 112] on input "[URL][DOMAIN_NAME]" at bounding box center [948, 107] width 177 height 21
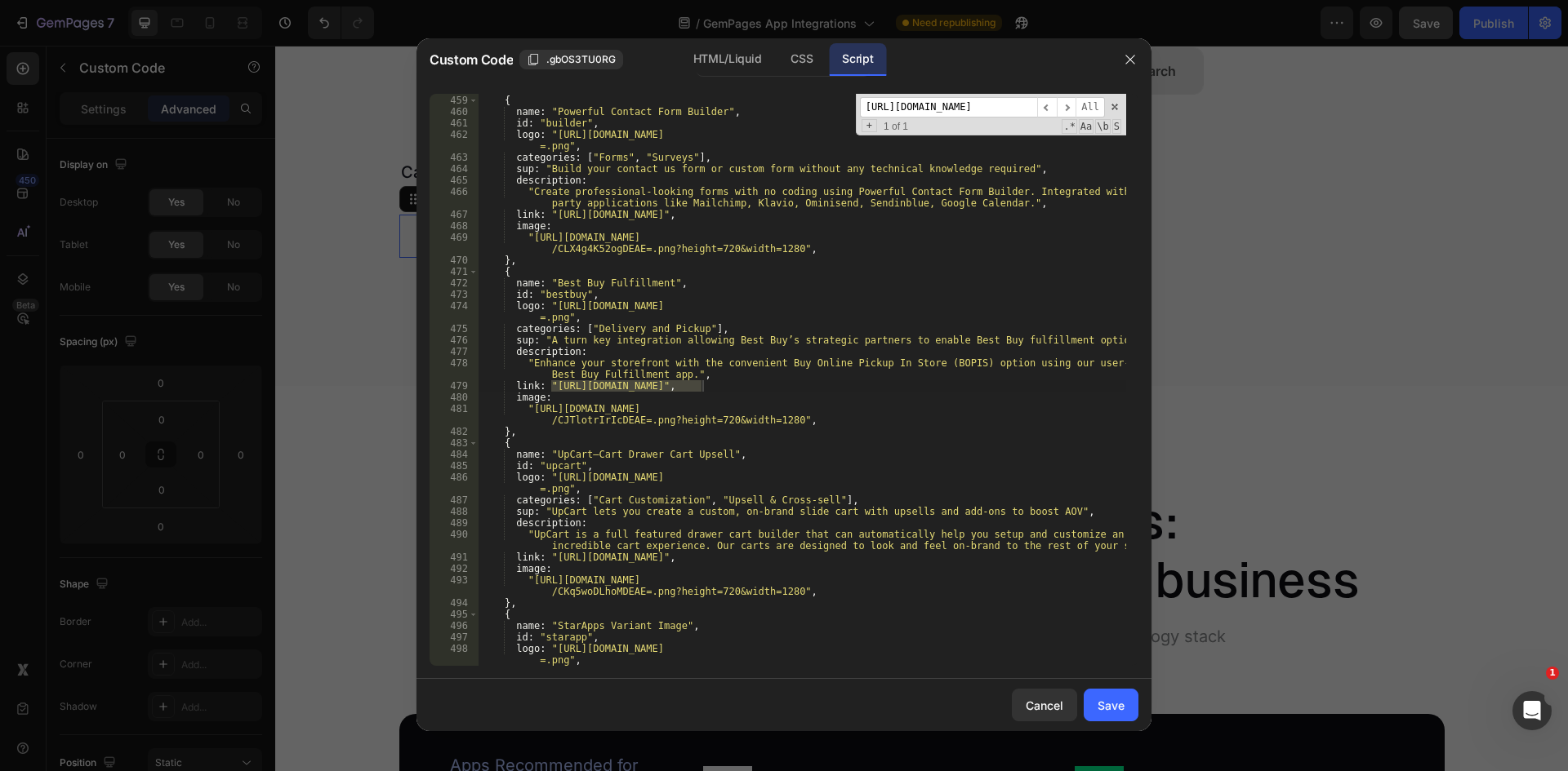
type input "[URL][DOMAIN_NAME]"
click at [567, 383] on div "} , { name : "Powerful Contact Form Builder" , id : "builder" , logo : "[URL][D…" at bounding box center [802, 379] width 648 height 572
click at [551, 383] on div "} , { name : "Powerful Contact Form Builder" , id : "builder" , logo : "[URL][D…" at bounding box center [802, 380] width 648 height 595
click at [704, 386] on div "} , { name : "Powerful Contact Form Builder" , id : "builder" , logo : "[URL][D…" at bounding box center [802, 380] width 648 height 595
type textarea "link: "[URL][DOMAIN_NAME]","
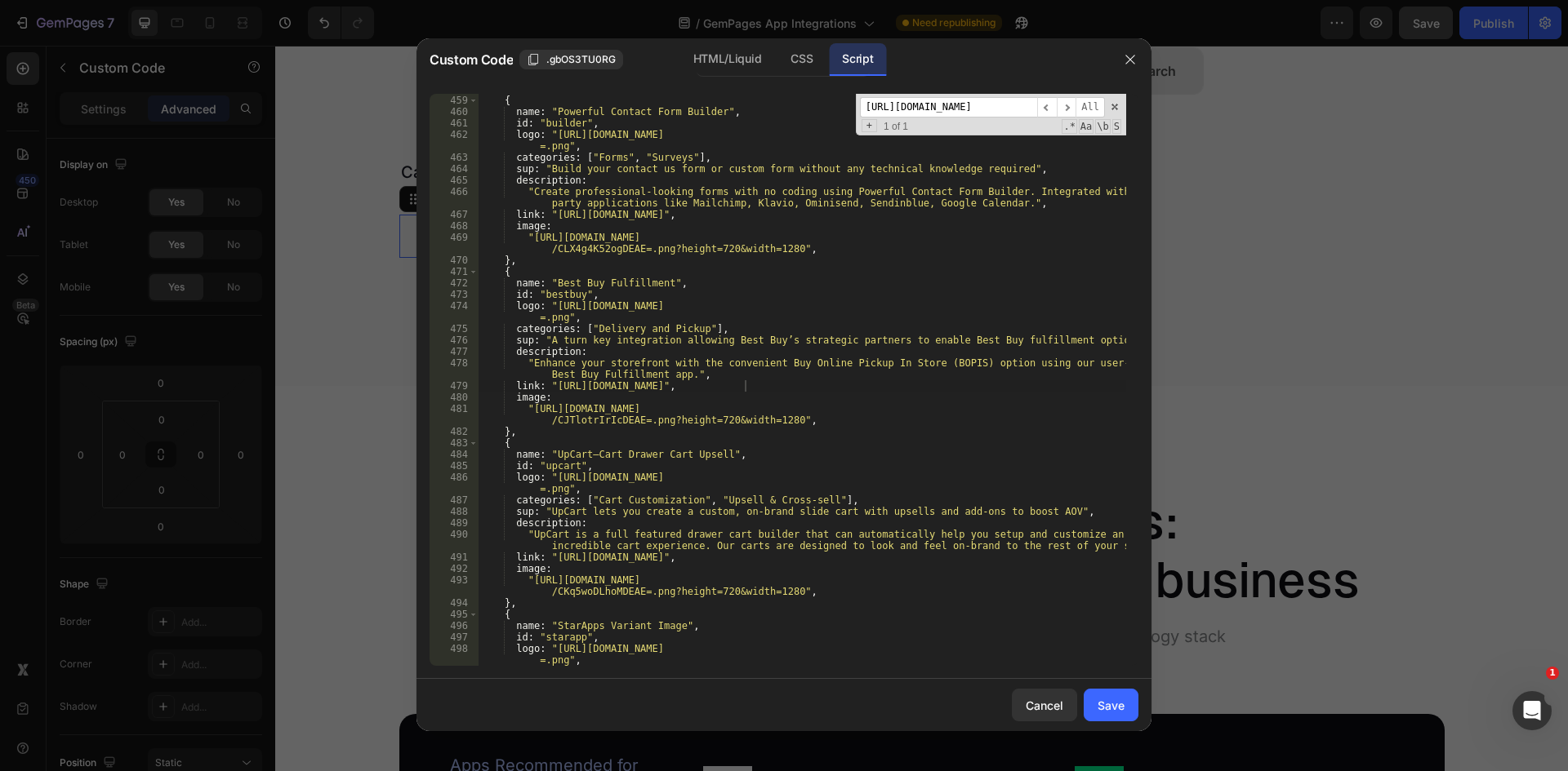
click at [972, 114] on input "[URL][DOMAIN_NAME]" at bounding box center [948, 107] width 177 height 21
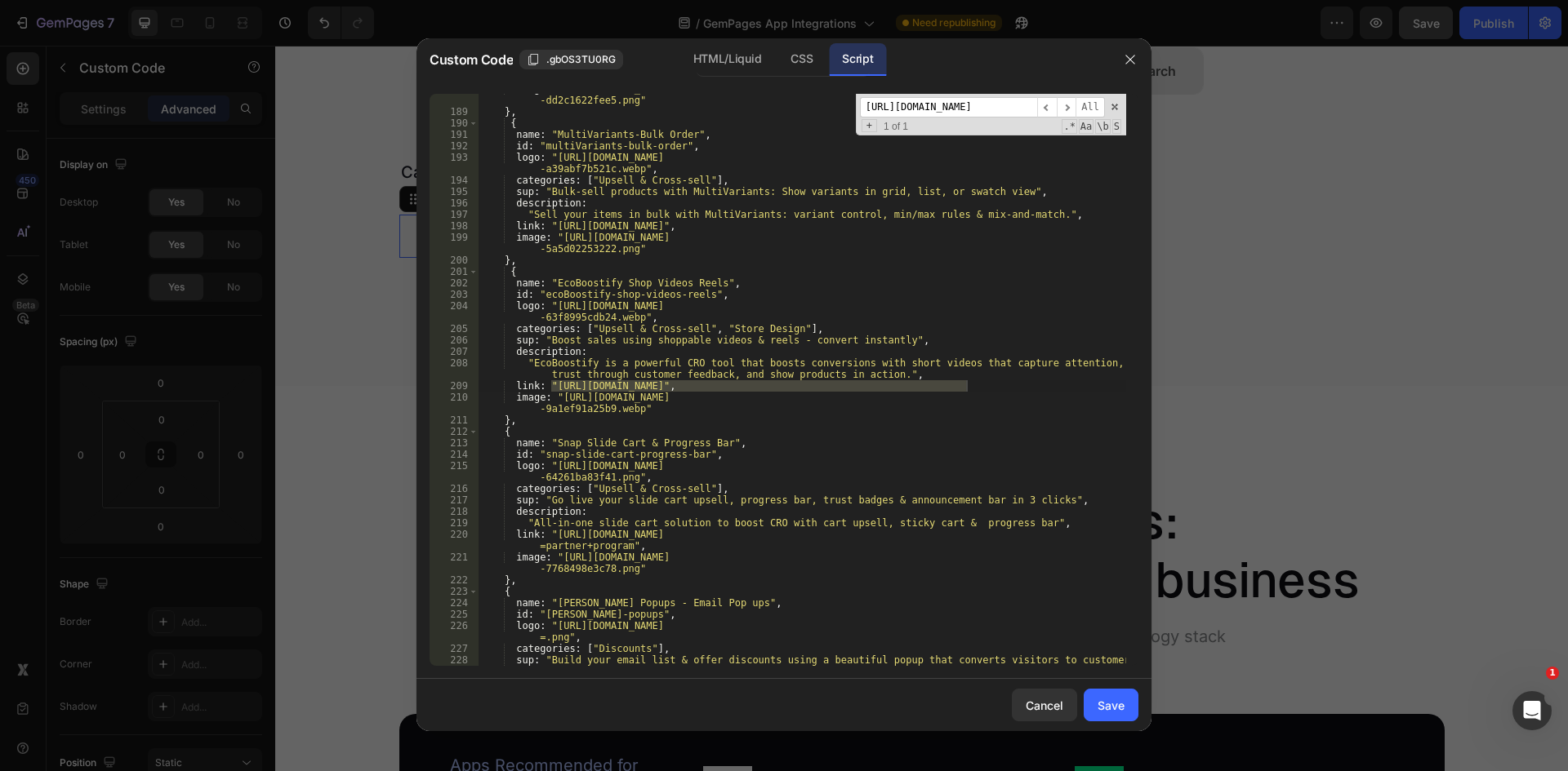
scroll to position [0, 238]
type input "[URL][DOMAIN_NAME]"
click at [552, 383] on div "image : "[URL][DOMAIN_NAME] -dd2c1622fee5.png" } , { name : "MultiVariants-Bulk…" at bounding box center [802, 379] width 648 height 572
click at [1020, 386] on div "image : "[URL][DOMAIN_NAME] -dd2c1622fee5.png" } , { name : "MultiVariants-Bulk…" at bounding box center [802, 386] width 648 height 606
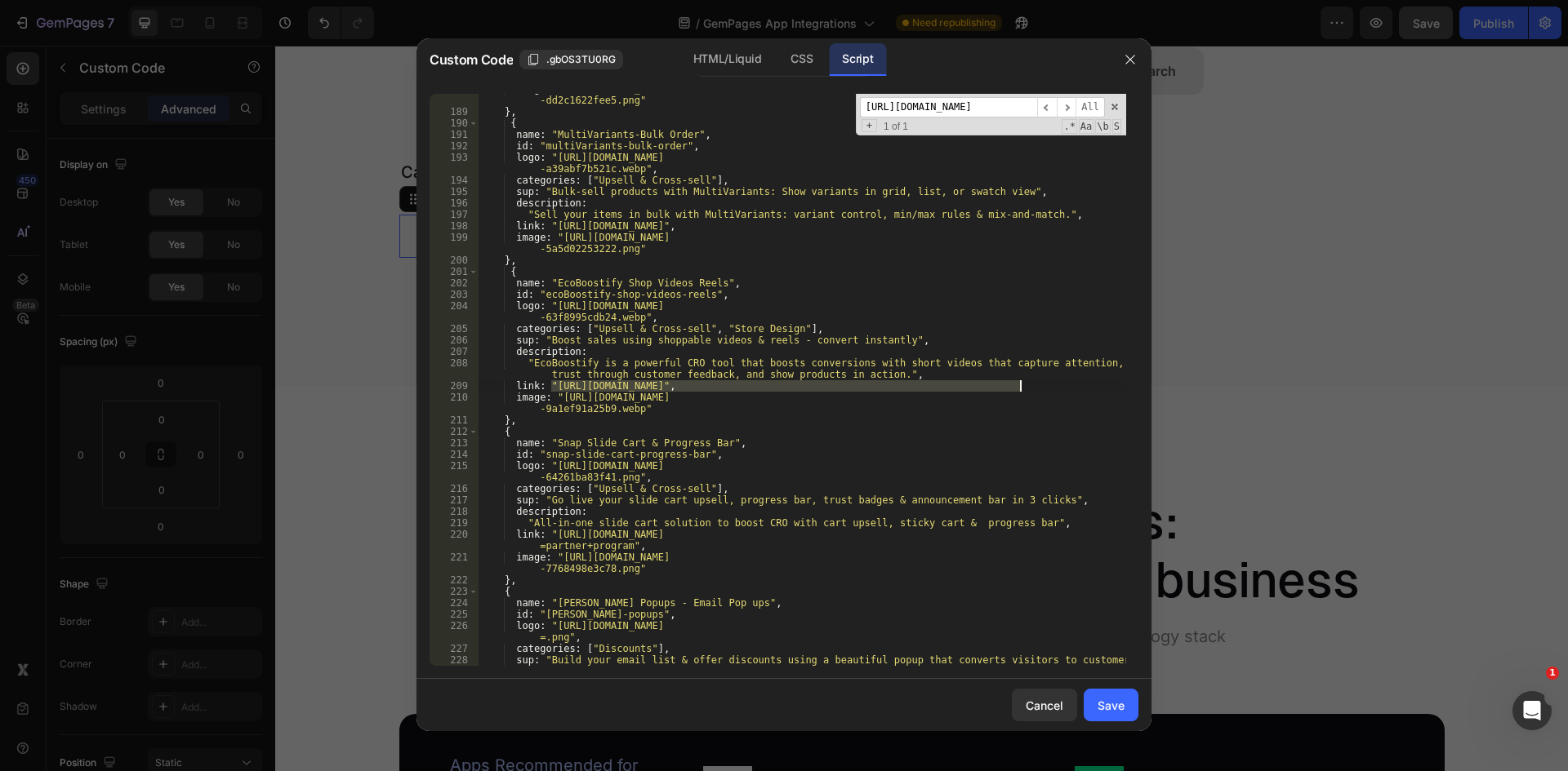
type textarea "link: "[URL][DOMAIN_NAME]","
click at [932, 110] on input "[URL][DOMAIN_NAME]" at bounding box center [948, 107] width 177 height 21
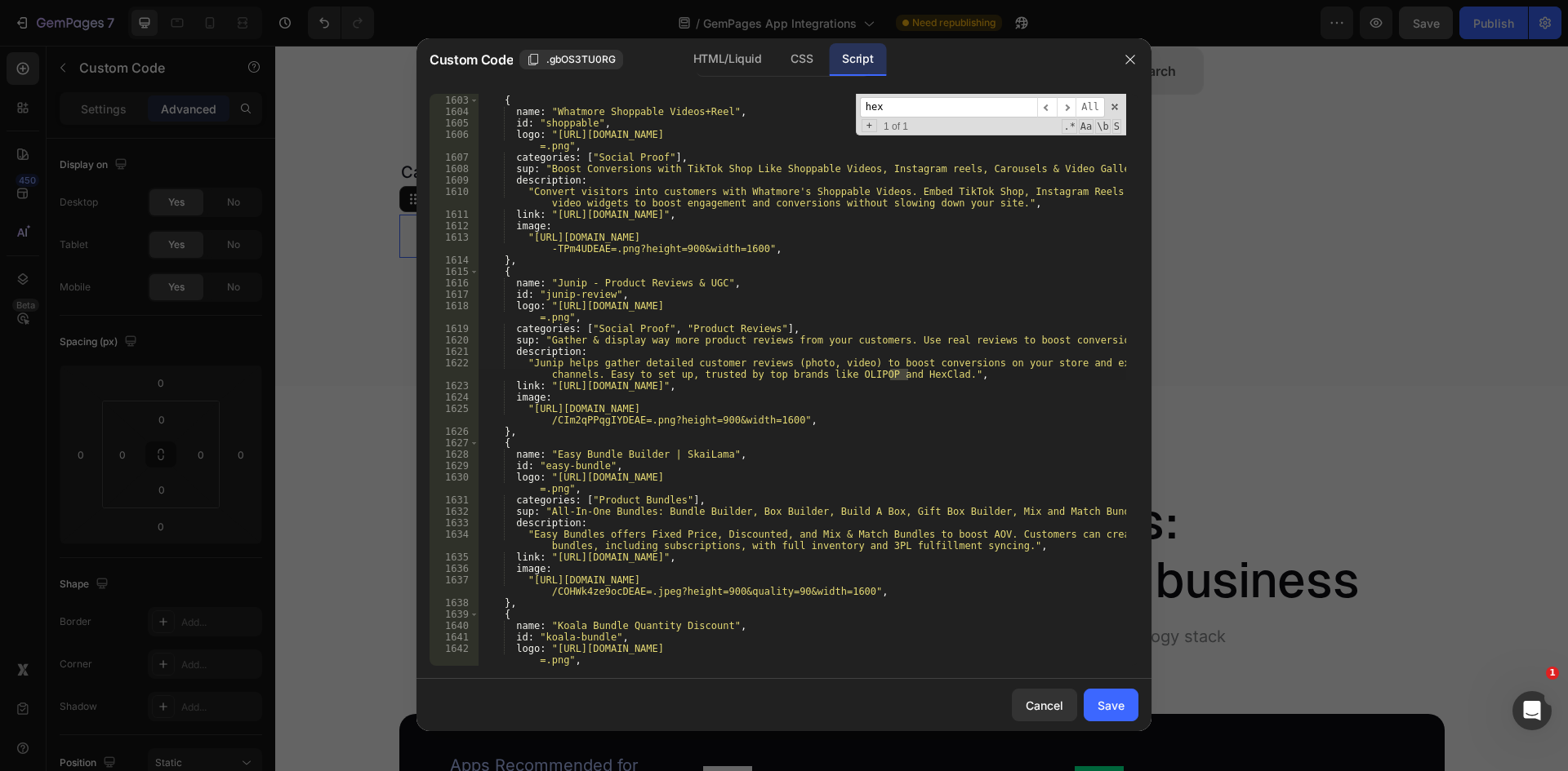
scroll to position [19591, 0]
drag, startPoint x: 914, startPoint y: 108, endPoint x: 746, endPoint y: 112, distance: 168.0
click at [755, 112] on div "} , { name : "Whatmore Shoppable Videos+Reel" , id : "shoppable" , logo : "[URL…" at bounding box center [802, 379] width 648 height 572
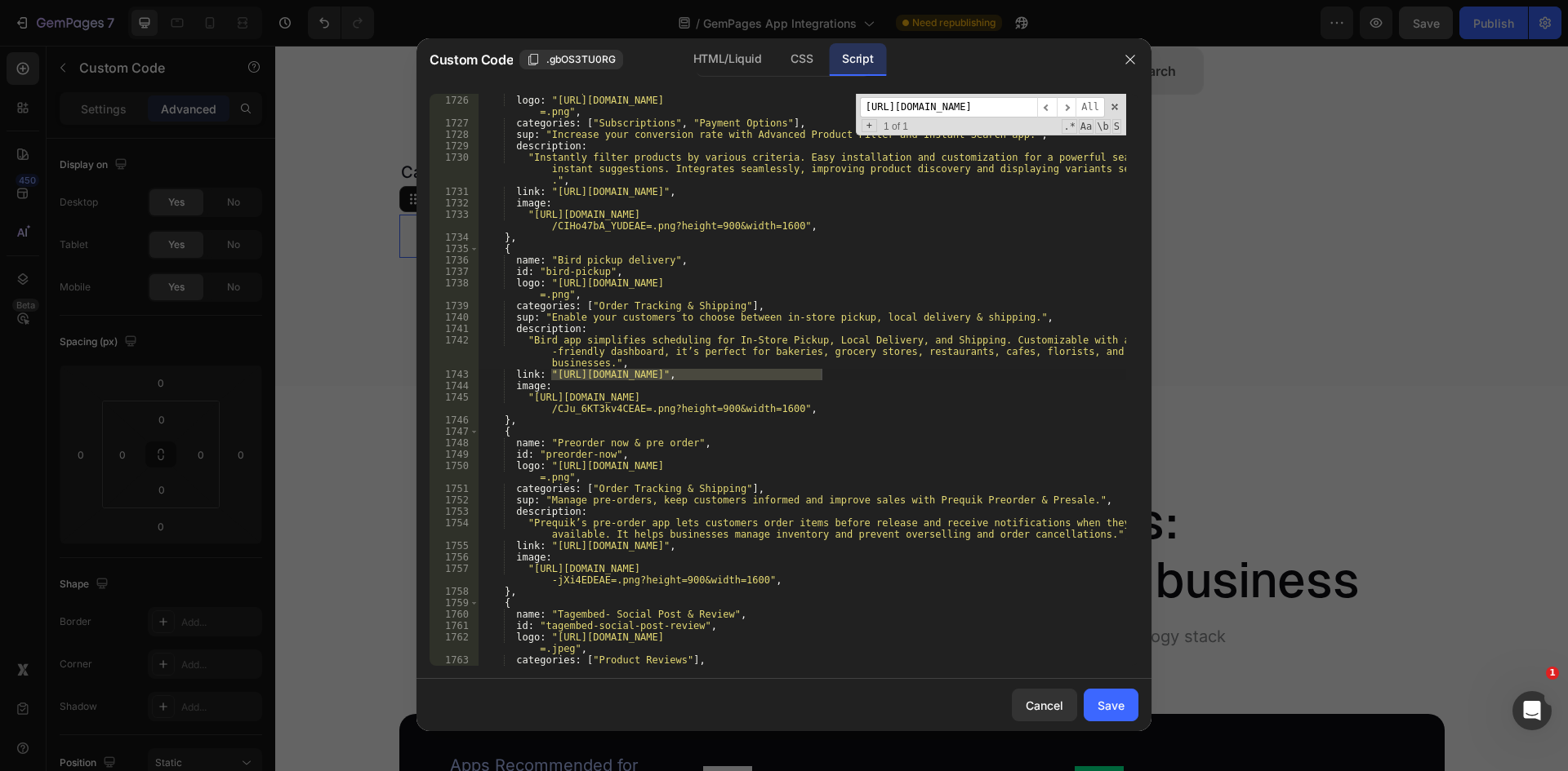
scroll to position [21153, 0]
type input "[URL][DOMAIN_NAME]"
click at [542, 377] on div "id : "smart-product" , logo : "[URL][DOMAIN_NAME] =.png" , categories : [ "Subs…" at bounding box center [802, 380] width 648 height 595
click at [551, 377] on div "id : "smart-product" , logo : "[URL][DOMAIN_NAME] =.png" , categories : [ "Subs…" at bounding box center [802, 380] width 648 height 595
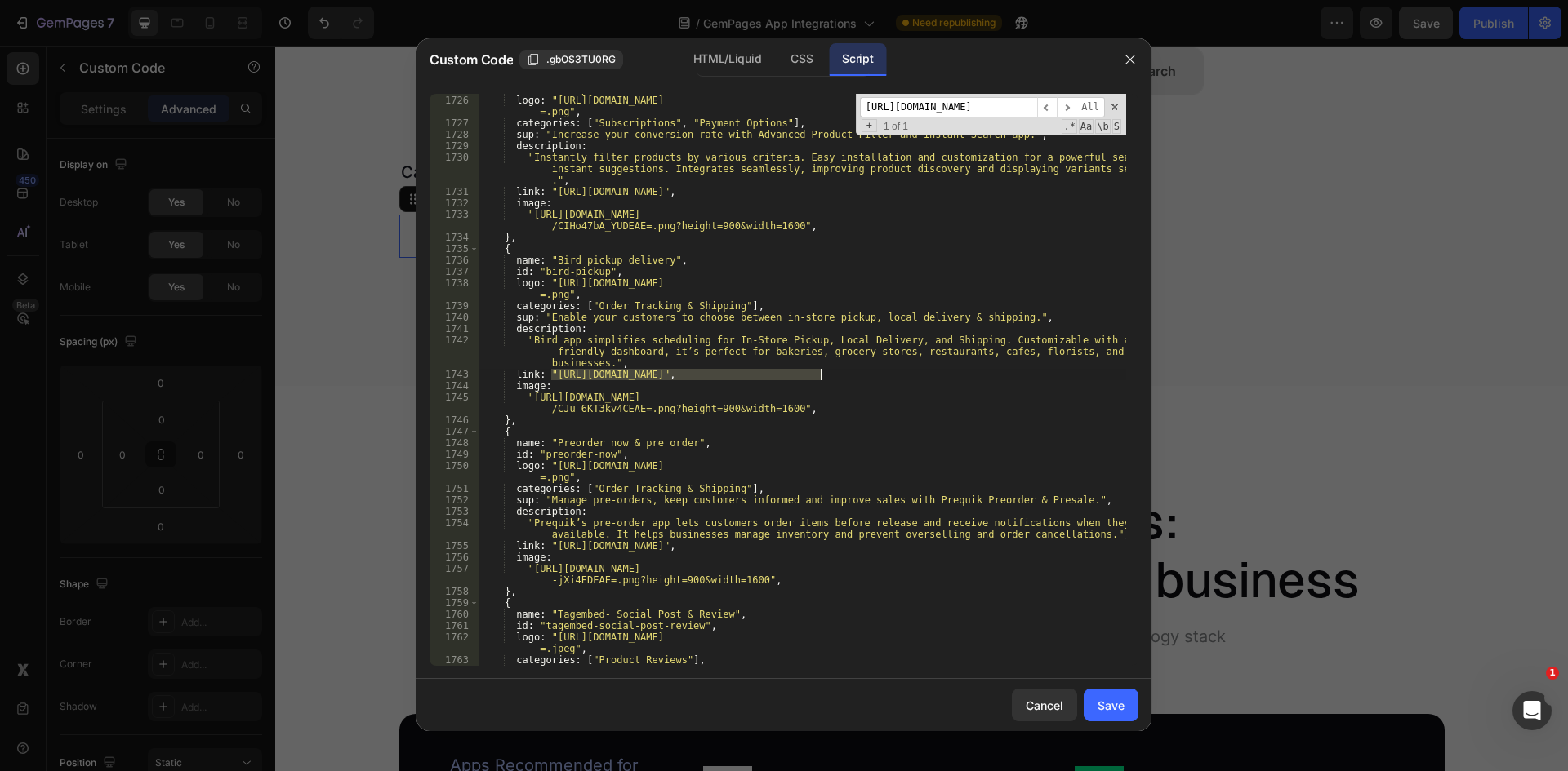
click at [822, 372] on div "id : "smart-product" , logo : "[URL][DOMAIN_NAME] =.png" , categories : [ "Subs…" at bounding box center [802, 380] width 648 height 595
type textarea "link: "[URL][DOMAIN_NAME]","
click at [989, 113] on input "[URL][DOMAIN_NAME]" at bounding box center [948, 107] width 177 height 21
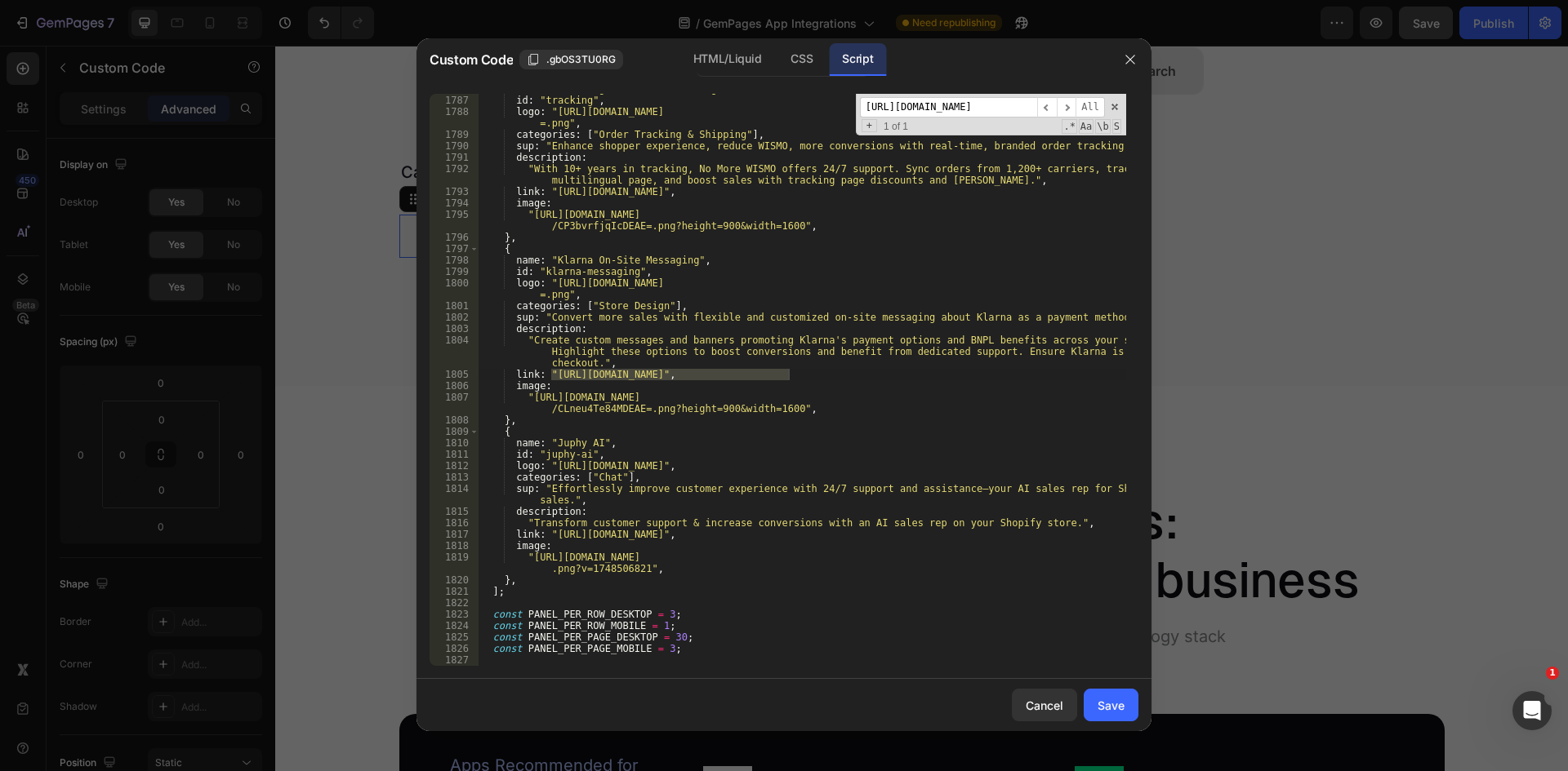
type input "[URL][DOMAIN_NAME]"
click at [788, 374] on div "name : "TrackingMore Order Tracking" , id : "tracking" , logo : "[URL][DOMAIN_N…" at bounding box center [802, 379] width 648 height 572
click at [552, 377] on div "name : "TrackingMore Order Tracking" , id : "tracking" , logo : "[URL][DOMAIN_N…" at bounding box center [802, 380] width 648 height 595
type textarea "link: "[URL][DOMAIN_NAME]","
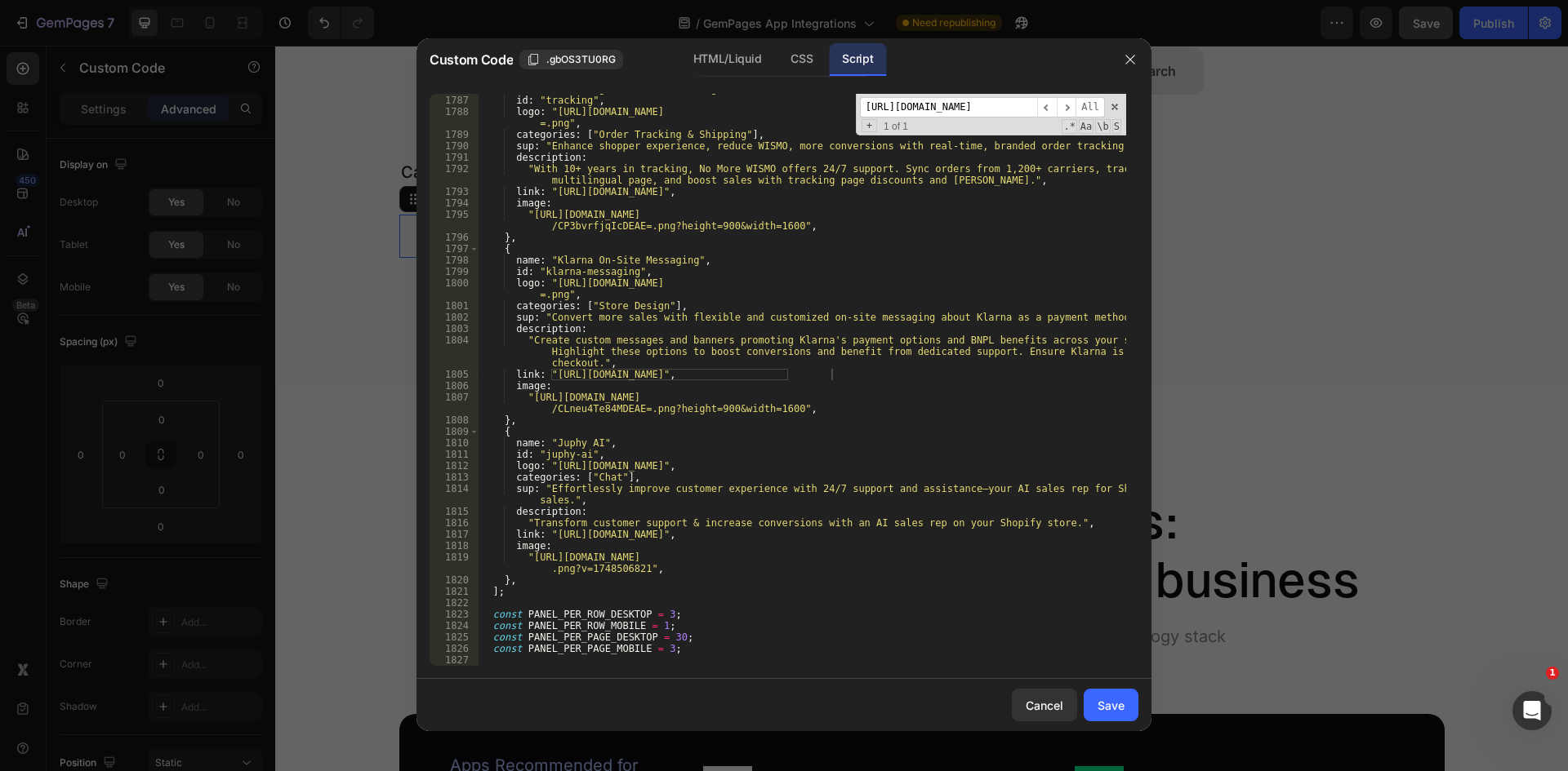
click at [922, 105] on input "[URL][DOMAIN_NAME]" at bounding box center [948, 107] width 177 height 21
click at [913, 108] on input "[URL][DOMAIN_NAME]" at bounding box center [948, 107] width 177 height 21
drag, startPoint x: 985, startPoint y: 109, endPoint x: 695, endPoint y: 95, distance: 290.3
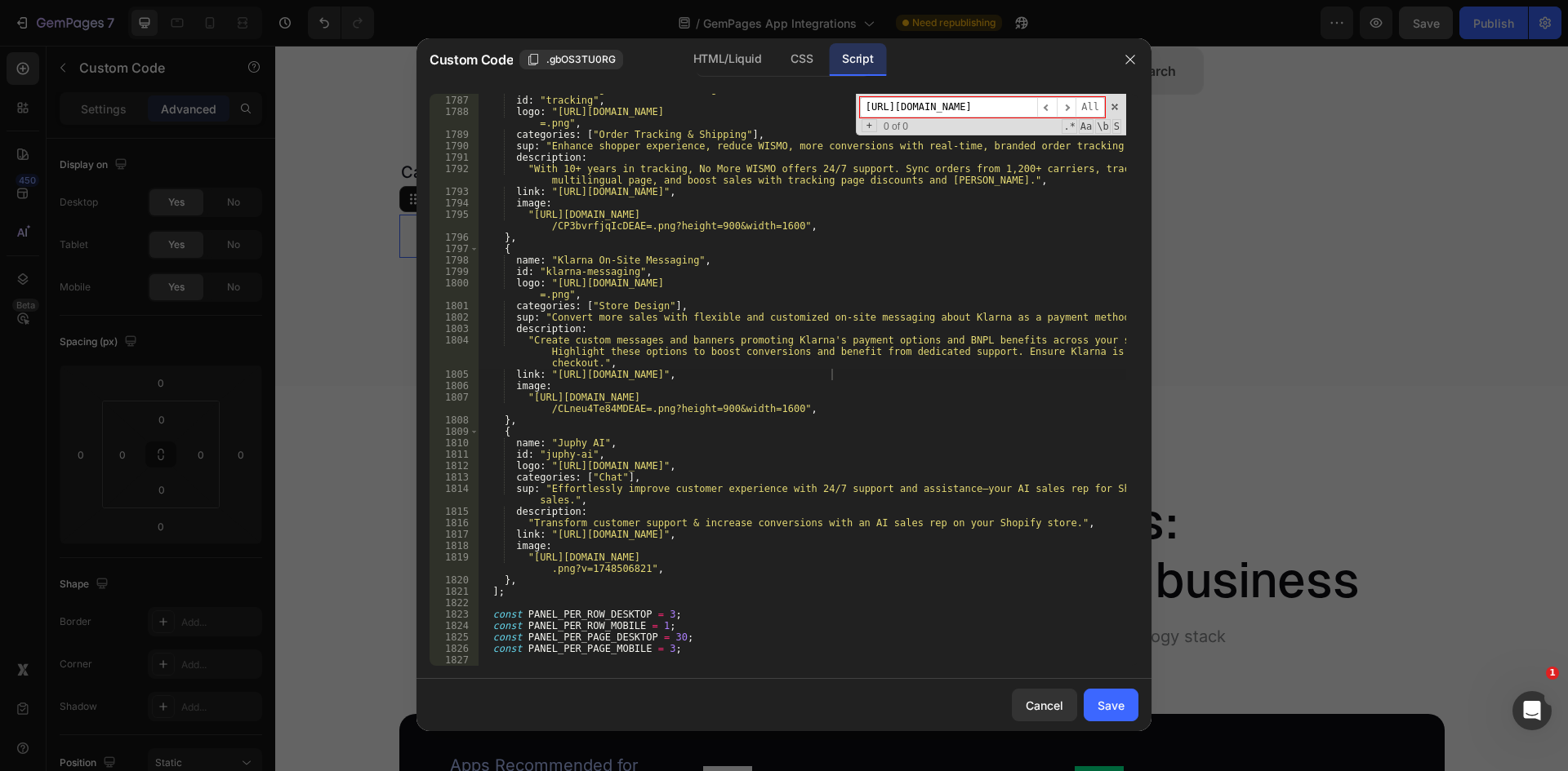
click at [706, 93] on div "link: "[URL][DOMAIN_NAME]", 1786 1787 1788 1789 1790 1791 1792 1793 1794 1795 1…" at bounding box center [783, 380] width 735 height 598
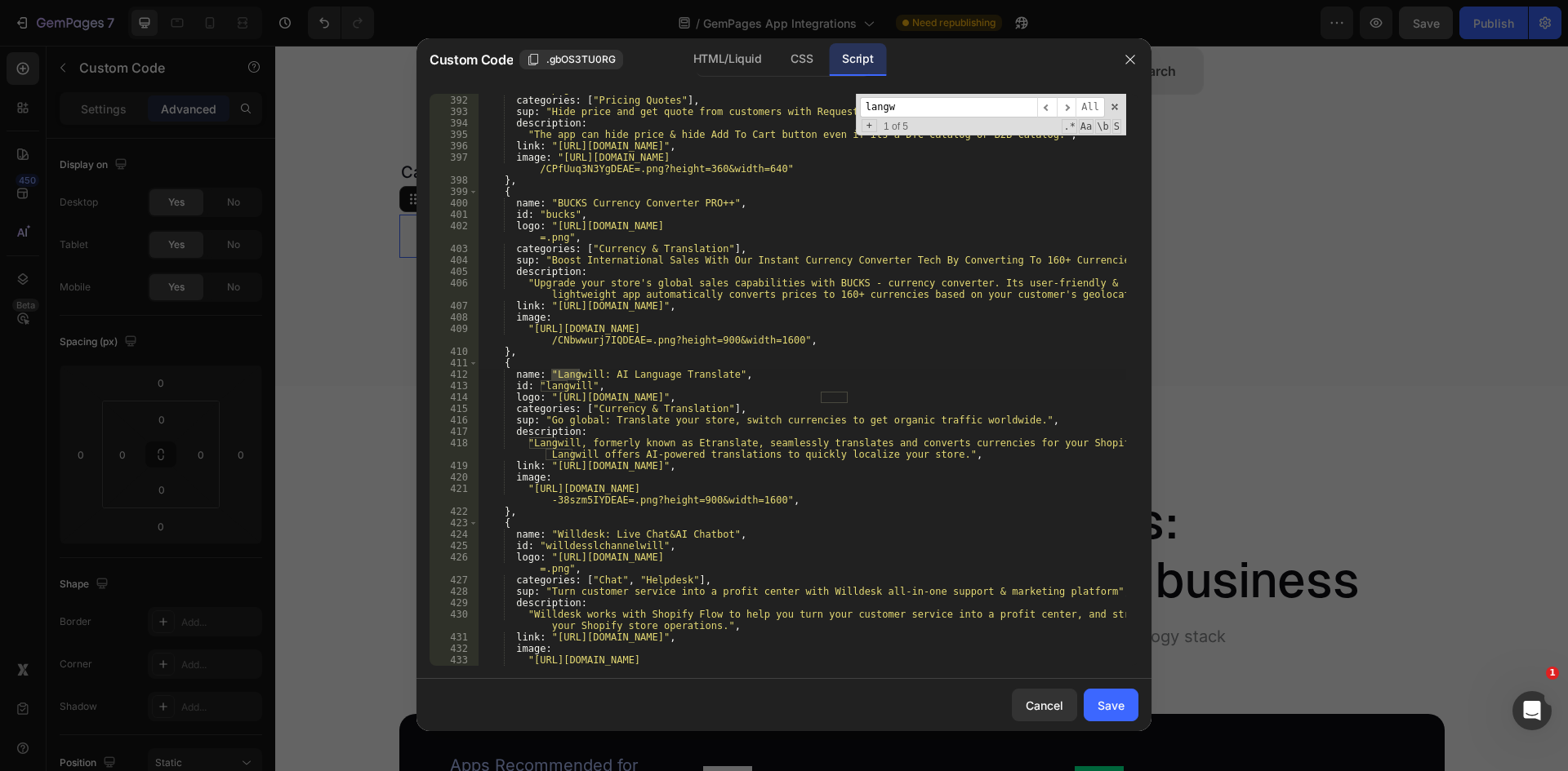
scroll to position [4698, 0]
type input "langw"
click at [550, 467] on div "logo : "[URL][DOMAIN_NAME] =.png" , categories : [ "Pricing Quotes" ] , sup : "…" at bounding box center [802, 380] width 648 height 618
click at [832, 466] on div "logo : "[URL][DOMAIN_NAME] =.png" , categories : [ "Pricing Quotes" ] , sup : "…" at bounding box center [802, 380] width 648 height 618
type textarea "link: "[URL][DOMAIN_NAME]","
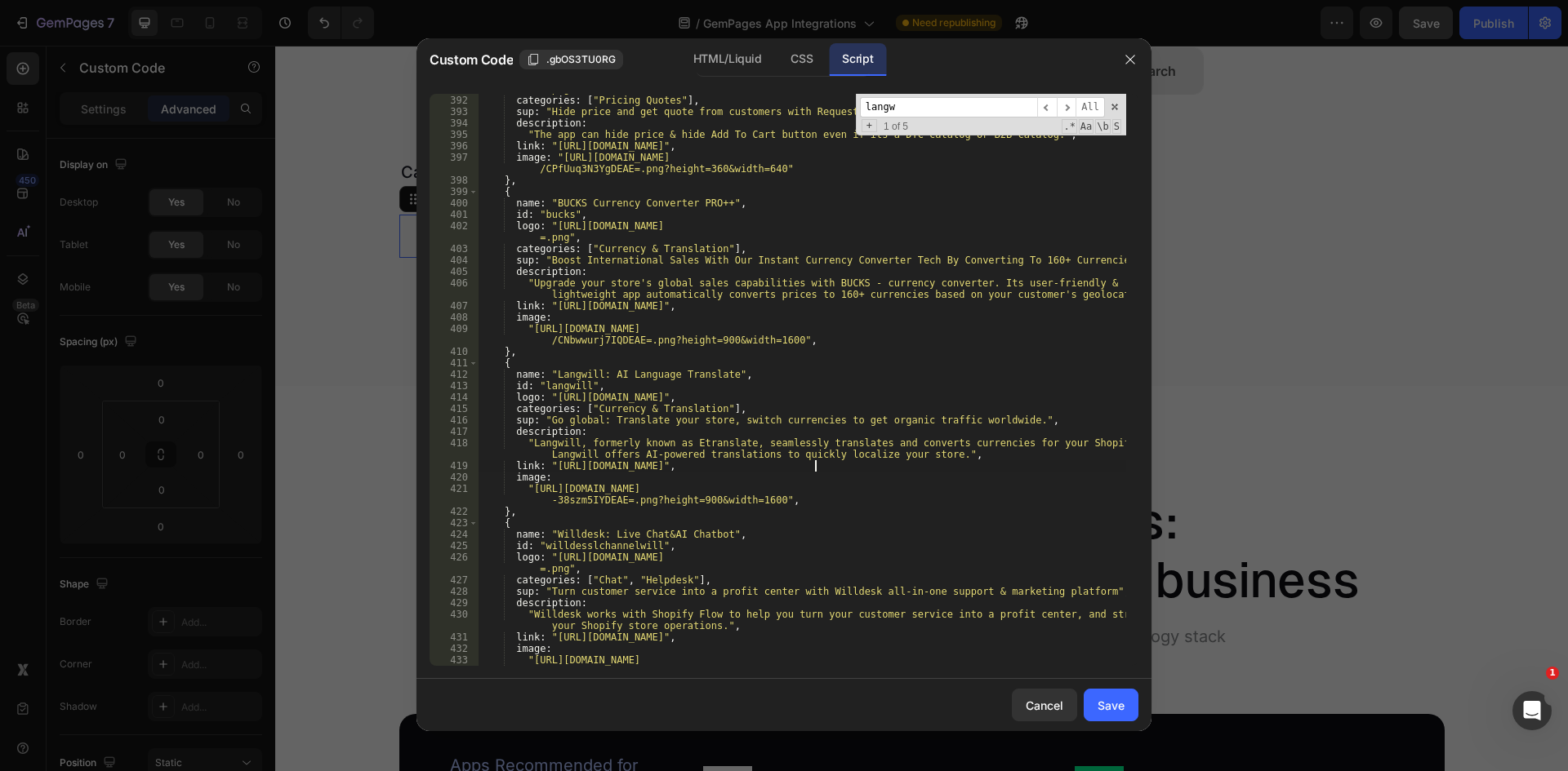
drag, startPoint x: 855, startPoint y: 113, endPoint x: 837, endPoint y: 113, distance: 18.0
click at [837, 113] on div "logo : "[URL][DOMAIN_NAME] =.png" , categories : [ "Pricing Quotes" ] , sup : "…" at bounding box center [802, 379] width 648 height 572
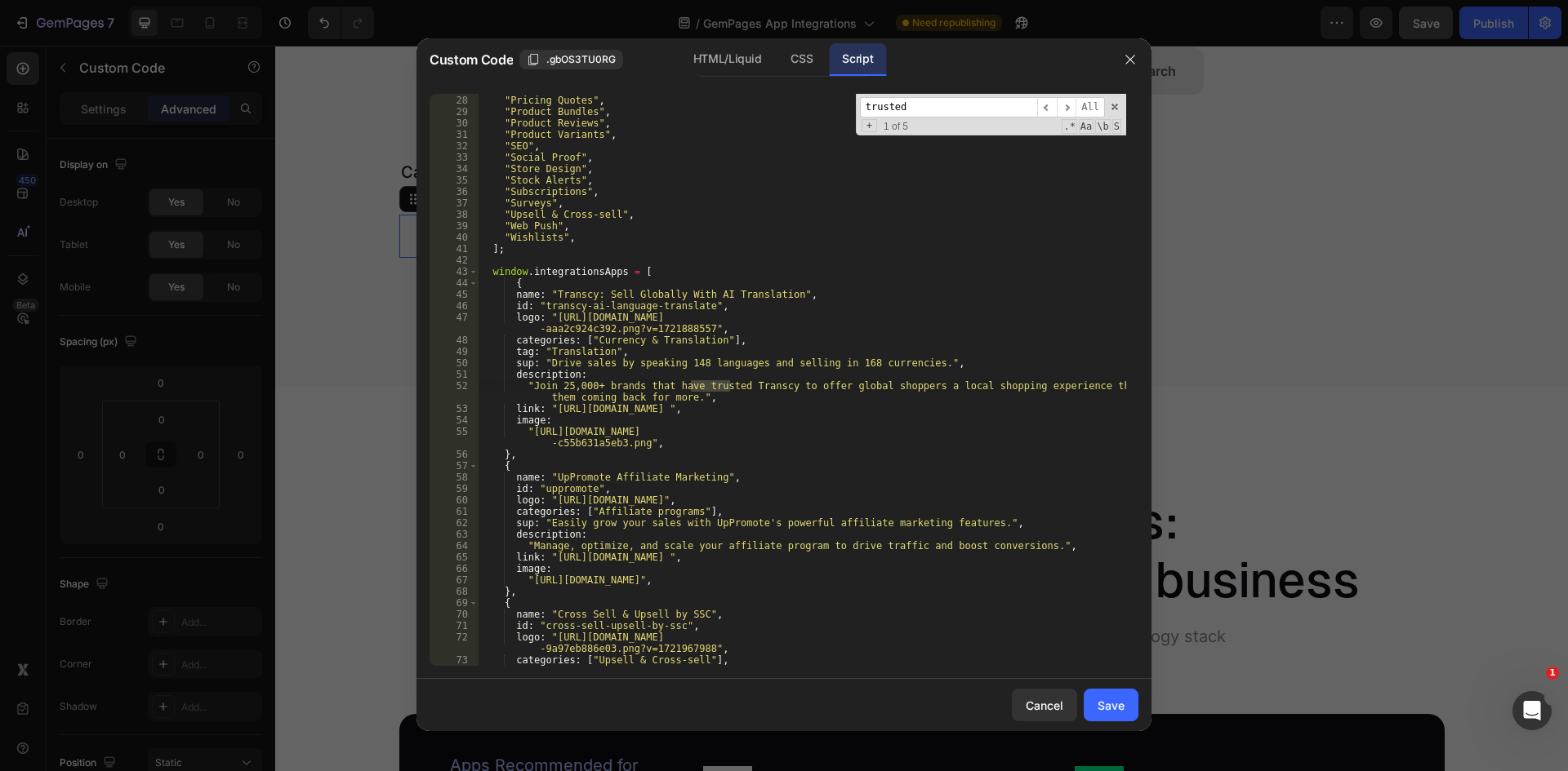
scroll to position [272, 0]
drag, startPoint x: 922, startPoint y: 103, endPoint x: 813, endPoint y: 110, distance: 109.2
click at [813, 110] on div ""Pre-order" , "Pricing Quotes" , "Product Bundles" , "Product Reviews" , "Produ…" at bounding box center [802, 379] width 648 height 572
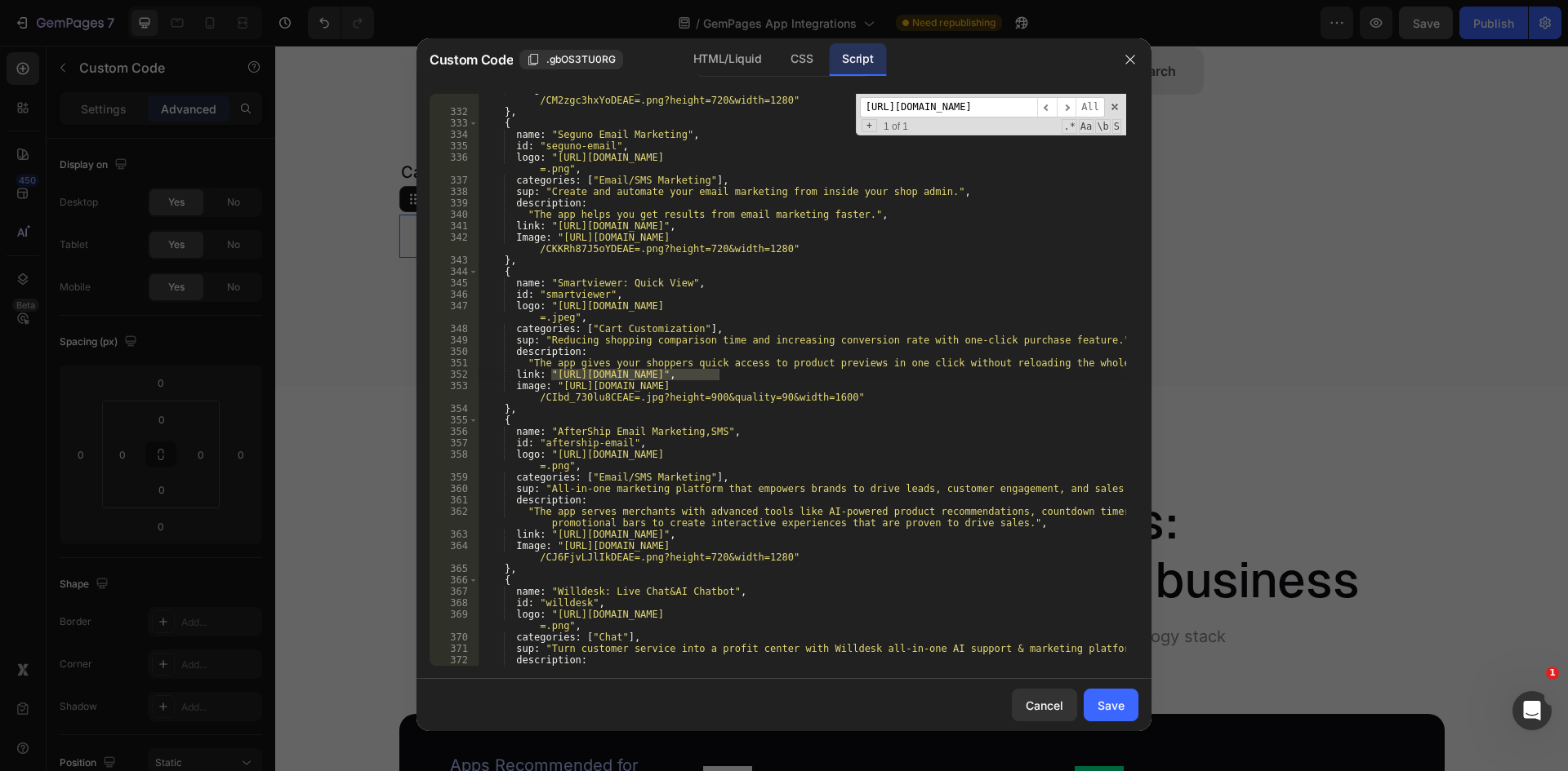
scroll to position [3942, 0]
type input "[URL][DOMAIN_NAME]"
drag, startPoint x: 562, startPoint y: 373, endPoint x: 552, endPoint y: 372, distance: 10.0
click at [562, 373] on div "image : "[URL][DOMAIN_NAME] /CM2zgc3hxYoDEAE=.png?height=720&width=1280" } , { …" at bounding box center [802, 379] width 648 height 572
click at [551, 371] on div "image : "[URL][DOMAIN_NAME] /CM2zgc3hxYoDEAE=.png?height=720&width=1280" } , { …" at bounding box center [802, 392] width 648 height 618
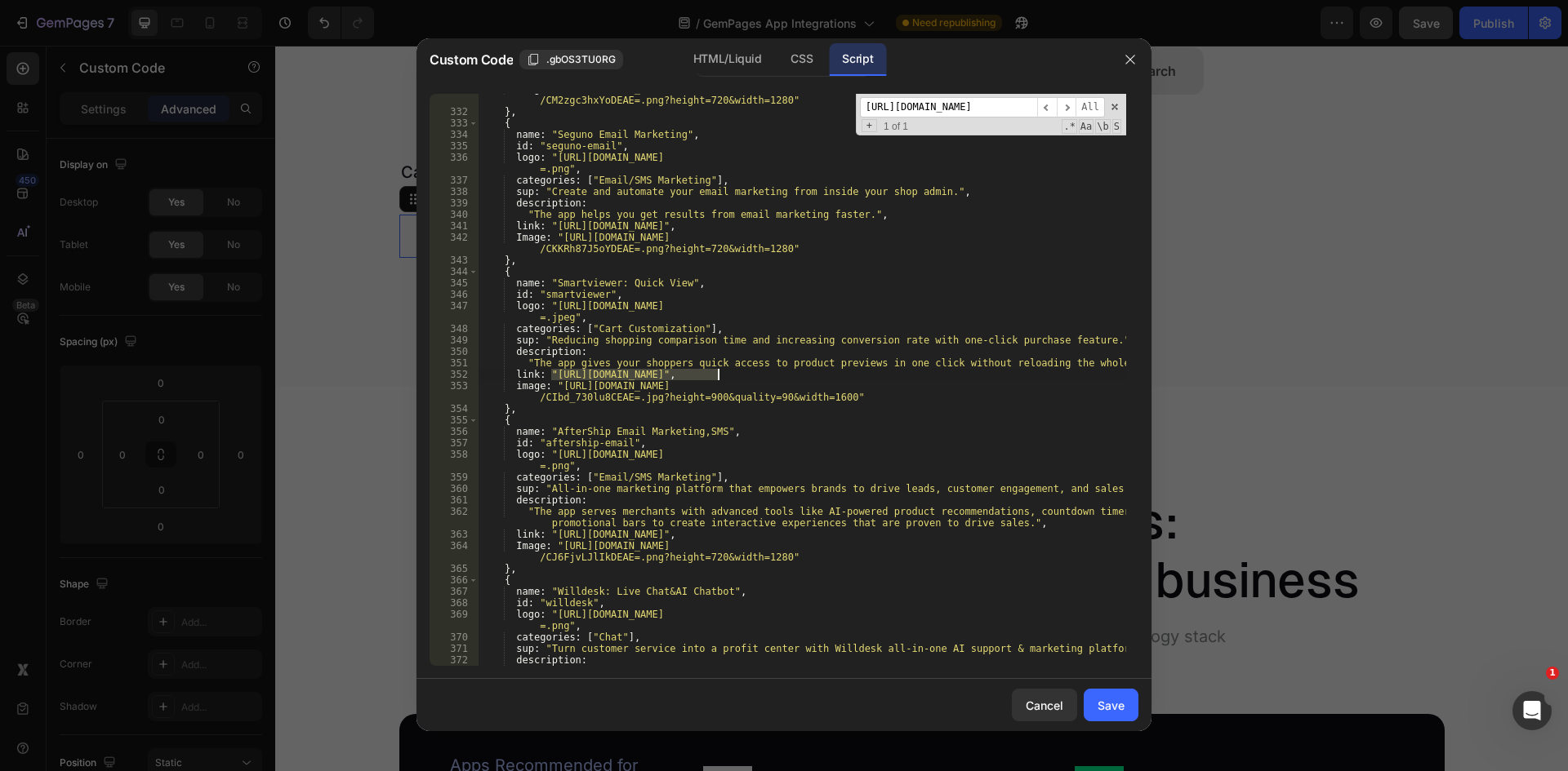
click at [716, 377] on div "image : "[URL][DOMAIN_NAME] /CM2zgc3hxYoDEAE=.png?height=720&width=1280" } , { …" at bounding box center [802, 392] width 648 height 618
type textarea "link: "[URL][DOMAIN_NAME]","
click at [938, 111] on input "[URL][DOMAIN_NAME]" at bounding box center [948, 107] width 177 height 21
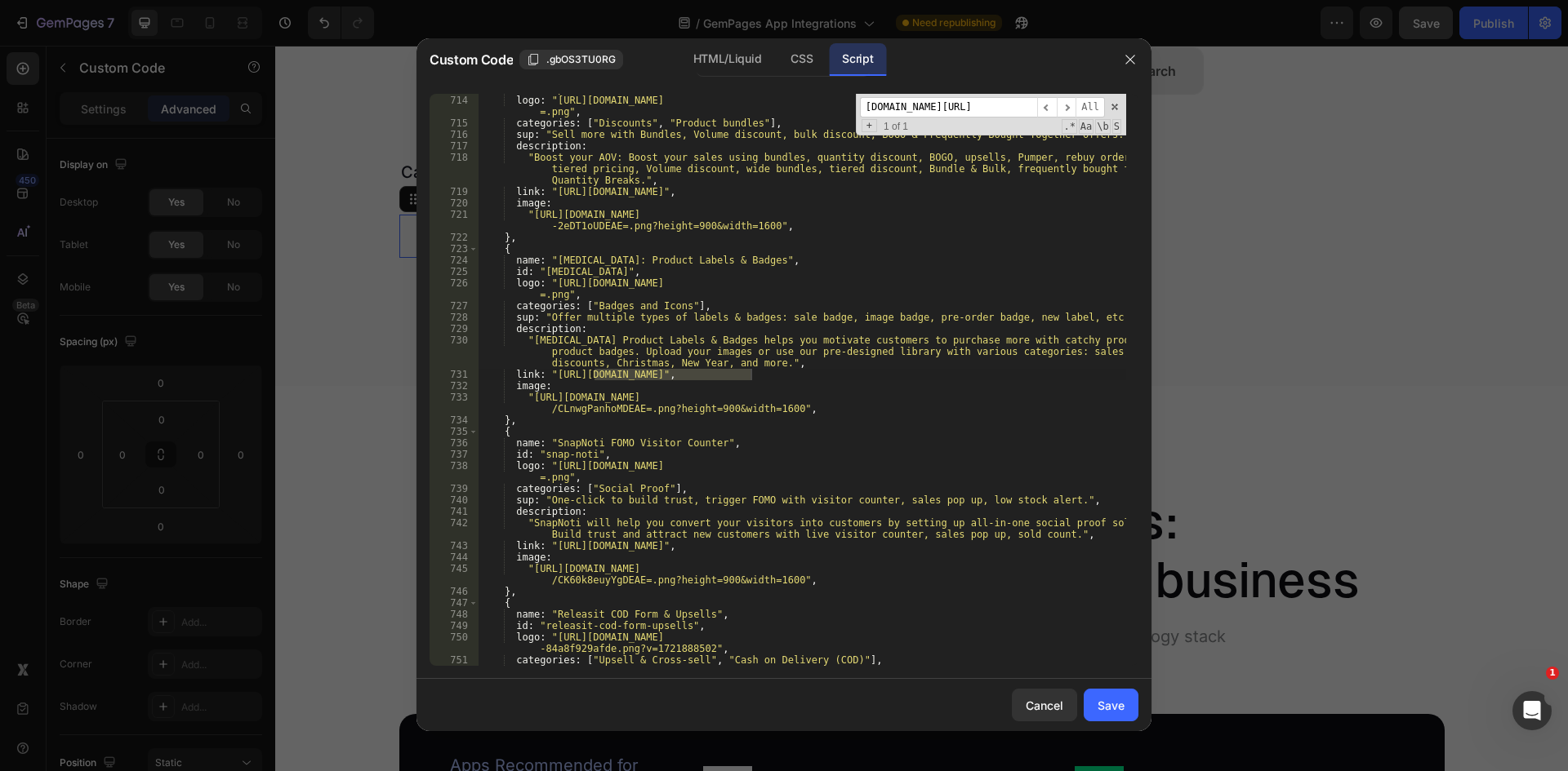
scroll to position [8711, 0]
type input "[DOMAIN_NAME][URL]"
click at [749, 373] on div "id : "rapi-bundle" , logo : "[URL][DOMAIN_NAME] =.png" , categories : [ "Discou…" at bounding box center [802, 379] width 648 height 572
click at [553, 371] on div "id : "rapi-bundle" , logo : "[URL][DOMAIN_NAME] =.png" , categories : [ "Discou…" at bounding box center [802, 380] width 648 height 595
type textarea "link: "[URL][DOMAIN_NAME][MEDICAL_DATA]","
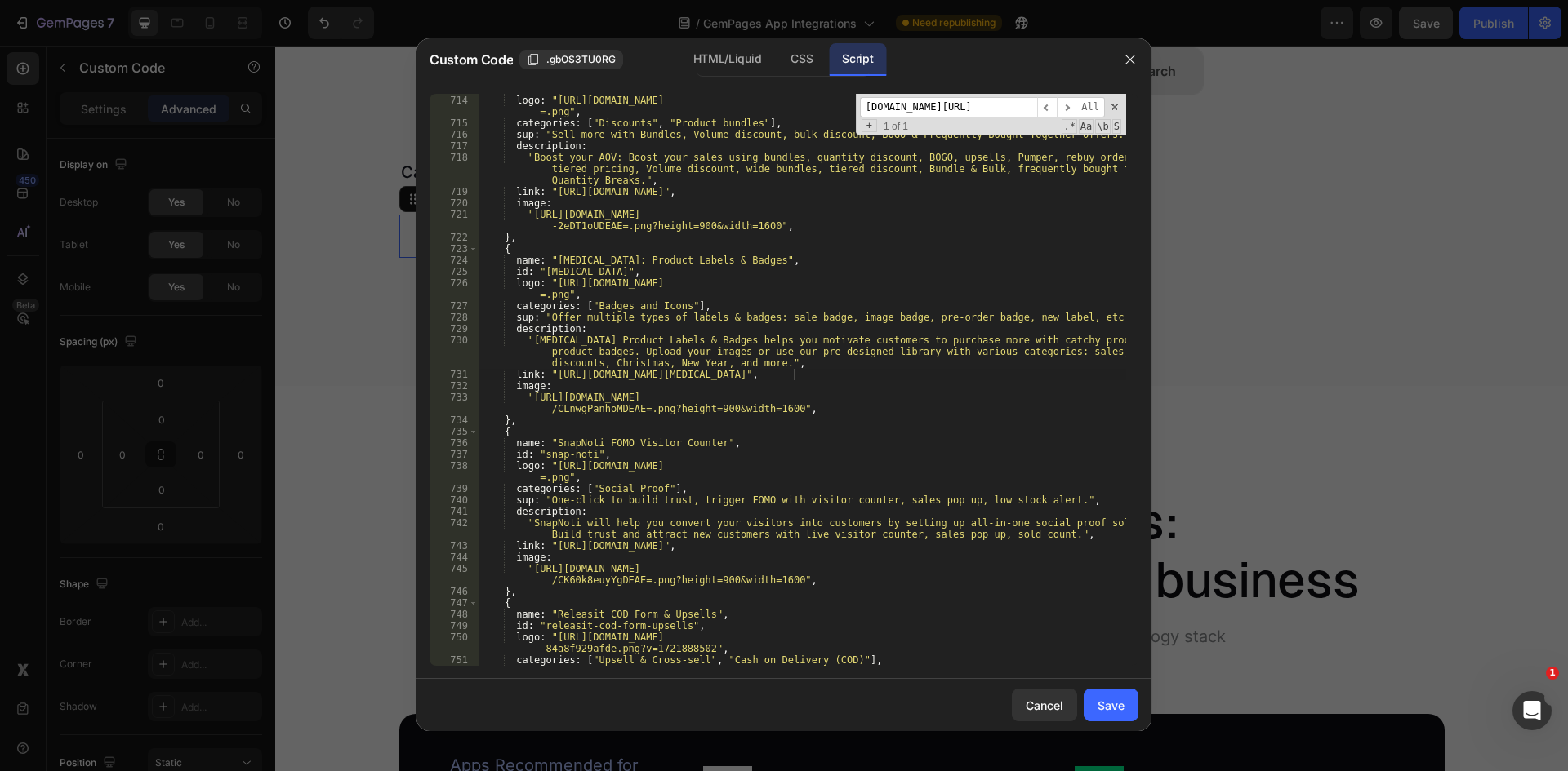
click at [947, 103] on input "[DOMAIN_NAME][URL]" at bounding box center [948, 107] width 177 height 21
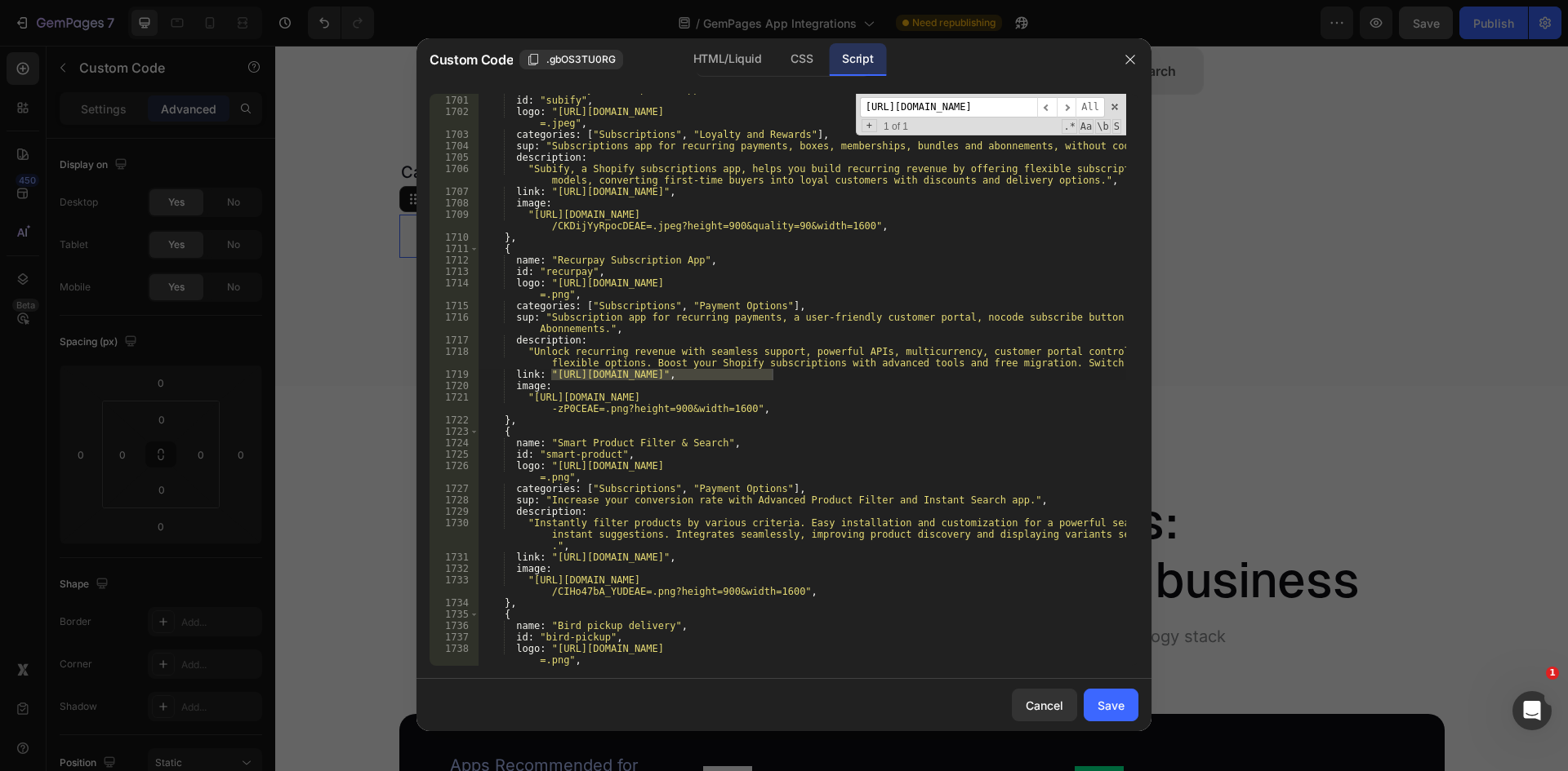
type input "[URL][DOMAIN_NAME]"
click at [768, 373] on div "name : "Subify Subscriptions App" , id : "subify" , logo : "[URL][DOMAIN_NAME] …" at bounding box center [802, 379] width 648 height 572
click at [771, 377] on div "name : "Subify Subscriptions App" , id : "subify" , logo : "[URL][DOMAIN_NAME] …" at bounding box center [802, 380] width 648 height 595
click at [550, 374] on div "name : "Subify Subscriptions App" , id : "subify" , logo : "[URL][DOMAIN_NAME] …" at bounding box center [802, 380] width 648 height 595
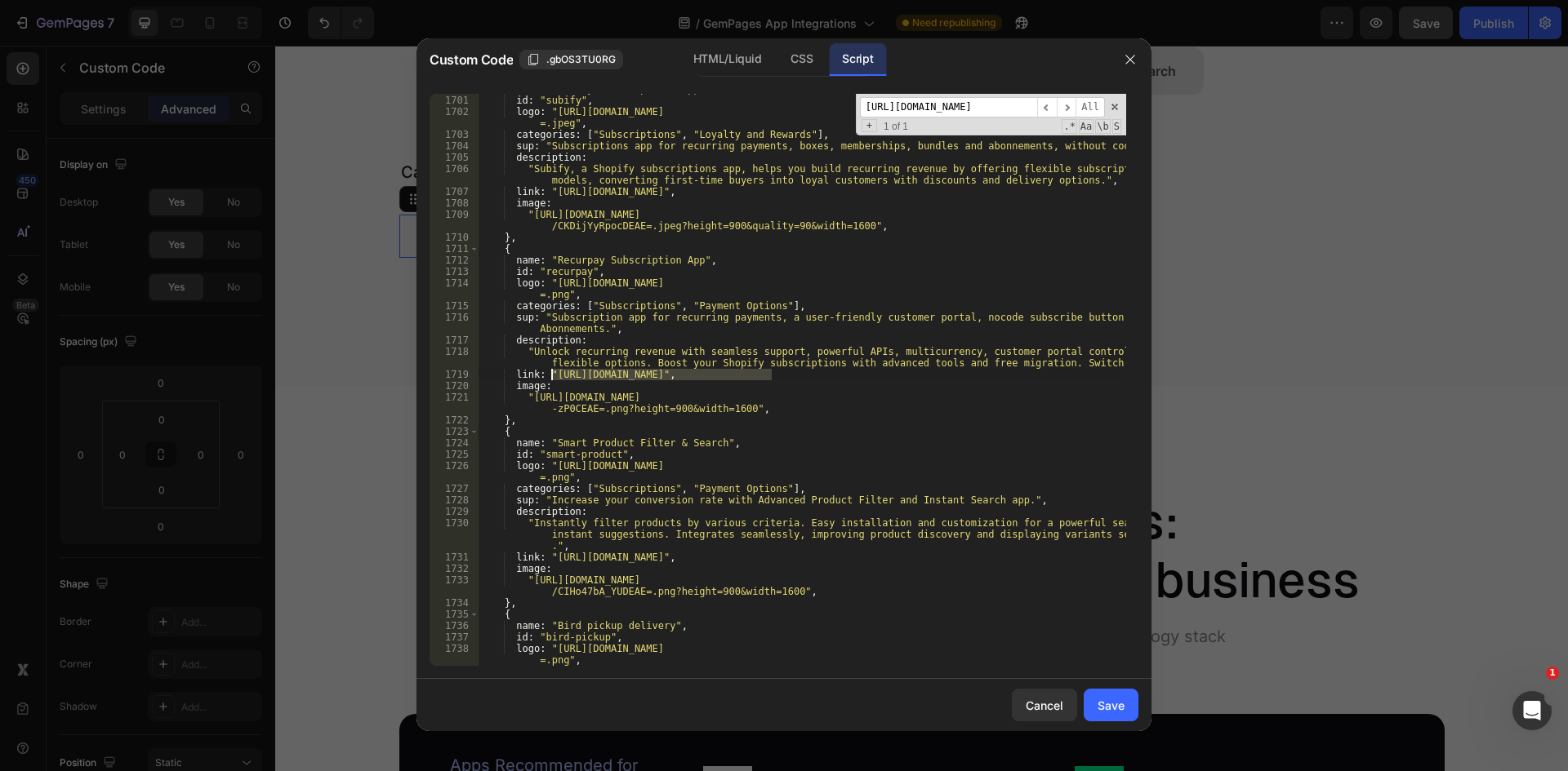
type textarea "link: "[URL][DOMAIN_NAME]","
click at [950, 110] on input "[URL][DOMAIN_NAME]" at bounding box center [948, 107] width 177 height 21
drag, startPoint x: 963, startPoint y: 106, endPoint x: 730, endPoint y: 120, distance: 233.4
click at [730, 120] on div "name : "Subify Subscriptions App" , id : "subify" , logo : "[URL][DOMAIN_NAME] …" at bounding box center [802, 379] width 648 height 572
drag, startPoint x: 981, startPoint y: 108, endPoint x: 820, endPoint y: 116, distance: 161.2
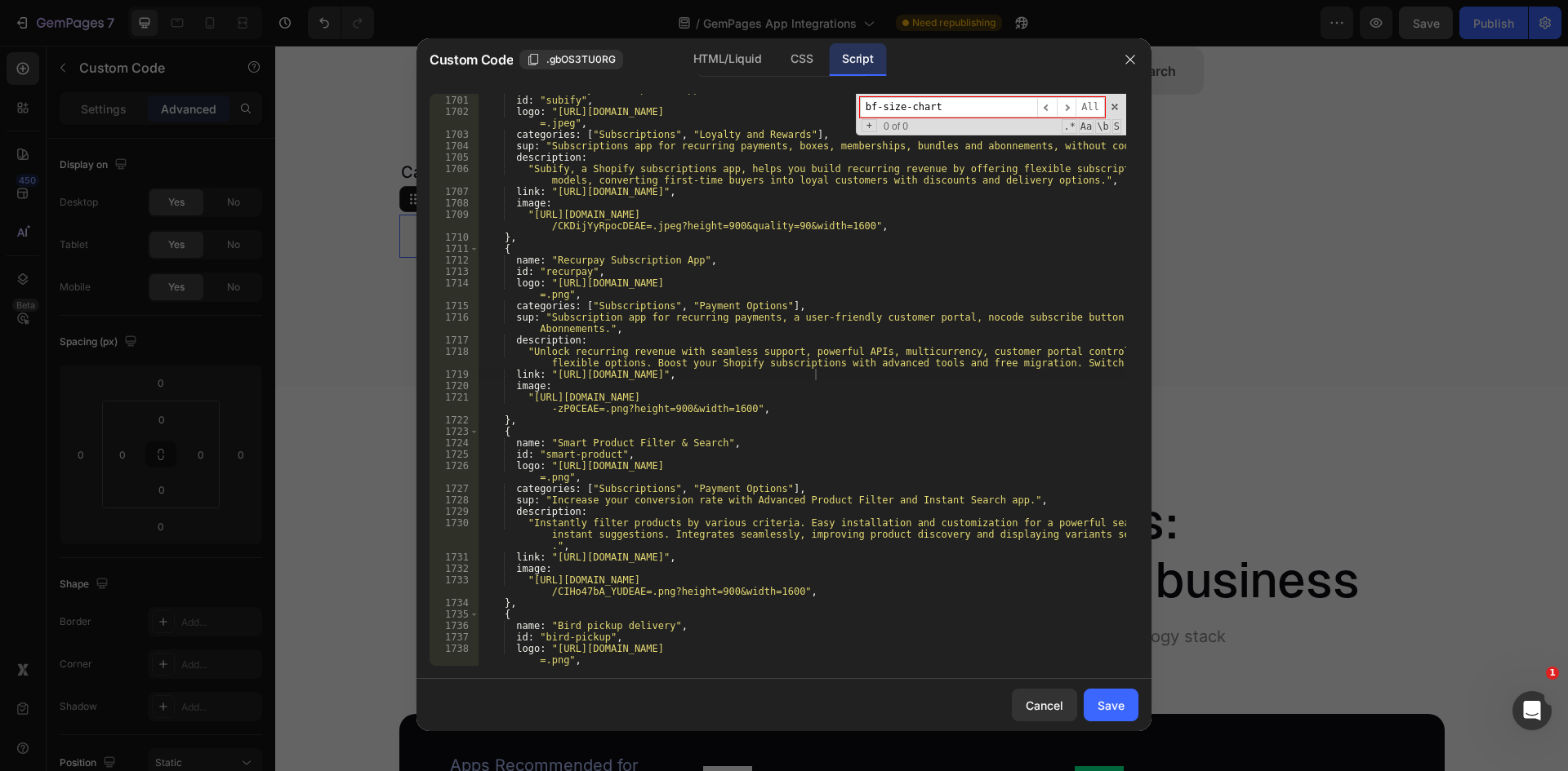
click at [820, 116] on div "name : "Subify Subscriptions App" , id : "subify" , logo : "[URL][DOMAIN_NAME] …" at bounding box center [802, 379] width 648 height 572
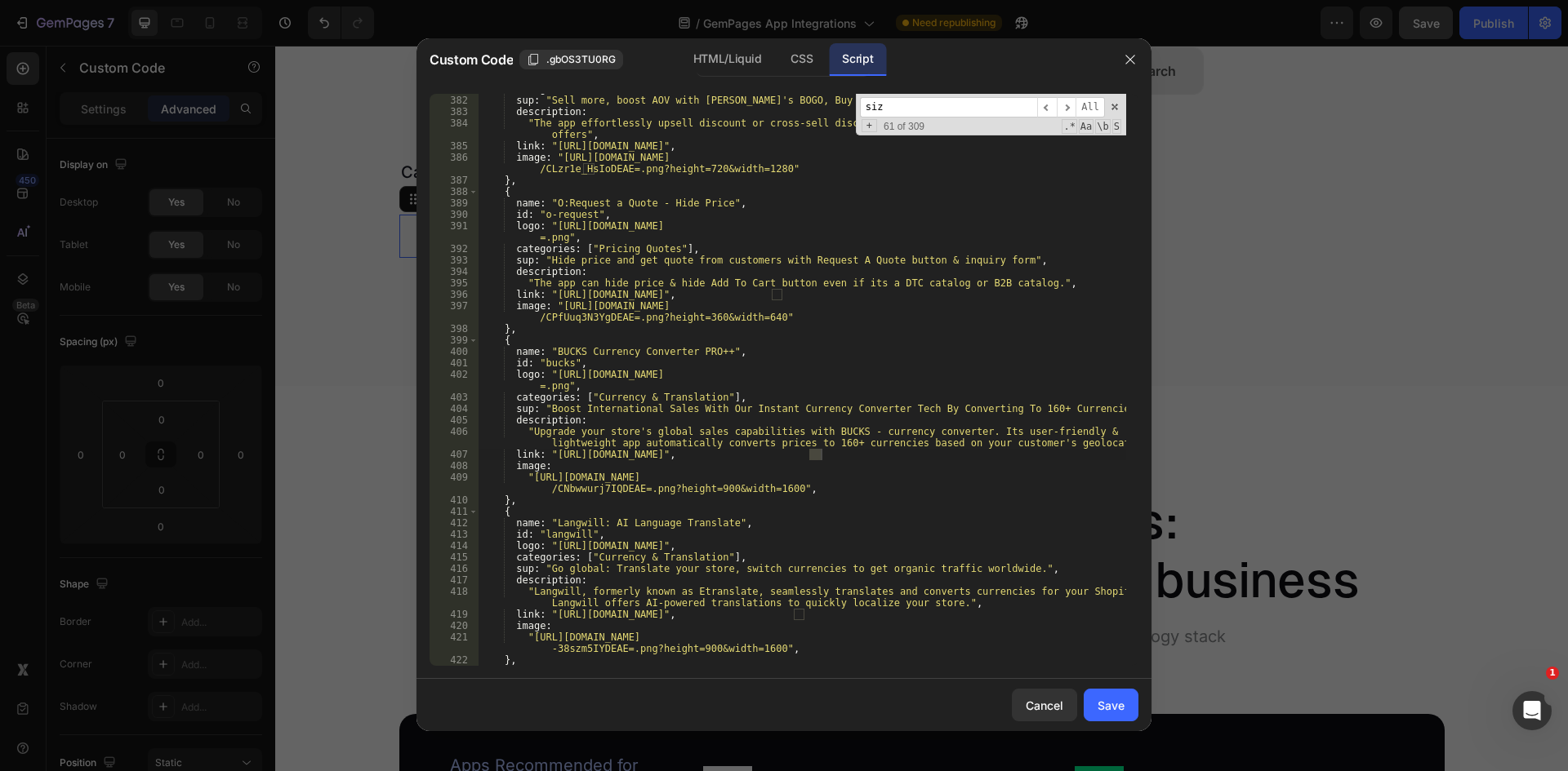
scroll to position [9548, 0]
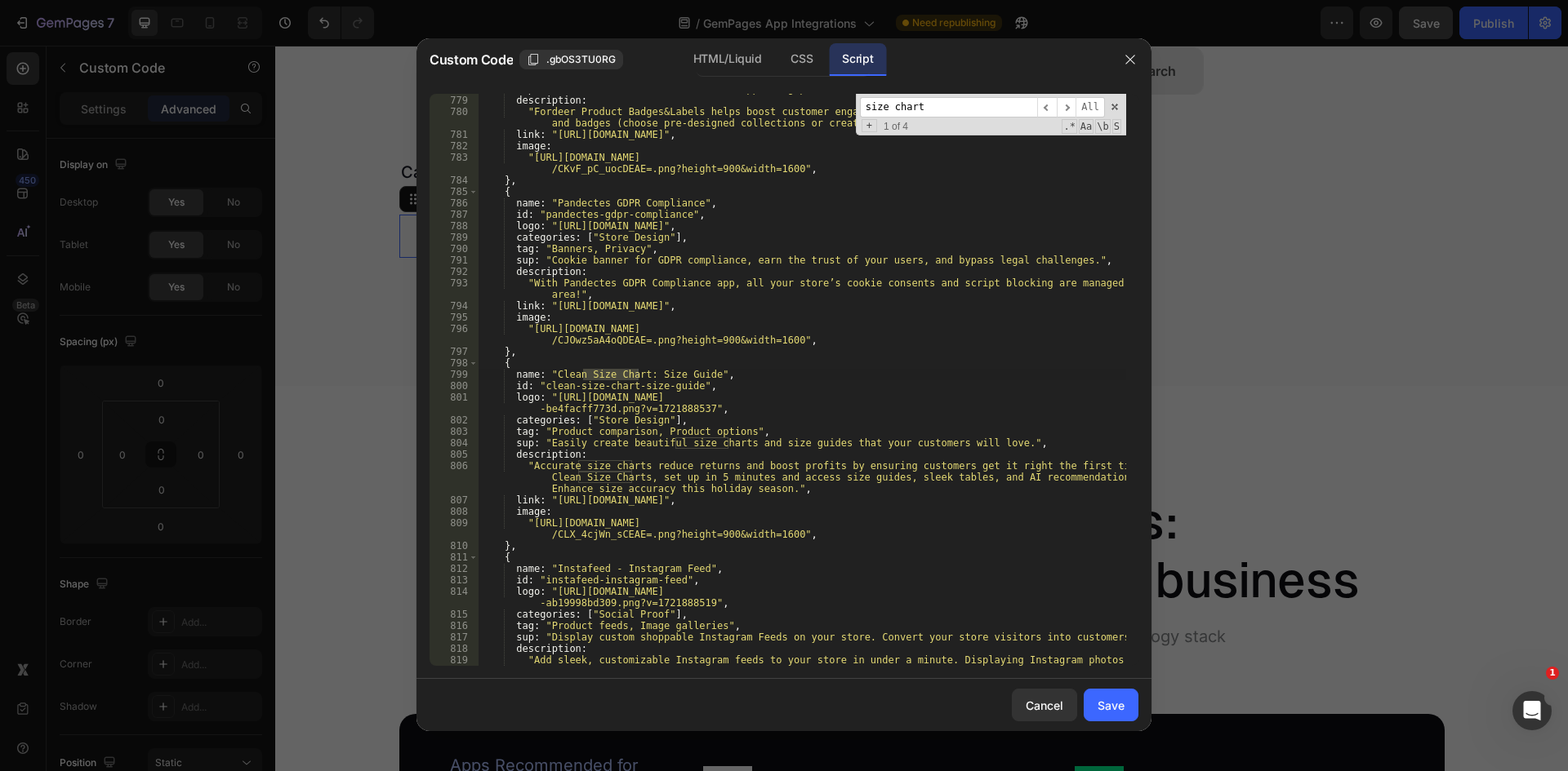
drag, startPoint x: 930, startPoint y: 113, endPoint x: 835, endPoint y: 114, distance: 95.0
click at [835, 113] on div "sup : "Boost sales and conversion with appealing product badges, labels, sticke…" at bounding box center [802, 379] width 648 height 572
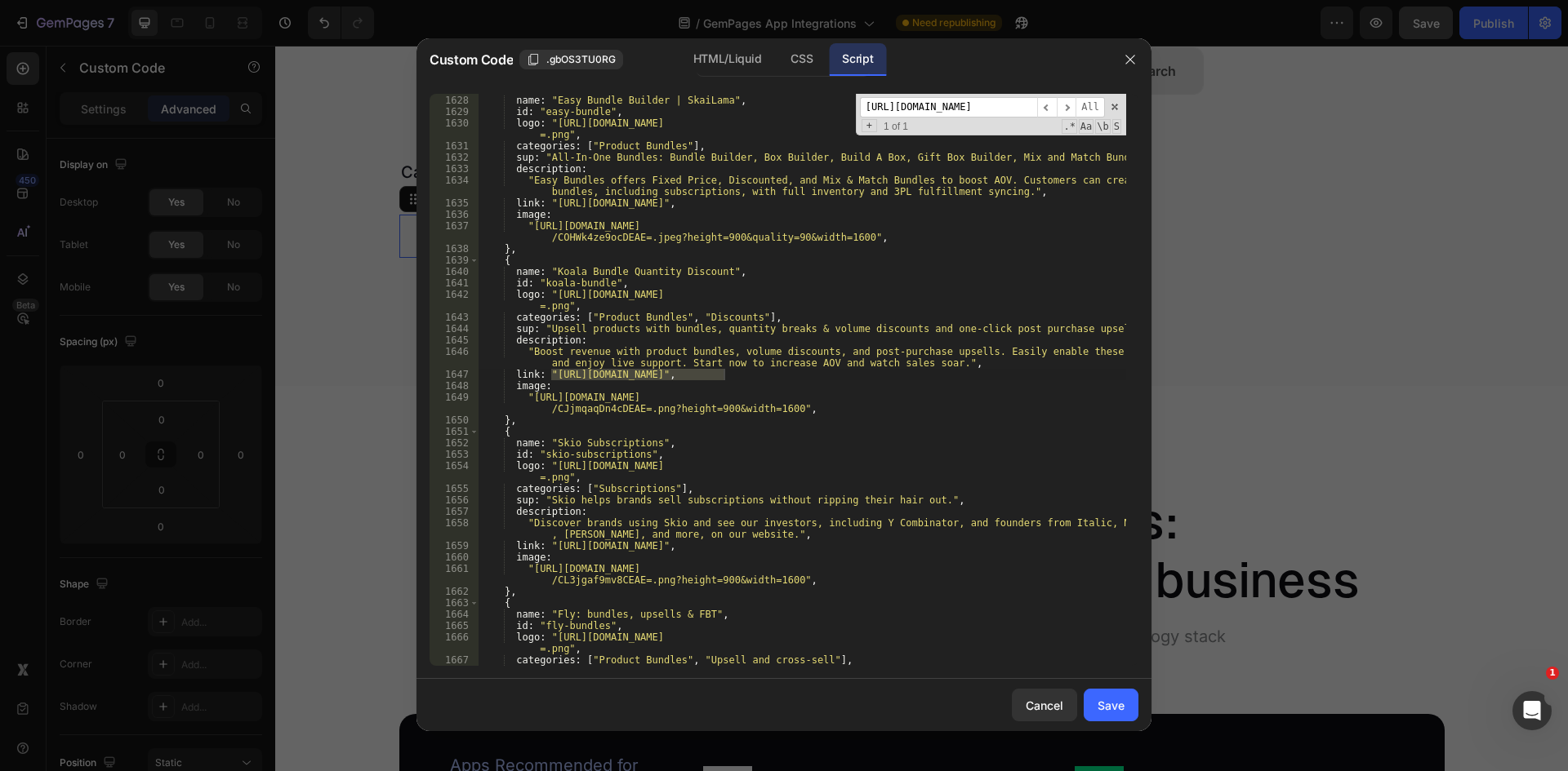
scroll to position [19903, 0]
type input "[URL][DOMAIN_NAME]"
click at [724, 370] on div "{ name : "Easy Bundle Builder | SkaiLama" , id : "easy-bundle" , logo : "[URL][…" at bounding box center [802, 379] width 648 height 572
click at [550, 374] on div "{ name : "Easy Bundle Builder | SkaiLama" , id : "easy-bundle" , logo : "[URL][…" at bounding box center [802, 380] width 648 height 595
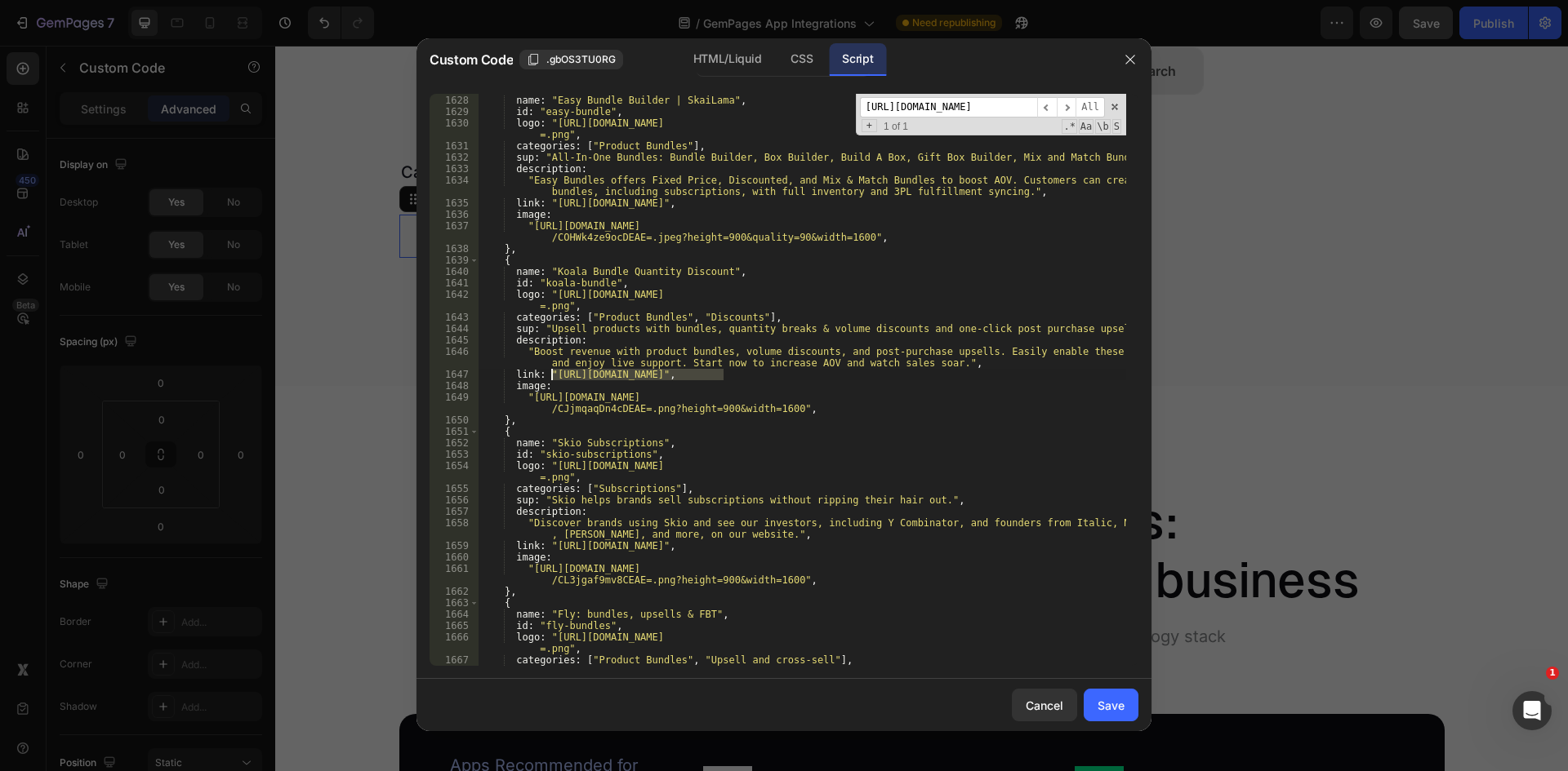
type textarea "link: "[URL][DOMAIN_NAME]","
click at [969, 104] on input "[URL][DOMAIN_NAME]" at bounding box center [948, 107] width 177 height 21
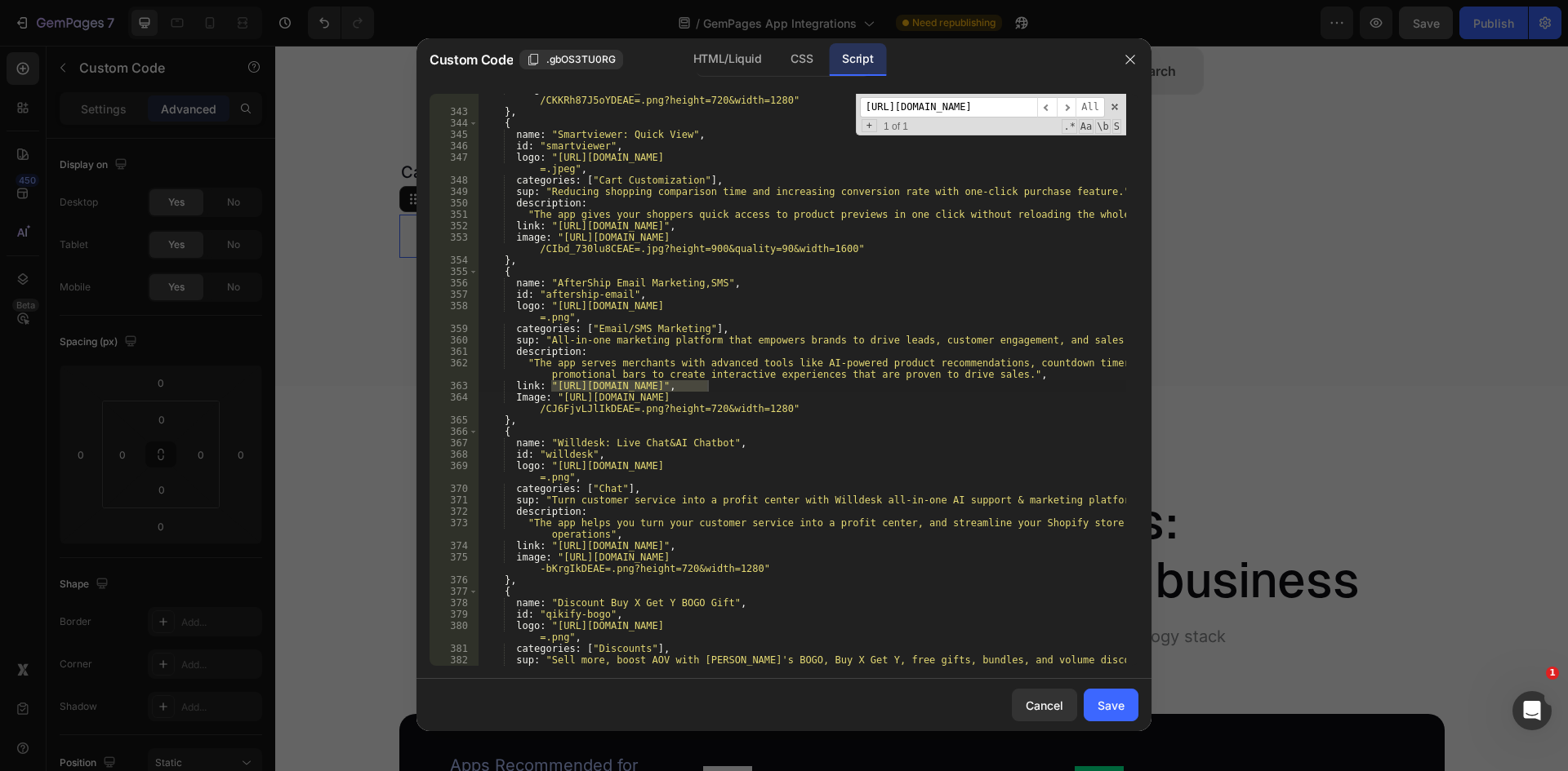
scroll to position [4073, 0]
type input "[URL][DOMAIN_NAME]"
click at [705, 384] on div "Image : "[URL][DOMAIN_NAME] /CKKRh87J5oYDEAE=.png?height=720&width=1280" } , { …" at bounding box center [802, 379] width 648 height 572
click at [553, 380] on div "Image : "[URL][DOMAIN_NAME] /CKKRh87J5oYDEAE=.png?height=720&width=1280" } , { …" at bounding box center [802, 386] width 648 height 606
type textarea "link: "[URL][DOMAIN_NAME]","
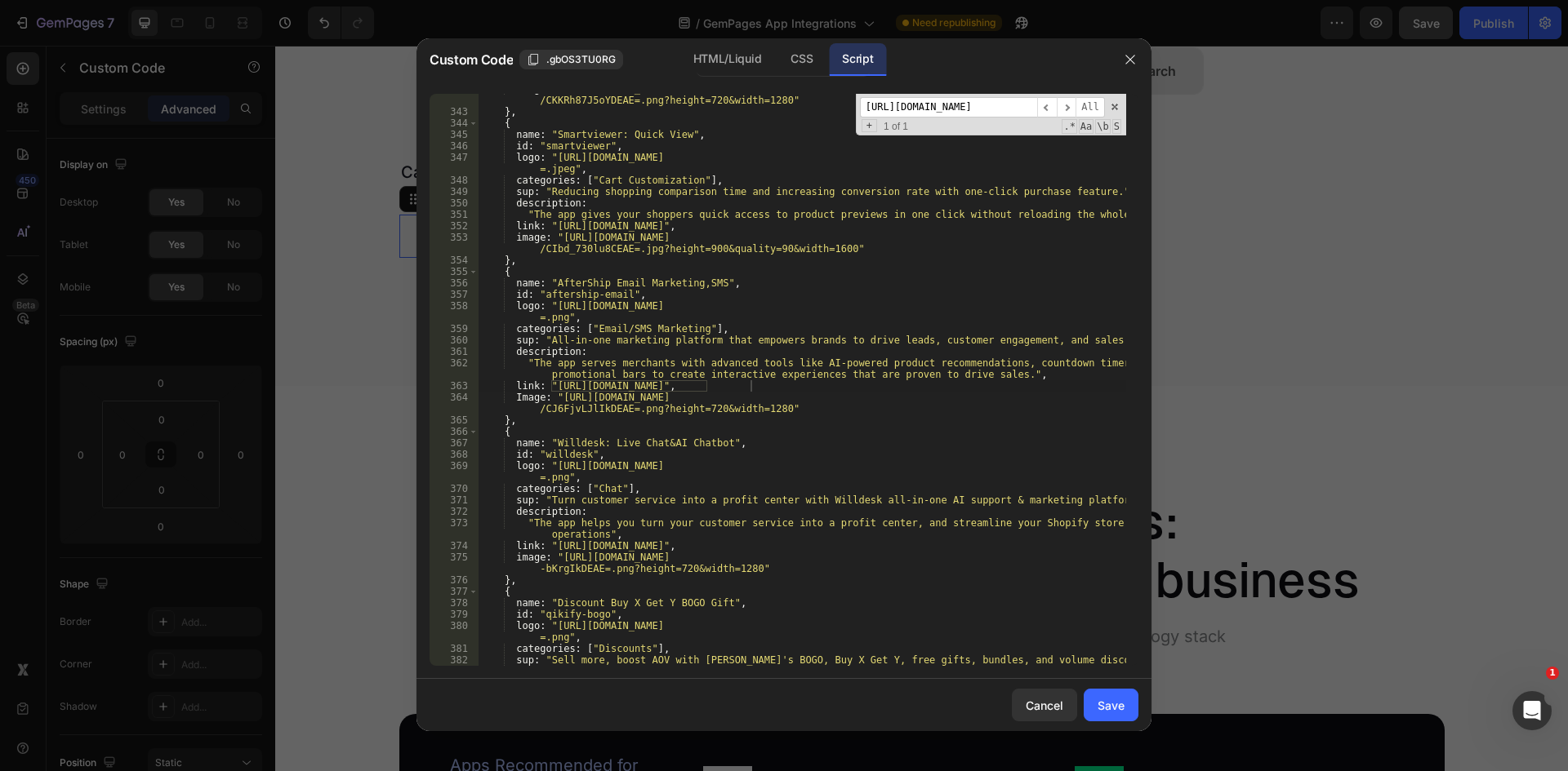
click at [1004, 117] on input "[URL][DOMAIN_NAME]" at bounding box center [948, 107] width 177 height 21
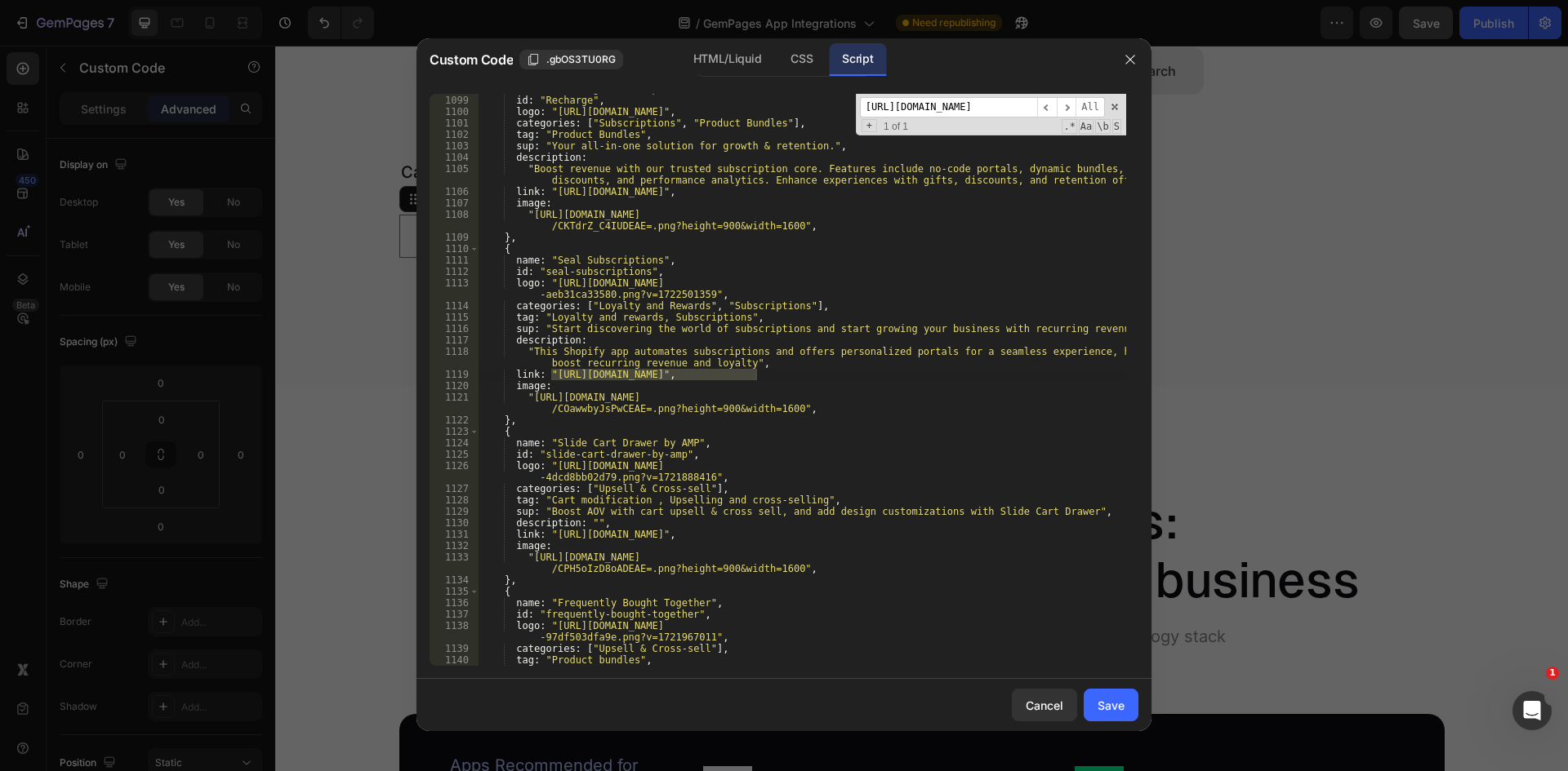
type input "[URL][DOMAIN_NAME]"
click at [759, 376] on div "name : "Recharge Subscriptions" , id : "Recharge" , logo : "[URL][DOMAIN_NAME]"…" at bounding box center [802, 379] width 648 height 572
click at [549, 377] on div "name : "Recharge Subscriptions" , id : "Recharge" , logo : "[URL][DOMAIN_NAME]"…" at bounding box center [802, 380] width 648 height 595
type textarea "link: "[URL][DOMAIN_NAME]","
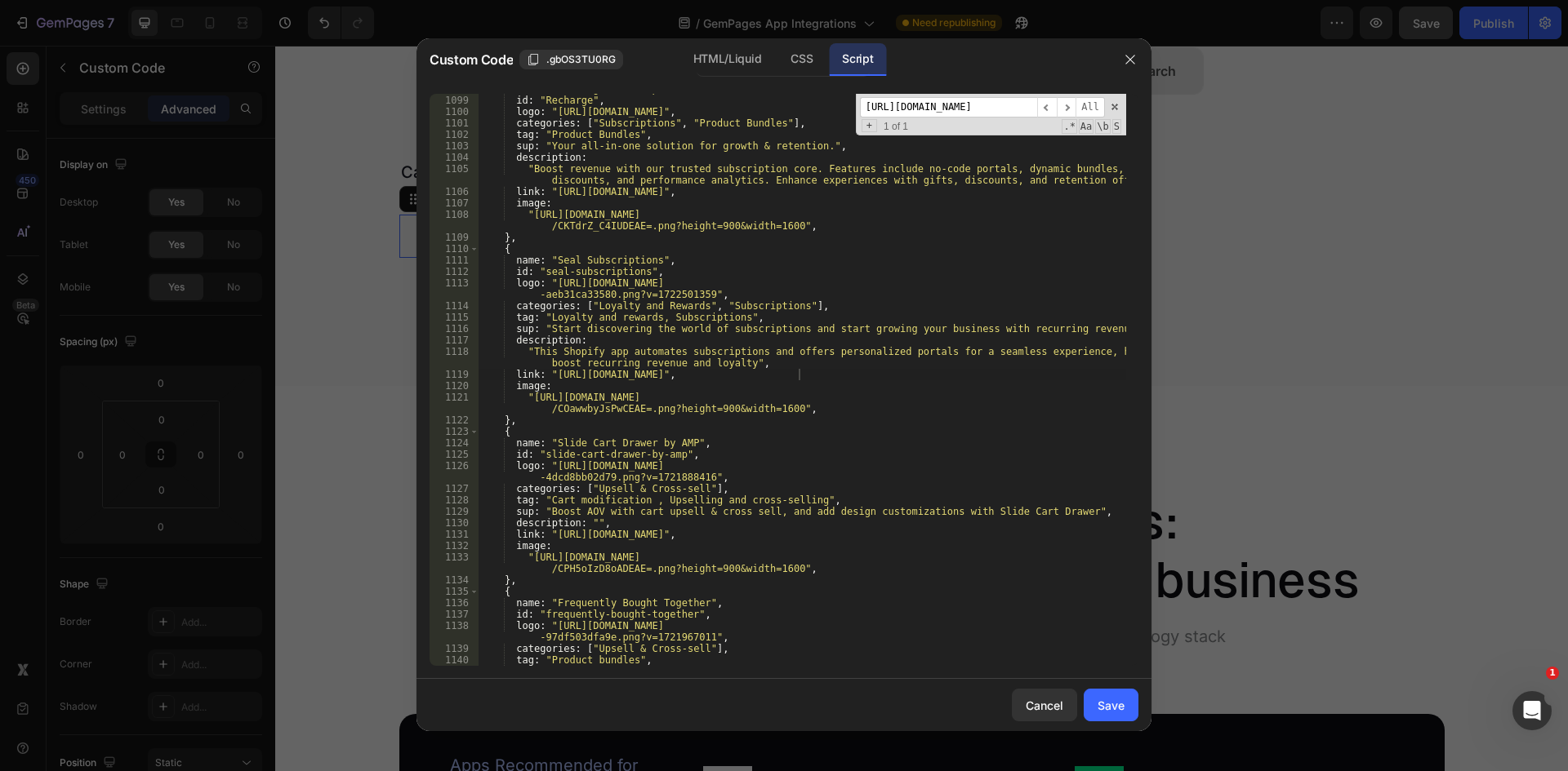
click at [988, 113] on input "[URL][DOMAIN_NAME]" at bounding box center [948, 107] width 177 height 21
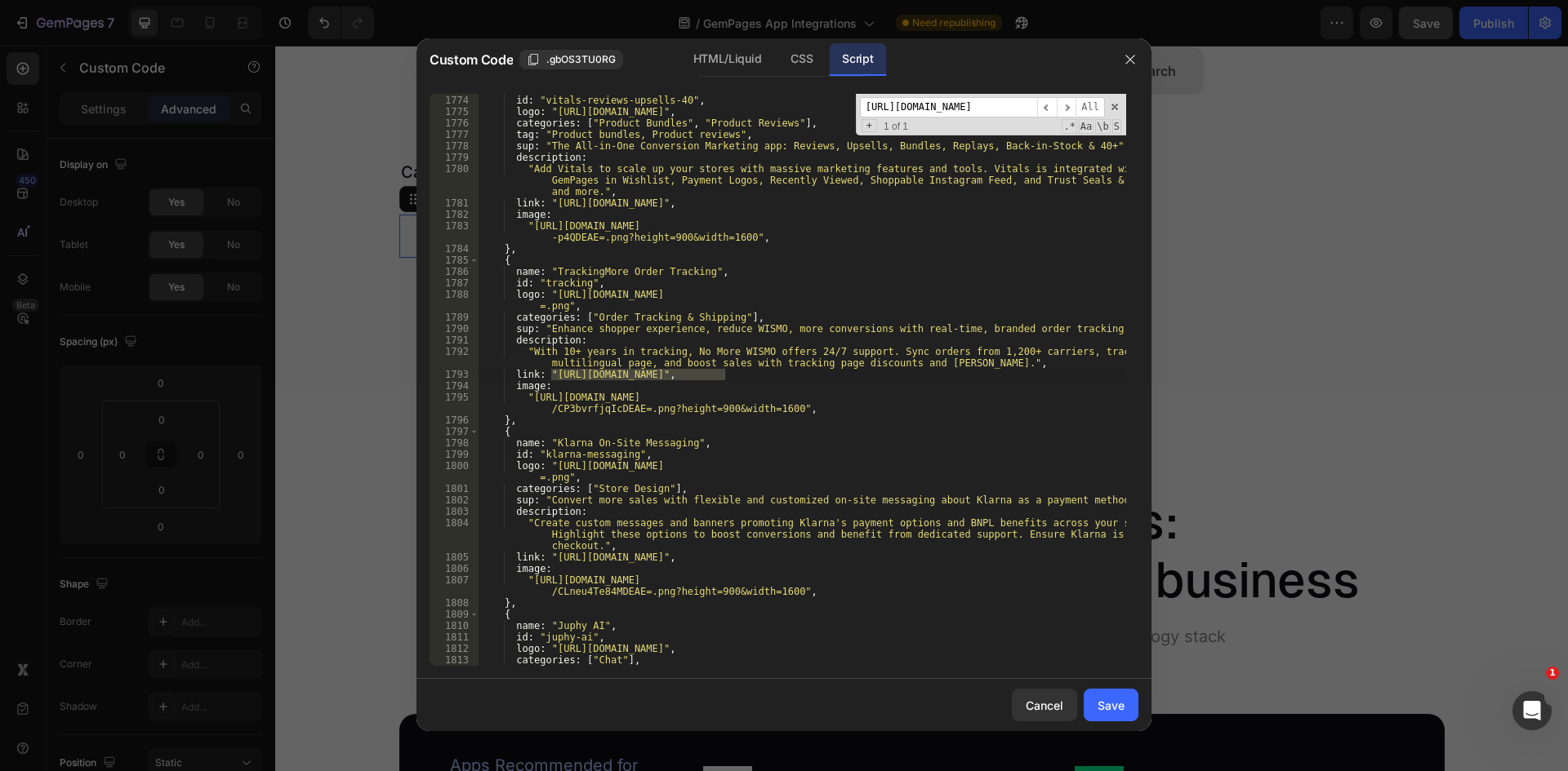
click at [555, 373] on div "name : "Vitals: Reviews, Bundles & 40+" , id : "vitals-reviews-upsells-40" , lo…" at bounding box center [802, 379] width 648 height 572
click at [550, 371] on div "name : "Vitals: Reviews, Bundles & 40+" , id : "vitals-reviews-upsells-40" , lo…" at bounding box center [802, 386] width 648 height 606
click at [723, 376] on div "name : "Vitals: Reviews, Bundles & 40+" , id : "vitals-reviews-upsells-40" , lo…" at bounding box center [802, 386] width 648 height 606
click at [969, 112] on input "[URL][DOMAIN_NAME]" at bounding box center [948, 107] width 177 height 21
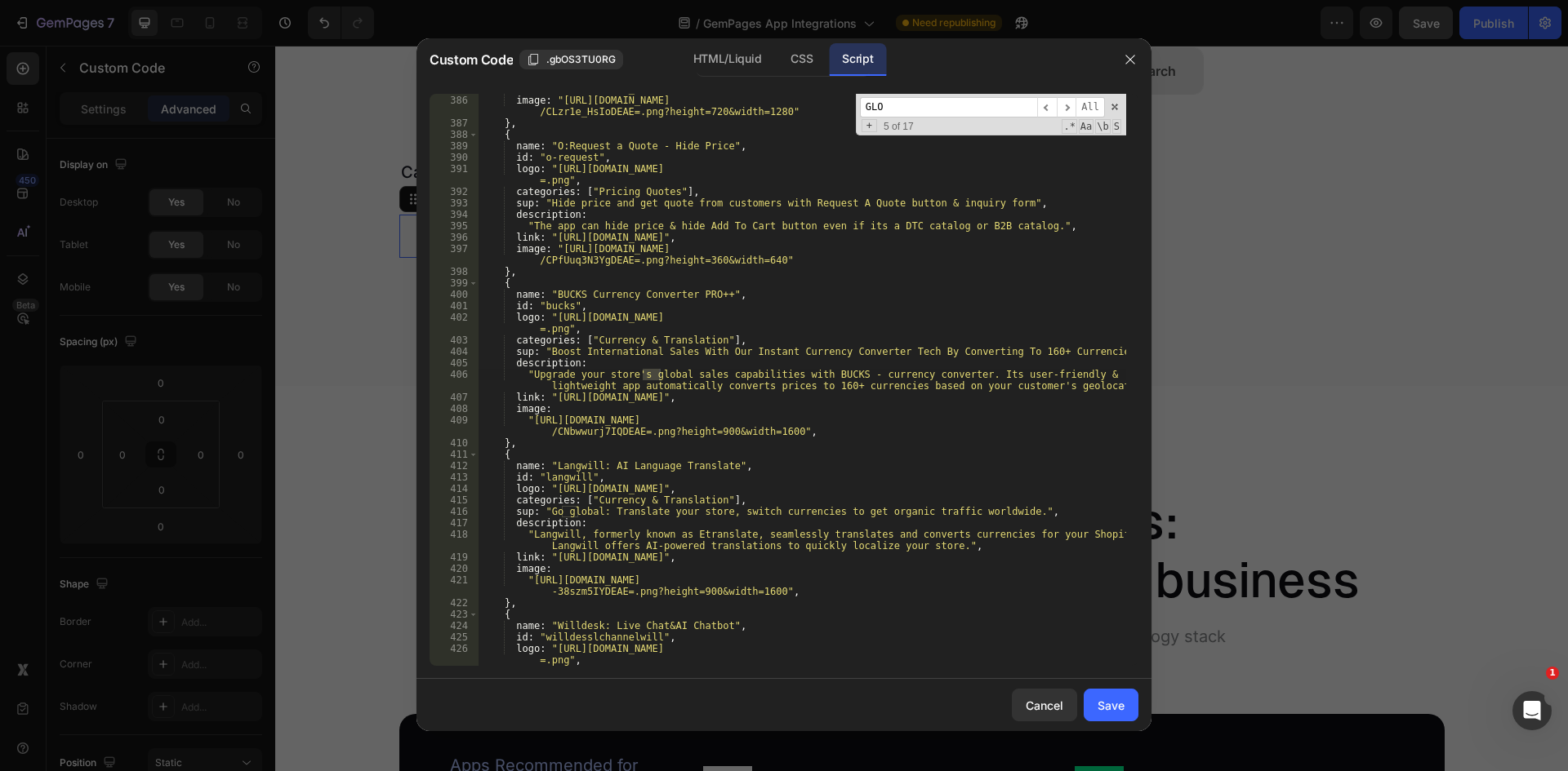
scroll to position [4618, 0]
drag, startPoint x: 896, startPoint y: 111, endPoint x: 837, endPoint y: 110, distance: 59.0
click at [837, 110] on div "link : "[URL][DOMAIN_NAME]" , image : "[URL][DOMAIN_NAME] /CLzr1e_HsIoDEAE=.png…" at bounding box center [802, 379] width 648 height 572
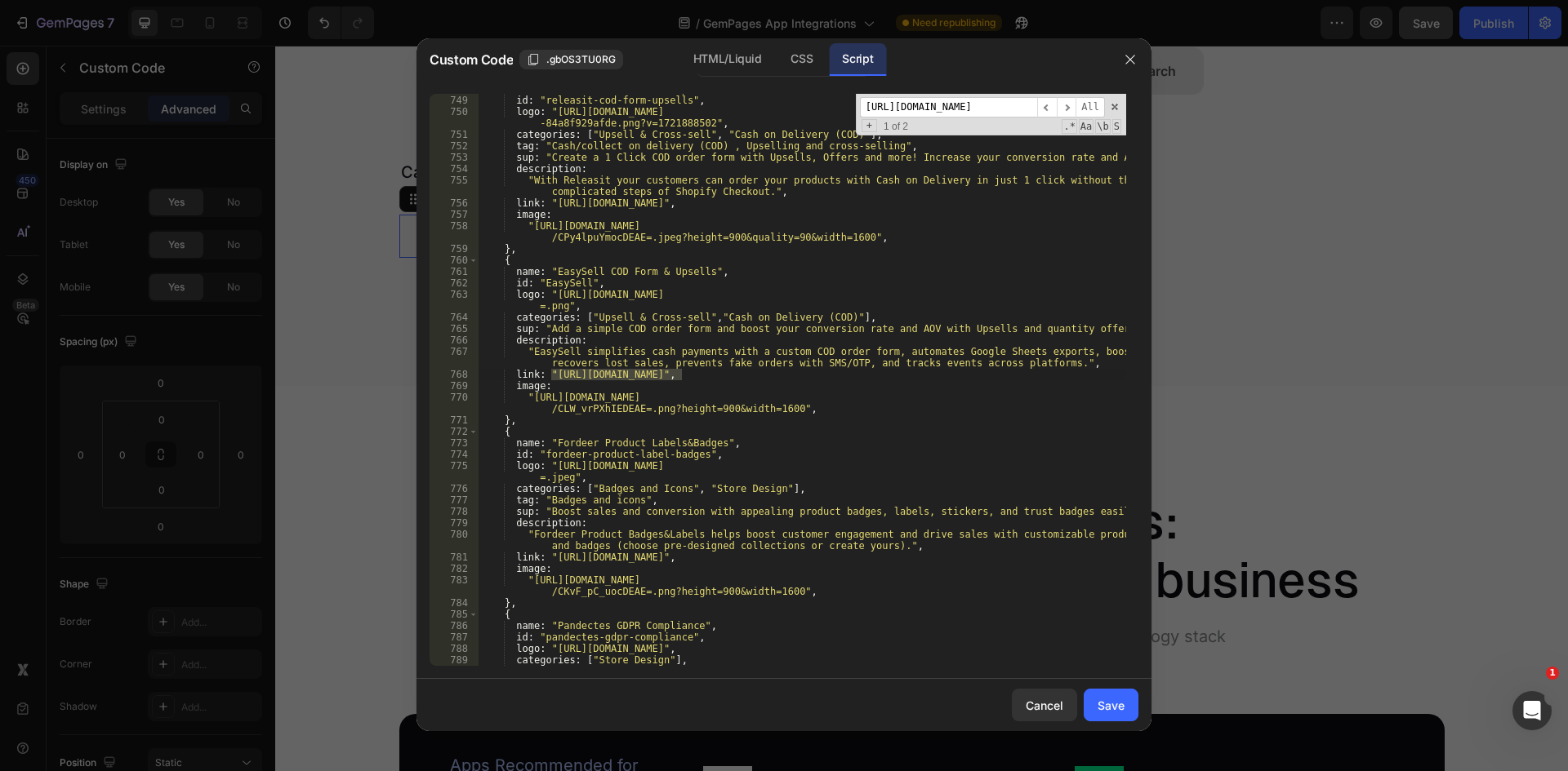
click at [1026, 104] on input "[URL][DOMAIN_NAME]" at bounding box center [948, 107] width 177 height 21
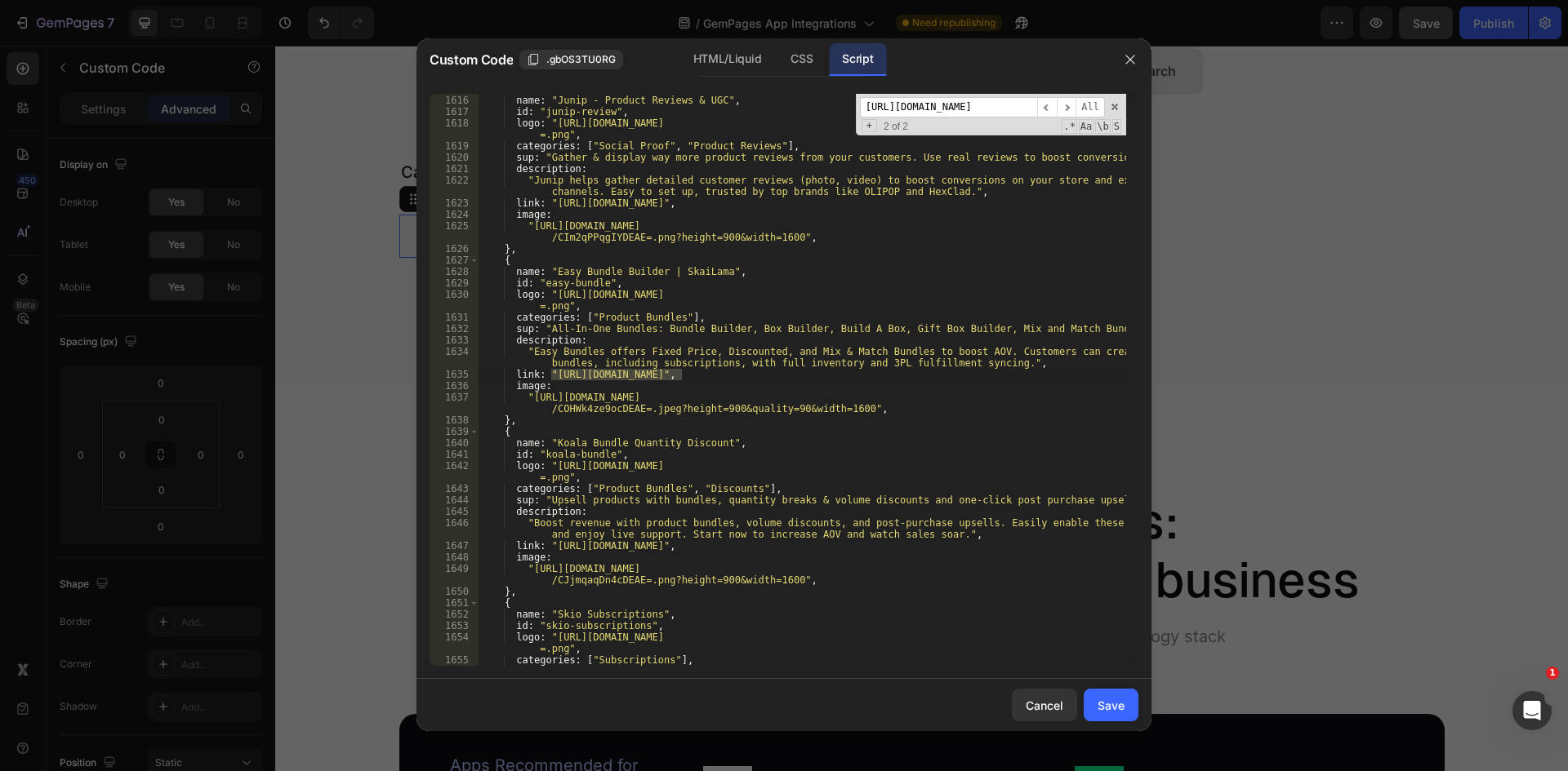
drag, startPoint x: 680, startPoint y: 376, endPoint x: 670, endPoint y: 381, distance: 11.2
click at [680, 376] on div "{ name : "Junip ‑ Product Reviews & UGC" , id : "junip-review" , logo : "[URL][…" at bounding box center [802, 379] width 648 height 572
click at [550, 373] on div "{ name : "Junip ‑ Product Reviews & UGC" , id : "junip-review" , logo : "[URL][…" at bounding box center [802, 380] width 648 height 595
click at [969, 100] on input "[URL][DOMAIN_NAME]" at bounding box center [948, 107] width 177 height 21
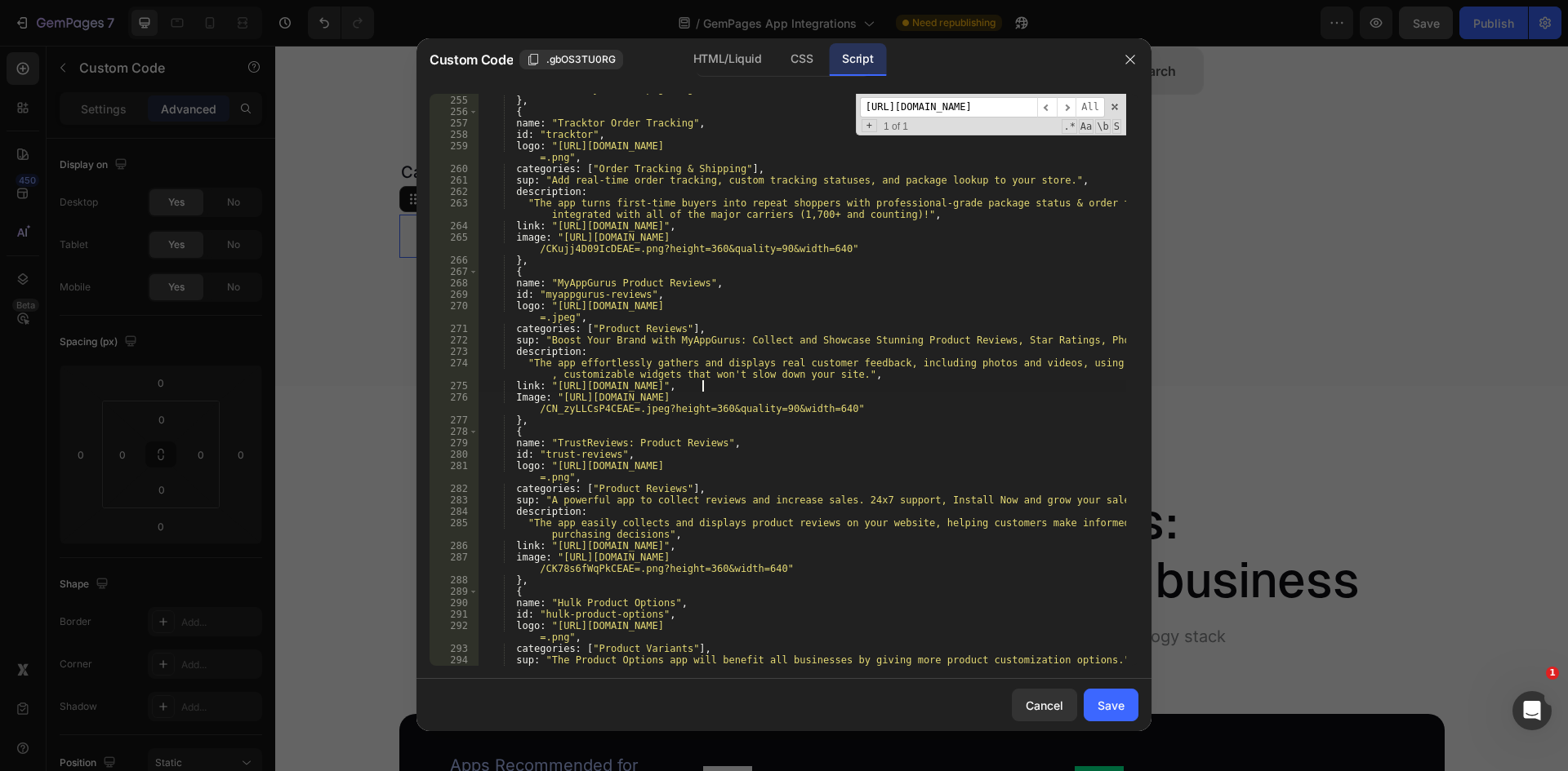
click at [701, 389] on div "image : "[URL][DOMAIN_NAME] /CJSk3IbvyYoDEAE=.png?height=720&width=1280" } , { …" at bounding box center [802, 374] width 648 height 606
click at [696, 386] on div "image : "[URL][DOMAIN_NAME] /CJSk3IbvyYoDEAE=.png?height=720&width=1280" } , { …" at bounding box center [802, 374] width 648 height 606
click at [548, 386] on div "image : "[URL][DOMAIN_NAME] /CJSk3IbvyYoDEAE=.png?height=720&width=1280" } , { …" at bounding box center [802, 374] width 648 height 606
click at [552, 386] on div "image : "[URL][DOMAIN_NAME] /CJSk3IbvyYoDEAE=.png?height=720&width=1280" } , { …" at bounding box center [802, 379] width 648 height 572
click at [945, 106] on input "[URL][DOMAIN_NAME]" at bounding box center [948, 107] width 177 height 21
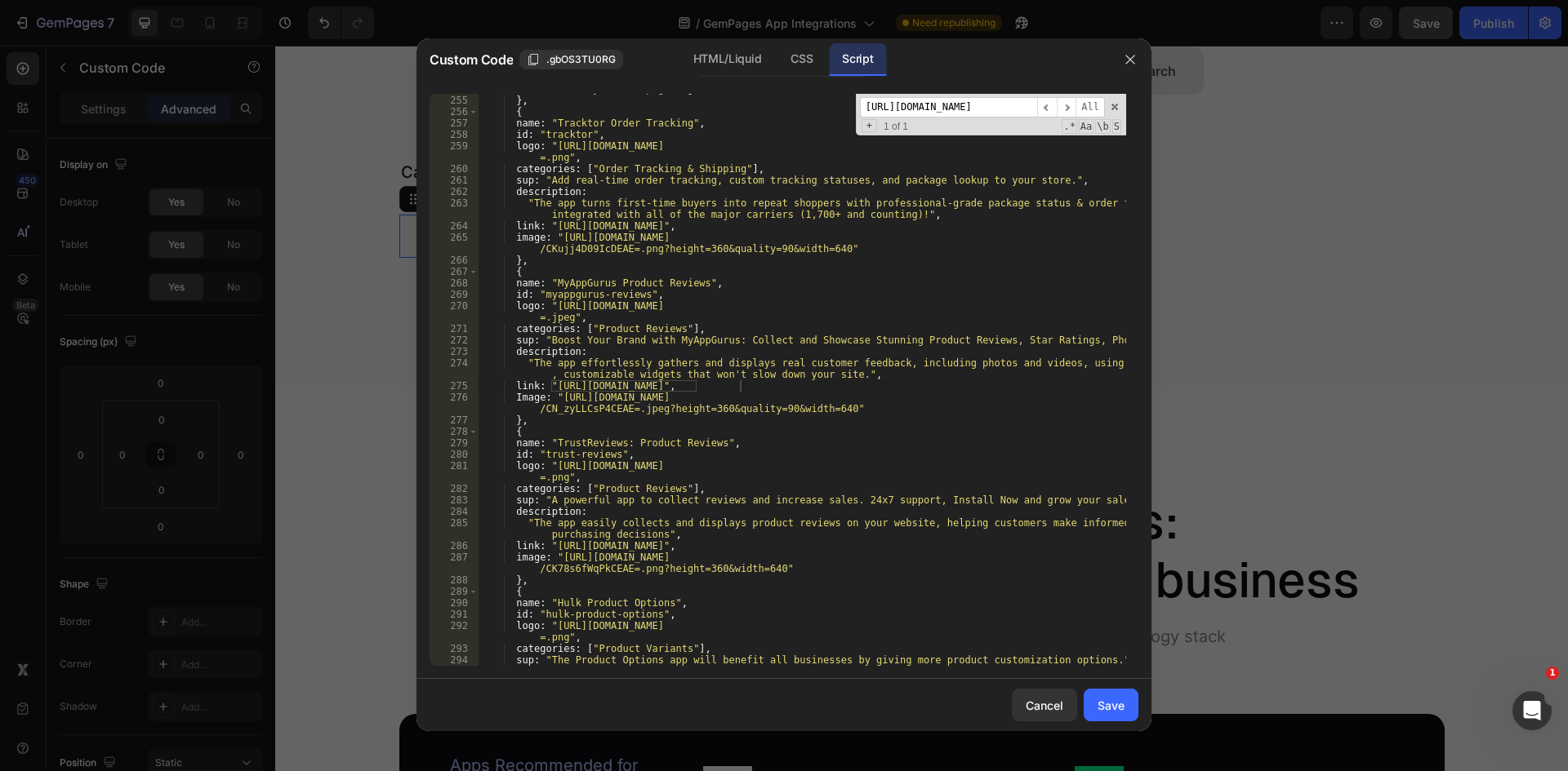
scroll to position [3811, 0]
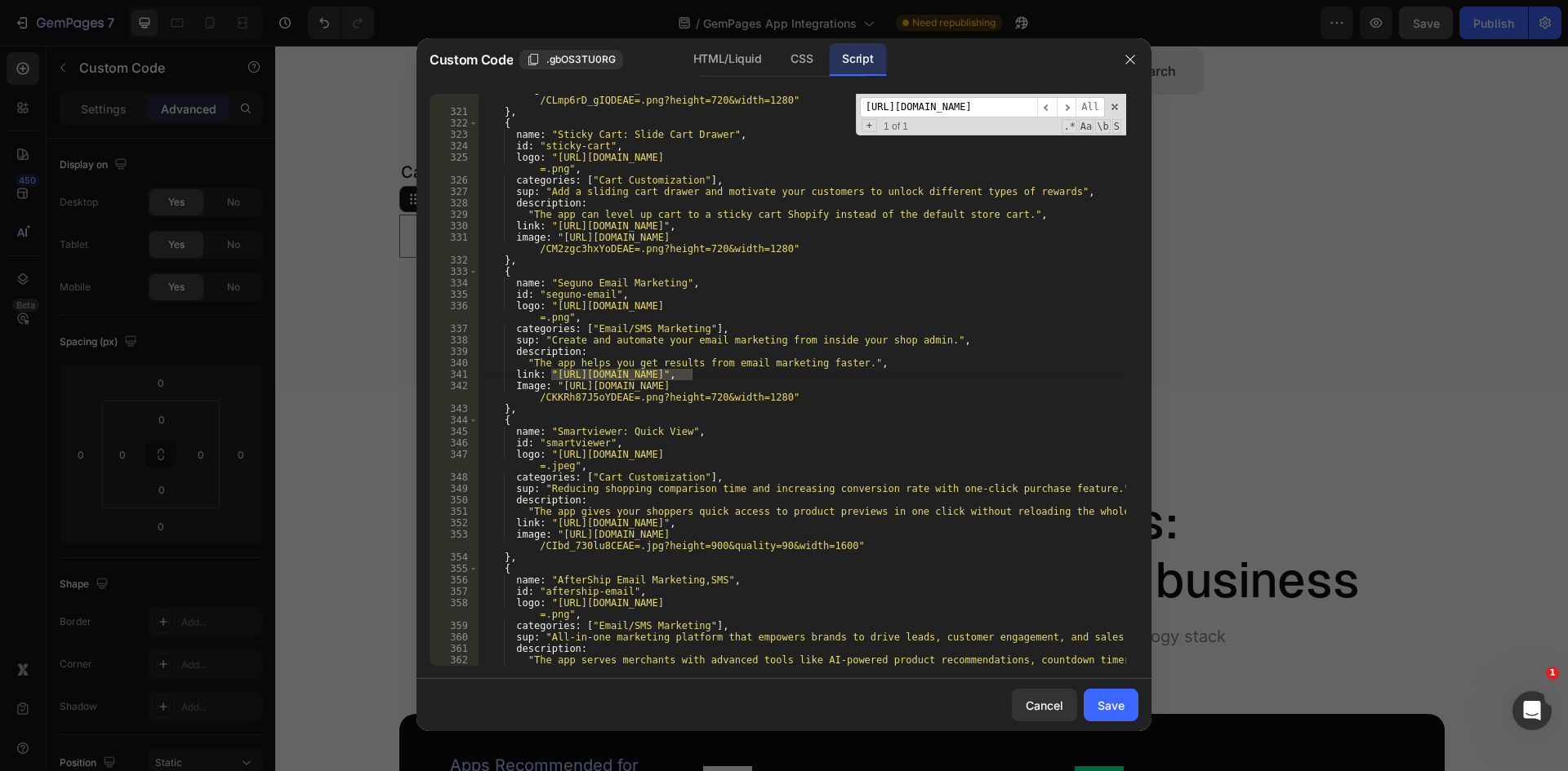
click at [690, 376] on div "image : "[URL][DOMAIN_NAME] /CLmp6rD_gIQDEAE=.png?height=720&width=1280" } , { …" at bounding box center [802, 379] width 648 height 572
click at [549, 374] on div "image : "[URL][DOMAIN_NAME] /CLmp6rD_gIQDEAE=.png?height=720&width=1280" } , { …" at bounding box center [802, 392] width 648 height 618
drag, startPoint x: 1016, startPoint y: 108, endPoint x: 841, endPoint y: 117, distance: 175.2
click at [843, 117] on div "image : "[URL][DOMAIN_NAME] /CLmp6rD_gIQDEAE=.png?height=720&width=1280" } , { …" at bounding box center [802, 379] width 648 height 572
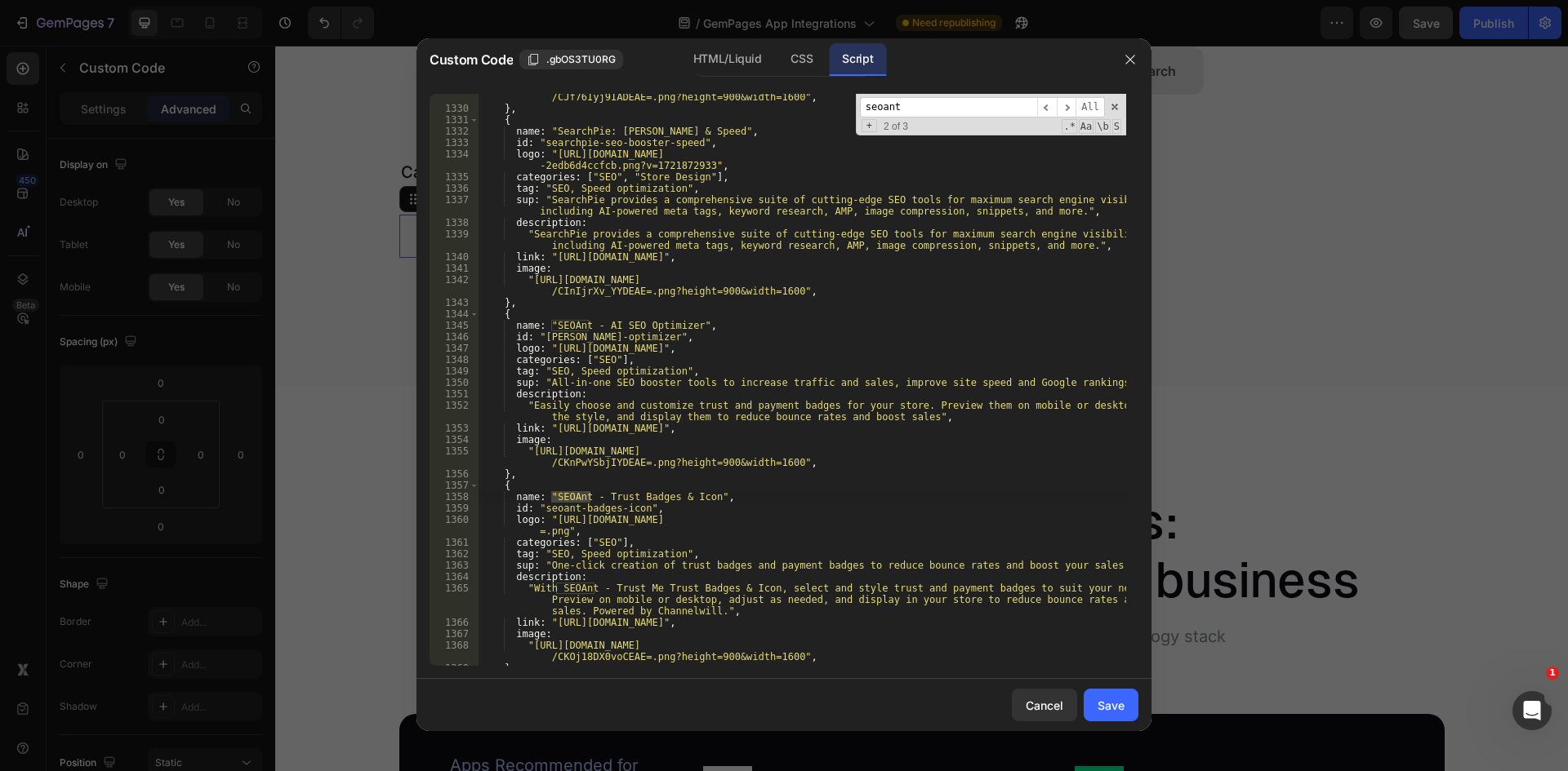
scroll to position [16310, 0]
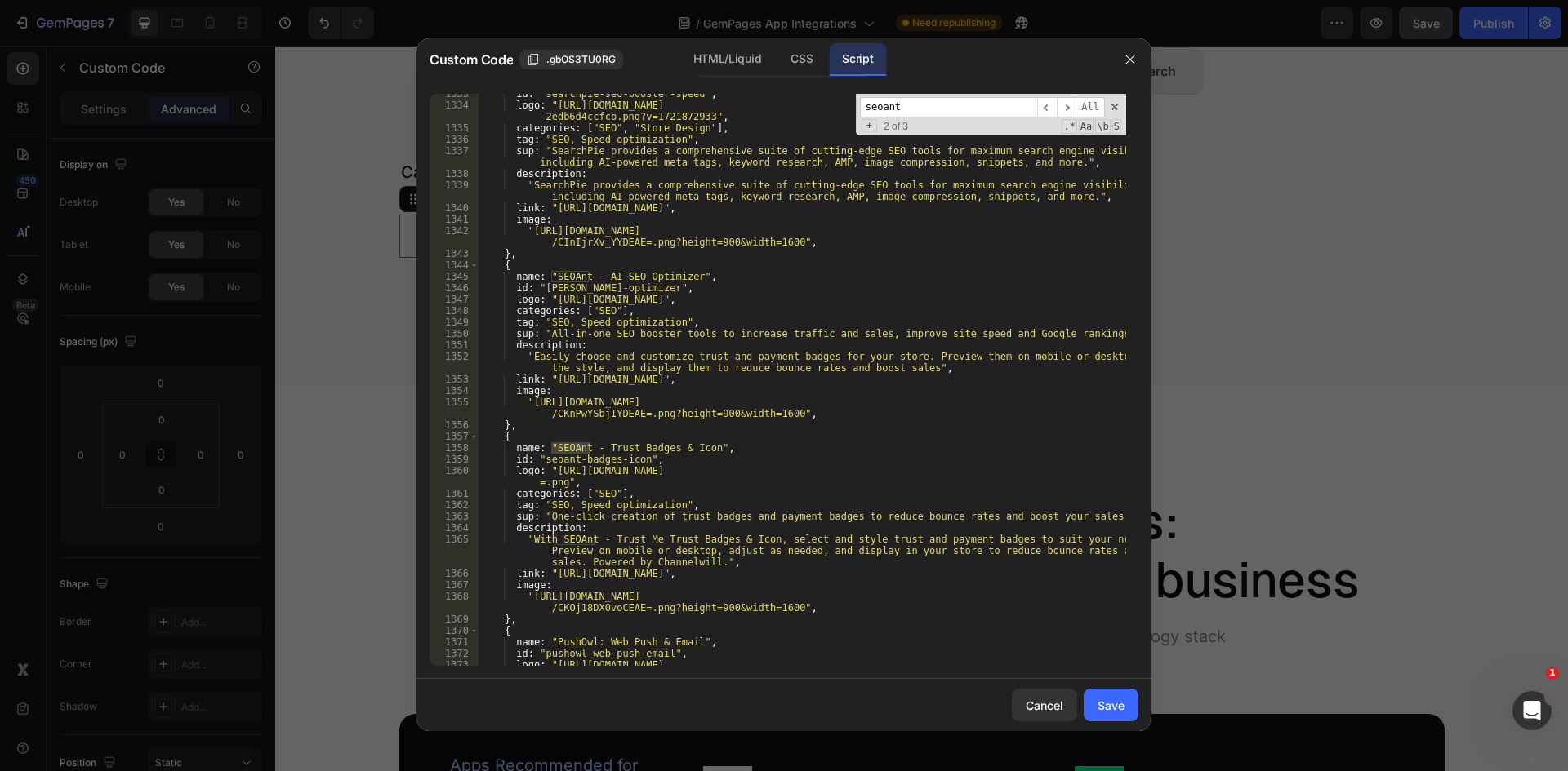
drag, startPoint x: 905, startPoint y: 111, endPoint x: 835, endPoint y: 120, distance: 70.6
click at [835, 120] on div "id : "searchpie-seo-booster-speed" , logo : "[URL][DOMAIN_NAME] -2edb6d4ccfcb.p…" at bounding box center [802, 379] width 648 height 572
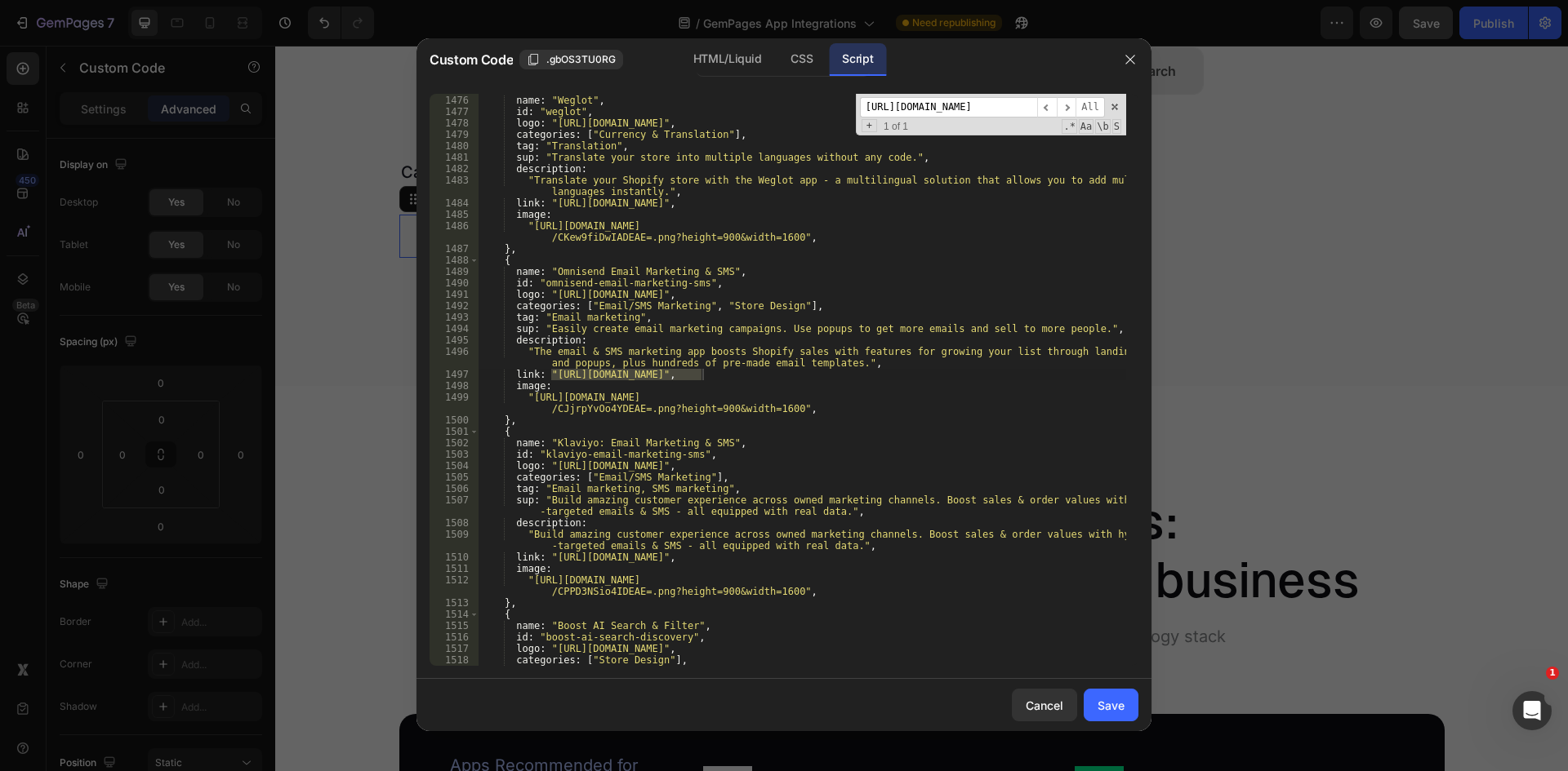
scroll to position [18099, 0]
click at [703, 369] on div "{ name : "Weglot" , id : "weglot" , logo : "[URL][DOMAIN_NAME]" , categories : …" at bounding box center [802, 379] width 648 height 572
click at [550, 371] on div "{ name : "Weglot" , id : "weglot" , logo : "[URL][DOMAIN_NAME]" , categories : …" at bounding box center [802, 380] width 648 height 595
click at [1001, 110] on input "[URL][DOMAIN_NAME]" at bounding box center [948, 107] width 177 height 21
click at [690, 202] on div "{ name : "Weglot" , id : "weglot" , logo : "[URL][DOMAIN_NAME]" , categories : …" at bounding box center [802, 379] width 648 height 572
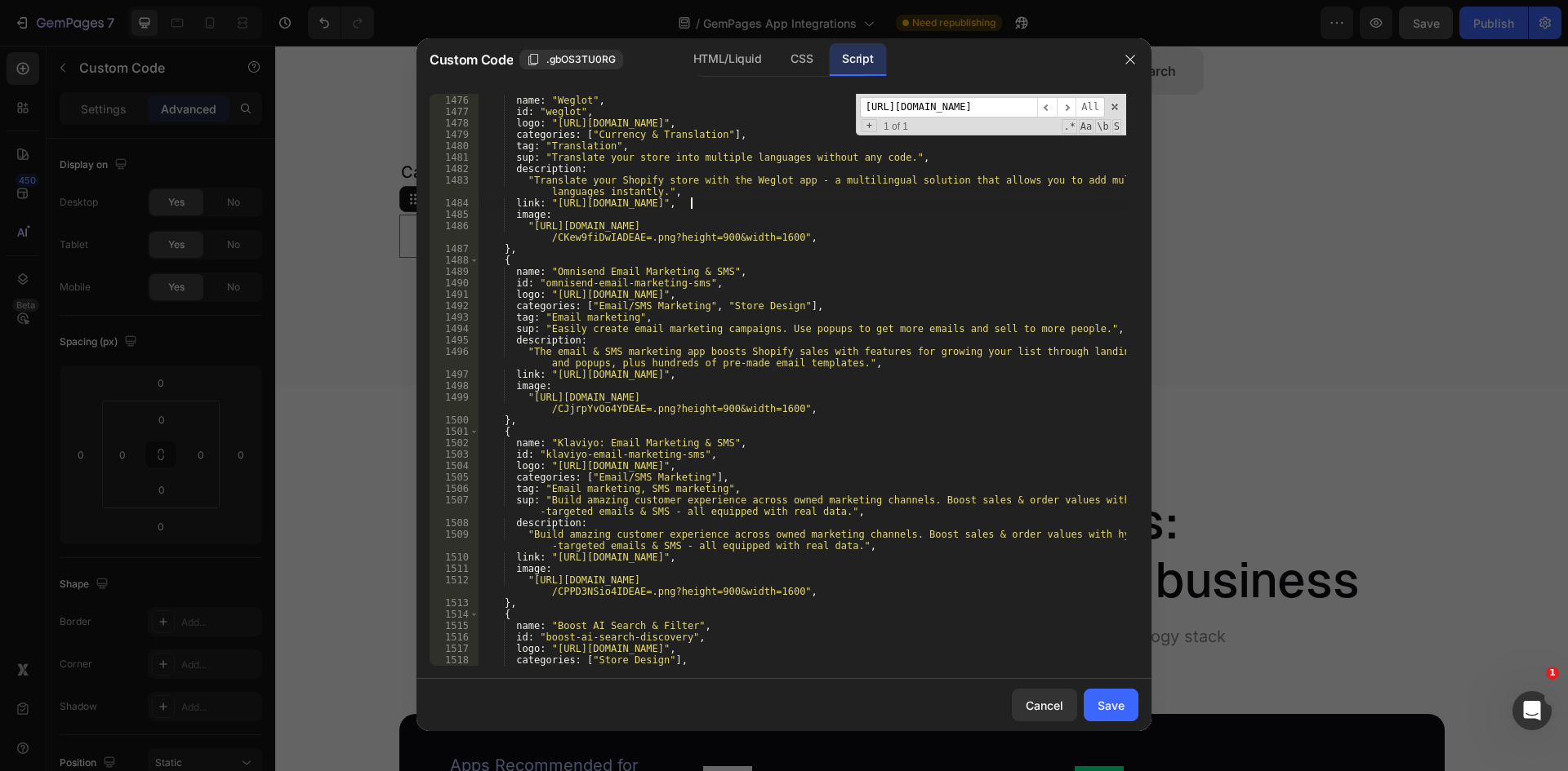
click at [553, 205] on div "{ name : "Weglot" , id : "weglot" , logo : "[URL][DOMAIN_NAME]" , categories : …" at bounding box center [802, 380] width 648 height 595
click at [931, 104] on input "[URL][DOMAIN_NAME]" at bounding box center [948, 107] width 177 height 21
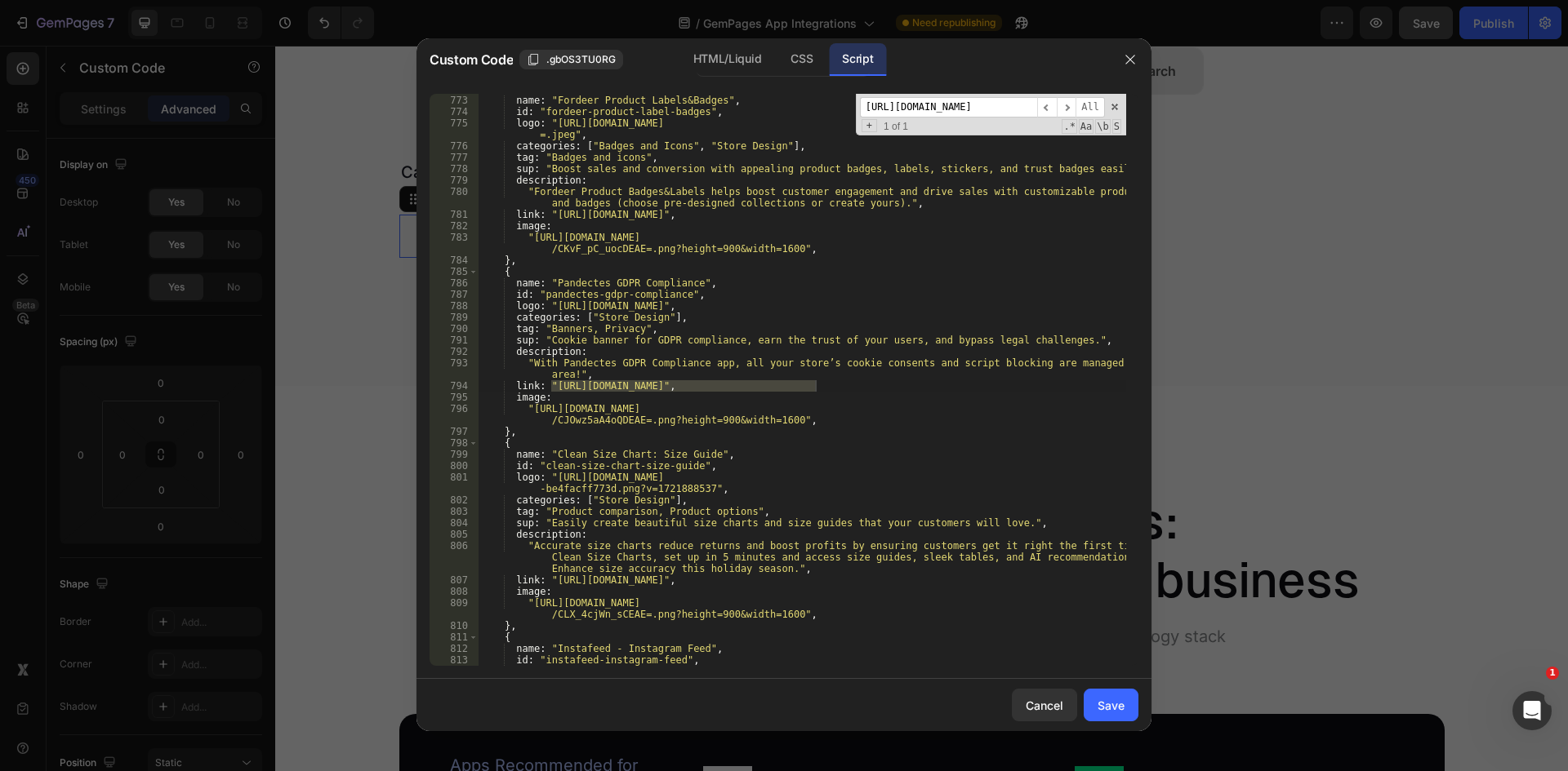
scroll to position [0, 0]
click at [813, 385] on div "{ name : "Fordeer Product Labels&Badges" , id : "fordeer-product-label-badges" …" at bounding box center [802, 379] width 648 height 572
click at [553, 386] on div "{ name : "Fordeer Product Labels&Badges" , id : "fordeer-product-label-badges" …" at bounding box center [802, 386] width 648 height 606
click at [947, 119] on div "[URL][DOMAIN_NAME] ​ ​ All Replace All + 1 of 1 .* Aa \b S" at bounding box center [990, 114] width 271 height 42
drag, startPoint x: 869, startPoint y: 115, endPoint x: 775, endPoint y: 117, distance: 94.0
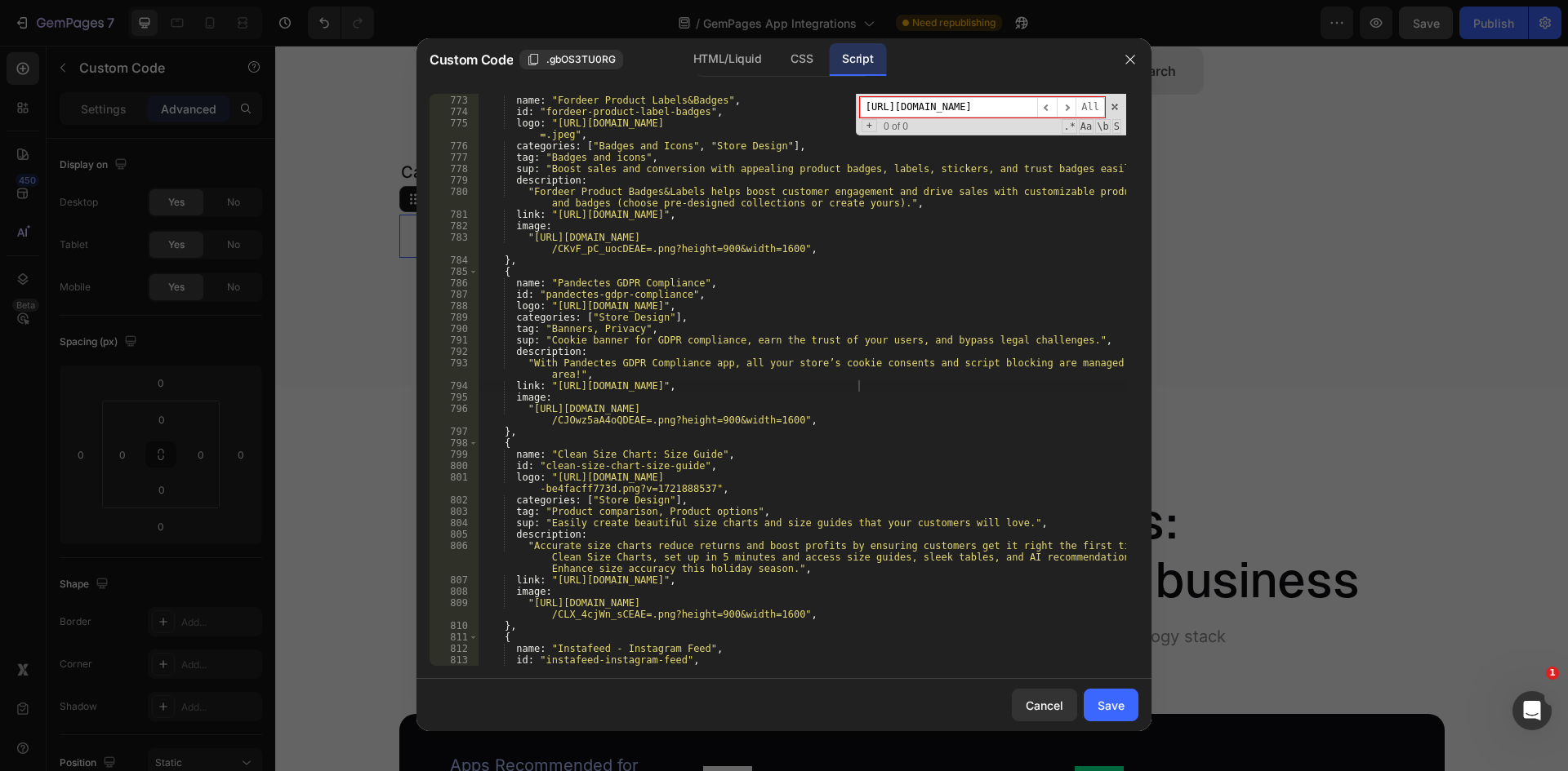
click at [775, 117] on div "{ name : "Fordeer Product Labels&Badges" , id : "fordeer-product-label-badges" …" at bounding box center [802, 379] width 648 height 572
drag, startPoint x: 902, startPoint y: 104, endPoint x: 1000, endPoint y: 100, distance: 98.1
click at [999, 100] on input "seoant-trustbadges" at bounding box center [948, 107] width 177 height 21
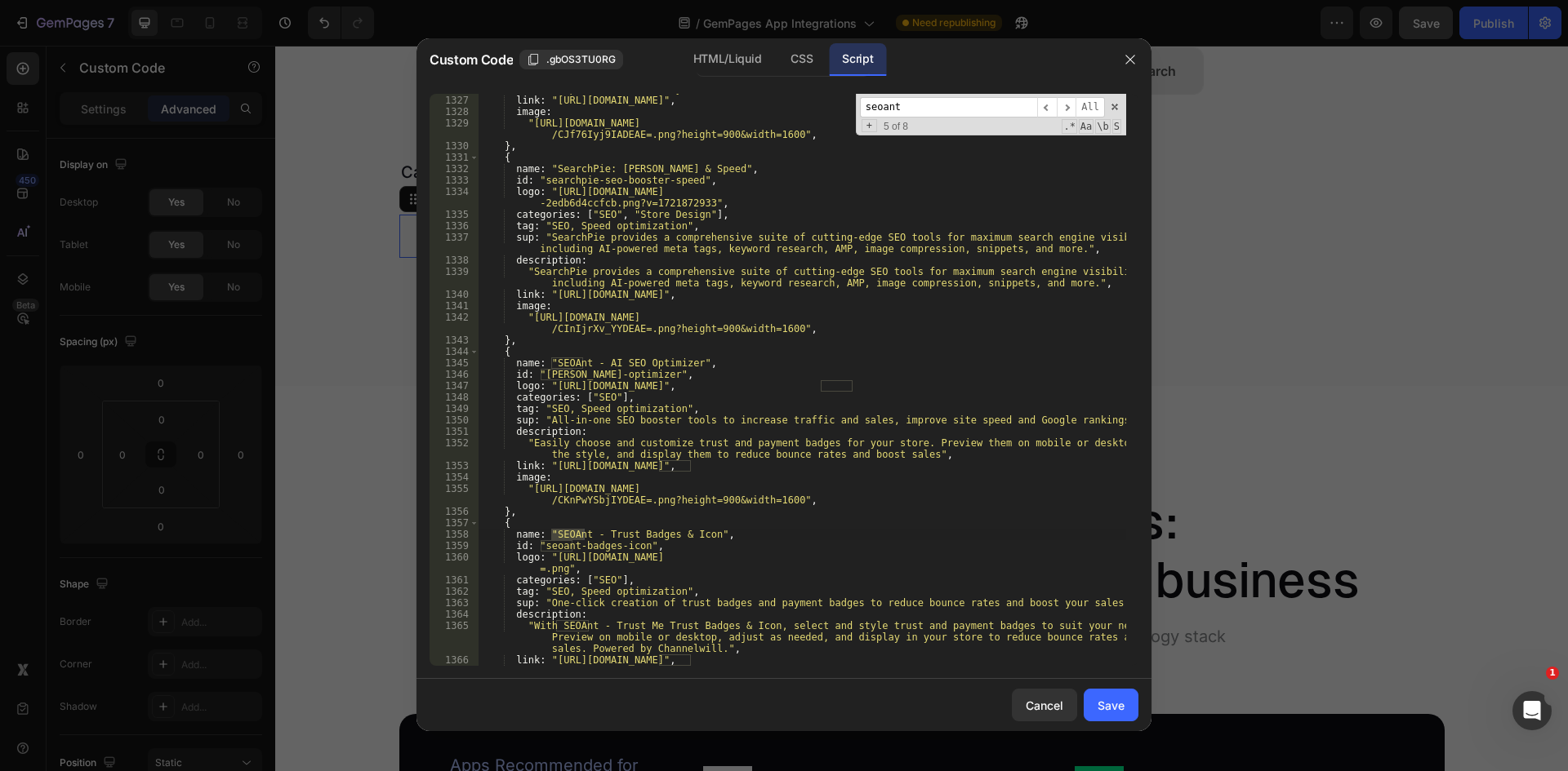
scroll to position [16320, 0]
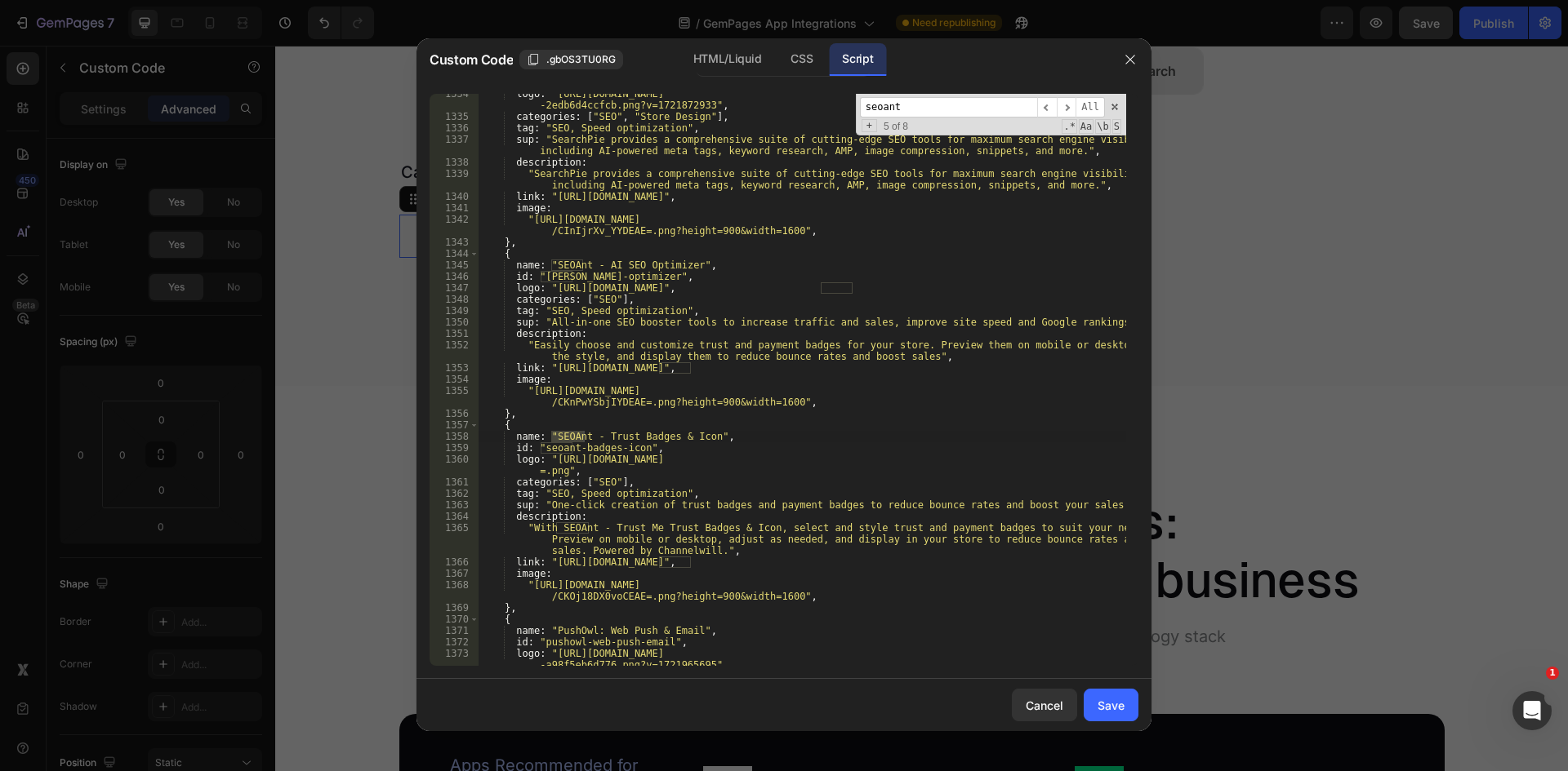
drag, startPoint x: 553, startPoint y: 562, endPoint x: 578, endPoint y: 561, distance: 25.0
click at [553, 562] on div "logo : "[URL][DOMAIN_NAME] -2edb6d4ccfcb.png?v=1721872933" , categories : [ "SE…" at bounding box center [802, 391] width 648 height 606
click at [755, 560] on div "logo : "[URL][DOMAIN_NAME] -2edb6d4ccfcb.png?v=1721872933" , categories : [ "SE…" at bounding box center [802, 391] width 648 height 606
click at [902, 112] on input "seoant" at bounding box center [948, 107] width 177 height 21
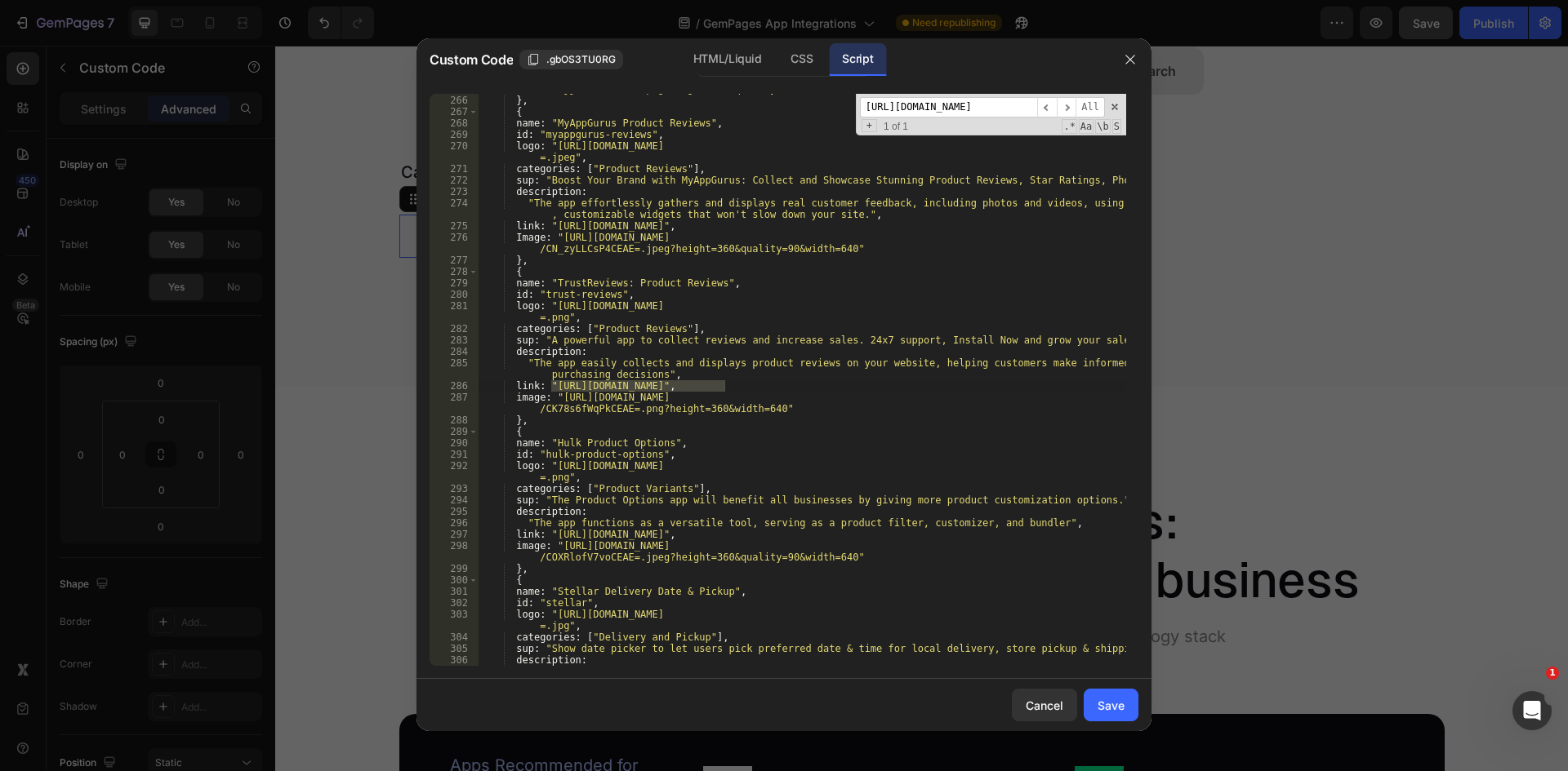
scroll to position [0, 0]
click at [719, 385] on div "image : "[URL][DOMAIN_NAME] /CKujj4D09IcDEAE=.png?height=360&quality=90&width=6…" at bounding box center [802, 379] width 648 height 572
click at [723, 386] on div "image : "[URL][DOMAIN_NAME] /CKujj4D09IcDEAE=.png?height=360&quality=90&width=6…" at bounding box center [802, 380] width 648 height 618
click at [553, 385] on div "image : "[URL][DOMAIN_NAME] /CKujj4D09IcDEAE=.png?height=360&quality=90&width=6…" at bounding box center [802, 380] width 648 height 618
click at [938, 111] on input "[URL][DOMAIN_NAME]" at bounding box center [948, 107] width 177 height 21
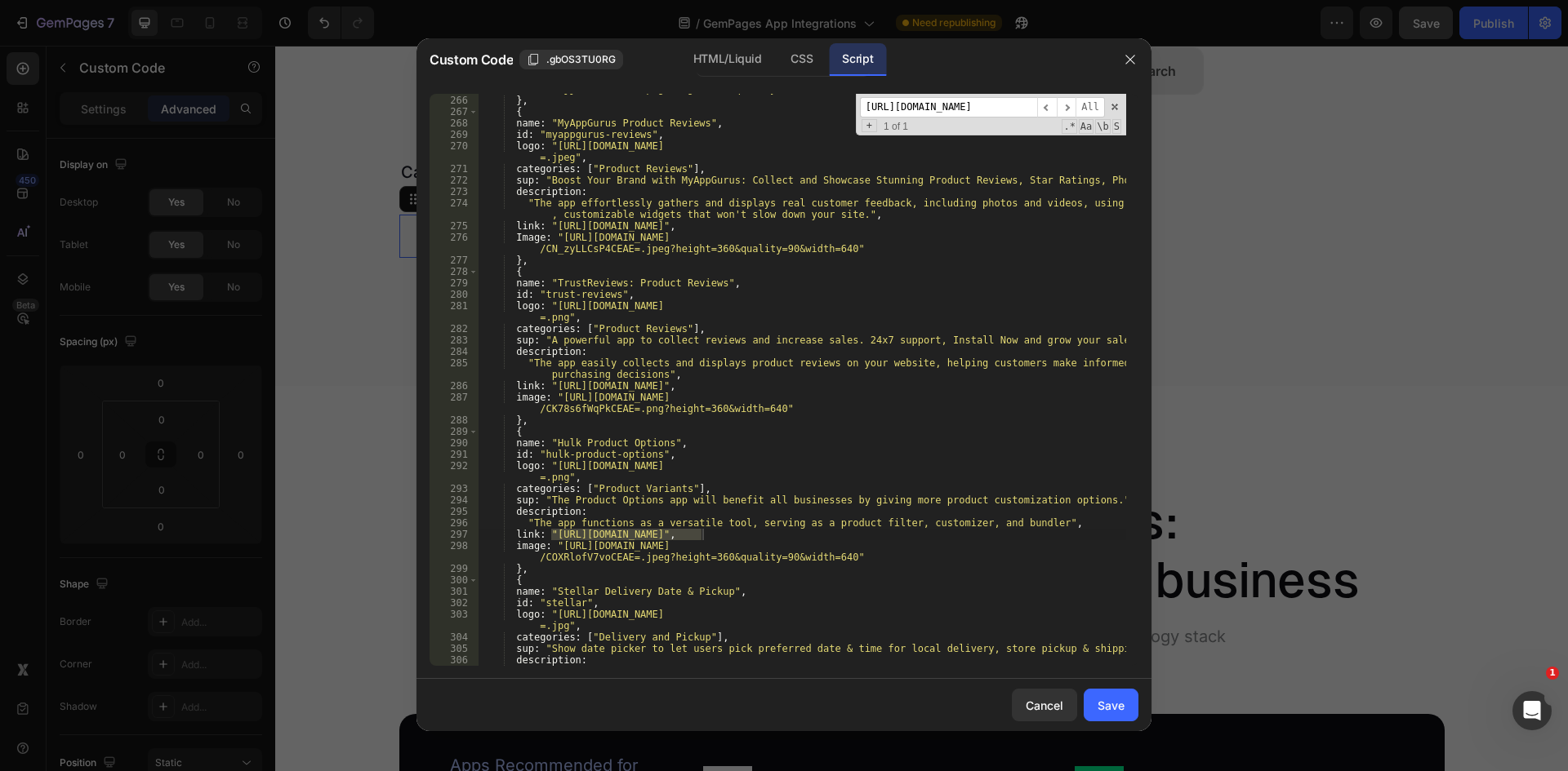
click at [559, 538] on div "image : "[URL][DOMAIN_NAME] /CKujj4D09IcDEAE=.png?height=360&quality=90&width=6…" at bounding box center [802, 379] width 648 height 572
click at [550, 531] on div "image : "[URL][DOMAIN_NAME] /CKujj4D09IcDEAE=.png?height=360&quality=90&width=6…" at bounding box center [802, 380] width 648 height 618
click at [701, 532] on div "image : "[URL][DOMAIN_NAME] /CKujj4D09IcDEAE=.png?height=360&quality=90&width=6…" at bounding box center [802, 380] width 648 height 618
click at [939, 107] on input "[URL][DOMAIN_NAME]" at bounding box center [948, 107] width 177 height 21
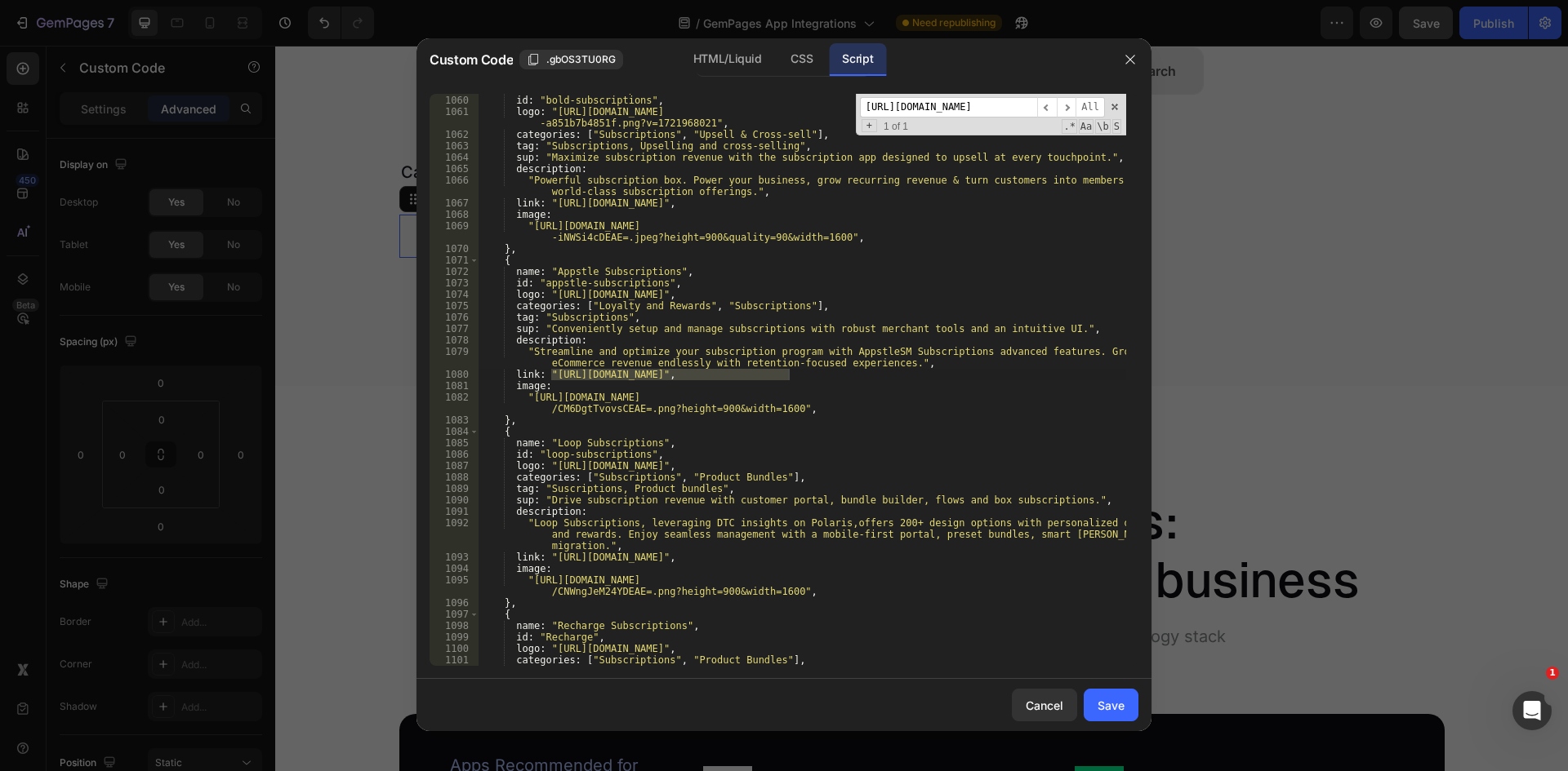
click at [787, 373] on div "name : "Bold Subscriptions" , id : "bold-subscriptions" , logo : "[URL][DOMAIN_…" at bounding box center [802, 379] width 648 height 572
click at [551, 373] on div "name : "Bold Subscriptions" , id : "bold-subscriptions" , logo : "[URL][DOMAIN_…" at bounding box center [802, 380] width 648 height 595
click at [921, 103] on input "[URL][DOMAIN_NAME]" at bounding box center [948, 107] width 177 height 21
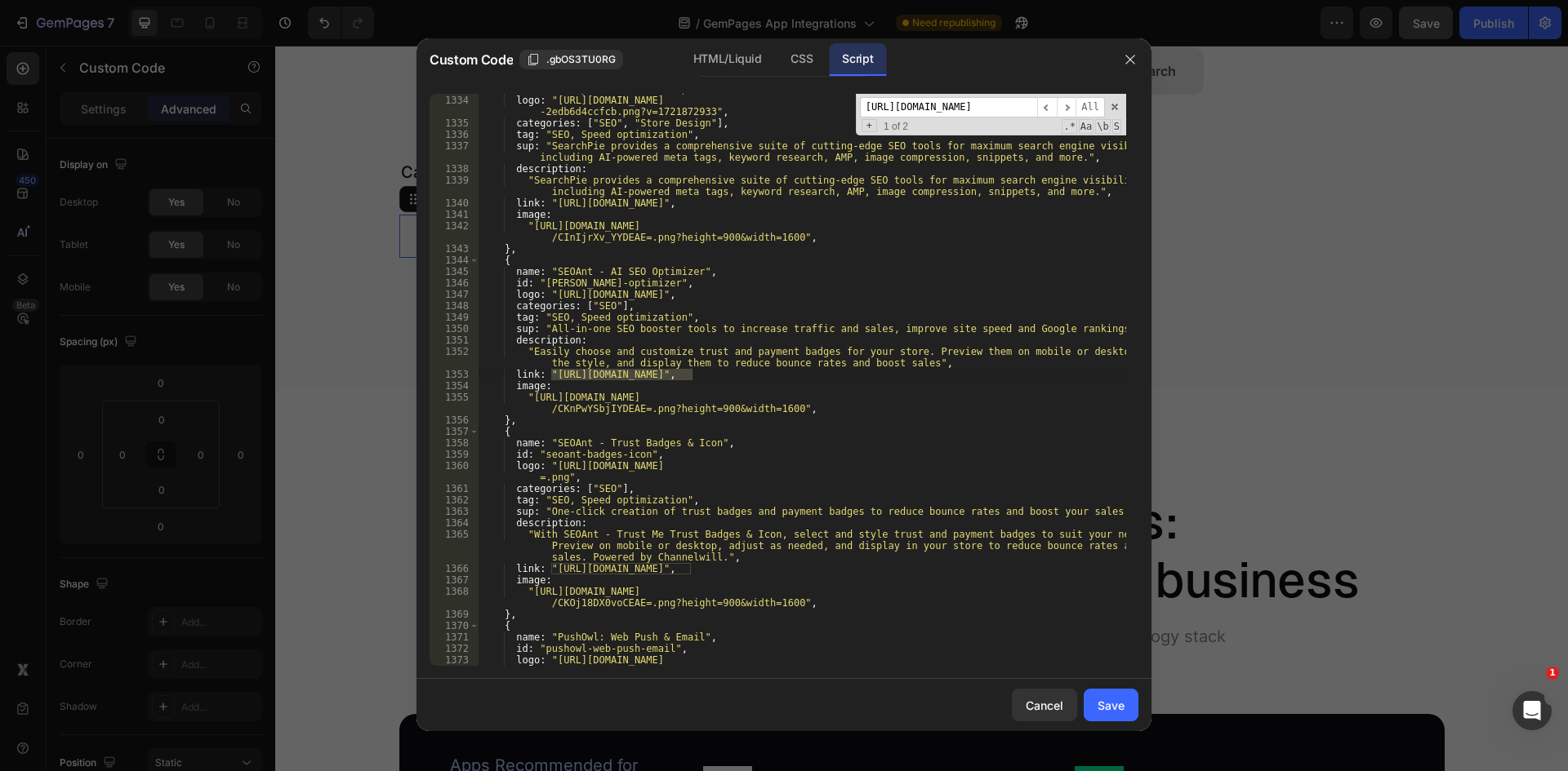
scroll to position [16313, 0]
click at [691, 374] on div "id : "searchpie-seo-booster-speed" , logo : "[URL][DOMAIN_NAME] -2edb6d4ccfcb.p…" at bounding box center [802, 379] width 648 height 572
click at [549, 374] on div "id : "searchpie-seo-booster-speed" , logo : "[URL][DOMAIN_NAME] -2edb6d4ccfcb.p…" at bounding box center [802, 386] width 648 height 606
click at [930, 110] on input "[URL][DOMAIN_NAME]" at bounding box center [948, 107] width 177 height 21
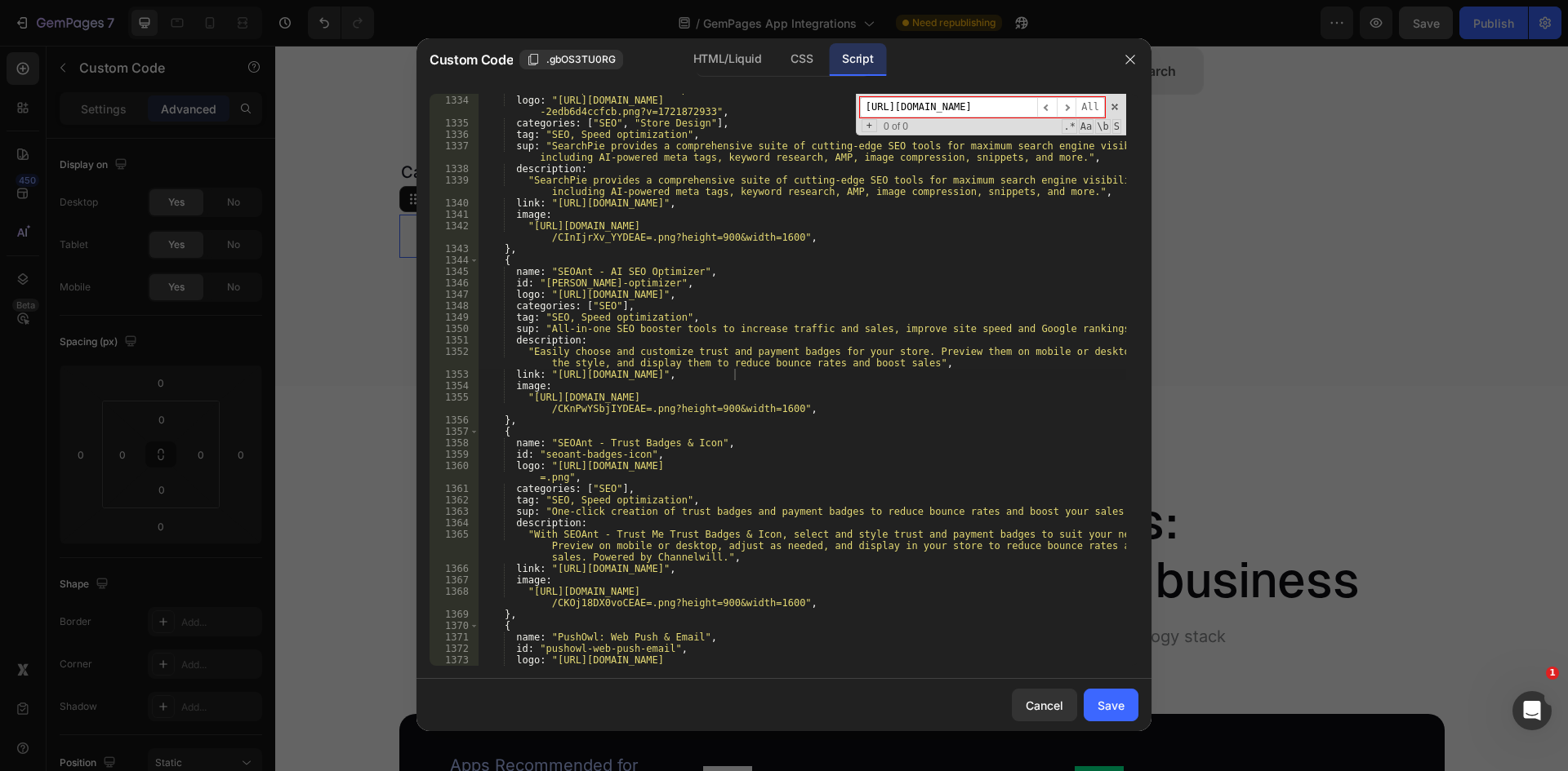
drag, startPoint x: 914, startPoint y: 107, endPoint x: 576, endPoint y: 110, distance: 338.0
click at [576, 110] on div "id : "searchpie-seo-booster-speed" , logo : "[URL][DOMAIN_NAME] -2edb6d4ccfcb.p…" at bounding box center [802, 379] width 648 height 572
click at [955, 105] on input "est-delivery-date-plus" at bounding box center [948, 107] width 177 height 21
drag, startPoint x: 905, startPoint y: 108, endPoint x: 763, endPoint y: 125, distance: 143.0
click at [763, 125] on div "id : "searchpie-seo-booster-speed" , logo : "[URL][DOMAIN_NAME] -2edb6d4ccfcb.p…" at bounding box center [802, 379] width 648 height 572
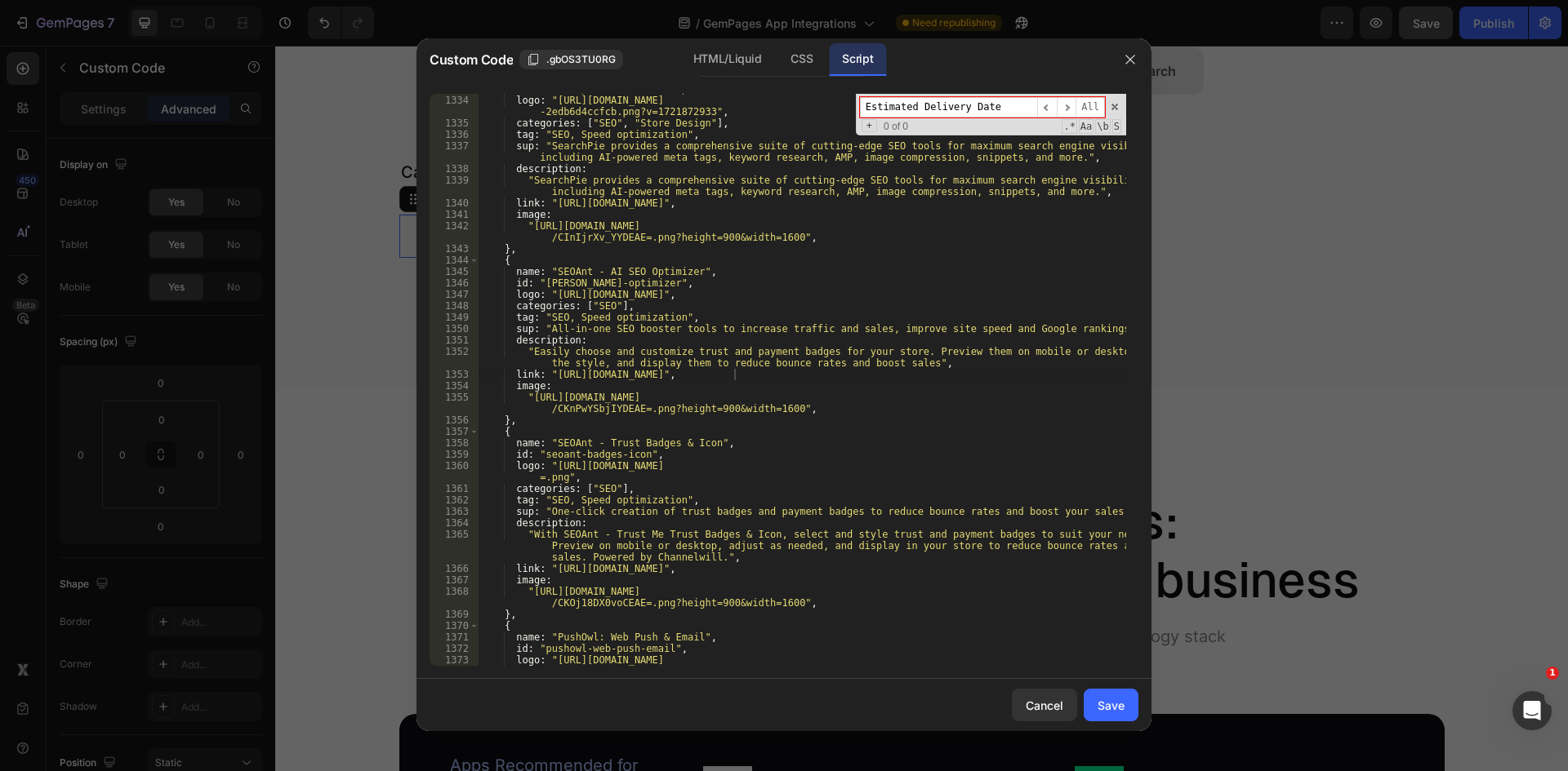
click at [673, 104] on div "id : "searchpie-seo-booster-speed" , logo : "[URL][DOMAIN_NAME] -2edb6d4ccfcb.p…" at bounding box center [802, 379] width 648 height 572
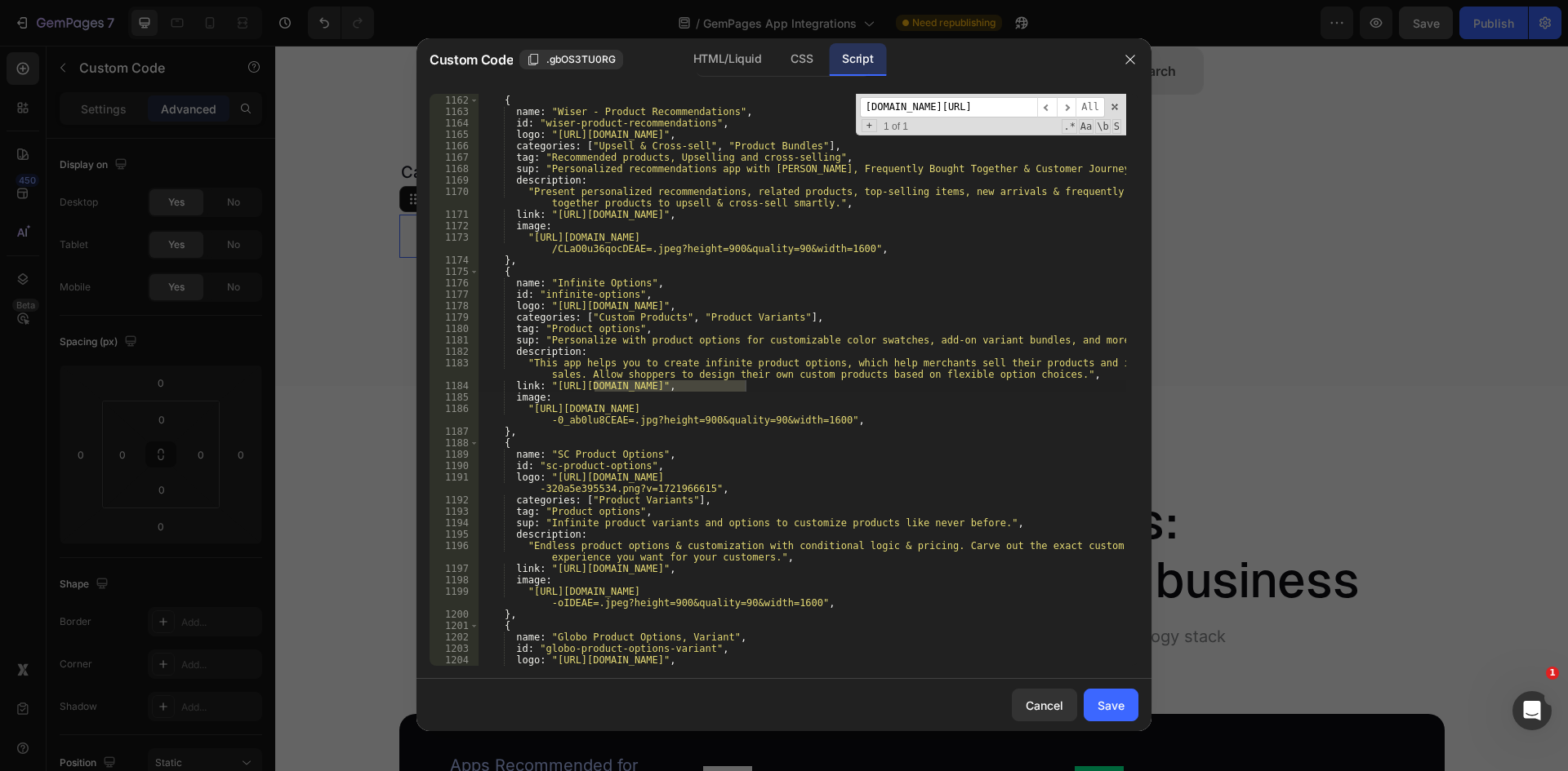
click at [743, 384] on div "{ name : "Wiser ‑ Product Recommendations" , id : "wiser-product-recommendation…" at bounding box center [802, 379] width 648 height 572
click at [594, 384] on div "{ name : "Wiser ‑ Product Recommendations" , id : "wiser-product-recommendation…" at bounding box center [802, 380] width 648 height 595
click at [953, 113] on input "[DOMAIN_NAME][URL]" at bounding box center [948, 107] width 177 height 21
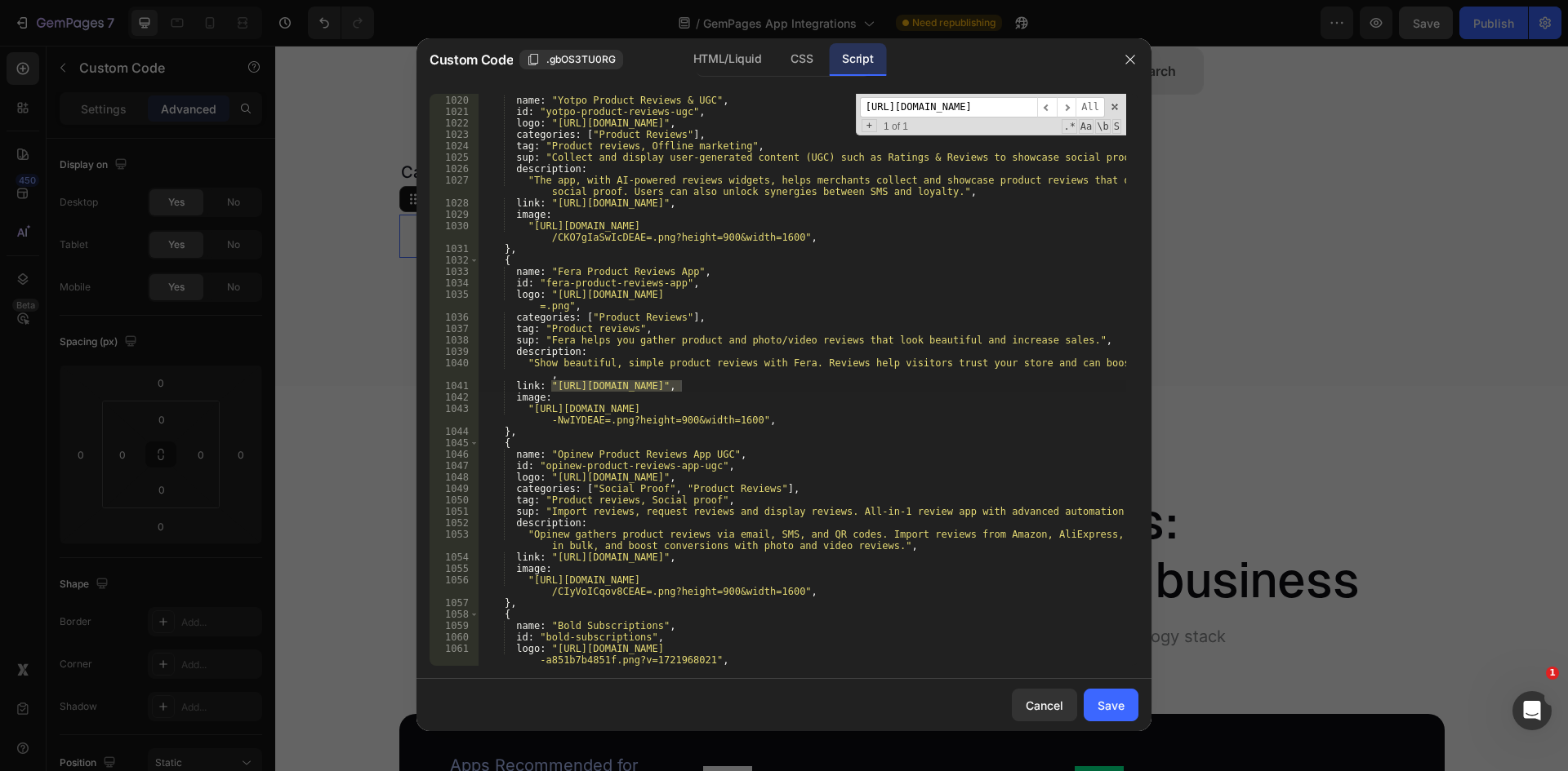
scroll to position [12482, 0]
click at [682, 389] on div "{ name : "Yotpo Product Reviews & UGC" , id : "yotpo-product-reviews-ugc" , log…" at bounding box center [802, 379] width 648 height 572
click at [552, 387] on div "{ name : "Yotpo Product Reviews & UGC" , id : "yotpo-product-reviews-ugc" , log…" at bounding box center [802, 380] width 648 height 595
click at [930, 105] on input "[URL][DOMAIN_NAME]" at bounding box center [948, 107] width 177 height 21
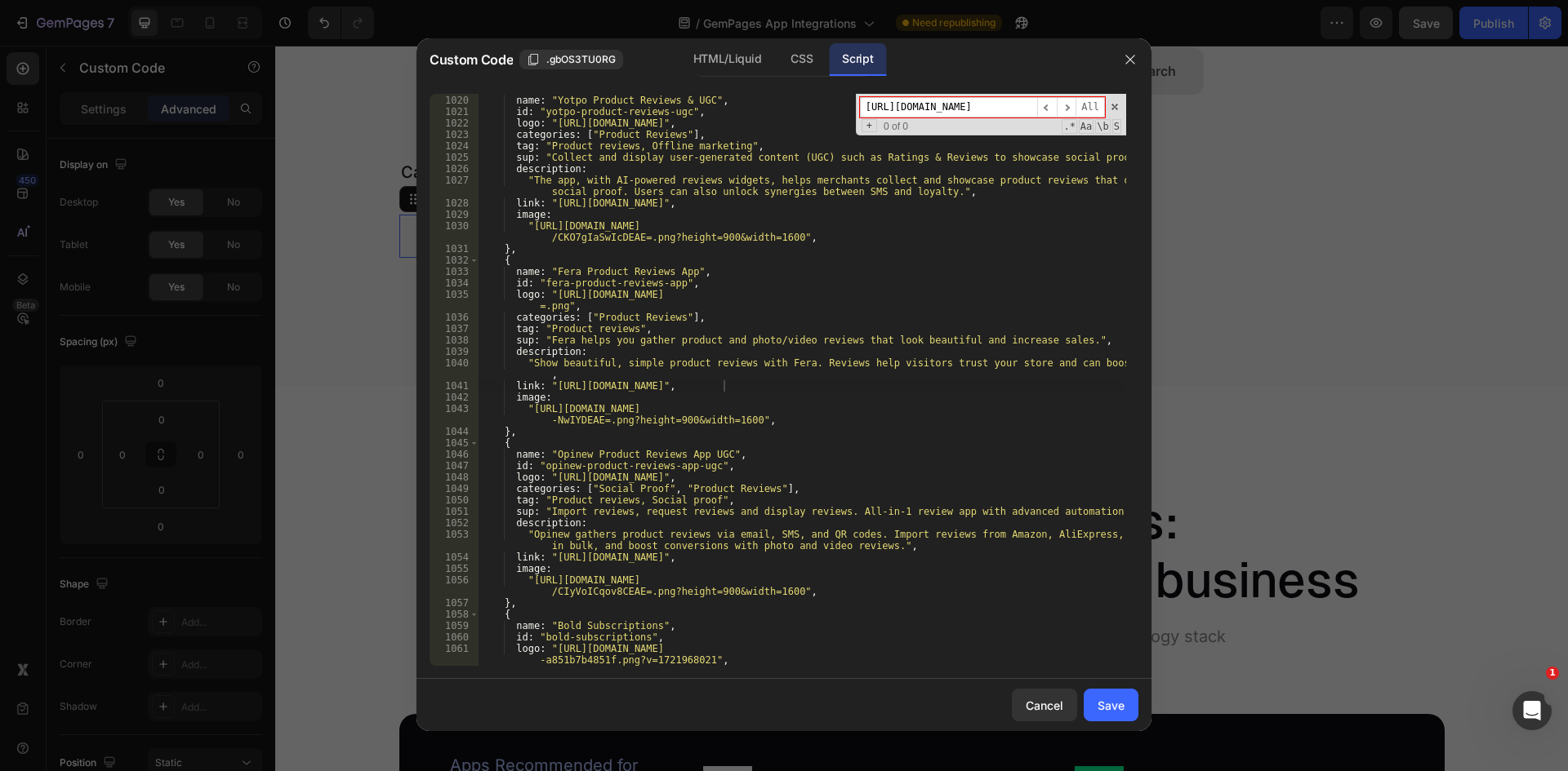
drag, startPoint x: 893, startPoint y: 110, endPoint x: 721, endPoint y: 128, distance: 172.9
click at [721, 128] on div "{ name : "Yotpo Product Reviews & UGC" , id : "yotpo-product-reviews-ugc" , log…" at bounding box center [802, 379] width 648 height 572
drag, startPoint x: 915, startPoint y: 105, endPoint x: 1015, endPoint y: 102, distance: 100.0
click at [1008, 102] on input "essential-announcement-bar" at bounding box center [948, 107] width 177 height 21
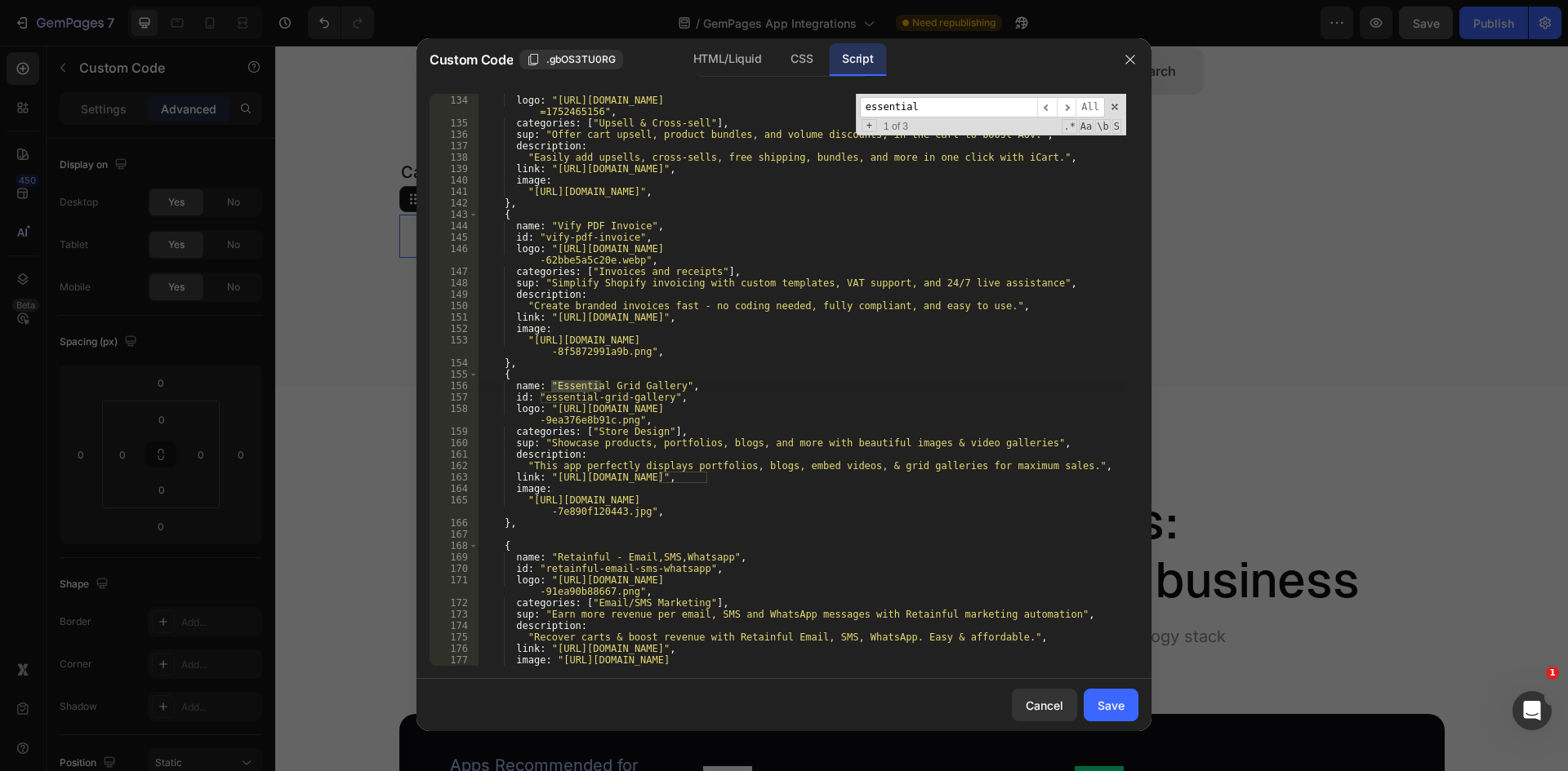
scroll to position [1503, 0]
drag, startPoint x: 946, startPoint y: 108, endPoint x: 844, endPoint y: 115, distance: 102.2
click at [844, 115] on div "id : "icart" , logo : "[URL][DOMAIN_NAME] =1752465156" , categories : [ "Upsell…" at bounding box center [802, 379] width 648 height 572
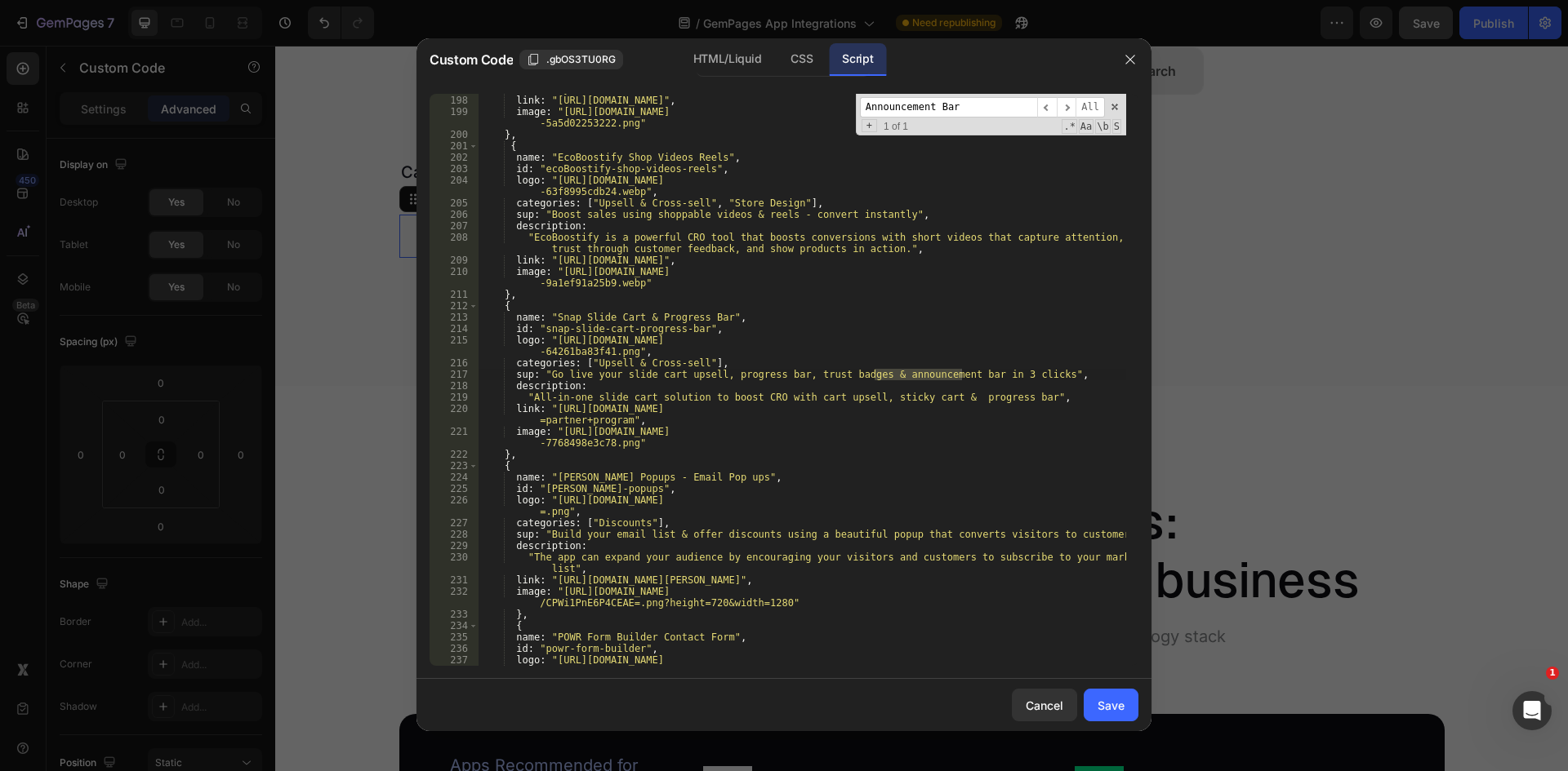
scroll to position [2248, 0]
click at [979, 111] on input "Announcement Bar" at bounding box center [948, 107] width 177 height 21
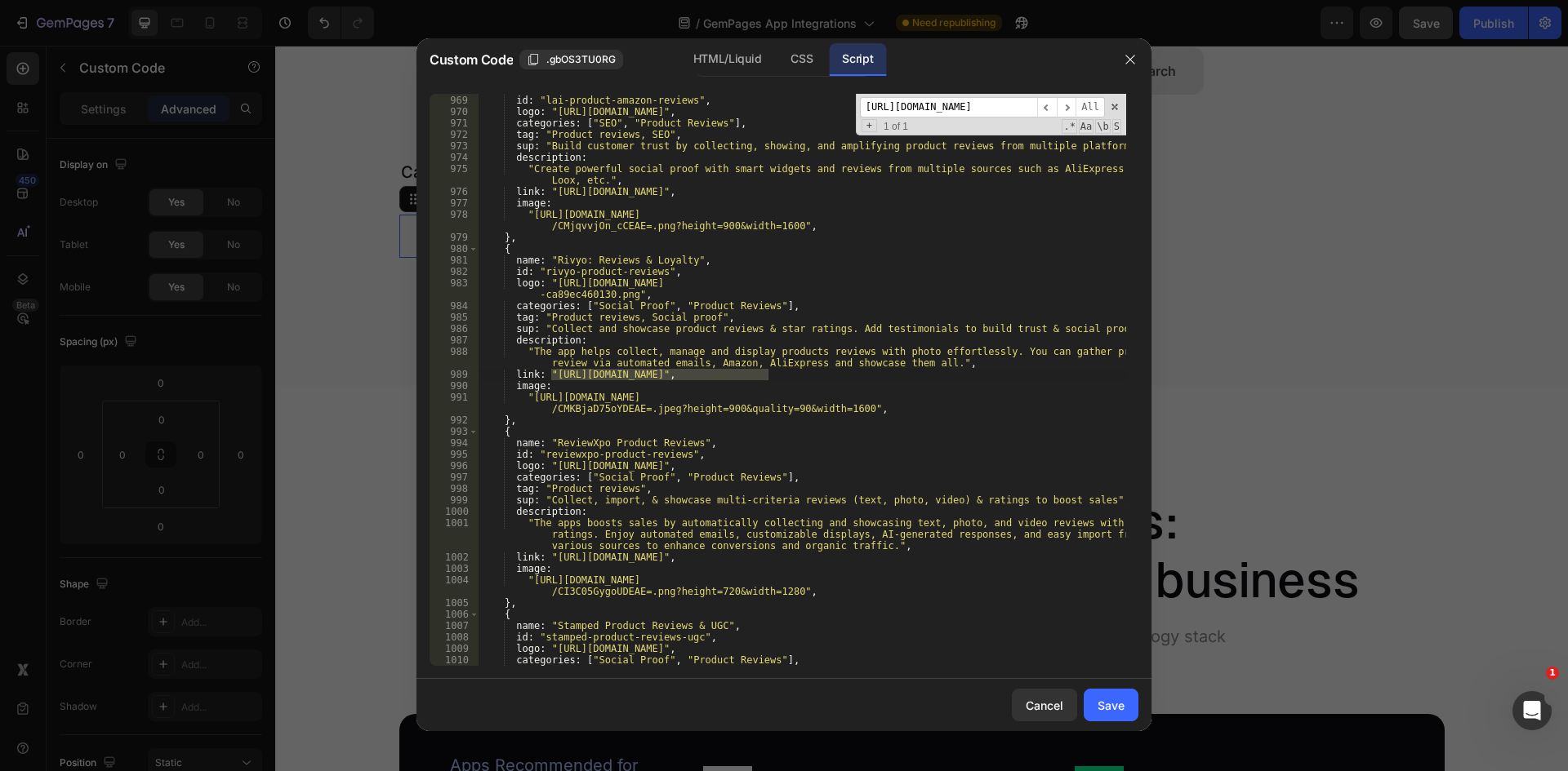
scroll to position [0, 0]
click at [549, 374] on div "name : "LAI Product Amazon Reviews" , id : "lai-product-amazon-reviews" , logo …" at bounding box center [802, 379] width 648 height 572
click at [765, 377] on div "name : "LAI Product Amazon Reviews" , id : "lai-product-amazon-reviews" , logo …" at bounding box center [802, 380] width 648 height 595
click at [930, 112] on input "[URL][DOMAIN_NAME]" at bounding box center [948, 107] width 177 height 21
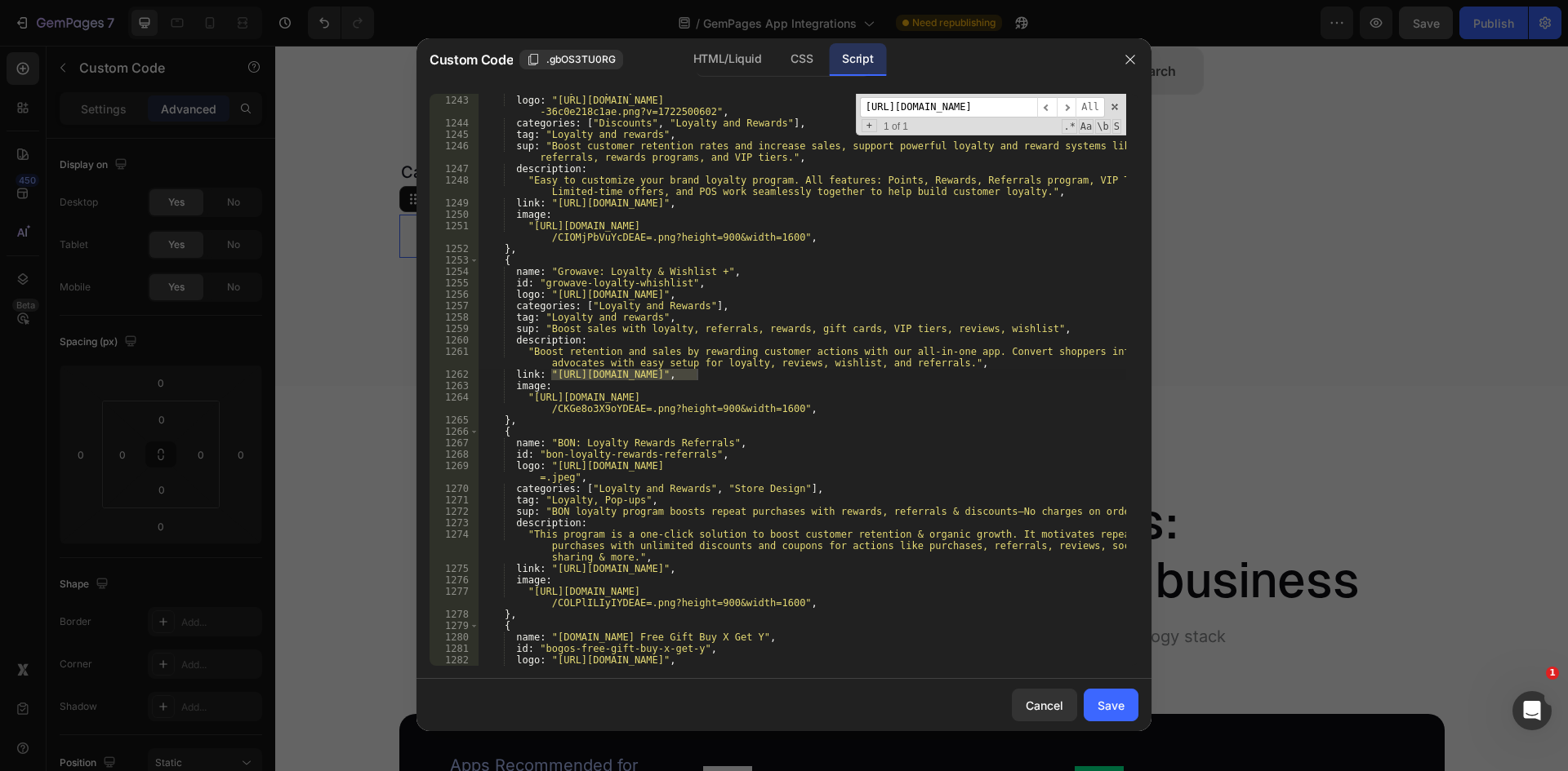
click at [696, 375] on div "id : "loloyal-loyalty-and-referral" , logo : "[URL][DOMAIN_NAME] -36c0e218c1ae.…" at bounding box center [802, 379] width 648 height 572
click at [554, 377] on div "id : "loloyal-loyalty-and-referral" , logo : "[URL][DOMAIN_NAME] -36c0e218c1ae.…" at bounding box center [802, 380] width 648 height 595
click at [1010, 108] on input "[URL][DOMAIN_NAME]" at bounding box center [948, 107] width 177 height 21
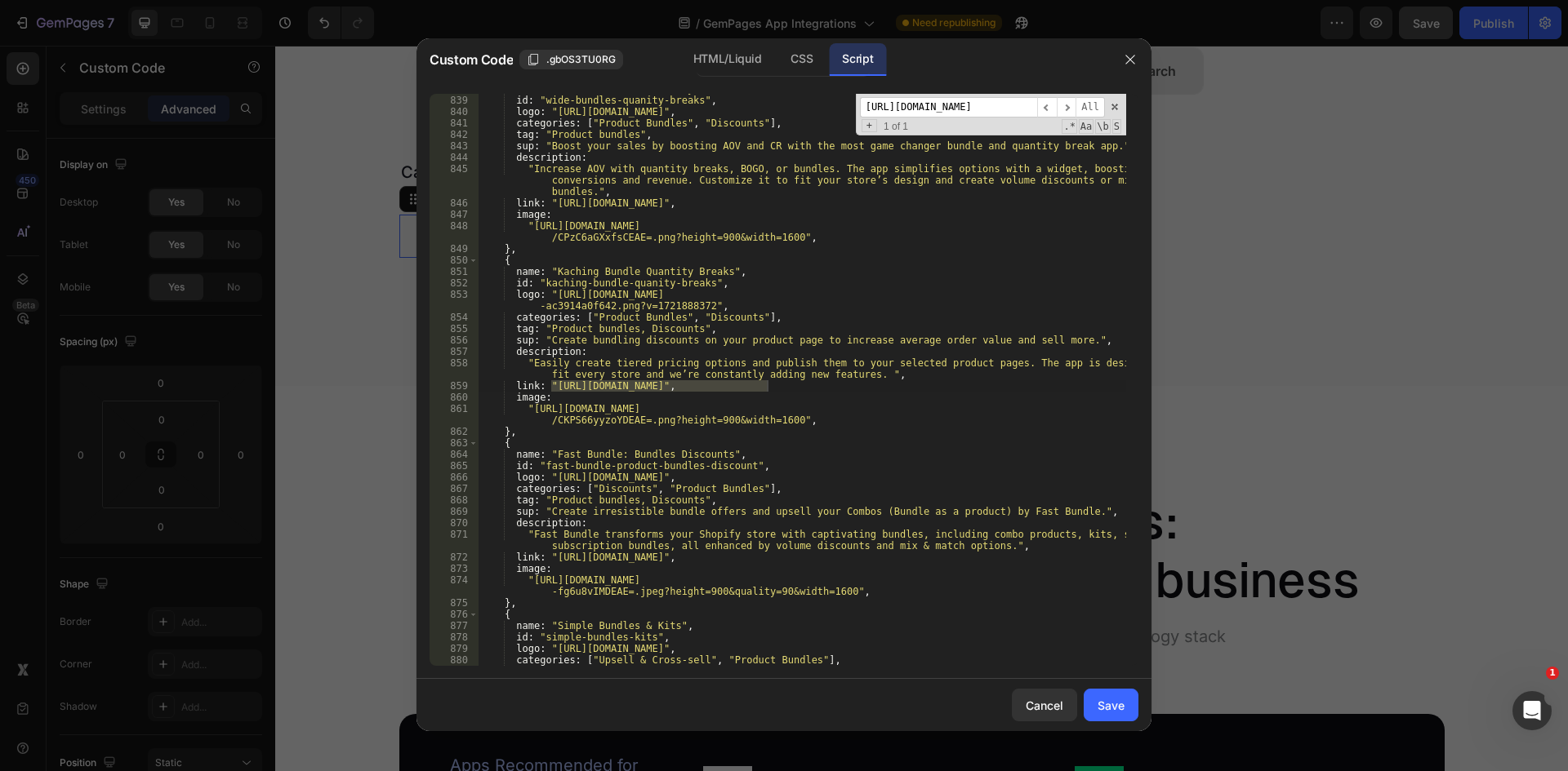
scroll to position [0, 0]
drag, startPoint x: 767, startPoint y: 385, endPoint x: 752, endPoint y: 396, distance: 18.6
click at [767, 385] on div "name : "Wide Bundles ‑ Quantity Breaks" , id : "wide-bundles-quanity-breaks" , …" at bounding box center [802, 379] width 648 height 572
click at [548, 389] on div "name : "Wide Bundles ‑ Quantity Breaks" , id : "wide-bundles-quanity-breaks" , …" at bounding box center [802, 380] width 648 height 595
click at [549, 387] on div "name : "Wide Bundles ‑ Quantity Breaks" , id : "wide-bundles-quanity-breaks" , …" at bounding box center [802, 379] width 648 height 572
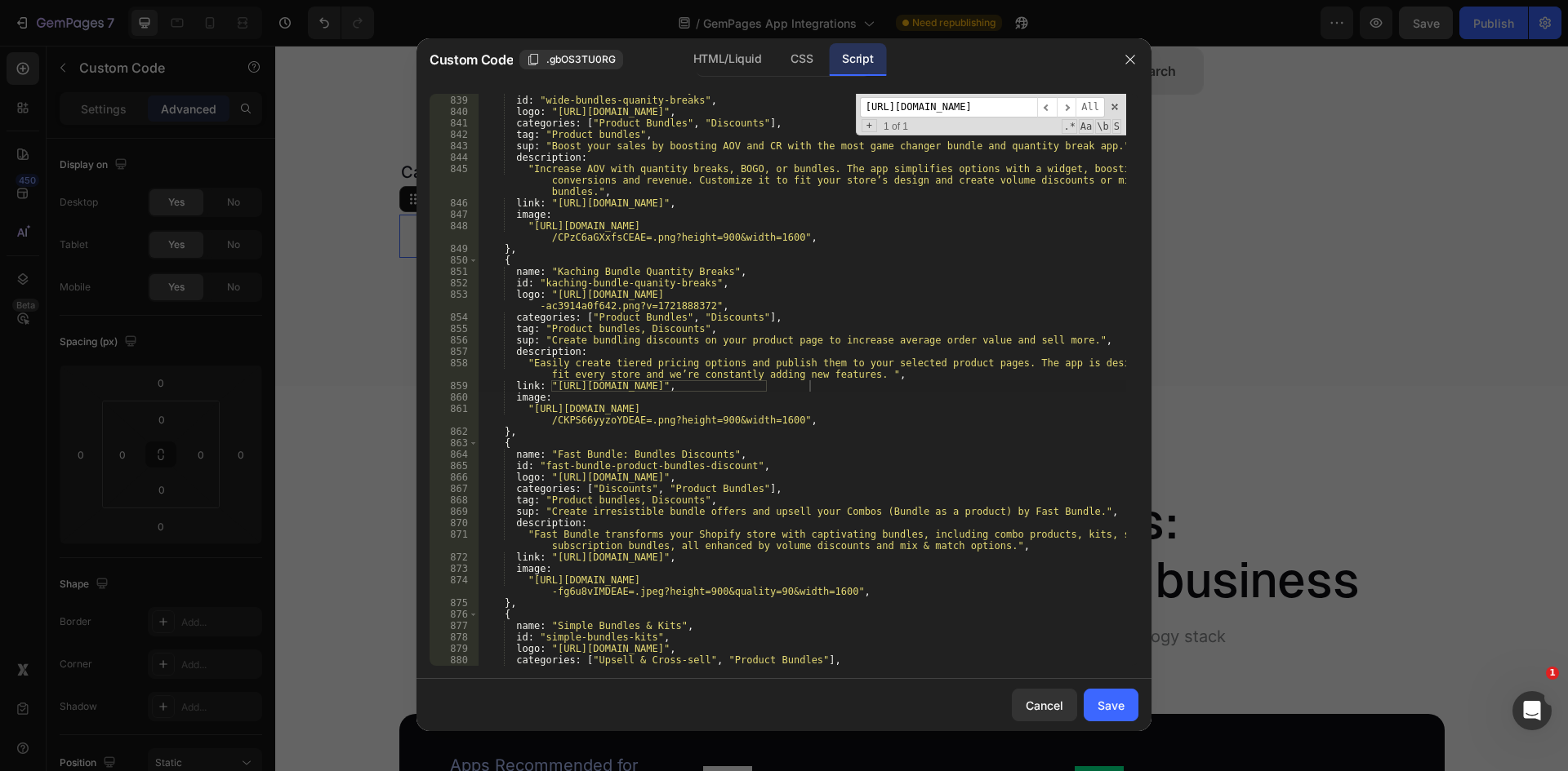
click at [985, 109] on input "[URL][DOMAIN_NAME]" at bounding box center [948, 107] width 177 height 21
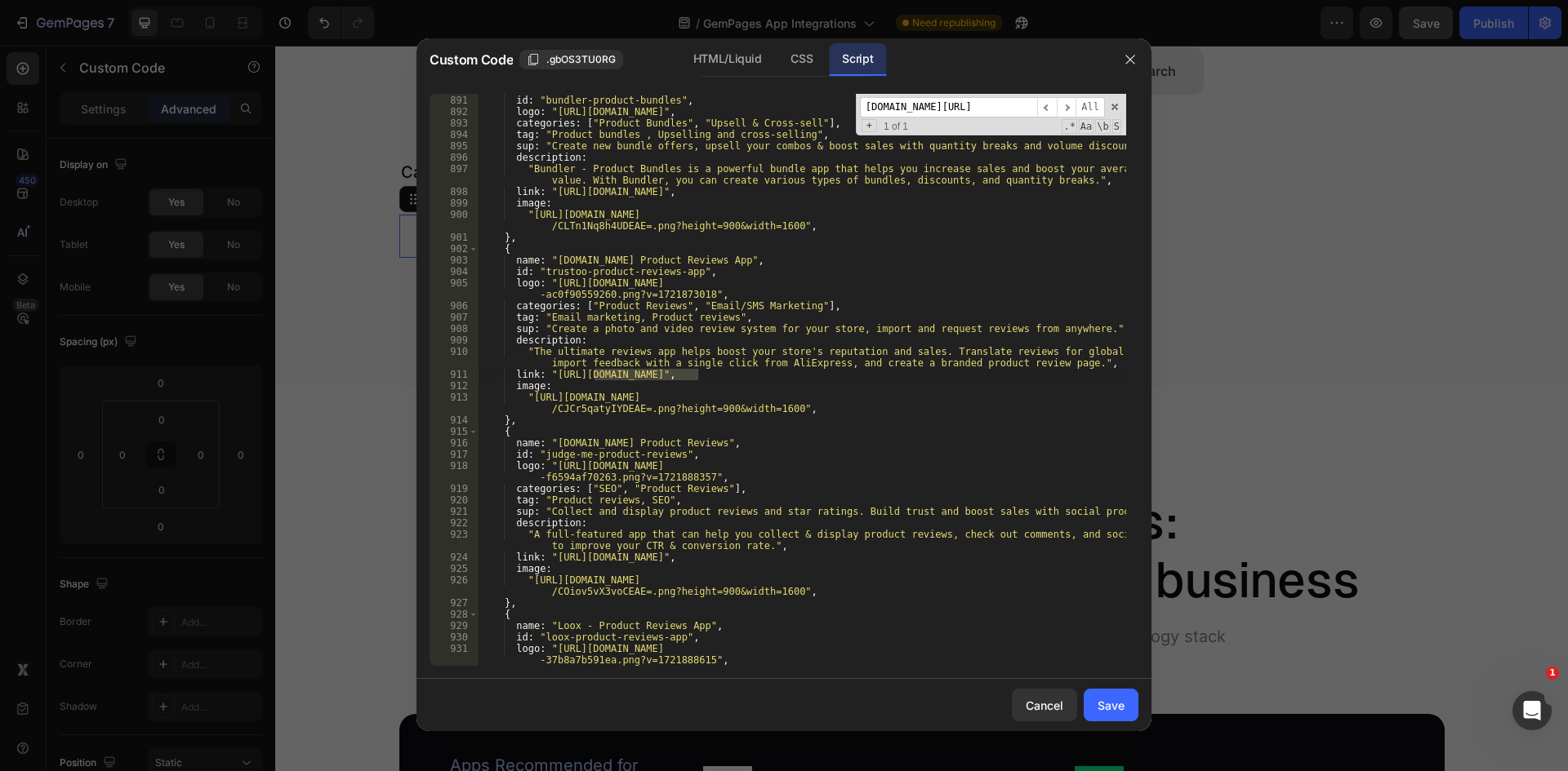
scroll to position [10919, 0]
click at [696, 379] on div "name : "Bundler - Product Bundles" , id : "bundler-product-bundles" , logo : "[…" at bounding box center [802, 379] width 648 height 572
click at [554, 371] on div "name : "Bundler - Product Bundles" , id : "bundler-product-bundles" , logo : "[…" at bounding box center [802, 380] width 648 height 595
click at [942, 115] on input "[DOMAIN_NAME][URL]" at bounding box center [948, 107] width 177 height 21
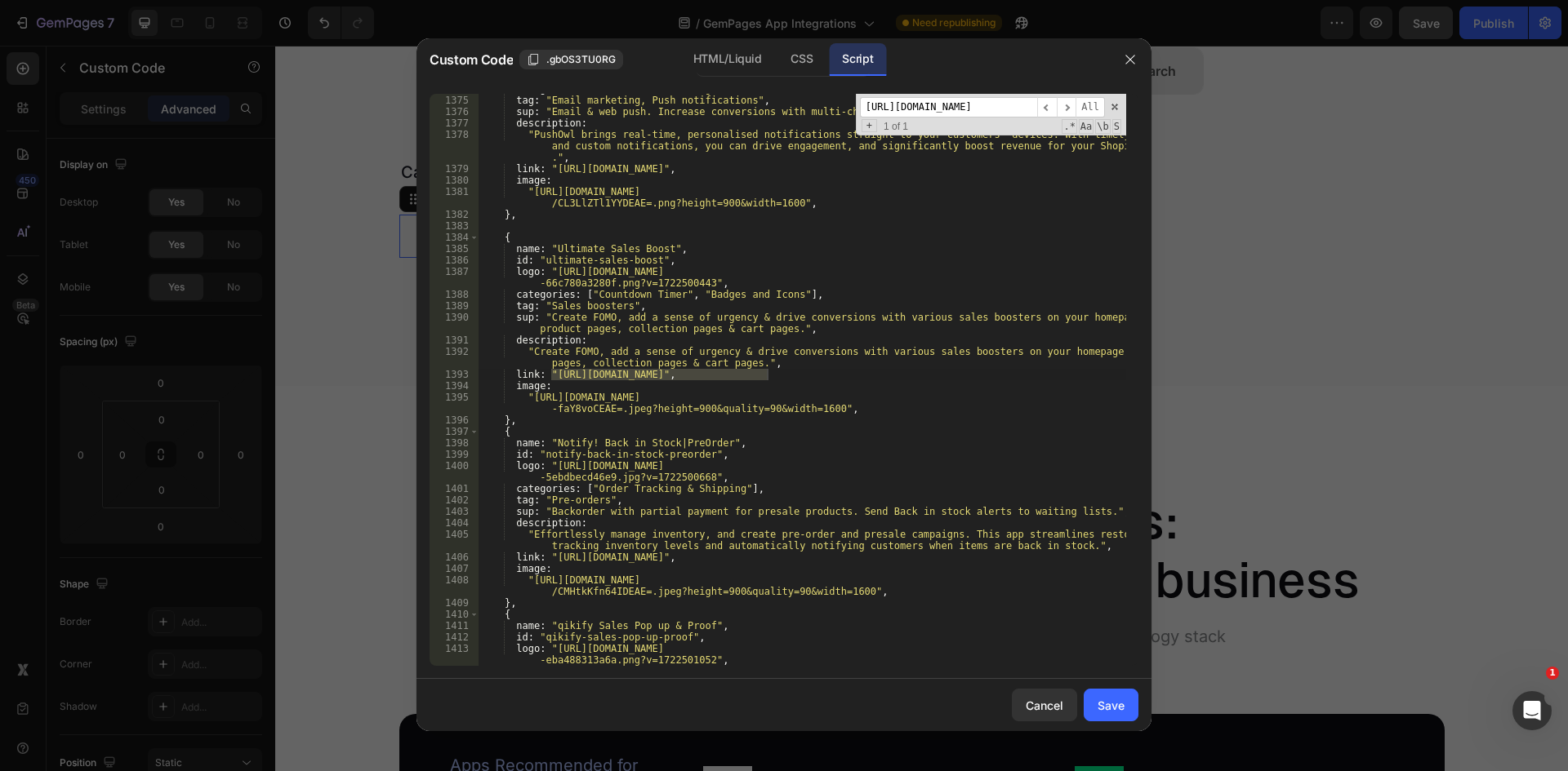
scroll to position [0, 0]
click at [551, 377] on div "categories : [ "Email/SMS Marketing" , "Web Push" ] , tag : "Email marketing, P…" at bounding box center [802, 379] width 648 height 572
click at [767, 375] on div "categories : [ "Email/SMS Marketing" , "Web Push" ] , tag : "Email marketing, P…" at bounding box center [802, 380] width 648 height 595
click at [997, 110] on input "[URL][DOMAIN_NAME]" at bounding box center [948, 107] width 177 height 21
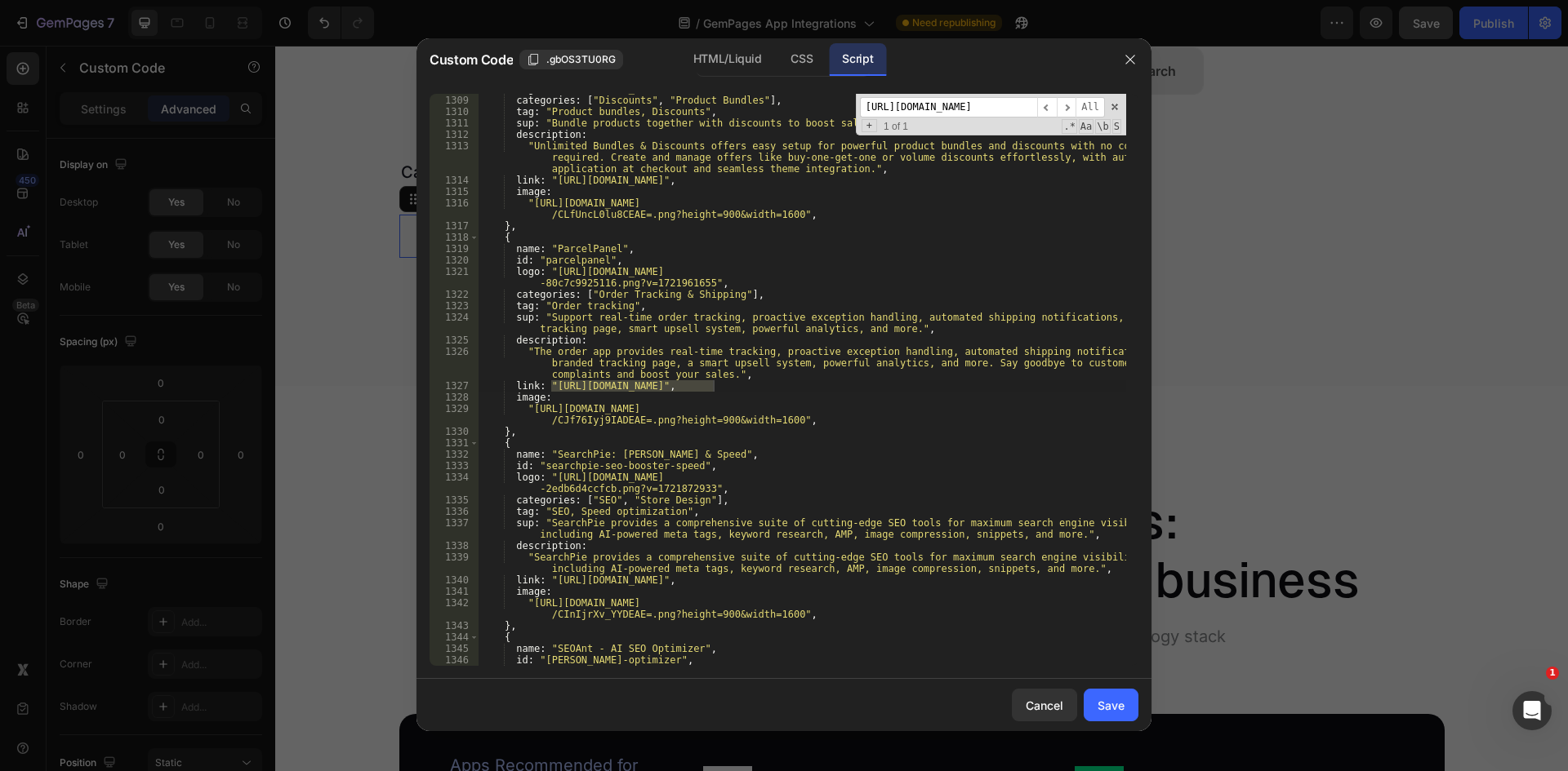
click at [713, 386] on div "logo : "[URL][DOMAIN_NAME]" , categories : [ "Discounts" , "Product Bundles" ] …" at bounding box center [802, 379] width 648 height 572
click at [554, 385] on div "logo : "[URL][DOMAIN_NAME]" , categories : [ "Discounts" , "Product Bundles" ] …" at bounding box center [802, 380] width 648 height 595
click at [893, 113] on input "[URL][DOMAIN_NAME]" at bounding box center [948, 107] width 177 height 21
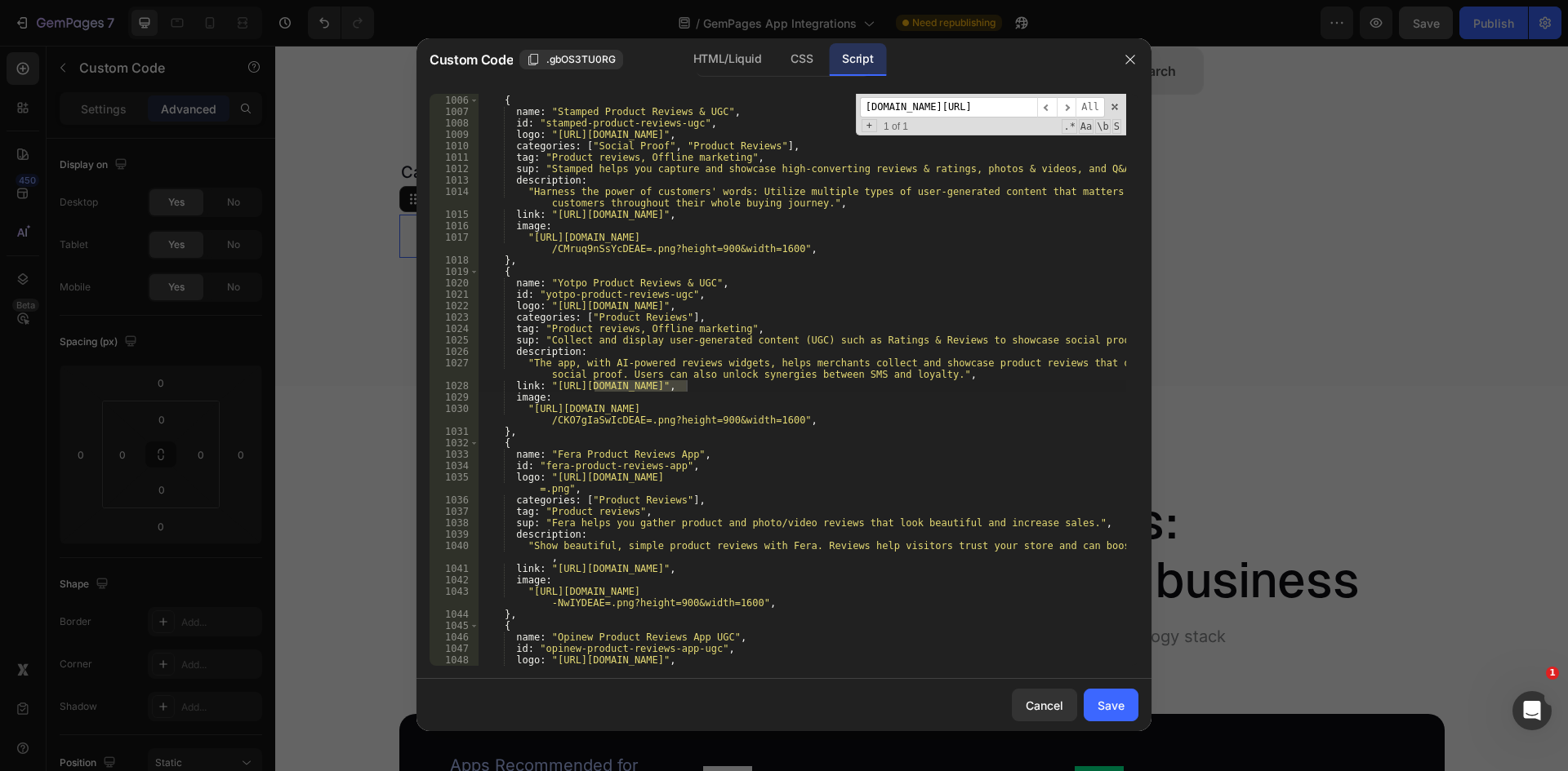
scroll to position [12322, 0]
click at [688, 386] on div "} , { name : "Stamped Product Reviews & UGC" , id : "stamped-product-reviews-ug…" at bounding box center [802, 379] width 648 height 572
click at [551, 386] on div "} , { name : "Stamped Product Reviews & UGC" , id : "stamped-product-reviews-ug…" at bounding box center [802, 380] width 648 height 595
click at [955, 112] on input "[DOMAIN_NAME][URL]" at bounding box center [948, 107] width 177 height 21
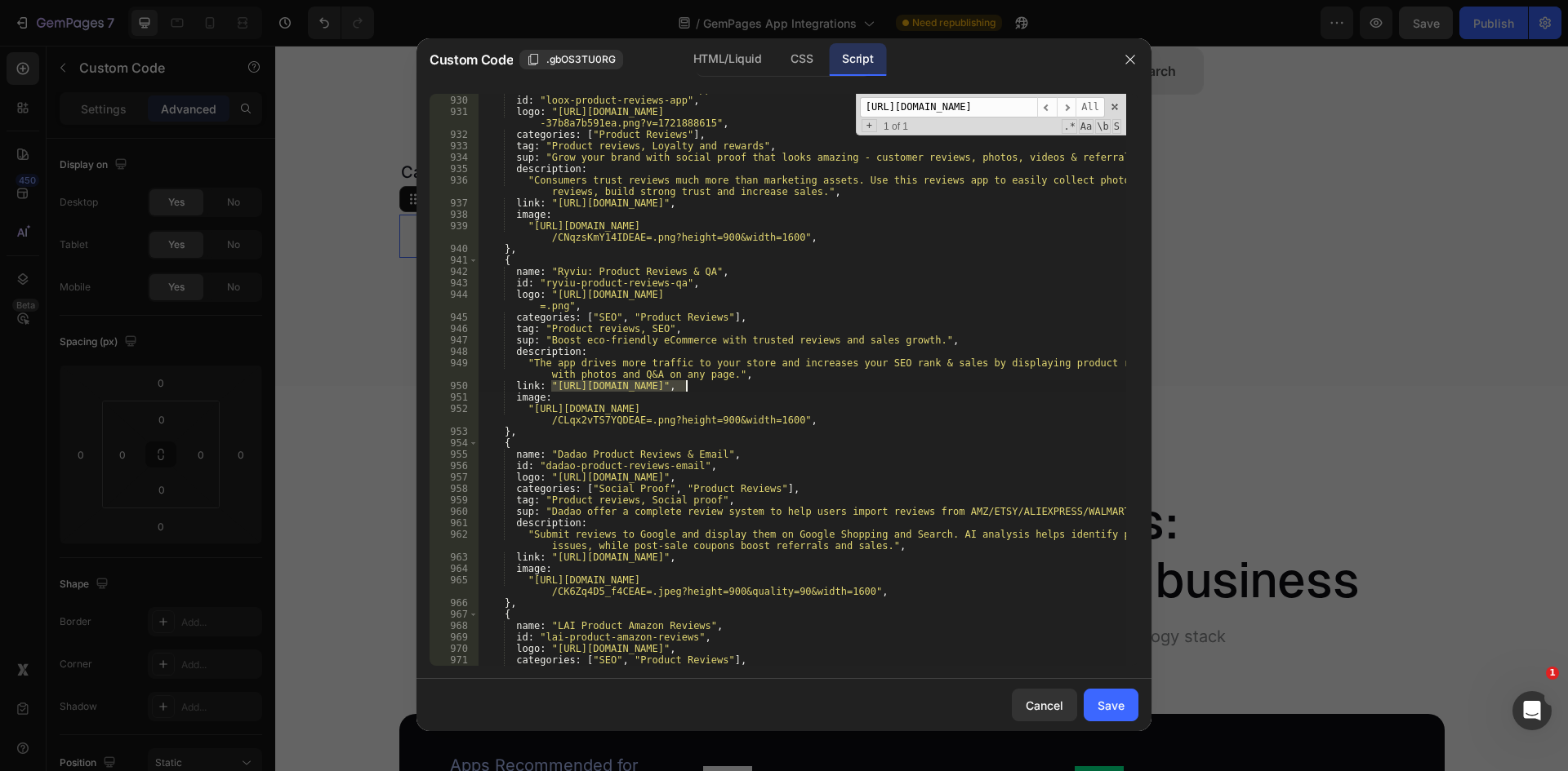
click at [686, 385] on div "name : "Loox ‑ Product Reviews App" , id : "loox-product-reviews-app" , logo : …" at bounding box center [802, 379] width 648 height 572
click at [550, 388] on div "name : "Loox ‑ Product Reviews App" , id : "loox-product-reviews-app" , logo : …" at bounding box center [802, 380] width 648 height 595
click at [938, 114] on input "[URL][DOMAIN_NAME]" at bounding box center [948, 107] width 177 height 21
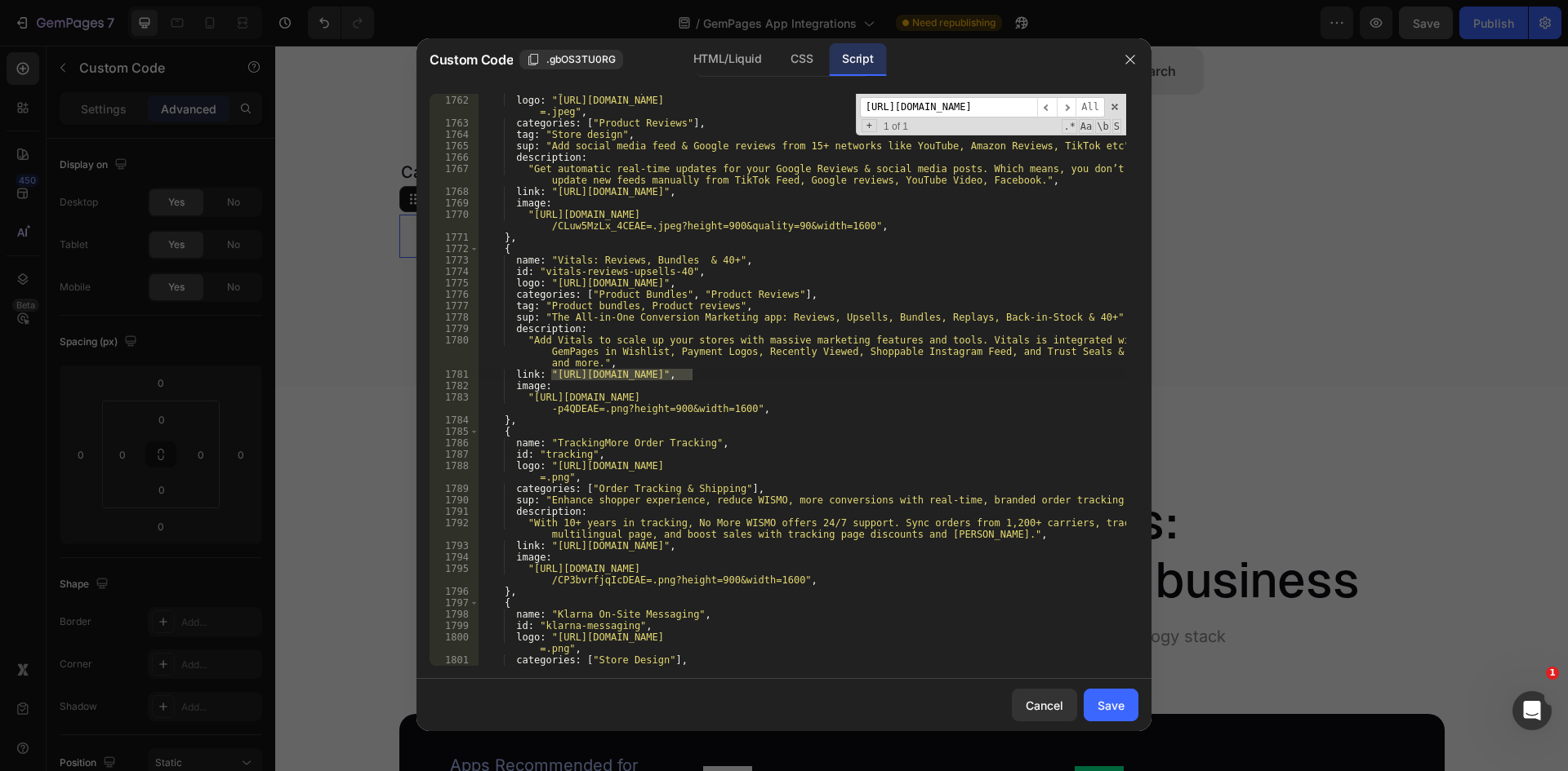
scroll to position [21627, 0]
click at [692, 374] on div "id : "tagembed-social-post-review" , logo : "[URL][DOMAIN_NAME] =.jpeg" , categ…" at bounding box center [802, 379] width 648 height 572
click at [550, 377] on div "id : "tagembed-social-post-review" , logo : "[URL][DOMAIN_NAME] =.jpeg" , categ…" at bounding box center [802, 380] width 648 height 595
click at [933, 96] on div "[URL][DOMAIN_NAME] ​ ​ All Replace All + 1 of 1 .* Aa \b S" at bounding box center [990, 114] width 271 height 42
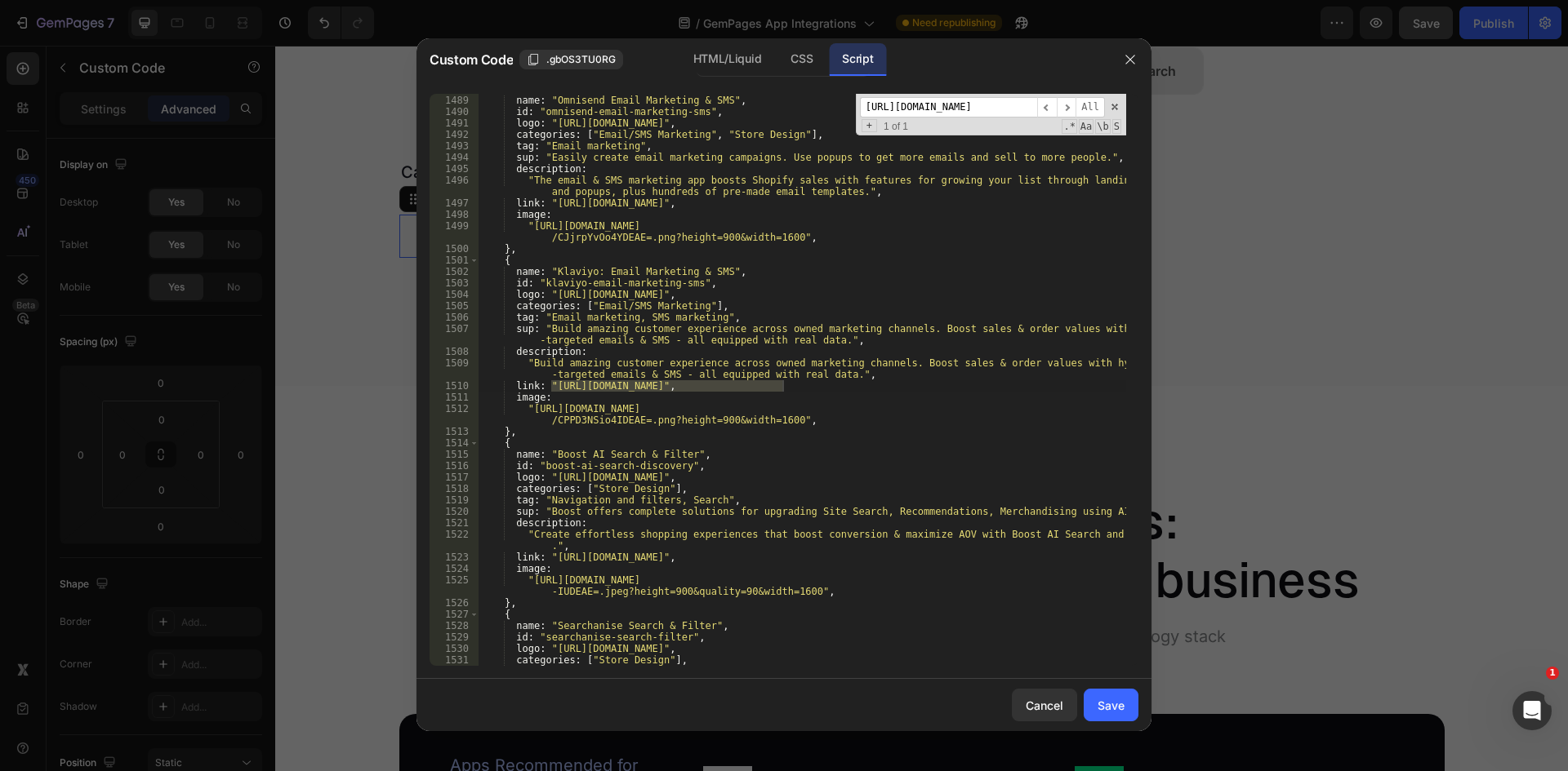
scroll to position [0, 0]
drag, startPoint x: 783, startPoint y: 386, endPoint x: 770, endPoint y: 396, distance: 16.4
click at [783, 386] on div "{ name : "Omnisend Email Marketing & SMS" , id : "omnisend-email-marketing-sms"…" at bounding box center [802, 379] width 648 height 572
click at [549, 386] on div "{ name : "Omnisend Email Marketing & SMS" , id : "omnisend-email-marketing-sms"…" at bounding box center [802, 380] width 648 height 595
click at [957, 106] on input "[URL][DOMAIN_NAME]" at bounding box center [948, 107] width 177 height 21
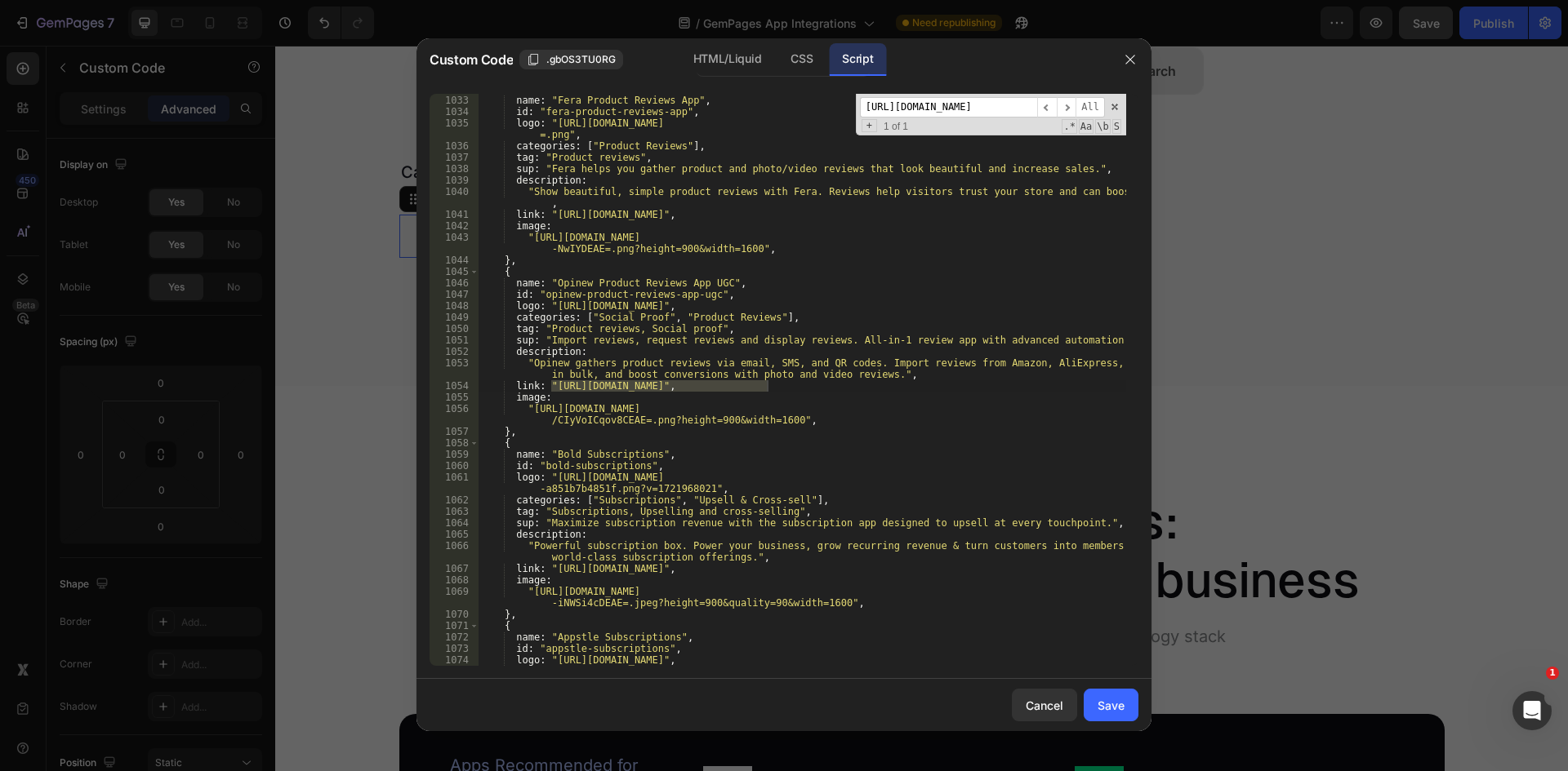
click at [769, 386] on div "{ name : "Fera Product Reviews App" , id : "fera-product-reviews-app" , logo : …" at bounding box center [802, 379] width 648 height 572
click at [551, 386] on div "{ name : "Fera Product Reviews App" , id : "fera-product-reviews-app" , logo : …" at bounding box center [802, 380] width 648 height 595
click at [978, 112] on input "[URL][DOMAIN_NAME]" at bounding box center [948, 107] width 177 height 21
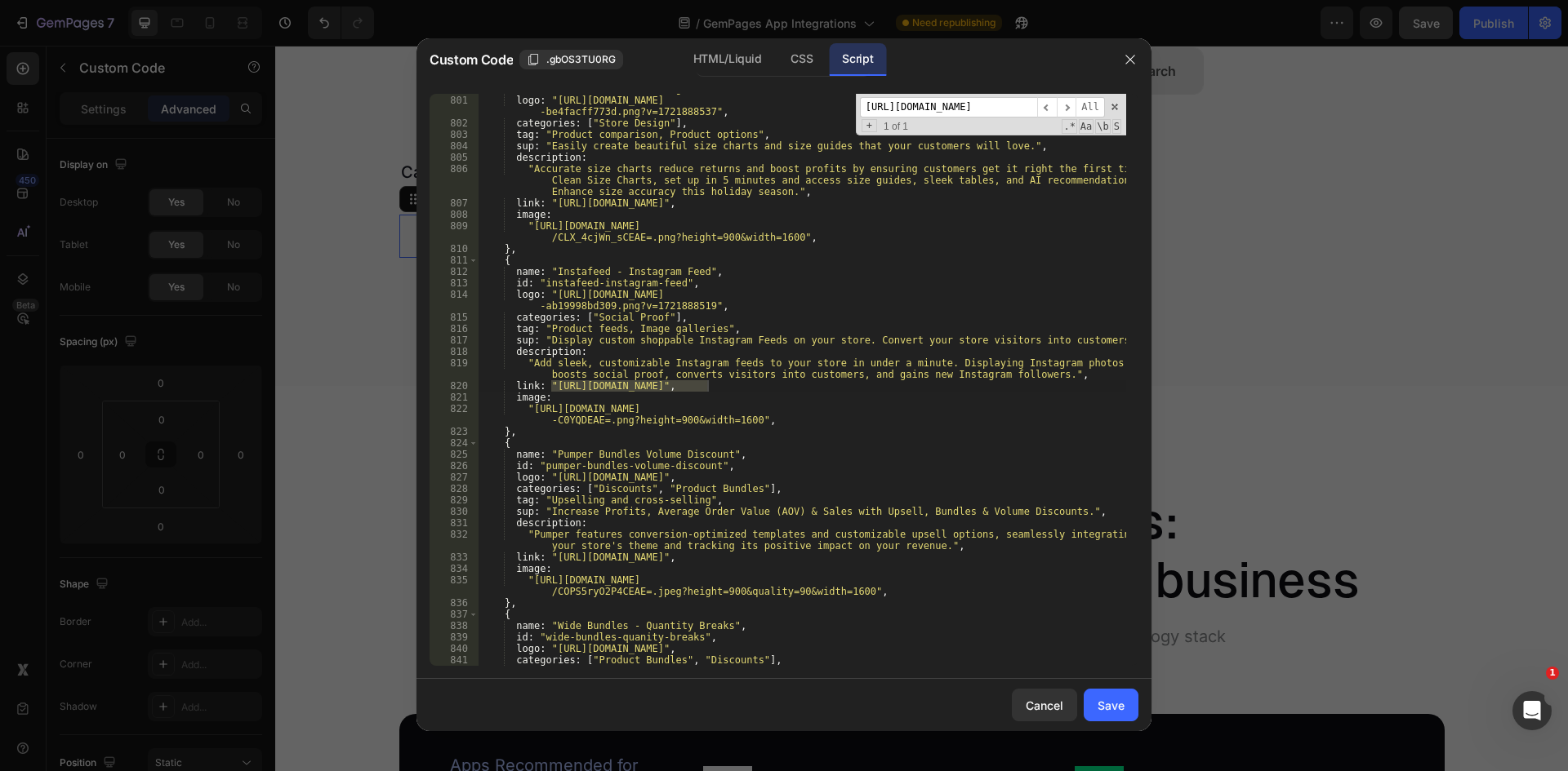
scroll to position [9811, 0]
click at [710, 388] on div "id : "clean-size-chart-size-guide" , logo : "[URL][DOMAIN_NAME] -be4facff773d.p…" at bounding box center [802, 379] width 648 height 572
click at [551, 386] on div "id : "clean-size-chart-size-guide" , logo : "[URL][DOMAIN_NAME] -be4facff773d.p…" at bounding box center [802, 380] width 648 height 595
click at [963, 104] on input "[URL][DOMAIN_NAME]" at bounding box center [948, 107] width 177 height 21
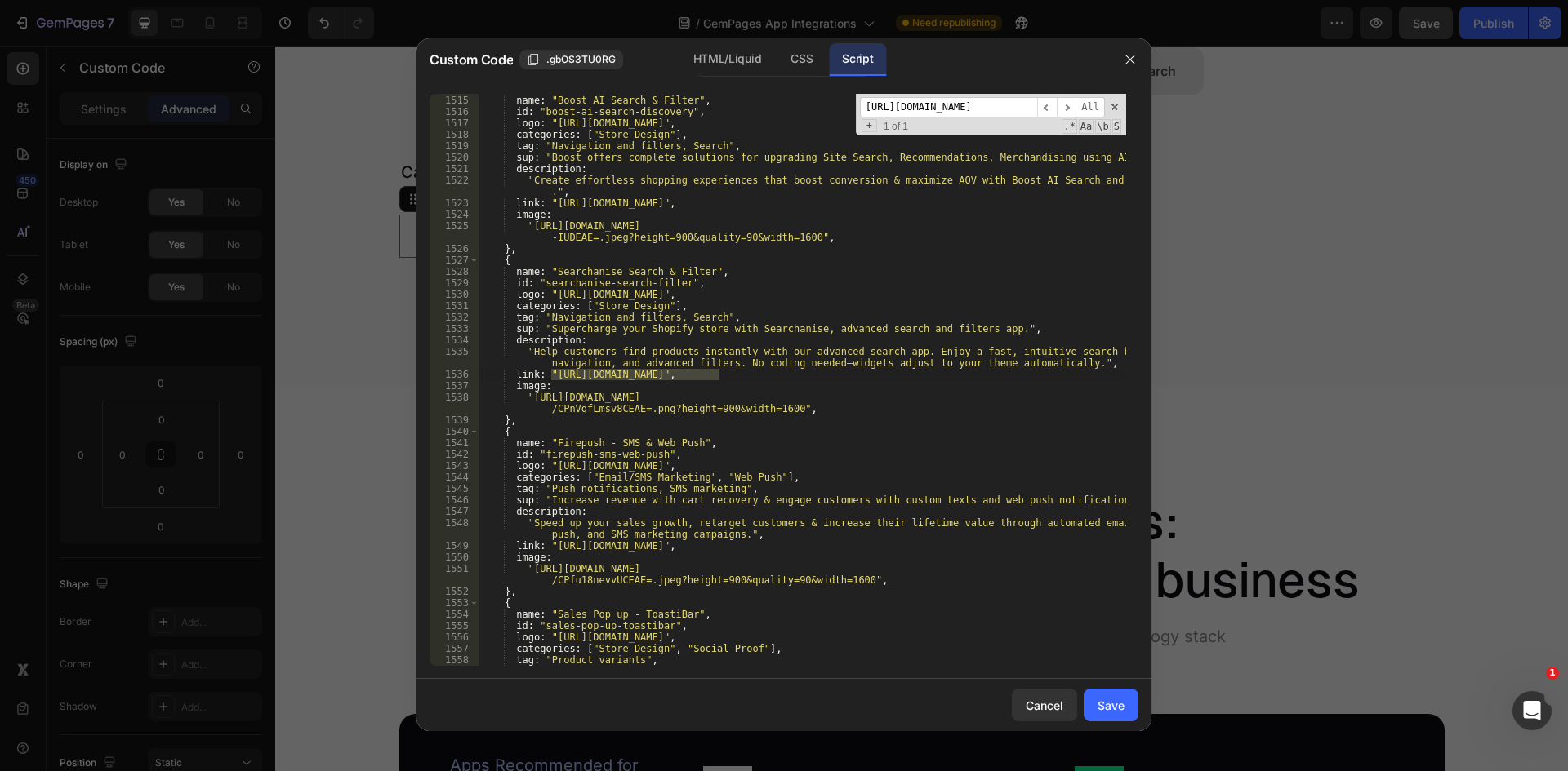
click at [552, 372] on div "{ name : "Boost AI Search & Filter" , id : "boost-ai-search-discovery" , logo :…" at bounding box center [802, 379] width 648 height 572
click at [716, 376] on div "{ name : "Boost AI Search & Filter" , id : "boost-ai-search-discovery" , logo :…" at bounding box center [802, 380] width 648 height 595
click at [986, 103] on input "[URL][DOMAIN_NAME]" at bounding box center [948, 107] width 177 height 21
drag, startPoint x: 915, startPoint y: 111, endPoint x: 928, endPoint y: 104, distance: 14.8
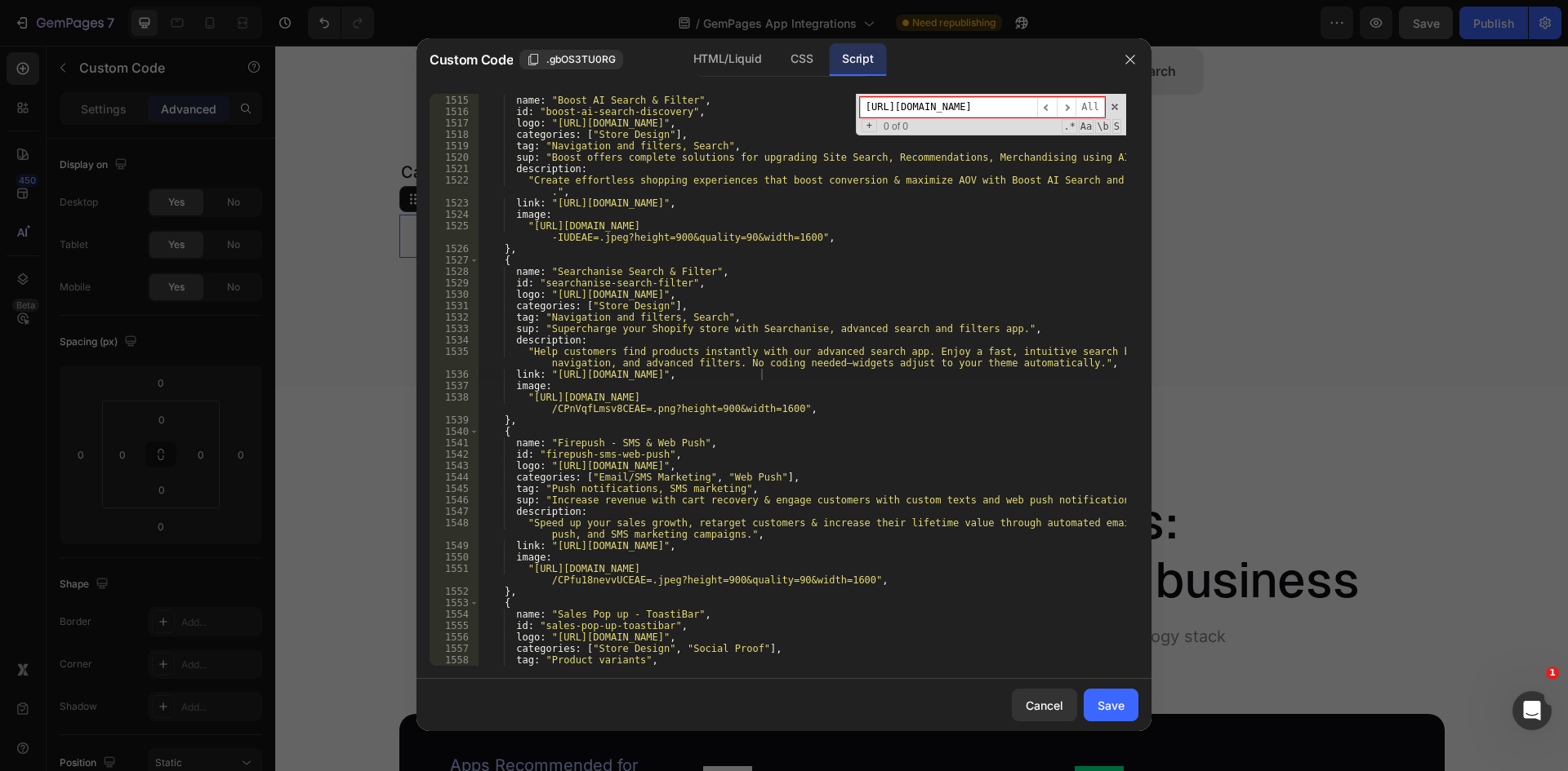
click at [928, 104] on input "[URL][DOMAIN_NAME]" at bounding box center [948, 107] width 177 height 21
drag, startPoint x: 940, startPoint y: 107, endPoint x: 808, endPoint y: 116, distance: 132.3
click at [808, 116] on div "{ name : "Boost AI Search & Filter" , id : "boost-ai-search-discovery" , logo :…" at bounding box center [802, 379] width 648 height 572
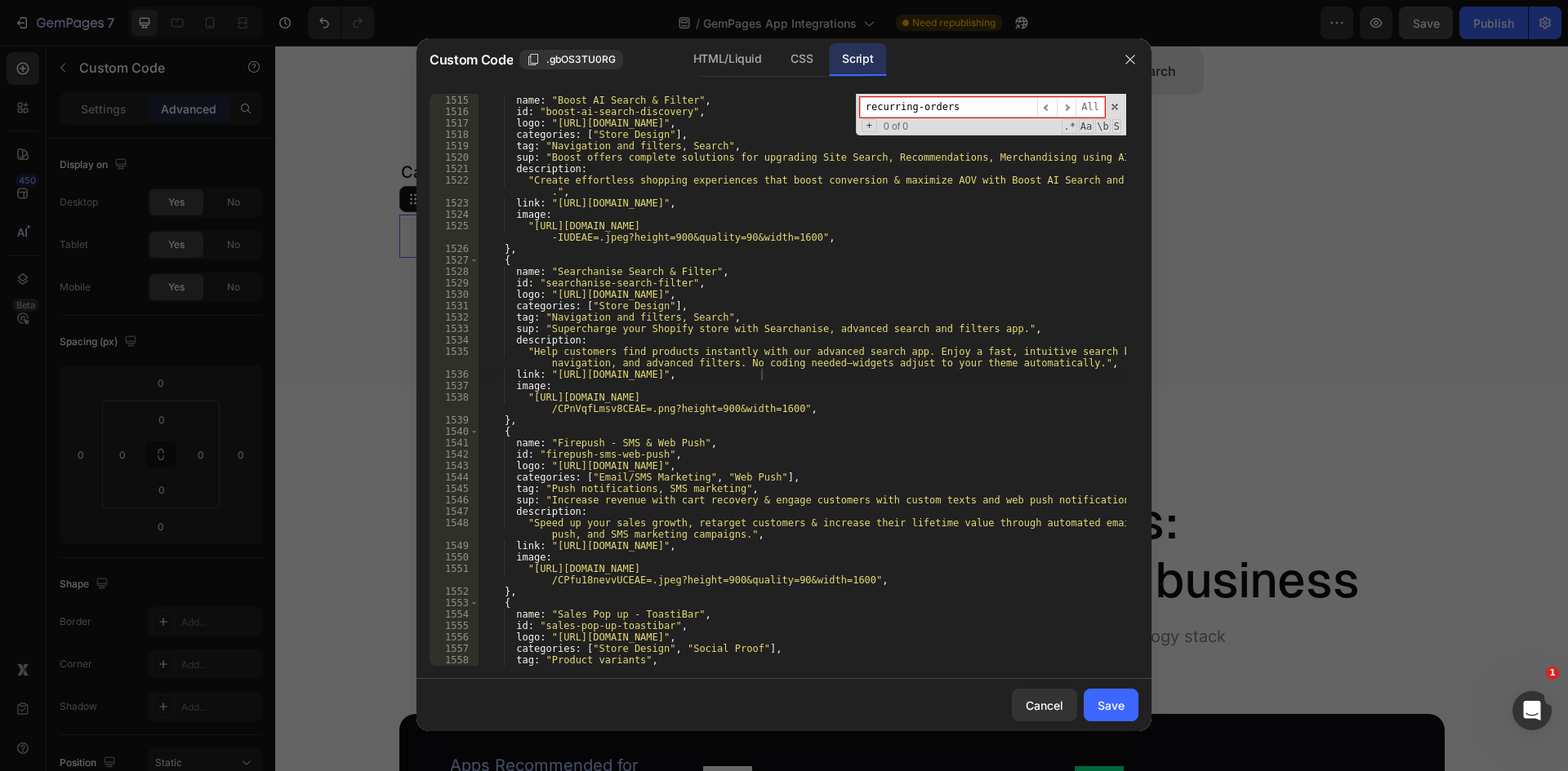
drag, startPoint x: 916, startPoint y: 105, endPoint x: 973, endPoint y: 108, distance: 57.1
click at [964, 105] on input "recurring-orders" at bounding box center [948, 107] width 177 height 21
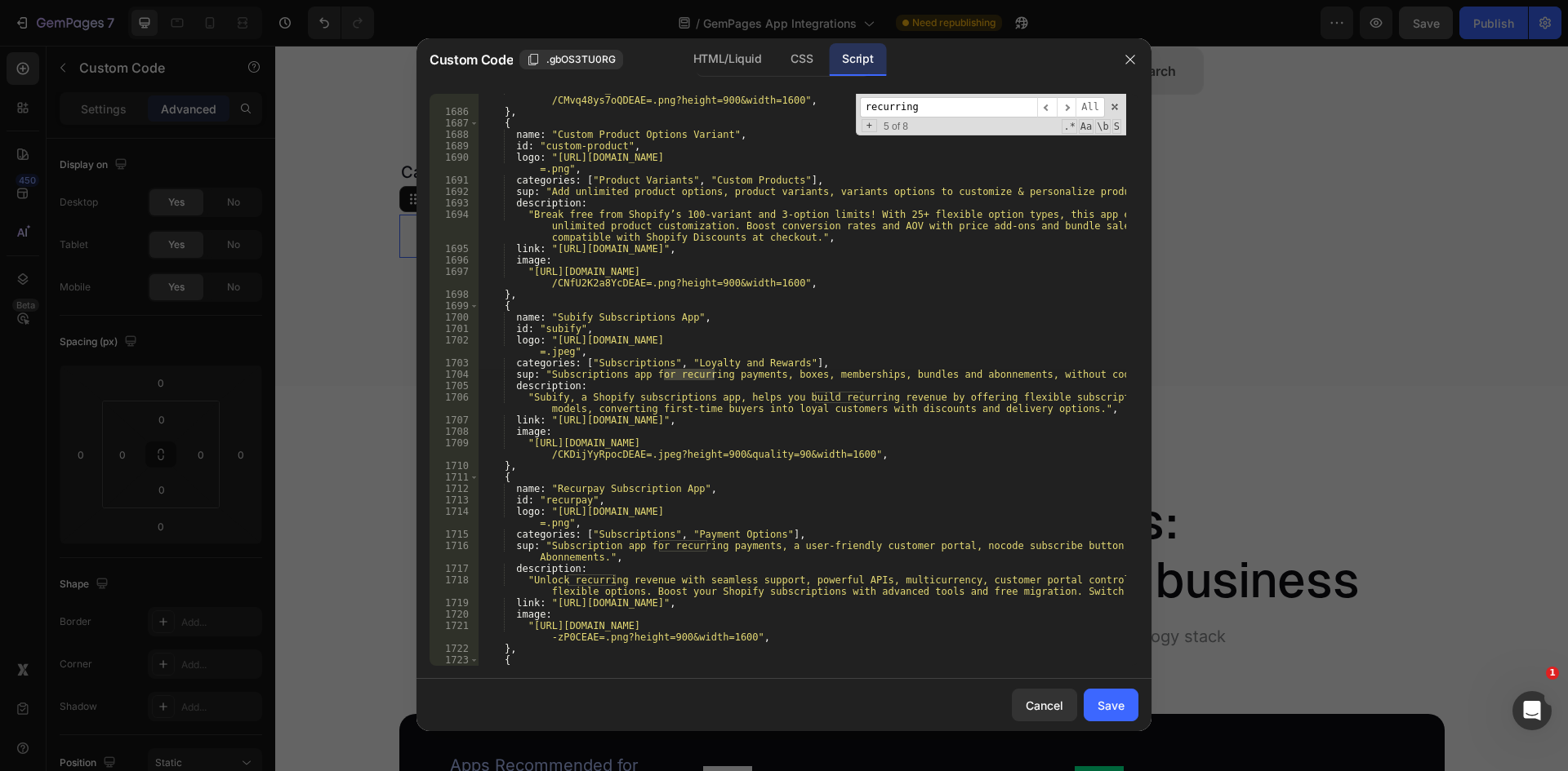
click at [979, 99] on input "recurring" at bounding box center [948, 107] width 177 height 21
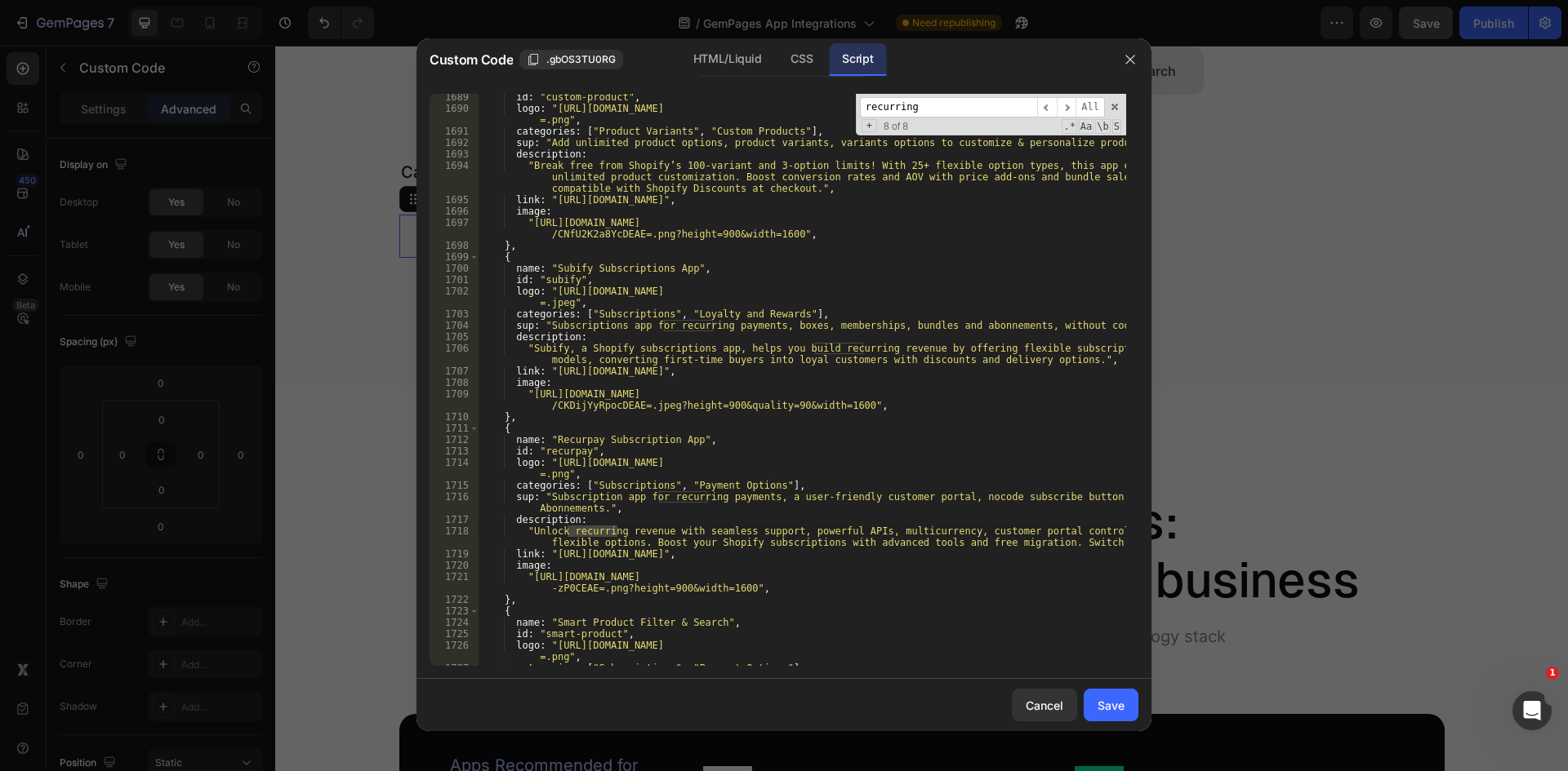
drag, startPoint x: 921, startPoint y: 104, endPoint x: 867, endPoint y: 110, distance: 54.3
click at [867, 110] on input "recurring" at bounding box center [948, 107] width 177 height 21
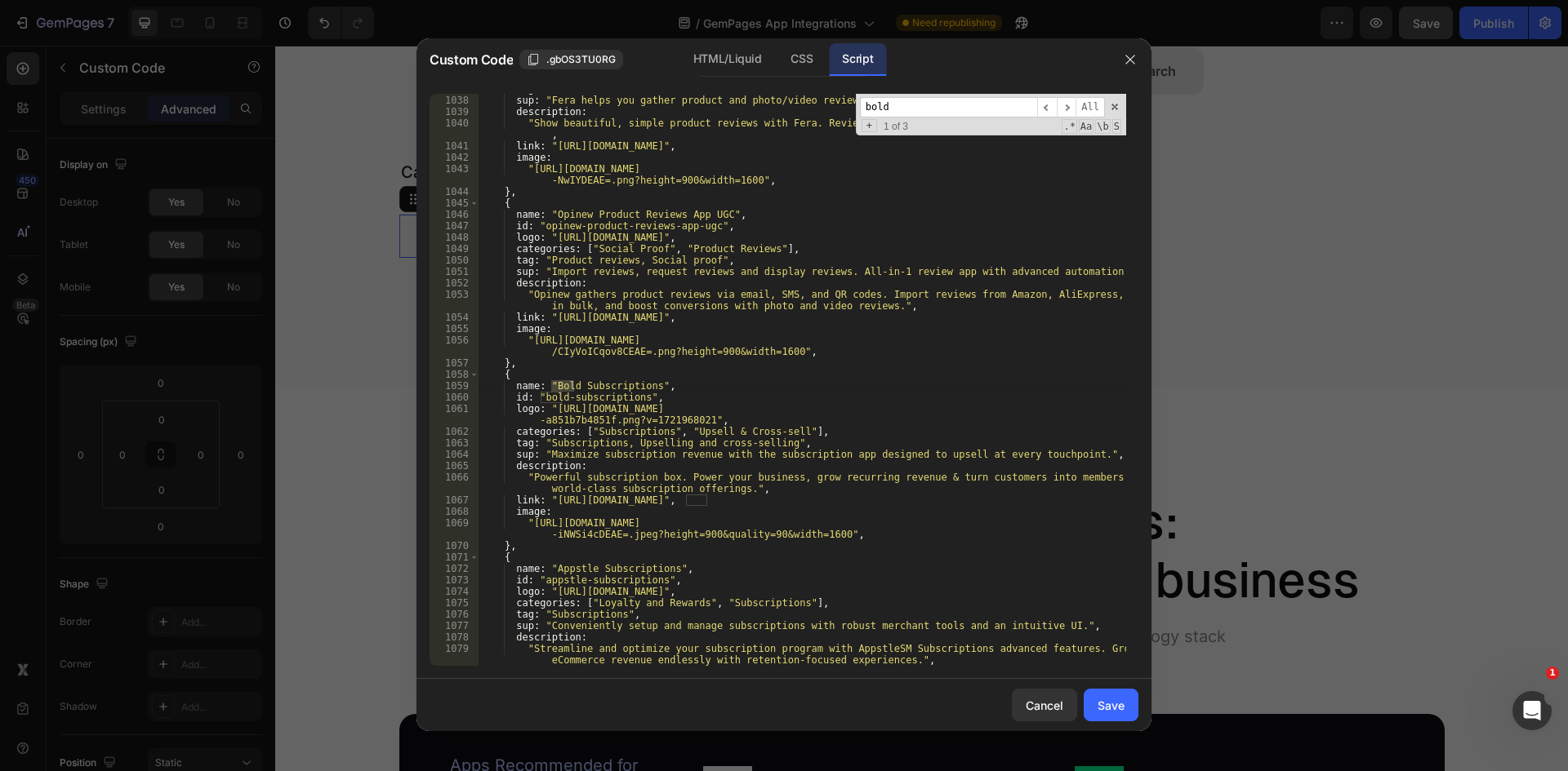
drag, startPoint x: 781, startPoint y: 501, endPoint x: 760, endPoint y: 509, distance: 22.5
click at [781, 501] on div "tag : "Product reviews" , sup : "Fera helps you gather product and photo/video …" at bounding box center [802, 380] width 648 height 595
click at [553, 502] on div "tag : "Product reviews" , sup : "Fera helps you gather product and photo/video …" at bounding box center [802, 380] width 648 height 595
drag, startPoint x: 905, startPoint y: 111, endPoint x: 812, endPoint y: 116, distance: 93.1
click at [812, 116] on div "tag : "Product reviews" , sup : "Fera helps you gather product and photo/video …" at bounding box center [802, 379] width 648 height 572
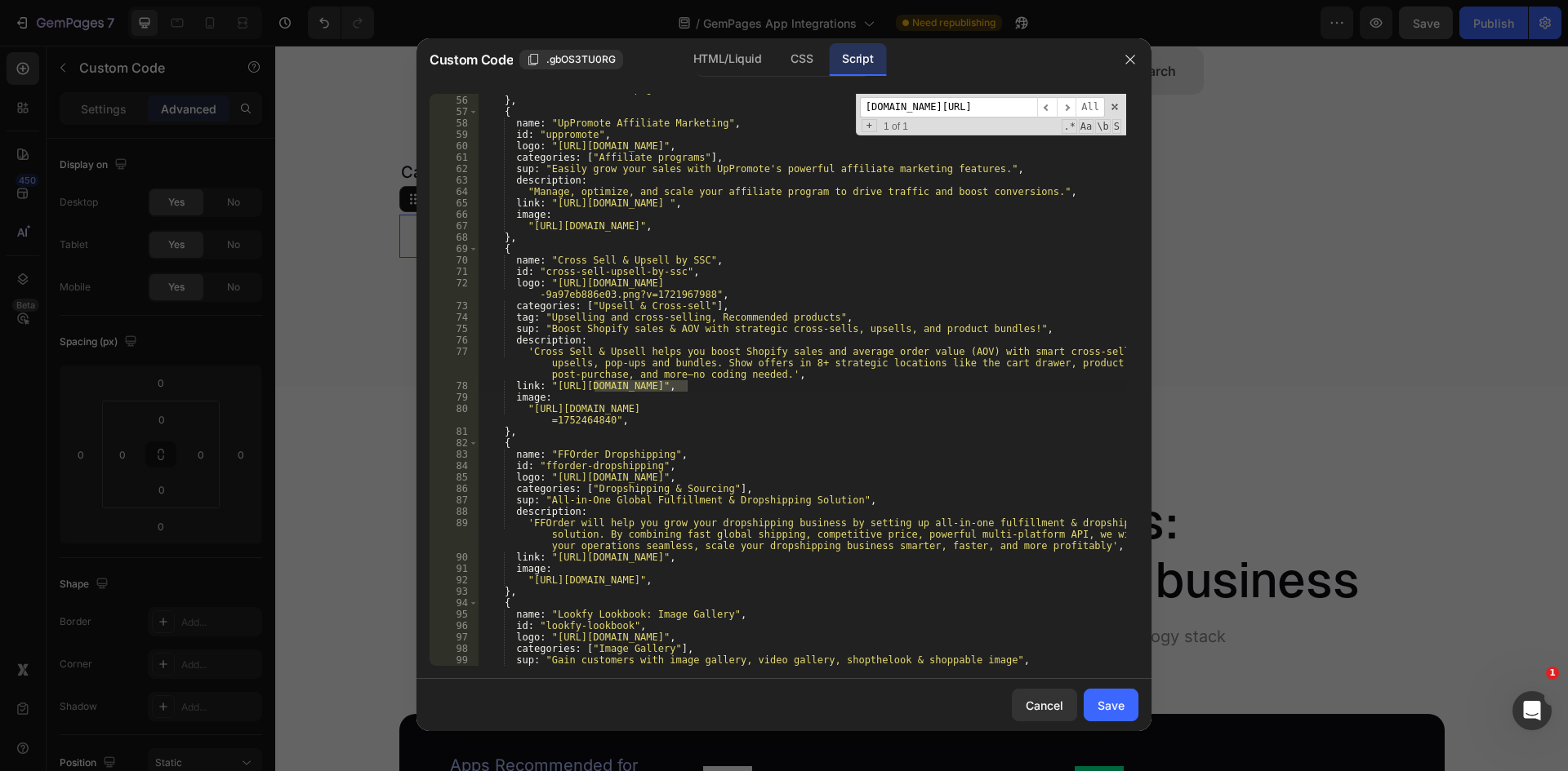
scroll to position [584, 0]
click at [688, 384] on div ""[URL][DOMAIN_NAME] -c55b631a5eb3.png" , } , { name : "UpPromote Affiliate Mark…" at bounding box center [802, 379] width 648 height 572
click at [551, 385] on div ""[URL][DOMAIN_NAME] -c55b631a5eb3.png" , } , { name : "UpPromote Affiliate Mark…" at bounding box center [802, 374] width 648 height 606
drag, startPoint x: 963, startPoint y: 105, endPoint x: 839, endPoint y: 112, distance: 124.2
click at [839, 112] on div ""[URL][DOMAIN_NAME] -c55b631a5eb3.png" , } , { name : "UpPromote Affiliate Mark…" at bounding box center [802, 379] width 648 height 572
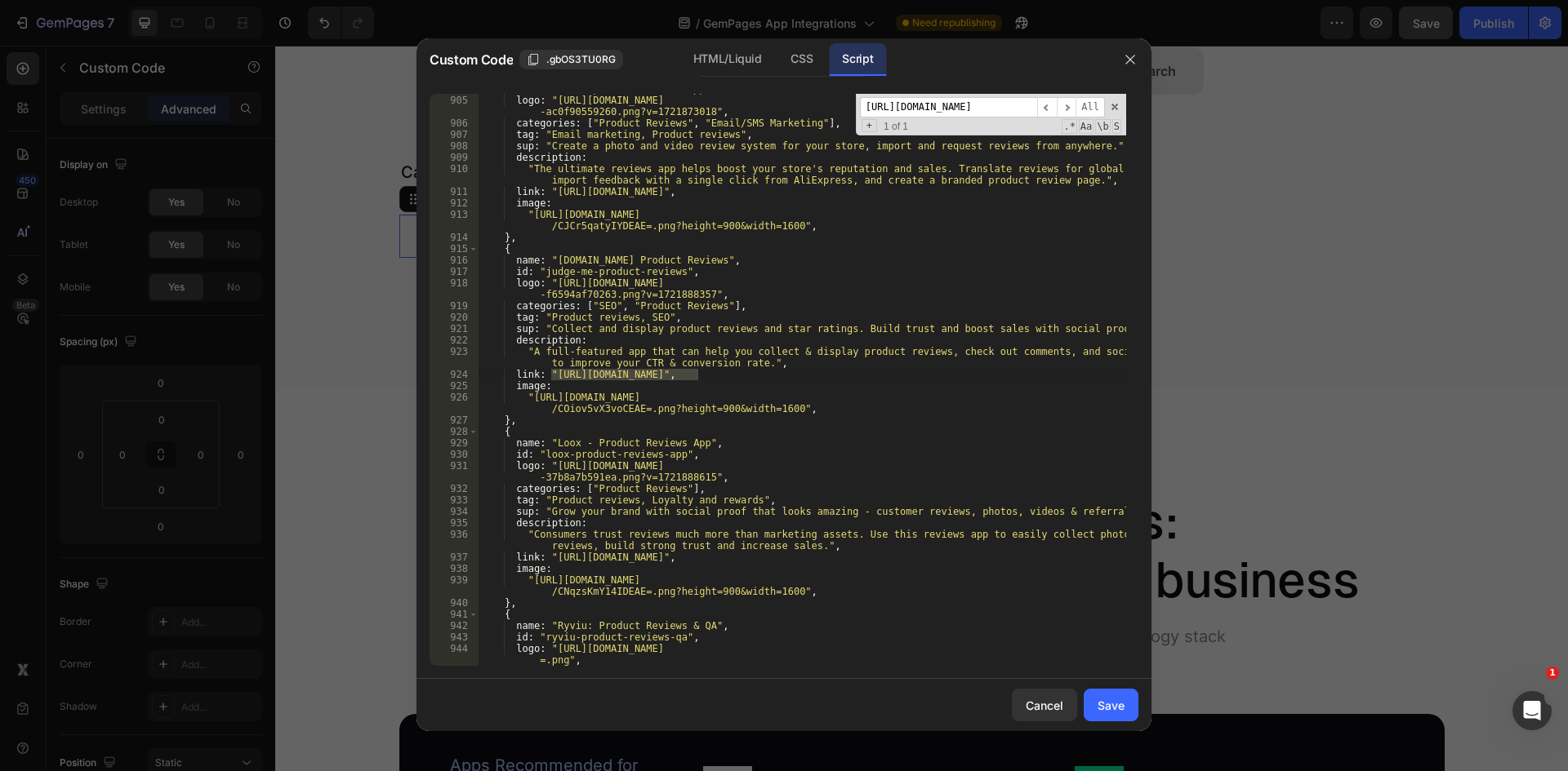
scroll to position [11081, 0]
click at [555, 375] on div "id : "trustoo-product-reviews-app" , logo : "[URL][DOMAIN_NAME] -ac0f90559260.p…" at bounding box center [802, 379] width 648 height 572
click at [551, 369] on div "id : "trustoo-product-reviews-app" , logo : "[URL][DOMAIN_NAME] -ac0f90559260.p…" at bounding box center [802, 380] width 648 height 595
click at [696, 375] on div "id : "trustoo-product-reviews-app" , logo : "[URL][DOMAIN_NAME] -ac0f90559260.p…" at bounding box center [802, 380] width 648 height 595
click at [948, 110] on input "[URL][DOMAIN_NAME]" at bounding box center [948, 107] width 177 height 21
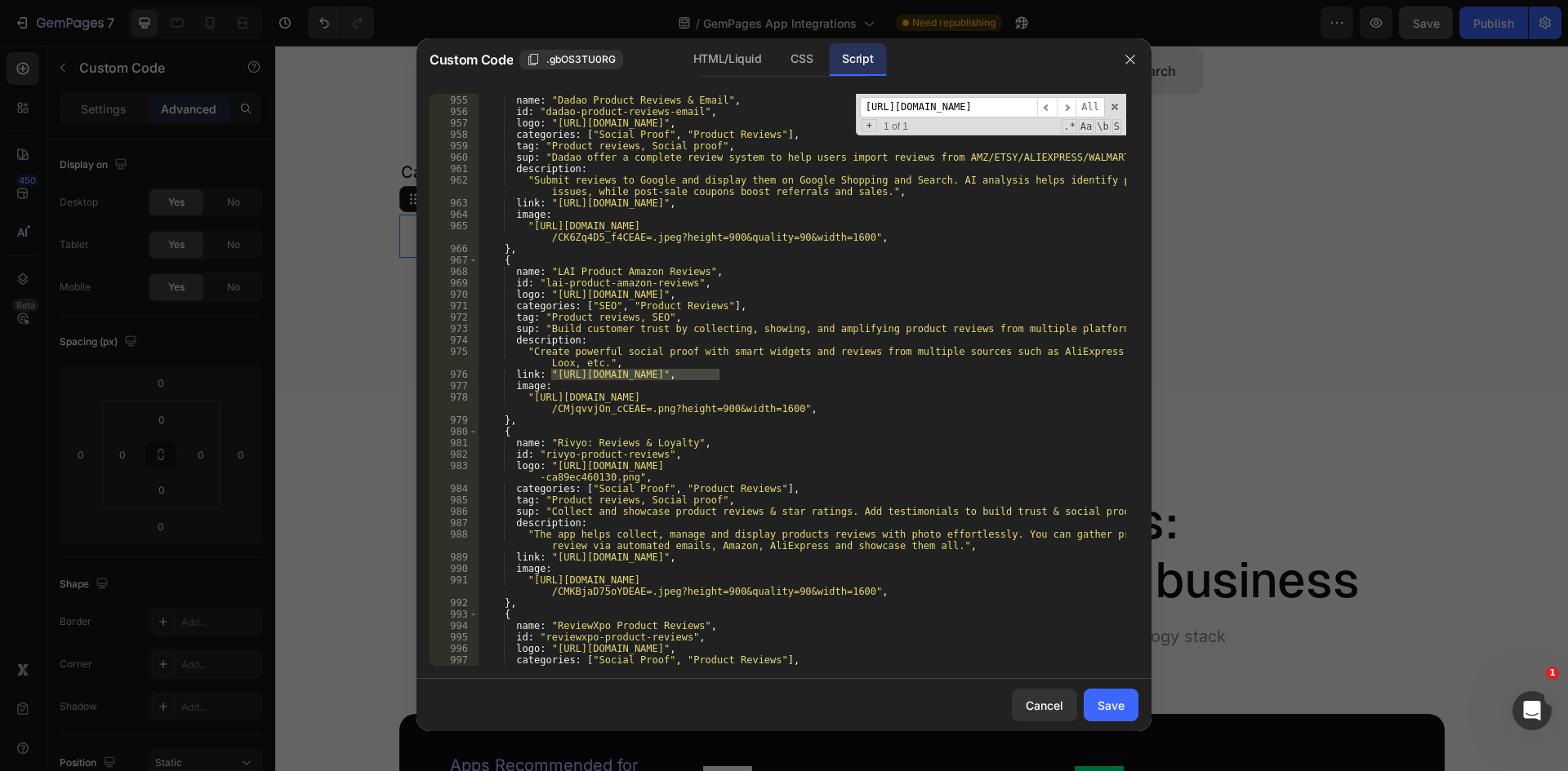
scroll to position [11706, 0]
click at [552, 371] on div "{ name : "Dadao Product Reviews & Email" , id : "dadao-product-reviews-email" ,…" at bounding box center [802, 379] width 648 height 572
click at [715, 377] on div "{ name : "Dadao Product Reviews & Email" , id : "dadao-product-reviews-email" ,…" at bounding box center [802, 380] width 648 height 595
click at [719, 375] on div "{ name : "Dadao Product Reviews & Email" , id : "dadao-product-reviews-email" ,…" at bounding box center [802, 380] width 648 height 595
click at [1009, 111] on input "[URL][DOMAIN_NAME]" at bounding box center [948, 107] width 177 height 21
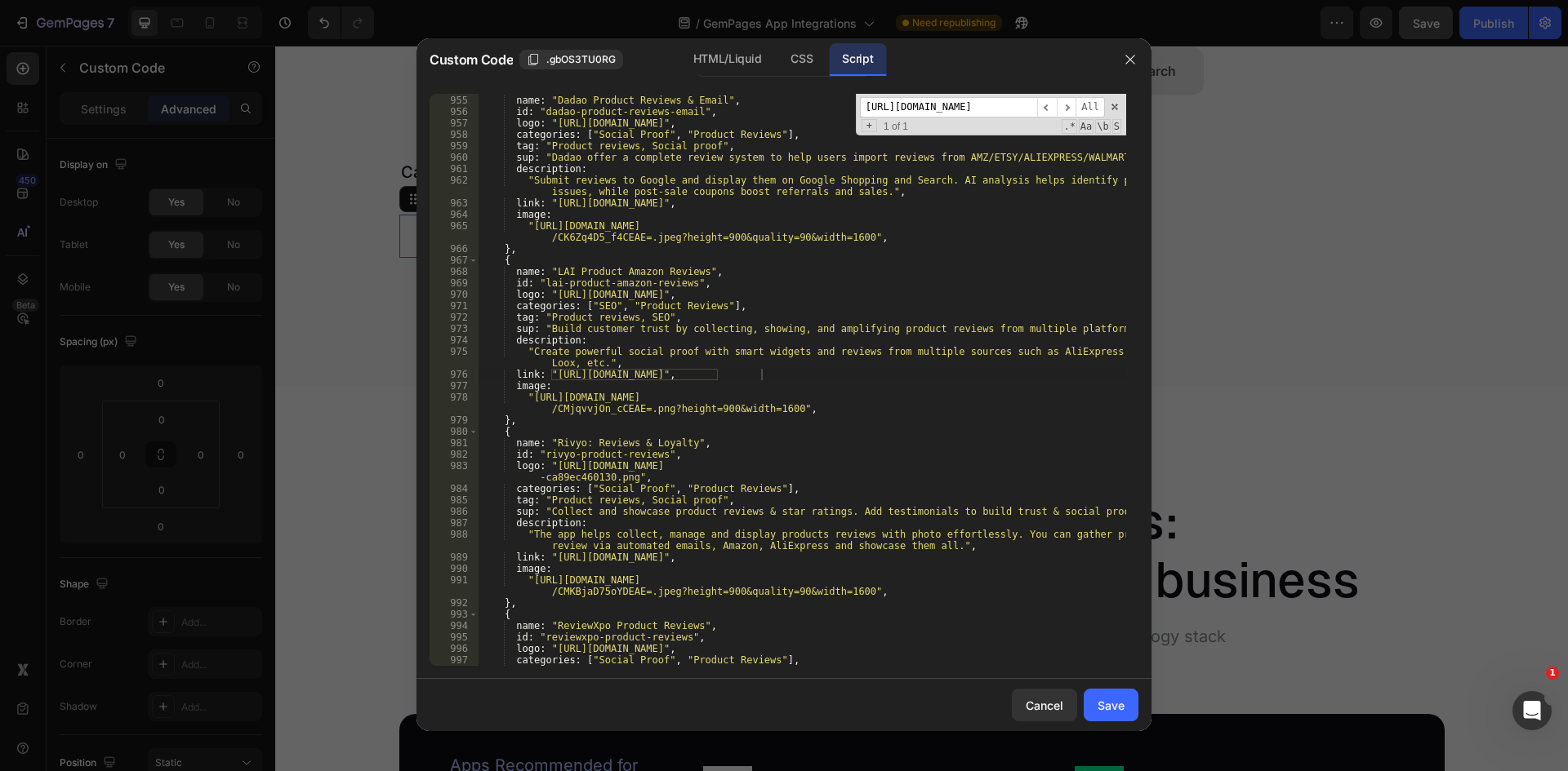
scroll to position [10123, 0]
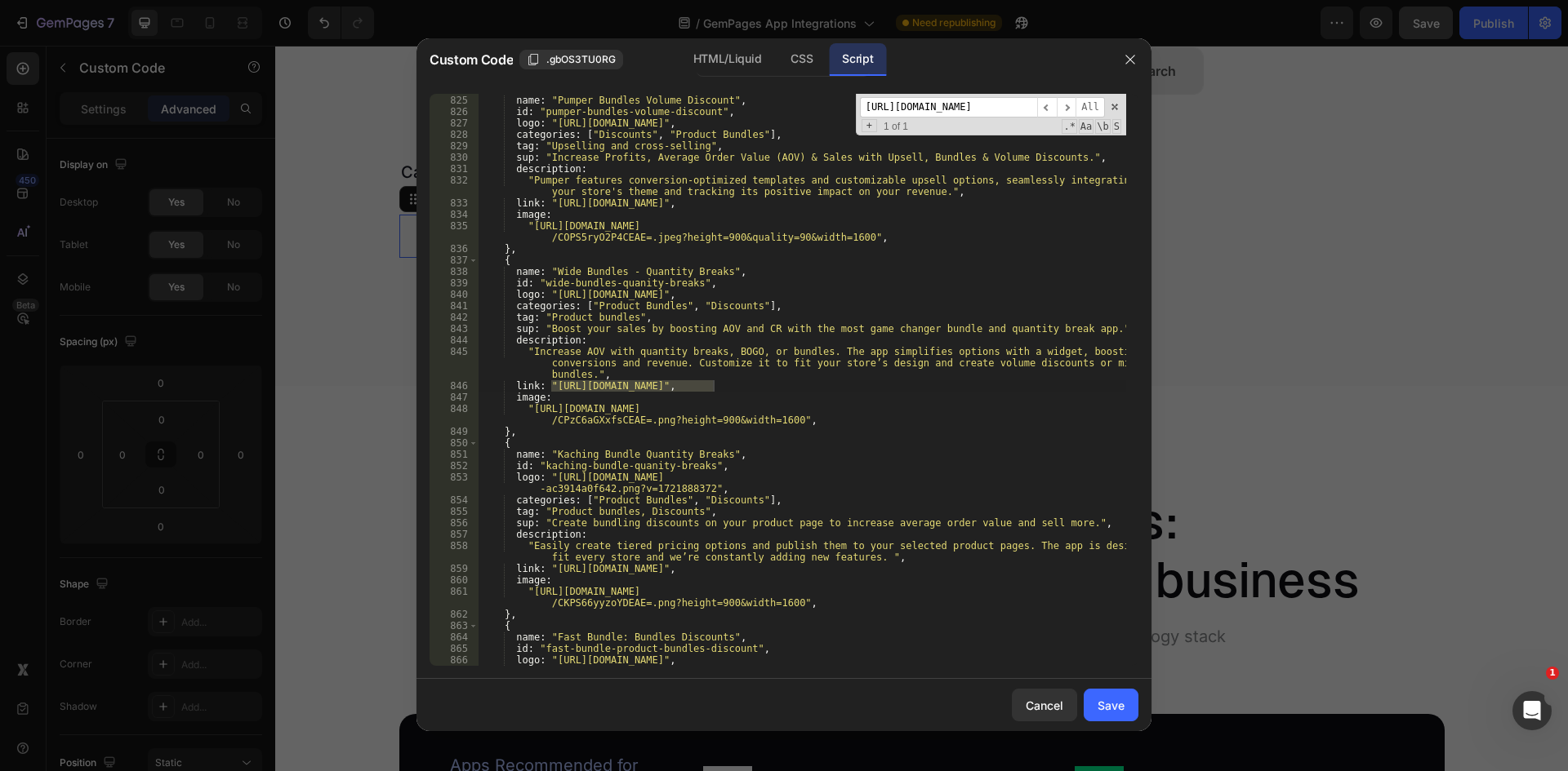
click at [552, 383] on div "{ name : "Pumper Bundles Volume Discount" , id : "pumper-bundles-volume-discoun…" at bounding box center [802, 379] width 648 height 572
click at [712, 386] on div "{ name : "Pumper Bundles Volume Discount" , id : "pumper-bundles-volume-discoun…" at bounding box center [802, 380] width 648 height 595
click at [962, 104] on input "[URL][DOMAIN_NAME]" at bounding box center [948, 107] width 177 height 21
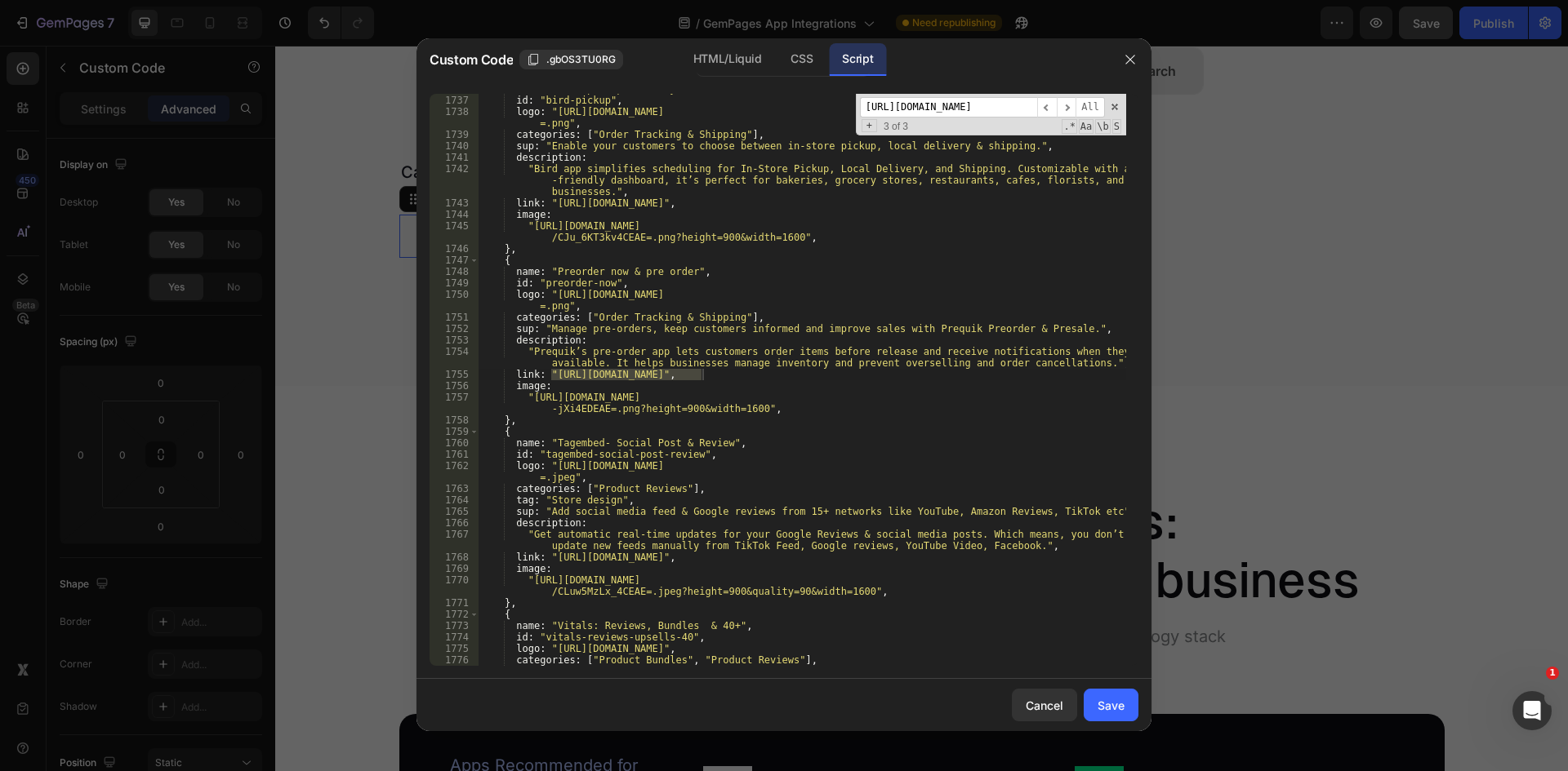
scroll to position [21305, 0]
click at [702, 375] on div "name : "Bird pickup delivery" , id : "bird-pickup" , logo : "[URL][DOMAIN_NAME]…" at bounding box center [802, 379] width 648 height 572
click at [552, 372] on div "name : "Bird pickup delivery" , id : "bird-pickup" , logo : "[URL][DOMAIN_NAME]…" at bounding box center [802, 380] width 648 height 595
click at [722, 373] on div "name : "Bird pickup delivery" , id : "bird-pickup" , logo : "[URL][DOMAIN_NAME]…" at bounding box center [802, 379] width 648 height 572
click at [552, 373] on div "name : "Bird pickup delivery" , id : "bird-pickup" , logo : "[URL][DOMAIN_NAME]…" at bounding box center [802, 380] width 648 height 595
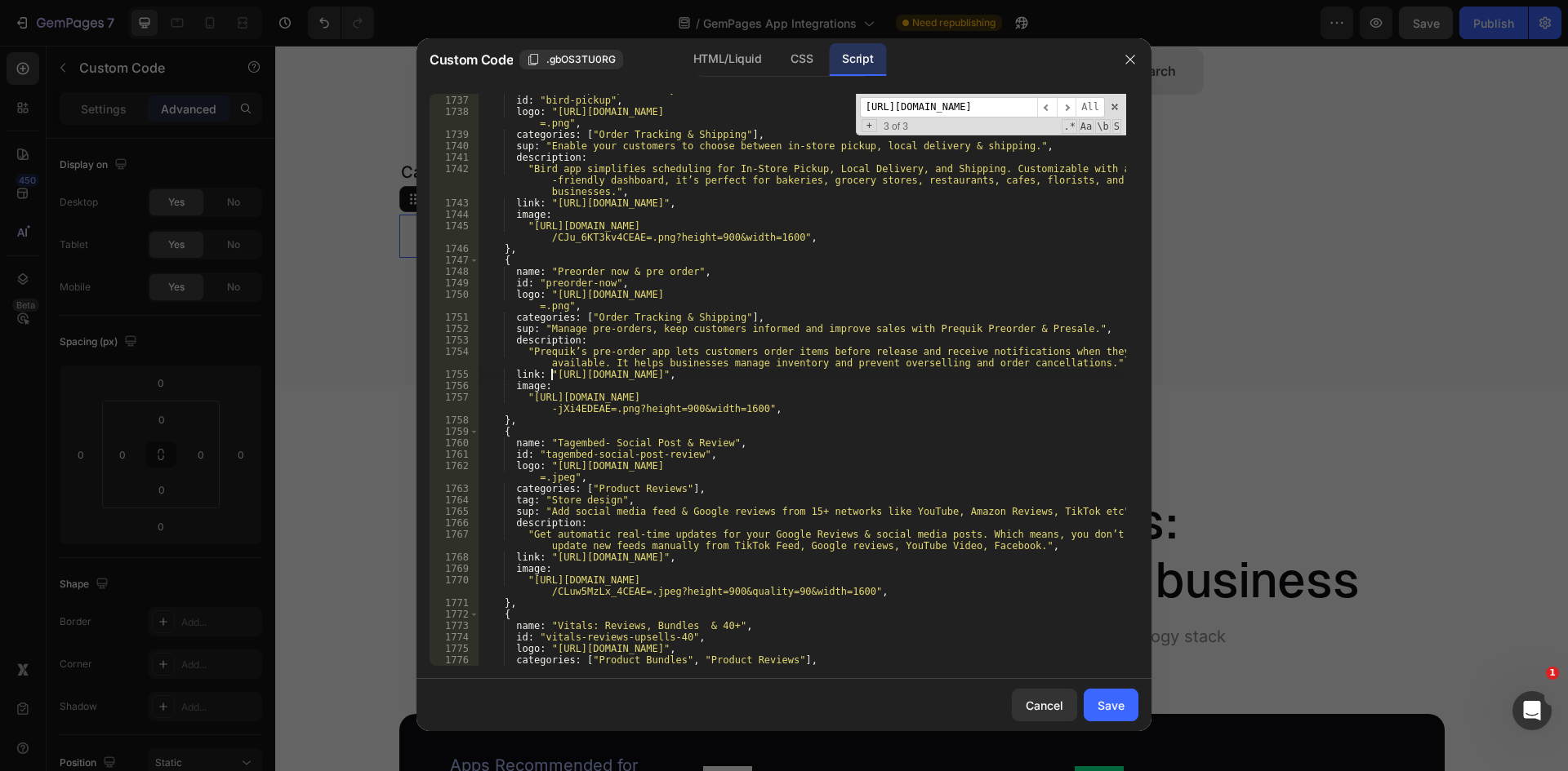
click at [740, 372] on div "name : "Bird pickup delivery" , id : "bird-pickup" , logo : "[URL][DOMAIN_NAME]…" at bounding box center [802, 380] width 648 height 595
drag, startPoint x: 1105, startPoint y: 701, endPoint x: 1086, endPoint y: 50, distance: 651.3
click at [1105, 701] on div "Save" at bounding box center [1111, 705] width 27 height 17
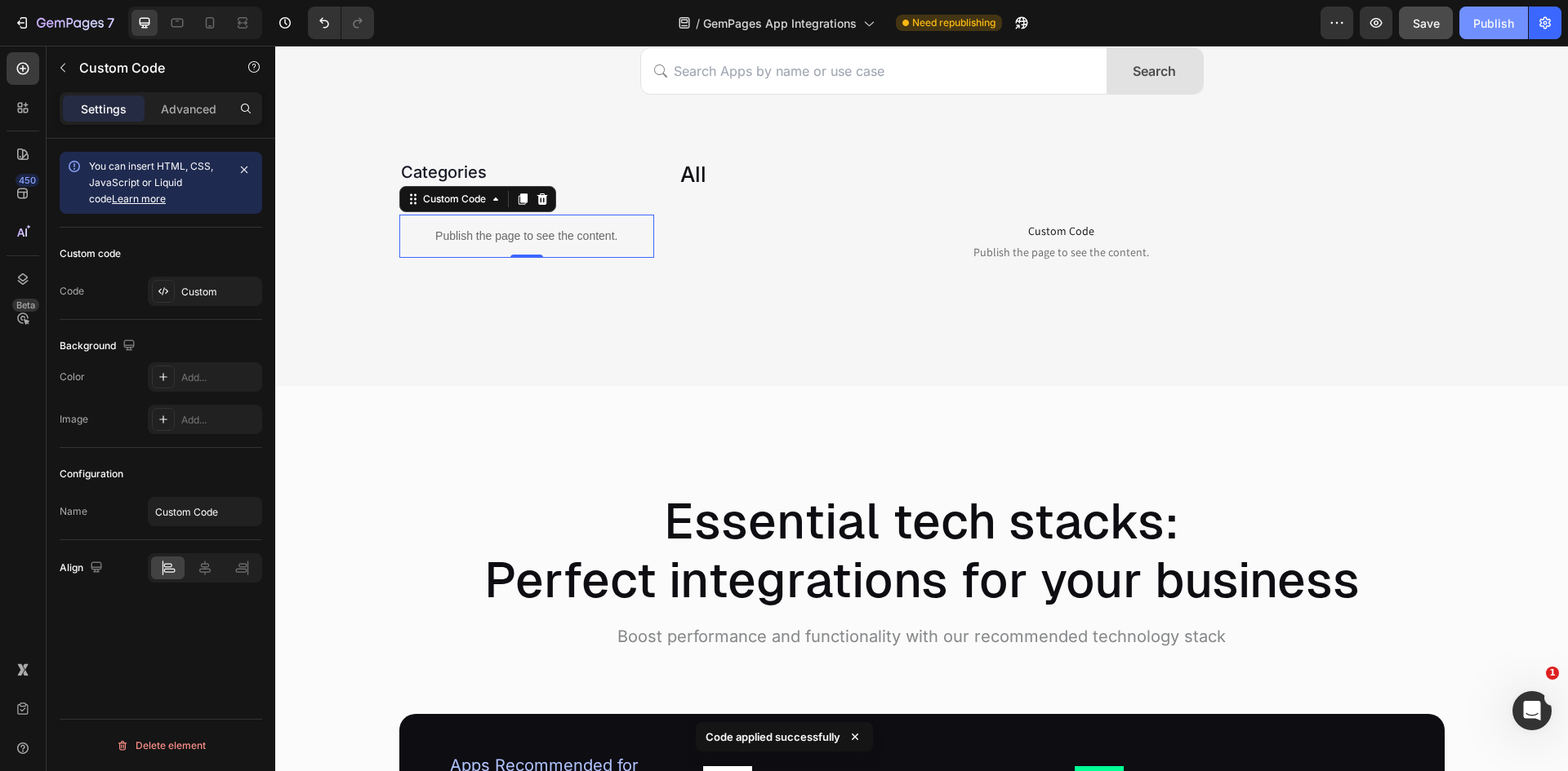
drag, startPoint x: 1477, startPoint y: 29, endPoint x: 1046, endPoint y: 128, distance: 442.2
click at [1477, 29] on div "Publish" at bounding box center [1494, 22] width 41 height 17
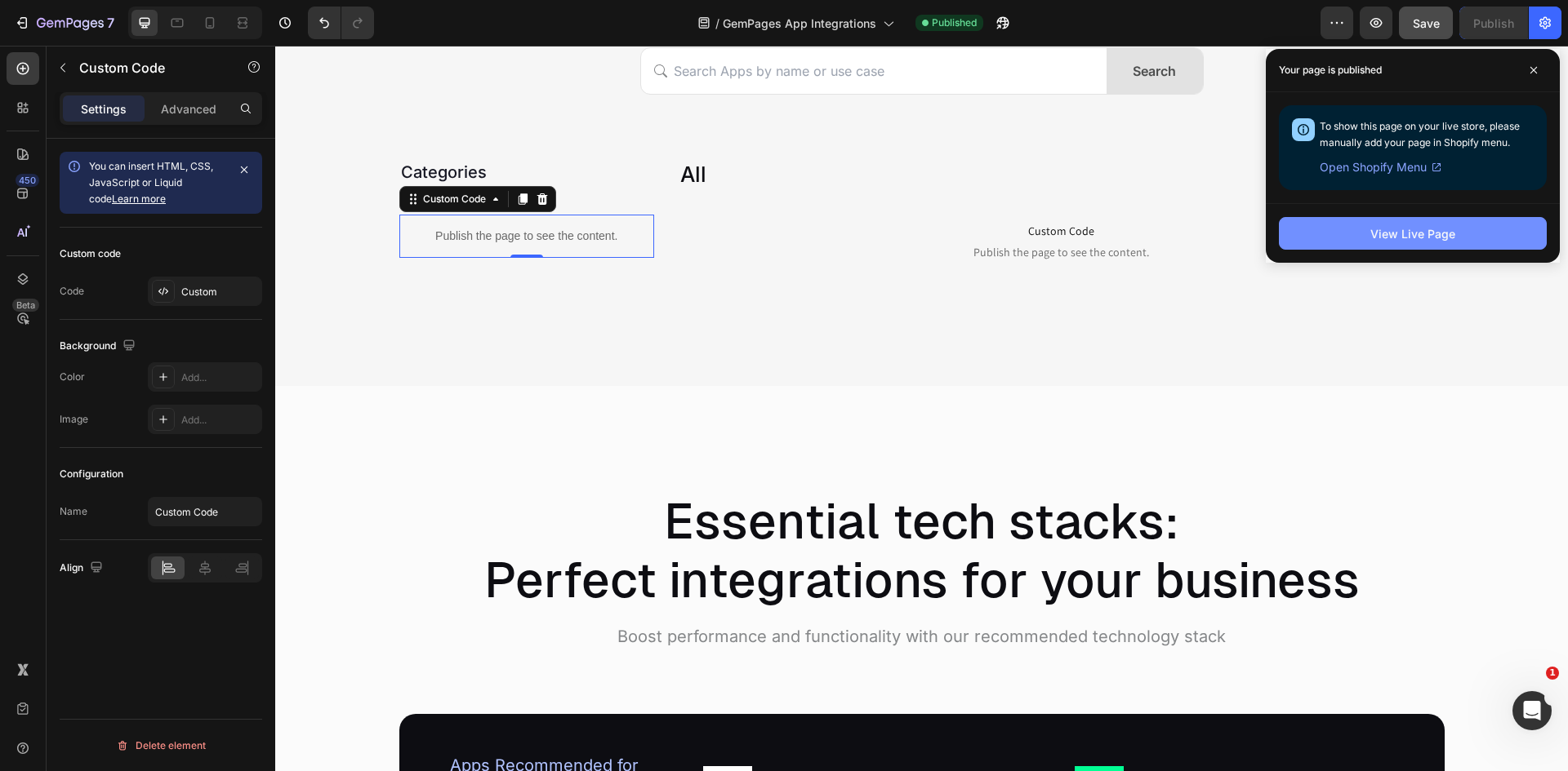
click at [1389, 239] on div "View Live Page" at bounding box center [1412, 233] width 85 height 17
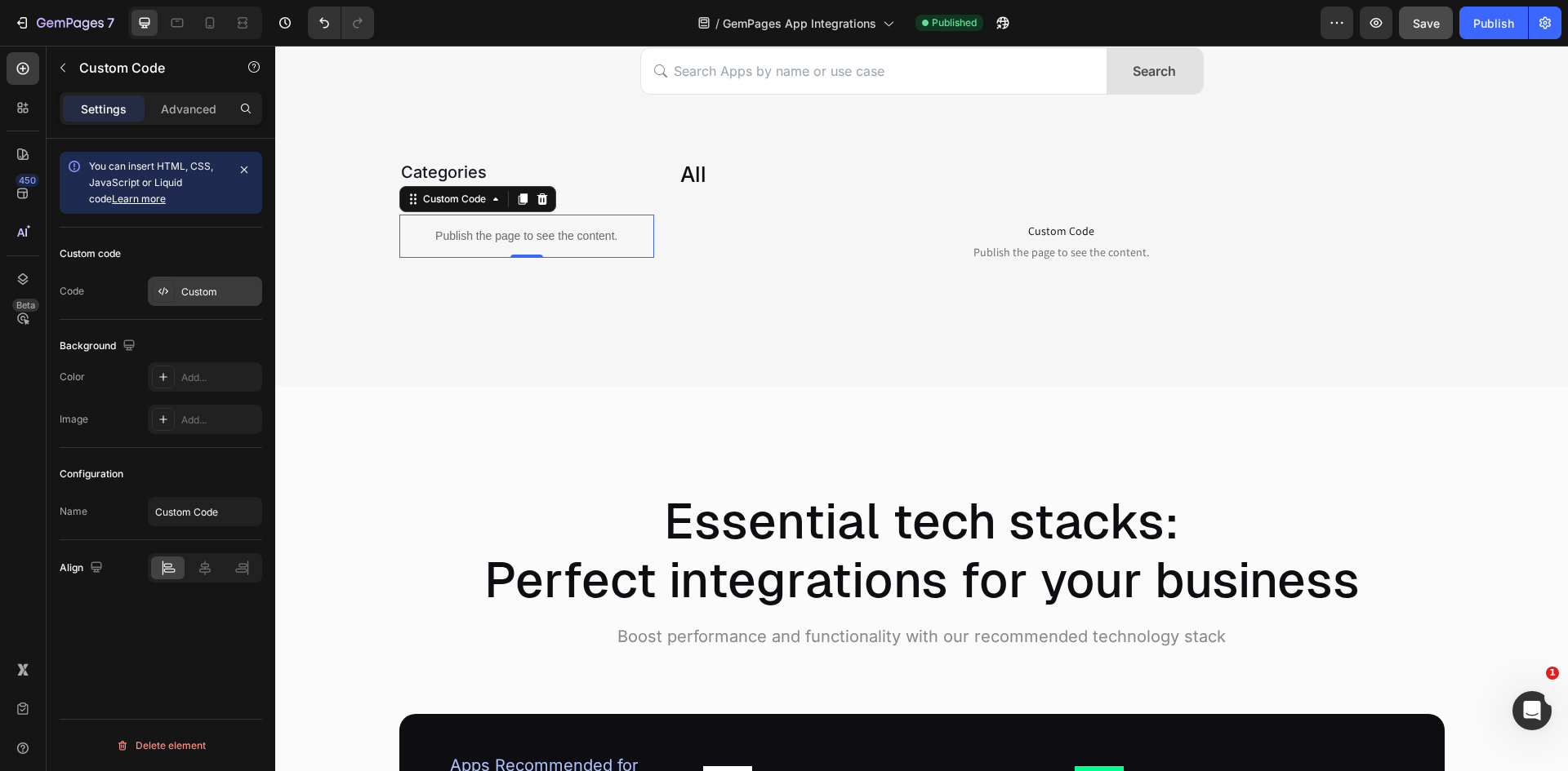
click at [201, 296] on div "Custom" at bounding box center [220, 292] width 77 height 14
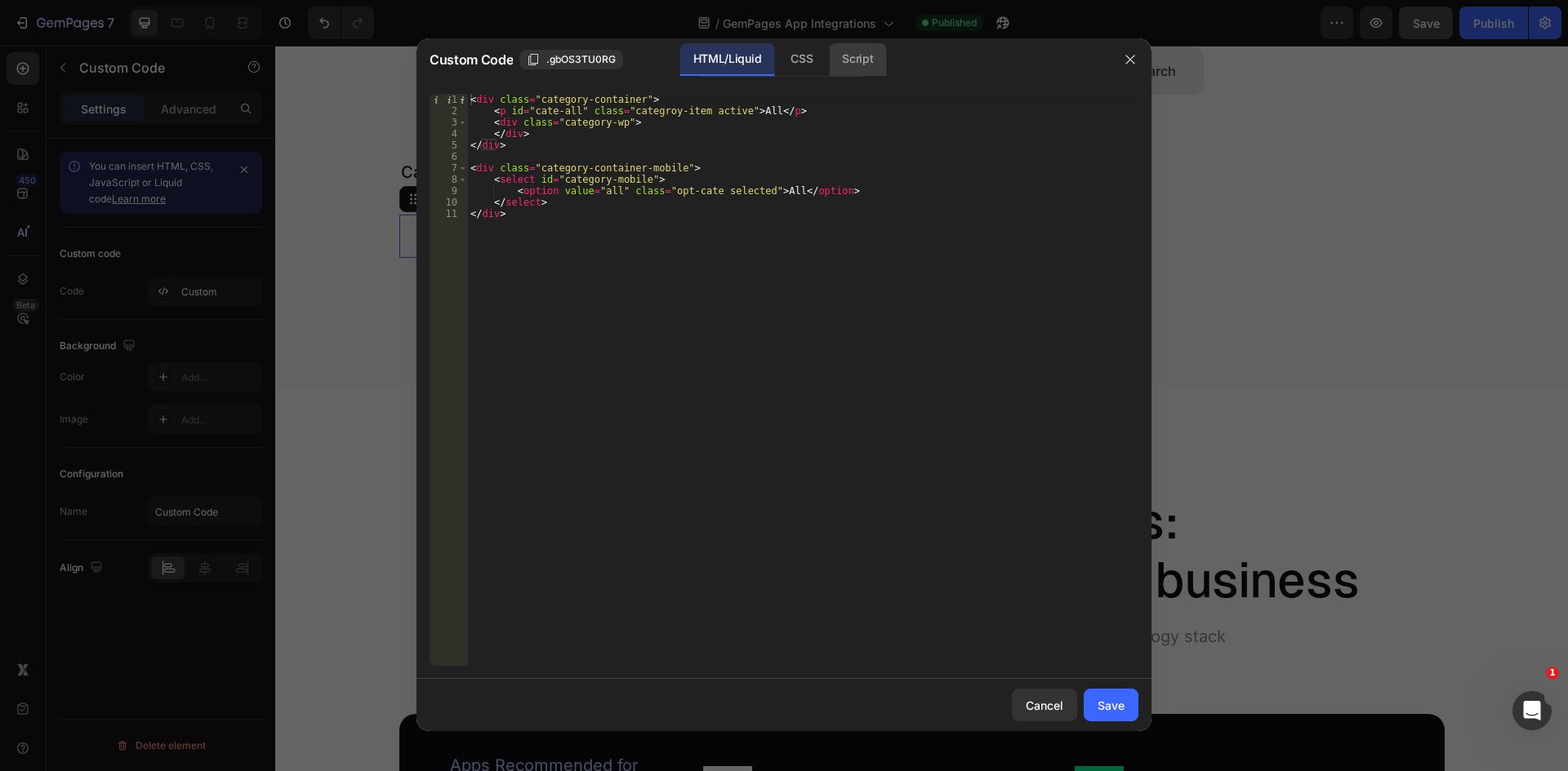
click at [852, 65] on div "Script" at bounding box center [857, 59] width 57 height 33
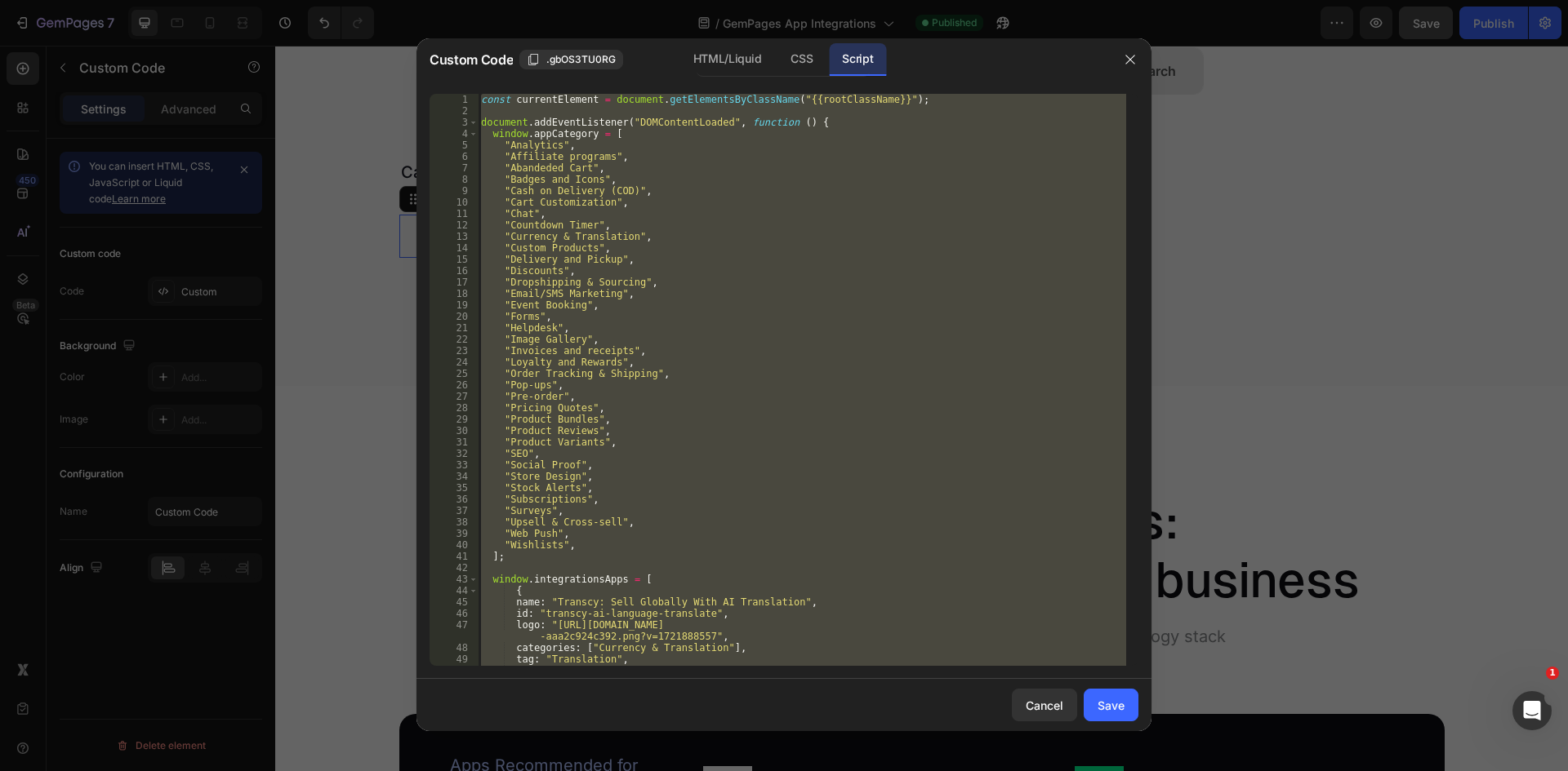
click at [771, 307] on div "const currentElement = document . getElementsByClassName ( "{{rootClassName}}" …" at bounding box center [802, 379] width 648 height 572
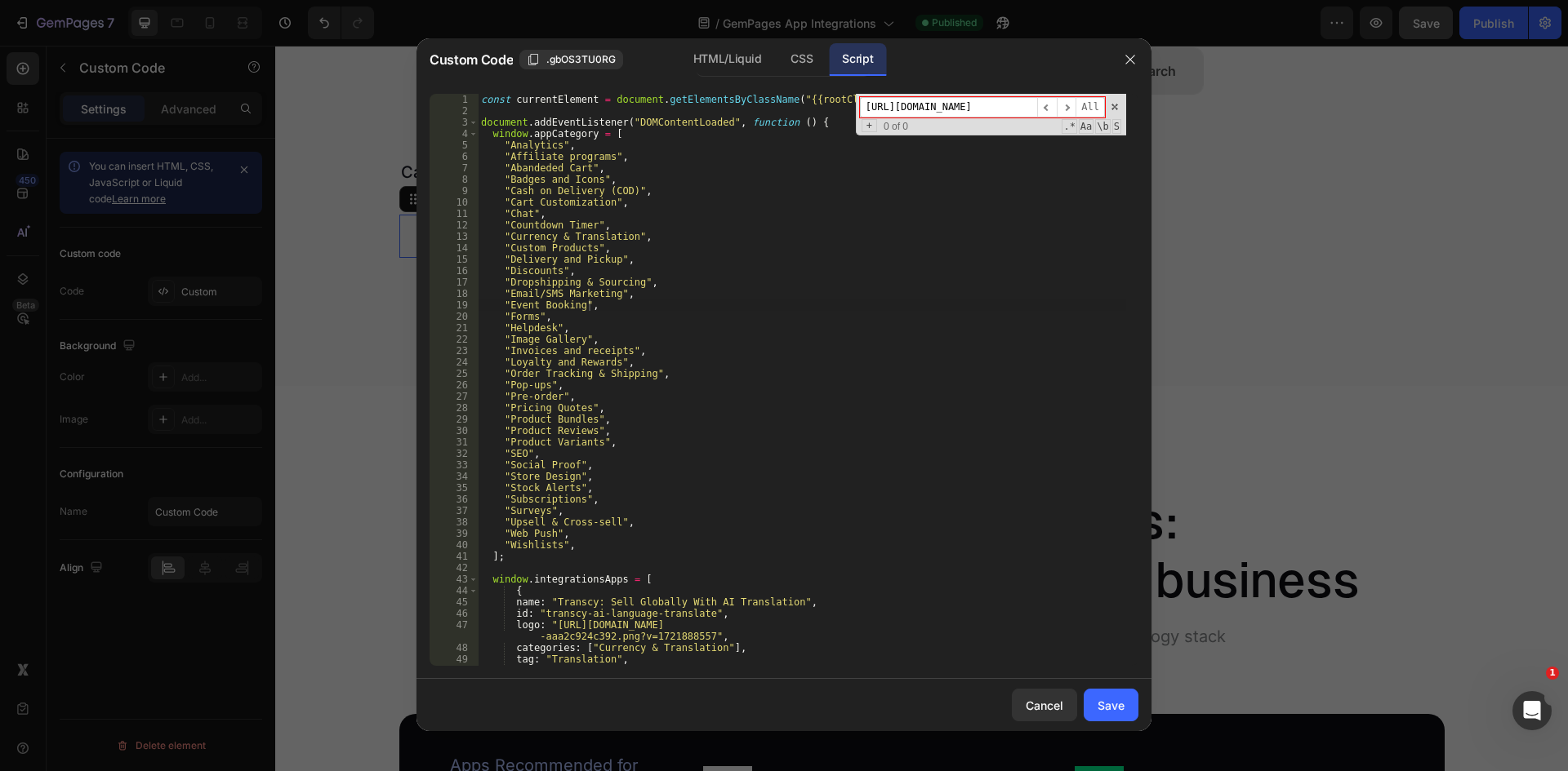
scroll to position [0, 27]
click at [972, 109] on input "[URL][DOMAIN_NAME]" at bounding box center [948, 107] width 177 height 21
click at [972, 110] on input "[URL][DOMAIN_NAME]" at bounding box center [948, 107] width 177 height 21
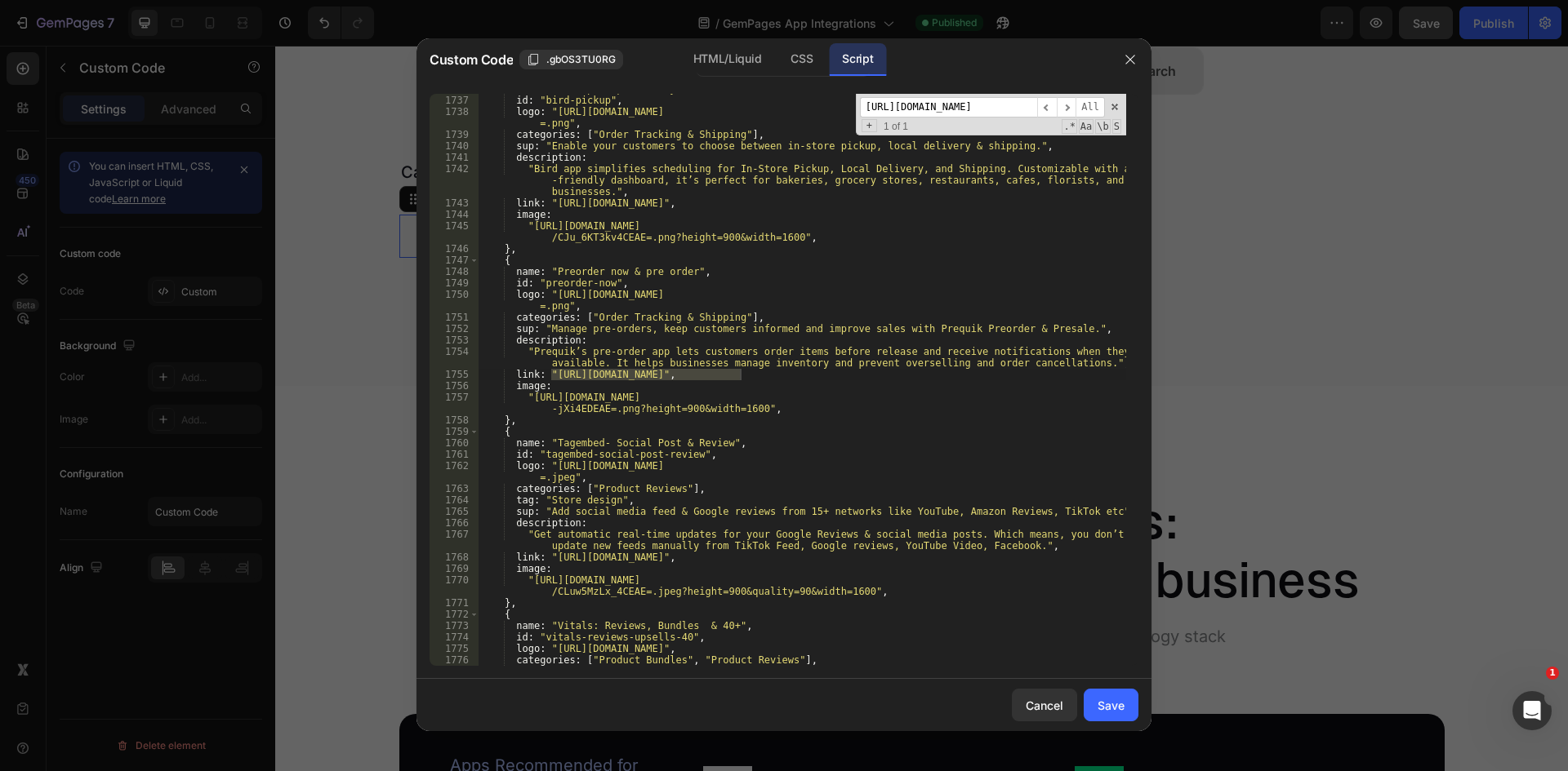
scroll to position [21305, 0]
click at [739, 376] on div "name : "Bird pickup delivery" , id : "bird-pickup" , logo : "[URL][DOMAIN_NAME]…" at bounding box center [802, 379] width 648 height 572
click at [549, 371] on div "name : "Bird pickup delivery" , id : "bird-pickup" , logo : "[URL][DOMAIN_NAME]…" at bounding box center [802, 380] width 648 height 595
click at [1095, 699] on button "Save" at bounding box center [1110, 705] width 54 height 33
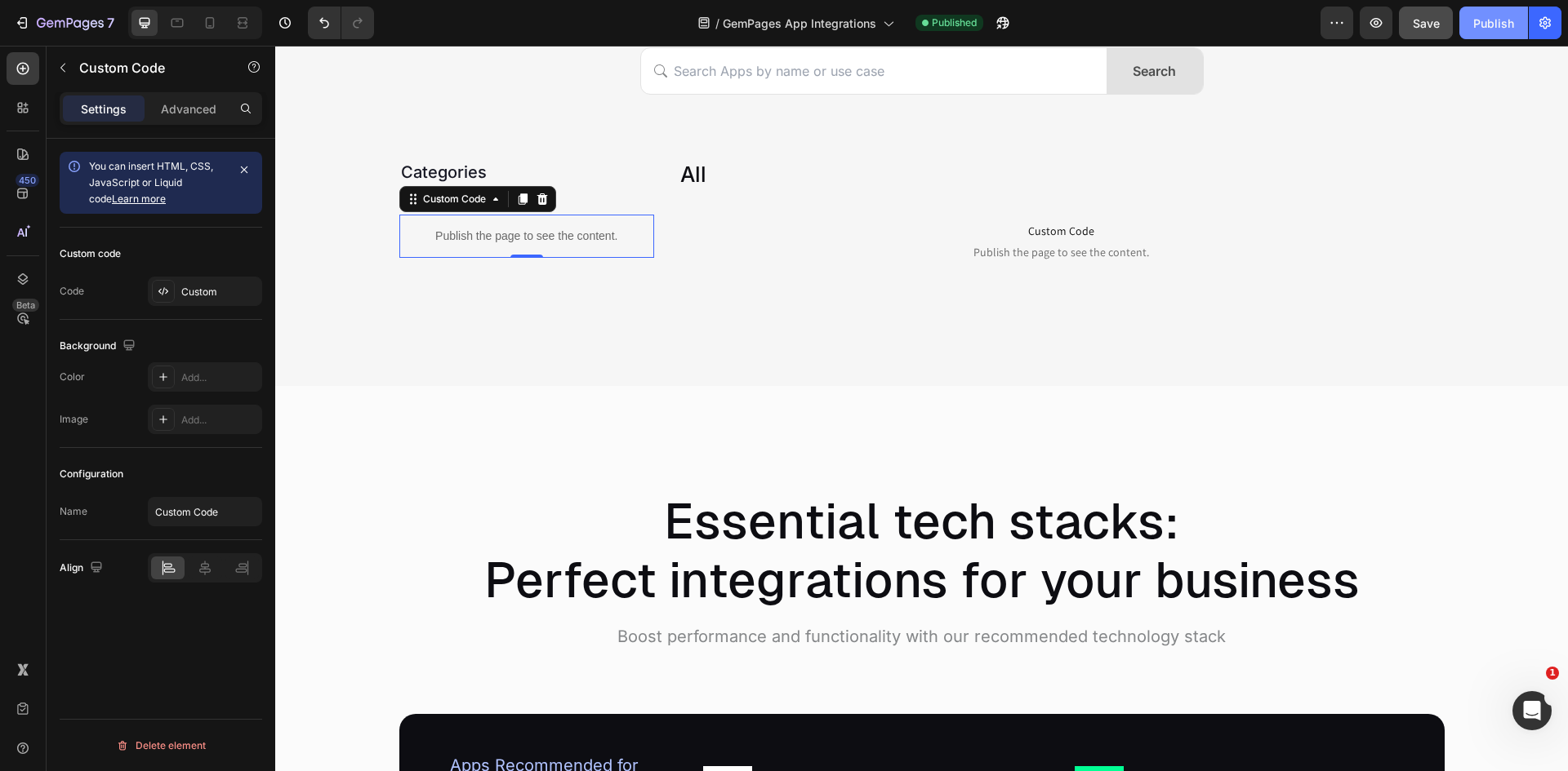
click at [1482, 33] on button "Publish" at bounding box center [1493, 22] width 69 height 33
